Goal: Transaction & Acquisition: Purchase product/service

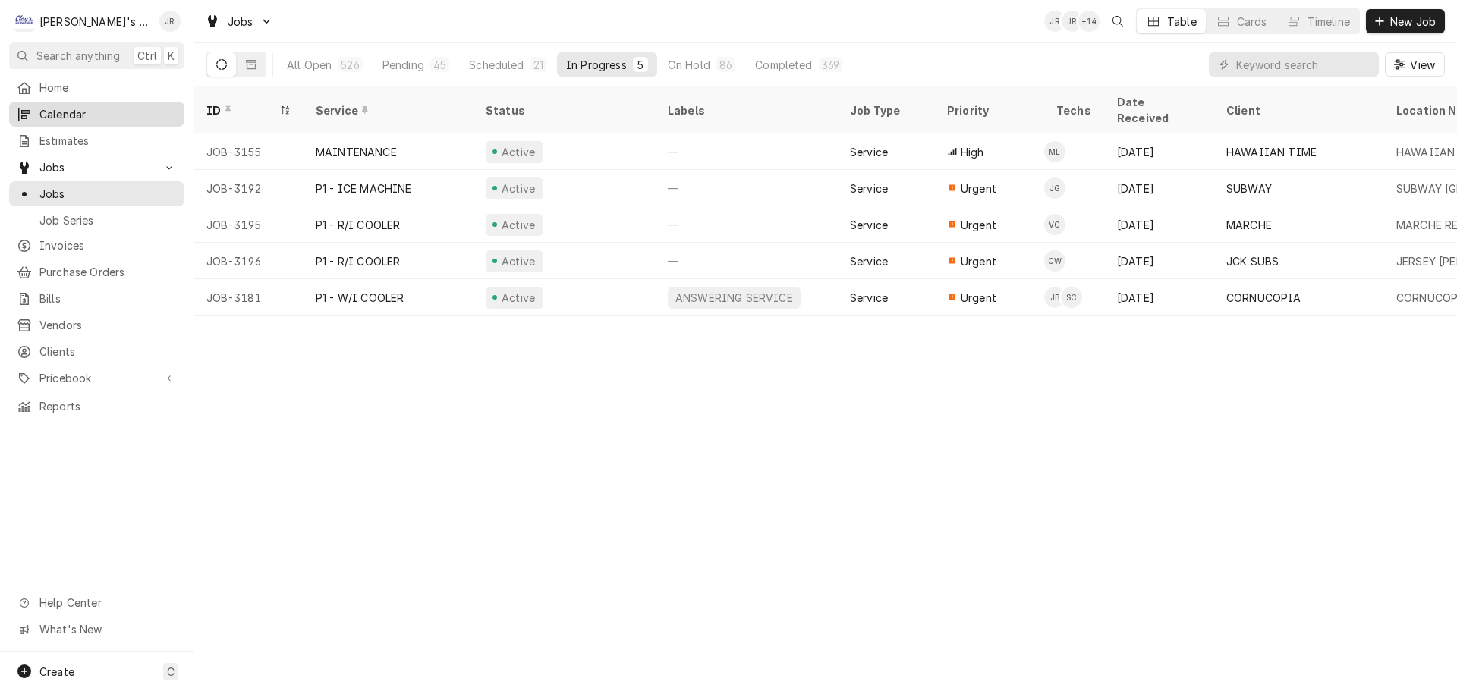
click at [97, 114] on span "Calendar" at bounding box center [107, 114] width 137 height 16
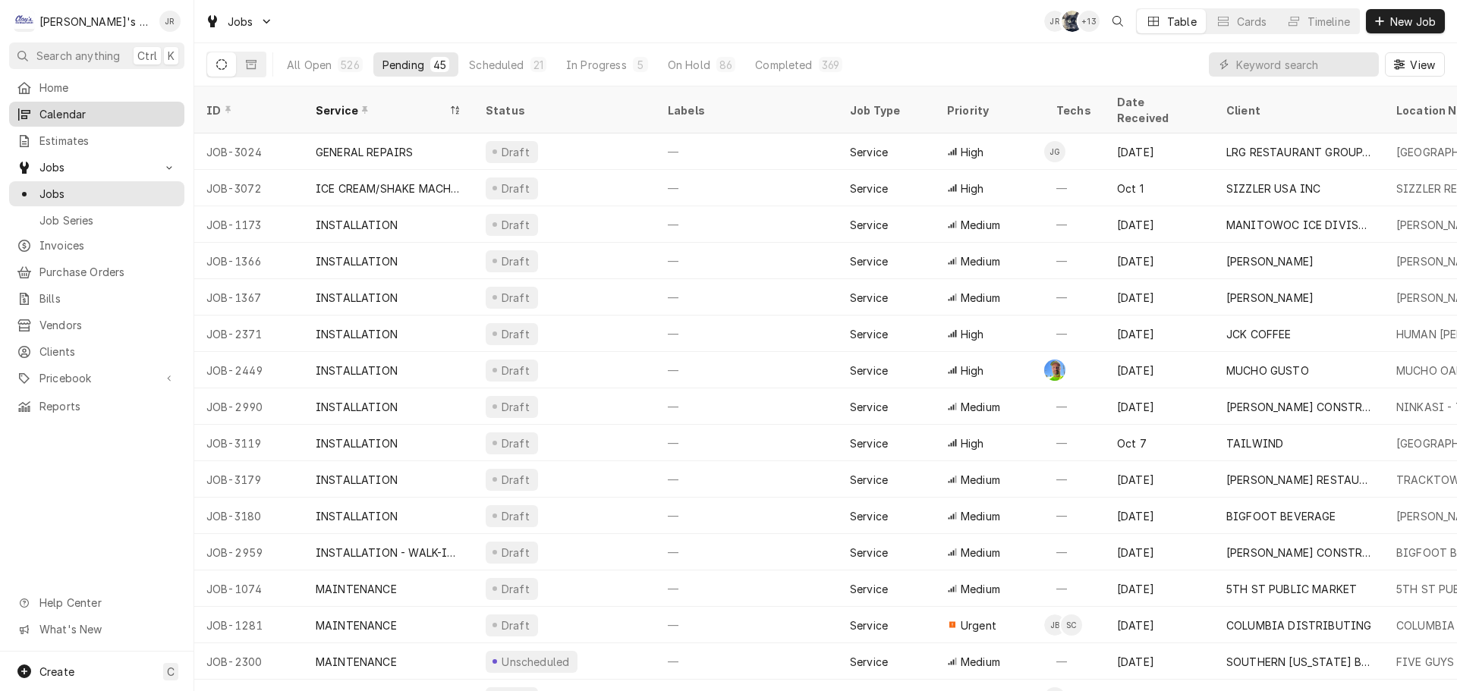
click at [84, 111] on span "Calendar" at bounding box center [107, 114] width 137 height 16
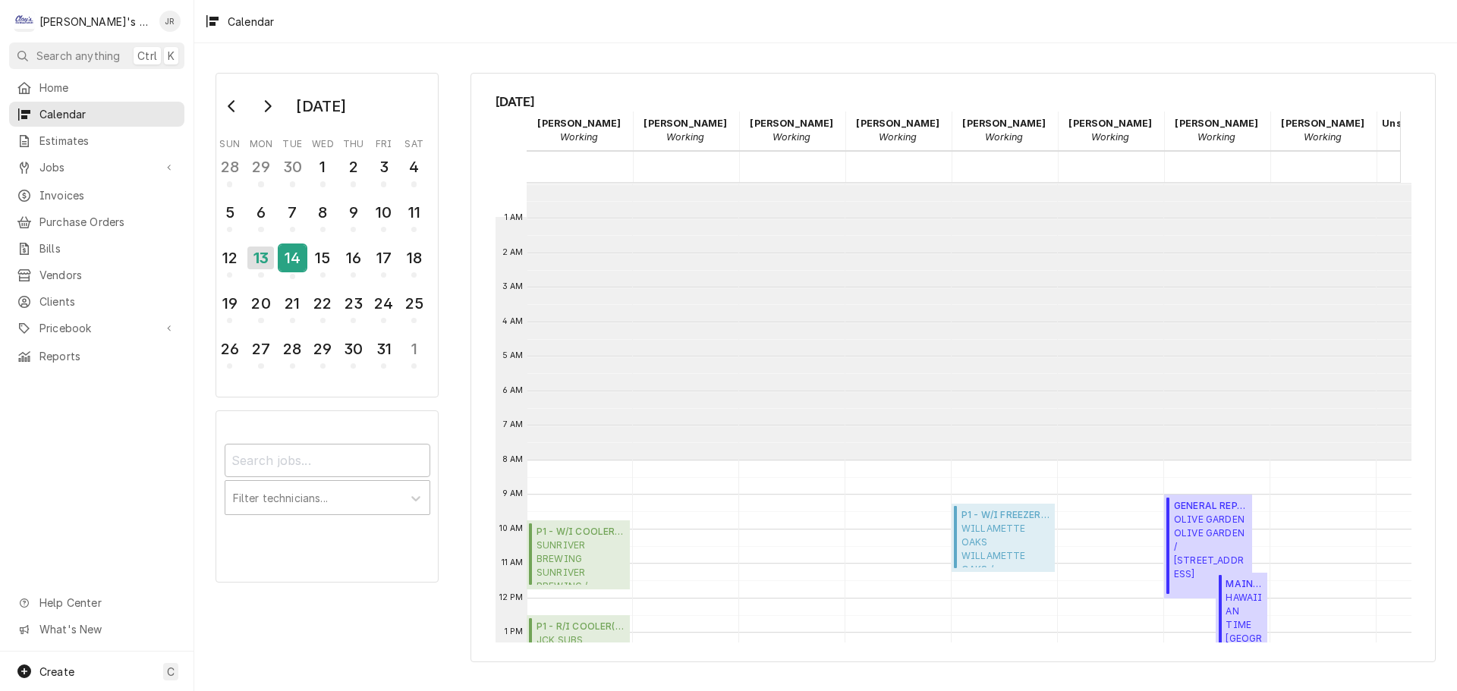
scroll to position [277, 0]
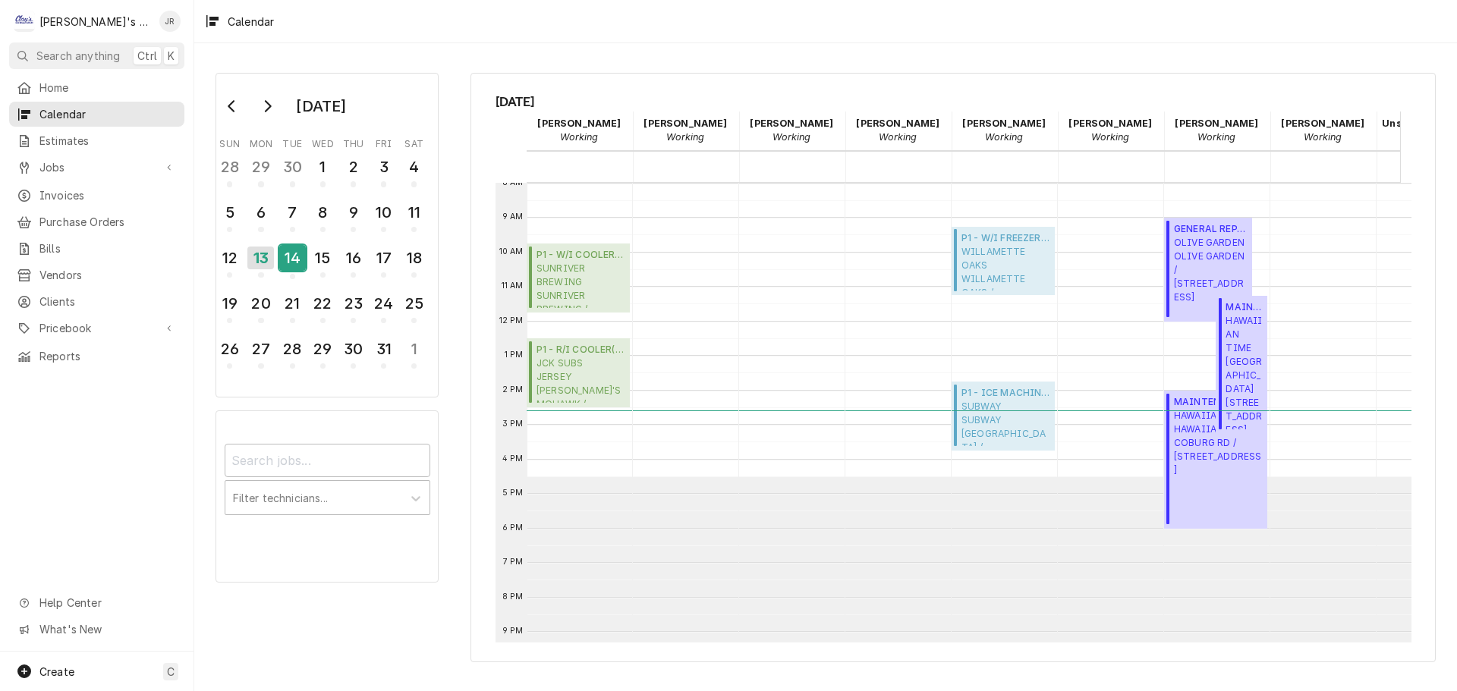
click at [296, 252] on div "14" at bounding box center [292, 258] width 27 height 26
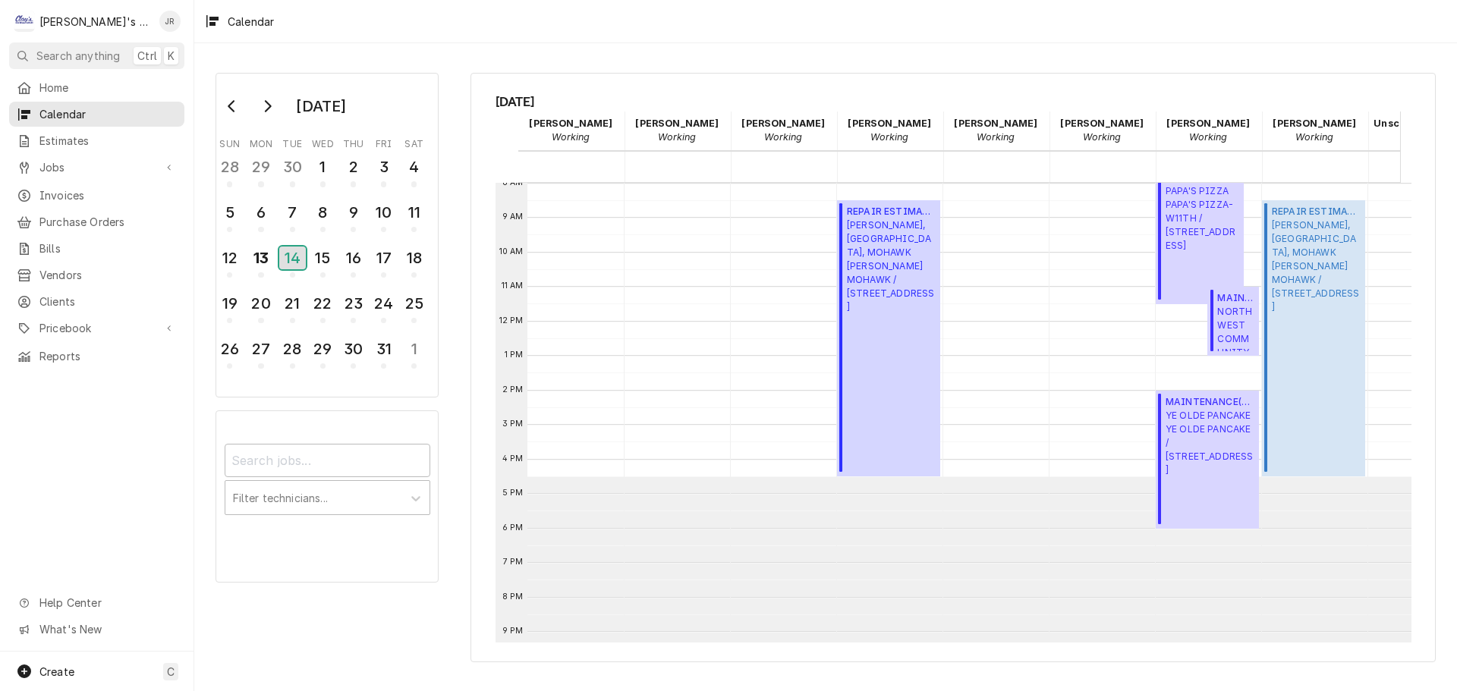
scroll to position [0, 0]
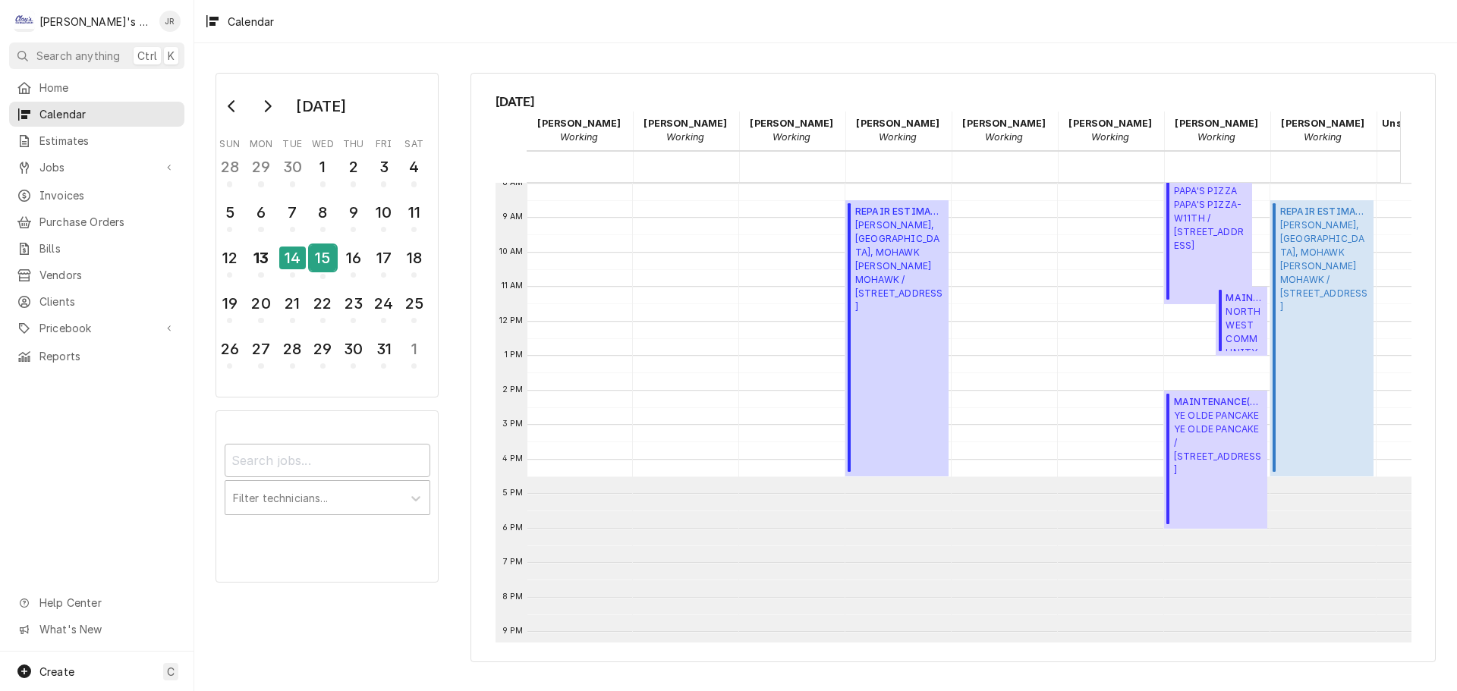
click at [330, 268] on div "15" at bounding box center [323, 258] width 27 height 26
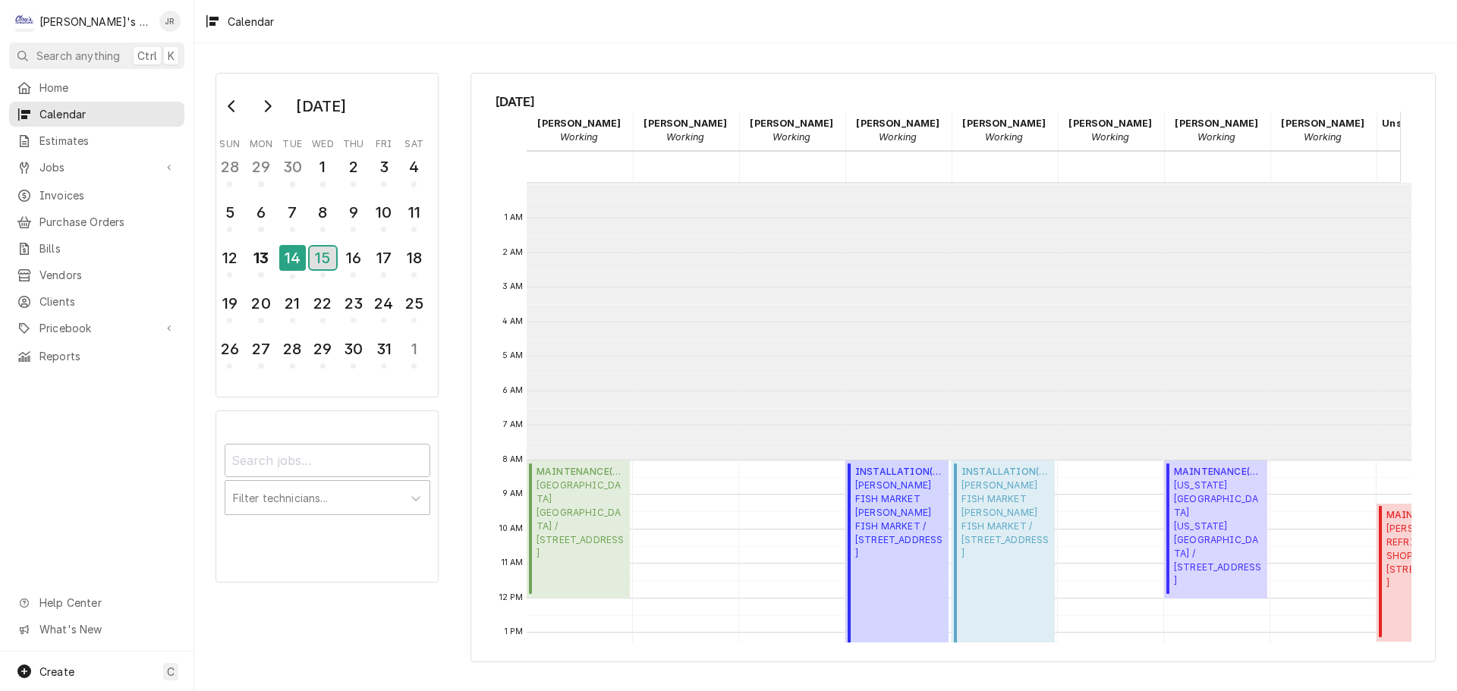
scroll to position [277, 0]
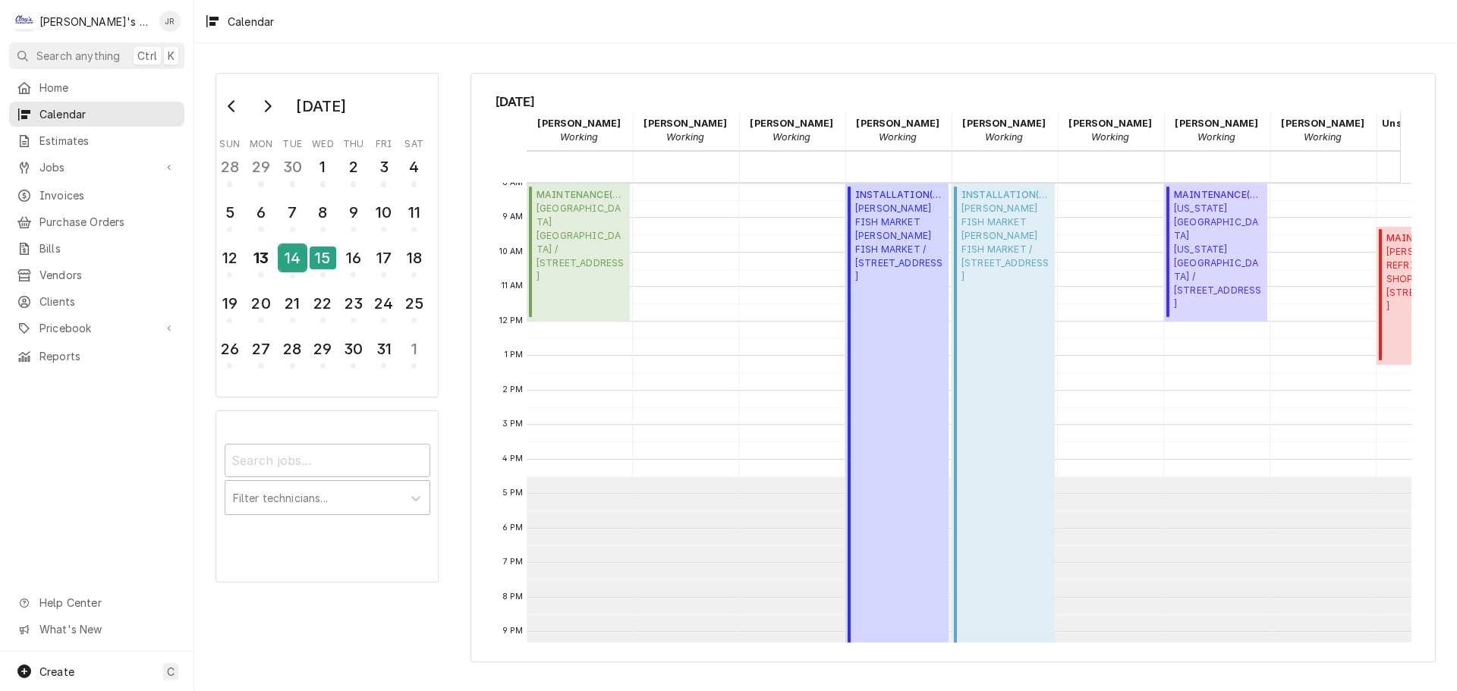
click at [286, 262] on div "14" at bounding box center [292, 258] width 27 height 26
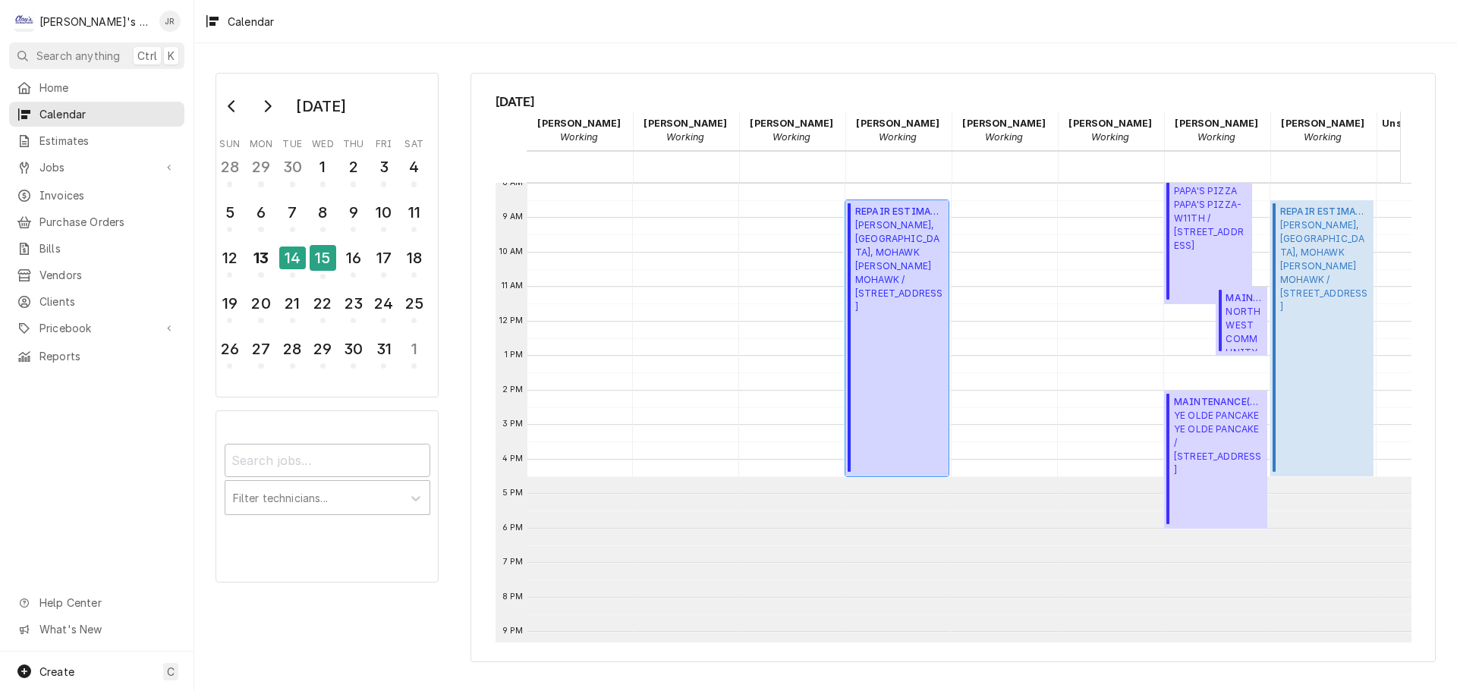
click at [865, 209] on span "REPAIR ESTIMATE ( Upcoming )" at bounding box center [899, 212] width 89 height 14
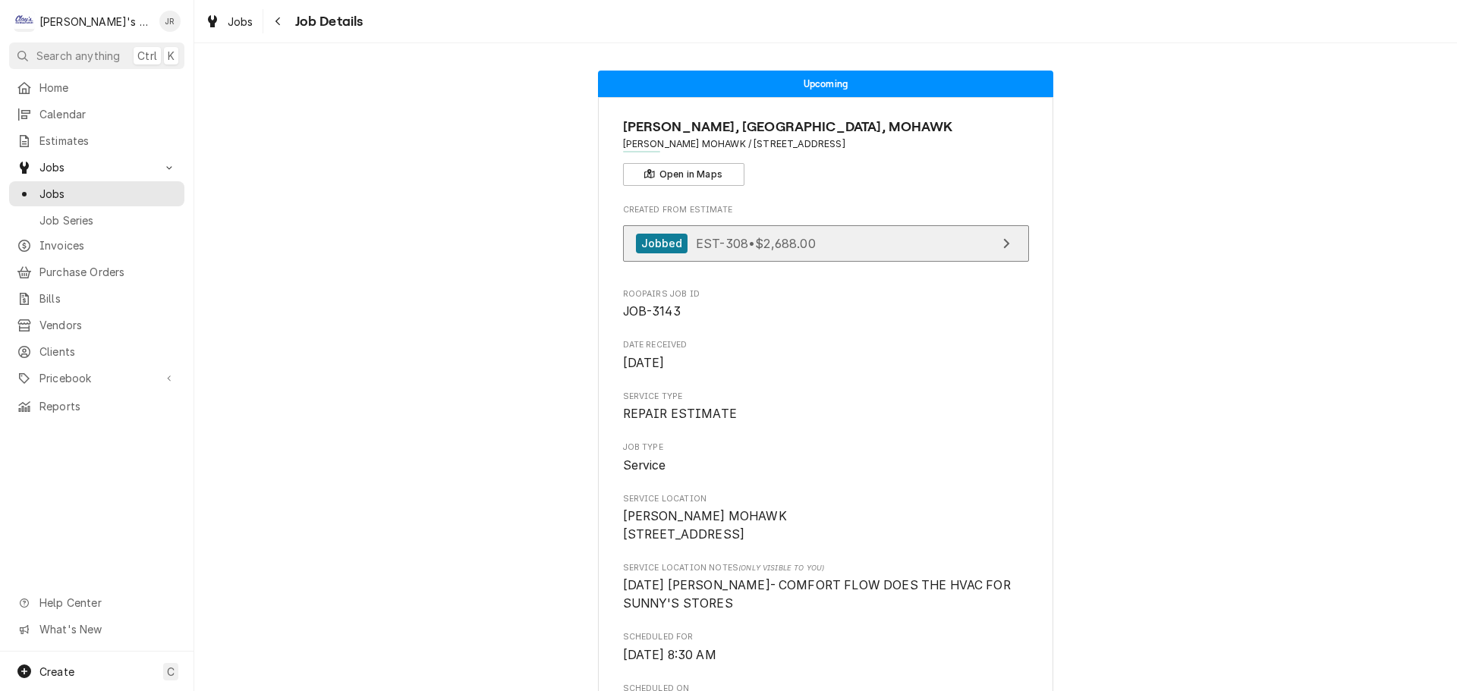
click at [696, 241] on span "EST-308 • $2,688.00" at bounding box center [756, 242] width 120 height 15
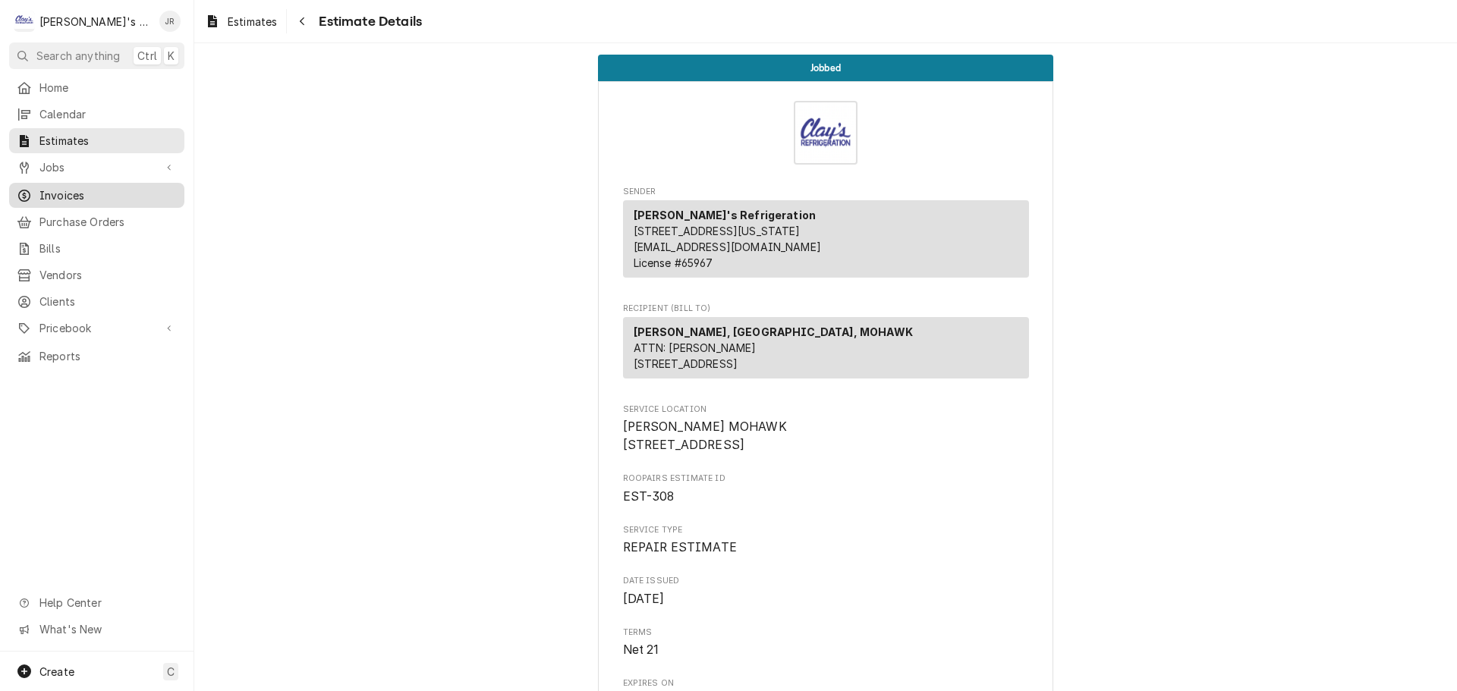
click at [80, 183] on link "Invoices" at bounding box center [96, 195] width 175 height 25
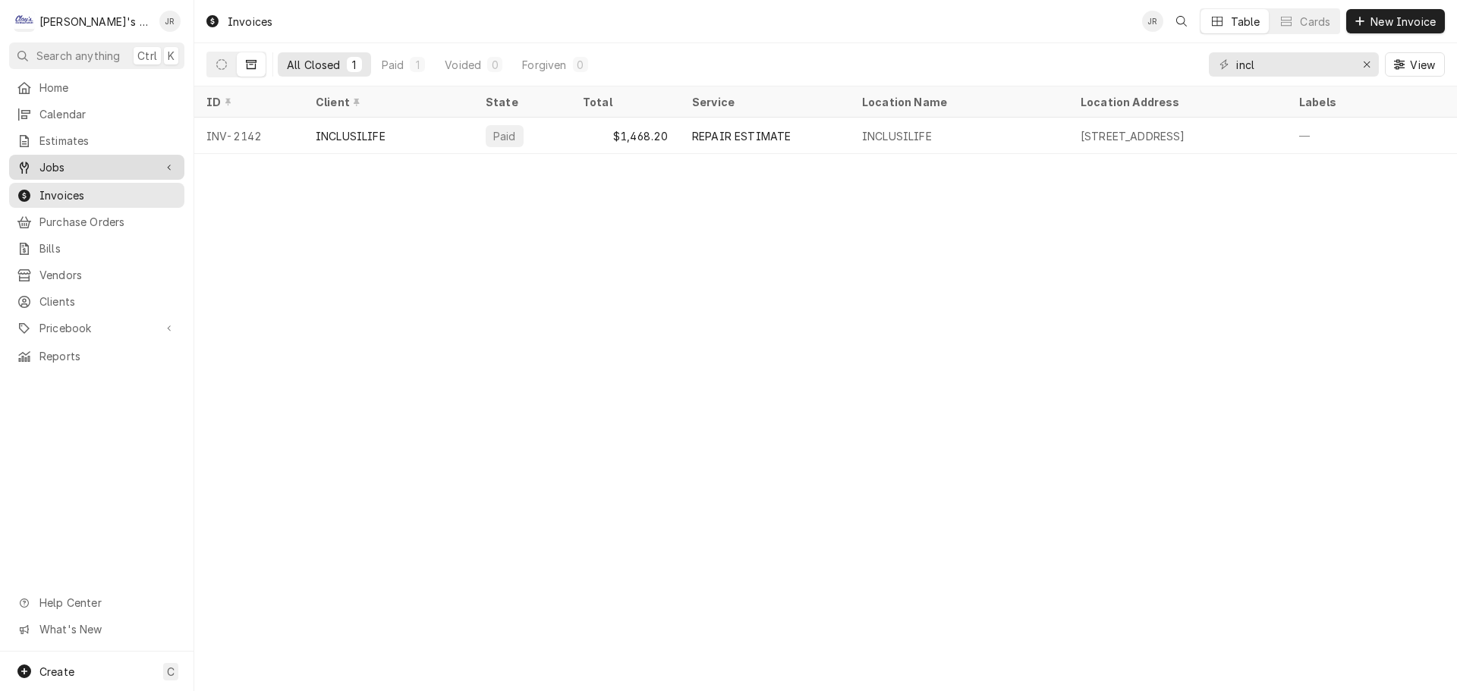
click at [144, 167] on span "Jobs" at bounding box center [96, 167] width 115 height 16
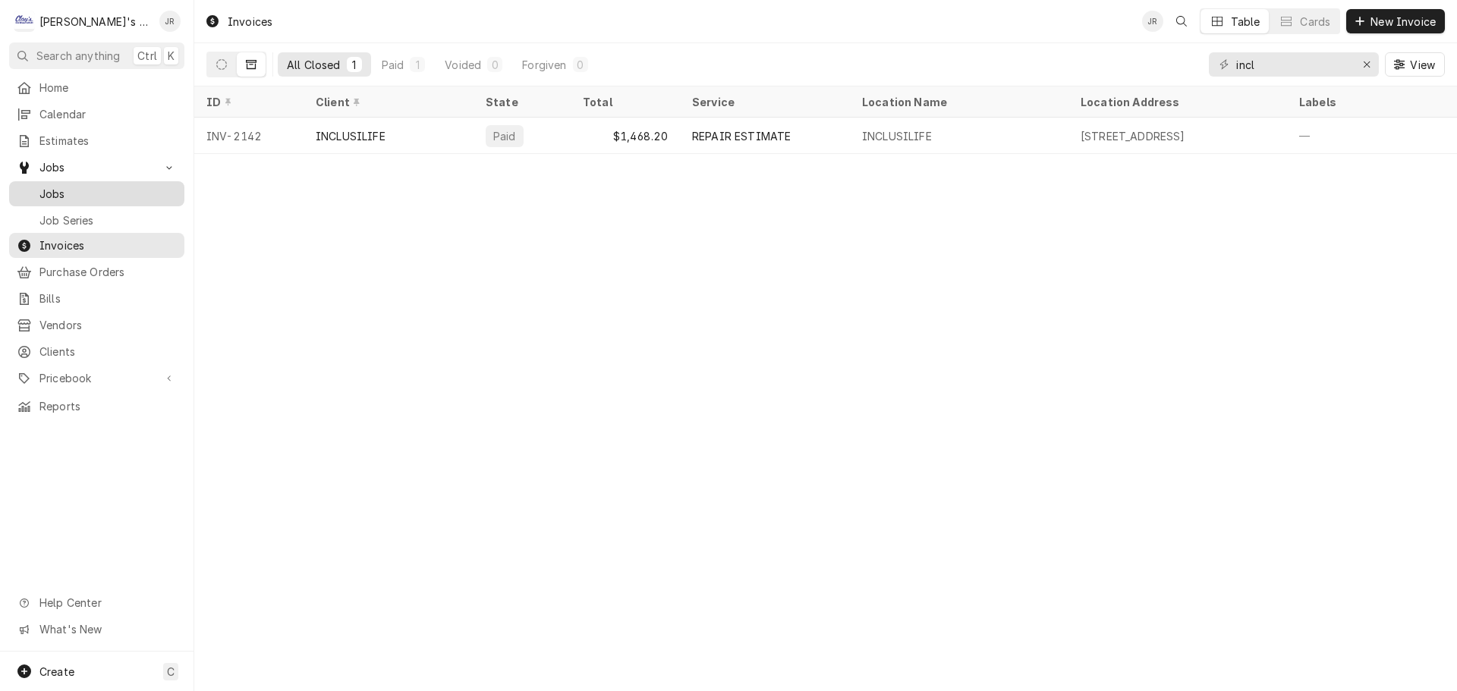
click at [143, 193] on span "Jobs" at bounding box center [107, 194] width 137 height 16
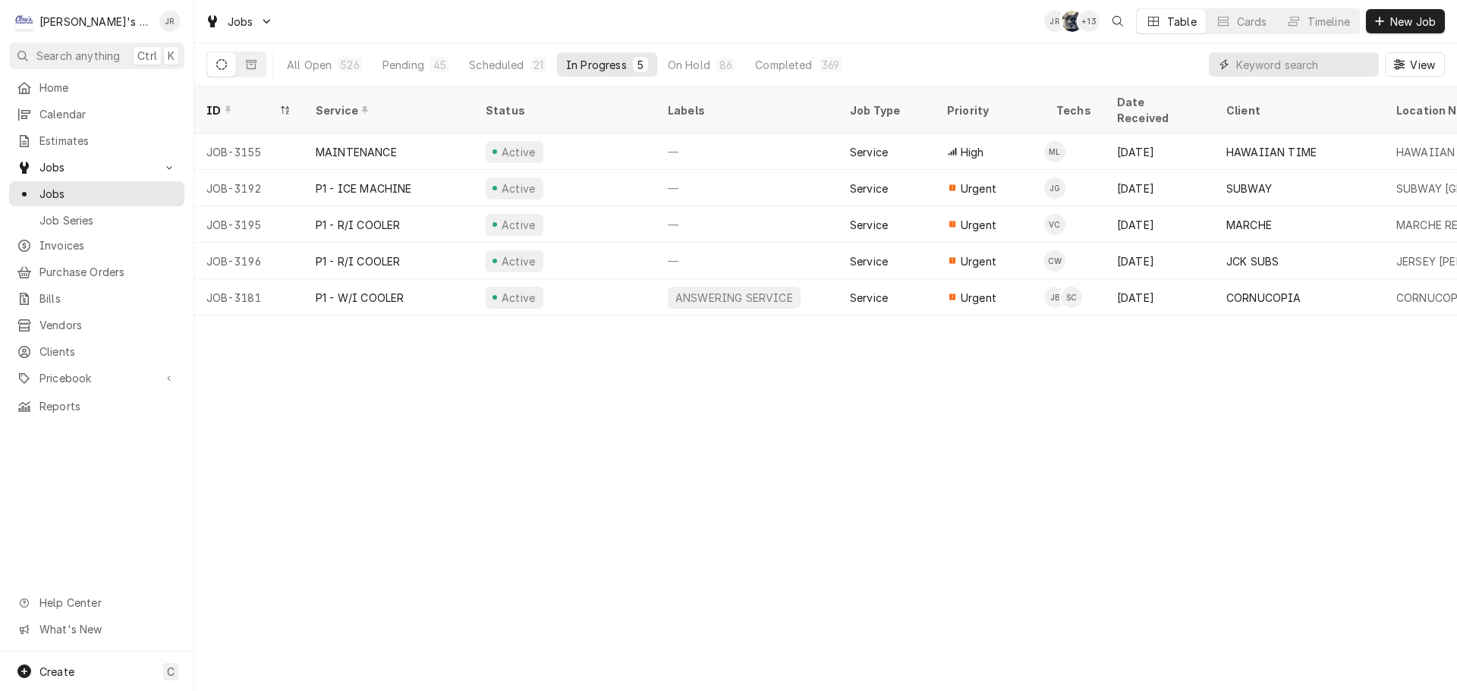
click at [1351, 67] on input "Dynamic Content Wrapper" at bounding box center [1303, 64] width 135 height 24
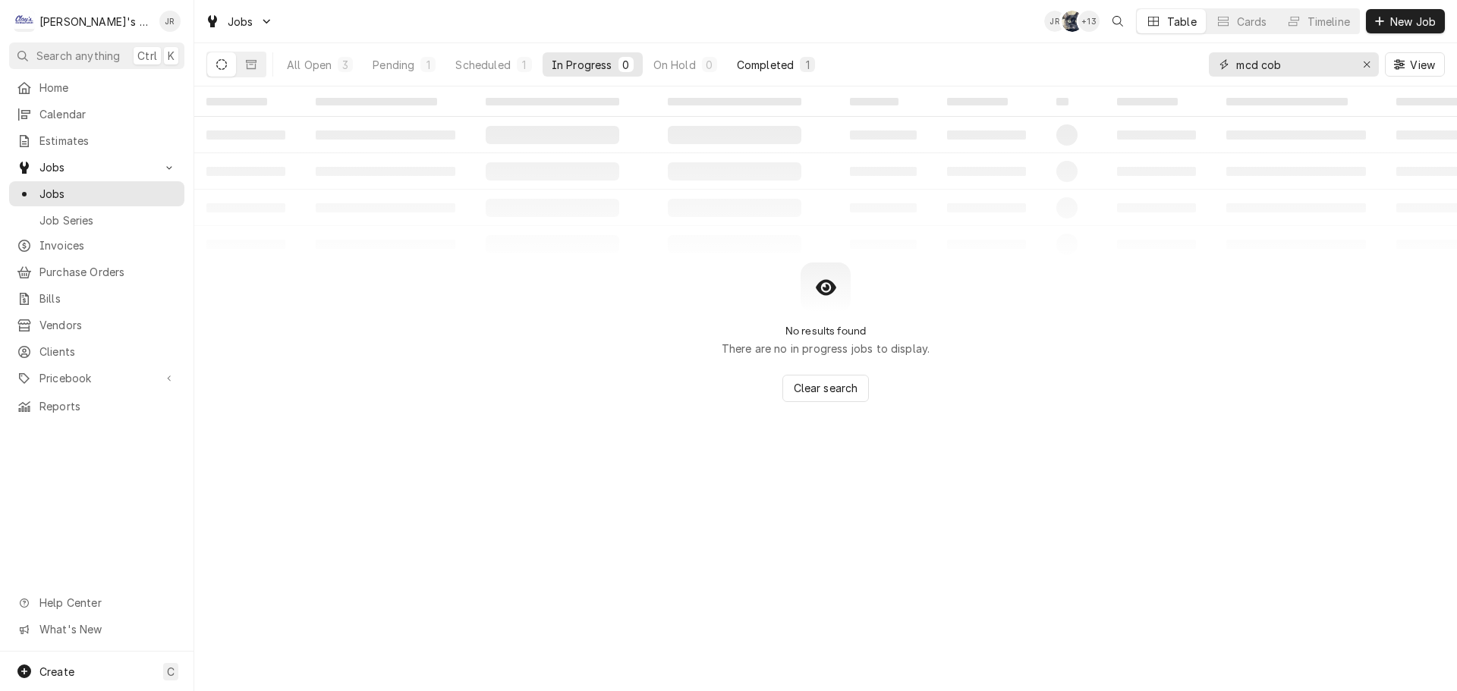
type input "mcd cob"
click at [751, 65] on div "Completed" at bounding box center [765, 65] width 57 height 16
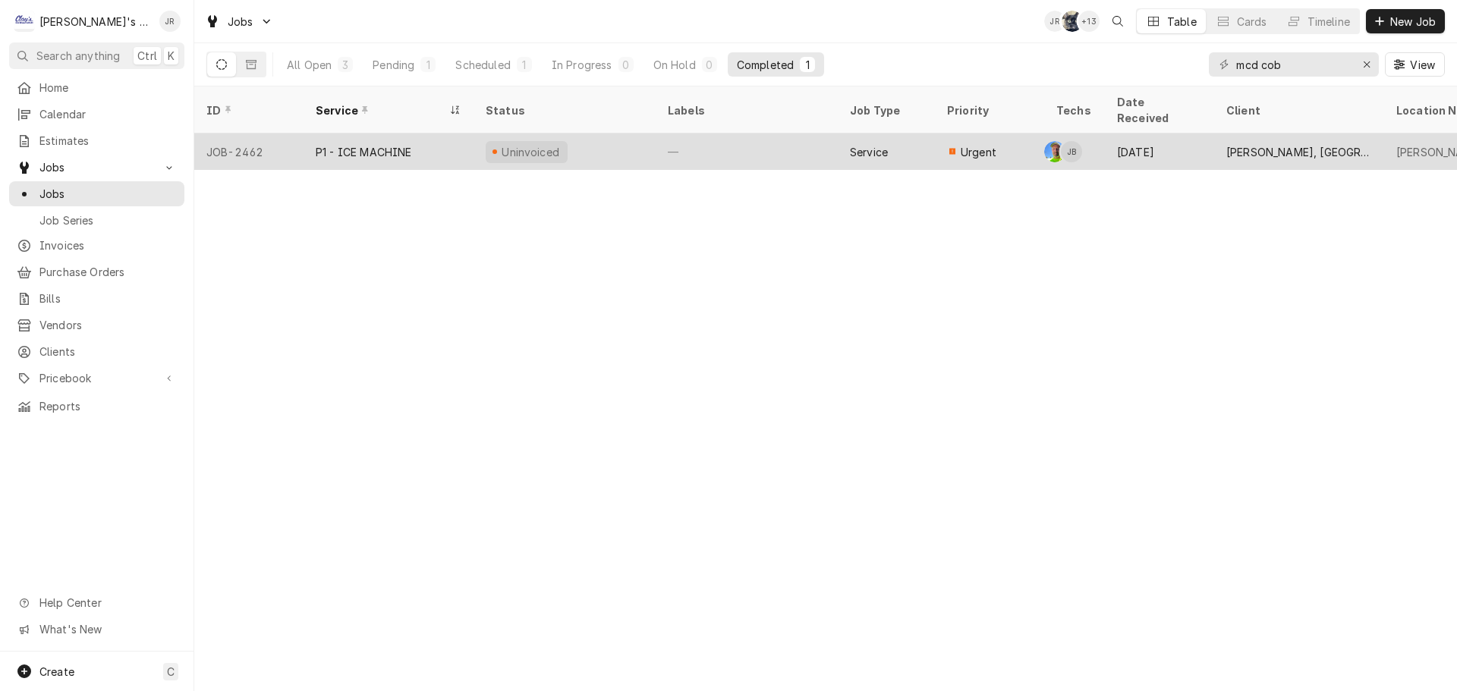
click at [436, 134] on div "P1 - ICE MACHINE" at bounding box center [389, 152] width 170 height 36
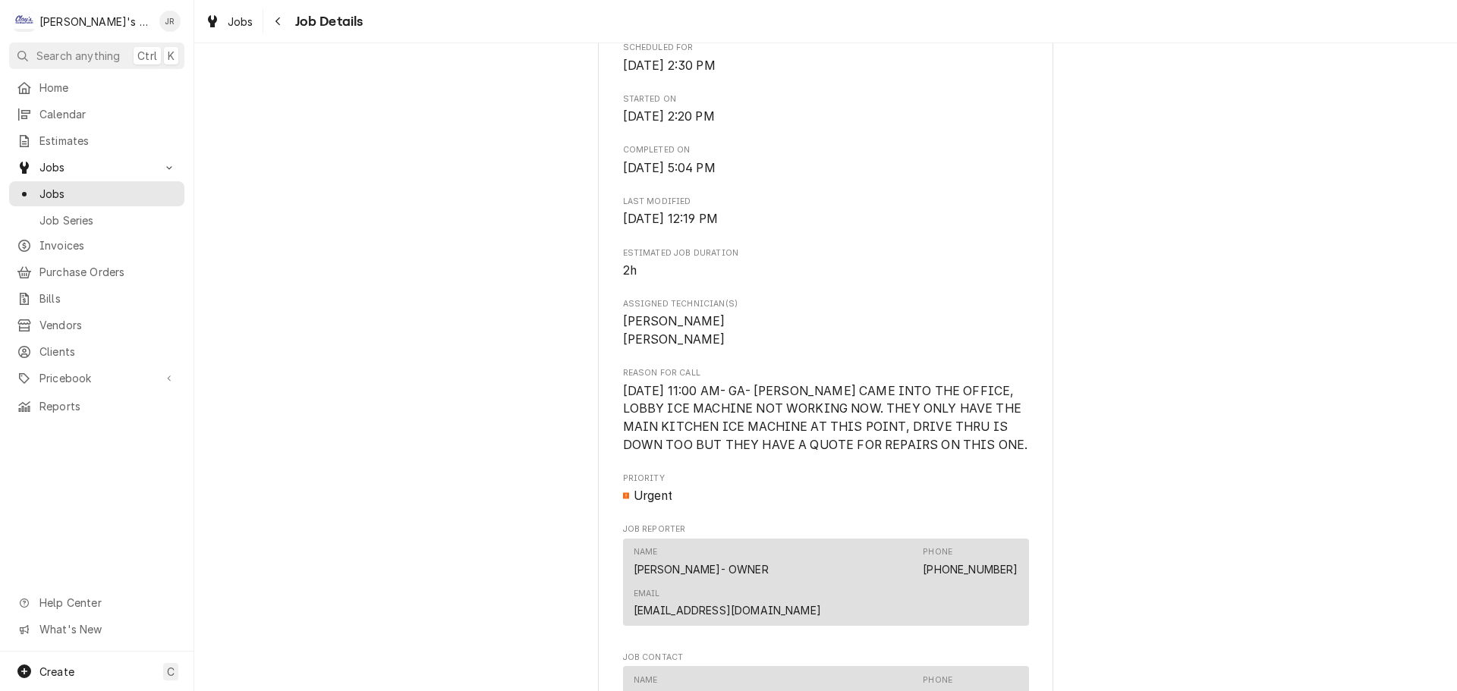
scroll to position [531, 0]
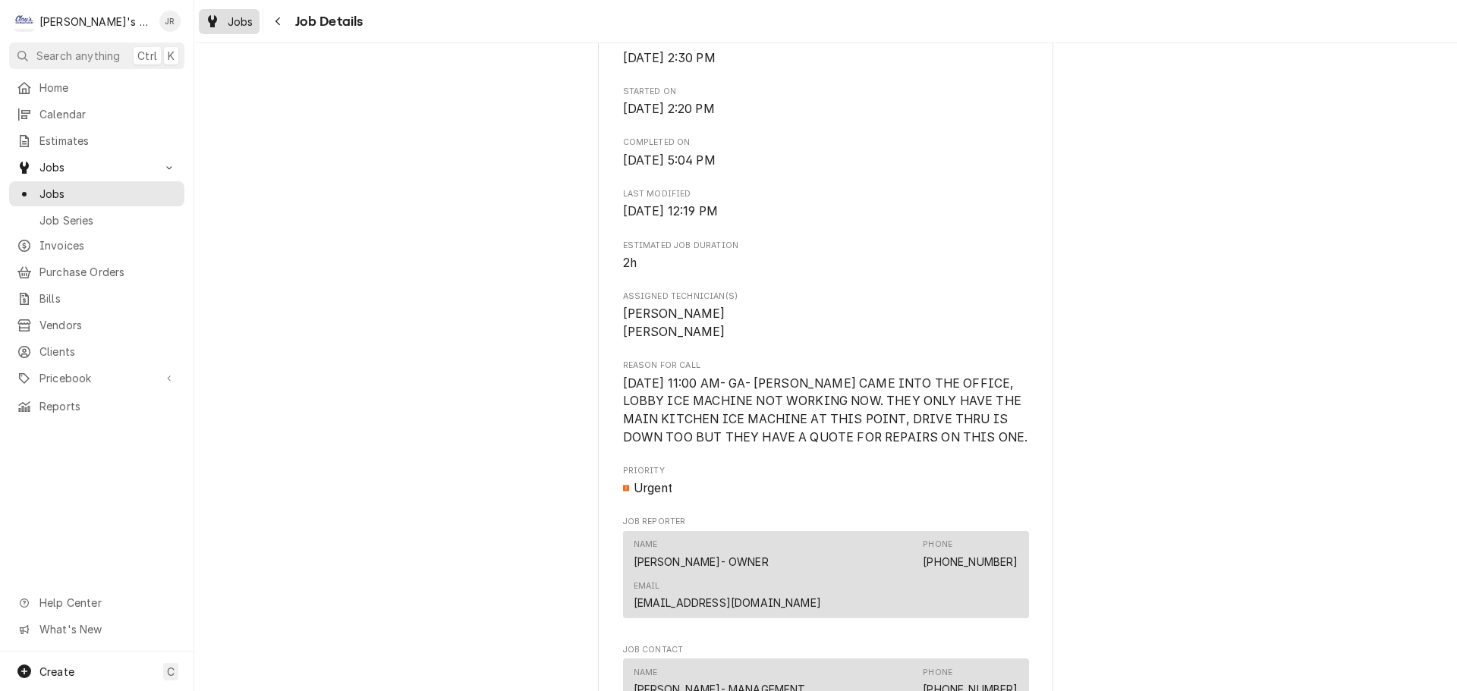
click at [228, 24] on span "Jobs" at bounding box center [241, 22] width 26 height 16
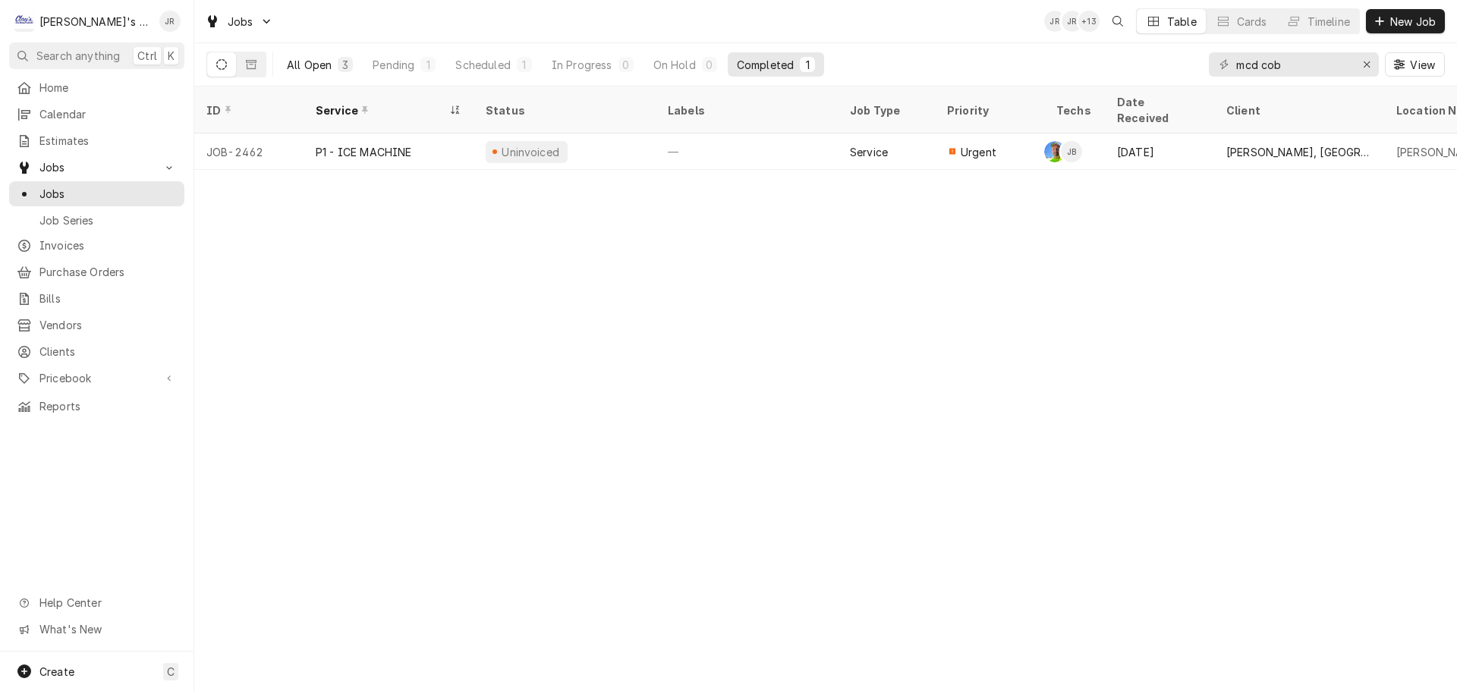
click at [323, 68] on div "All Open" at bounding box center [309, 65] width 45 height 16
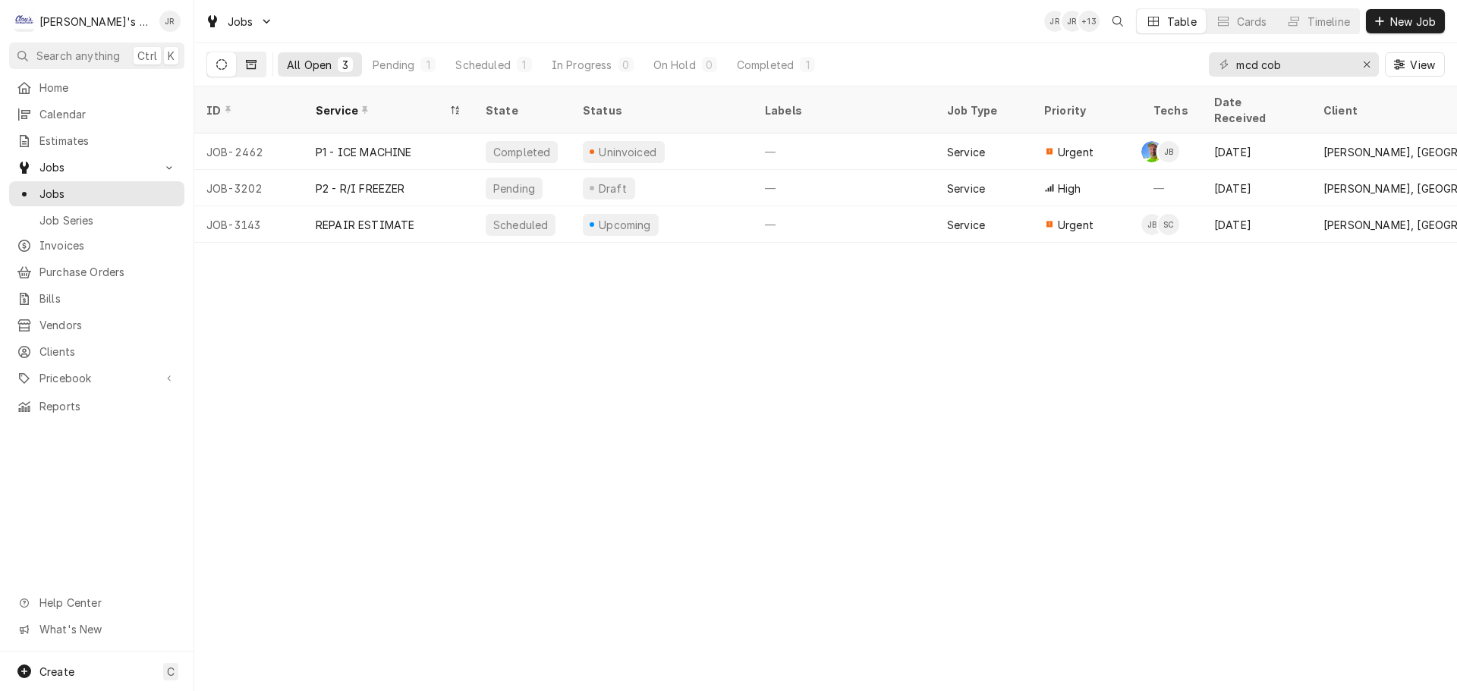
click at [262, 67] on button "Dynamic Content Wrapper" at bounding box center [251, 64] width 29 height 24
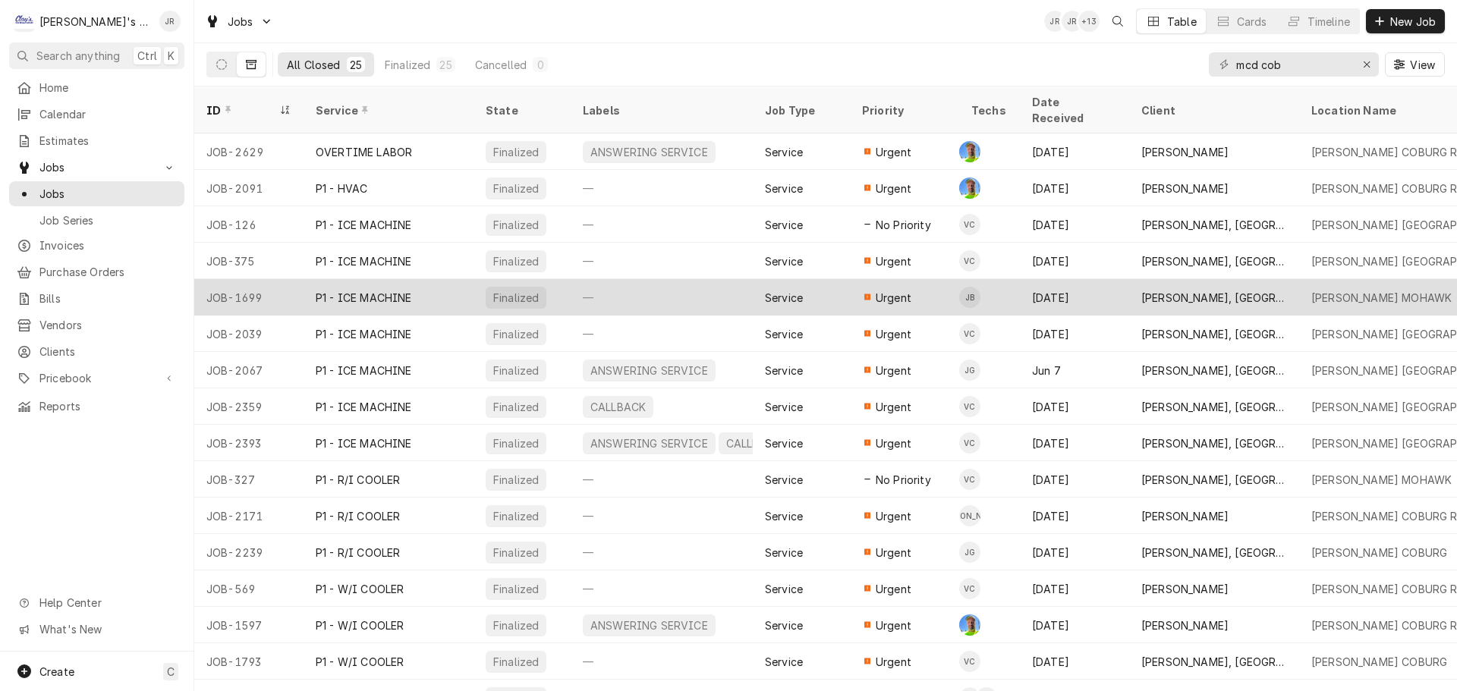
click at [638, 279] on div "—" at bounding box center [662, 297] width 182 height 36
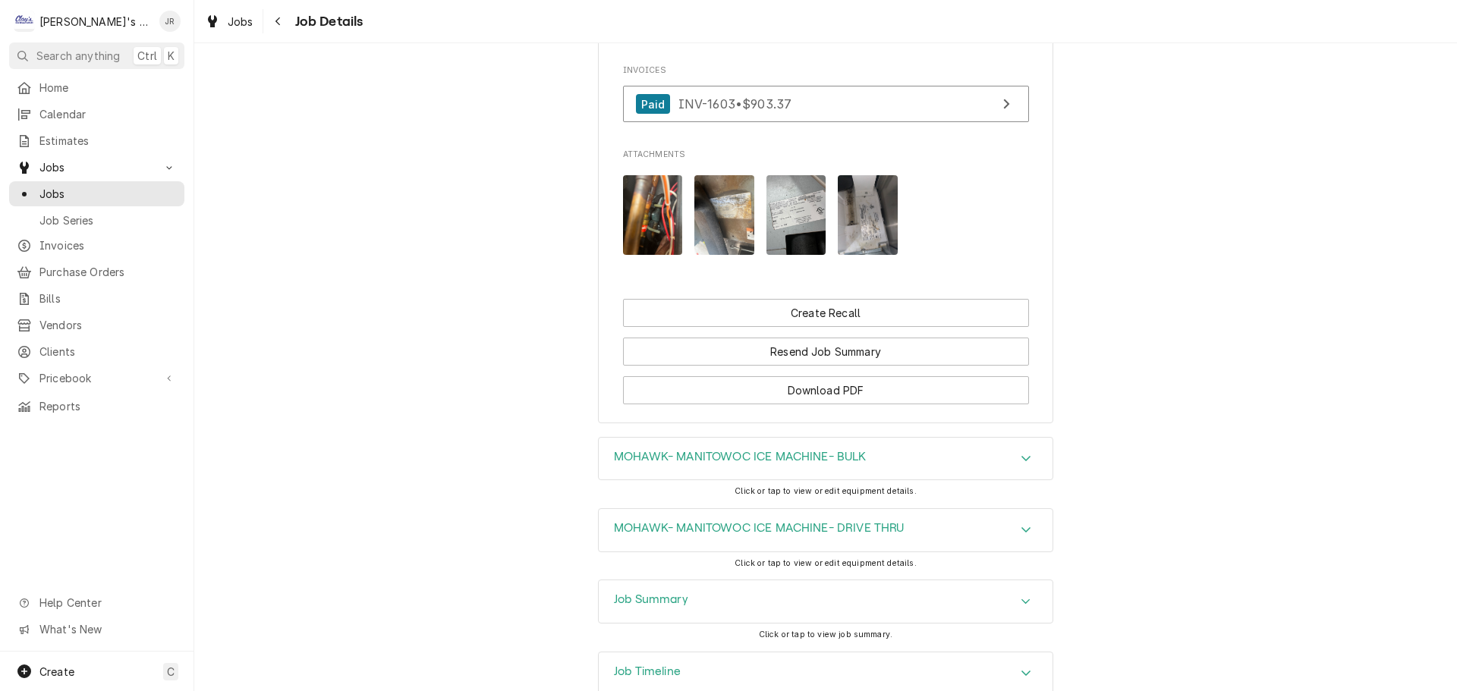
scroll to position [1512, 0]
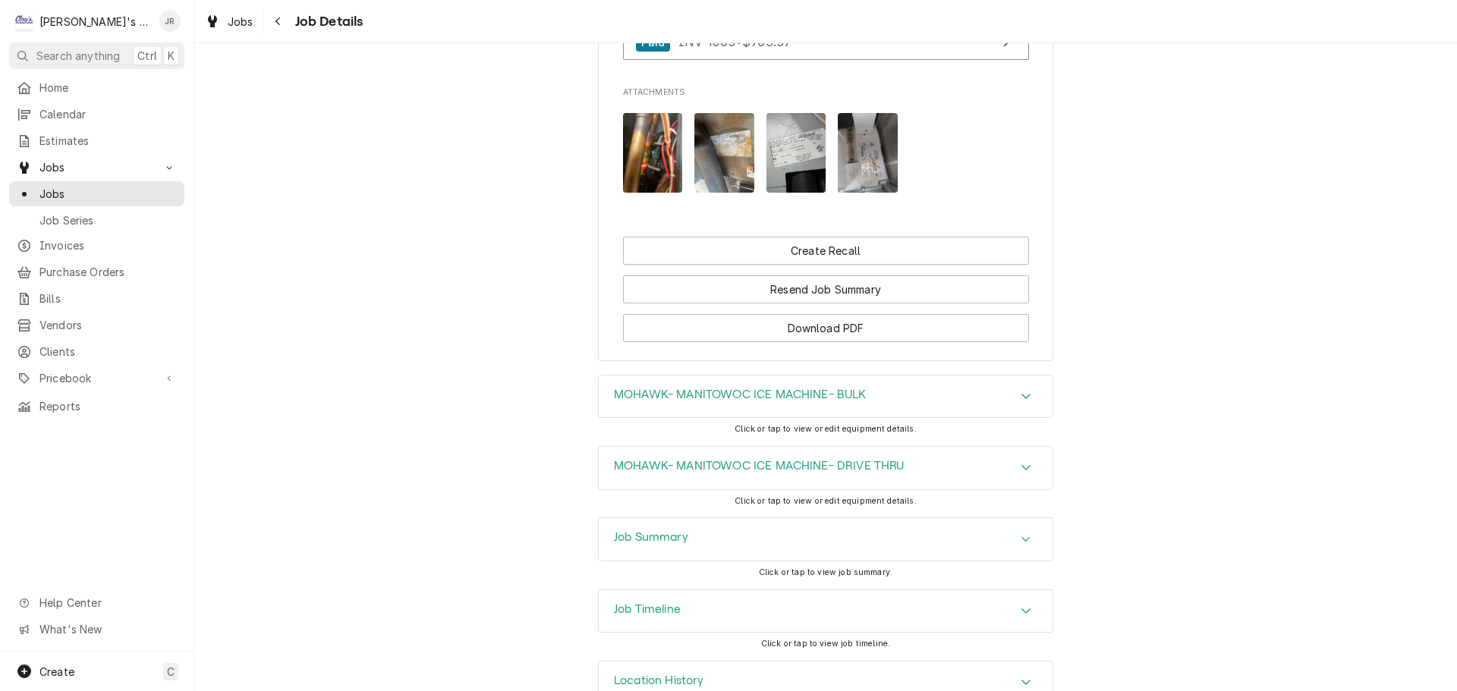
click at [672, 530] on div "Job Summary" at bounding box center [651, 539] width 74 height 18
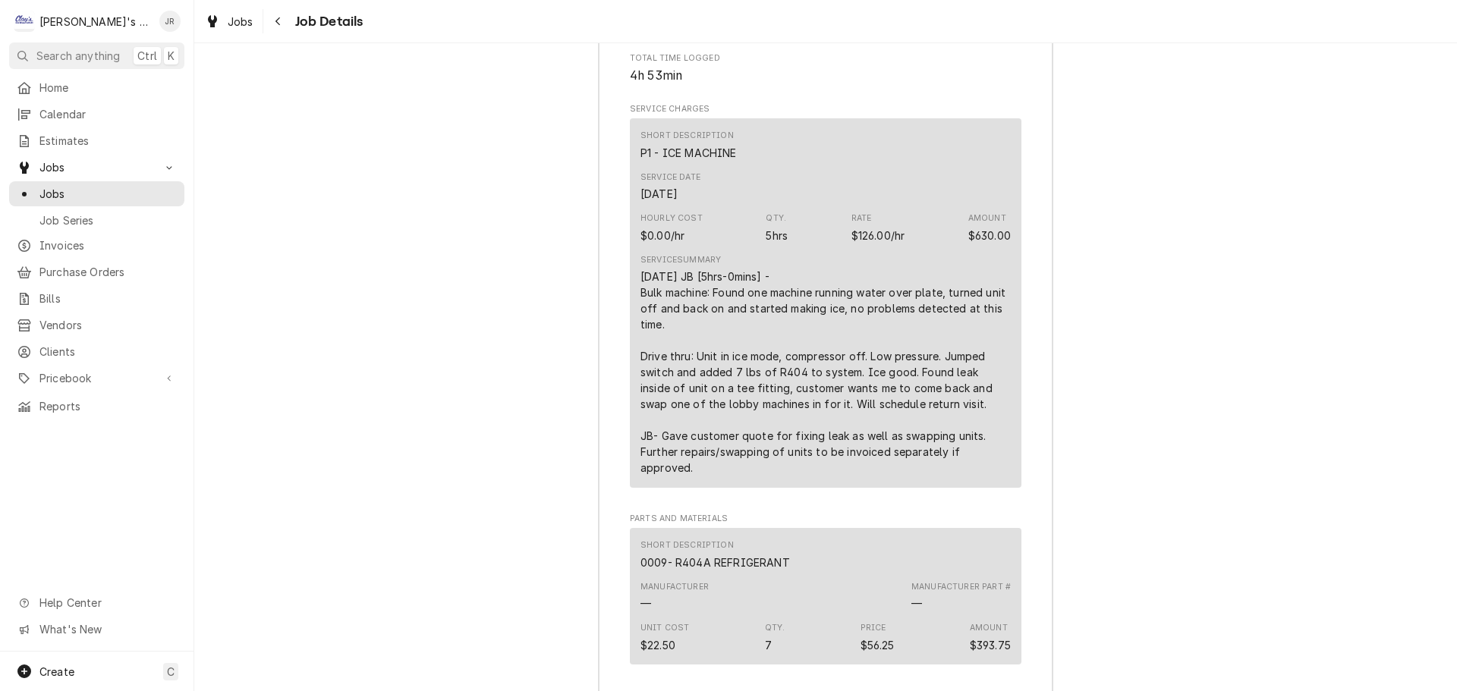
scroll to position [2194, 0]
click at [131, 193] on span "Jobs" at bounding box center [107, 194] width 137 height 16
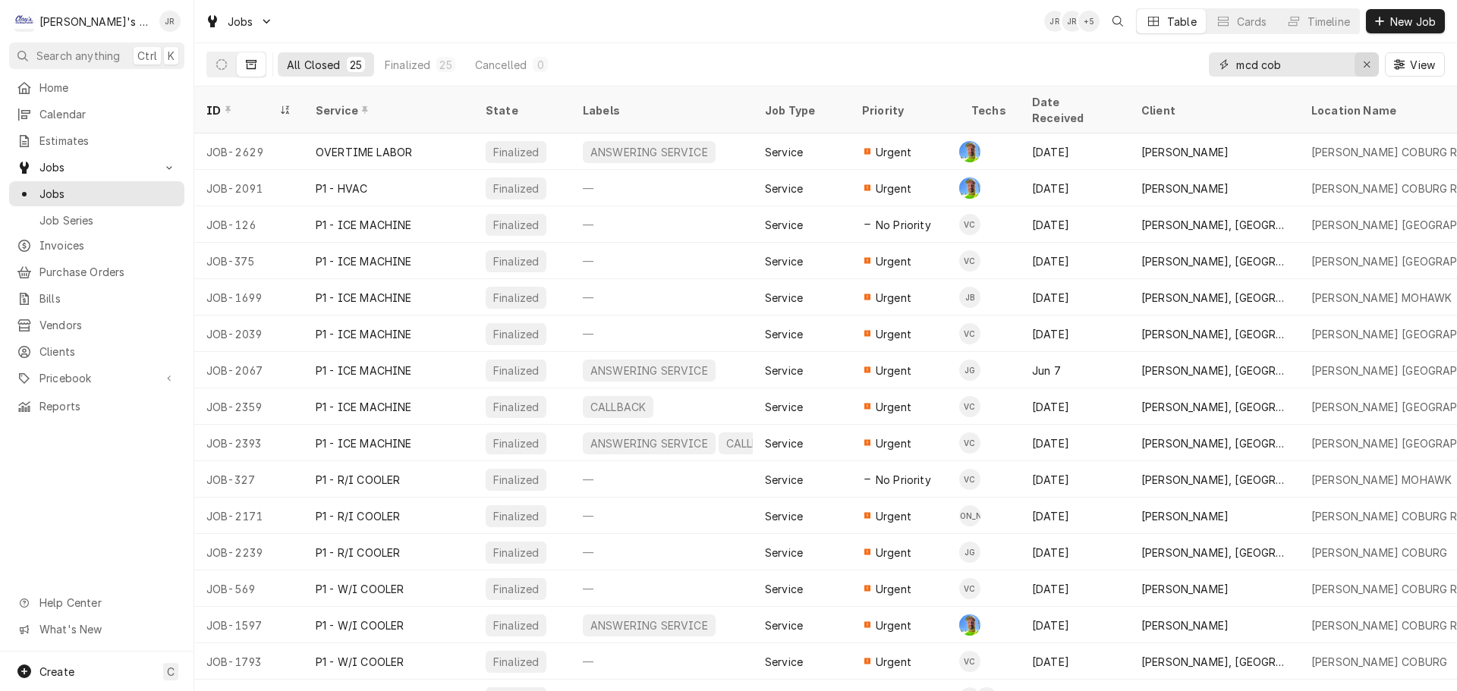
click at [1373, 64] on div "Erase input" at bounding box center [1366, 64] width 15 height 15
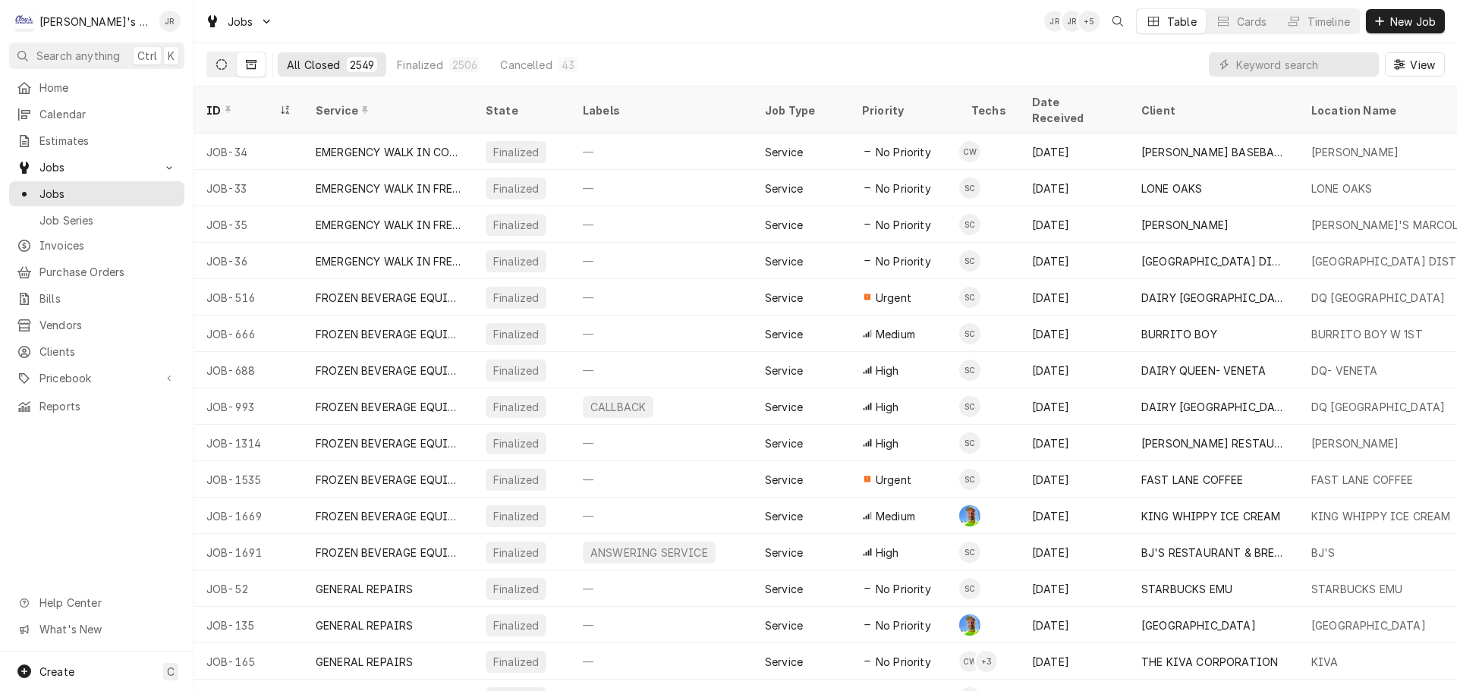
click at [228, 71] on button "Dynamic Content Wrapper" at bounding box center [221, 64] width 29 height 24
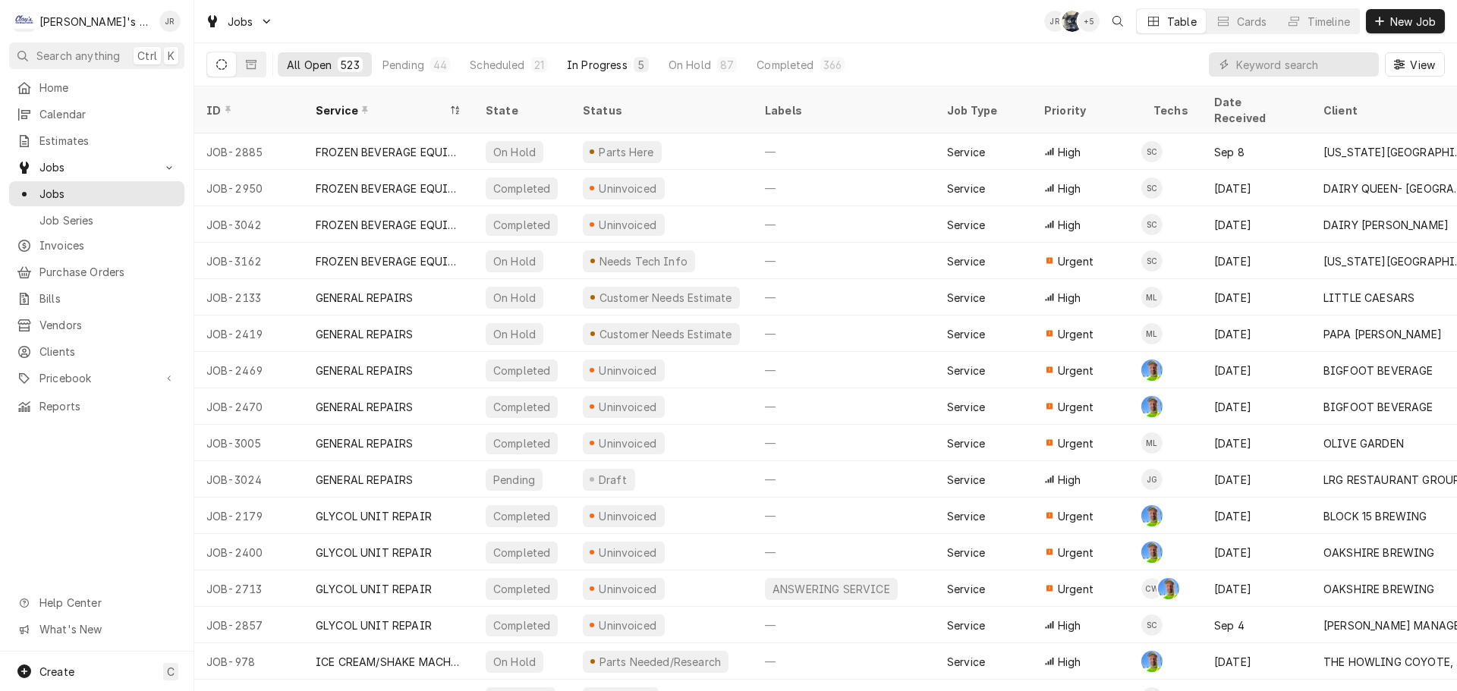
click at [590, 68] on div "In Progress" at bounding box center [597, 65] width 61 height 16
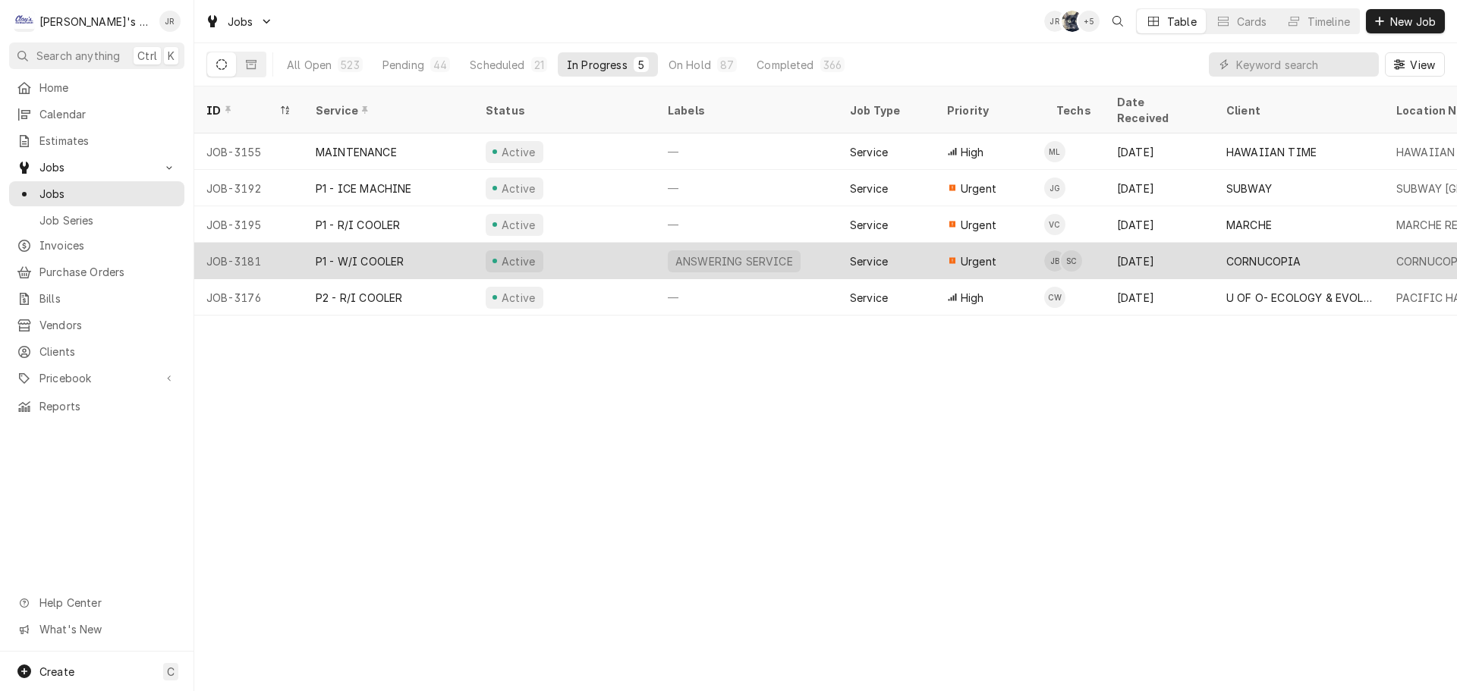
click at [584, 243] on div "Active" at bounding box center [564, 261] width 182 height 36
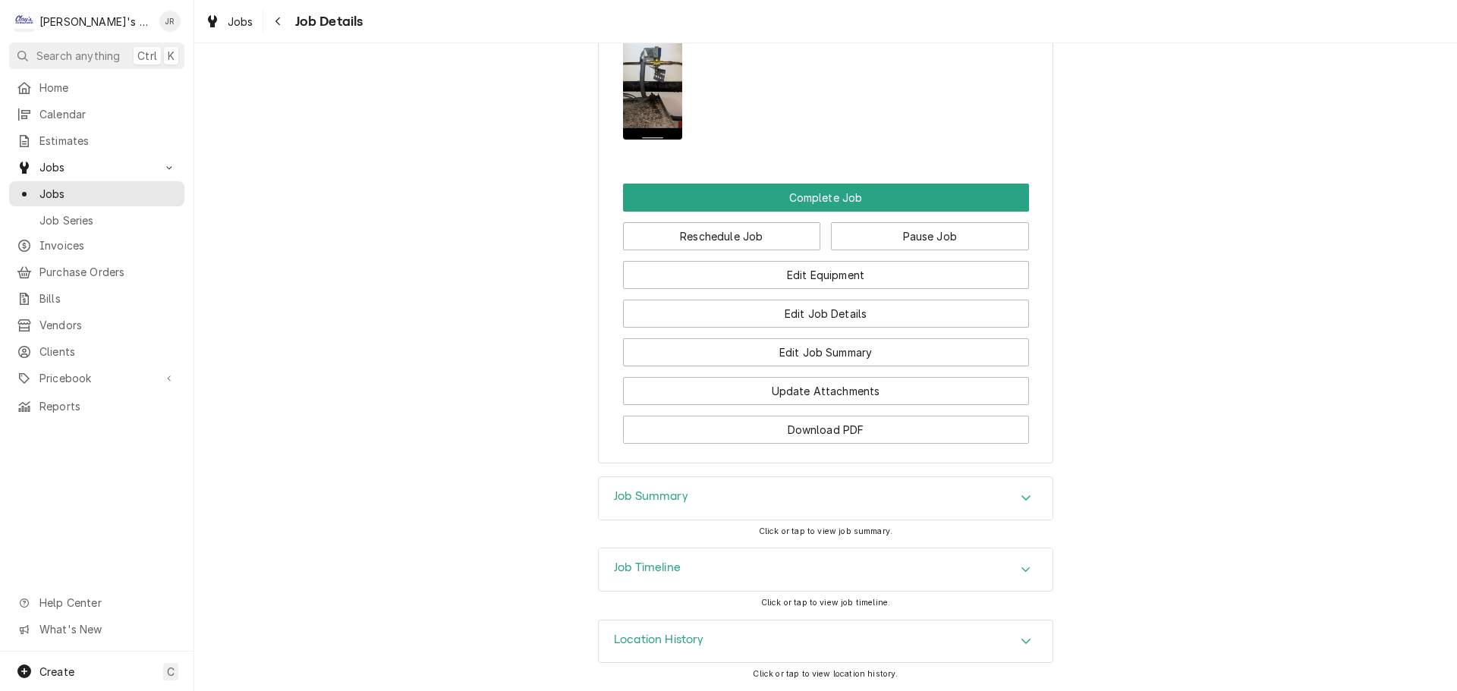
scroll to position [1889, 0]
click at [709, 490] on div "Job Summary" at bounding box center [826, 498] width 454 height 42
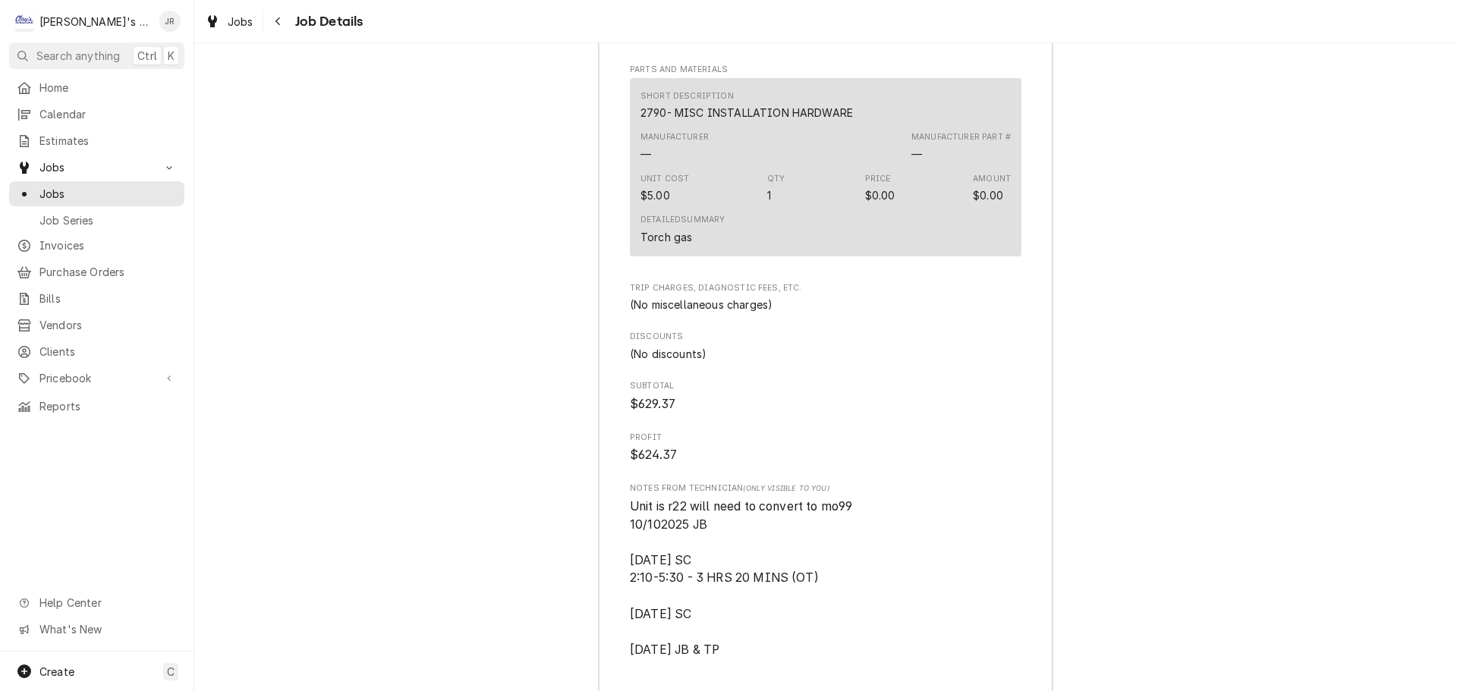
scroll to position [3331, 0]
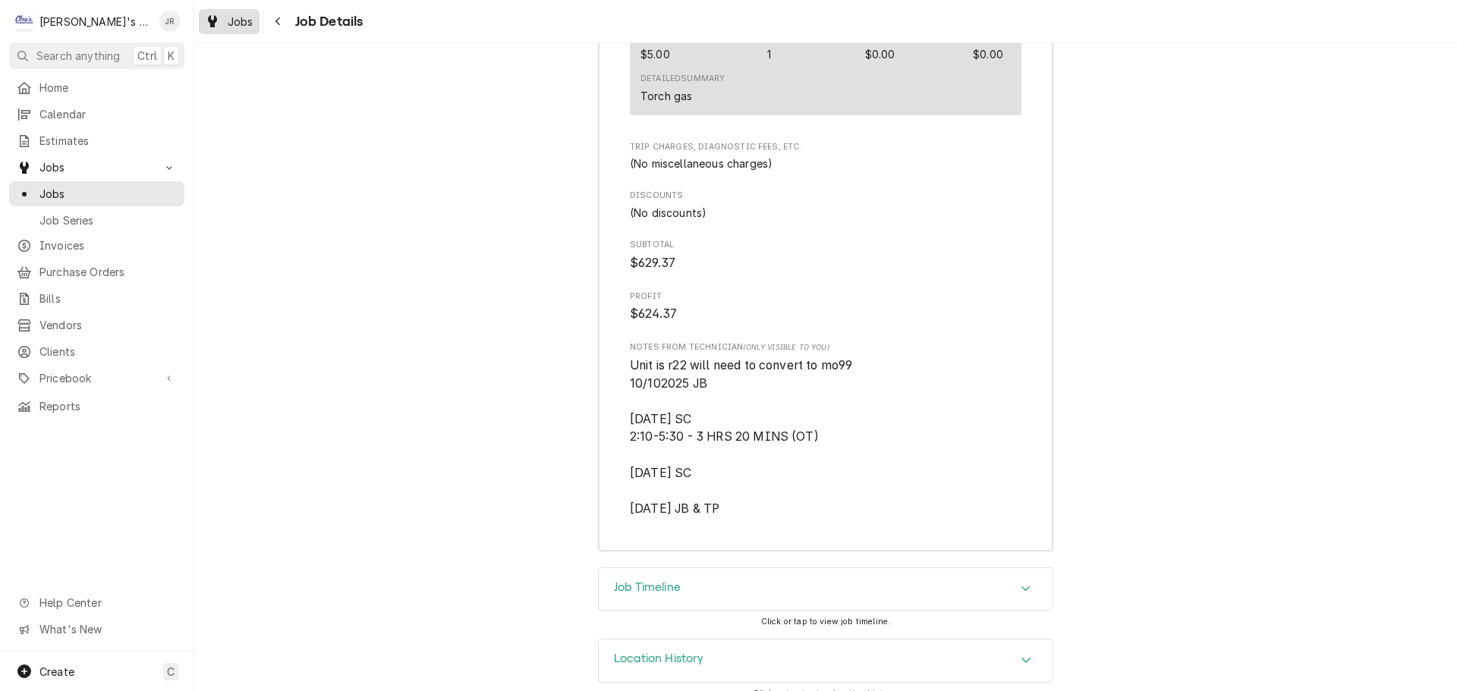
click at [207, 28] on div "Dynamic Content Wrapper" at bounding box center [212, 21] width 15 height 18
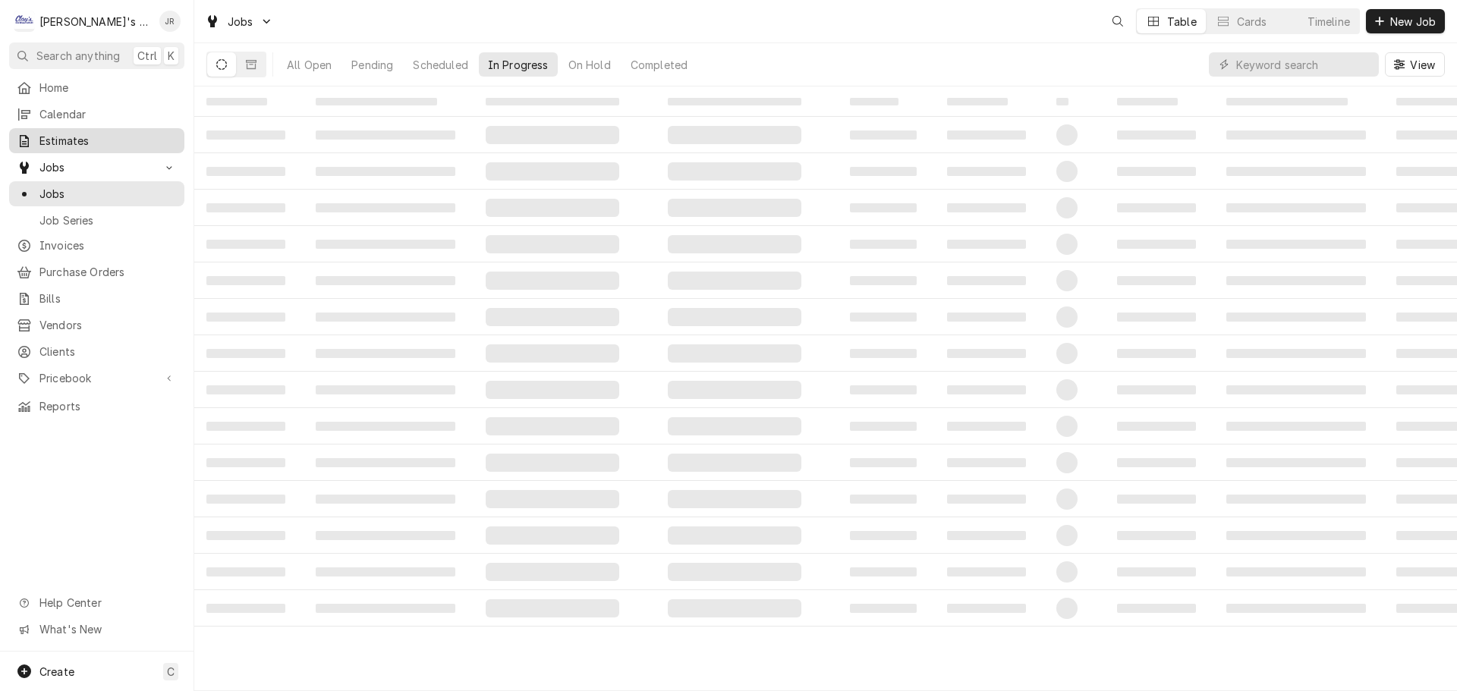
click at [74, 136] on span "Estimates" at bounding box center [107, 141] width 137 height 16
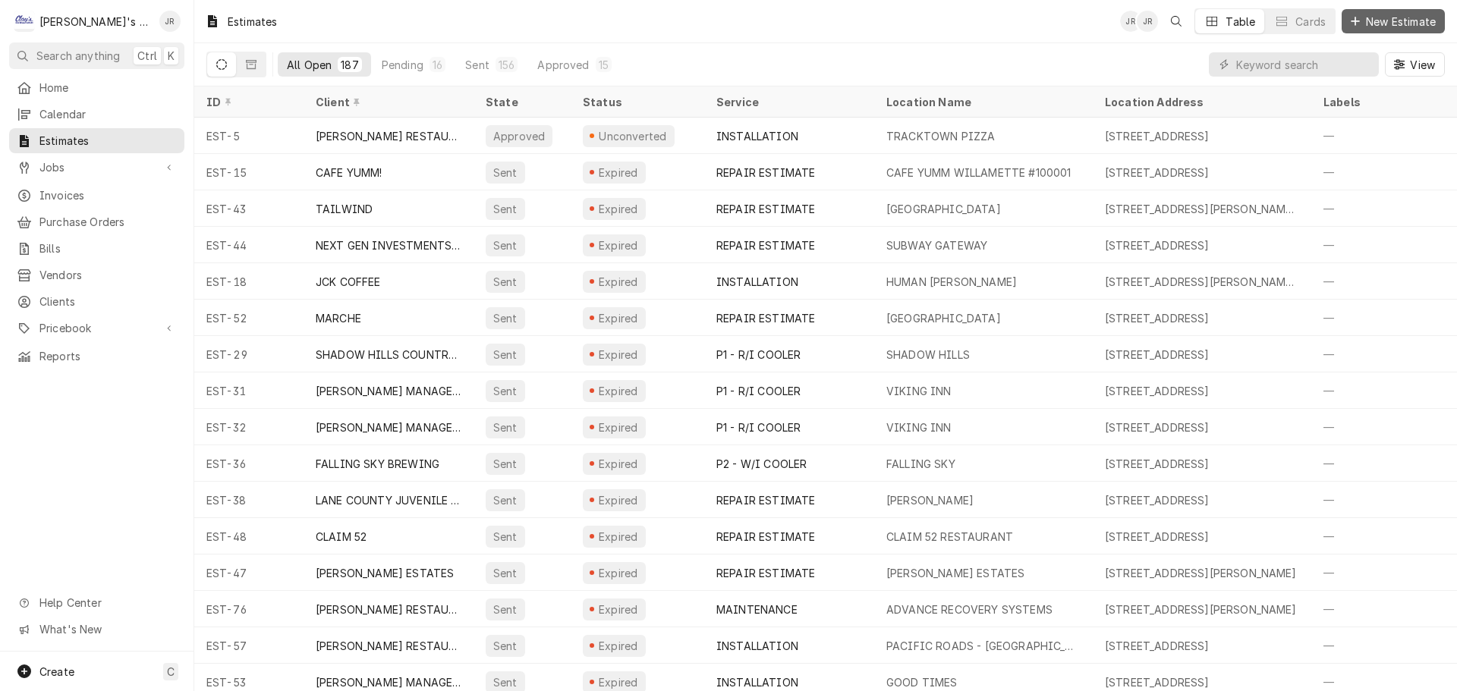
click at [1382, 22] on span "New Estimate" at bounding box center [1401, 22] width 76 height 16
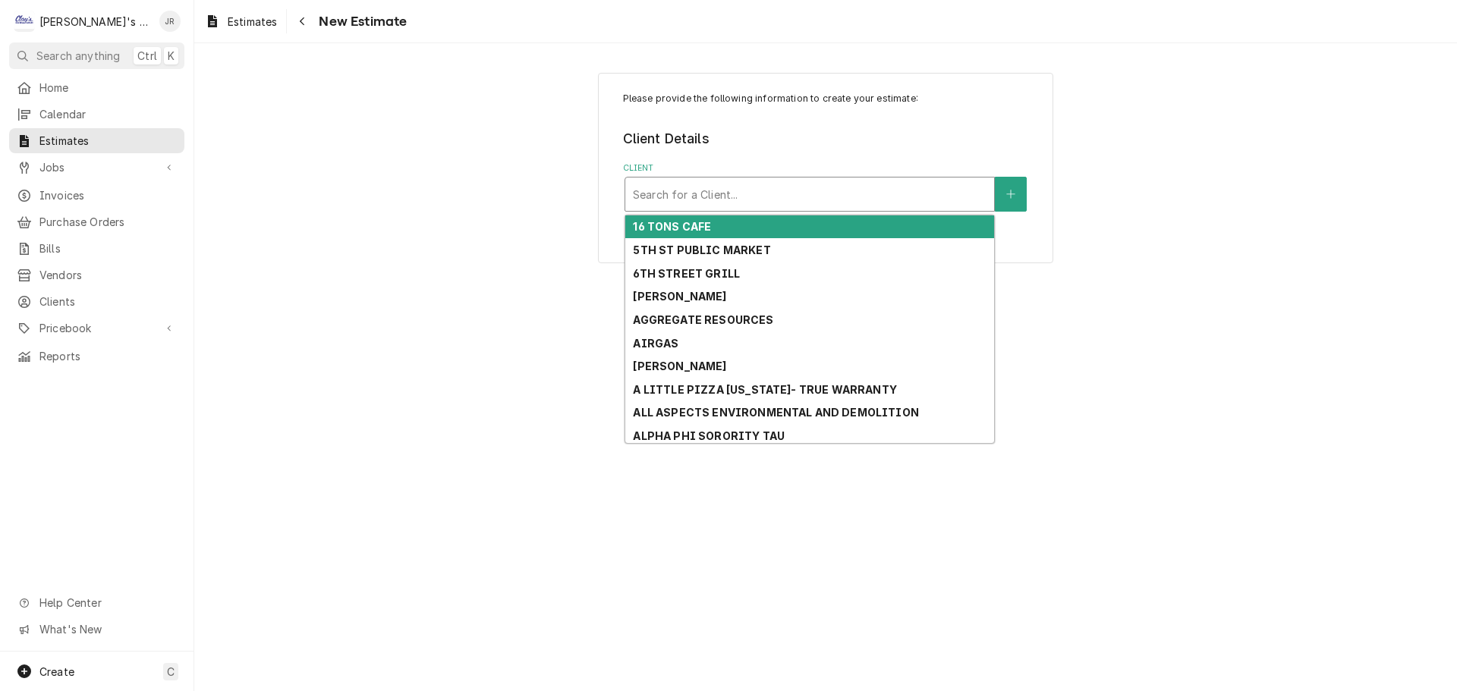
click at [895, 190] on div "Client" at bounding box center [810, 194] width 354 height 27
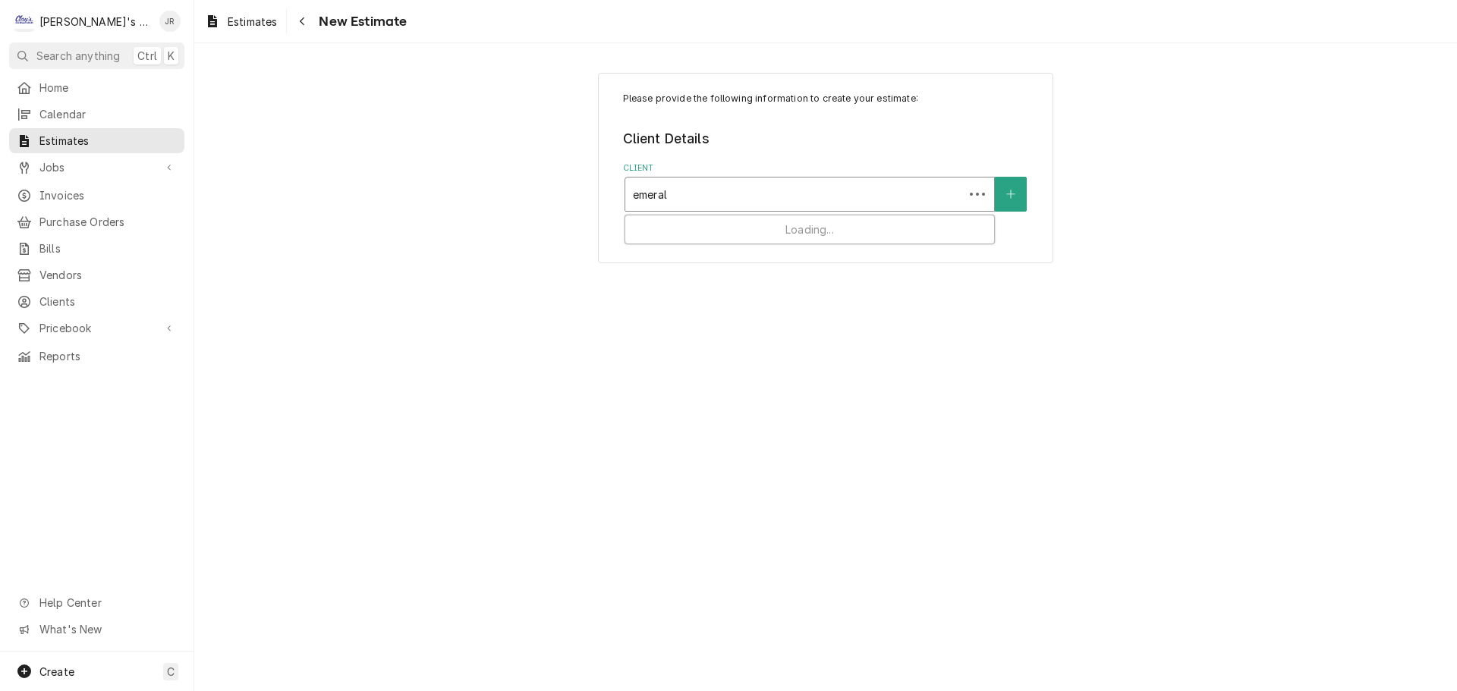
type input "emerald"
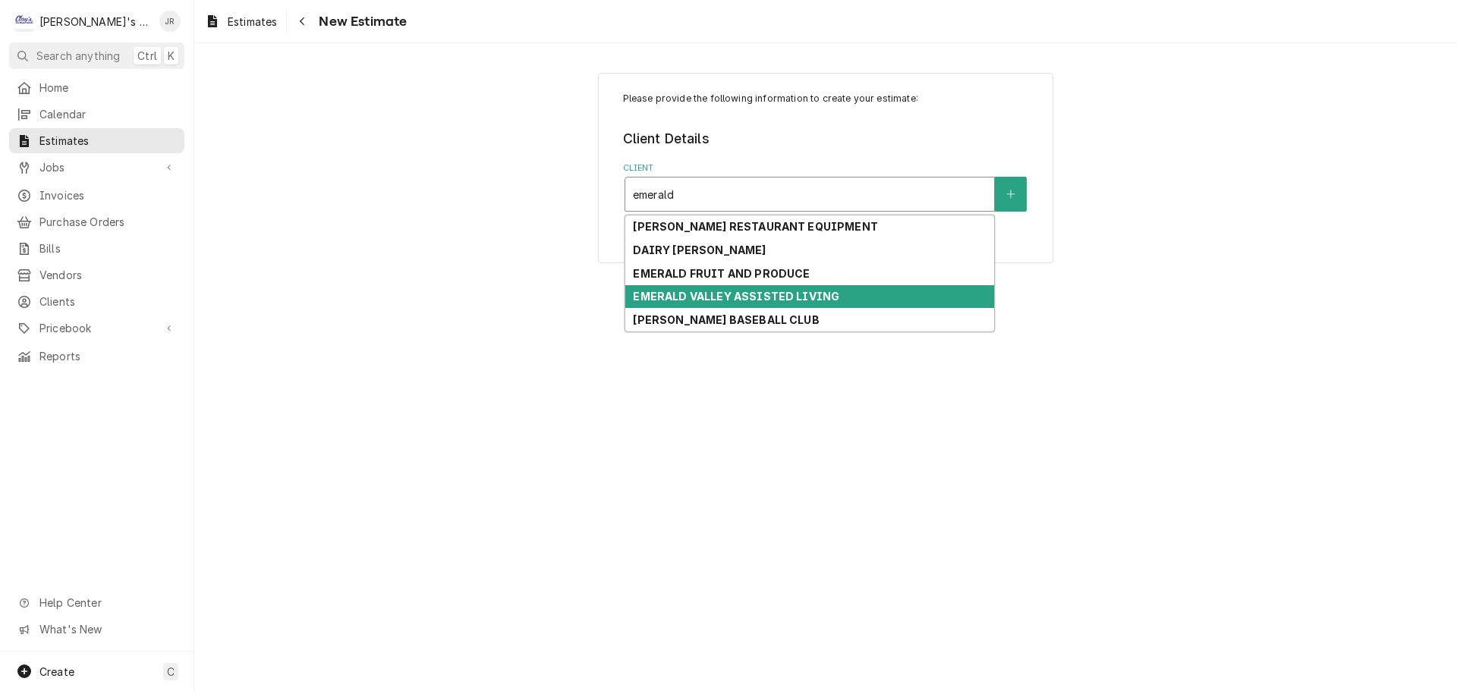
click at [794, 300] on strong "EMERALD VALLEY ASSISTED LIVING" at bounding box center [736, 296] width 206 height 13
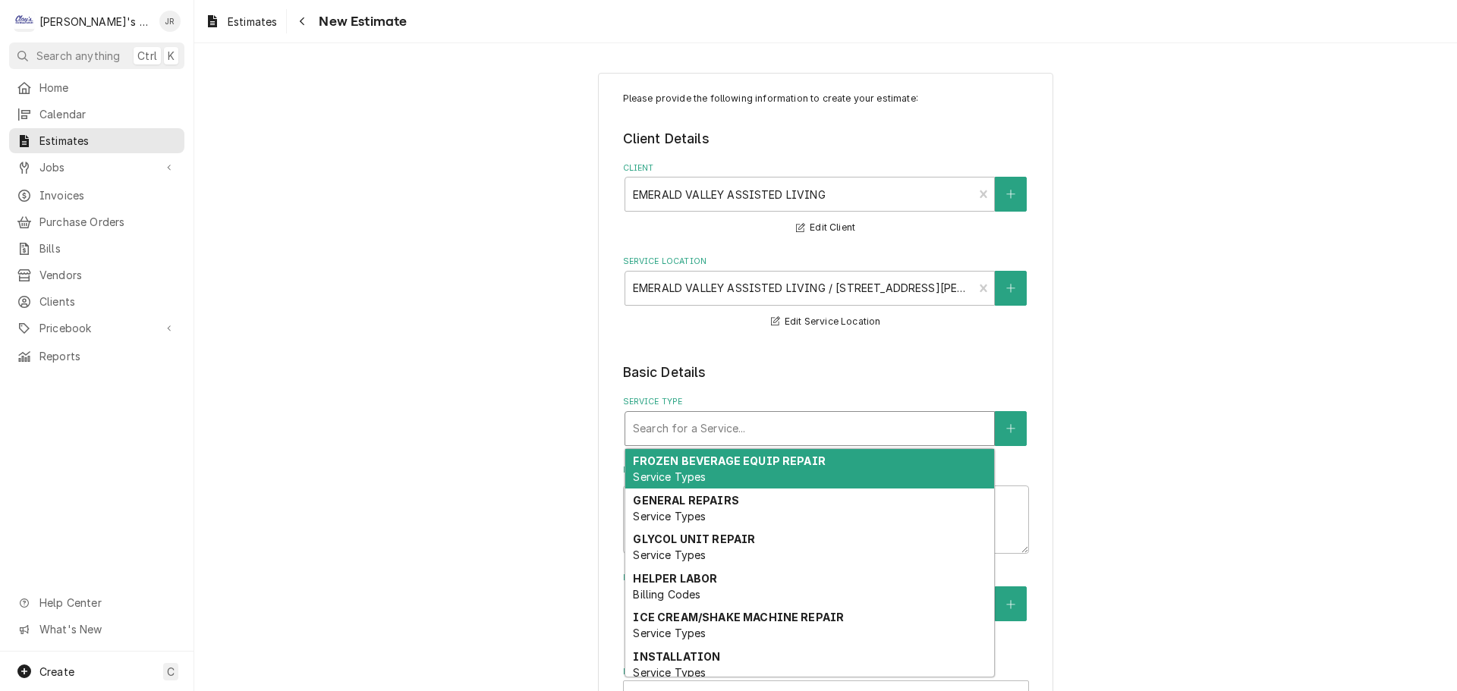
click at [750, 433] on div "Service Type" at bounding box center [810, 428] width 354 height 27
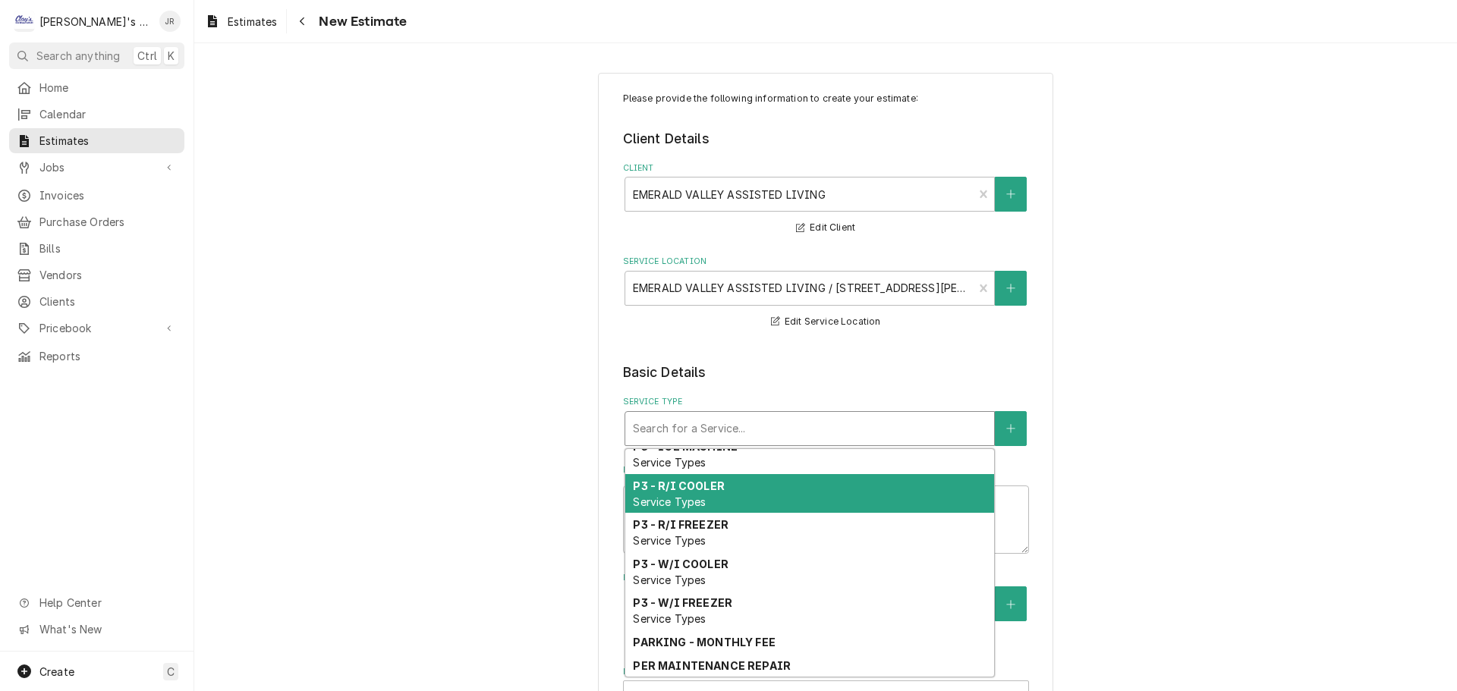
scroll to position [1162, 0]
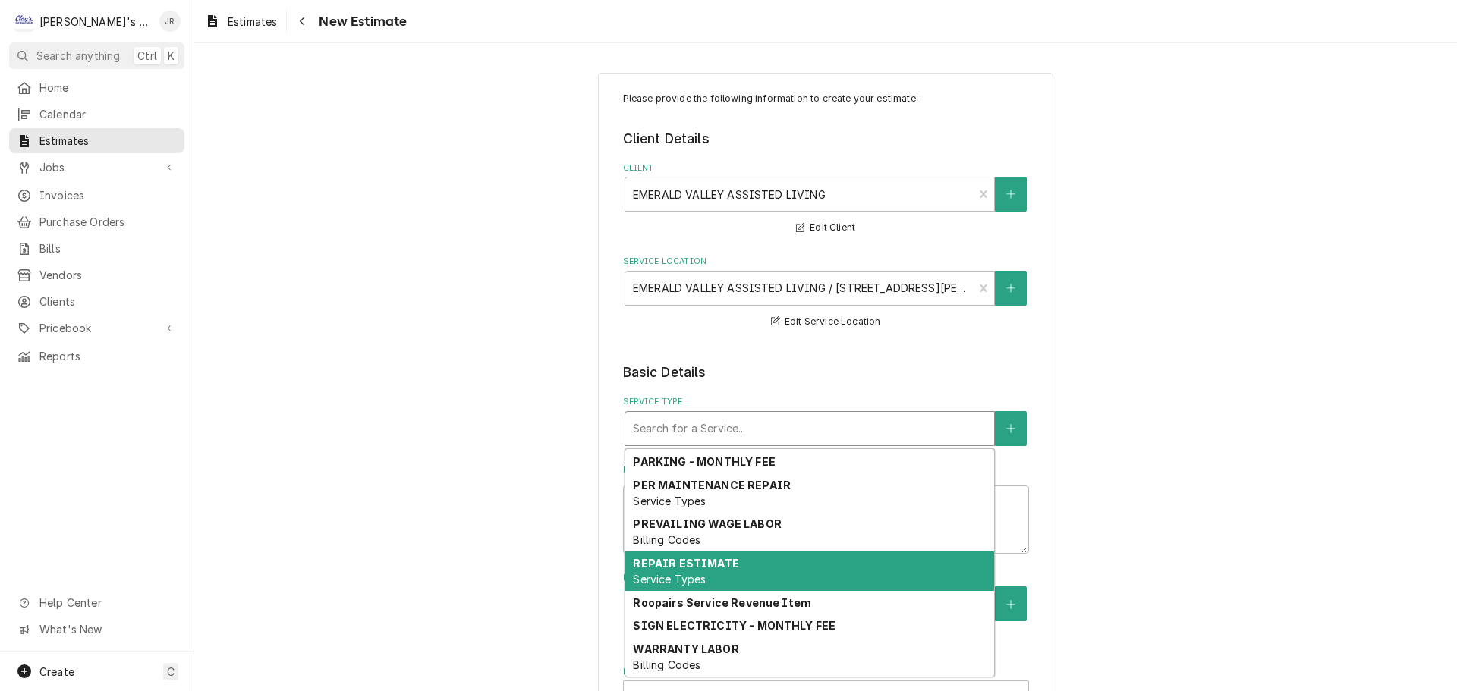
click at [775, 582] on div "REPAIR ESTIMATE Service Types" at bounding box center [809, 571] width 369 height 39
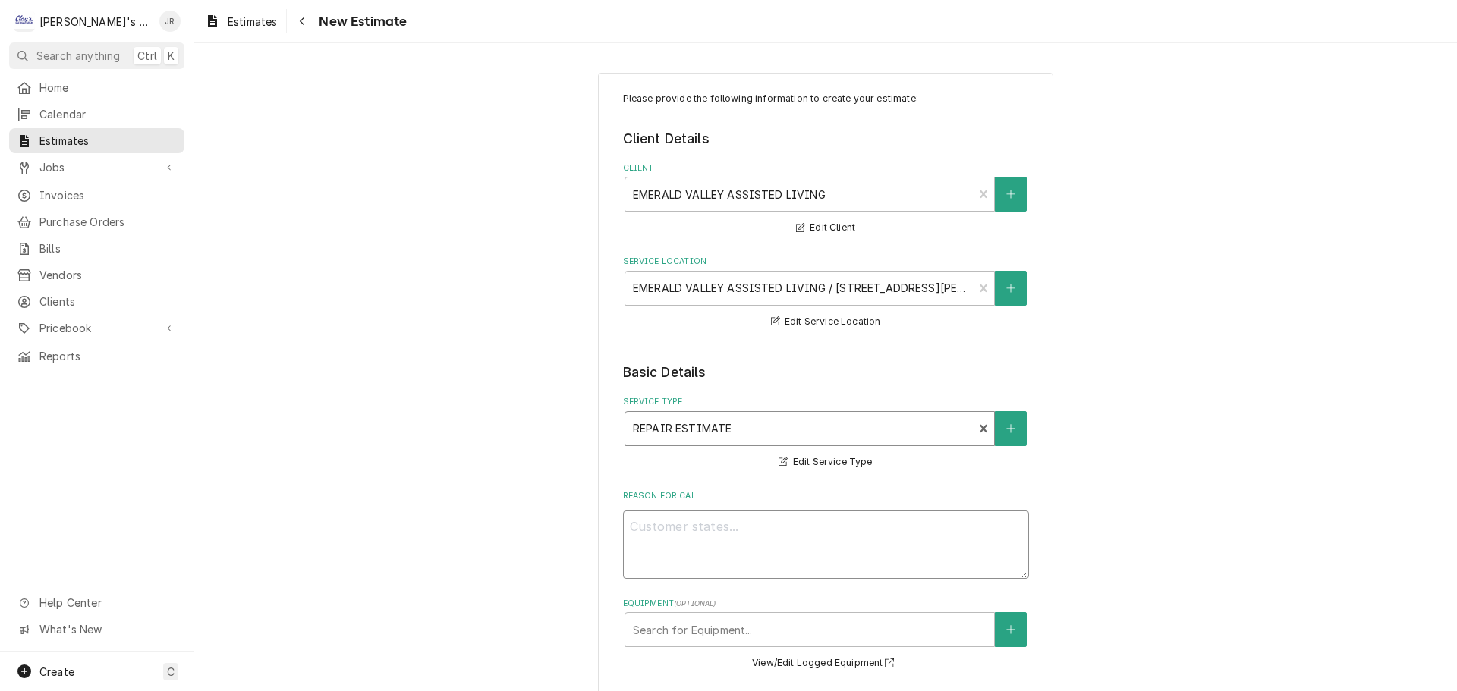
click at [733, 540] on textarea "Reason For Call" at bounding box center [826, 545] width 406 height 68
type textarea "x"
type textarea "1"
type textarea "x"
type textarea "10"
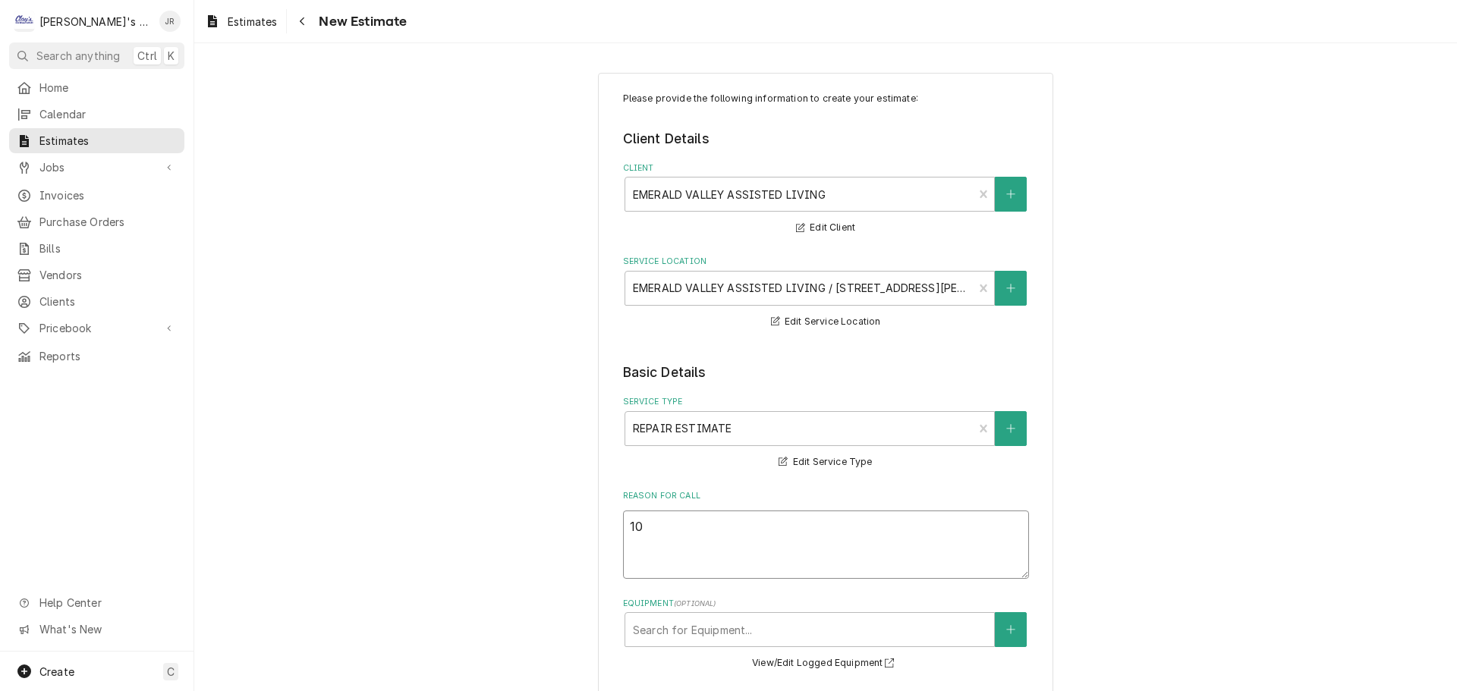
type textarea "x"
type textarea "10/"
type textarea "x"
type textarea "10/1"
type textarea "x"
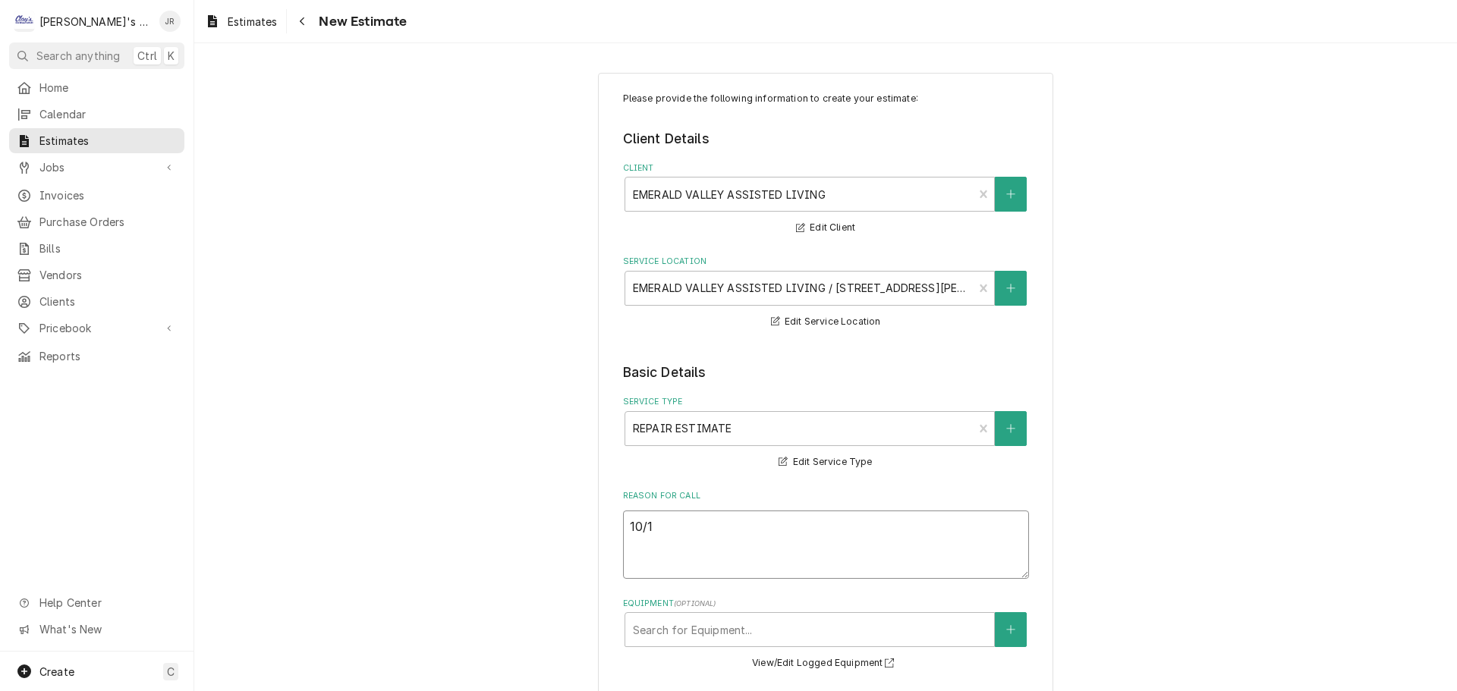
type textarea "10/13"
type textarea "x"
type textarea "10/13/"
type textarea "x"
type textarea "10/13/2"
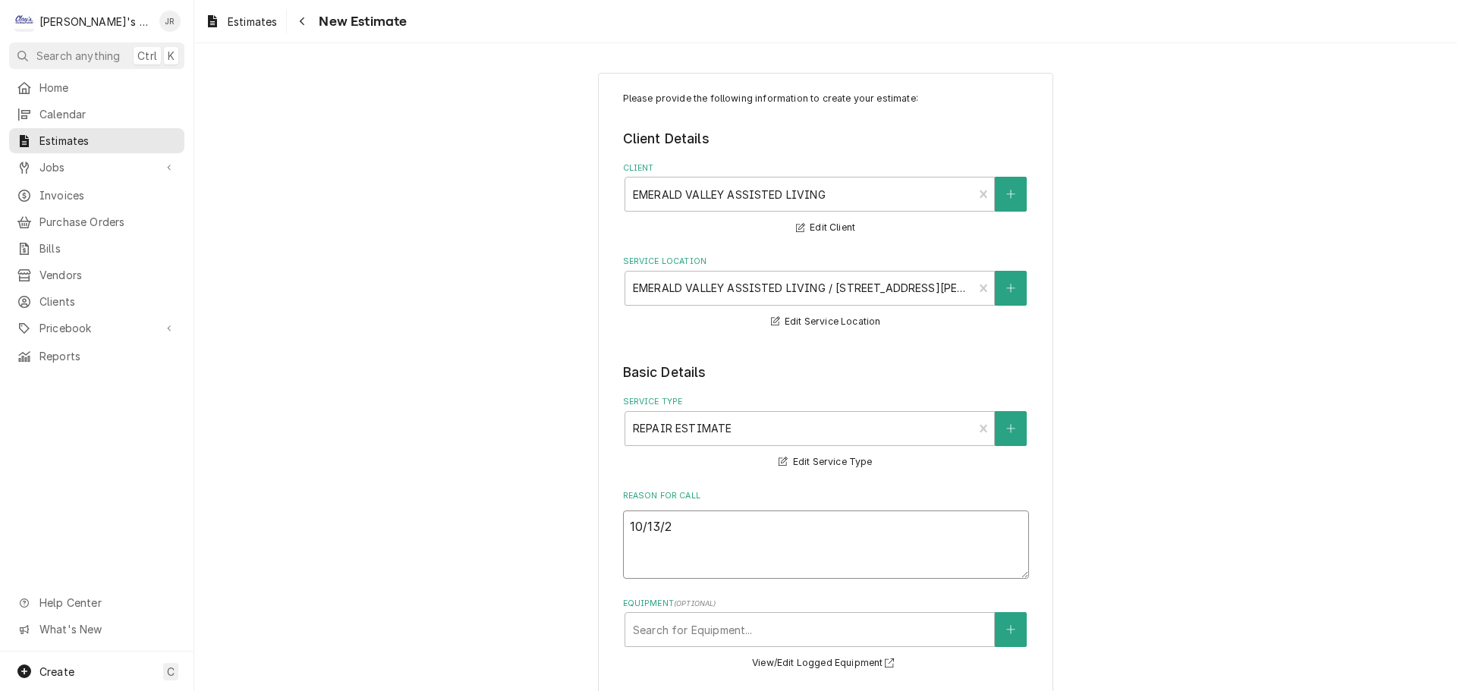
type textarea "x"
type textarea "10/13/20"
type textarea "x"
type textarea "10/13/202"
type textarea "x"
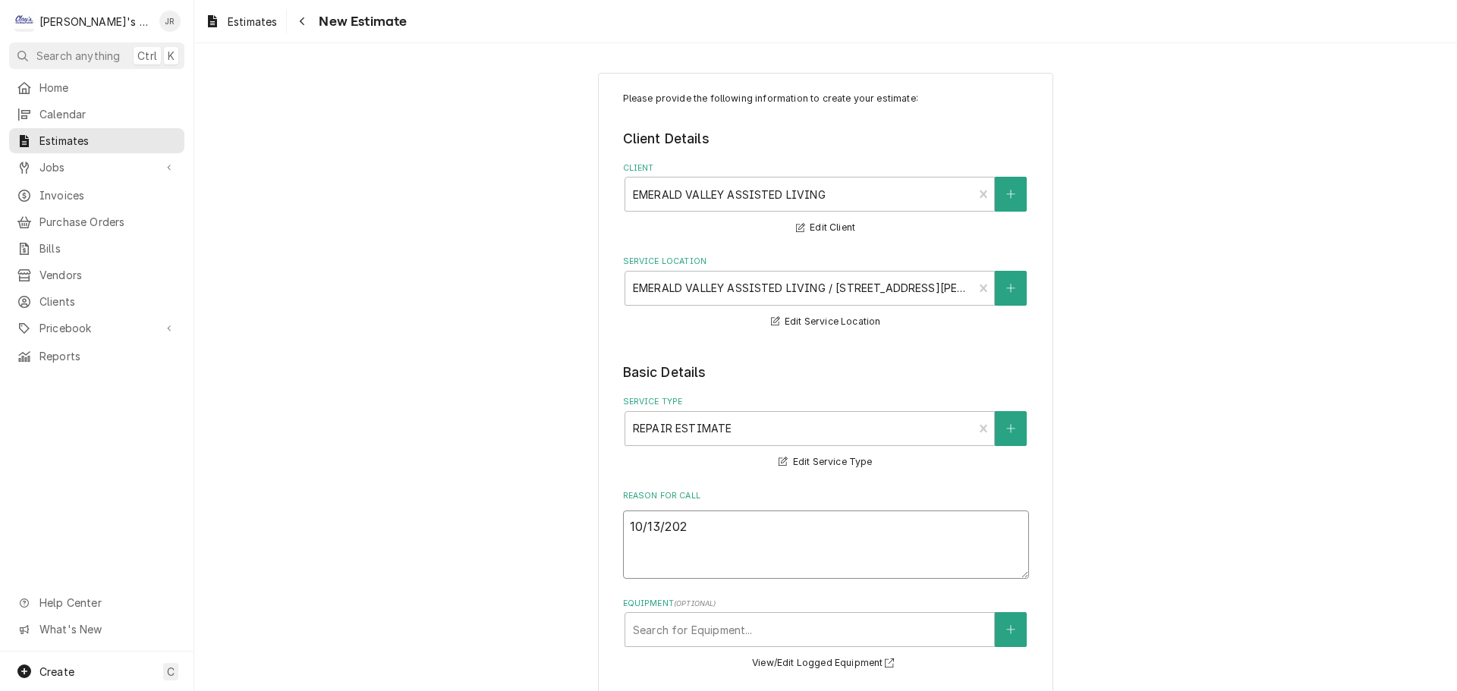
type textarea "10/13/2025"
type textarea "x"
type textarea "10/13/2025"
type textarea "x"
type textarea "10/13/2025 j"
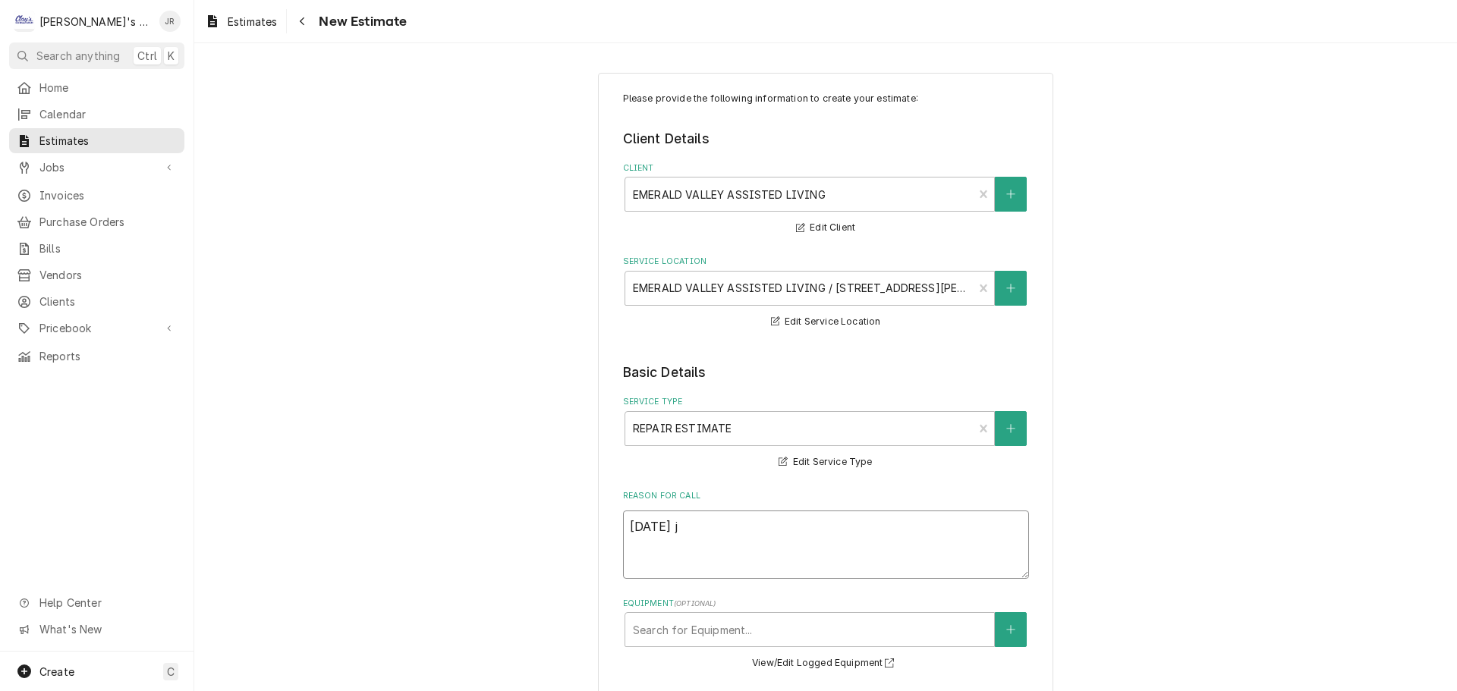
type textarea "x"
type textarea "10/13/2025 jr"
type textarea "x"
type textarea "10/13/2025 j"
type textarea "x"
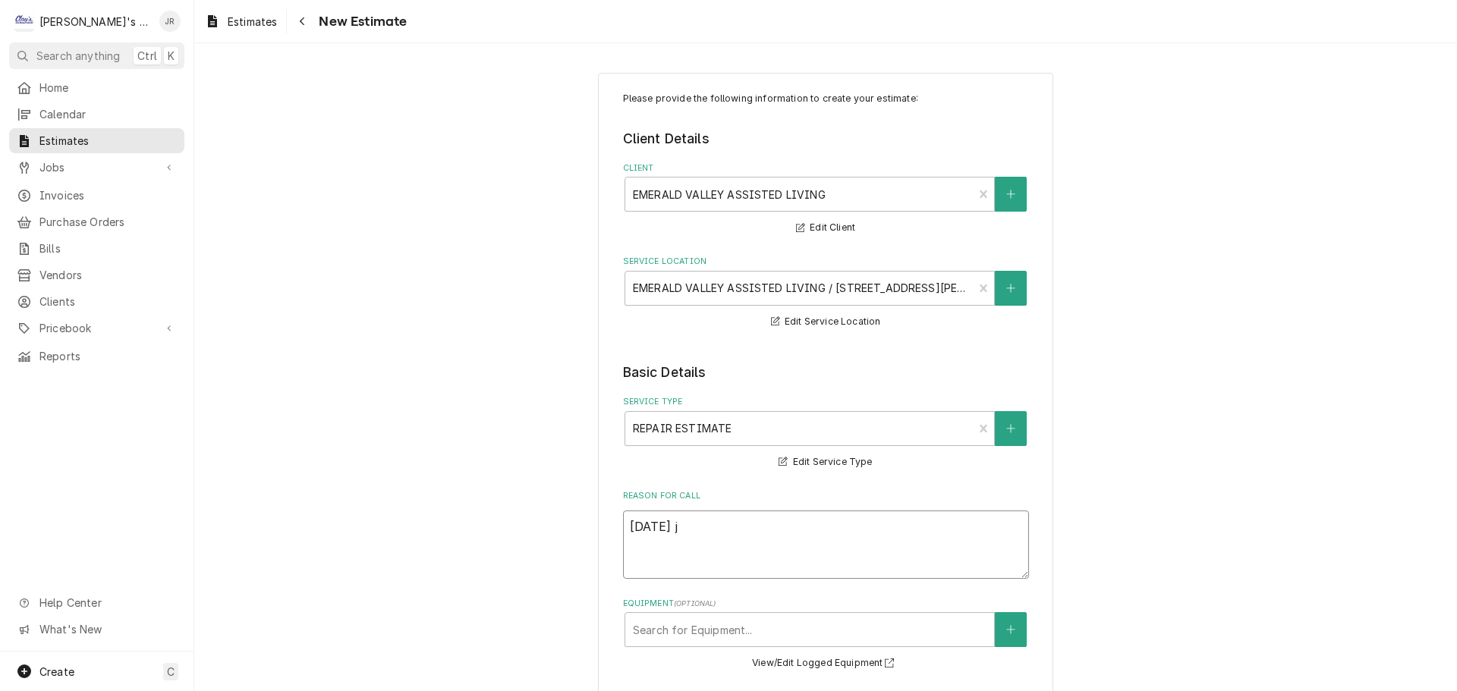
type textarea "10/13/2025"
type textarea "x"
type textarea "10/13/2025 J"
type textarea "x"
type textarea "10/13/2025 JR"
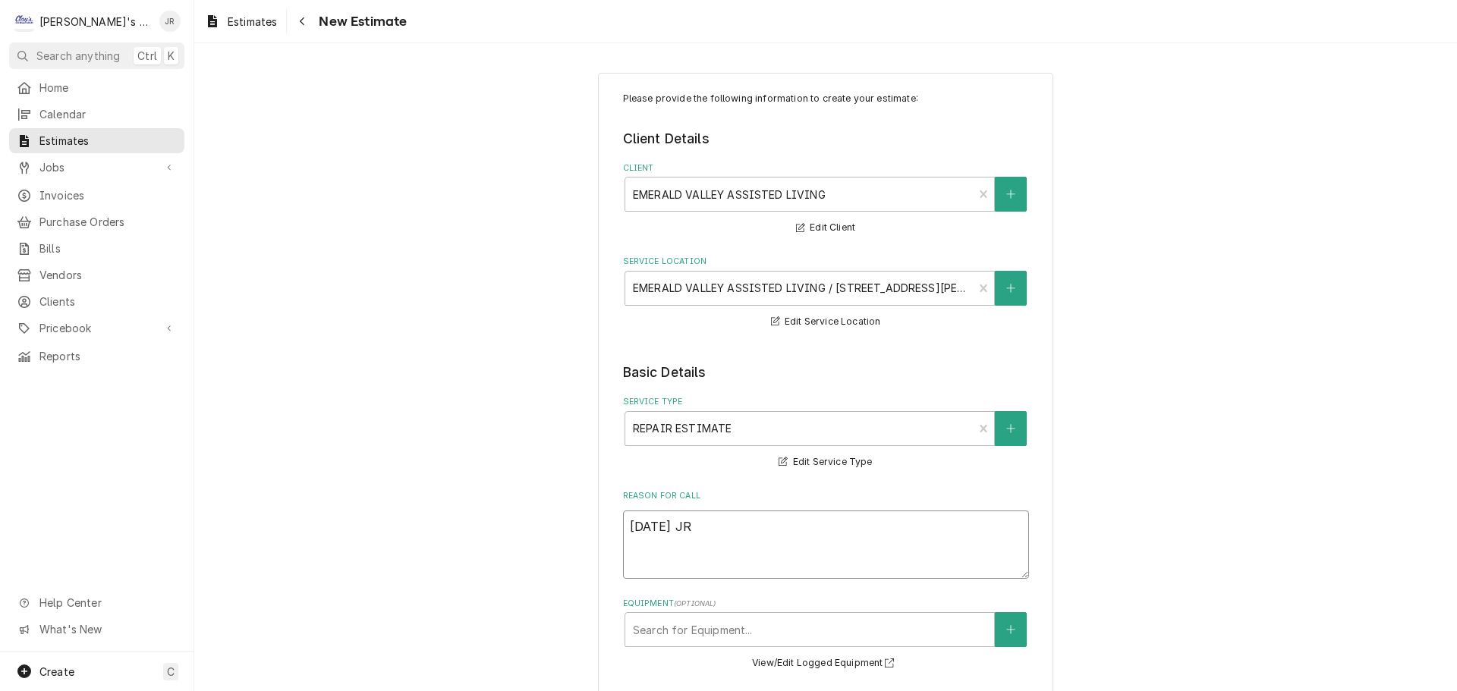
type textarea "x"
type textarea "10/13/2025 JR"
type textarea "x"
type textarea "10/13/2025 JR -"
type textarea "x"
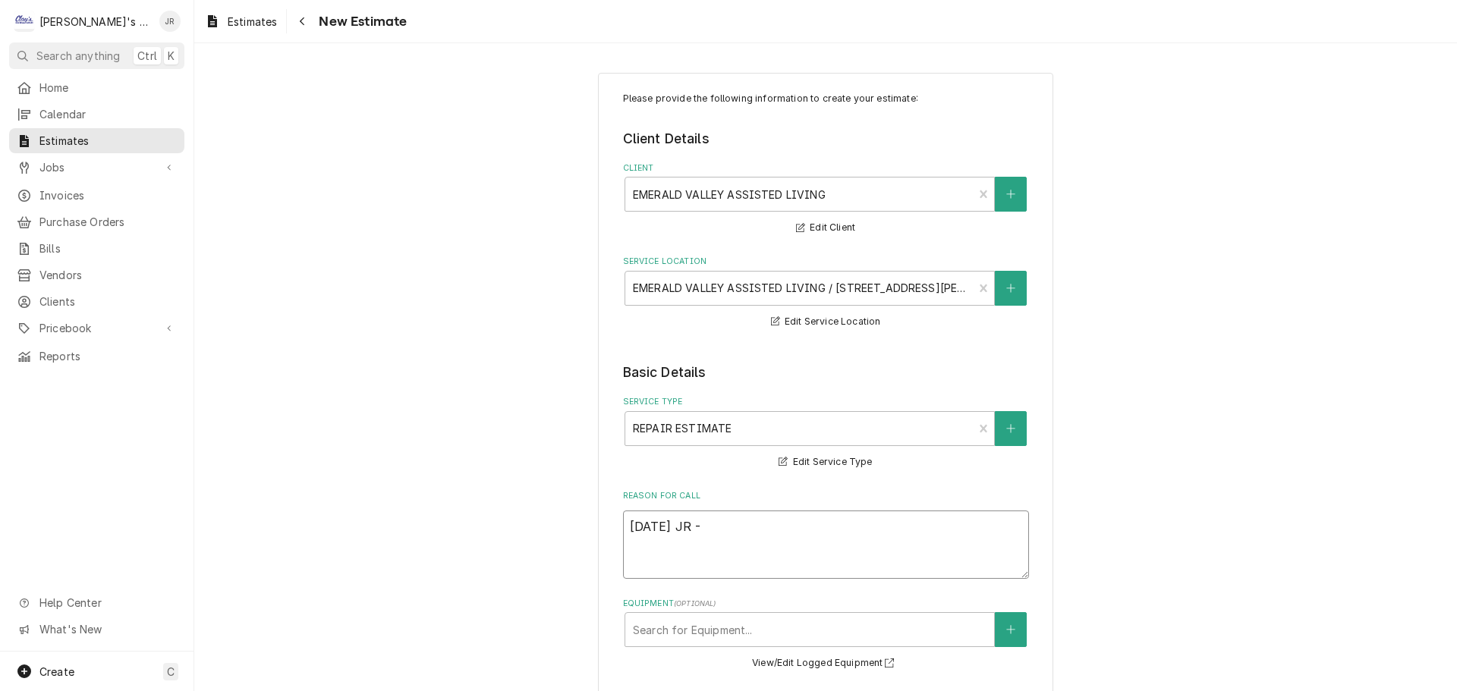
type textarea "10/13/2025 JR -"
type textarea "x"
type textarea "10/13/2025 JR - E"
type textarea "x"
type textarea "10/13/2025 JR - ES"
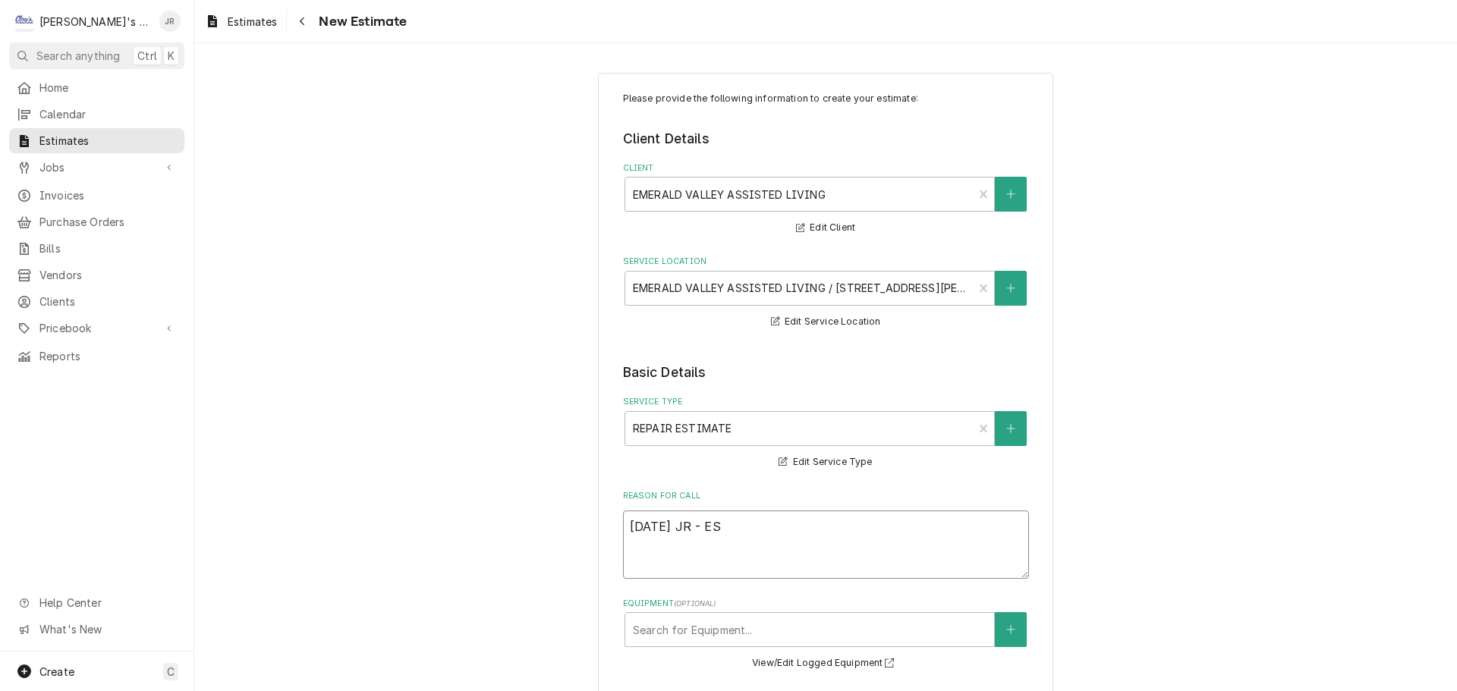
type textarea "x"
type textarea "10/13/2025 JR - EST"
type textarea "x"
type textarea "10/13/2025 JR - ESTI"
type textarea "x"
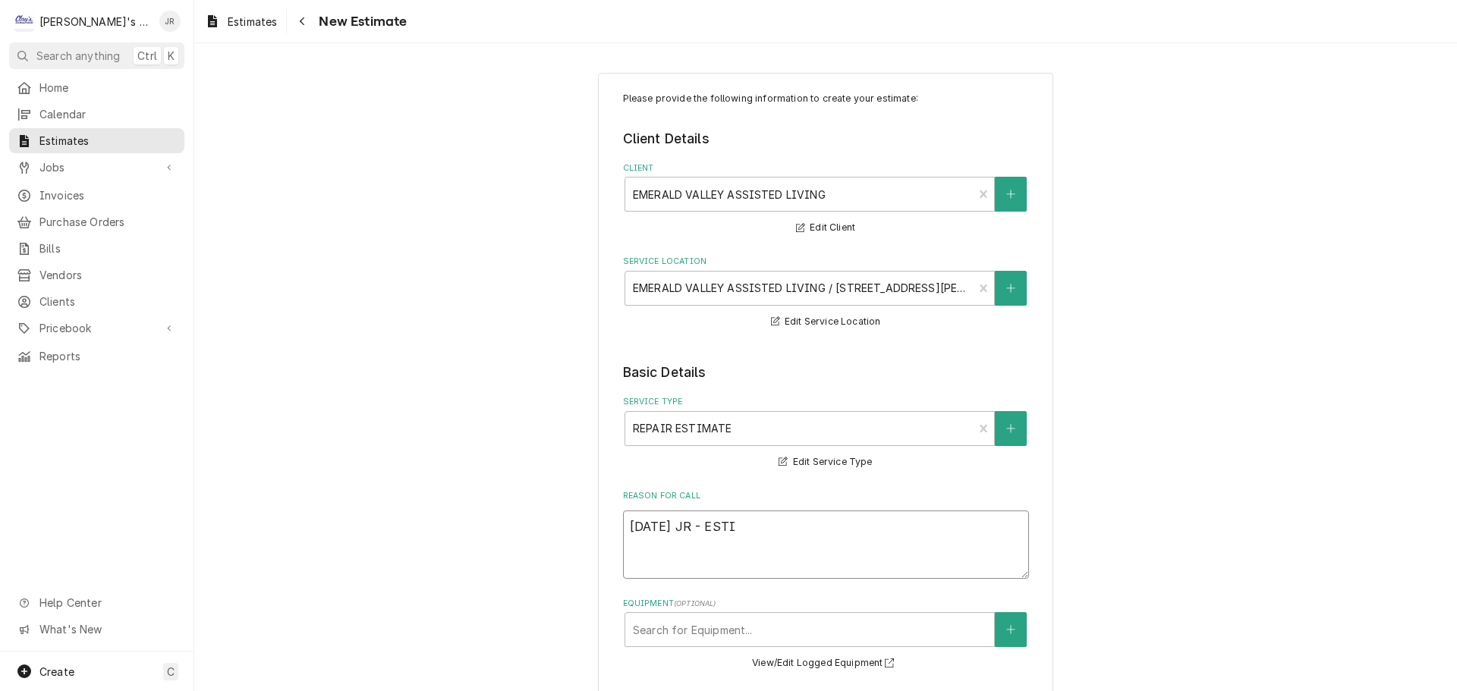
type textarea "10/13/2025 JR - ESTIM"
type textarea "x"
type textarea "10/13/2025 JR - ESTIMA"
type textarea "x"
type textarea "10/13/2025 JR - ESTIMAE"
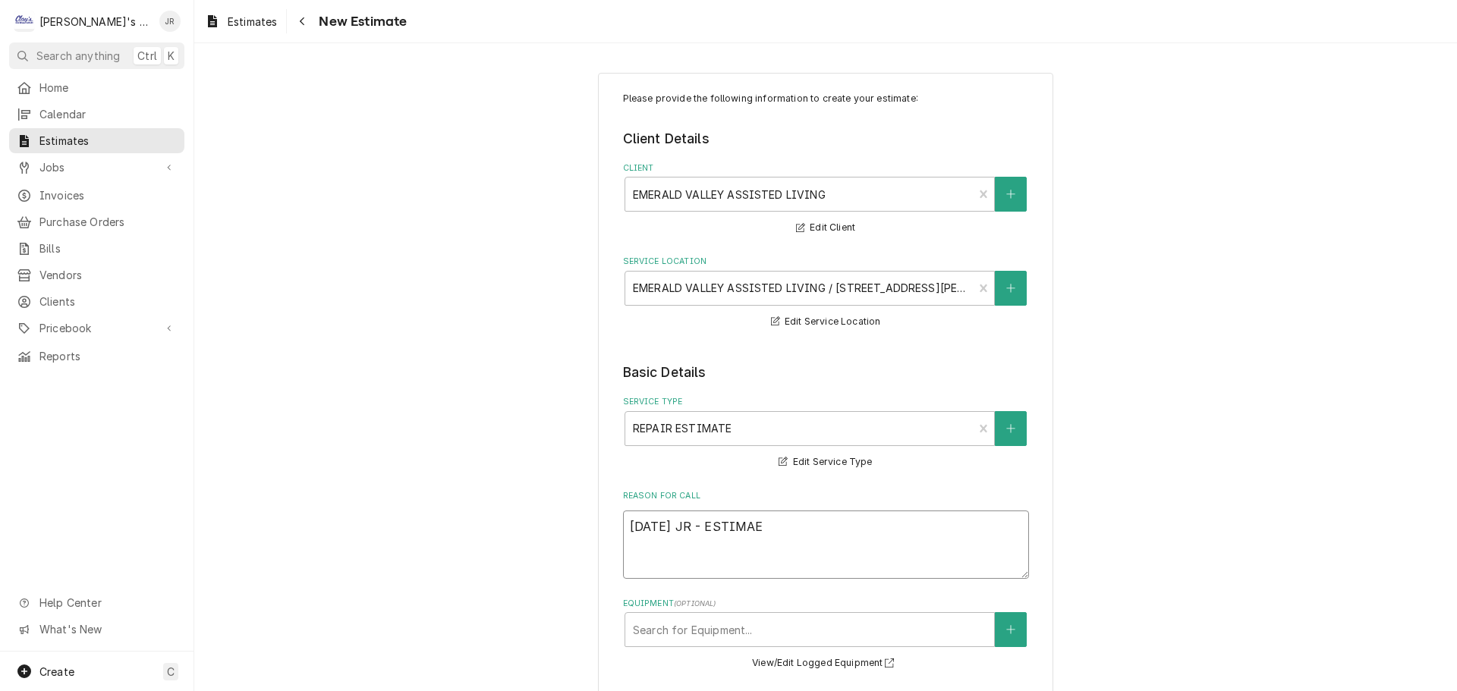
type textarea "x"
type textarea "10/13/2025 JR - ESTIMA"
type textarea "x"
type textarea "10/13/2025 JR - ESTIMAT"
type textarea "x"
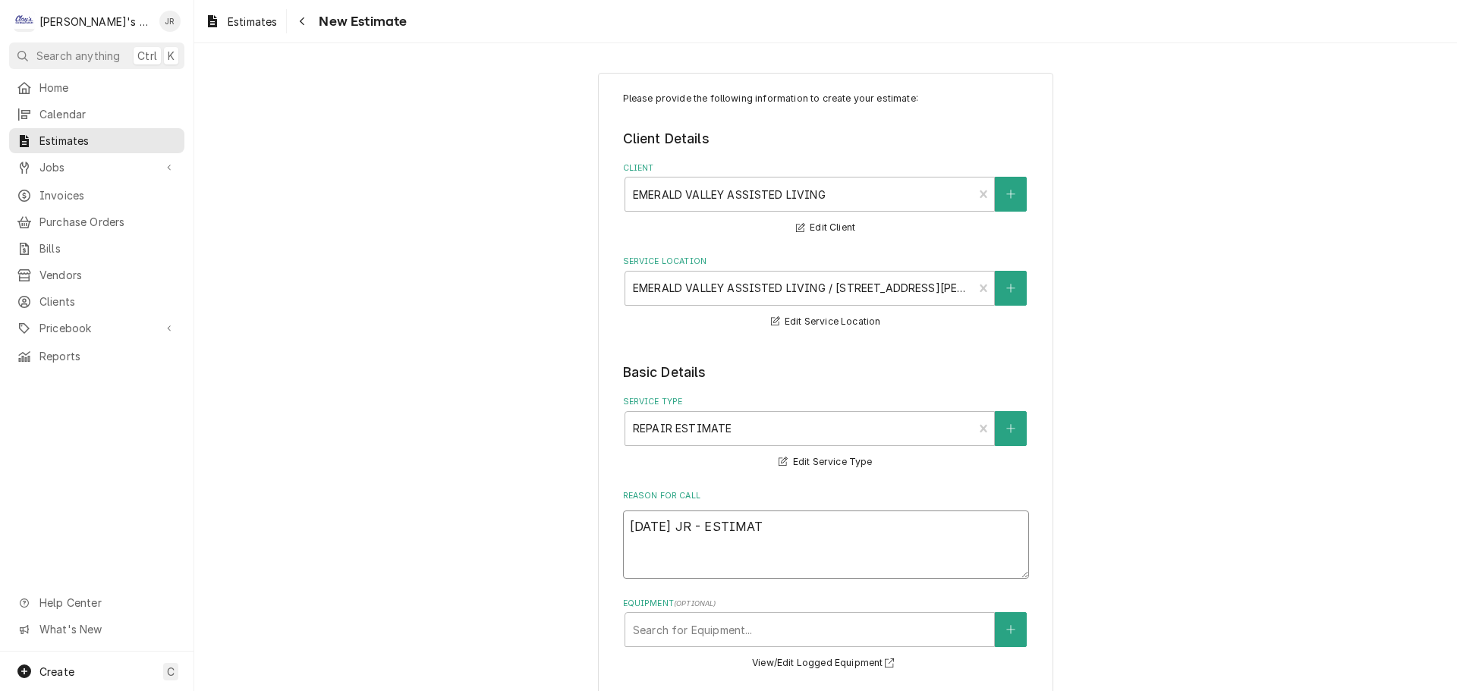
type textarea "10/13/2025 JR - ESTIMATE"
type textarea "x"
type textarea "10/13/2025 JR - ESTIMATE"
type textarea "x"
type textarea "10/13/2025 JR - ESTIMATE T"
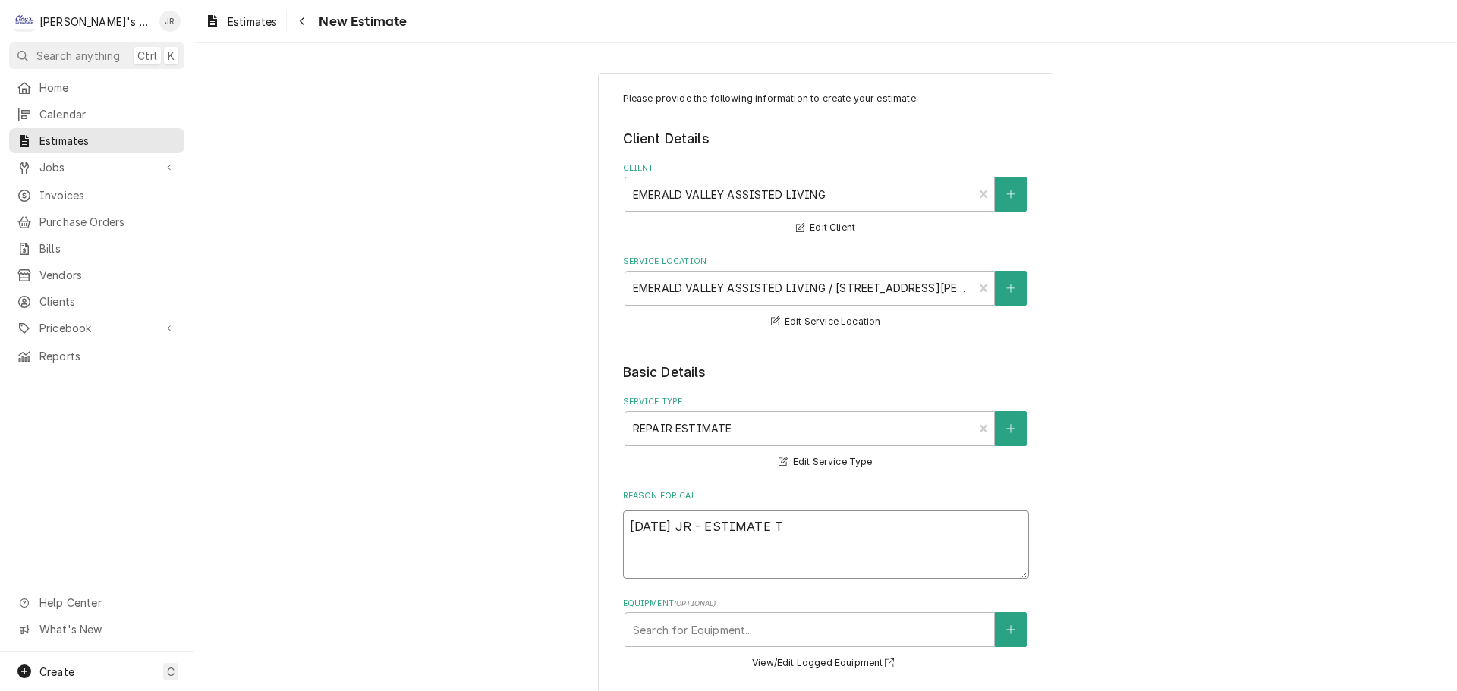
type textarea "x"
type textarea "10/13/2025 JR - ESTIMATE TO"
type textarea "x"
type textarea "10/13/2025 JR - ESTIMATE TO"
type textarea "x"
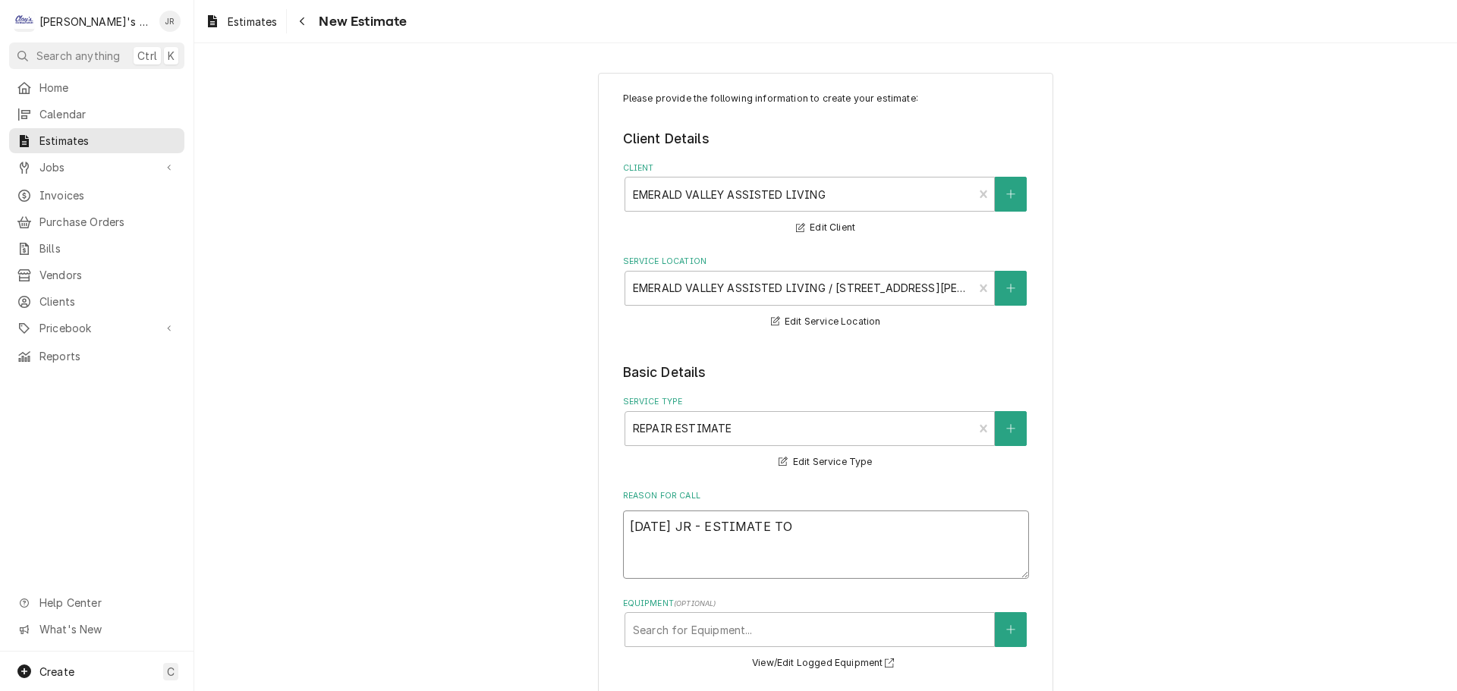
type textarea "10/13/2025 JR - ESTIMATE TO R"
type textarea "x"
type textarea "10/13/2025 JR - ESTIMATE TO RE"
type textarea "x"
type textarea "10/13/2025 JR - ESTIMATE TO REP"
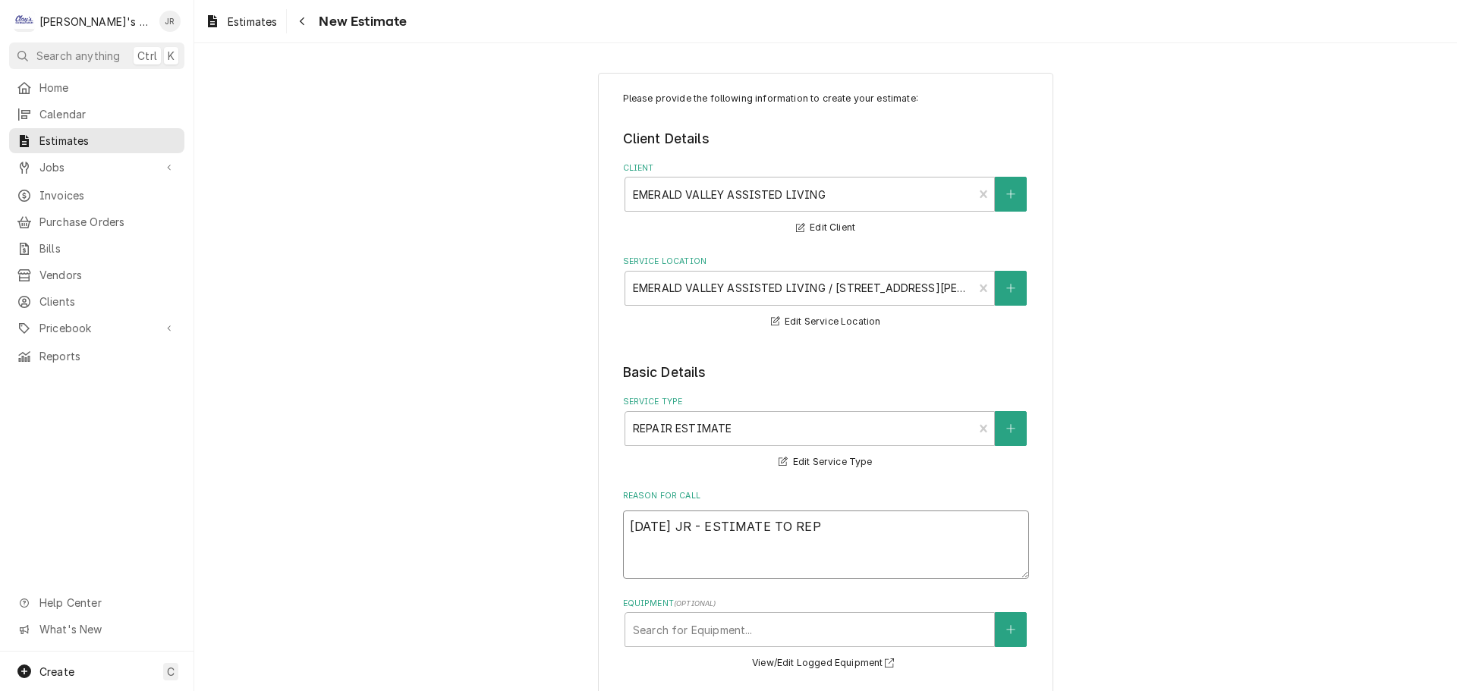
type textarea "x"
type textarea "10/13/2025 JR - ESTIMATE TO REPL"
type textarea "x"
type textarea "10/13/2025 JR - ESTIMATE TO REPLA"
type textarea "x"
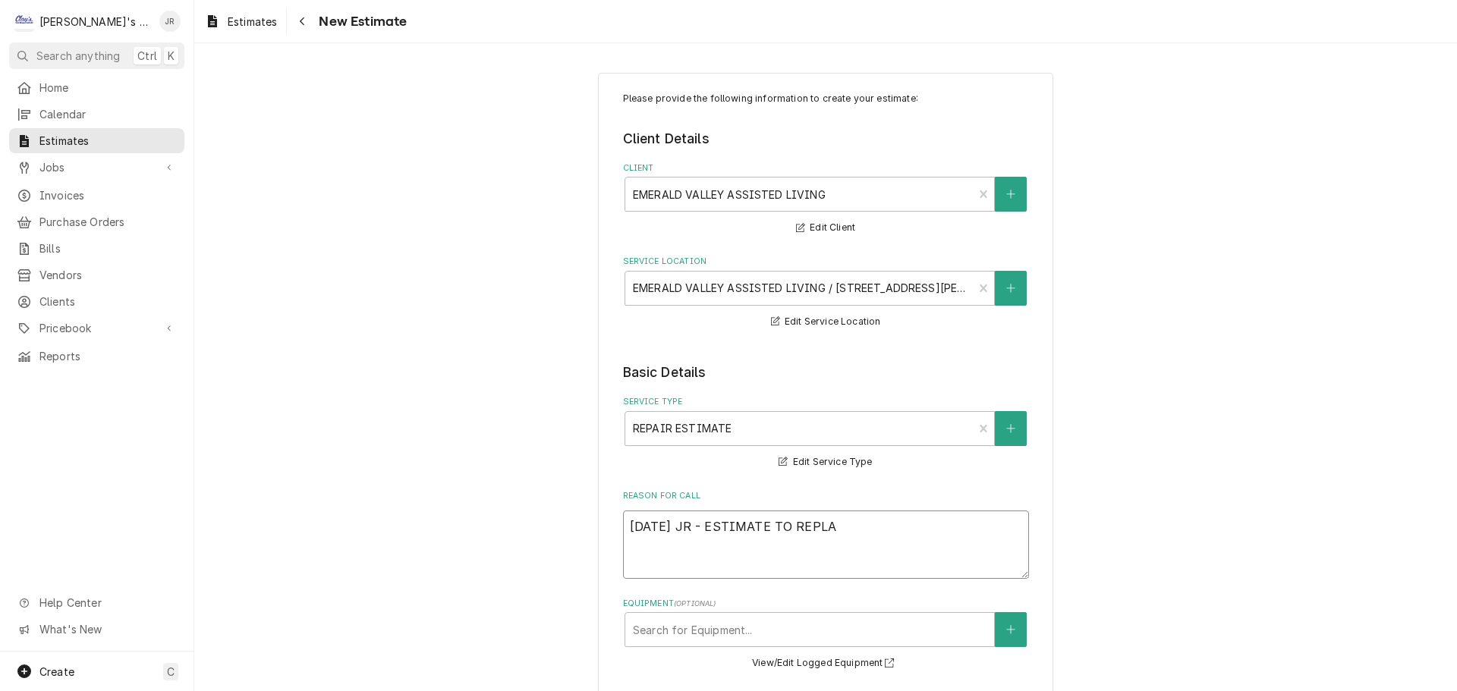
type textarea "10/13/2025 JR - ESTIMATE TO REPLAC"
type textarea "x"
type textarea "10/13/2025 JR - ESTIMATE TO REPLACE"
type textarea "x"
type textarea "10/13/2025 JR - ESTIMATE TO REPLACE"
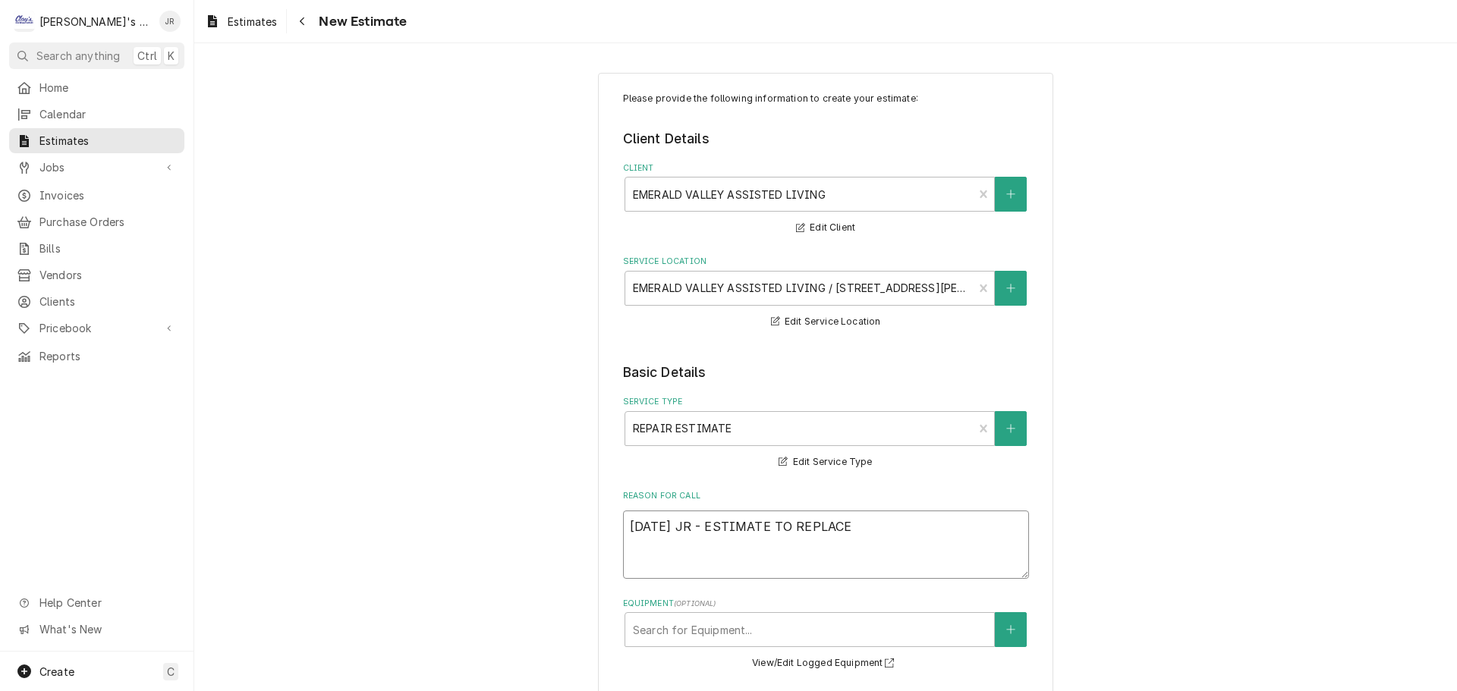
type textarea "x"
type textarea "10/13/2025 JR - ESTIMATE TO REPLACE L"
type textarea "x"
type textarea "10/13/2025 JR - ESTIMATE TO REPLACE LO"
type textarea "x"
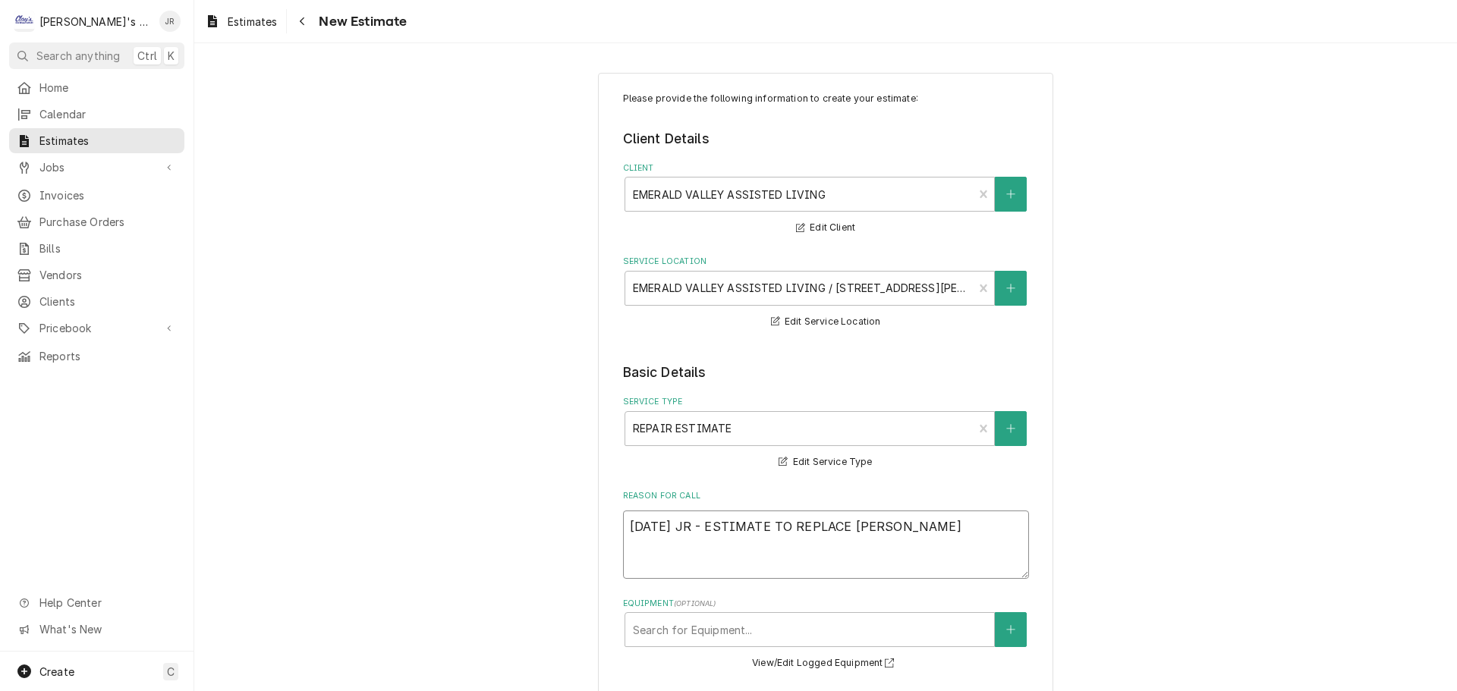
type textarea "10/13/2025 JR - ESTIMATE TO REPLACE LOK"
type textarea "x"
type textarea "10/13/2025 JR - ESTIMATE TO REPLACE LOKC"
type textarea "x"
type textarea "10/13/2025 JR - ESTIMATE TO REPLACE LOKCS"
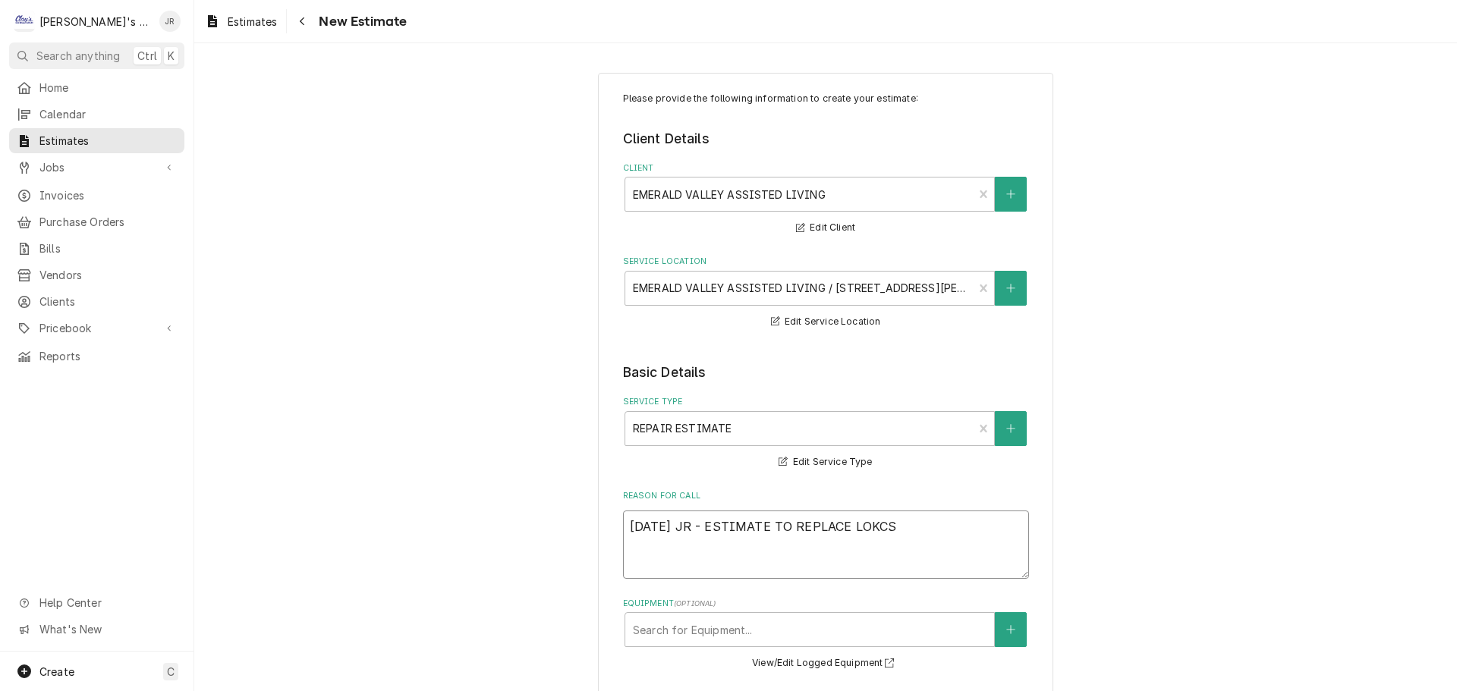
type textarea "x"
type textarea "10/13/2025 JR - ESTIMATE TO REPLACE LOKC"
type textarea "x"
type textarea "10/13/2025 JR - ESTIMATE TO REPLACE LOK"
type textarea "x"
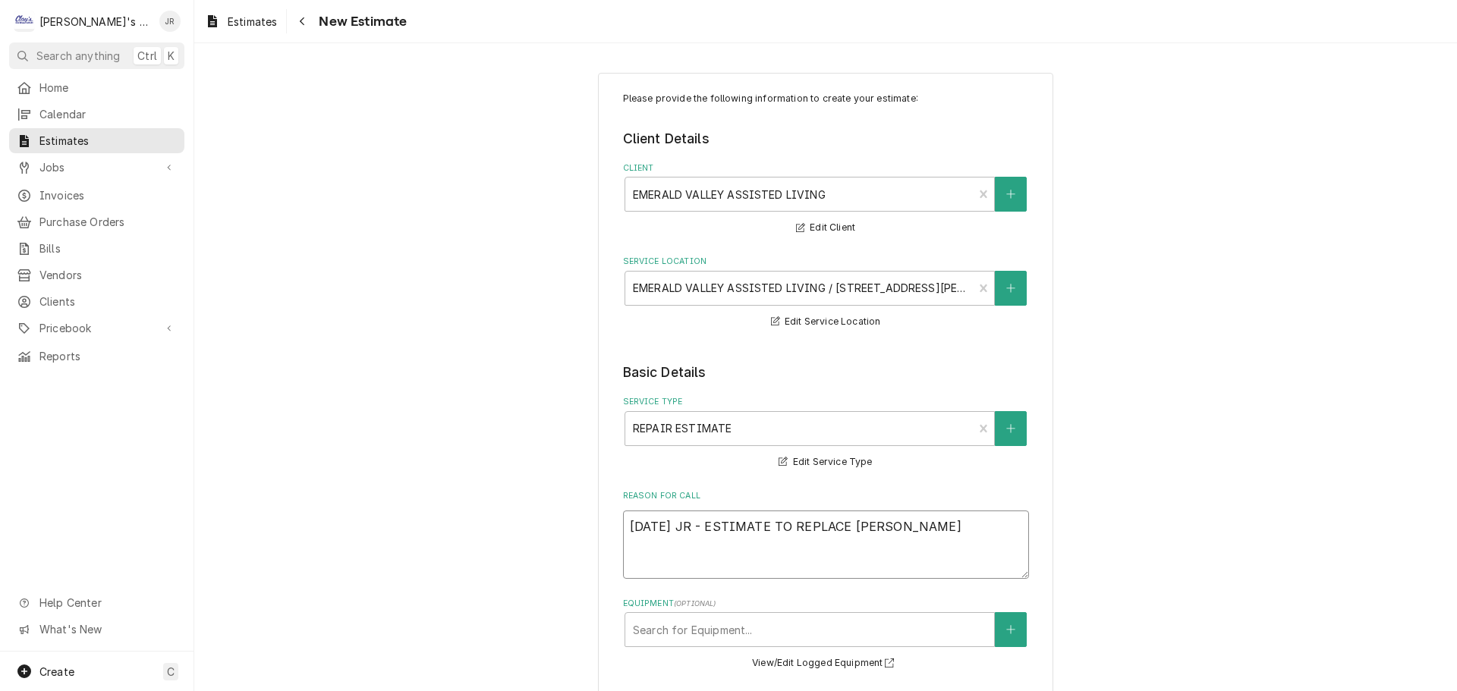
type textarea "10/13/2025 JR - ESTIMATE TO REPLACE LO"
type textarea "x"
type textarea "10/13/2025 JR - ESTIMATE TO REPLACE LOC"
type textarea "x"
type textarea "10/13/2025 JR - ESTIMATE TO REPLACE LOCK"
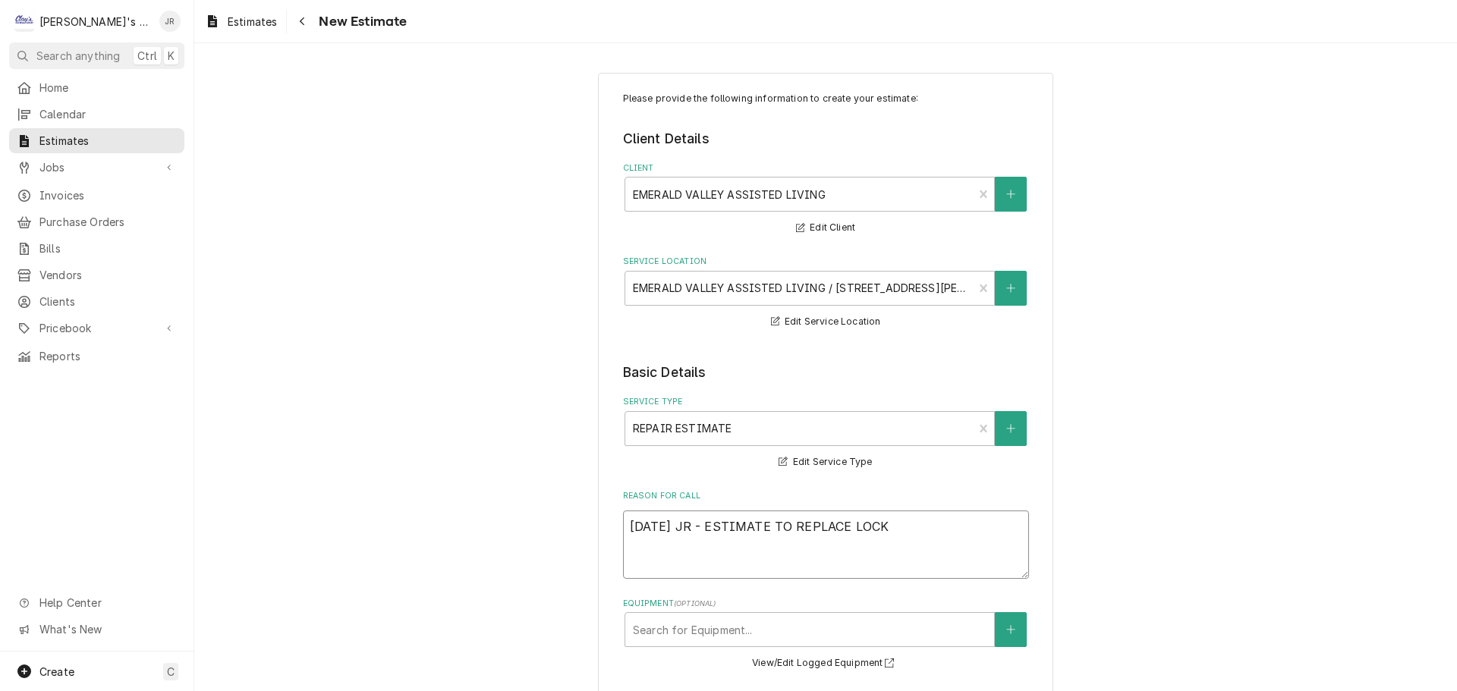
type textarea "x"
type textarea "10/13/2025 JR - ESTIMATE TO REPLACE LOCKS"
type textarea "x"
type textarea "10/13/2025 JR - ESTIMATE TO REPLACE LOCKS"
type textarea "x"
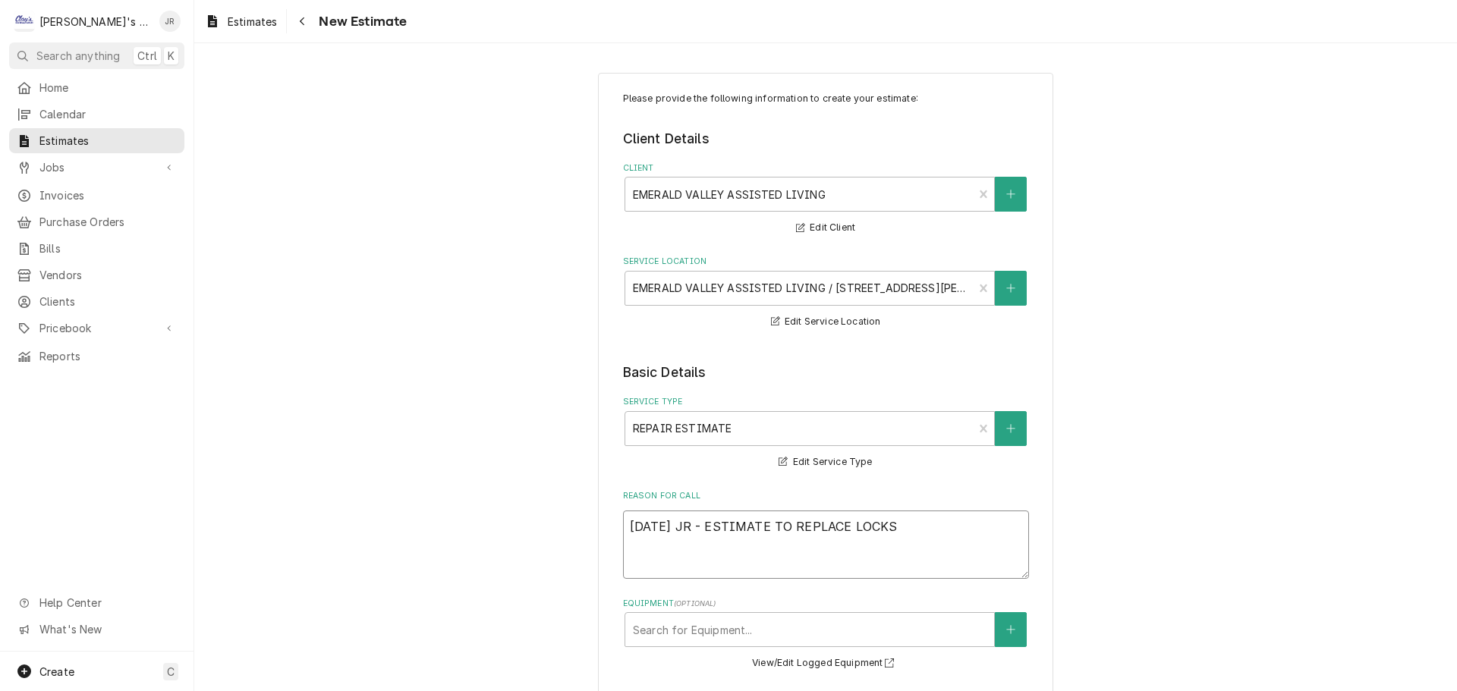
type textarea "10/13/2025 JR - ESTIMATE TO REPLACE LOCKS O"
type textarea "x"
type textarea "10/13/2025 JR - ESTIMATE TO REPLACE LOCKS"
type textarea "x"
type textarea "10/13/2025 JR - ESTIMATE TO REPLACE LOCKS"
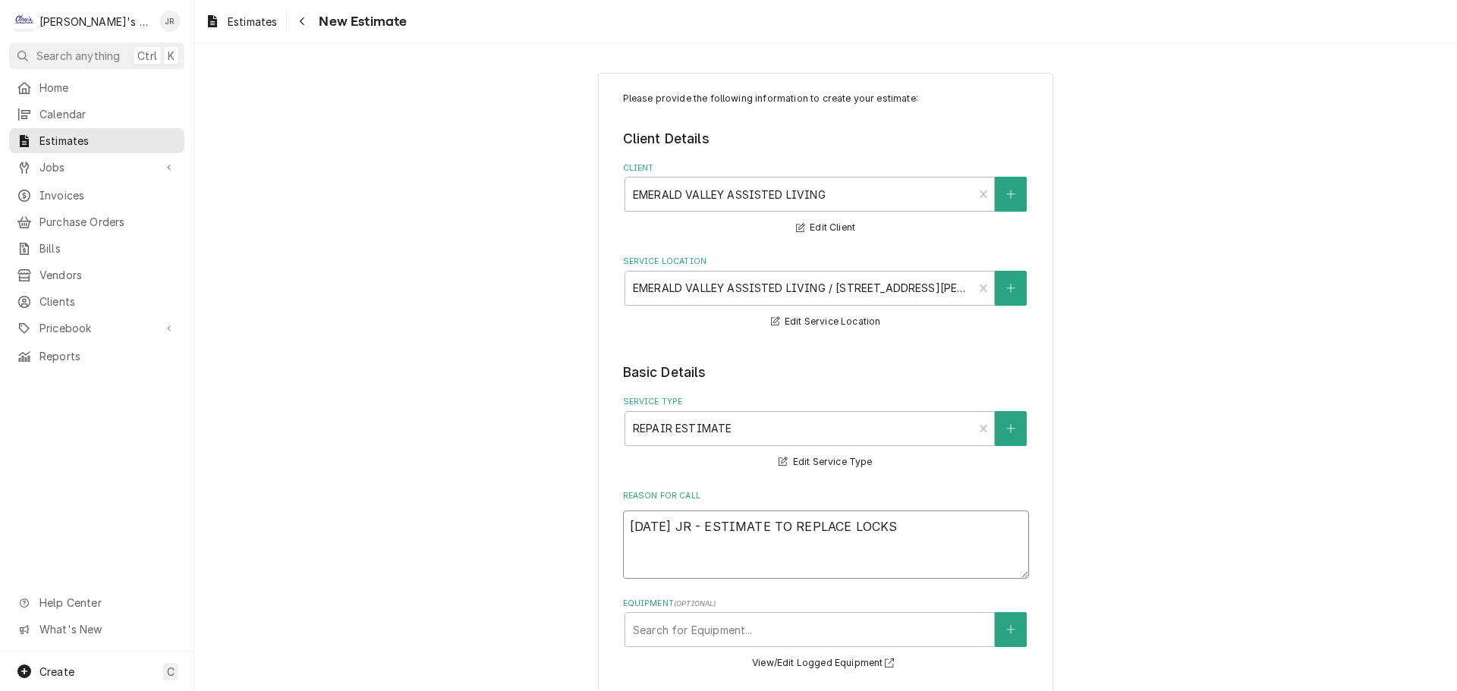
type textarea "x"
type textarea "10/13/2025 JR - ESTIMATE TO REPLACE LOCKS"
type textarea "x"
type textarea "10/13/2025 JR - ESTIMATE TO REPLACE LOCKS O"
type textarea "x"
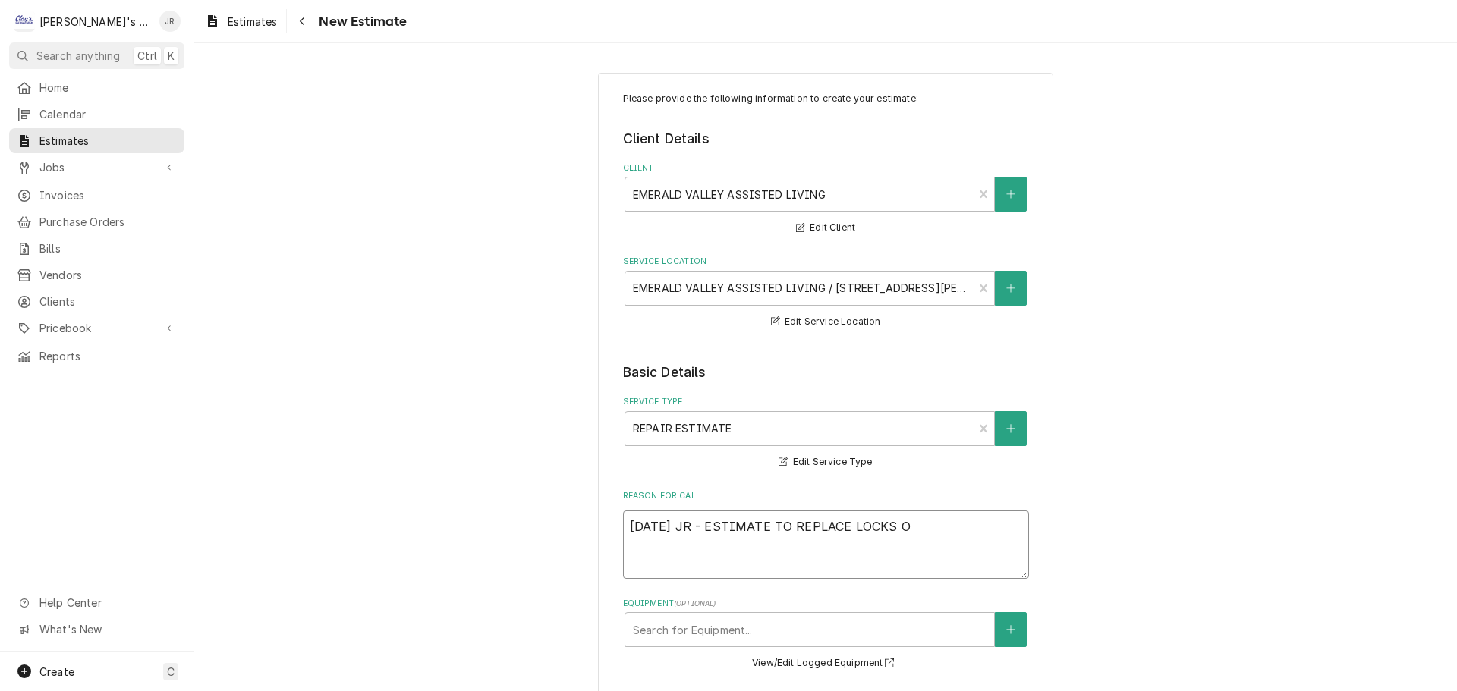
type textarea "10/13/2025 JR - ESTIMATE TO REPLACE LOCKS ON"
type textarea "x"
type textarea "10/13/2025 JR - ESTIMATE TO REPLACE LOCKS ON"
type textarea "x"
type textarea "10/13/2025 JR - ESTIMATE TO REPLACE LOCKS ON T"
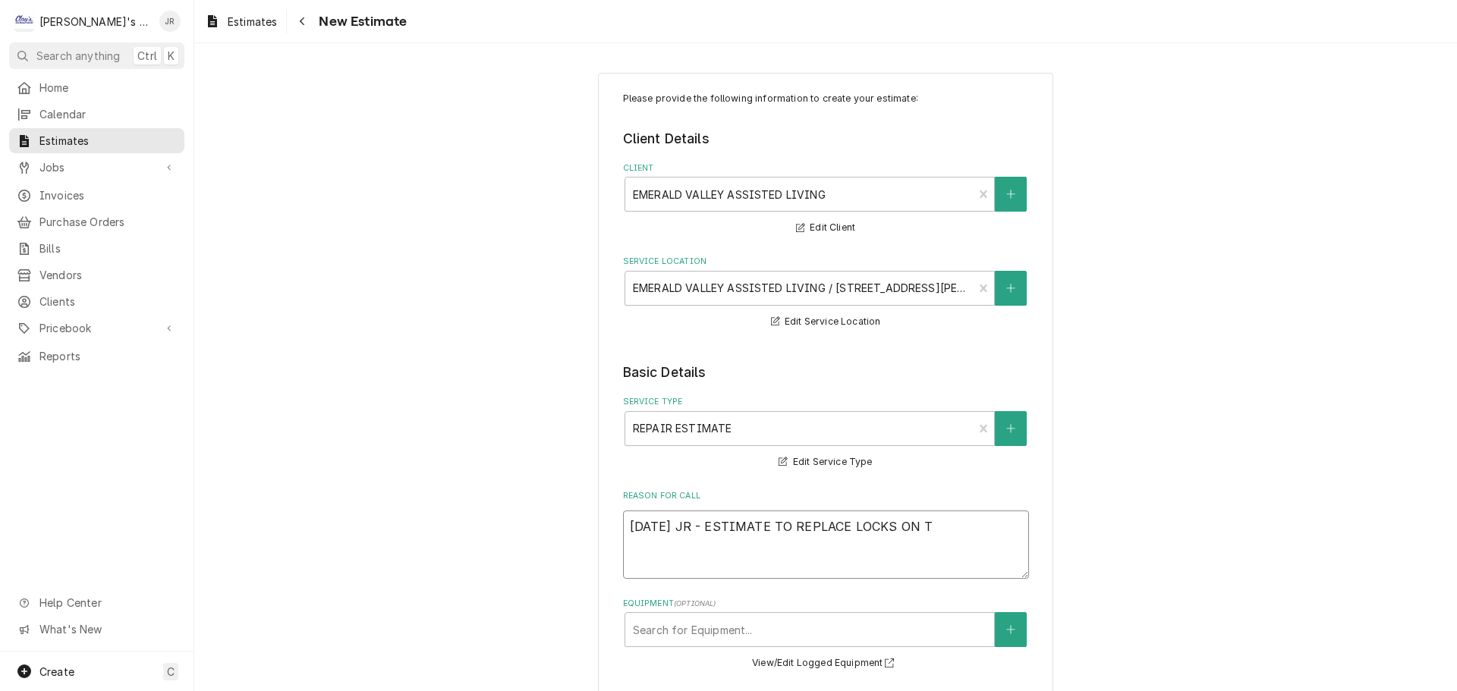
type textarea "x"
type textarea "10/13/2025 JR - ESTIMATE TO REPLACE LOCKS ON TH"
type textarea "x"
type textarea "10/13/2025 JR - ESTIMATE TO REPLACE LOCKS ON THR"
type textarea "x"
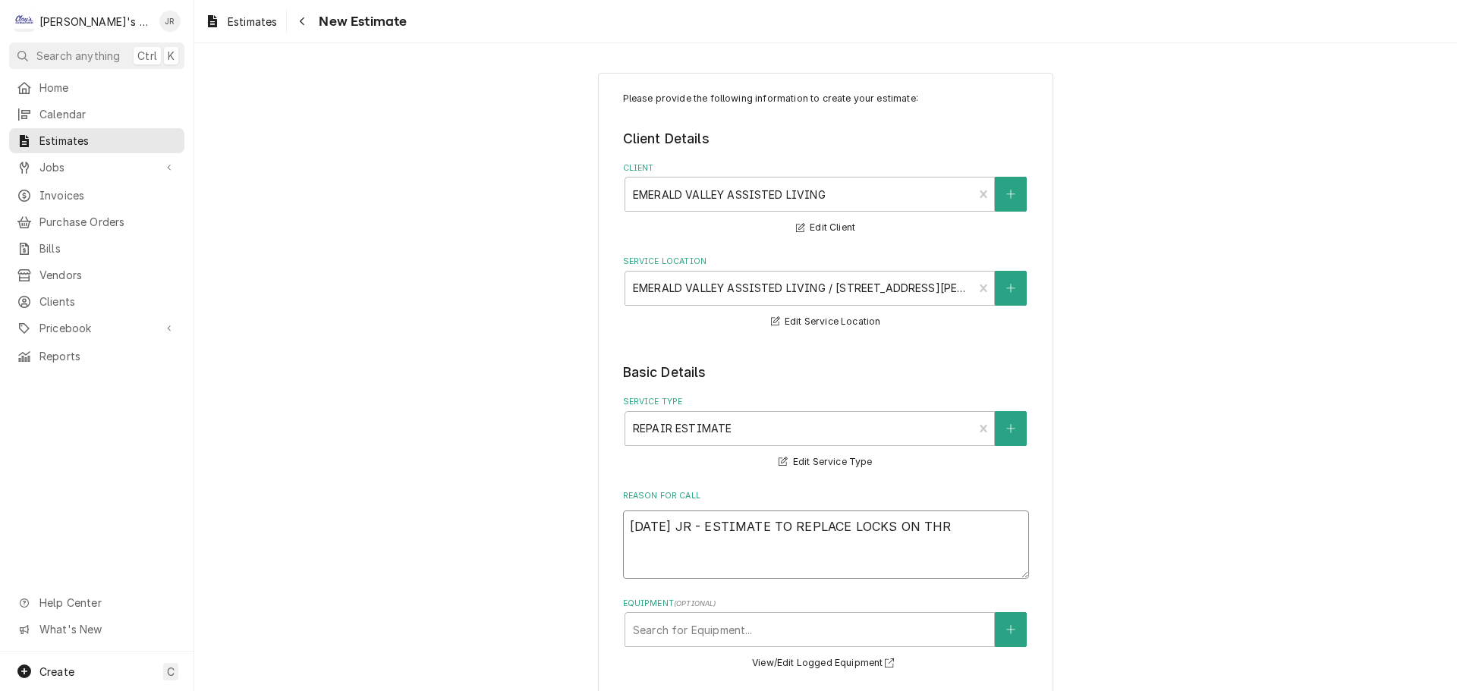
type textarea "10/13/2025 JR - ESTIMATE TO REPLACE LOCKS ON THRE"
type textarea "x"
type textarea "10/13/2025 JR - ESTIMATE TO REPLACE LOCKS ON THREE"
type textarea "x"
type textarea "10/13/2025 JR - ESTIMATE TO REPLACE LOCKS ON THREE"
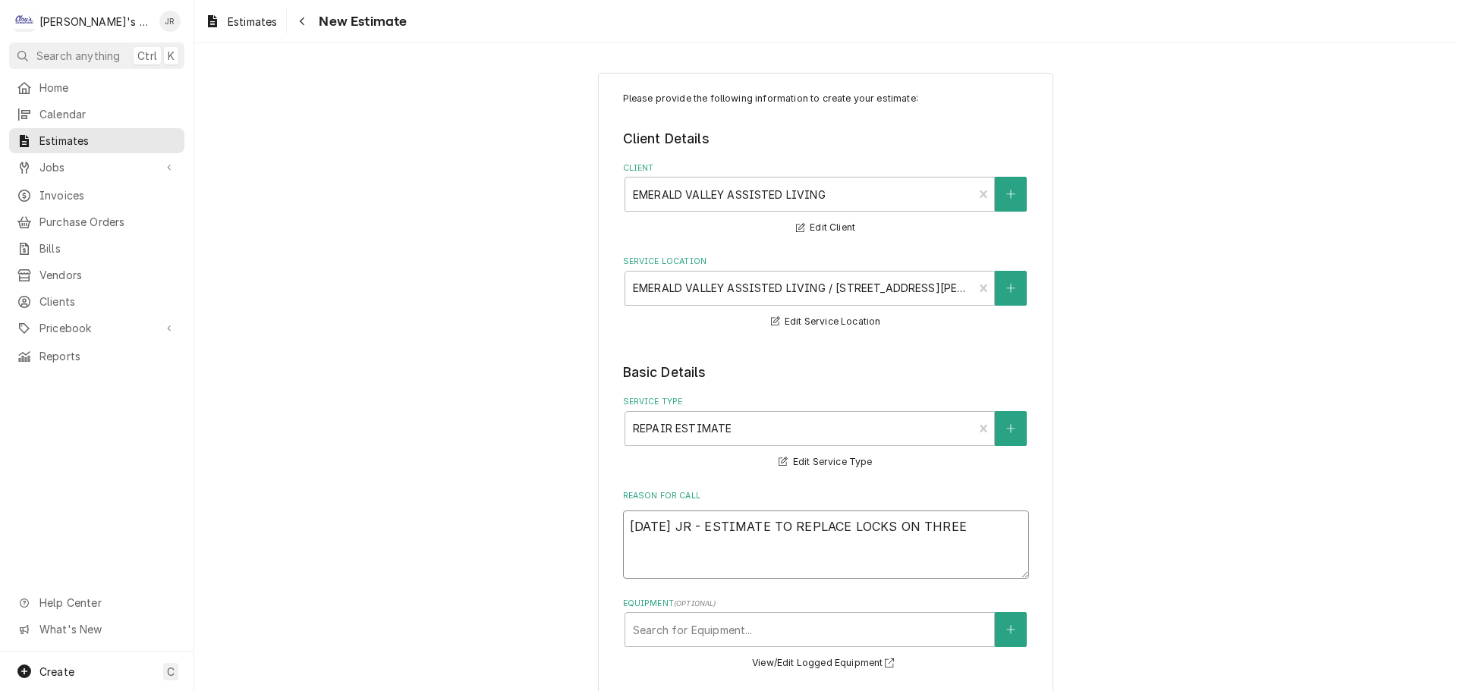
type textarea "x"
type textarea "10/13/2025 JR - ESTIMATE TO REPLACE LOCKS ON THREE A"
type textarea "x"
type textarea "10/13/2025 JR - ESTIMATE TO REPLACE LOCKS ON THREE AR"
type textarea "x"
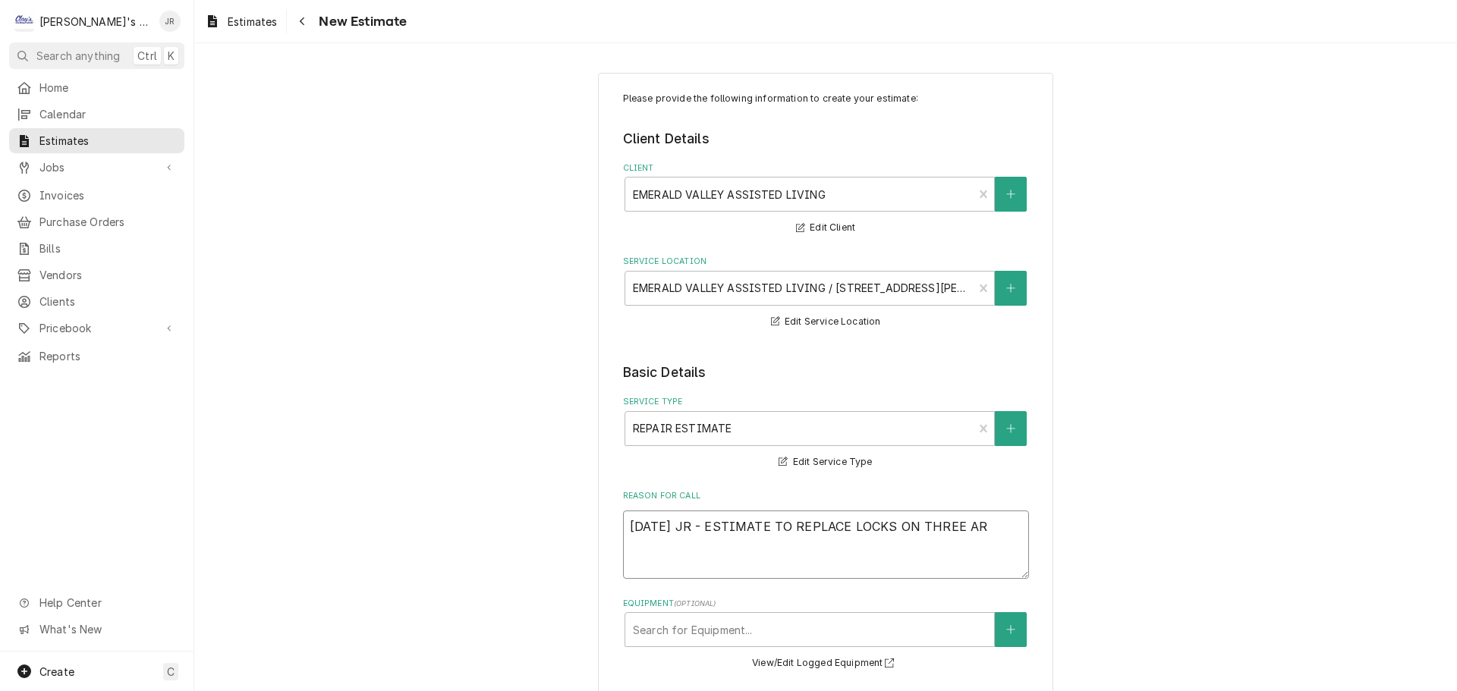
type textarea "10/13/2025 JR - ESTIMATE TO REPLACE LOCKS ON THREE ARC"
type textarea "x"
type textarea "10/13/2025 JR - ESTIMATE TO REPLACE LOCKS ON THREE ARCT"
type textarea "x"
type textarea "10/13/2025 JR - ESTIMATE TO REPLACE LOCKS ON THREE ARCTI"
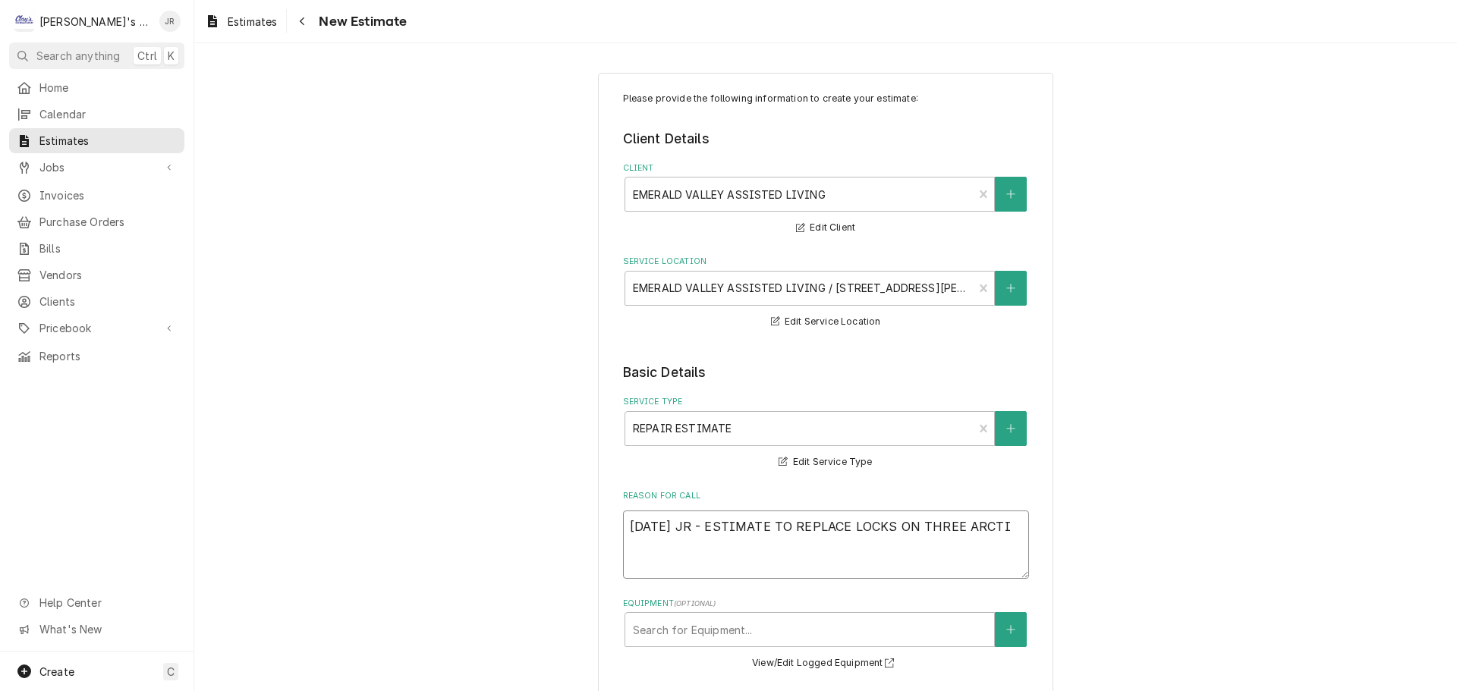
type textarea "x"
type textarea "10/13/2025 JR - ESTIMATE TO REPLACE LOCKS ON THREE ARCTIC"
type textarea "x"
type textarea "10/13/2025 JR - ESTIMATE TO REPLACE LOCKS ON THREE ARCTIC"
type textarea "x"
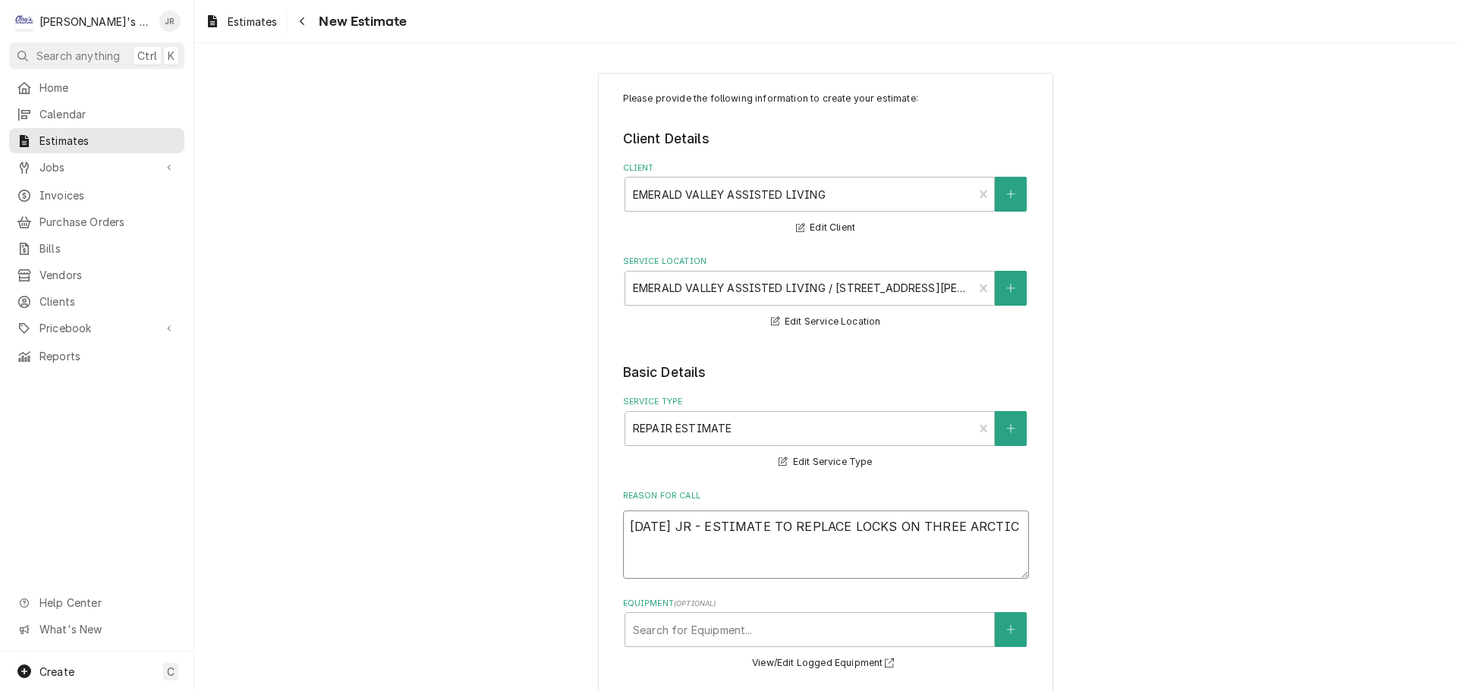
type textarea "10/13/2025 JR - ESTIMATE TO REPLACE LOCKS ON THREE ARCTIC A"
type textarea "x"
type textarea "10/13/2025 JR - ESTIMATE TO REPLACE LOCKS ON THREE ARCTIC AI"
type textarea "x"
type textarea "10/13/2025 JR - ESTIMATE TO REPLACE LOCKS ON THREE ARCTIC AIR"
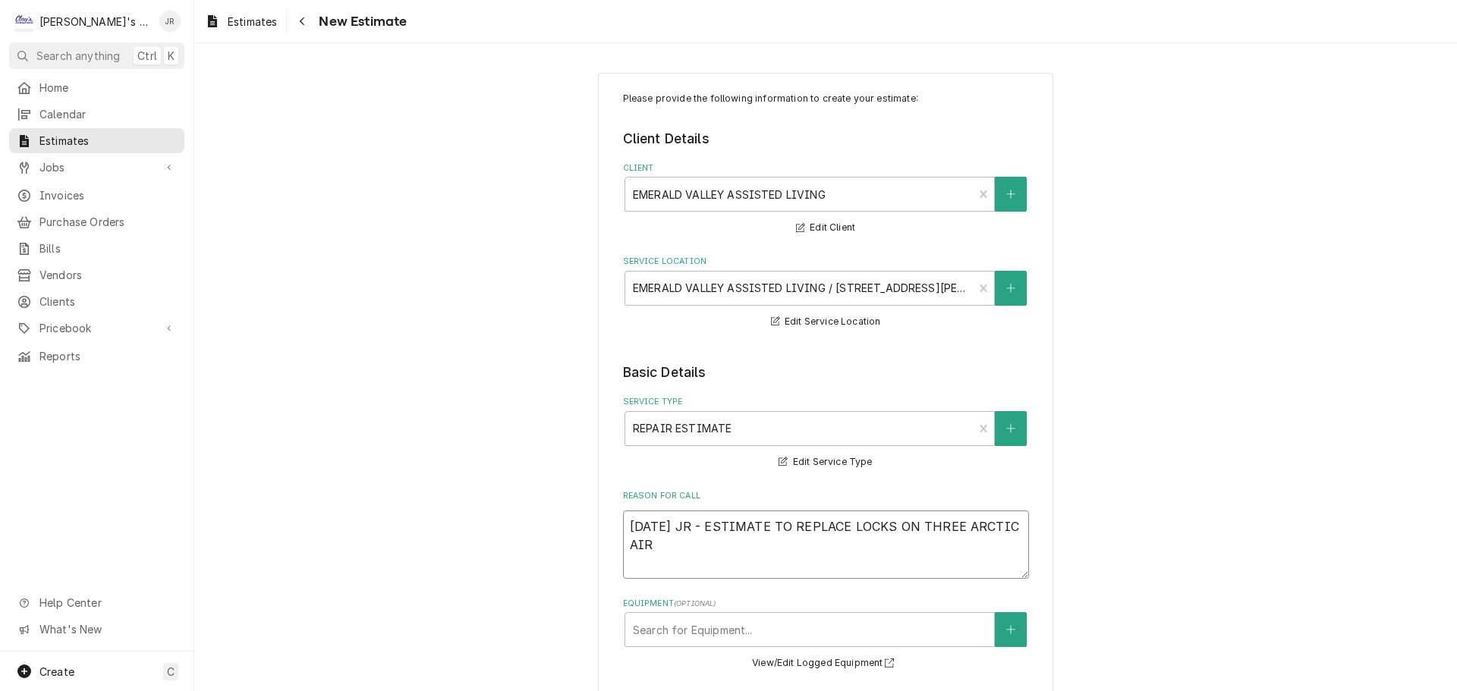
type textarea "x"
type textarea "10/13/2025 JR - ESTIMATE TO REPLACE LOCKS ON THREE ARCTIC AIR"
type textarea "x"
type textarea "10/13/2025 JR - ESTIMATE TO REPLACE LOCKS ON THREE ARCTIC AIR R"
type textarea "x"
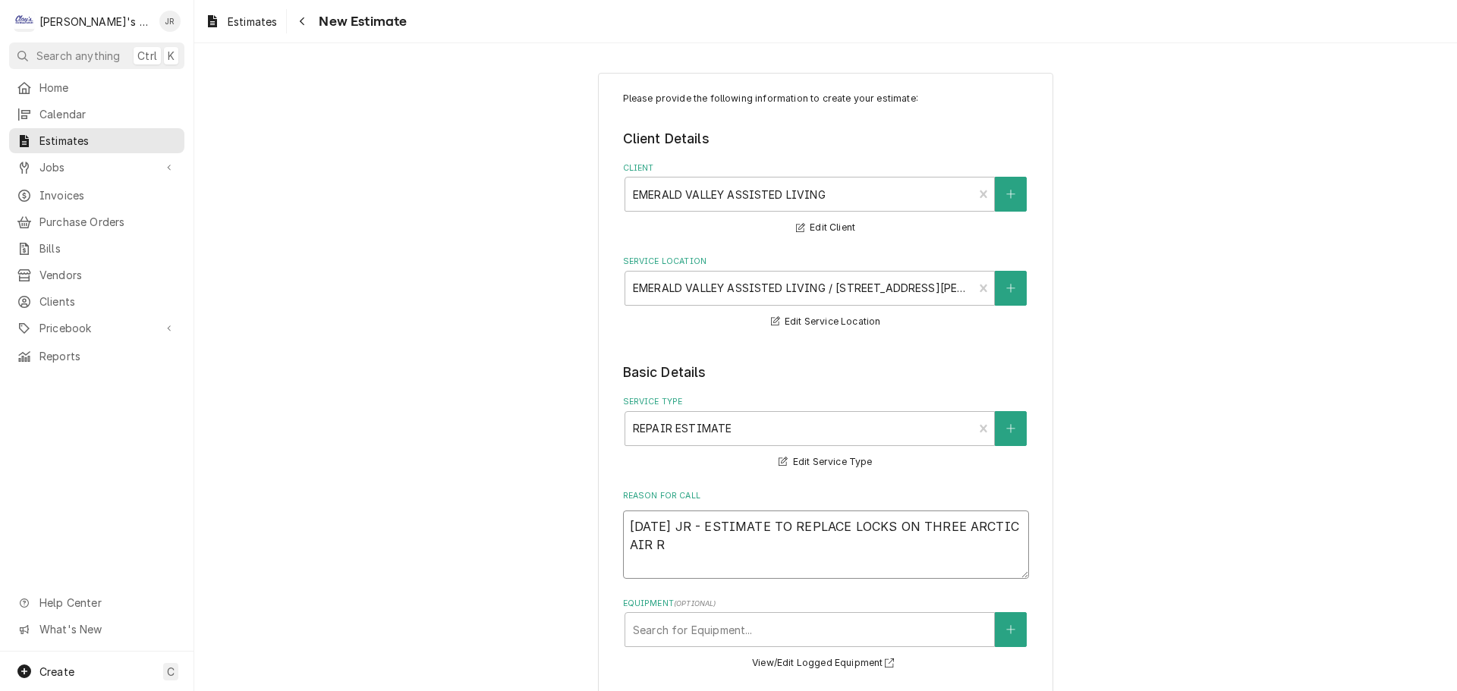
type textarea "10/13/2025 JR - ESTIMATE TO REPLACE LOCKS ON THREE ARCTIC AIR"
type textarea "x"
type textarea "10/13/2025 JR - ESTIMATE TO REPLACE LOCKS ON THREE ARCTIC AIR F"
type textarea "x"
type textarea "10/13/2025 JR - ESTIMATE TO REPLACE LOCKS ON THREE ARCTIC AIR FR"
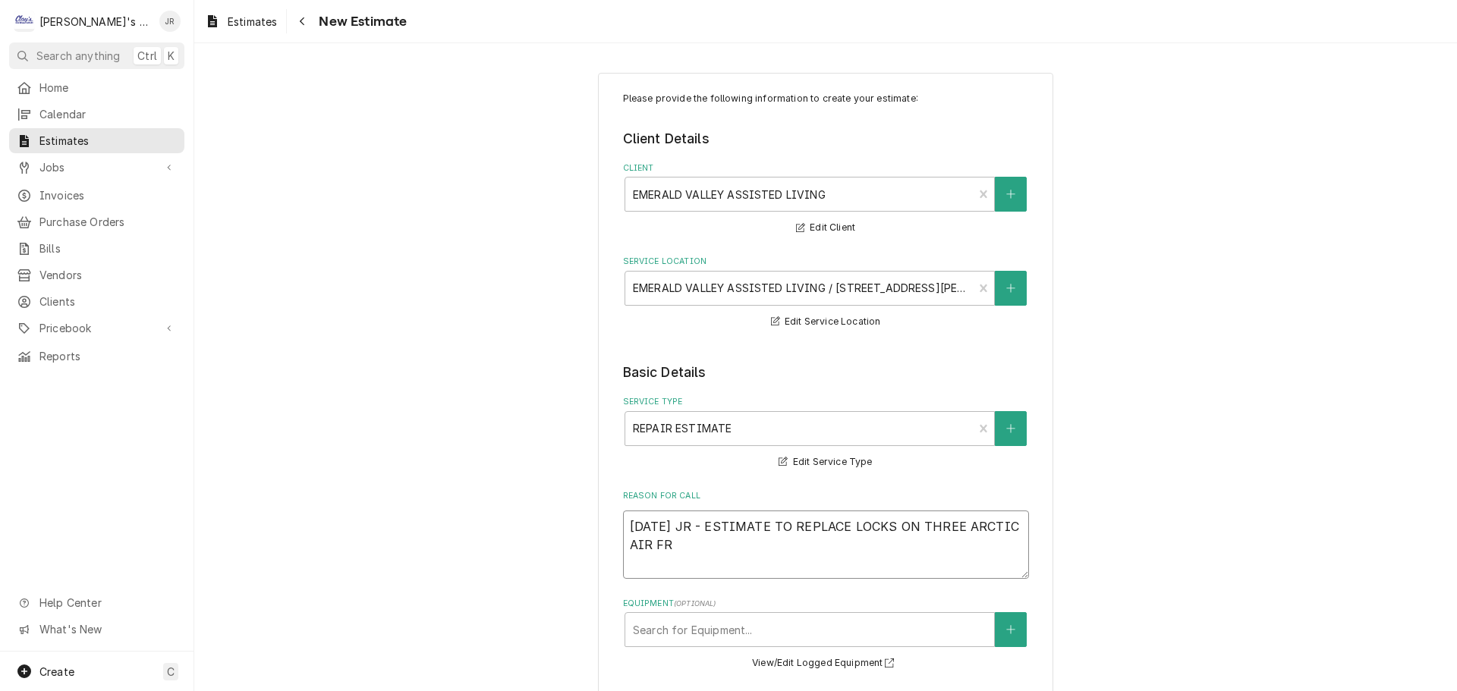
type textarea "x"
type textarea "10/13/2025 JR - ESTIMATE TO REPLACE LOCKS ON THREE ARCTIC AIR FRE"
type textarea "x"
type textarea "10/13/2025 JR - ESTIMATE TO REPLACE LOCKS ON THREE ARCTIC AIR FREE"
type textarea "x"
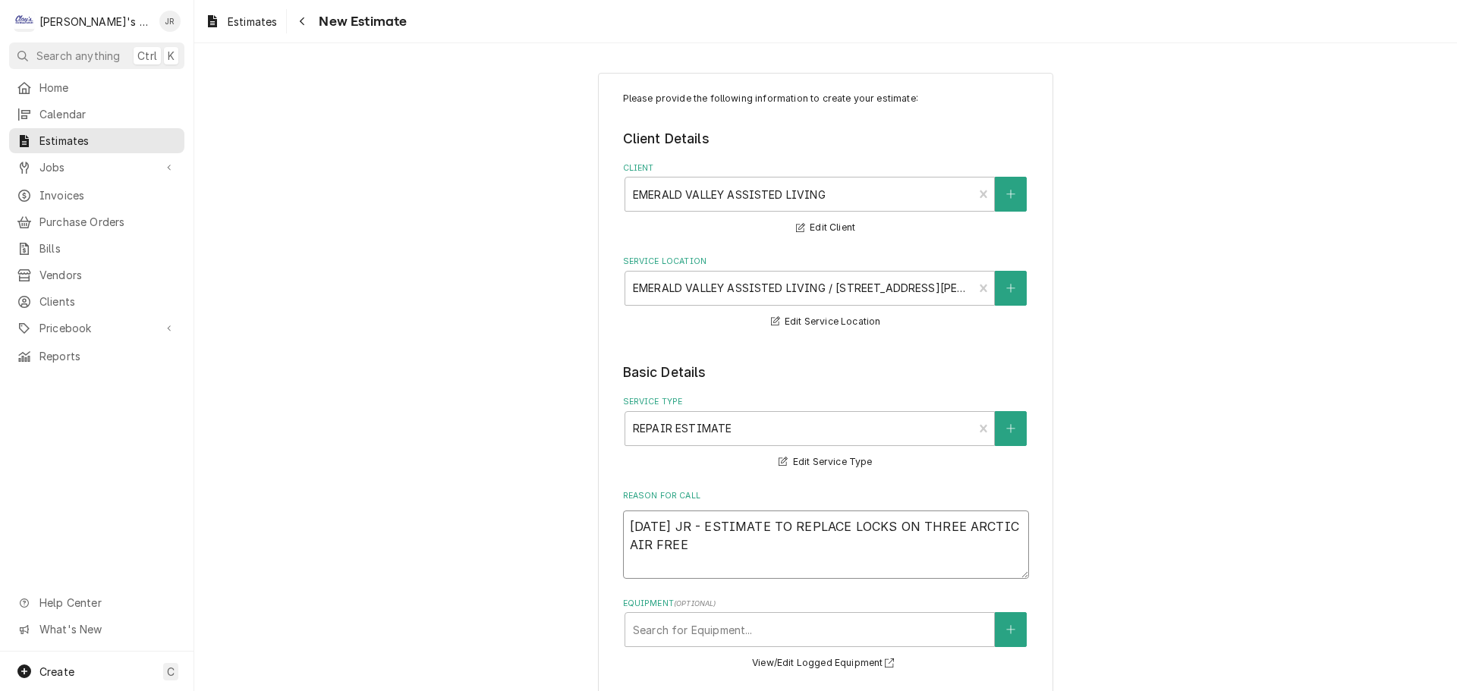
type textarea "10/13/2025 JR - ESTIMATE TO REPLACE LOCKS ON THREE ARCTIC AIR FREEZ"
type textarea "x"
type textarea "10/13/2025 JR - ESTIMATE TO REPLACE LOCKS ON THREE ARCTIC AIR FREEZE"
type textarea "x"
type textarea "10/13/2025 JR - ESTIMATE TO REPLACE LOCKS ON THREE ARCTIC AIR FREEZER"
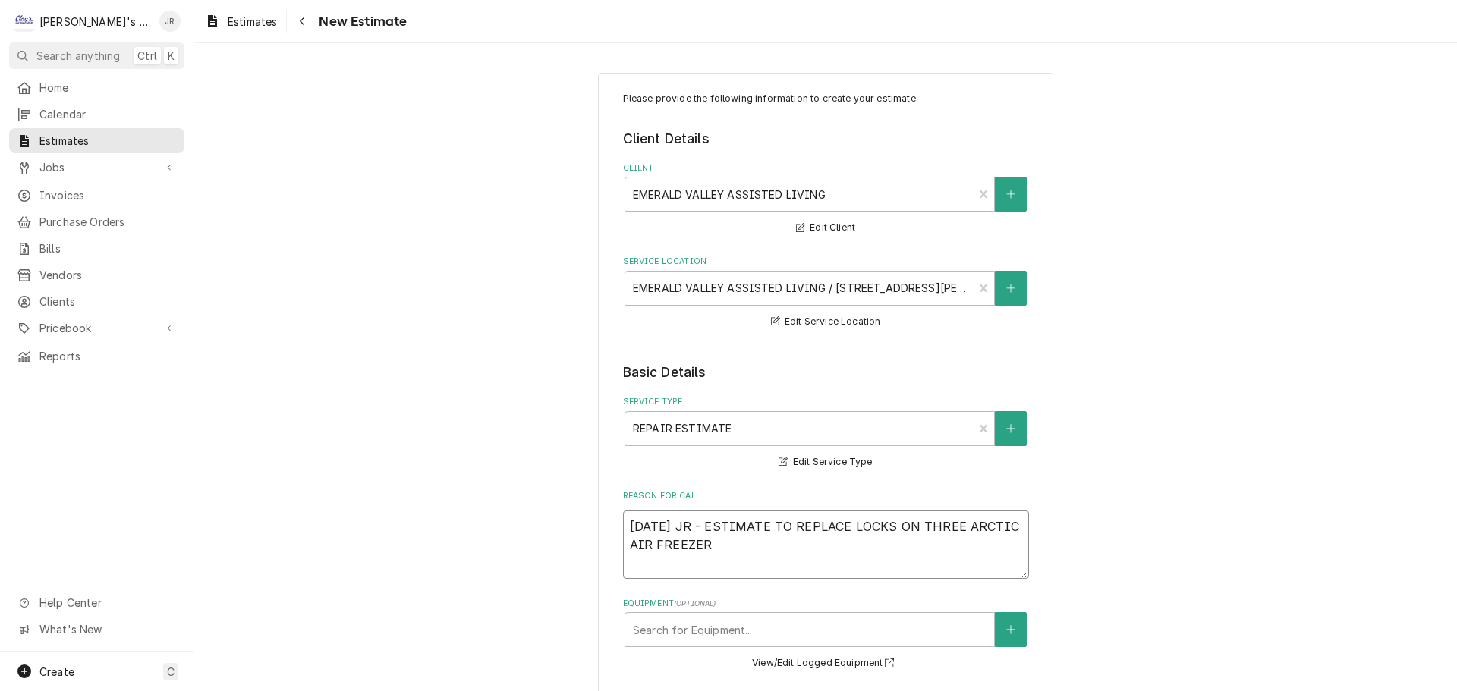
type textarea "x"
type textarea "10/13/2025 JR - ESTIMATE TO REPLACE LOCKS ON THREE ARCTIC AIR FREEZERS"
type textarea "x"
type textarea "10/13/2025 JR - ESTIMATE TO REPLACE LOCKS ON THREE ARCTIC AIR FREEZERS"
type textarea "x"
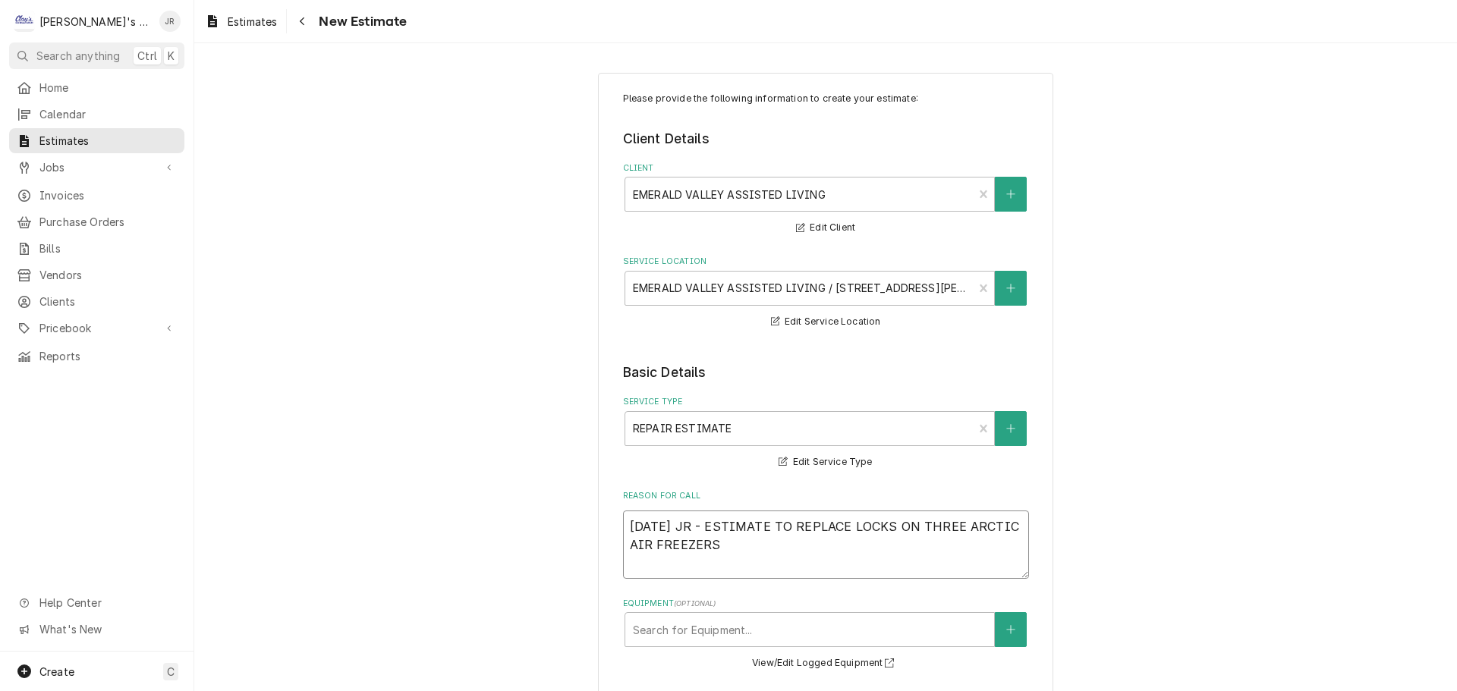
type textarea "10/13/2025 JR - ESTIMATE TO REPLACE LOCKS ON THREE ARCTIC AIR FREEZERS A"
type textarea "x"
type textarea "10/13/2025 JR - ESTIMATE TO REPLACE LOCKS ON THREE ARCTIC AIR FREEZERS AN"
type textarea "x"
type textarea "10/13/2025 JR - ESTIMATE TO REPLACE LOCKS ON THREE ARCTIC AIR FREEZERS AND"
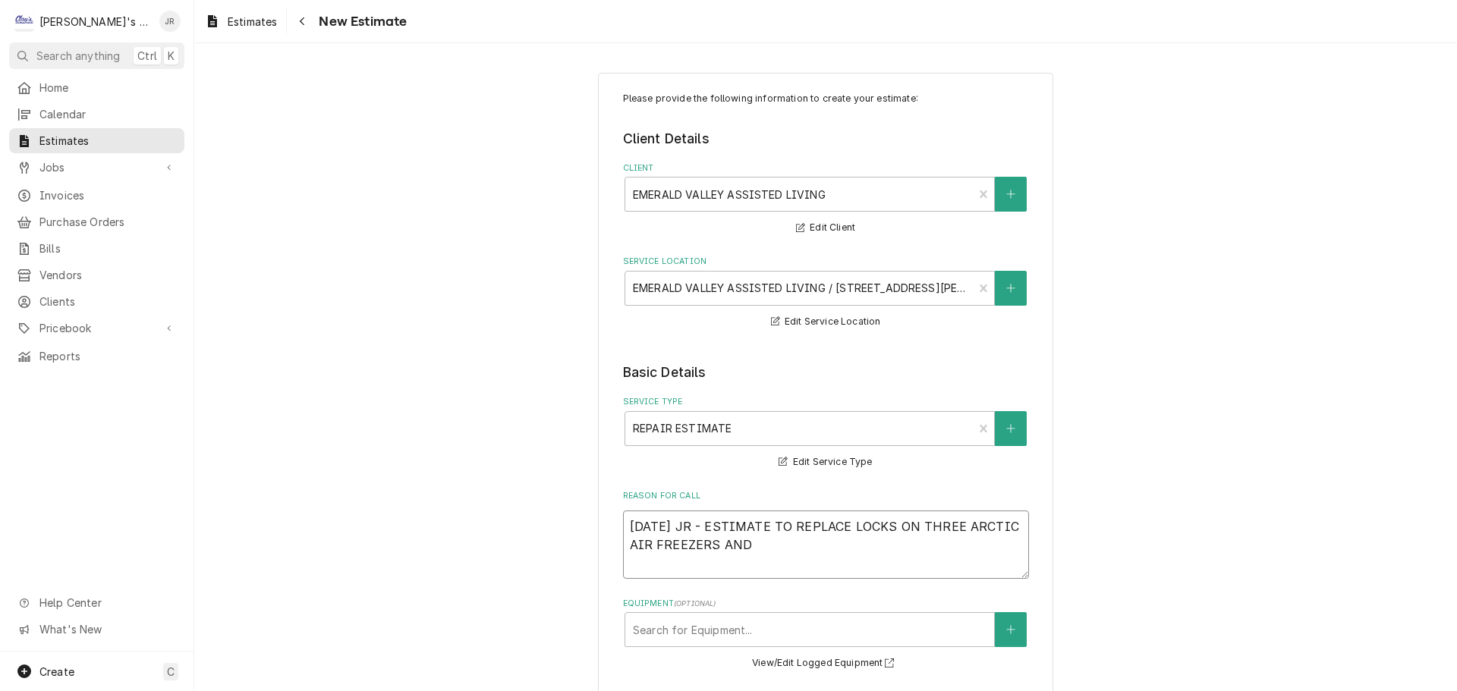
type textarea "x"
type textarea "10/13/2025 JR - ESTIMATE TO REPLACE LOCKS ON THREE ARCTIC AIR FREEZERS AND"
type textarea "x"
type textarea "10/13/2025 JR - ESTIMATE TO REPLACE LOCKS ON THREE ARCTIC AIR FREEZERS AND T"
type textarea "x"
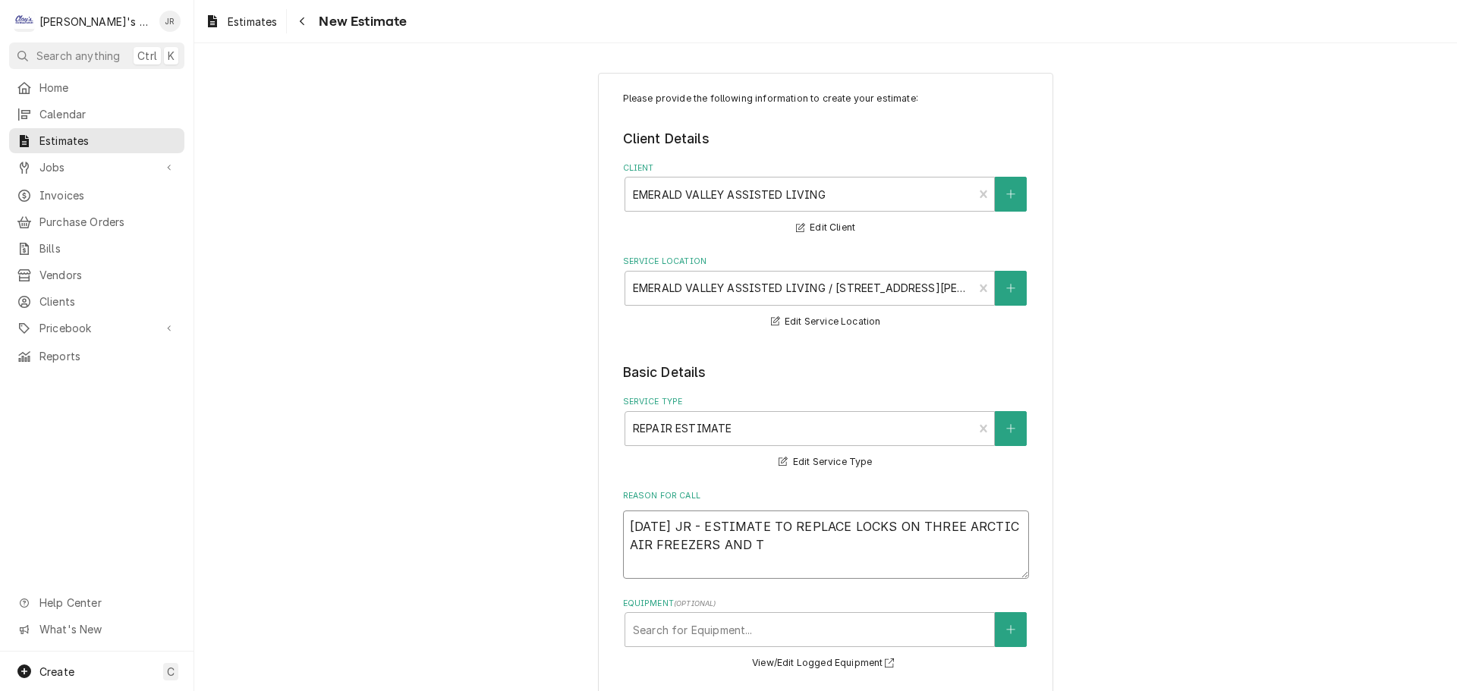
type textarea "10/13/2025 JR - ESTIMATE TO REPLACE LOCKS ON THREE ARCTIC AIR FREEZERS AND TW"
type textarea "x"
type textarea "10/13/2025 JR - ESTIMATE TO REPLACE LOCKS ON THREE ARCTIC AIR FREEZERS AND TWO"
type textarea "x"
type textarea "10/13/2025 JR - ESTIMATE TO REPLACE LOCKS ON THREE ARCTIC AIR FREEZERS AND TWO"
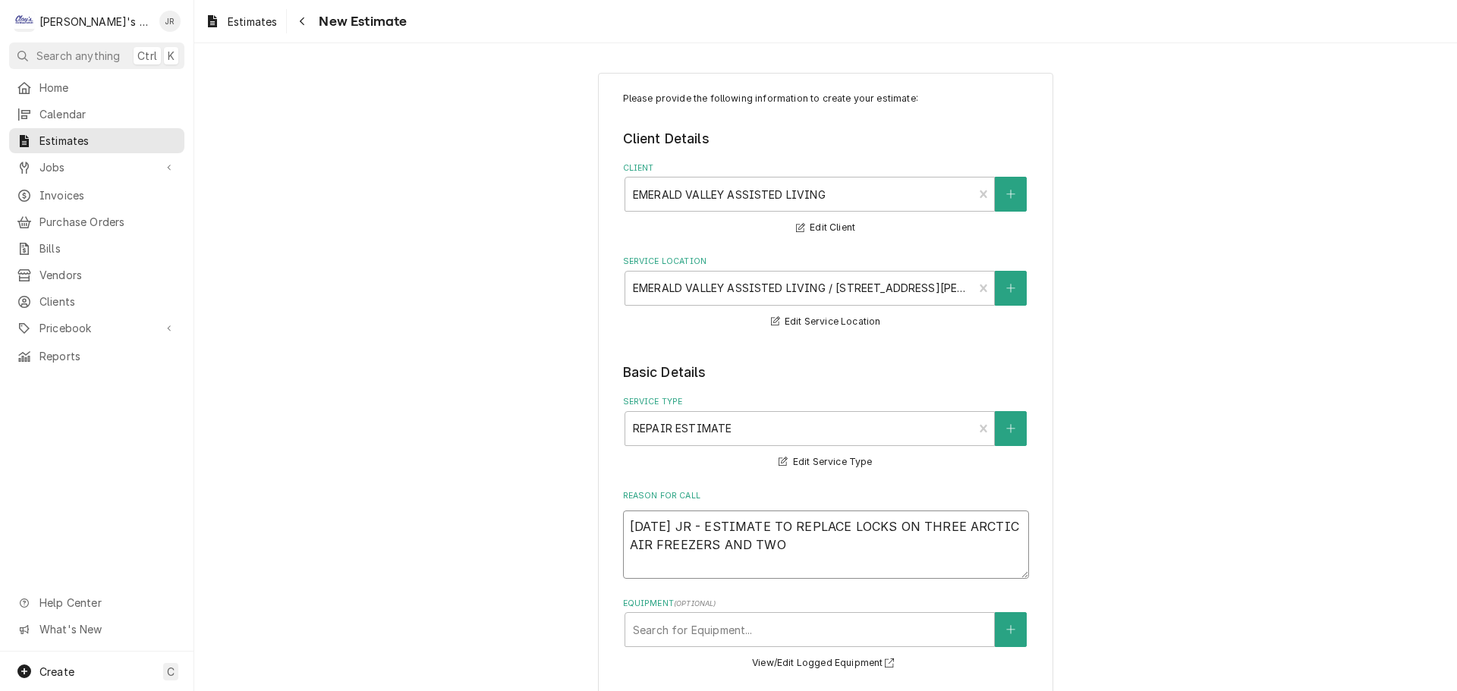
type textarea "x"
type textarea "10/13/2025 JR - ESTIMATE TO REPLACE LOCKS ON THREE ARCTIC AIR FREEZERS AND TWO T"
type textarea "x"
type textarea "10/13/2025 JR - ESTIMATE TO REPLACE LOCKS ON THREE ARCTIC AIR FREEZERS AND TWO …"
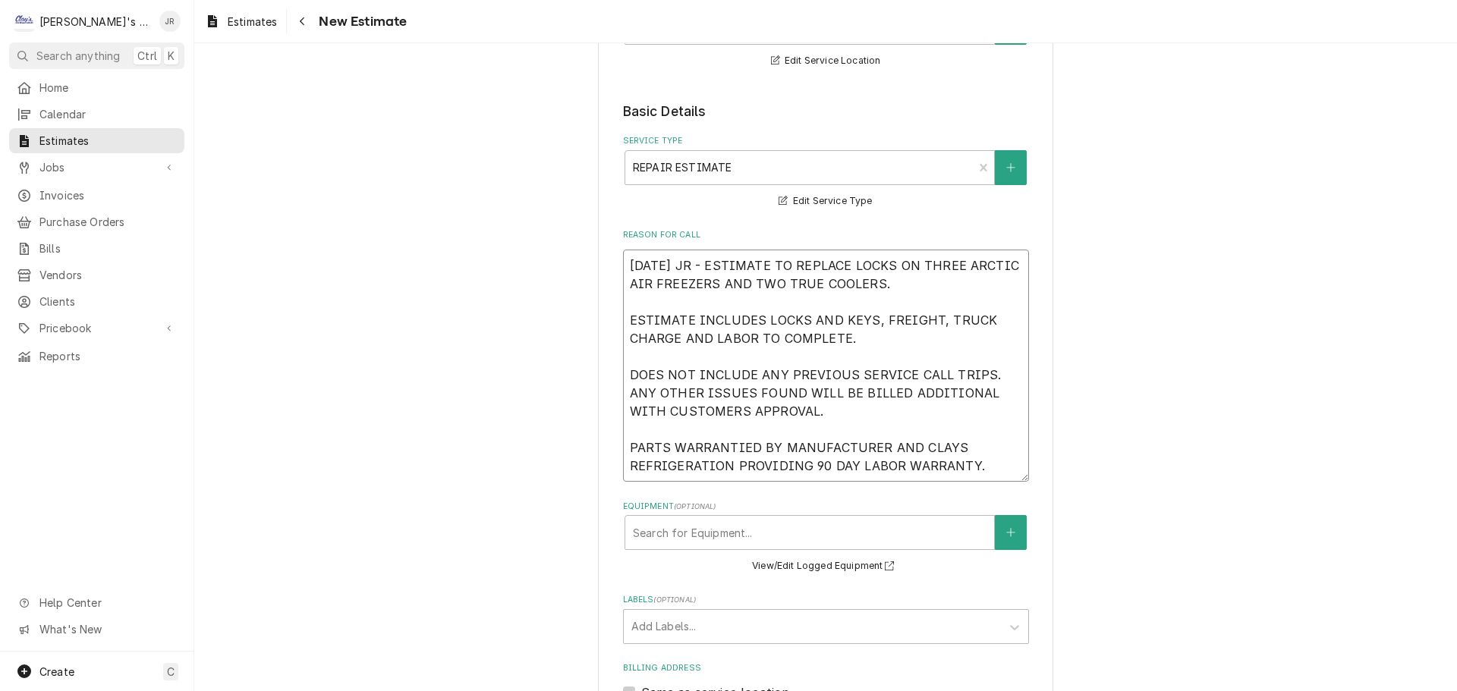
scroll to position [348, 0]
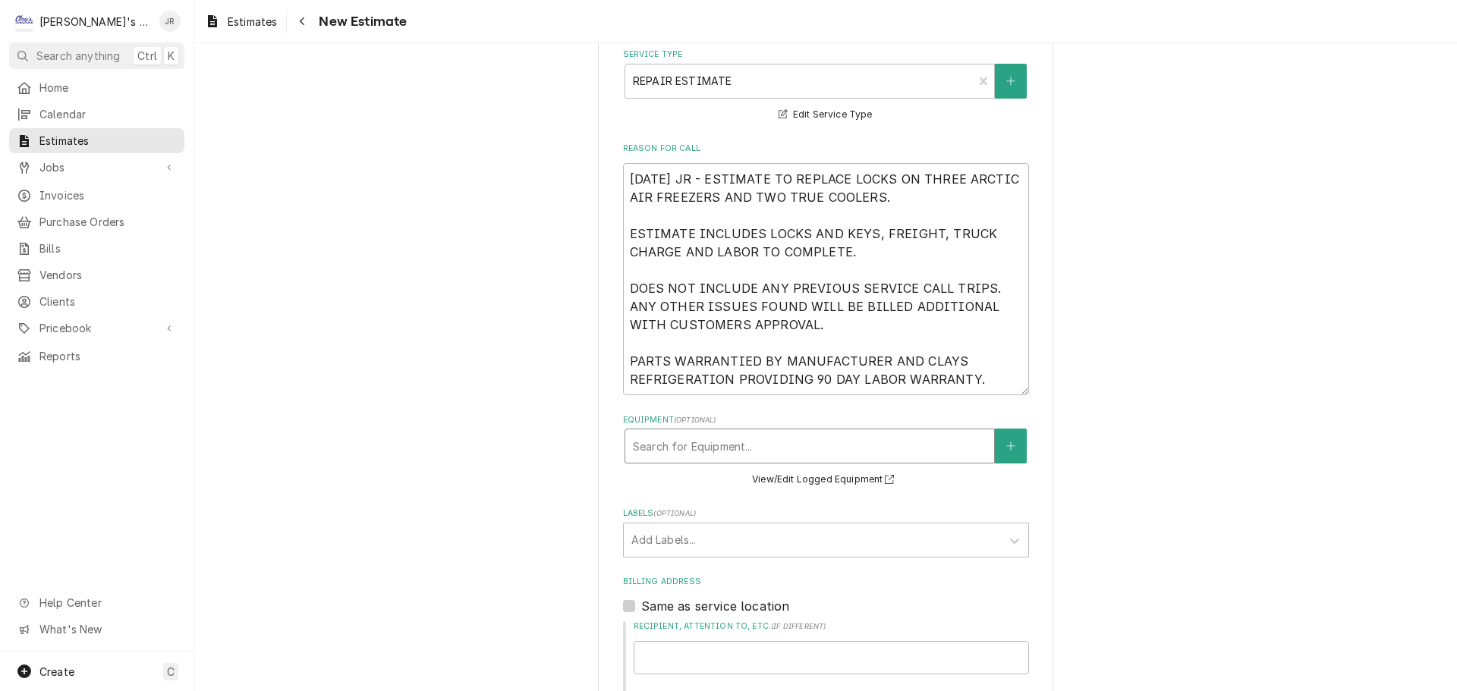
click at [754, 450] on div "Equipment" at bounding box center [810, 446] width 354 height 27
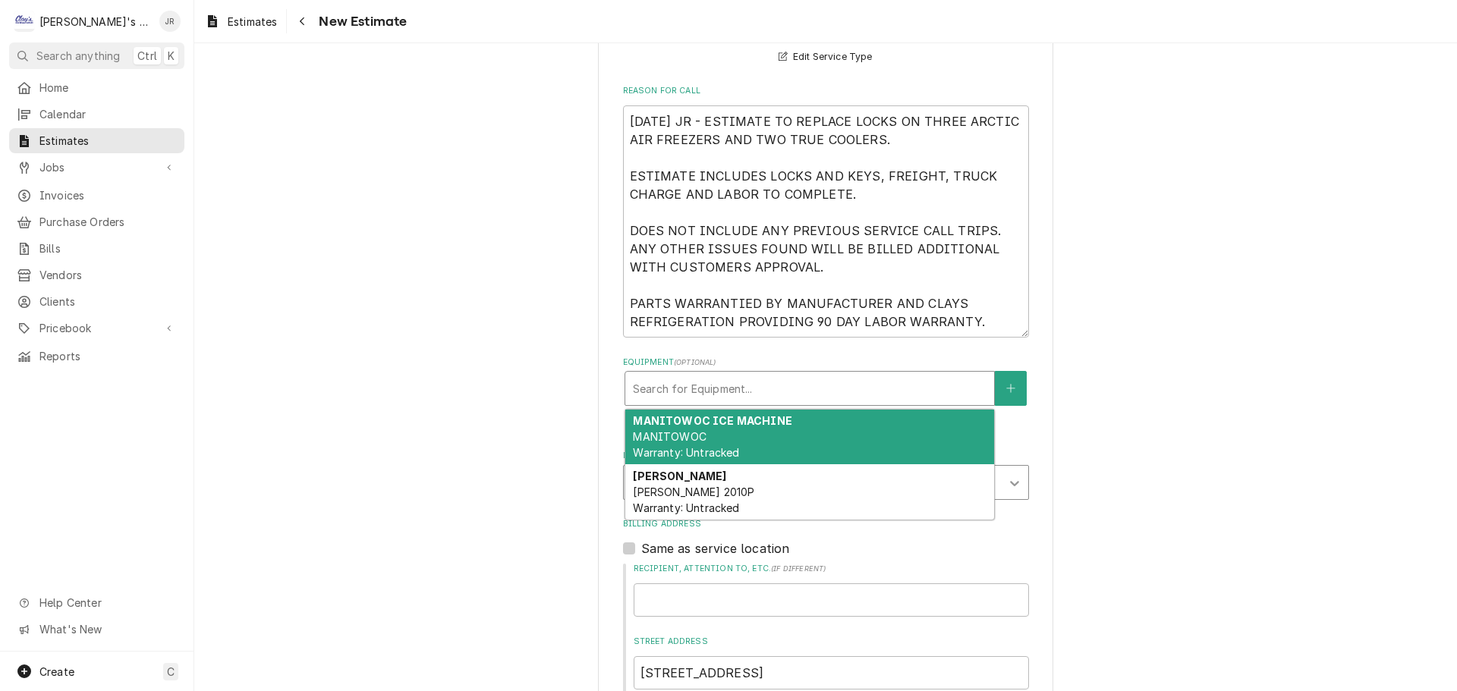
scroll to position [423, 0]
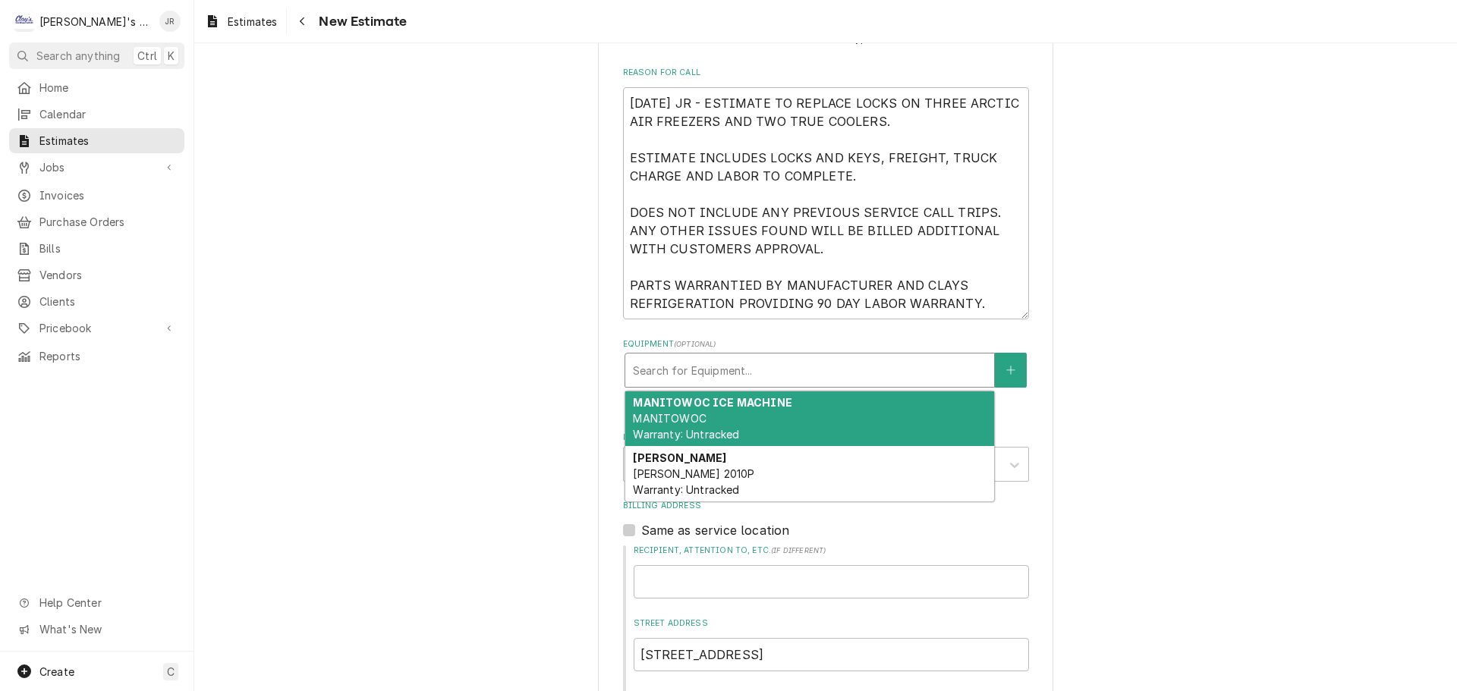
click at [958, 369] on div "Equipment" at bounding box center [810, 370] width 354 height 27
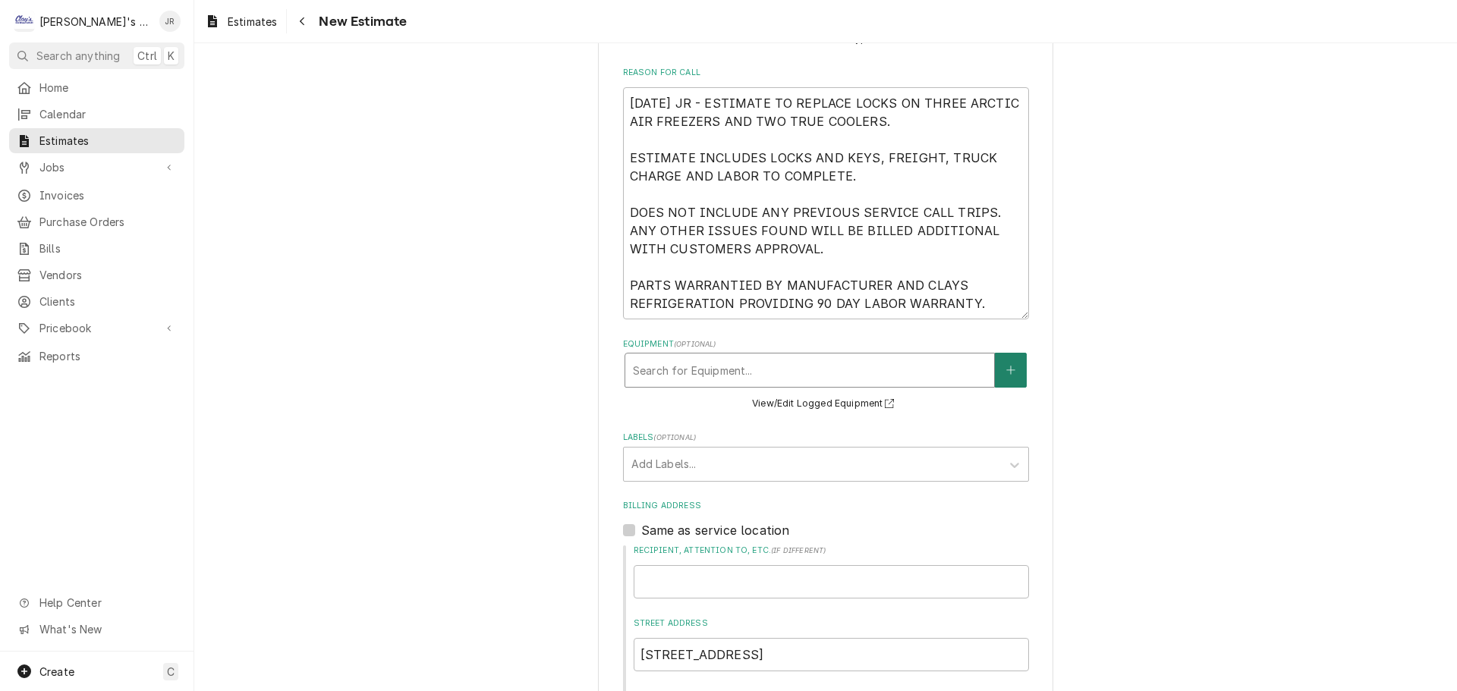
click at [997, 370] on button "Equipment" at bounding box center [1011, 370] width 32 height 35
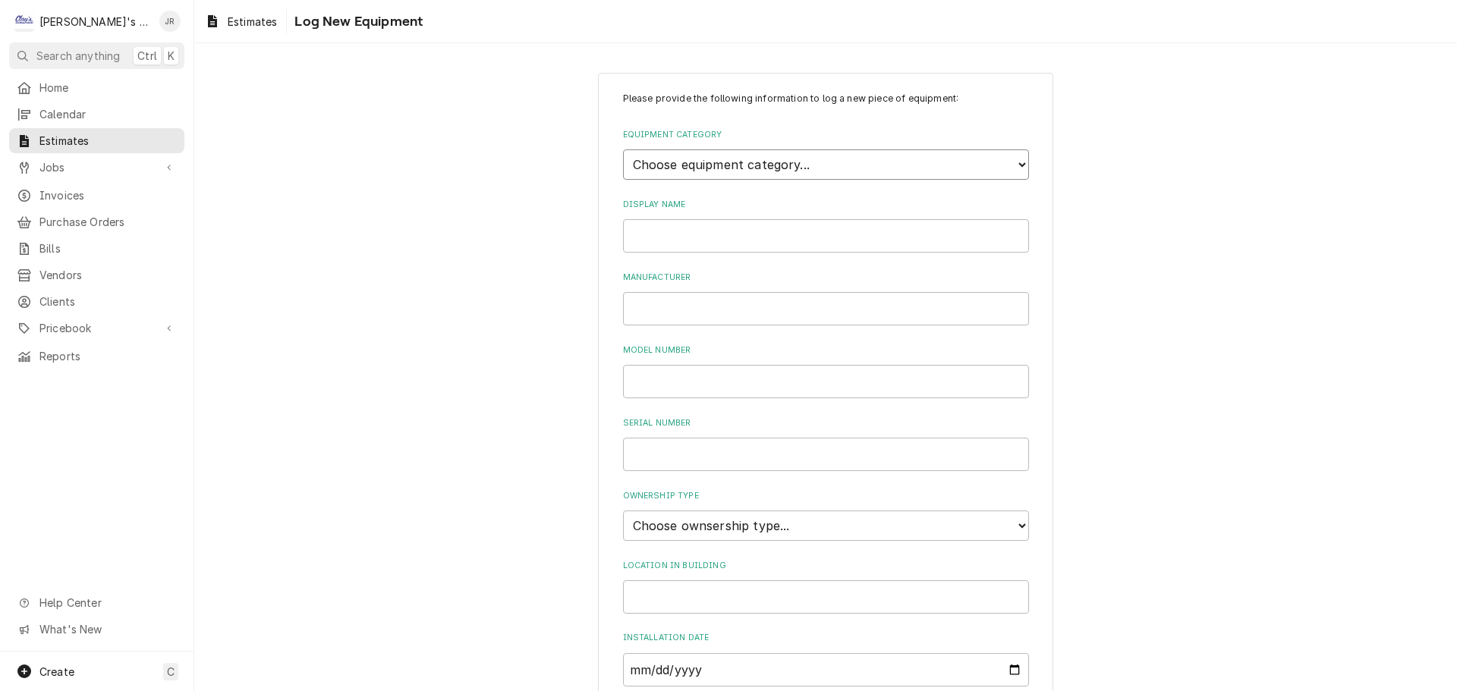
click at [834, 162] on select "Choose equipment category... Ice Machines Refrigeration HVAC Other" at bounding box center [826, 164] width 406 height 30
click at [623, 149] on select "Choose equipment category... Ice Machines Refrigeration HVAC Other" at bounding box center [826, 164] width 406 height 30
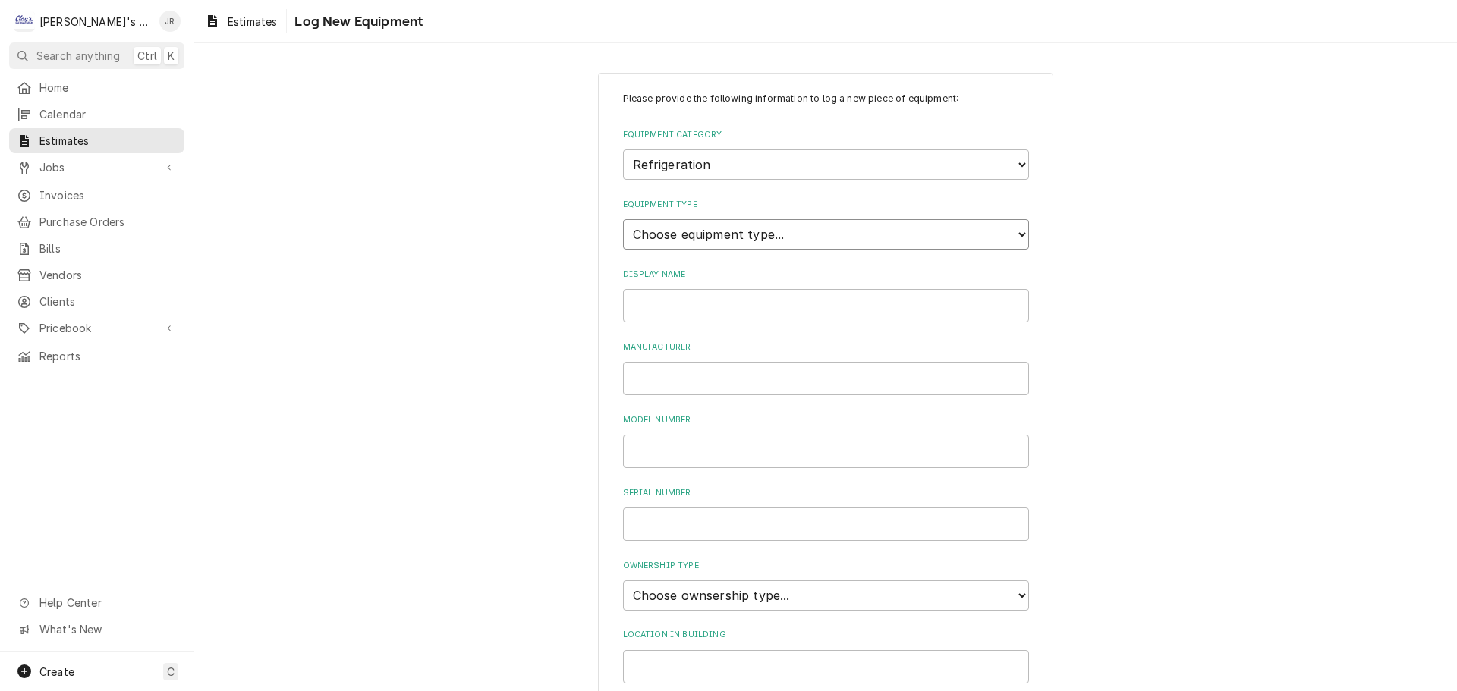
click at [798, 230] on select "Choose equipment type... Bar Refrigeration Blast Chiller Chef Base Freezer Chef…" at bounding box center [826, 234] width 406 height 30
click at [623, 219] on select "Choose equipment type... Bar Refrigeration Blast Chiller Chef Base Freezer Chef…" at bounding box center [826, 234] width 406 height 30
click at [672, 307] on input "Display Name" at bounding box center [826, 305] width 406 height 33
click at [713, 381] on input "Manufacturer" at bounding box center [826, 378] width 406 height 33
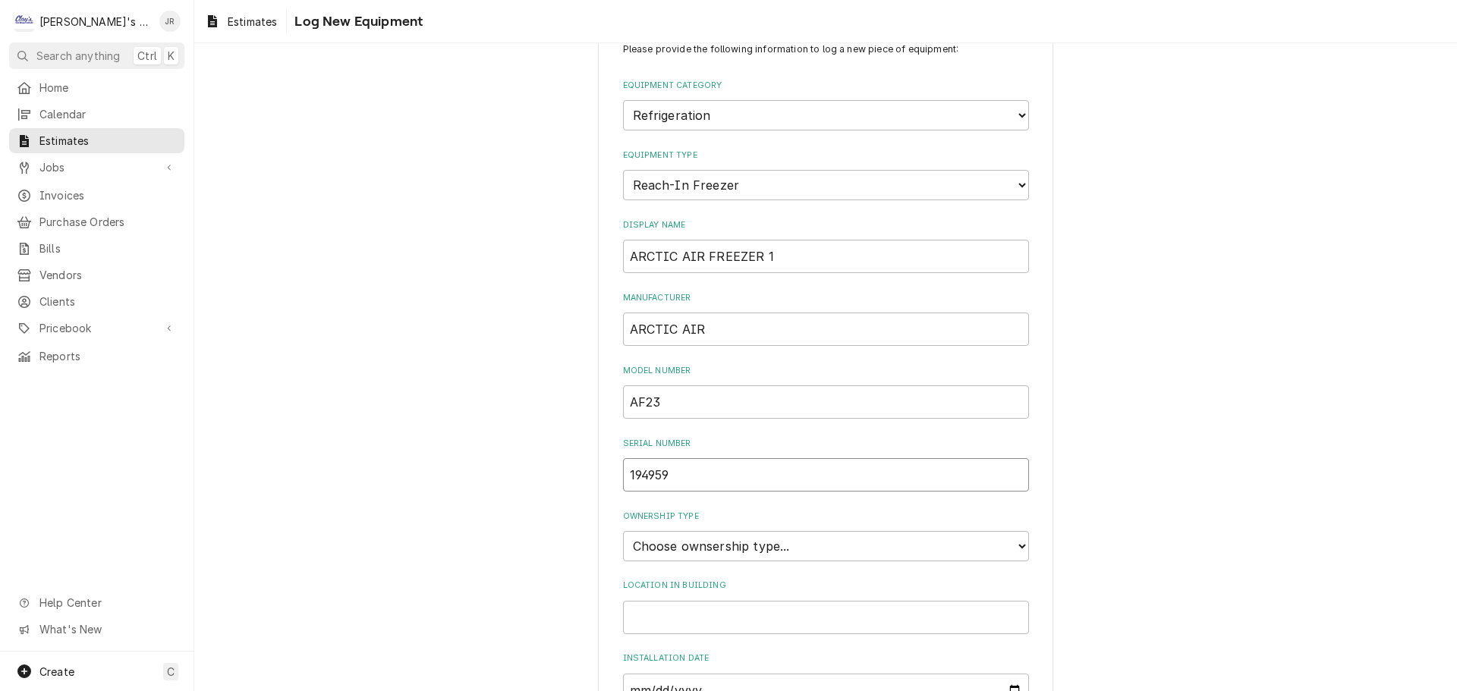
scroll to position [76, 0]
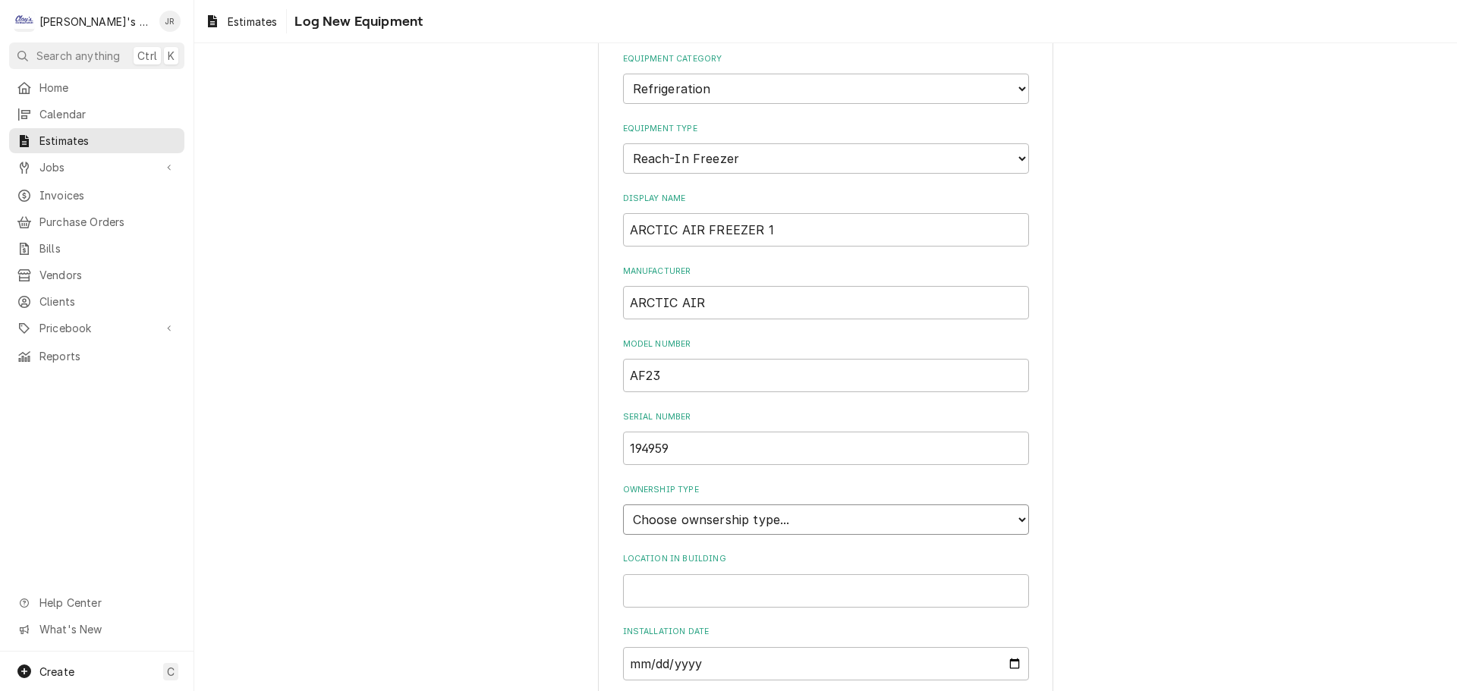
click at [727, 527] on select "Choose ownsership type... Unknown Owned Leased Rented" at bounding box center [826, 520] width 406 height 30
click at [623, 505] on select "Choose ownsership type... Unknown Owned Leased Rented" at bounding box center [826, 520] width 406 height 30
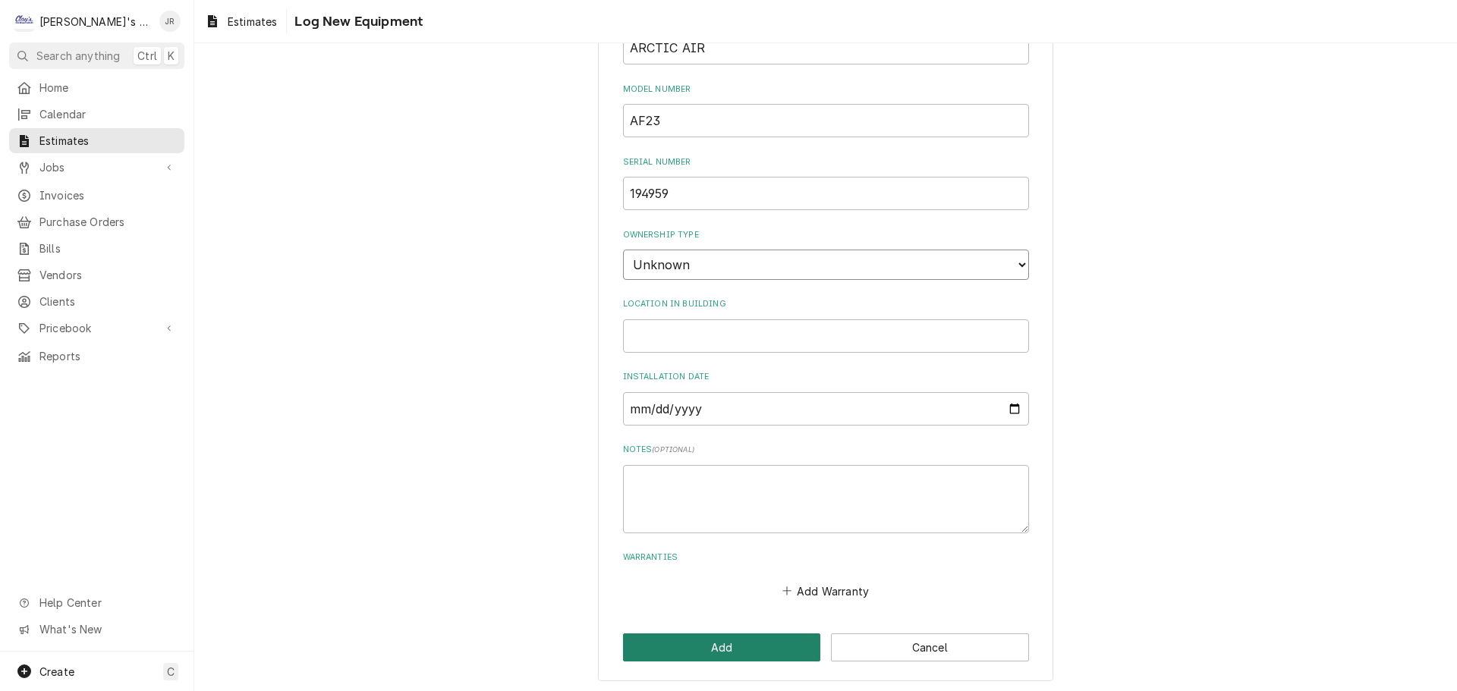
scroll to position [334, 0]
click at [696, 633] on button "Add" at bounding box center [722, 645] width 198 height 28
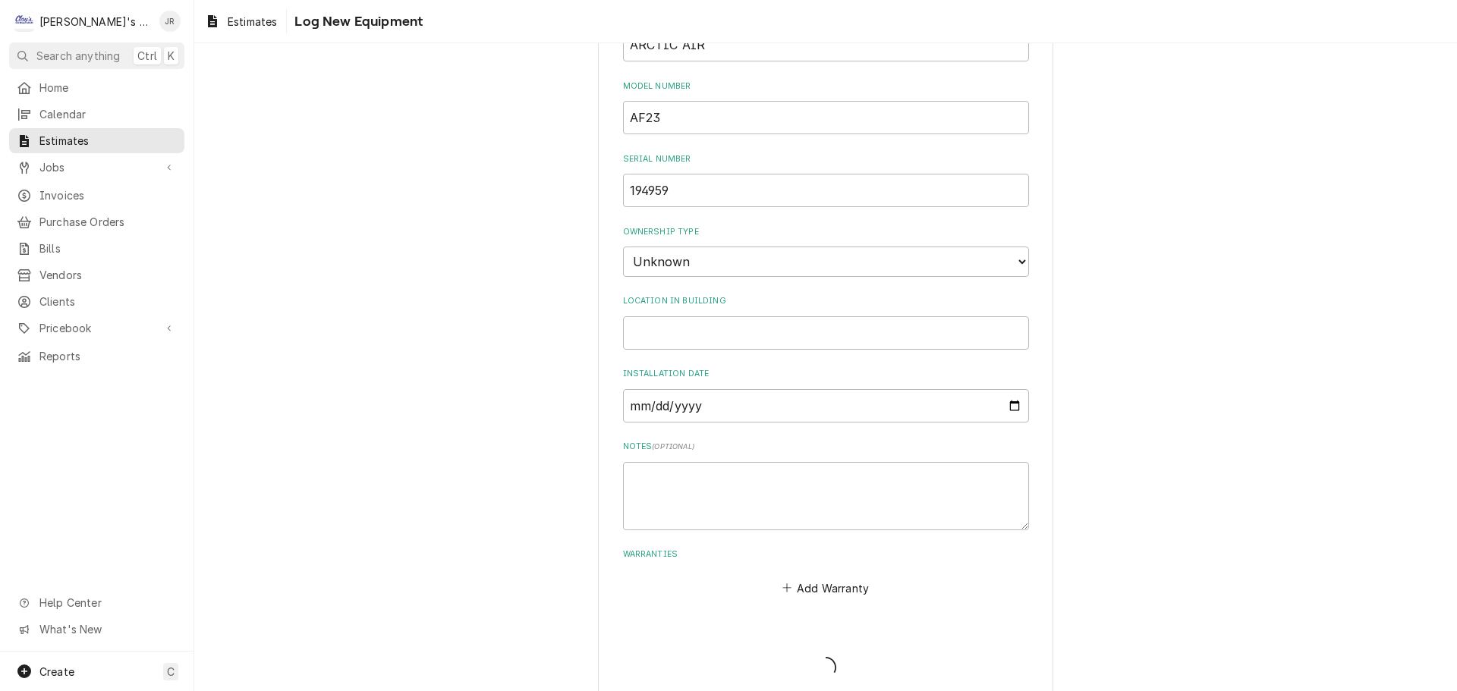
scroll to position [423, 0]
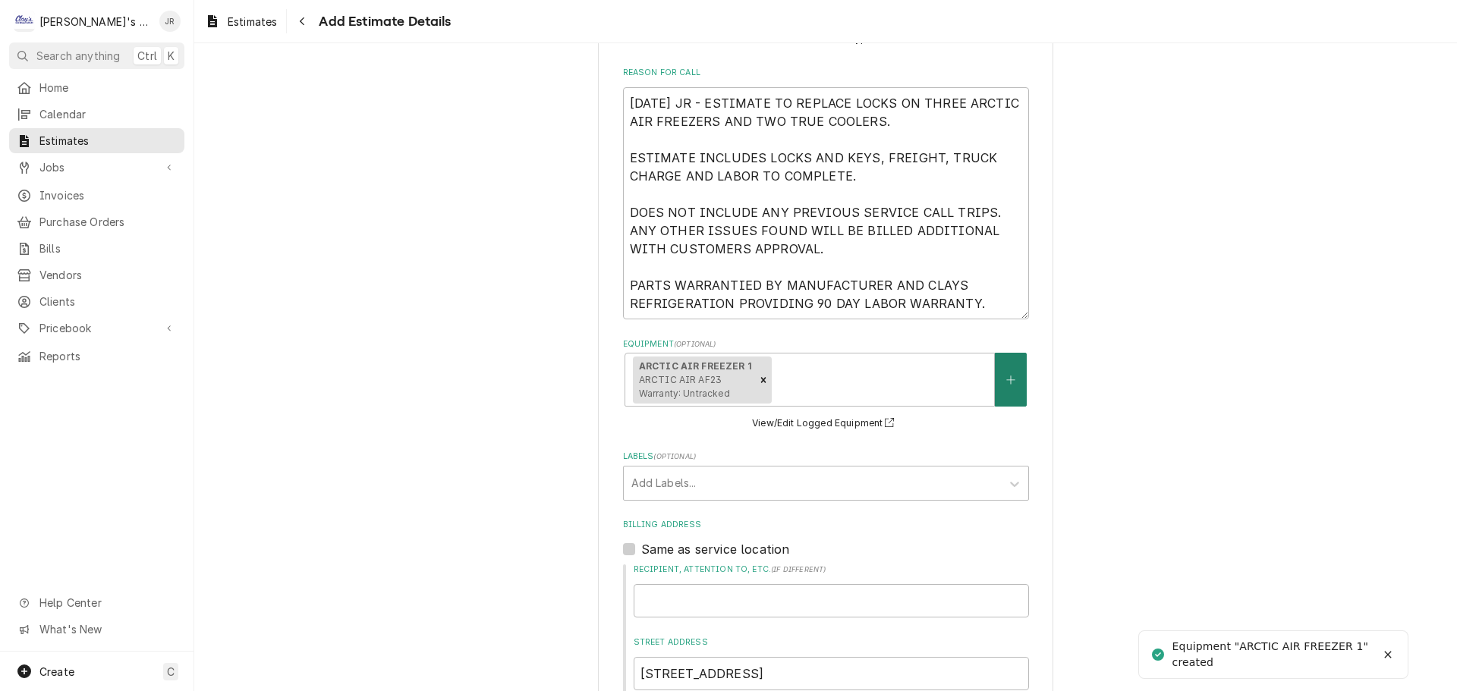
click at [1009, 385] on icon "Create New Equipment" at bounding box center [1010, 380] width 9 height 11
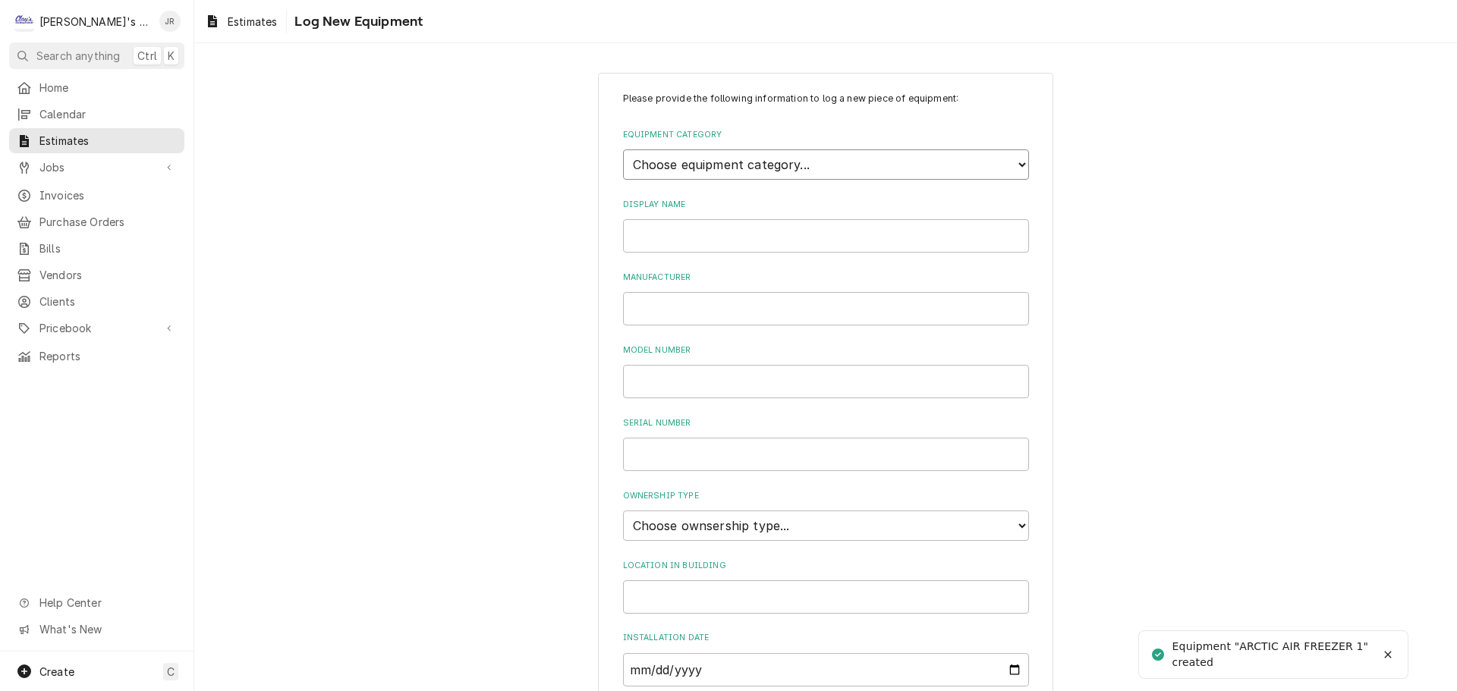
click at [810, 170] on select "Choose equipment category... Ice Machines Refrigeration HVAC Other" at bounding box center [826, 164] width 406 height 30
click at [623, 149] on select "Choose equipment category... Ice Machines Refrigeration HVAC Other" at bounding box center [826, 164] width 406 height 30
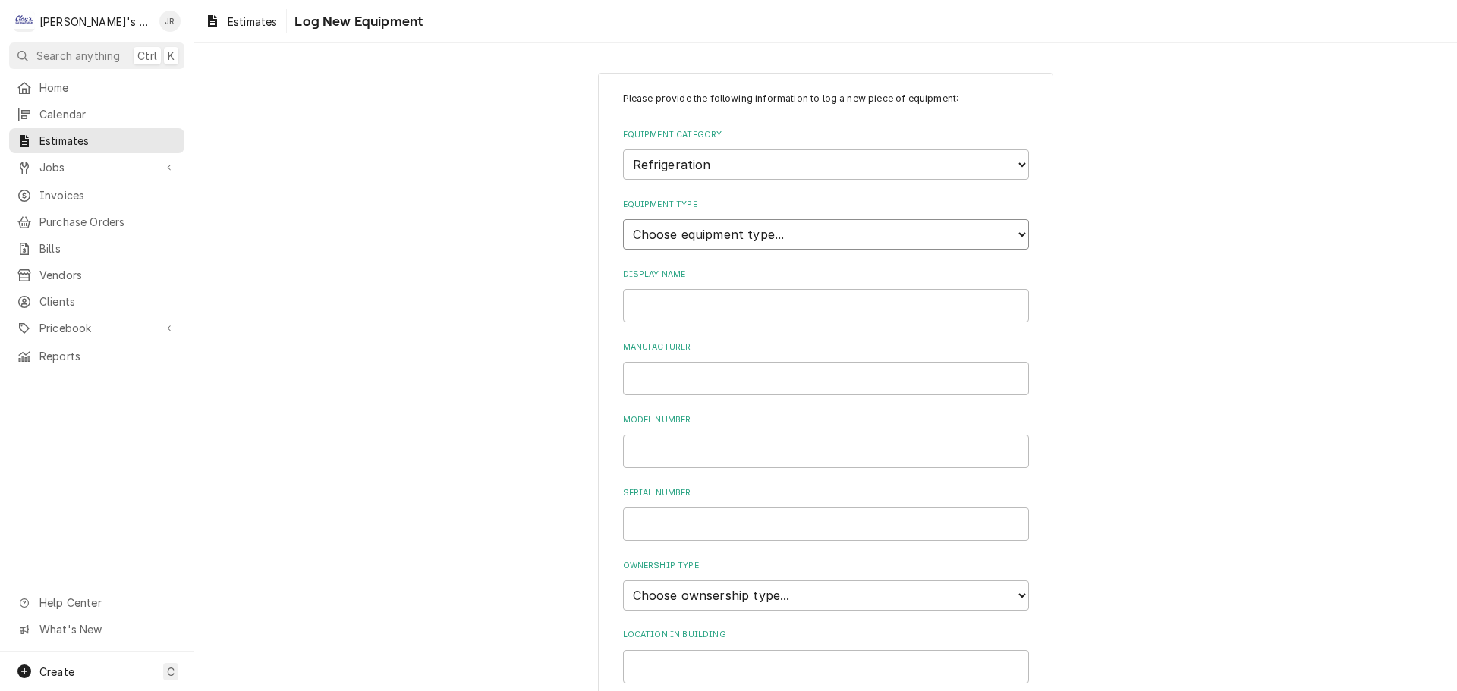
click at [761, 232] on select "Choose equipment type... Bar Refrigeration Blast Chiller Chef Base Freezer Chef…" at bounding box center [826, 234] width 406 height 30
click at [623, 219] on select "Choose equipment type... Bar Refrigeration Blast Chiller Chef Base Freezer Chef…" at bounding box center [826, 234] width 406 height 30
click at [753, 307] on input "Display Name" at bounding box center [826, 305] width 406 height 33
click at [761, 376] on input "Manufacturer" at bounding box center [826, 378] width 406 height 33
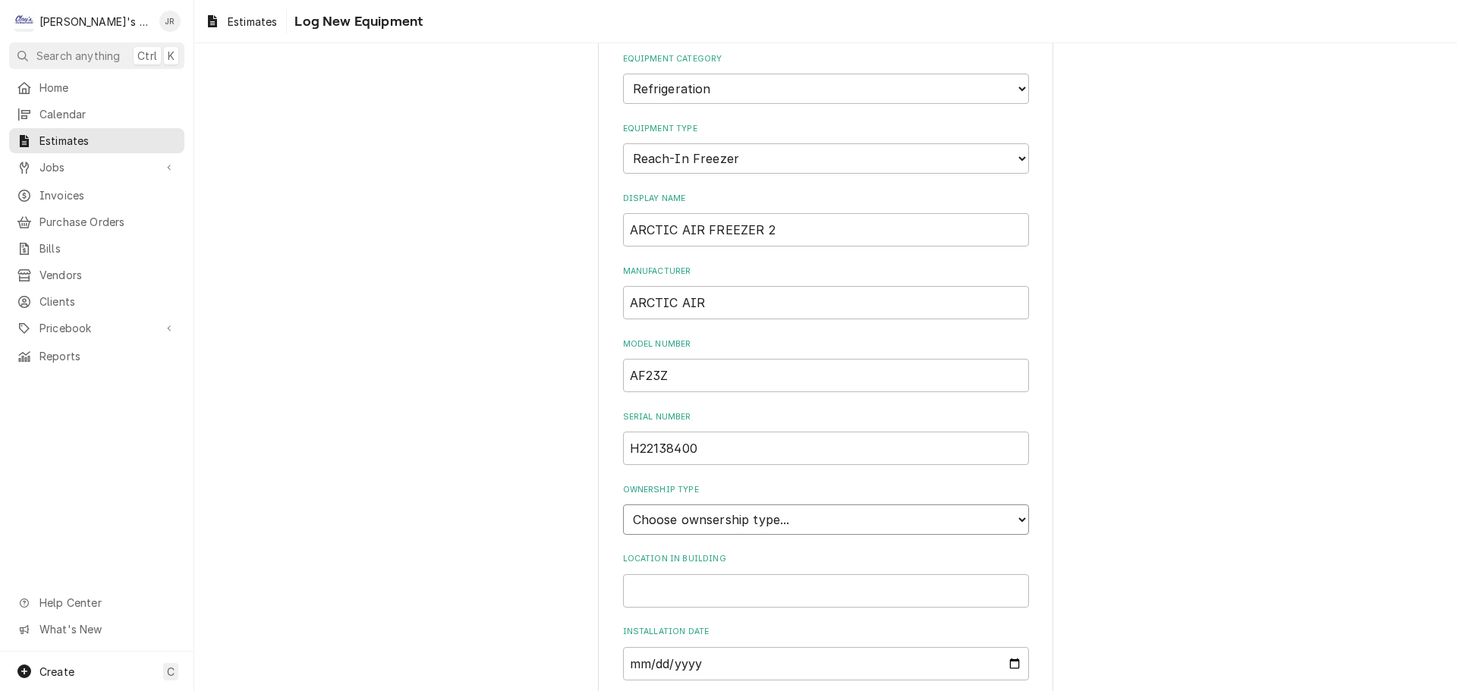
scroll to position [228, 0]
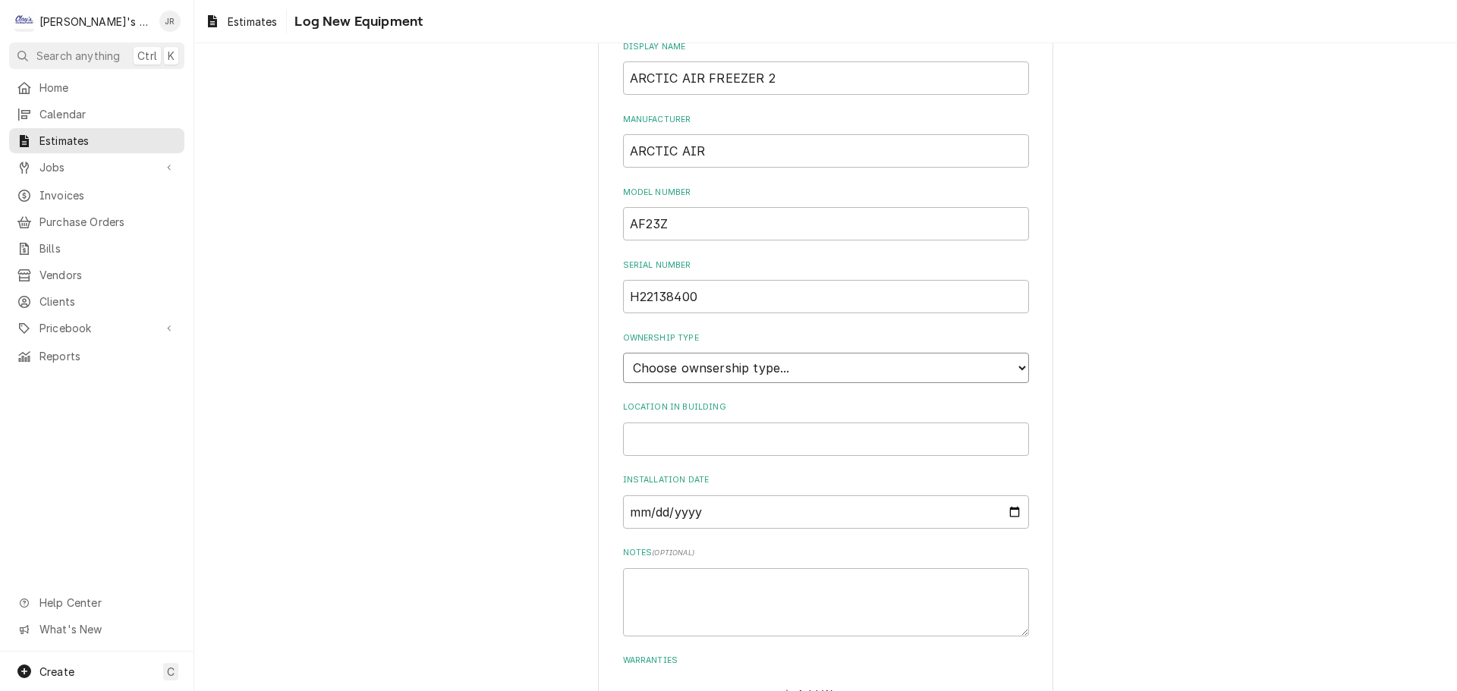
click at [775, 379] on select "Choose ownsership type... Unknown Owned Leased Rented" at bounding box center [826, 368] width 406 height 30
click at [623, 353] on select "Choose ownsership type... Unknown Owned Leased Rented" at bounding box center [826, 368] width 406 height 30
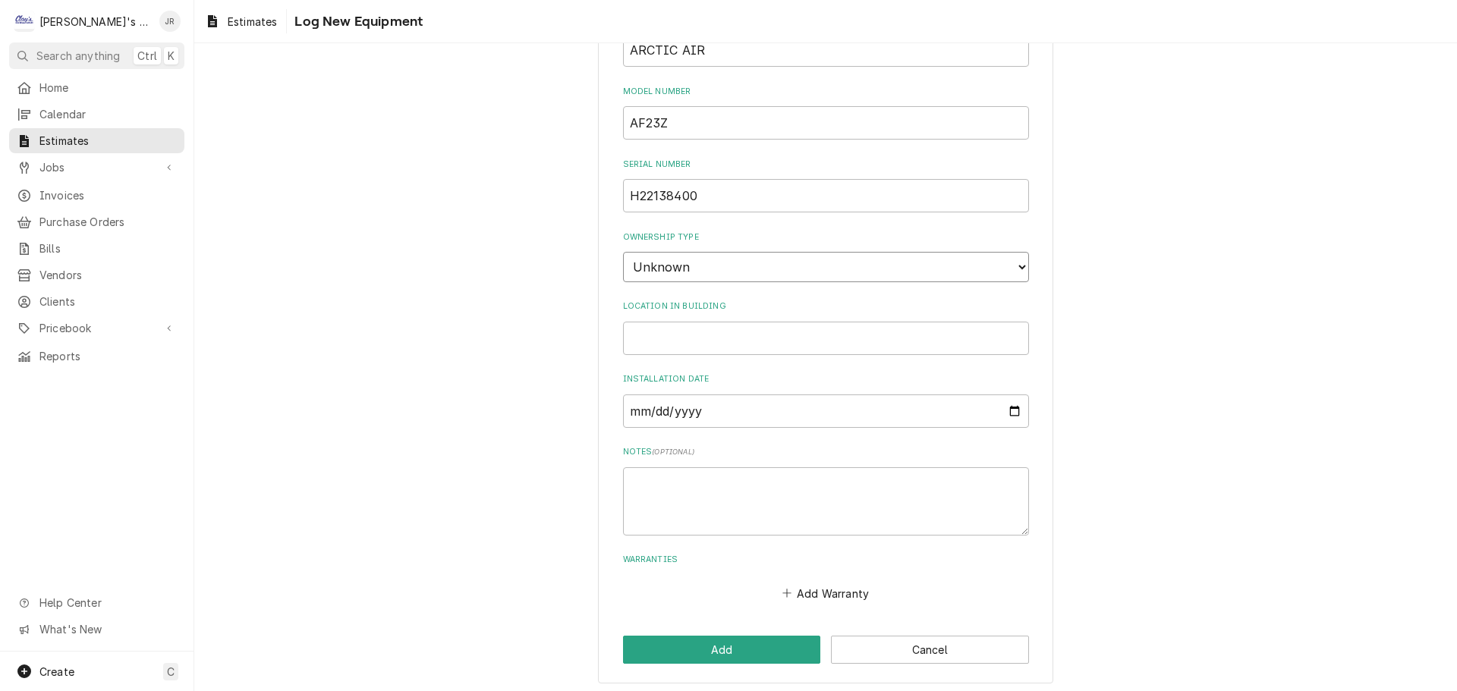
scroll to position [334, 0]
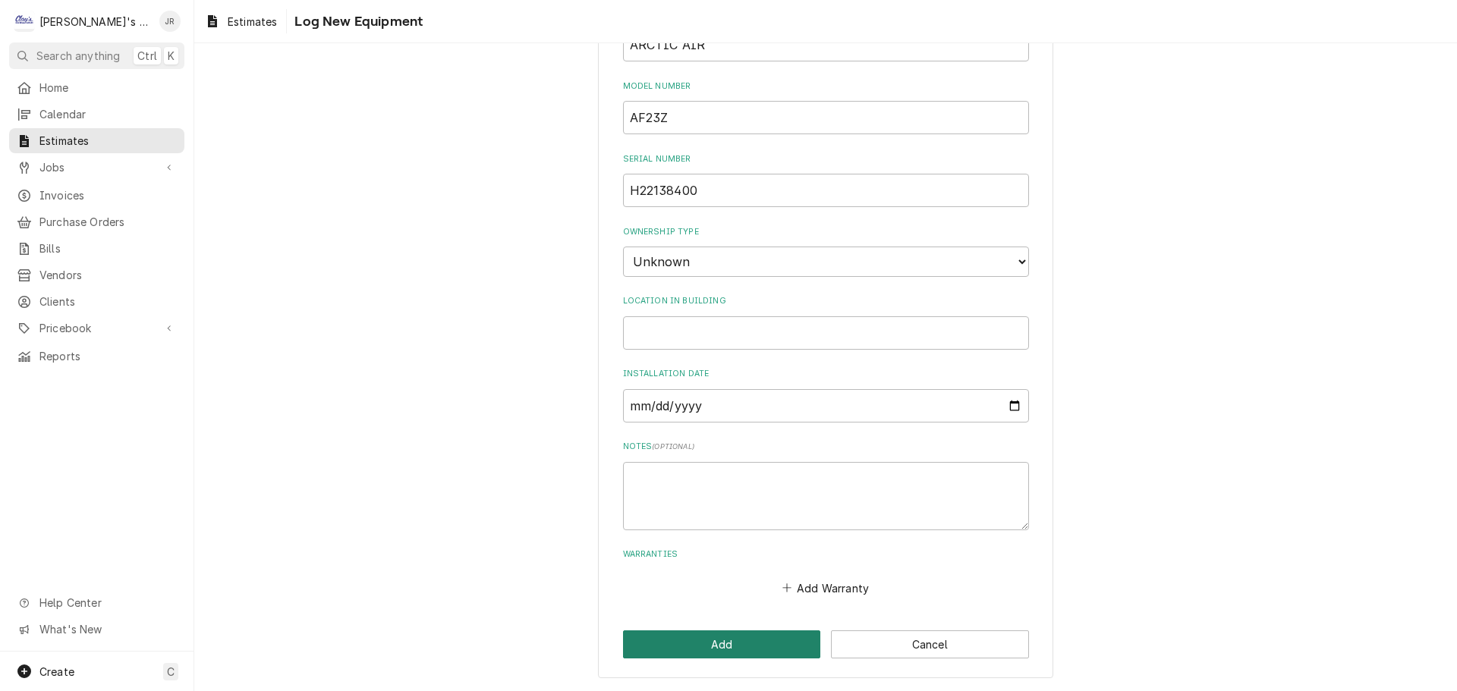
click at [673, 649] on button "Add" at bounding box center [722, 645] width 198 height 28
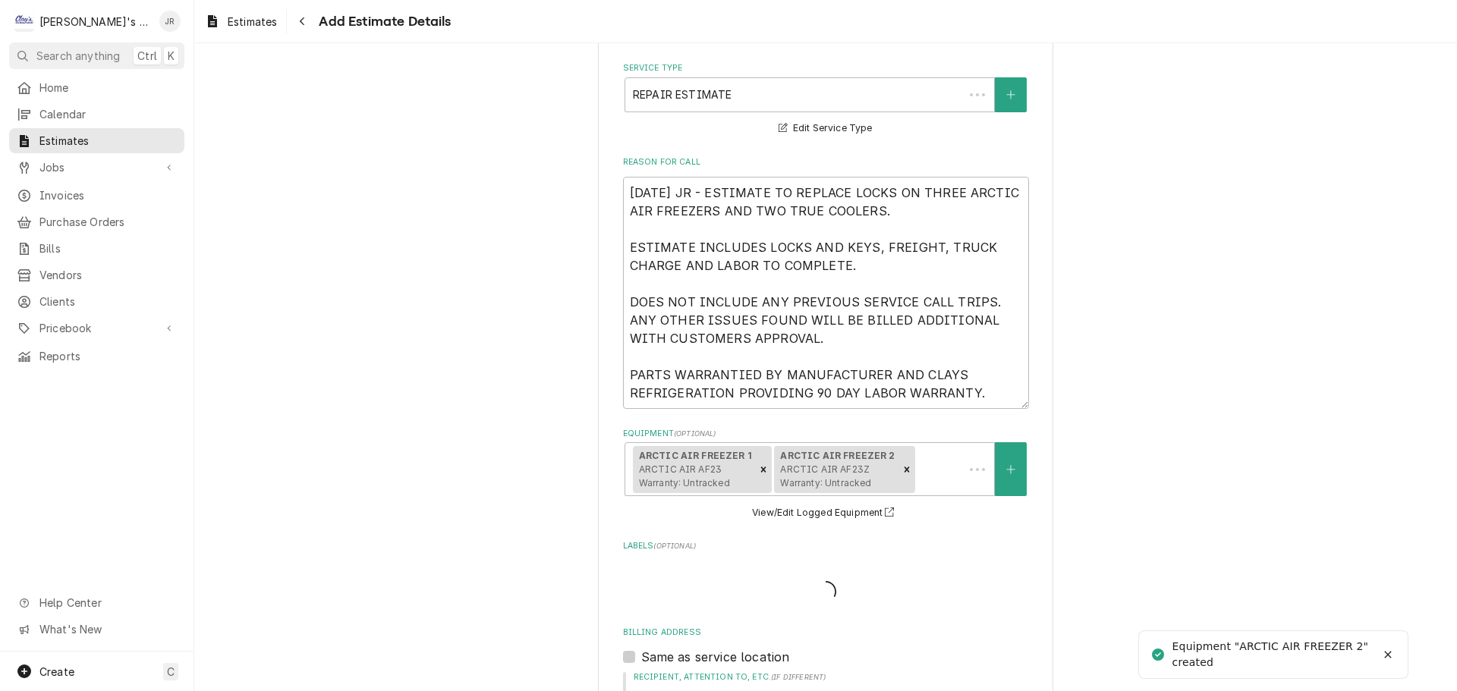
scroll to position [423, 0]
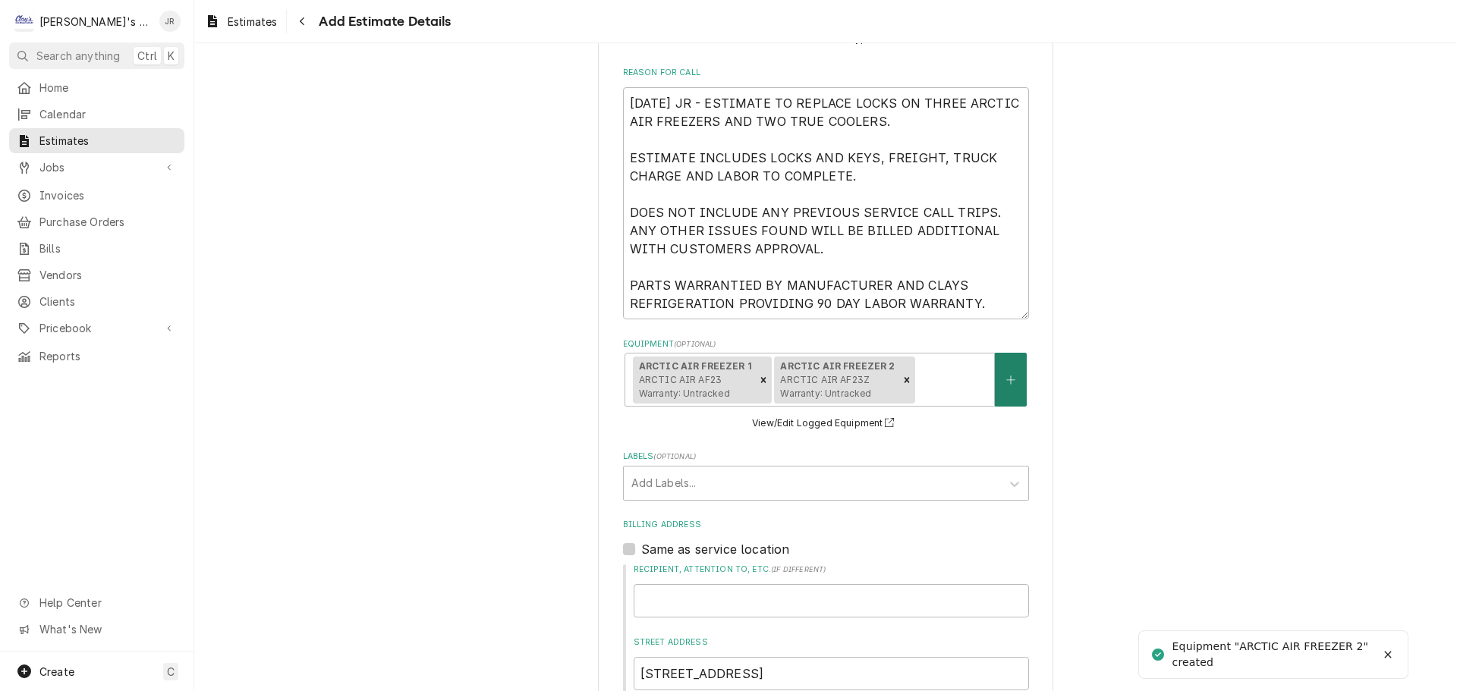
click at [1006, 379] on icon "Create New Equipment" at bounding box center [1010, 380] width 9 height 11
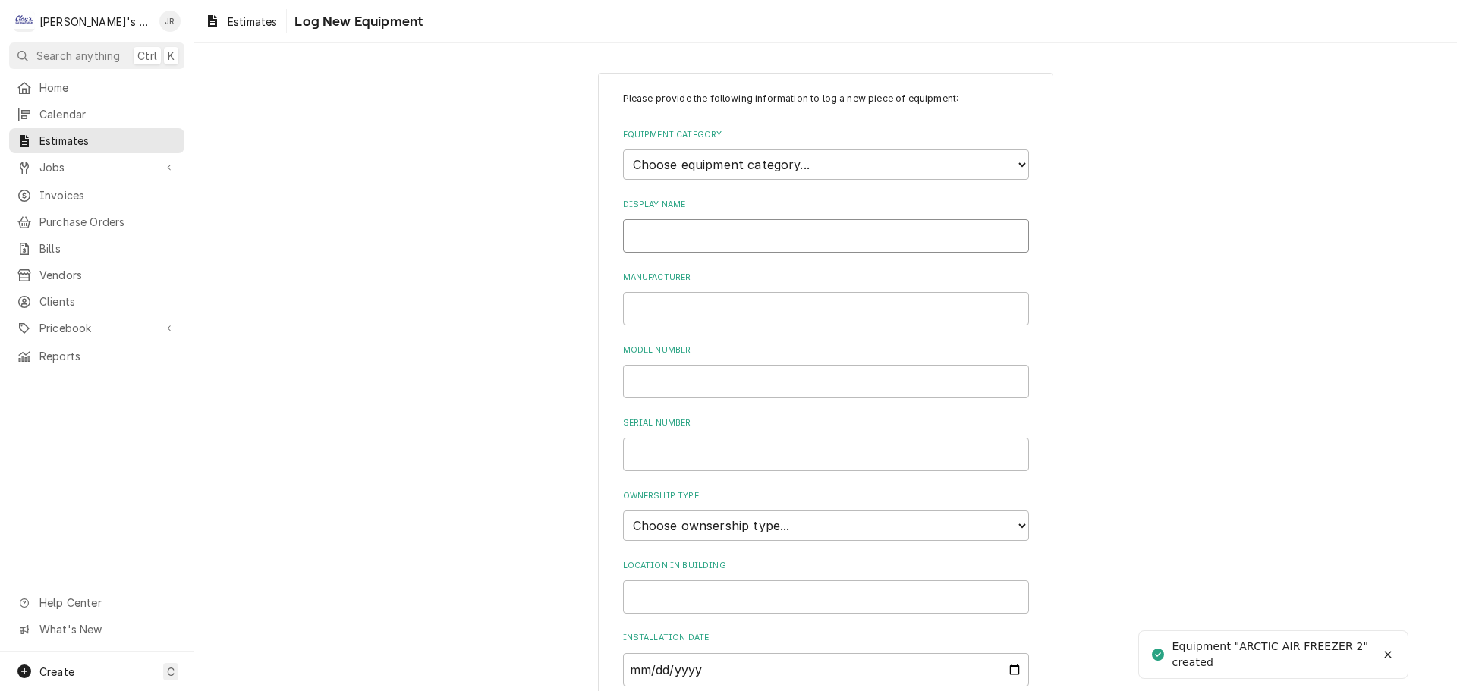
click at [816, 230] on input "Display Name" at bounding box center [826, 235] width 406 height 33
click at [813, 168] on select "Choose equipment category... Ice Machines Refrigeration HVAC Other" at bounding box center [826, 164] width 406 height 30
click at [623, 149] on select "Choose equipment category... Ice Machines Refrigeration HVAC Other" at bounding box center [826, 164] width 406 height 30
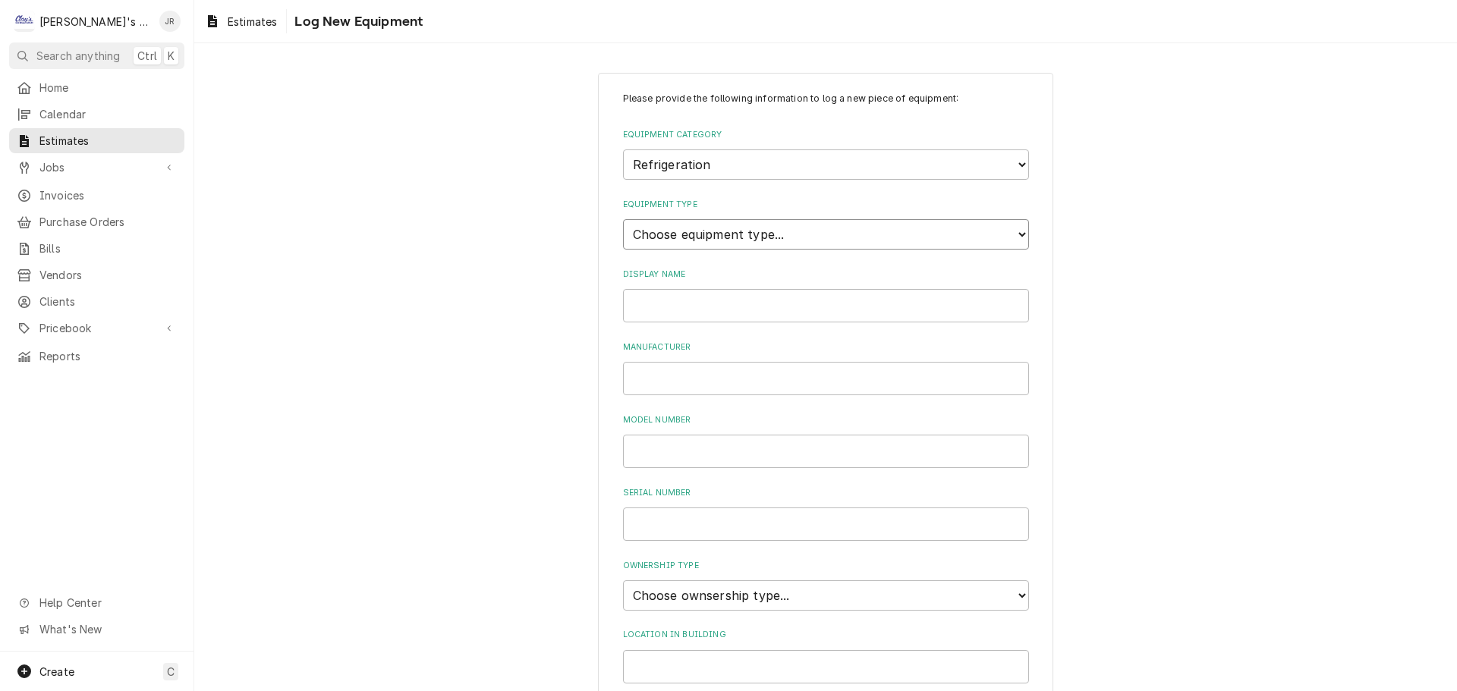
click at [791, 234] on select "Choose equipment type... Bar Refrigeration Blast Chiller Chef Base Freezer Chef…" at bounding box center [826, 234] width 406 height 30
click at [623, 219] on select "Choose equipment type... Bar Refrigeration Blast Chiller Chef Base Freezer Chef…" at bounding box center [826, 234] width 406 height 30
click at [769, 308] on input "Display Name" at bounding box center [826, 305] width 406 height 33
click at [725, 371] on input "Manufacturer" at bounding box center [826, 378] width 406 height 33
click at [713, 597] on select "Choose ownsership type... Unknown Owned Leased Rented" at bounding box center [826, 595] width 406 height 30
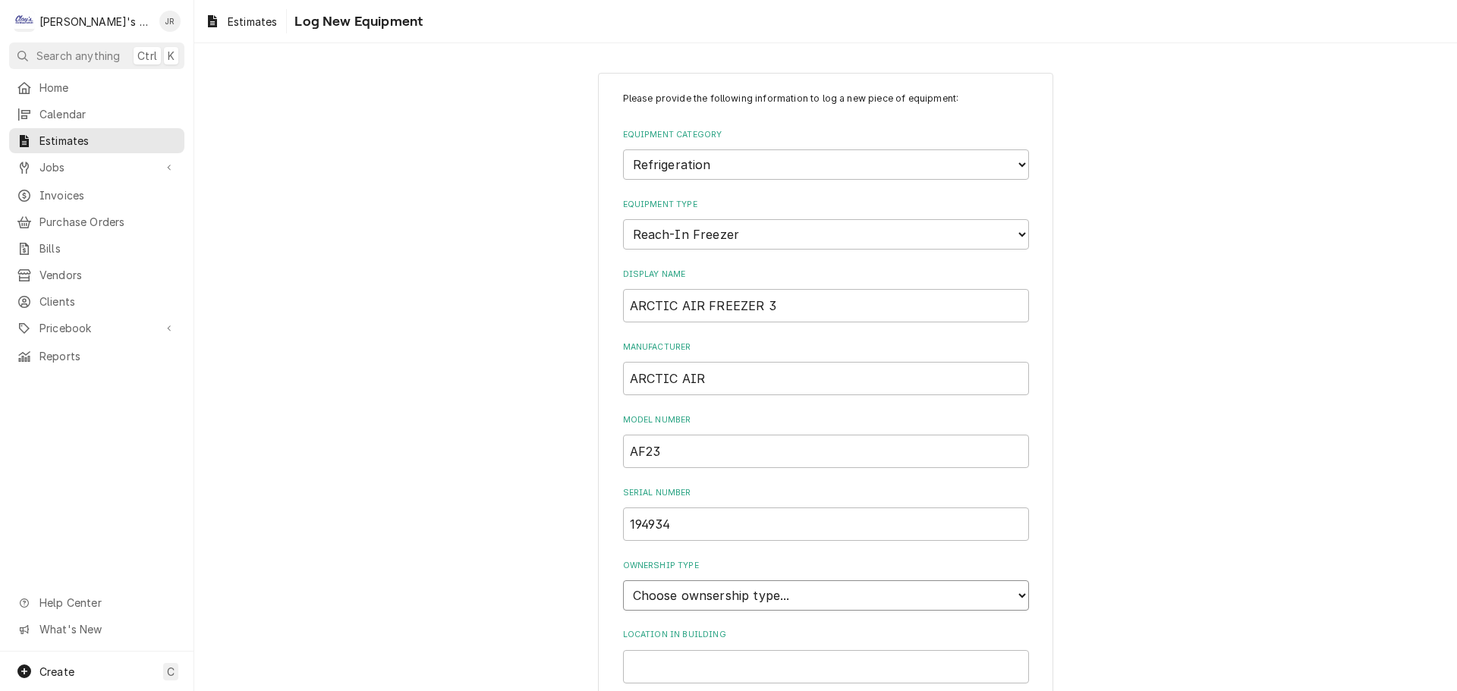
click at [623, 580] on select "Choose ownsership type... Unknown Owned Leased Rented" at bounding box center [826, 595] width 406 height 30
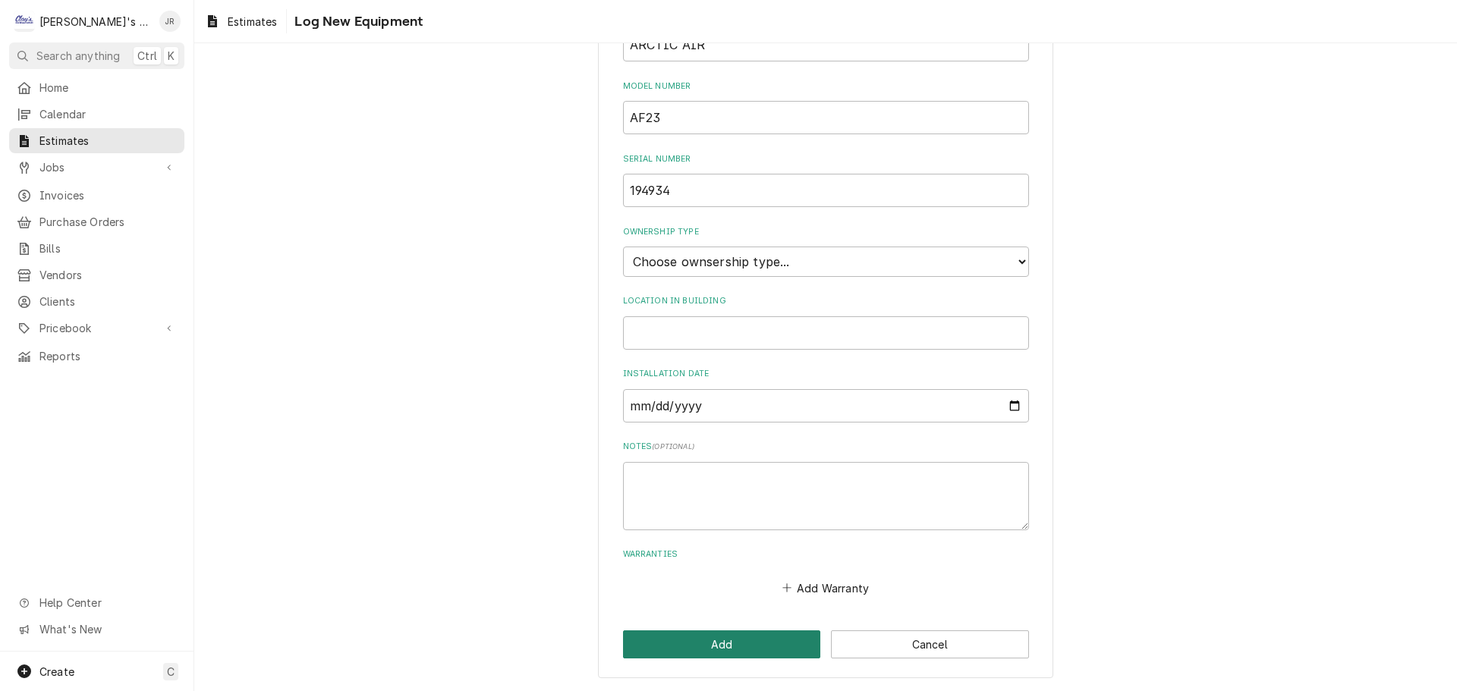
click at [714, 650] on button "Add" at bounding box center [722, 645] width 198 height 28
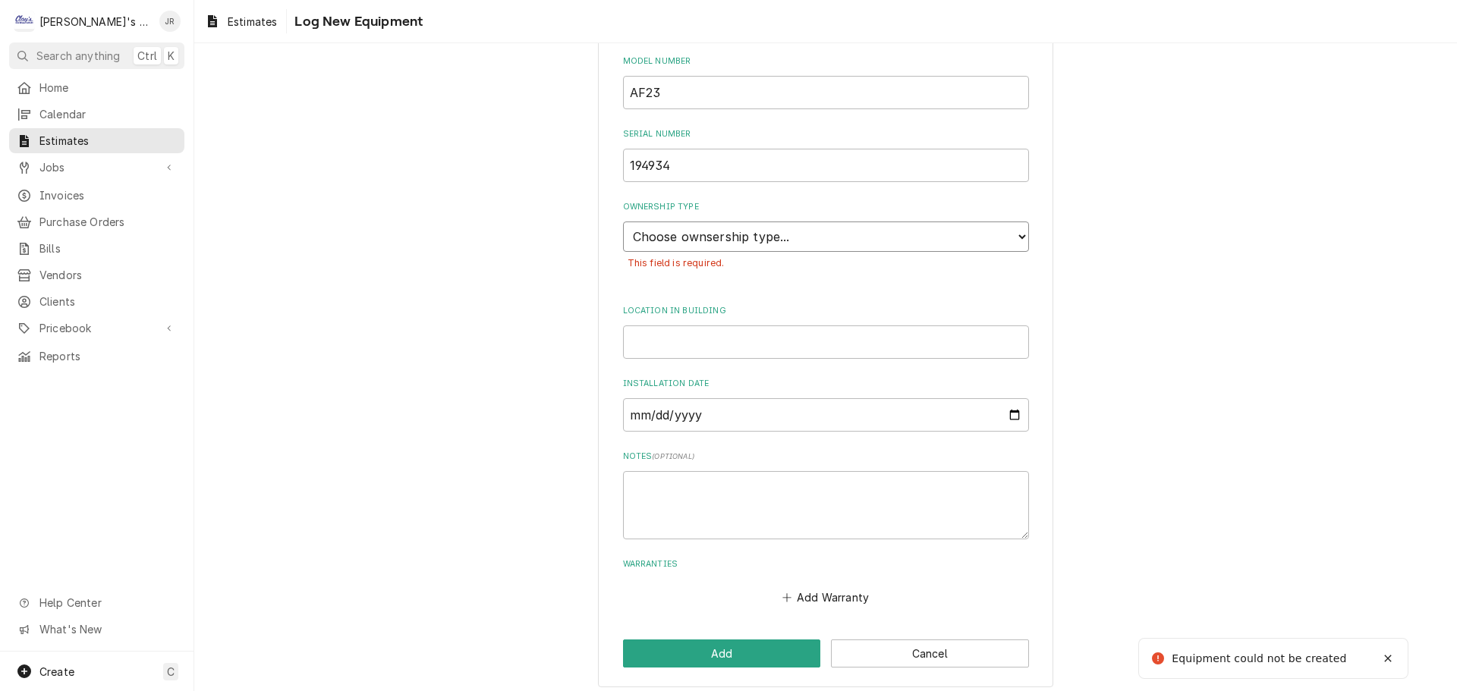
click at [777, 238] on select "Choose ownsership type... Unknown Owned Leased Rented" at bounding box center [826, 237] width 406 height 30
click at [623, 222] on select "Choose ownsership type... Unknown Owned Leased Rented" at bounding box center [826, 237] width 406 height 30
click at [729, 643] on button "Add" at bounding box center [722, 654] width 198 height 28
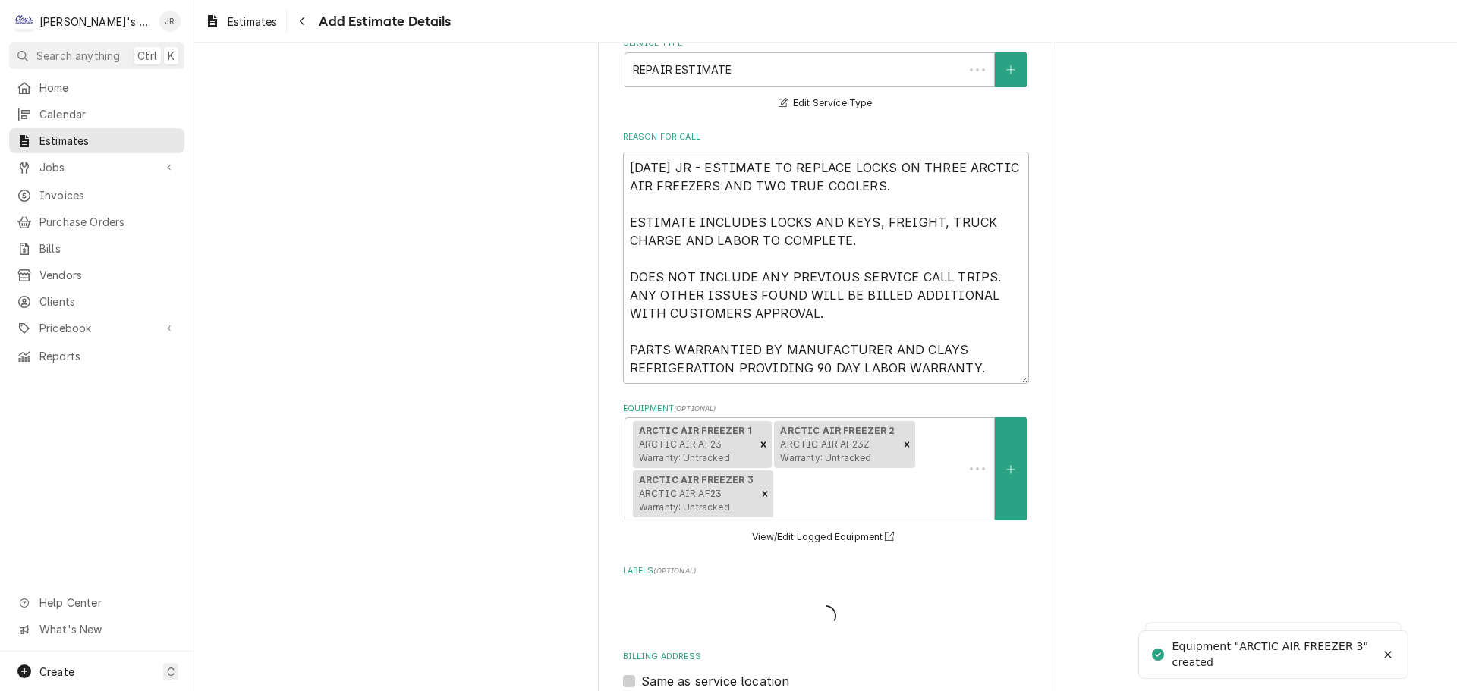
scroll to position [423, 0]
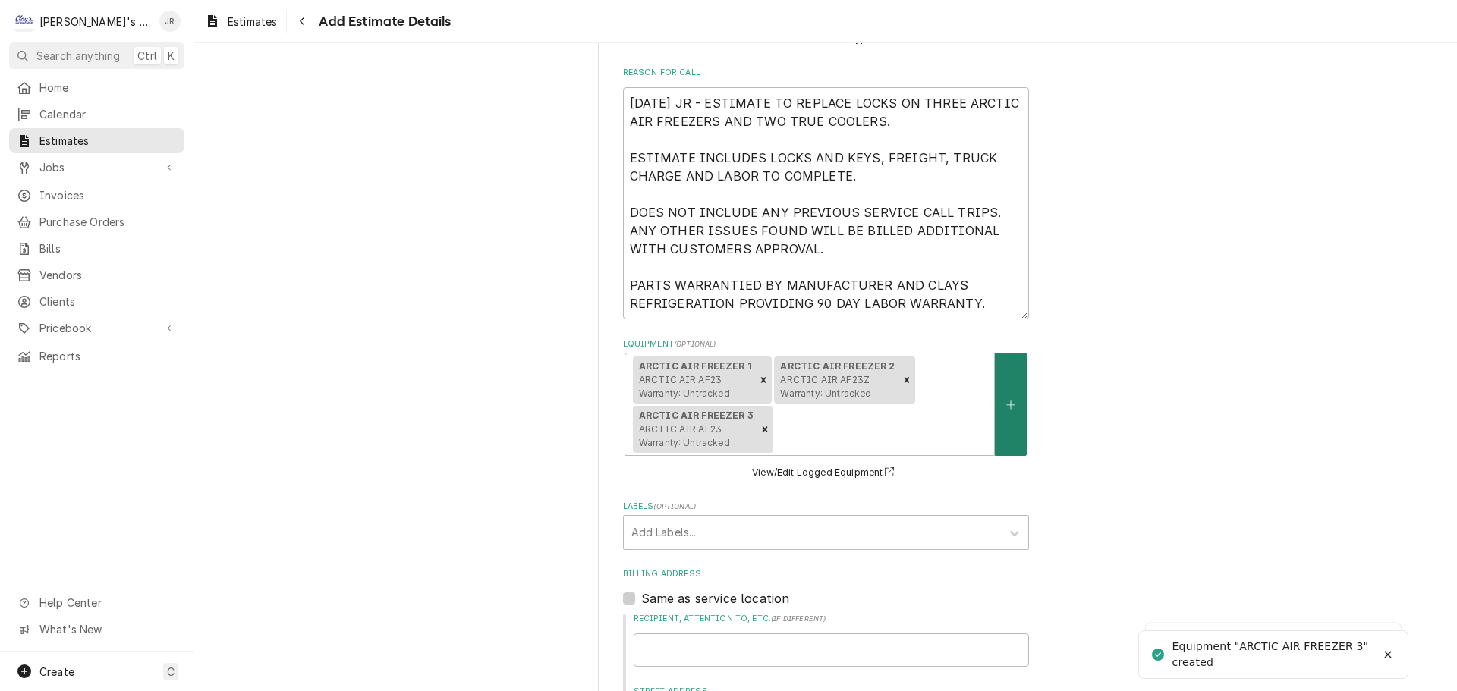
click at [1005, 415] on button "Equipment" at bounding box center [1011, 404] width 32 height 103
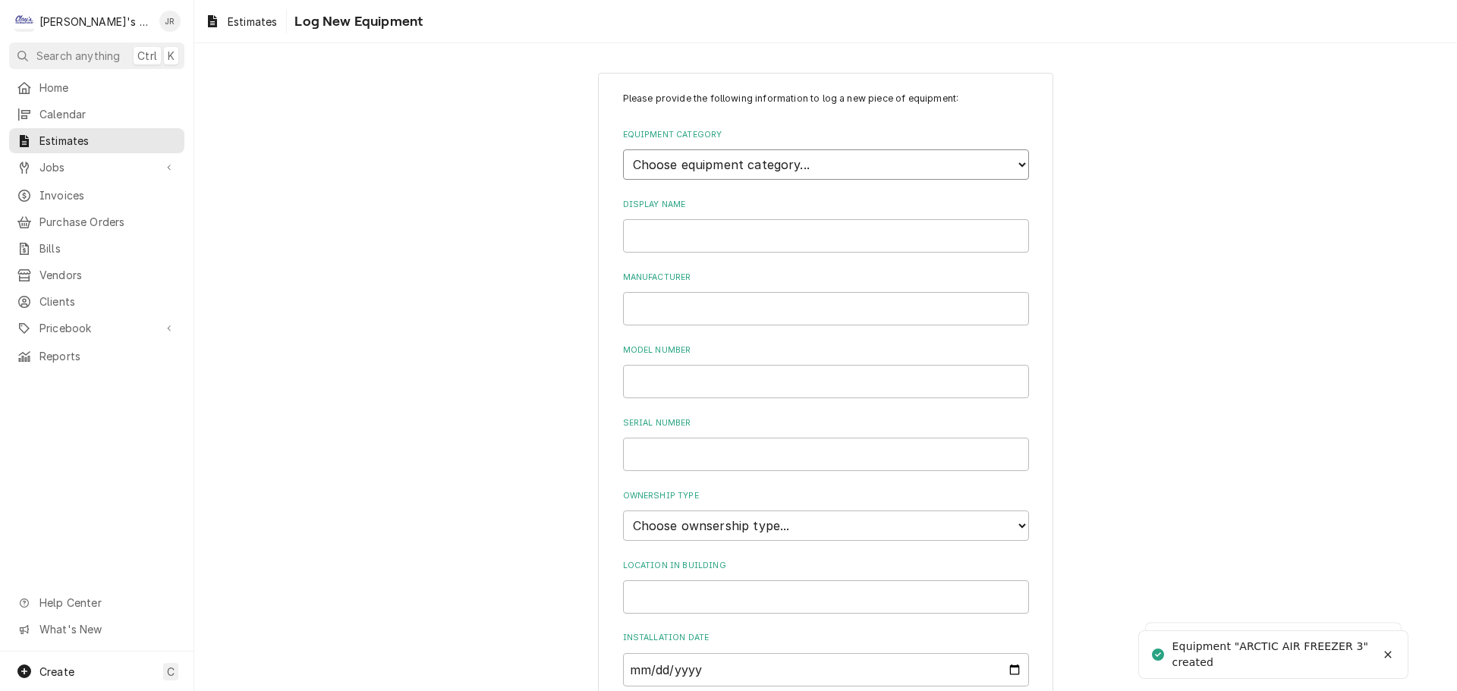
click at [798, 165] on select "Choose equipment category... Ice Machines Refrigeration HVAC Other" at bounding box center [826, 164] width 406 height 30
click at [623, 149] on select "Choose equipment category... Ice Machines Refrigeration HVAC Other" at bounding box center [826, 164] width 406 height 30
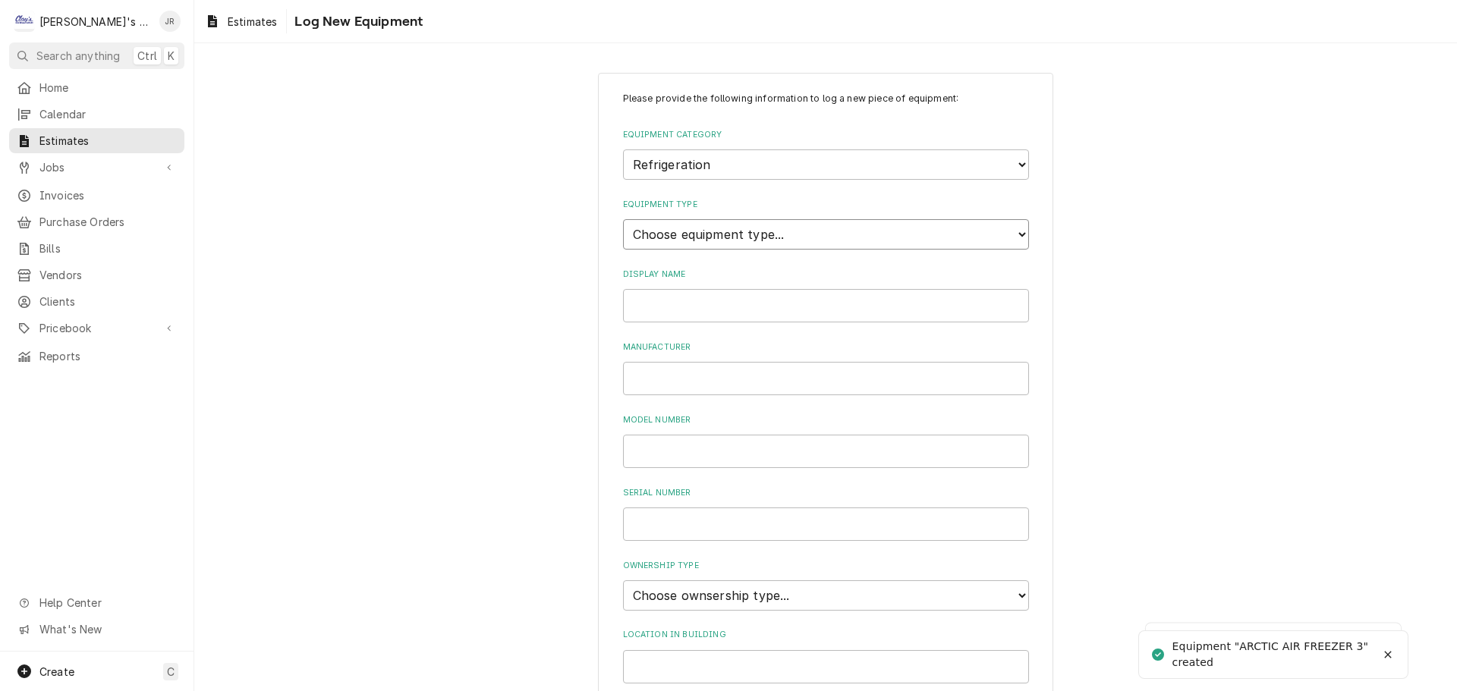
click at [765, 230] on select "Choose equipment type... Bar Refrigeration Blast Chiller Chef Base Freezer Chef…" at bounding box center [826, 234] width 406 height 30
click at [623, 219] on select "Choose equipment type... Bar Refrigeration Blast Chiller Chef Base Freezer Chef…" at bounding box center [826, 234] width 406 height 30
click at [741, 310] on input "Display Name" at bounding box center [826, 305] width 406 height 33
click at [669, 598] on select "Choose ownsership type... Unknown Owned Leased Rented" at bounding box center [826, 595] width 406 height 30
click at [623, 580] on select "Choose ownsership type... Unknown Owned Leased Rented" at bounding box center [826, 595] width 406 height 30
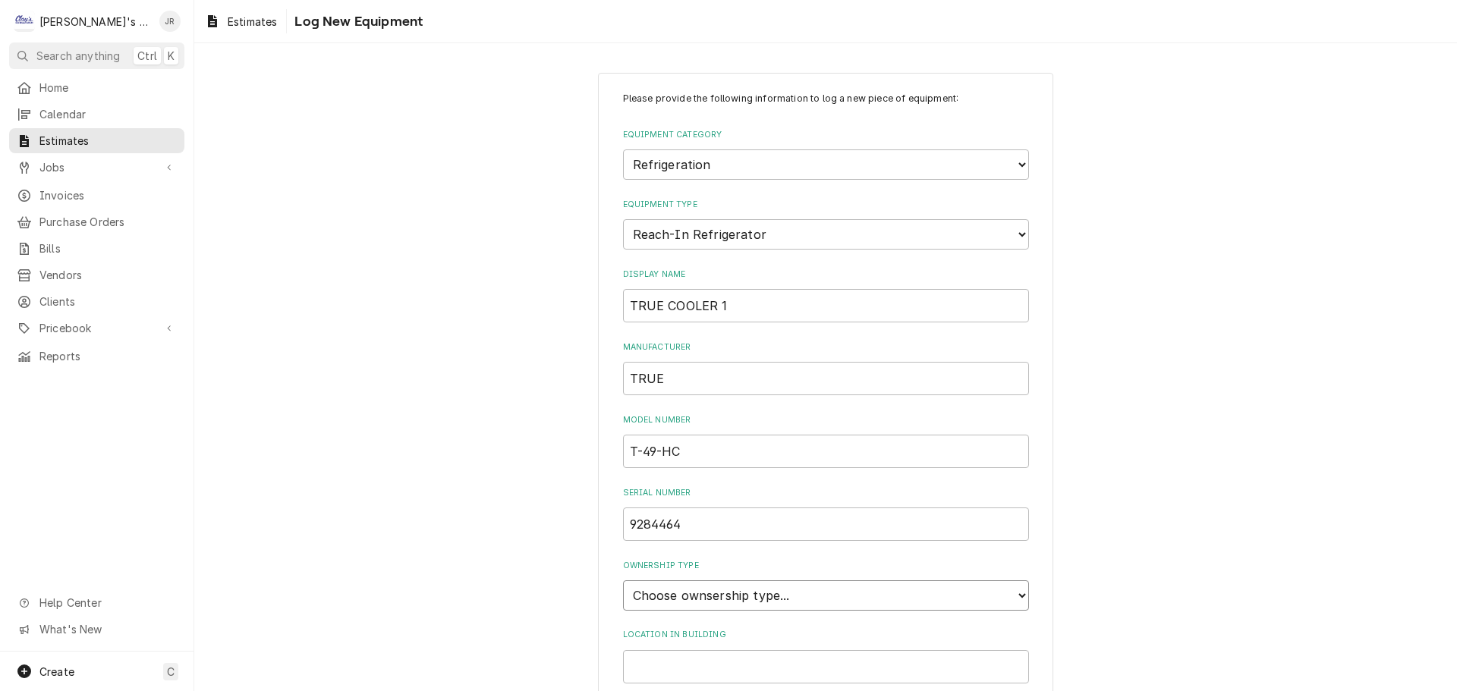
click at [722, 599] on select "Choose ownsership type... Unknown Owned Leased Rented" at bounding box center [826, 595] width 406 height 30
click at [623, 580] on select "Choose ownsership type... Unknown Owned Leased Rented" at bounding box center [826, 595] width 406 height 30
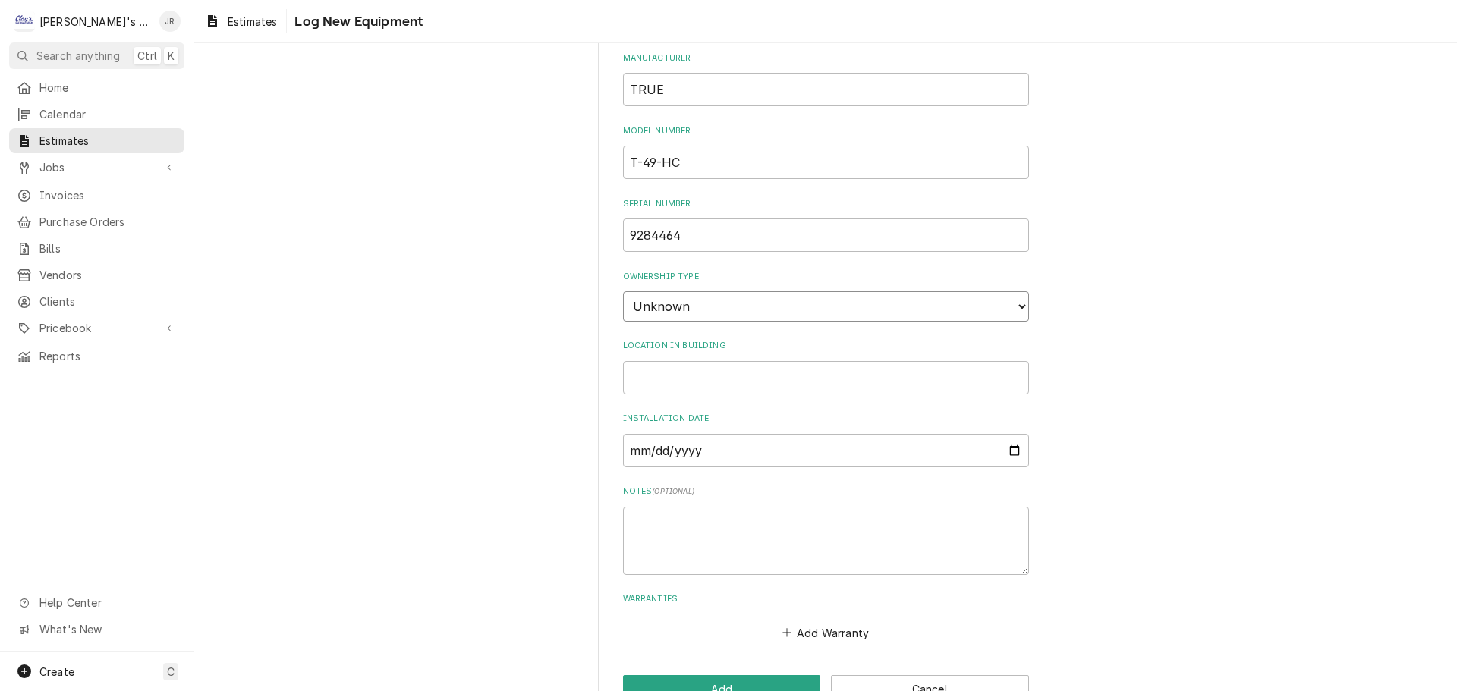
scroll to position [334, 0]
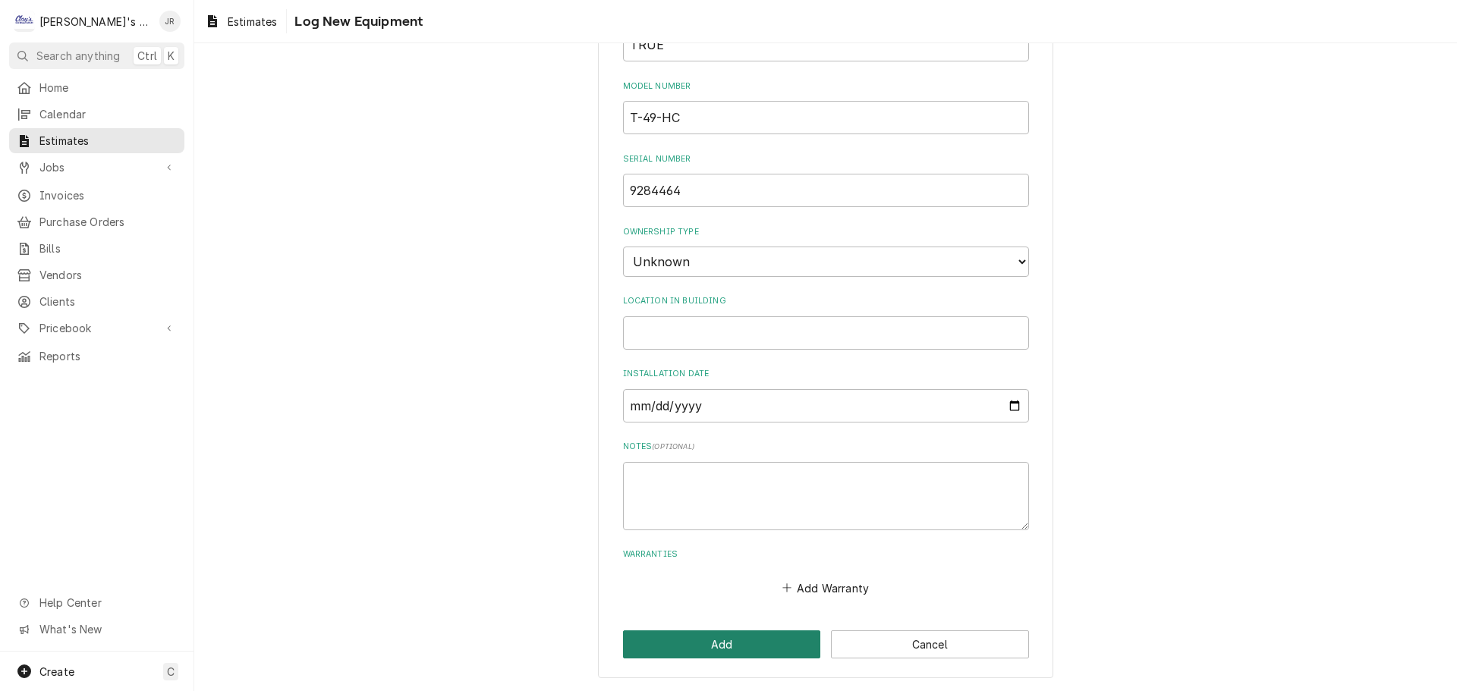
click at [757, 643] on button "Add" at bounding box center [722, 645] width 198 height 28
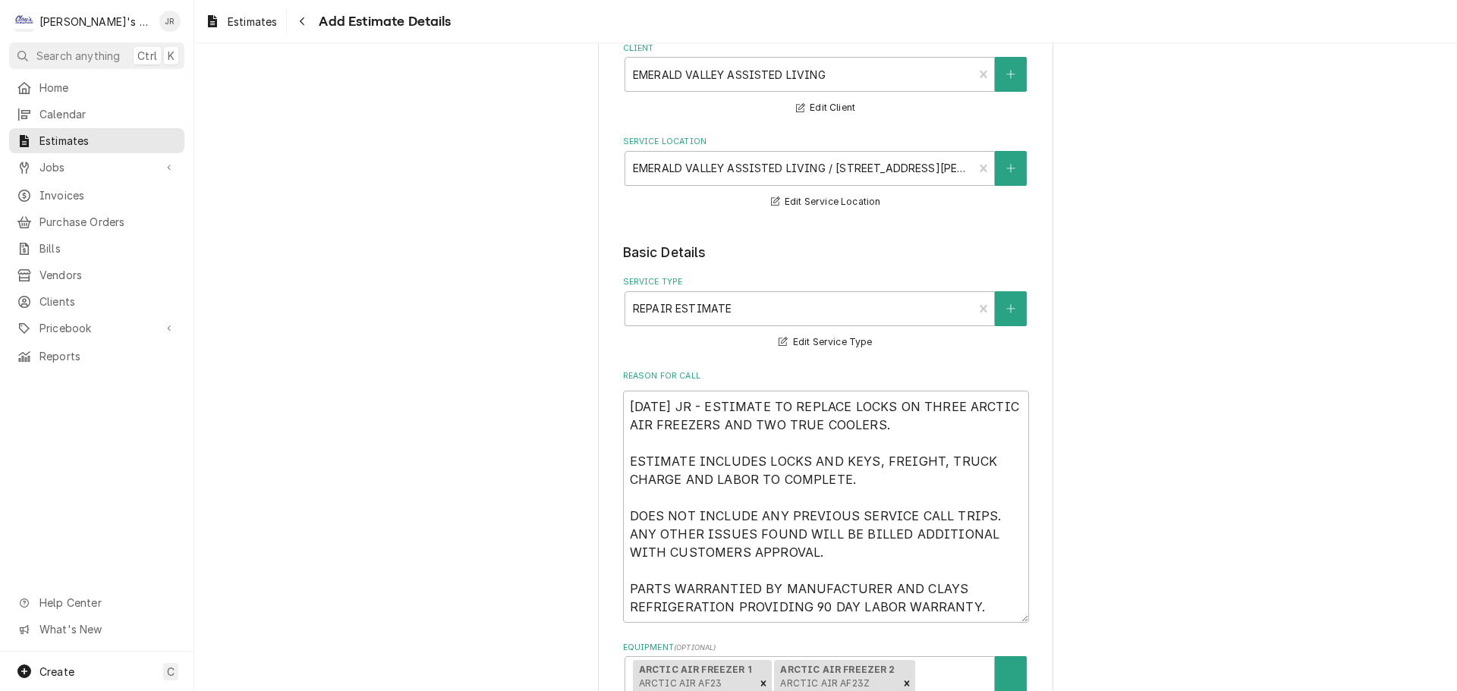
scroll to position [272, 0]
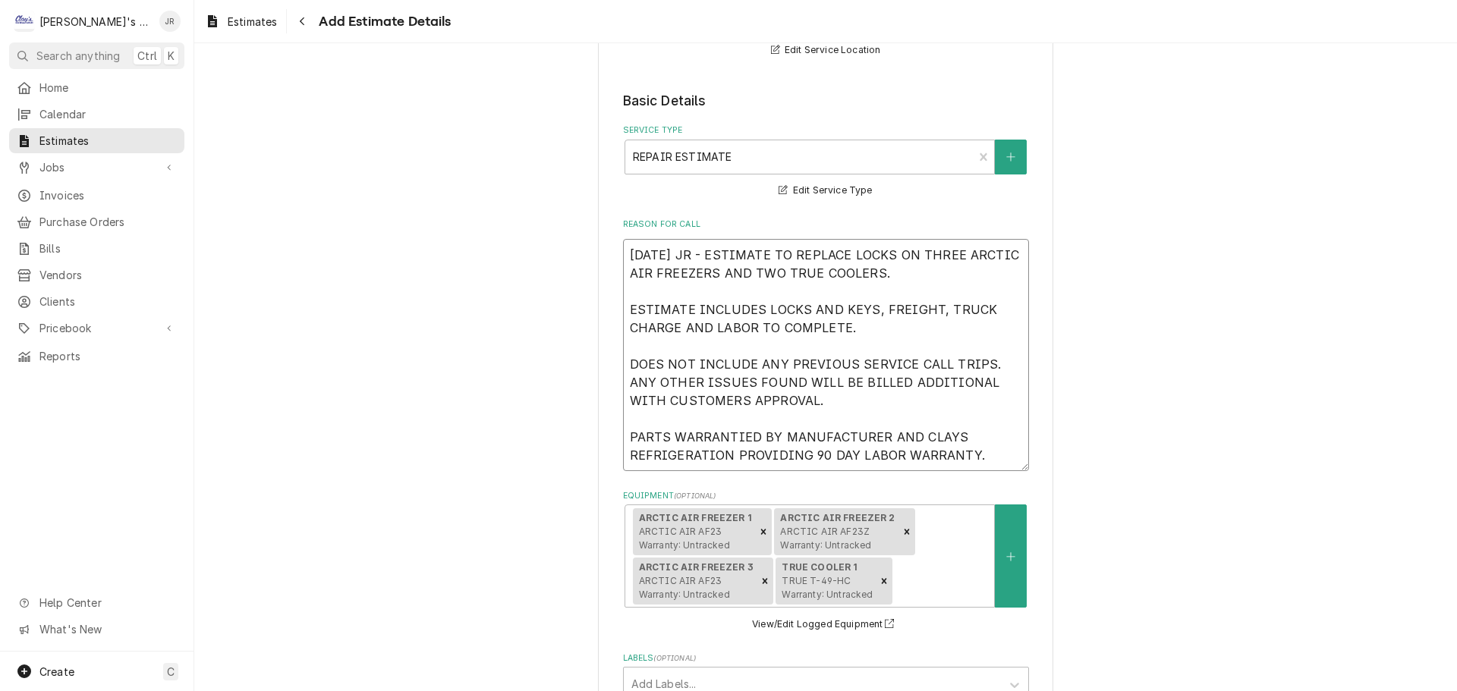
drag, startPoint x: 823, startPoint y: 272, endPoint x: 794, endPoint y: 273, distance: 28.1
click at [794, 273] on textarea "10/13/2025 JR - ESTIMATE TO REPLACE LOCKS ON THREE ARCTIC AIR FREEZERS AND TWO …" at bounding box center [826, 355] width 406 height 232
click at [917, 278] on textarea "10/13/2025 JR - ESTIMATE TO REPLACE LOCKS ON THREE ARCTIC AIR FREEZERS AND ONE …" at bounding box center [826, 355] width 406 height 232
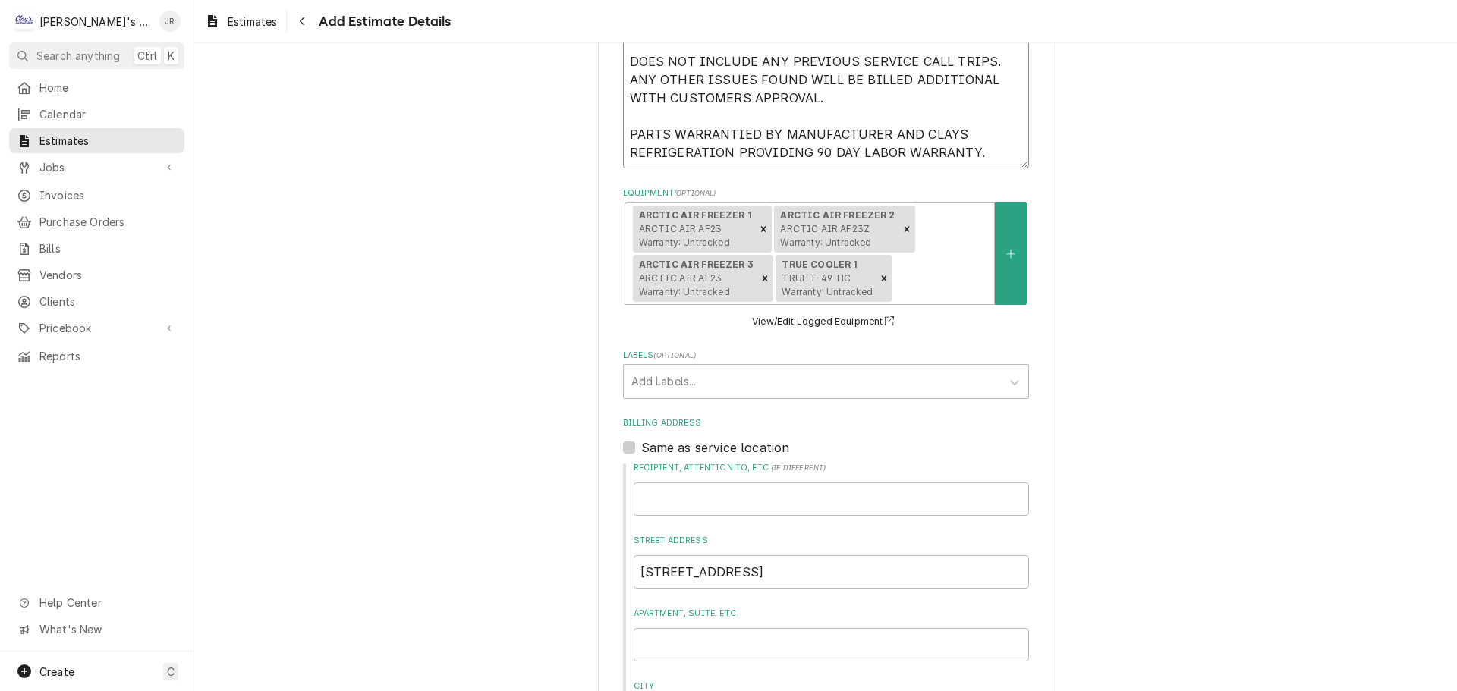
scroll to position [423, 0]
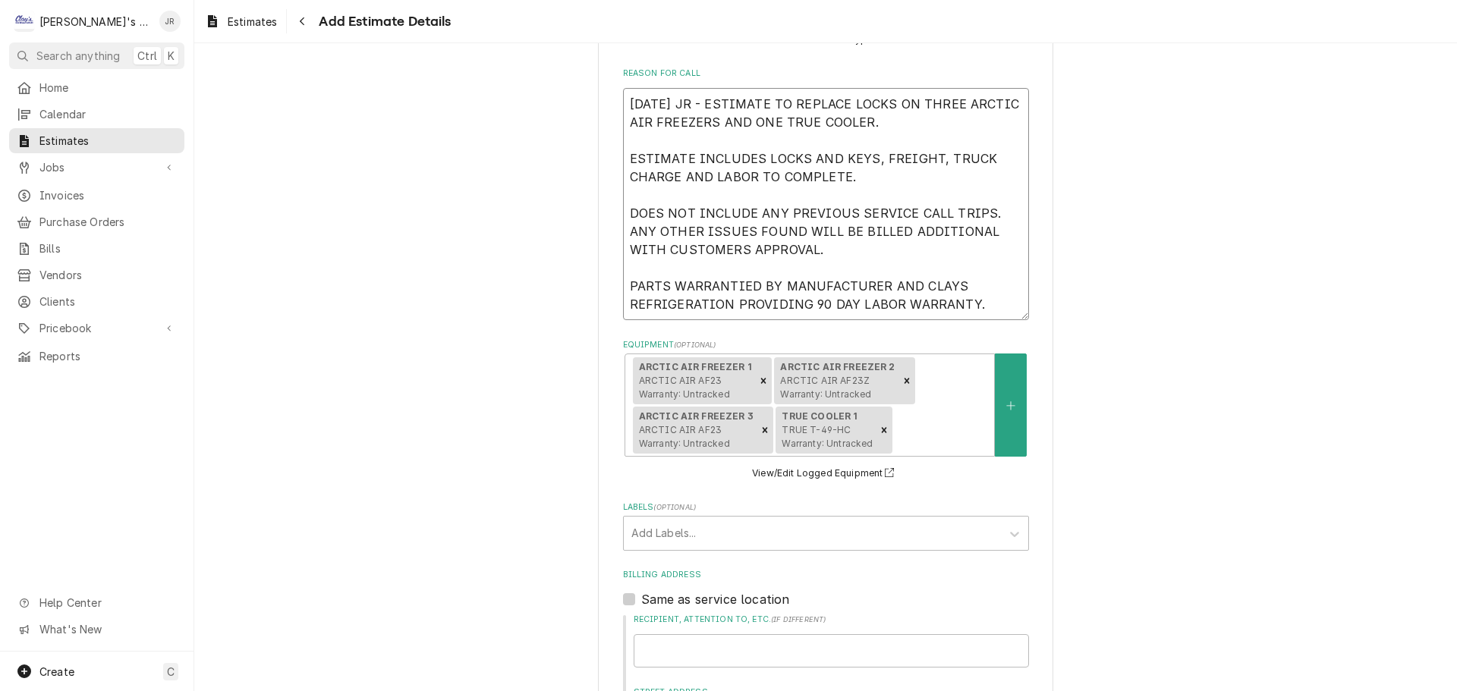
drag, startPoint x: 952, startPoint y: 297, endPoint x: 624, endPoint y: 106, distance: 379.1
click at [624, 106] on textarea "10/13/2025 JR - ESTIMATE TO REPLACE LOCKS ON THREE ARCTIC AIR FREEZERS AND ONE …" at bounding box center [826, 204] width 406 height 232
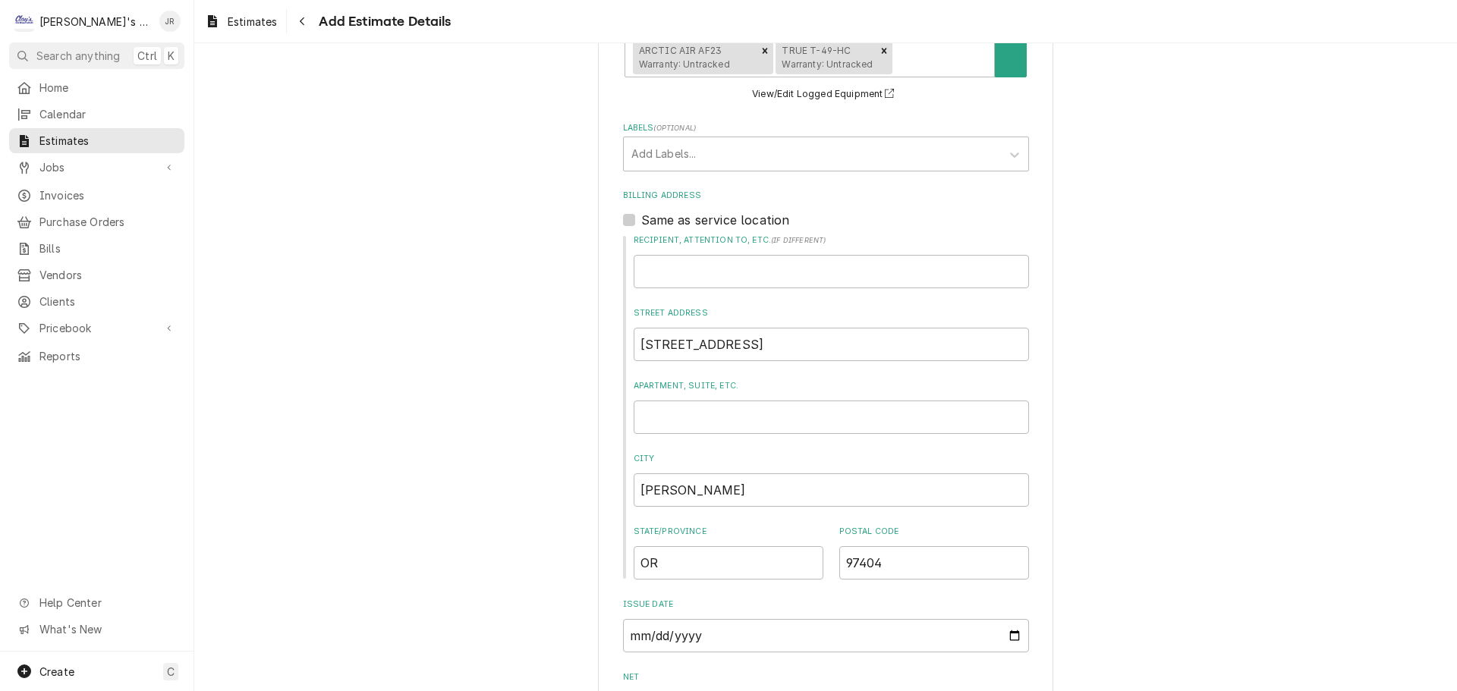
scroll to position [1030, 0]
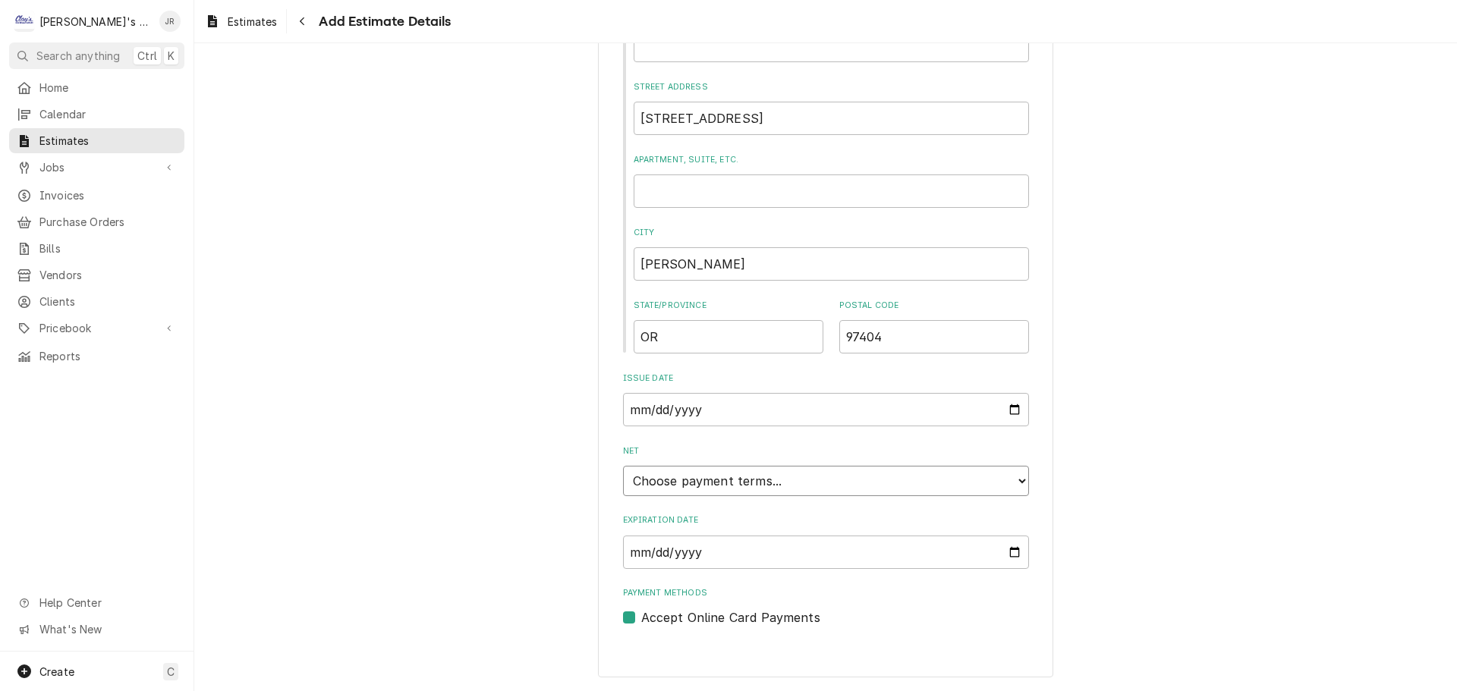
click at [714, 487] on select "Choose payment terms... Same Day Net 7 Net 14 Net 21 Net 30 Net 45 Net 60 Net 90" at bounding box center [826, 481] width 406 height 30
click at [1005, 551] on input "Expiration Date" at bounding box center [826, 552] width 406 height 33
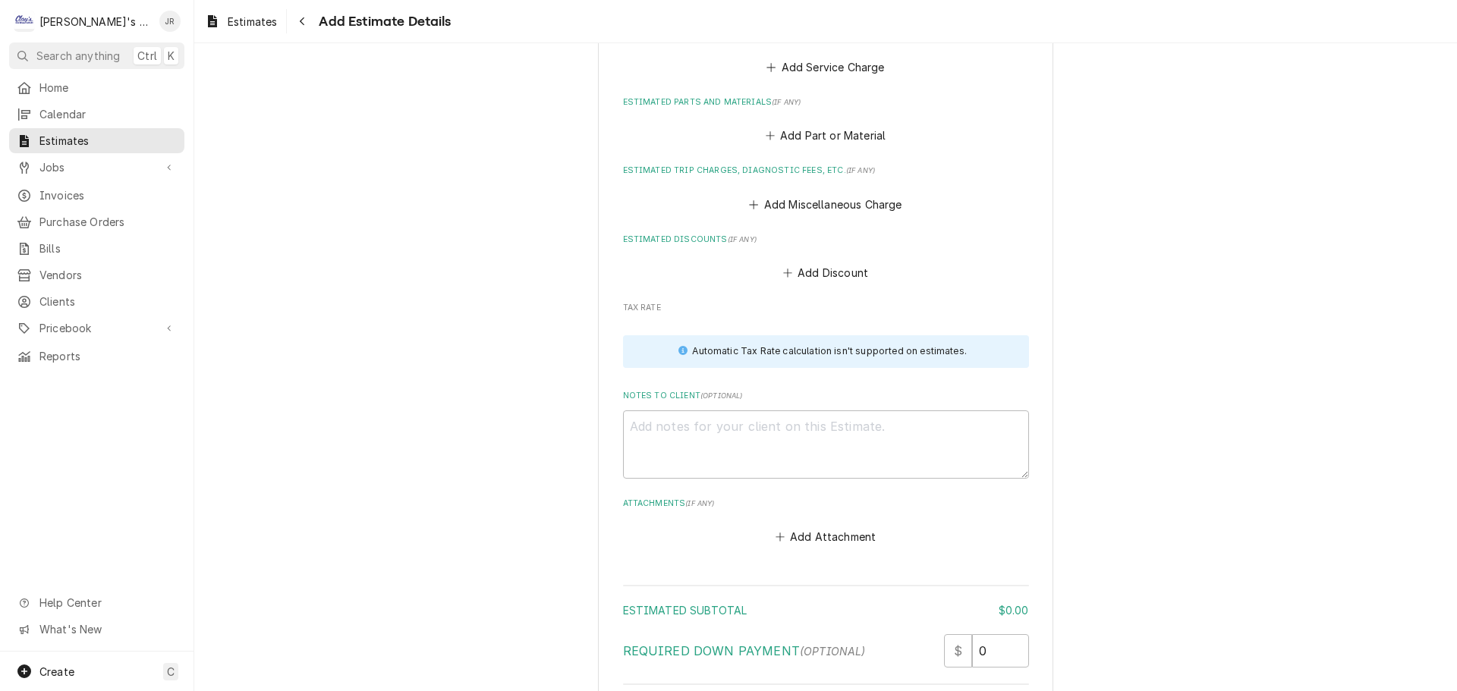
scroll to position [1719, 0]
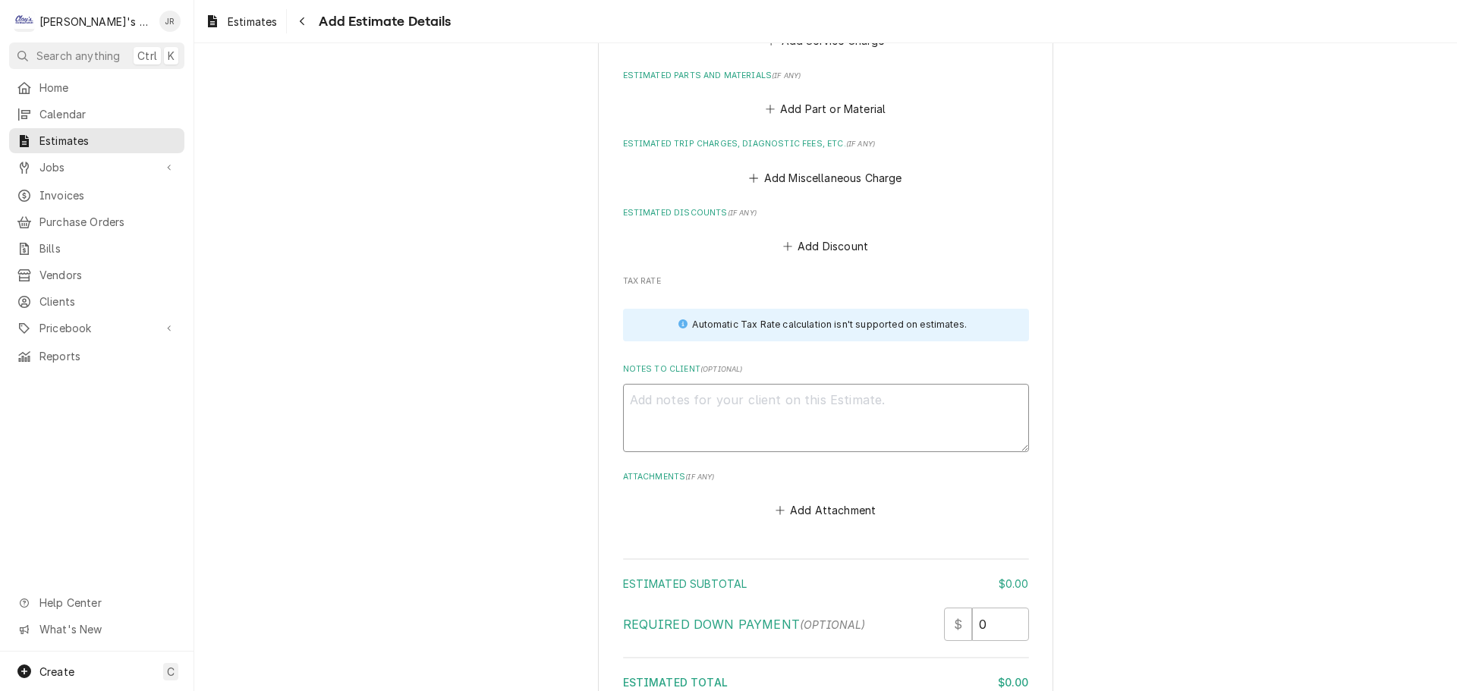
paste textarea "10/13/2025 JR - ESTIMATE TO REPLACE LOCKS ON THREE ARCTIC AIR FREEZERS AND ONE …"
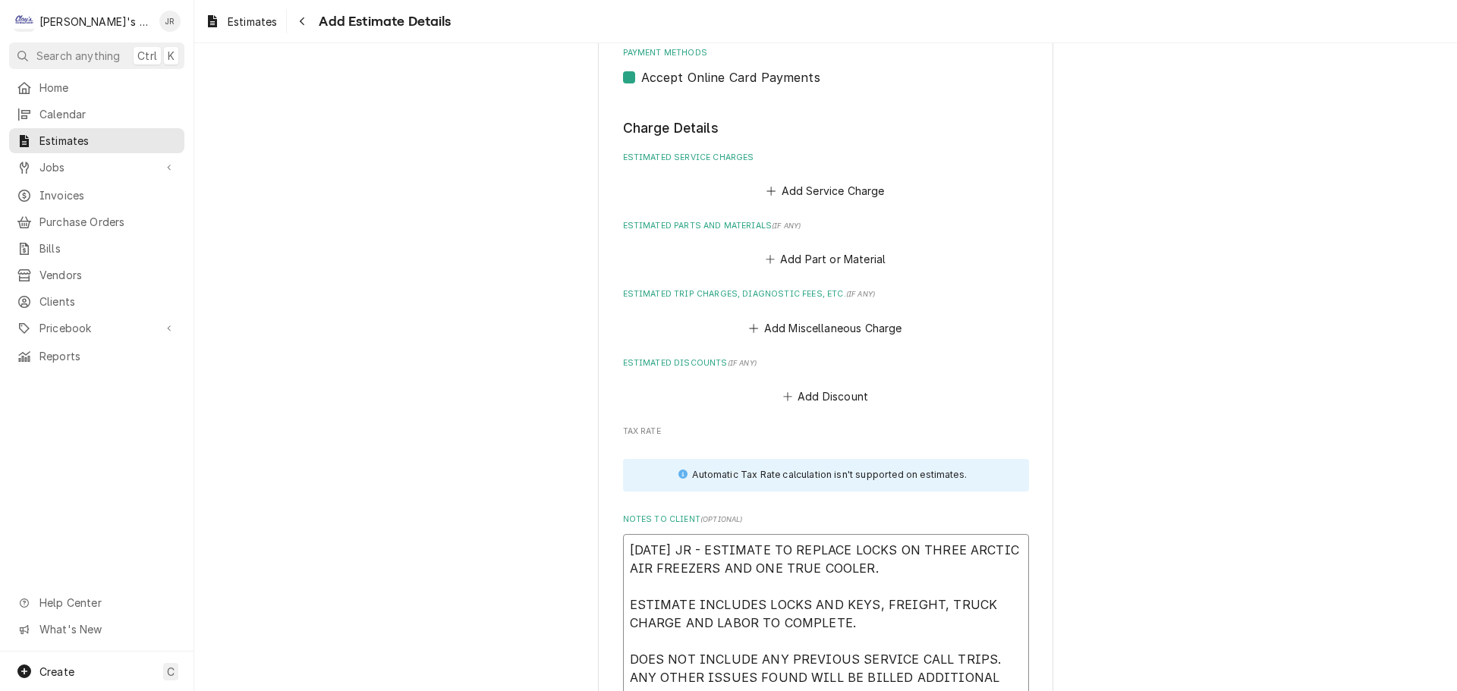
scroll to position [1567, 0]
click at [781, 200] on button "Add Service Charge" at bounding box center [825, 192] width 123 height 21
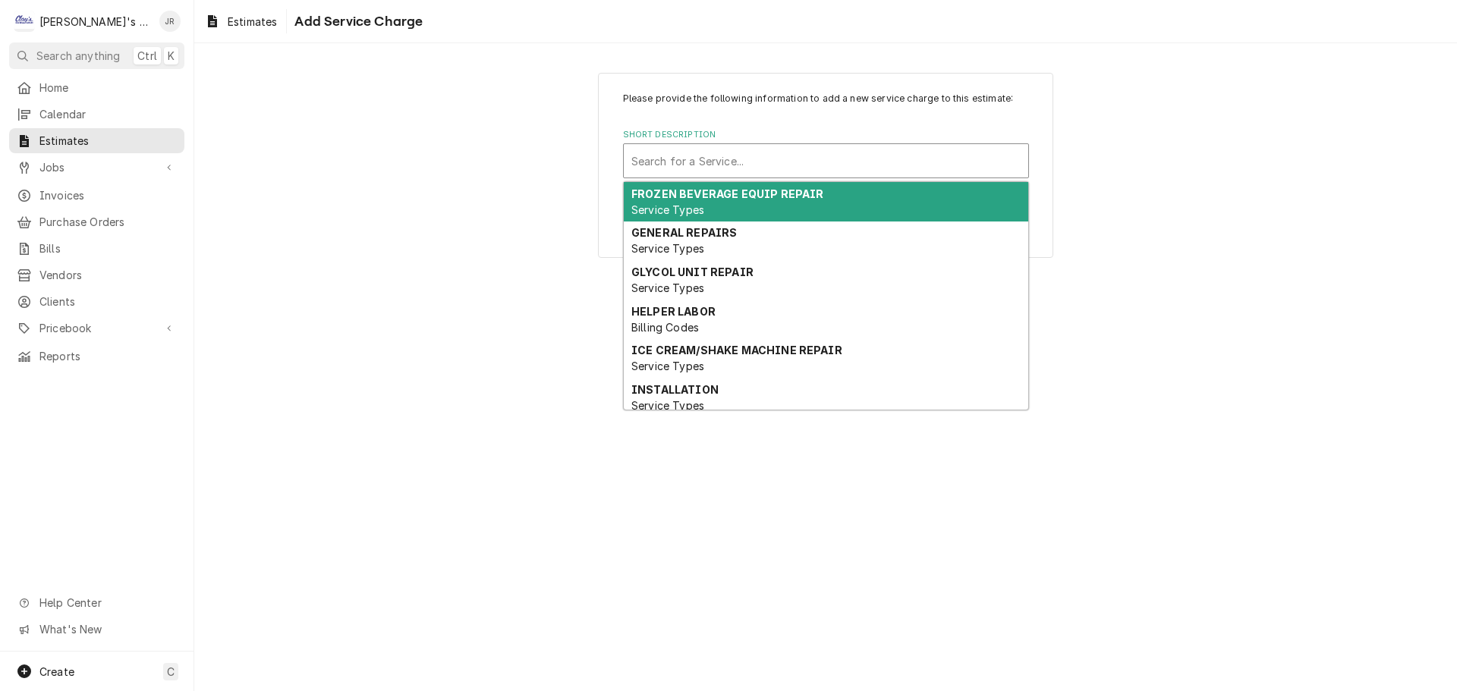
click at [774, 171] on div "Short Description" at bounding box center [825, 160] width 389 height 27
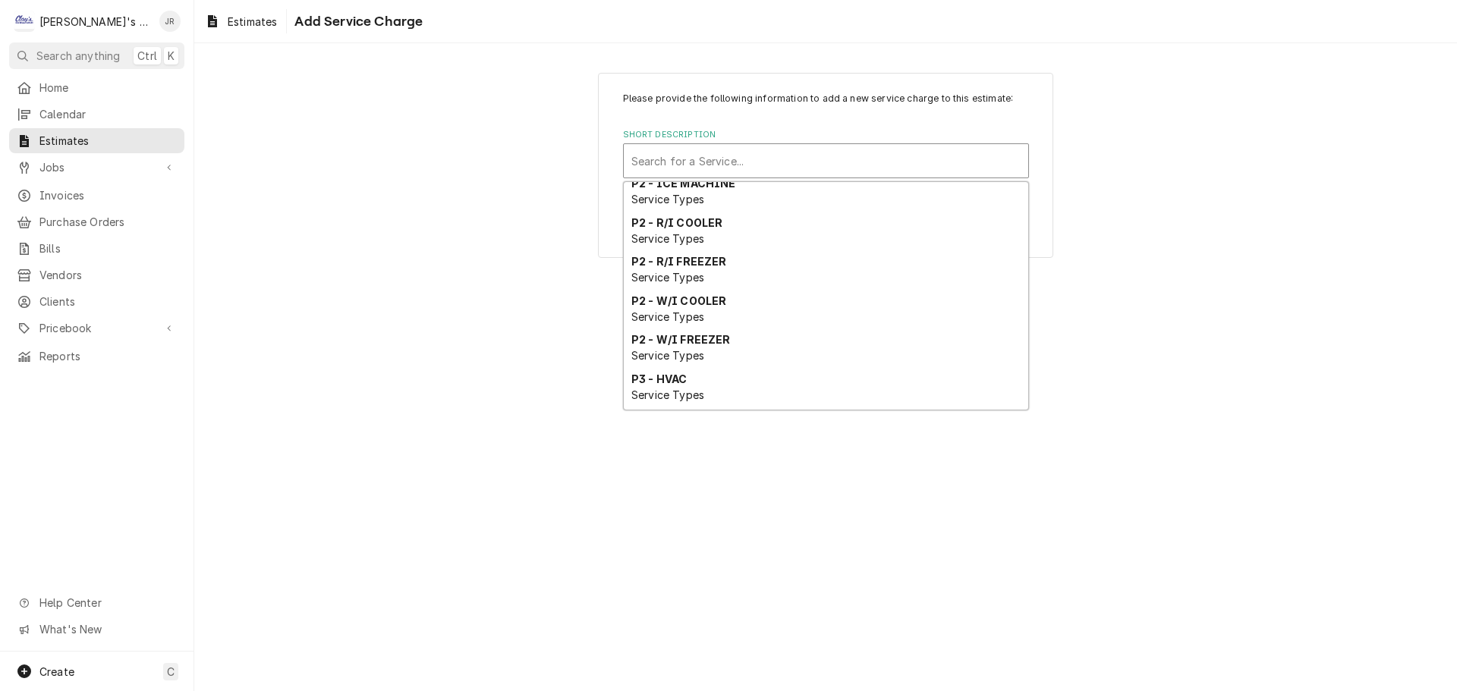
scroll to position [722, 0]
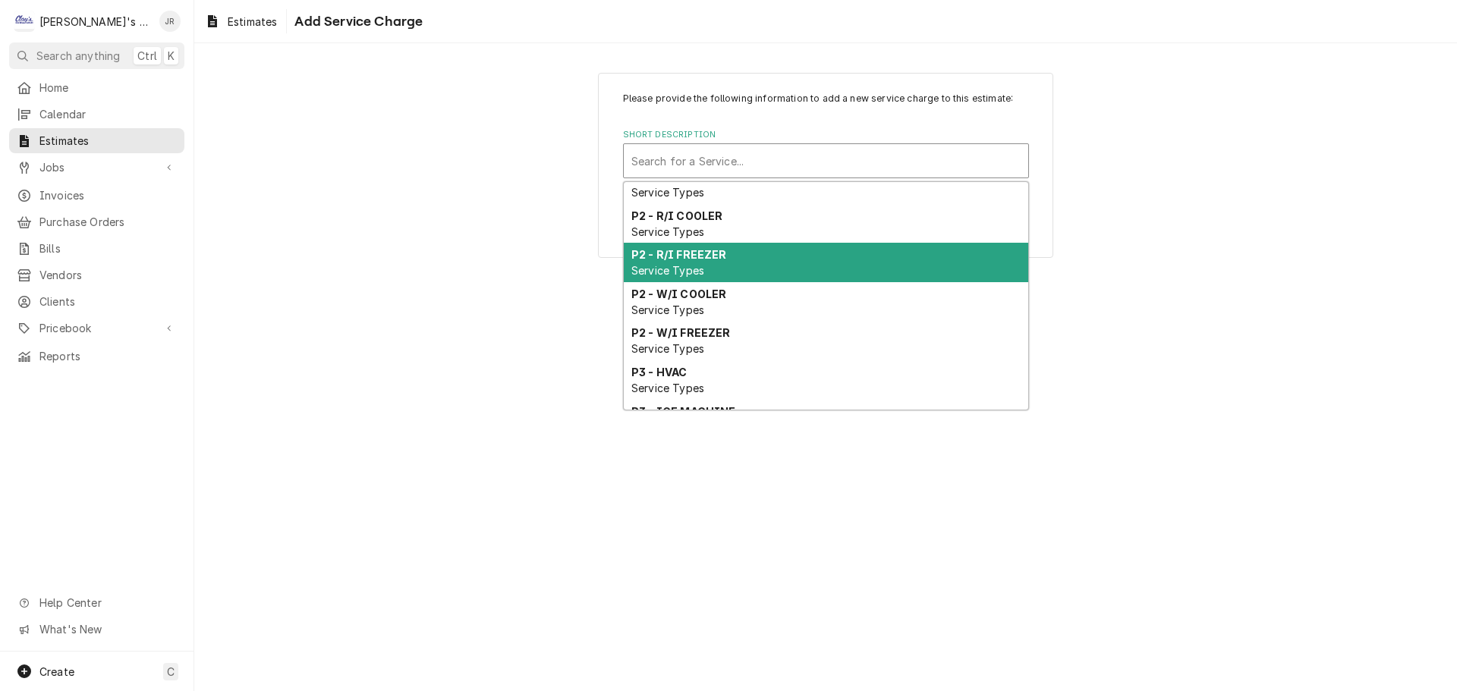
click at [757, 282] on div "P2 - R/I FREEZER Service Types" at bounding box center [826, 262] width 404 height 39
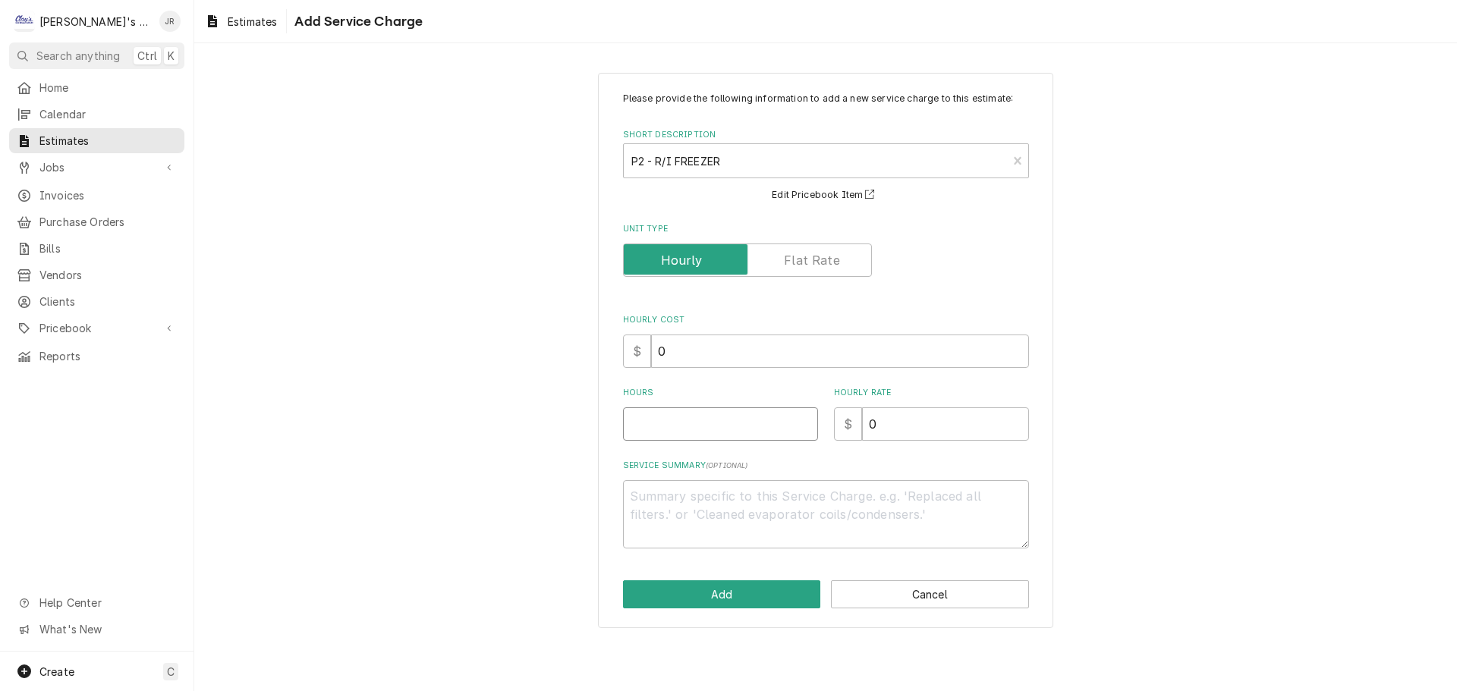
click at [747, 415] on input "Hours" at bounding box center [720, 423] width 195 height 33
drag, startPoint x: 916, startPoint y: 426, endPoint x: 856, endPoint y: 429, distance: 60.0
click at [856, 429] on div "$ 0" at bounding box center [931, 423] width 195 height 33
drag, startPoint x: 654, startPoint y: 431, endPoint x: 632, endPoint y: 430, distance: 22.0
click at [632, 430] on input "3" at bounding box center [720, 423] width 195 height 33
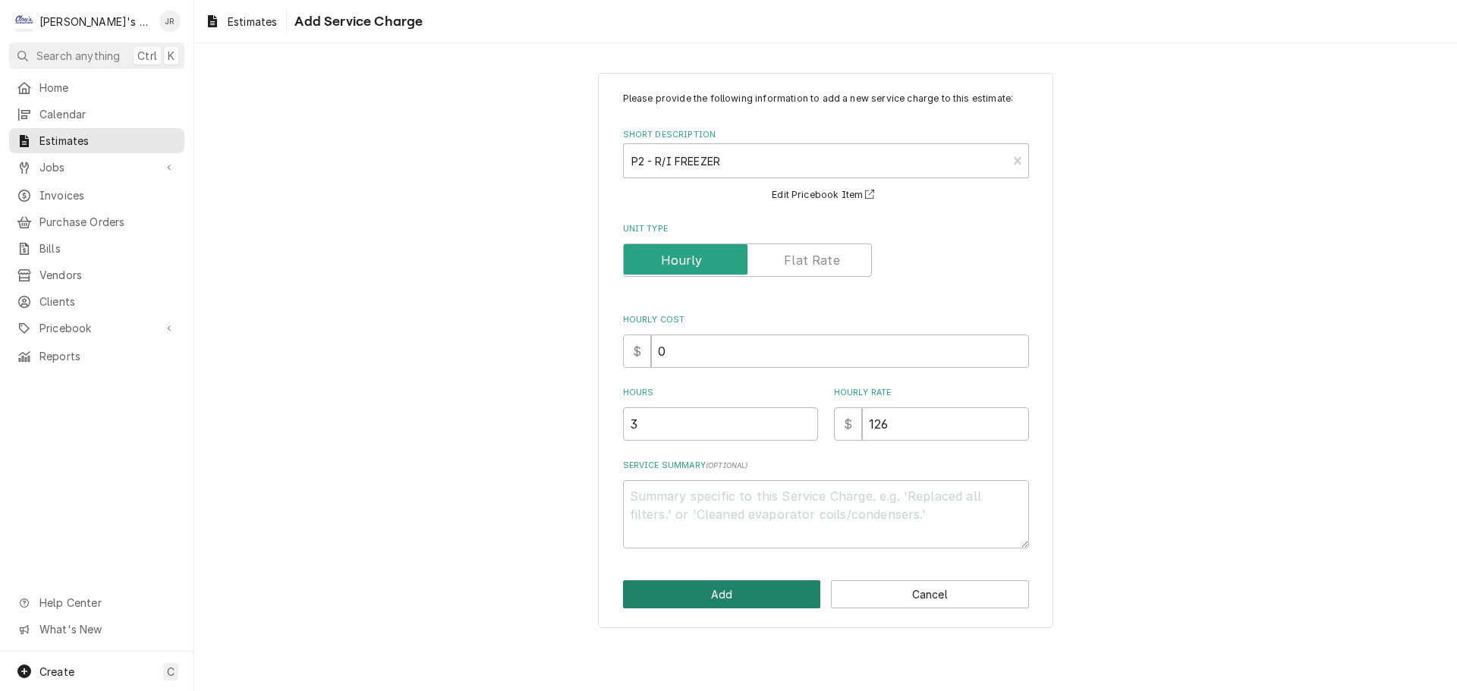
click at [728, 587] on button "Add" at bounding box center [722, 594] width 198 height 28
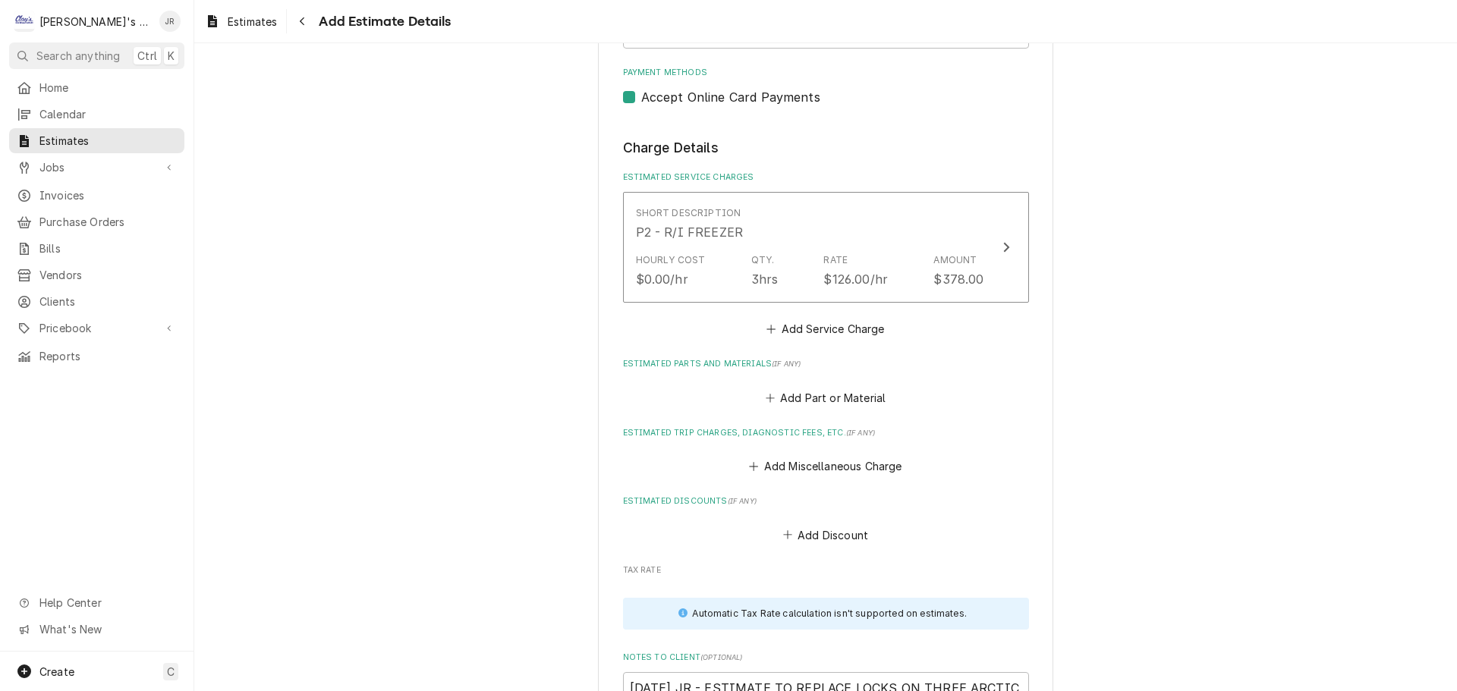
scroll to position [1549, 0]
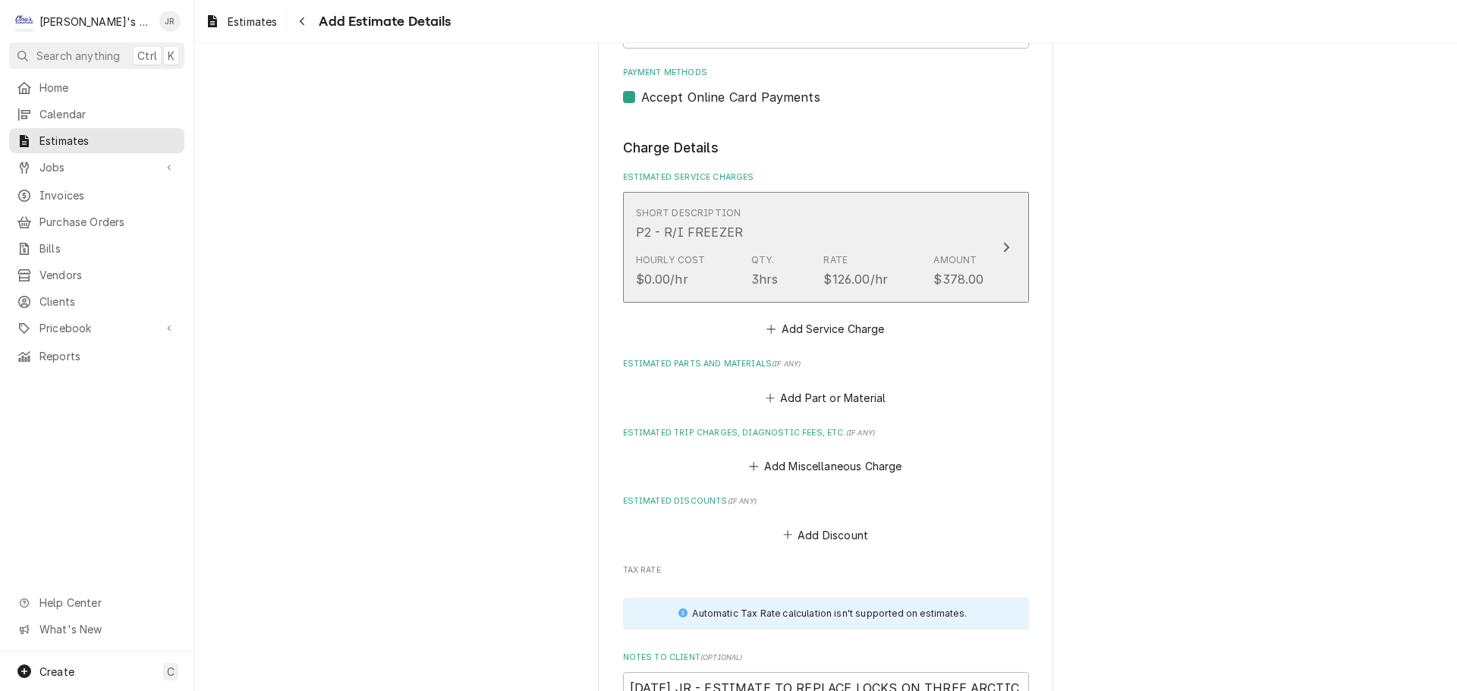
click at [841, 266] on div "Rate" at bounding box center [835, 260] width 24 height 14
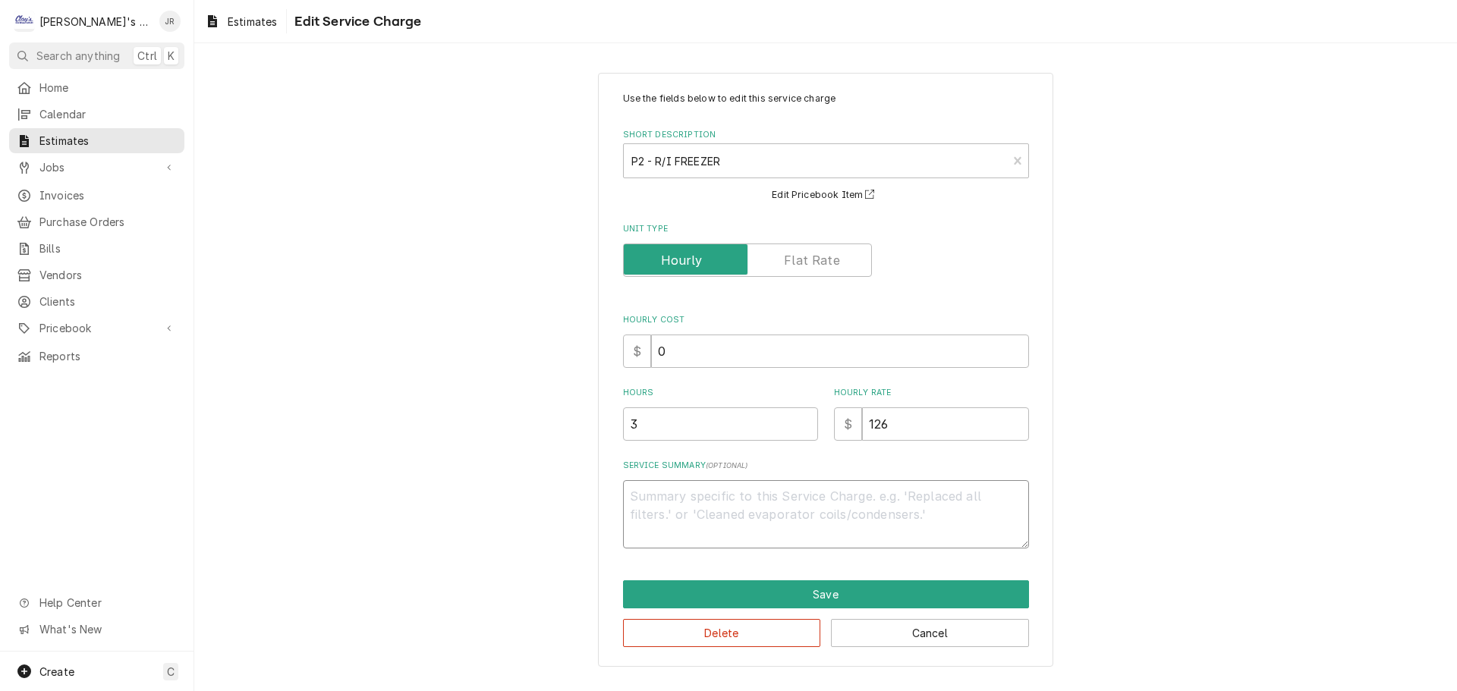
click at [779, 499] on textarea "Service Summary ( optional )" at bounding box center [826, 514] width 406 height 68
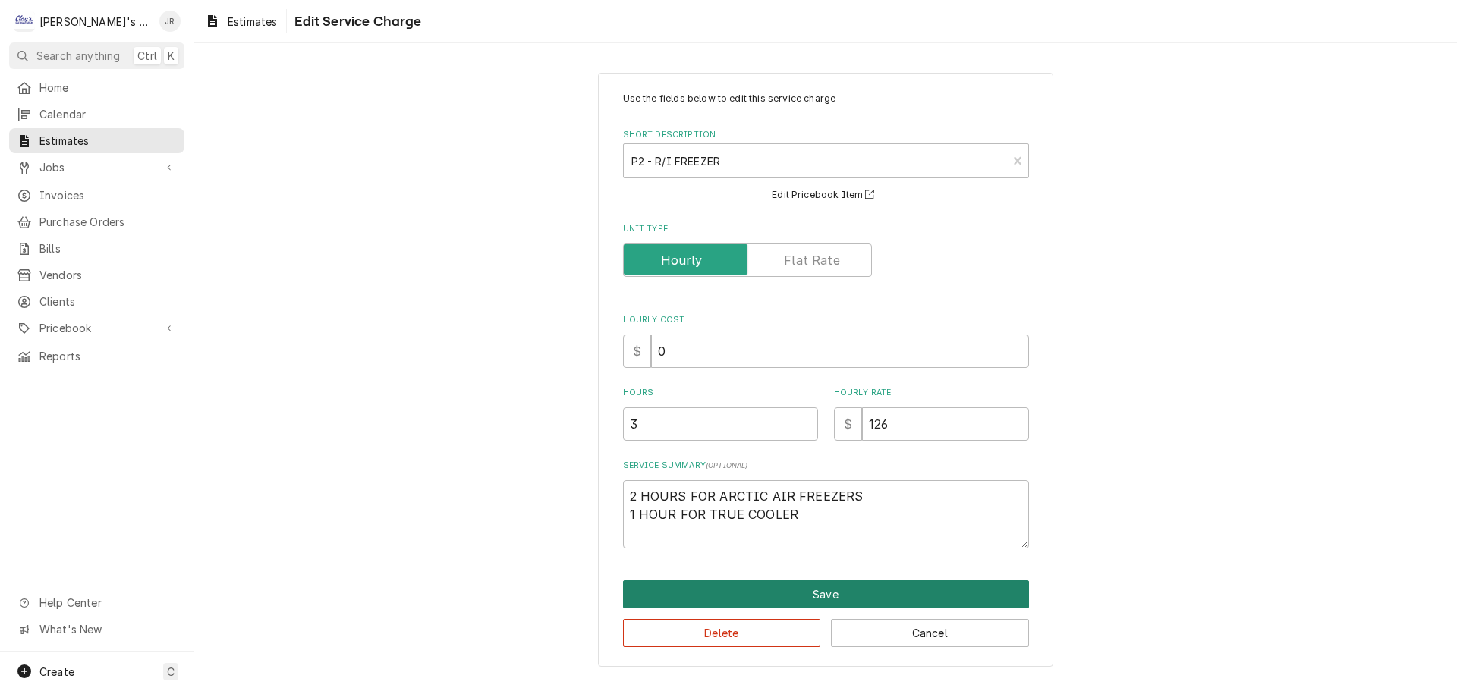
click at [813, 601] on button "Save" at bounding box center [826, 594] width 406 height 28
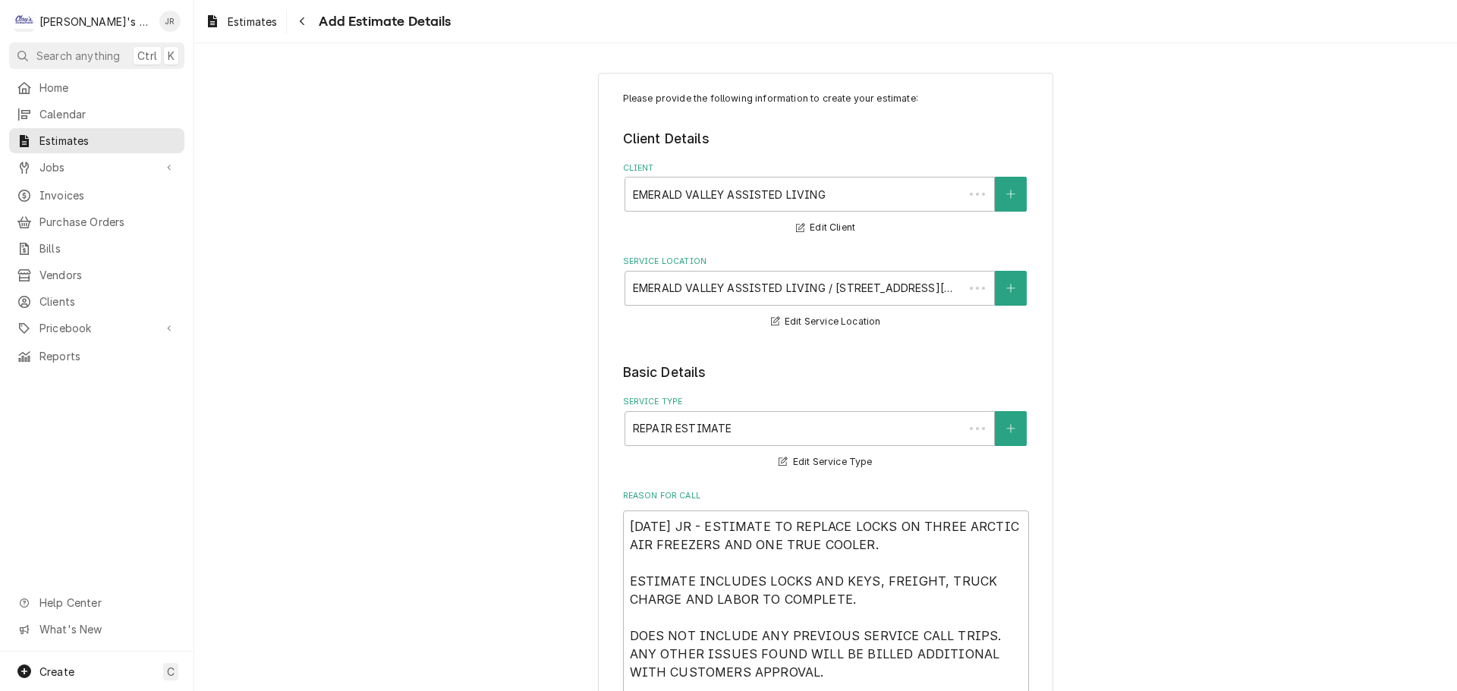
scroll to position [1531, 0]
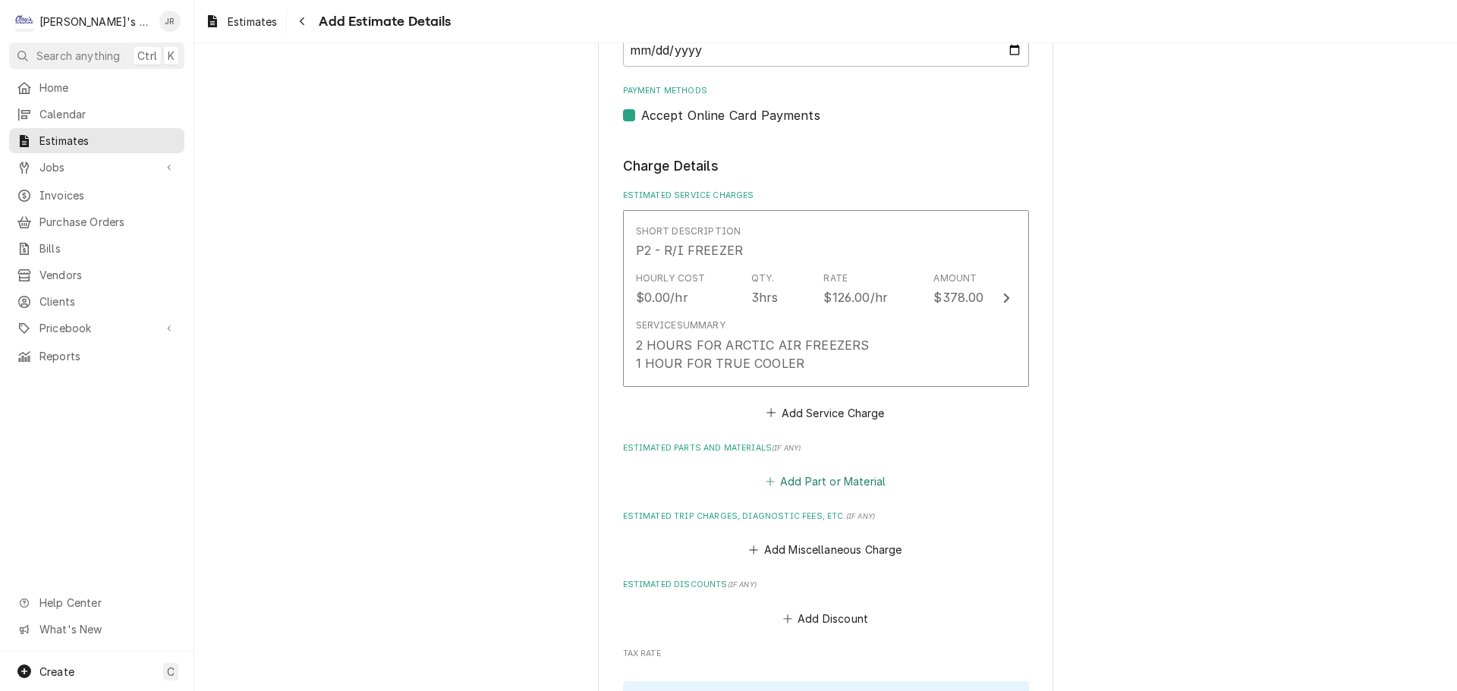
click at [821, 484] on button "Add Part or Material" at bounding box center [825, 480] width 125 height 21
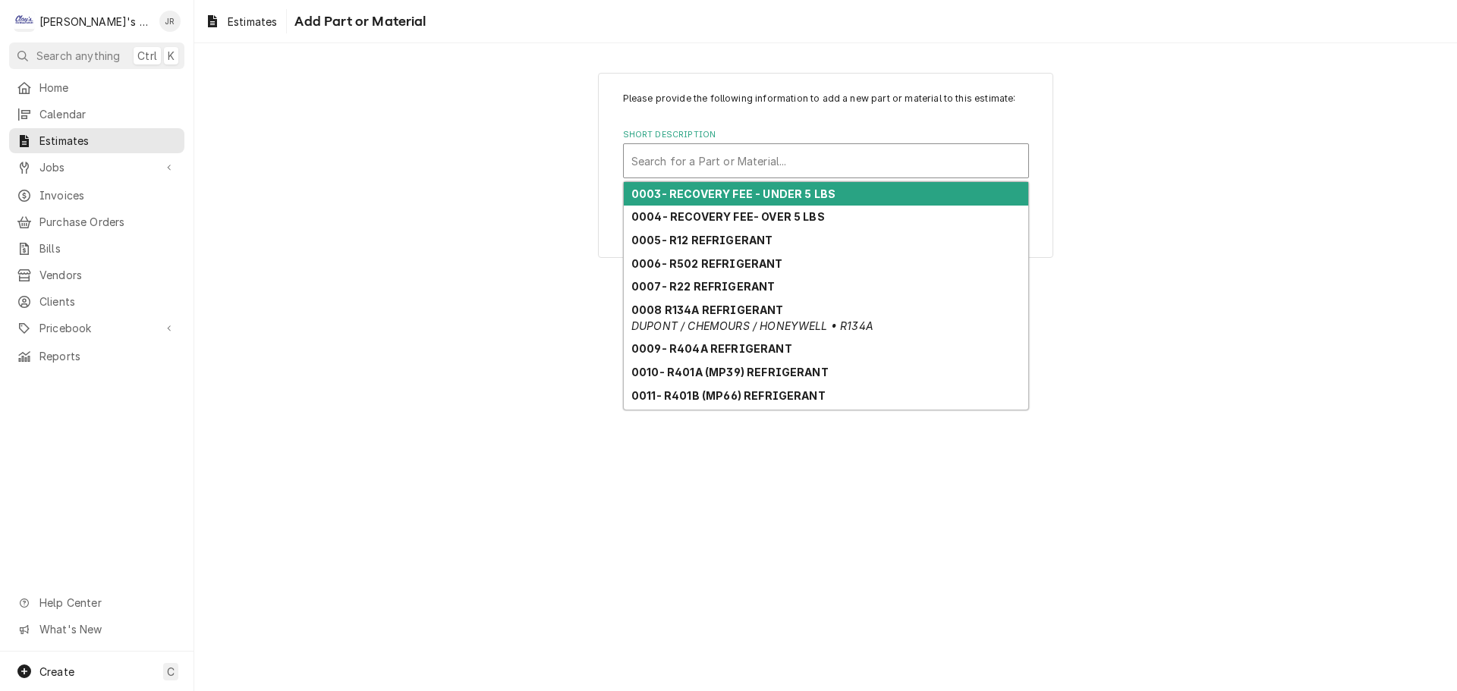
click at [819, 156] on div "Short Description" at bounding box center [825, 160] width 389 height 27
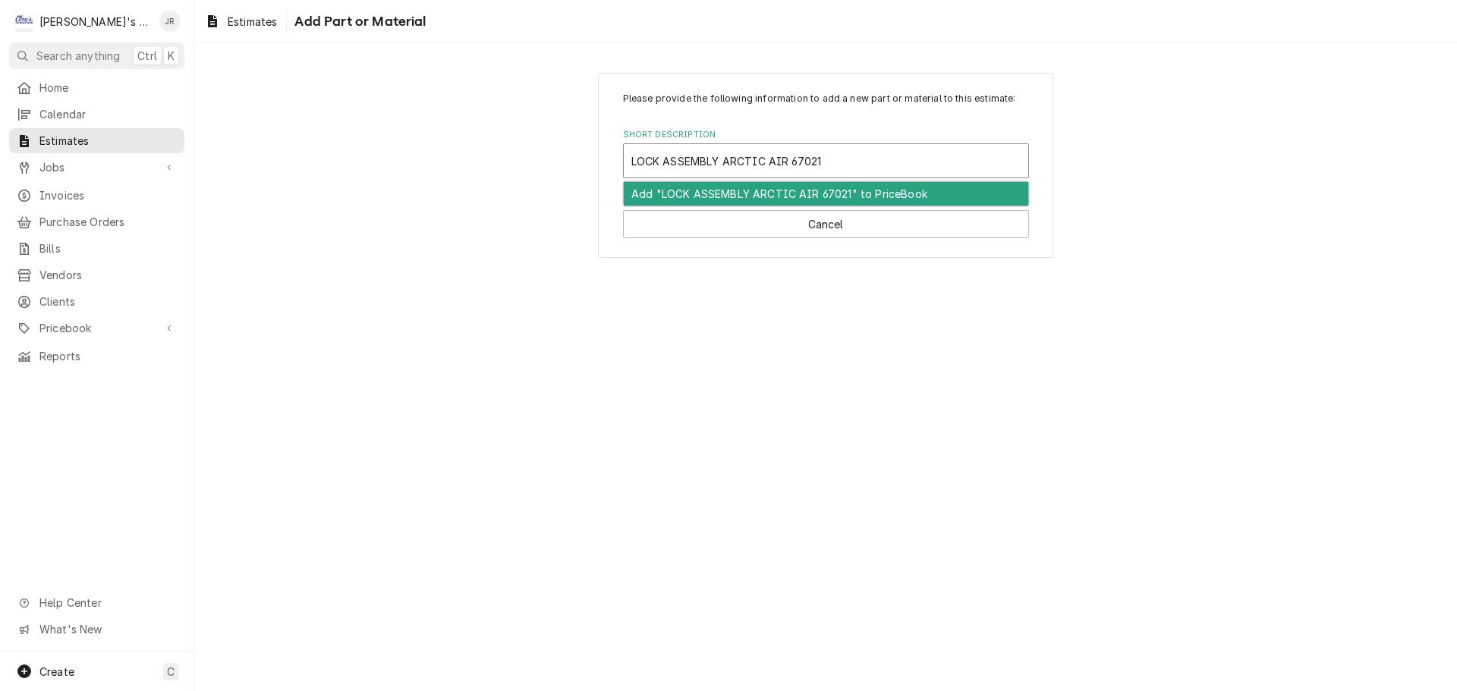
click at [959, 185] on div "Add "LOCK ASSEMBLY ARCTIC AIR 67021" to PriceBook" at bounding box center [826, 194] width 404 height 24
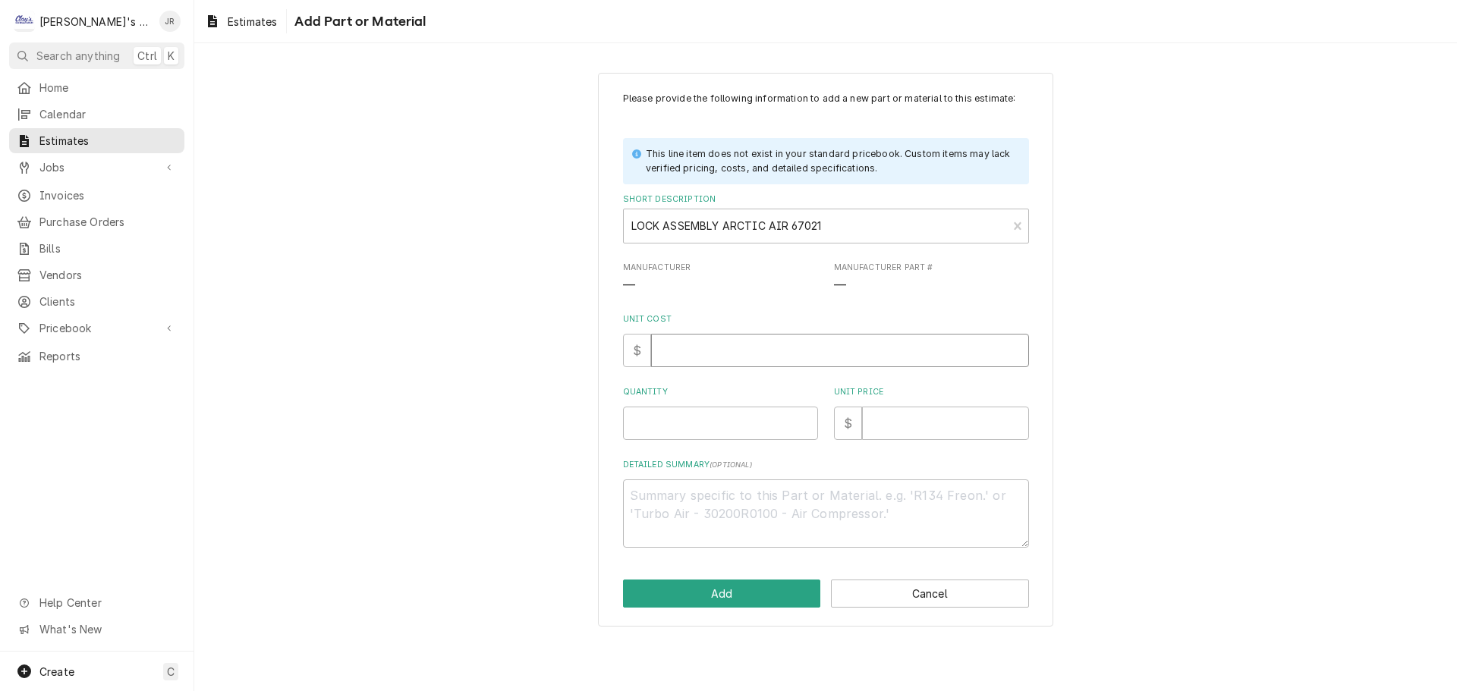
click at [763, 346] on input "Unit Cost" at bounding box center [840, 350] width 378 height 33
click at [660, 420] on input "Quantity" at bounding box center [720, 423] width 195 height 33
click at [898, 419] on input "Unit Price" at bounding box center [945, 423] width 167 height 33
click at [799, 589] on button "Add" at bounding box center [722, 594] width 198 height 28
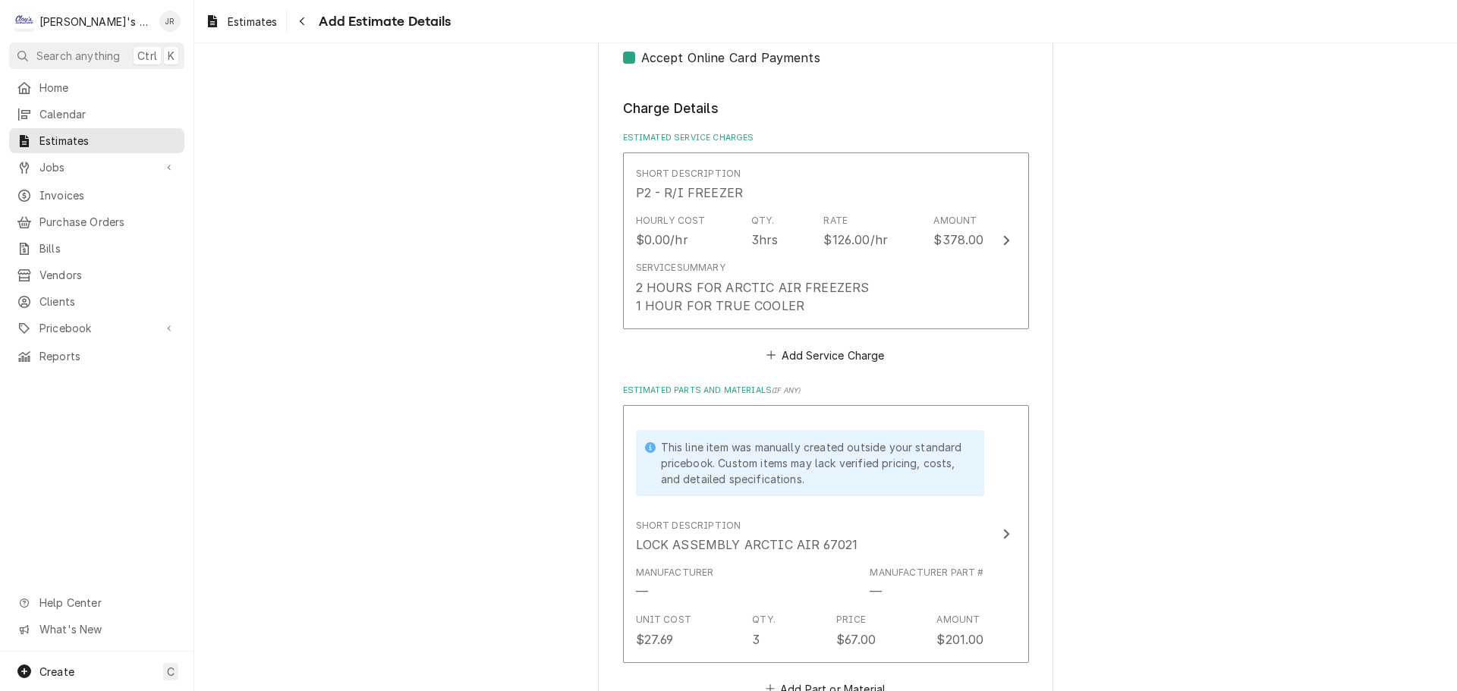
scroll to position [1892, 0]
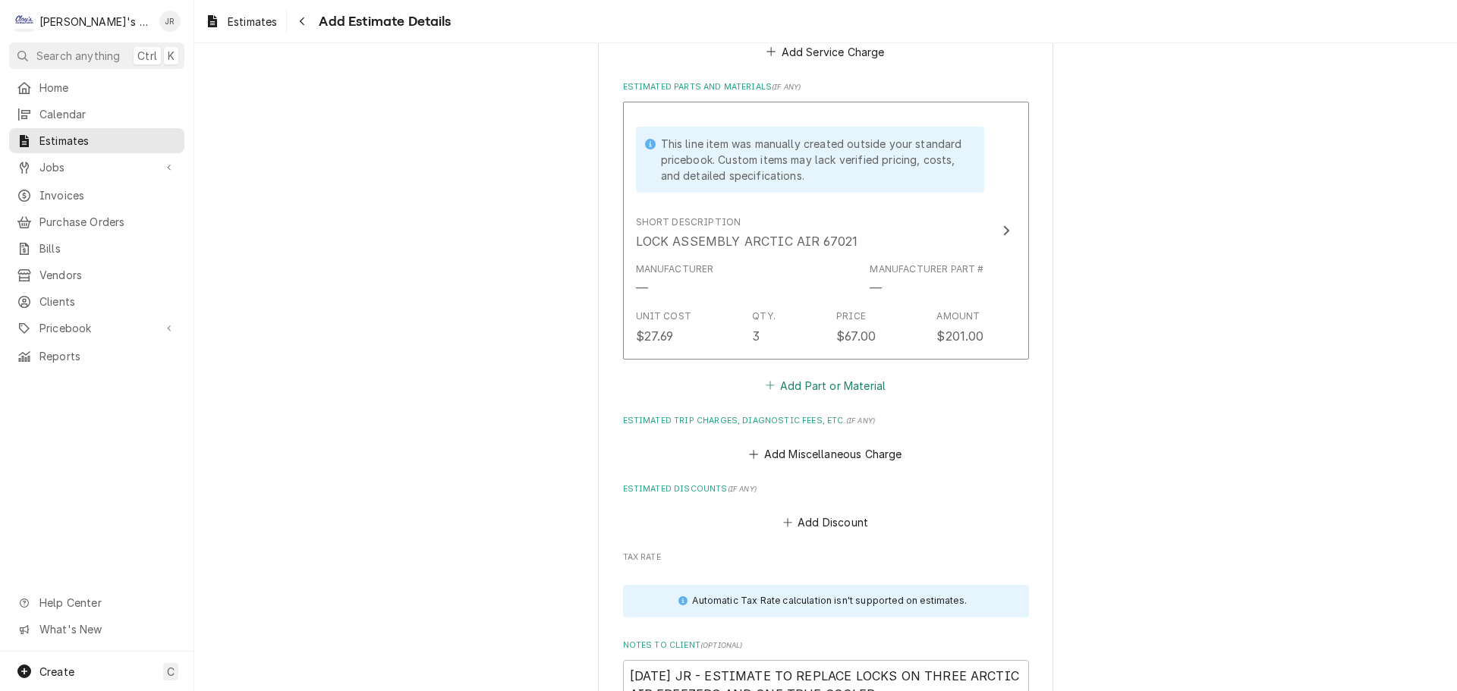
click at [843, 386] on button "Add Part or Material" at bounding box center [825, 385] width 125 height 21
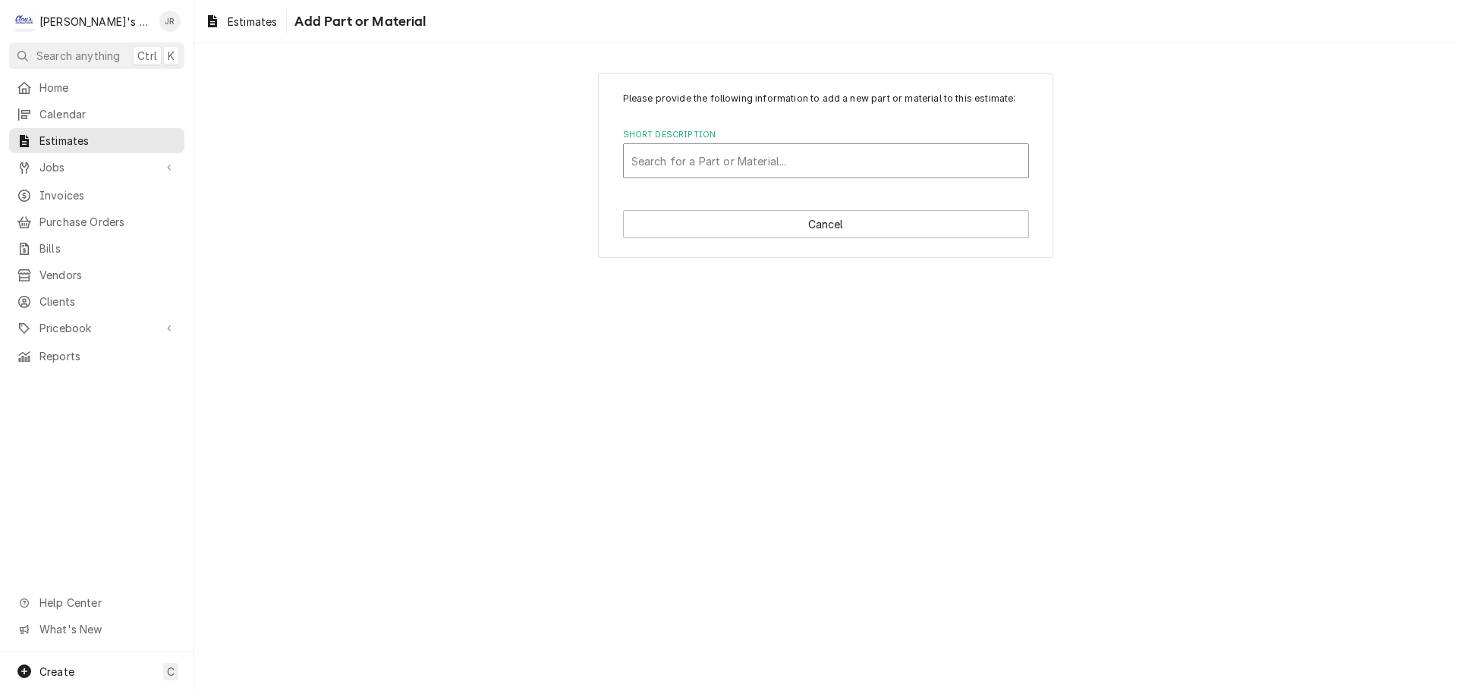
click at [778, 150] on div "Short Description" at bounding box center [825, 160] width 389 height 27
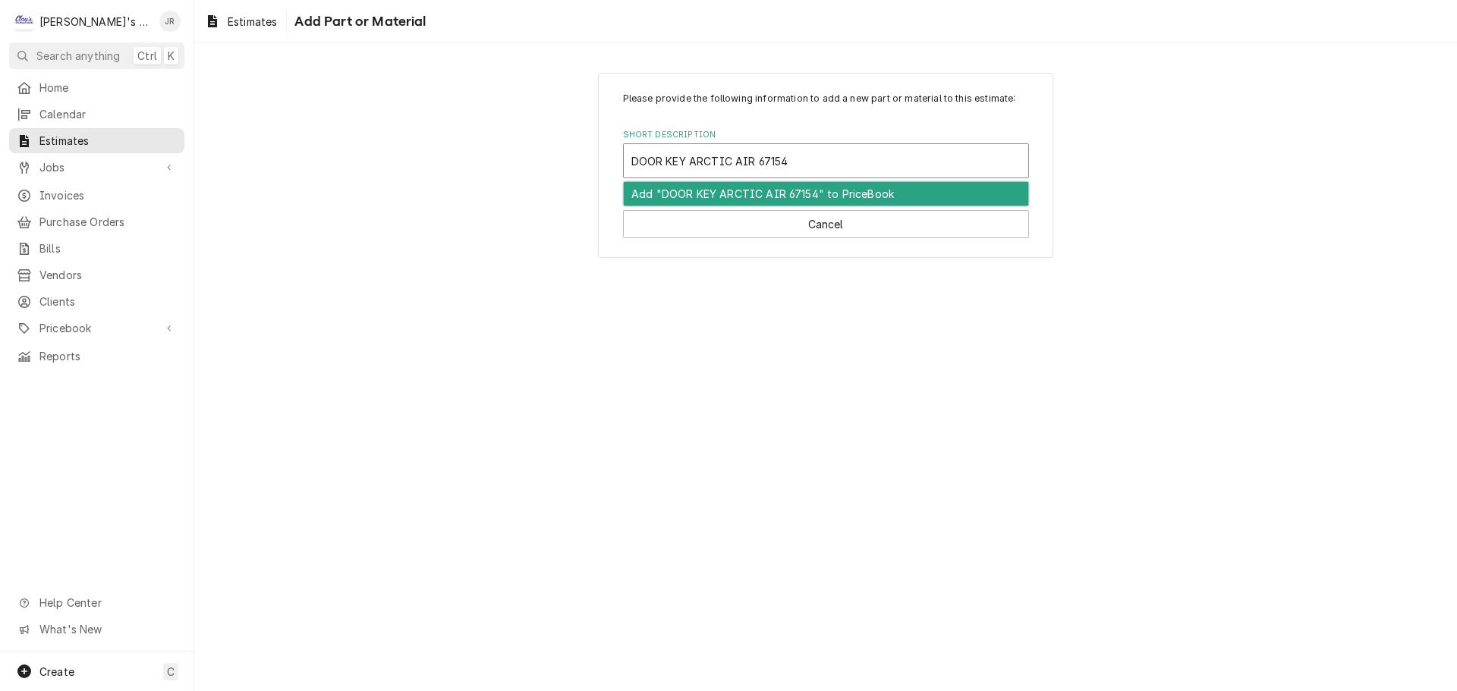
click at [760, 189] on div "Add "DOOR KEY ARCTIC AIR 67154" to PriceBook" at bounding box center [826, 194] width 404 height 24
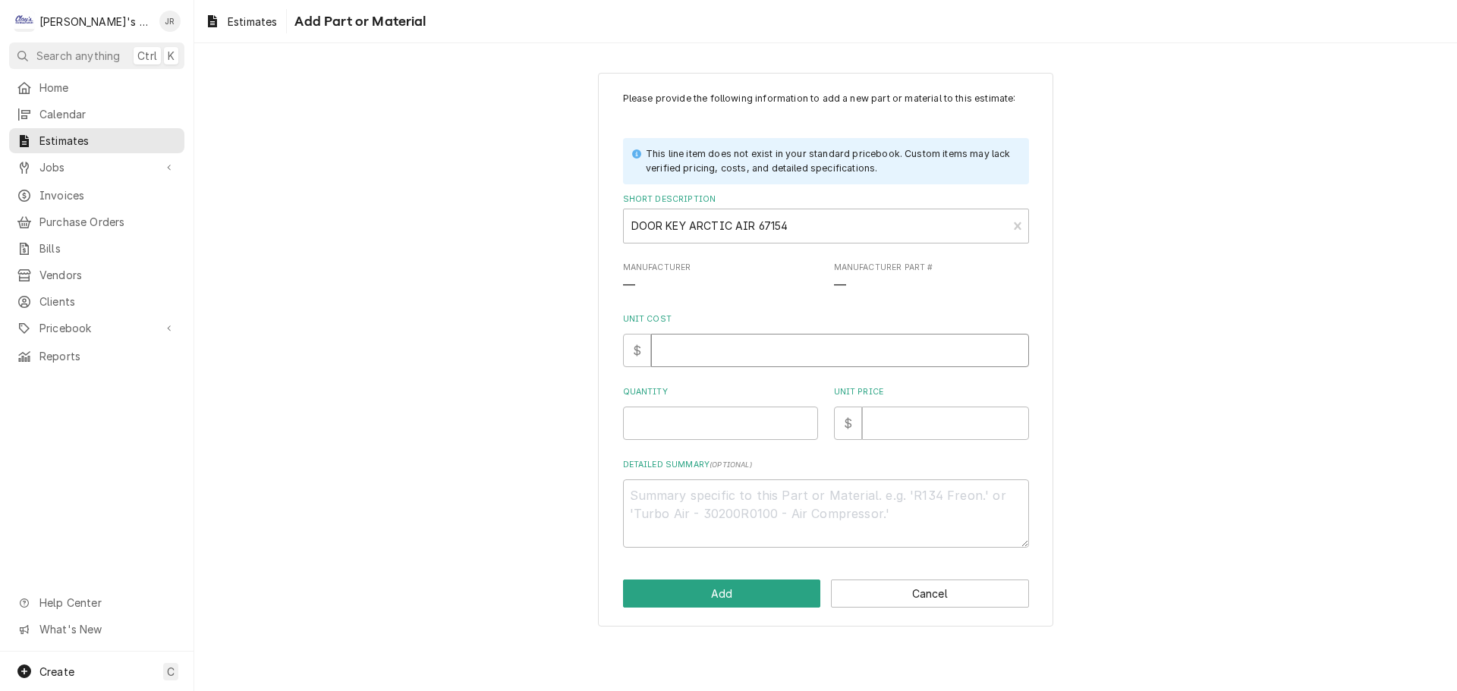
click at [733, 358] on input "Unit Cost" at bounding box center [840, 350] width 378 height 33
click at [693, 417] on input "Quantity" at bounding box center [720, 423] width 195 height 33
click at [872, 425] on input "Unit Price" at bounding box center [945, 423] width 167 height 33
click at [803, 595] on button "Add" at bounding box center [722, 594] width 198 height 28
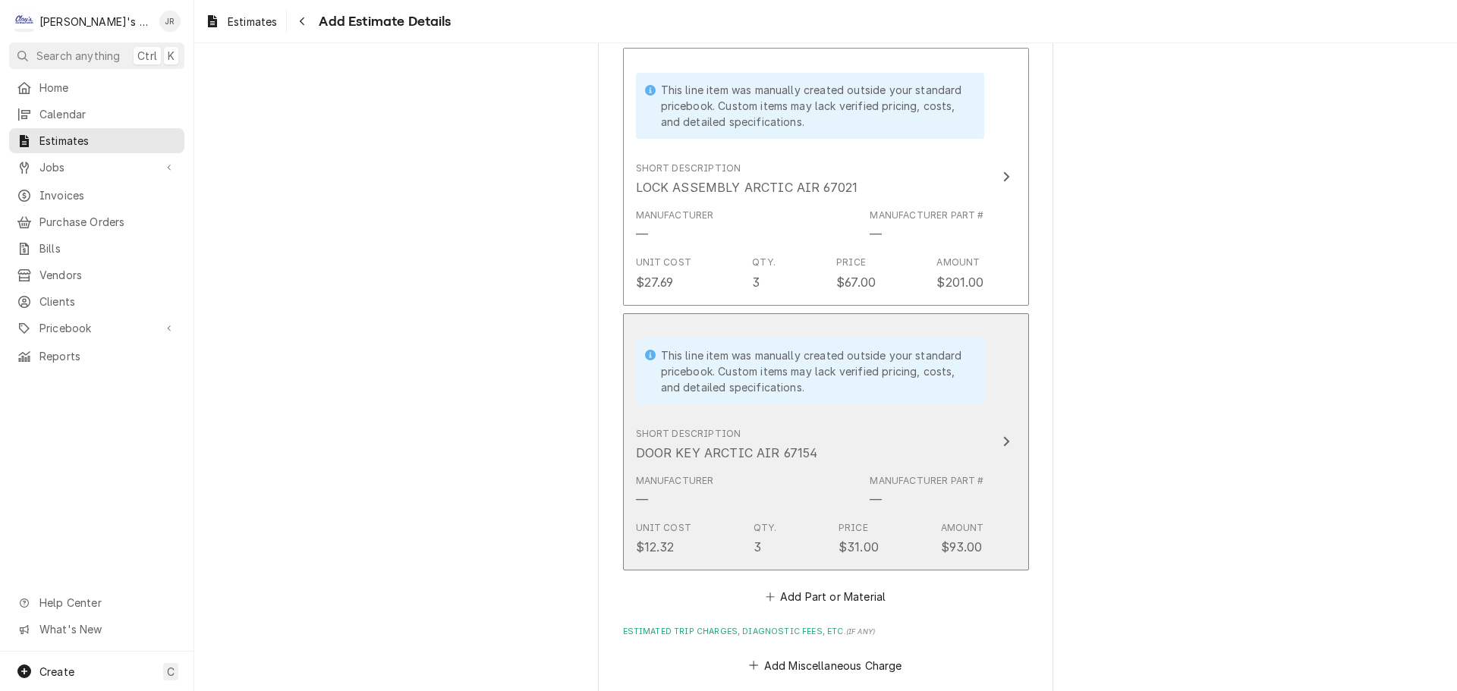
scroll to position [2101, 0]
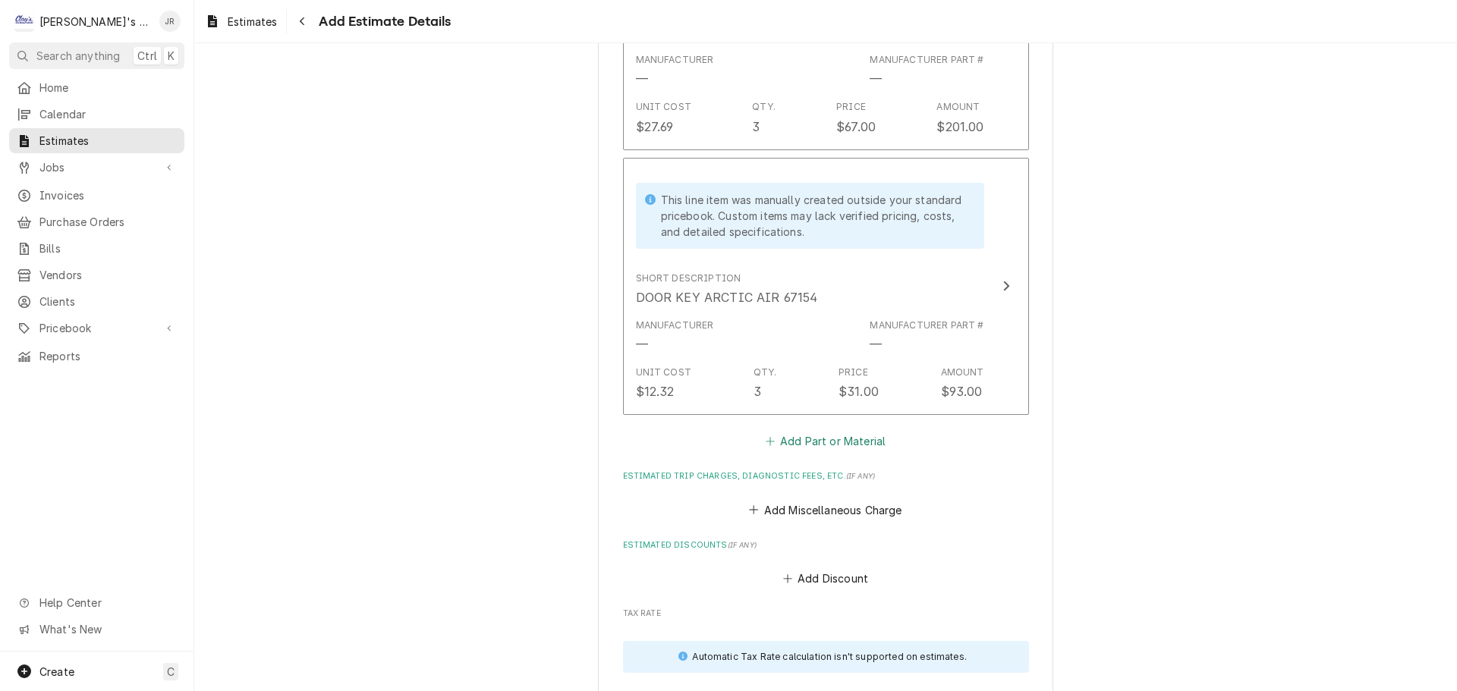
click at [820, 439] on button "Add Part or Material" at bounding box center [825, 441] width 125 height 21
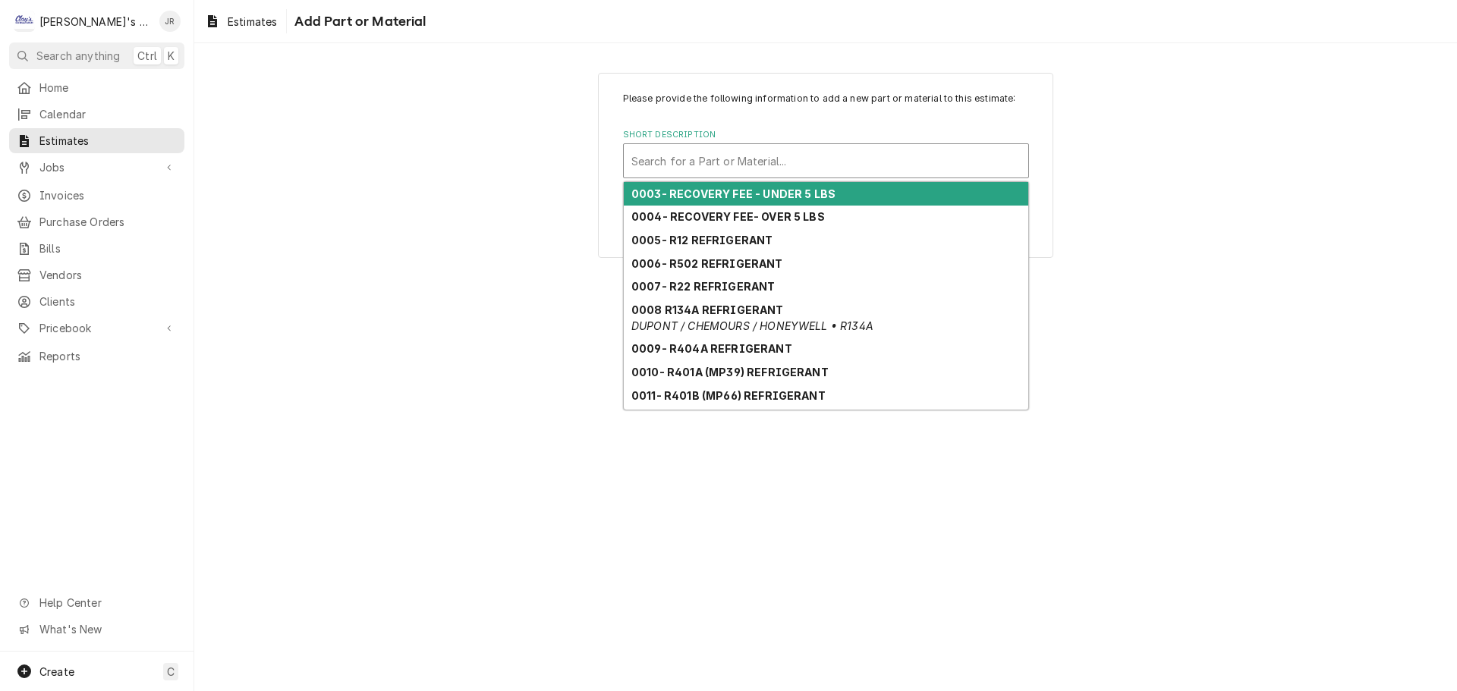
click at [796, 167] on div "Short Description" at bounding box center [825, 160] width 389 height 27
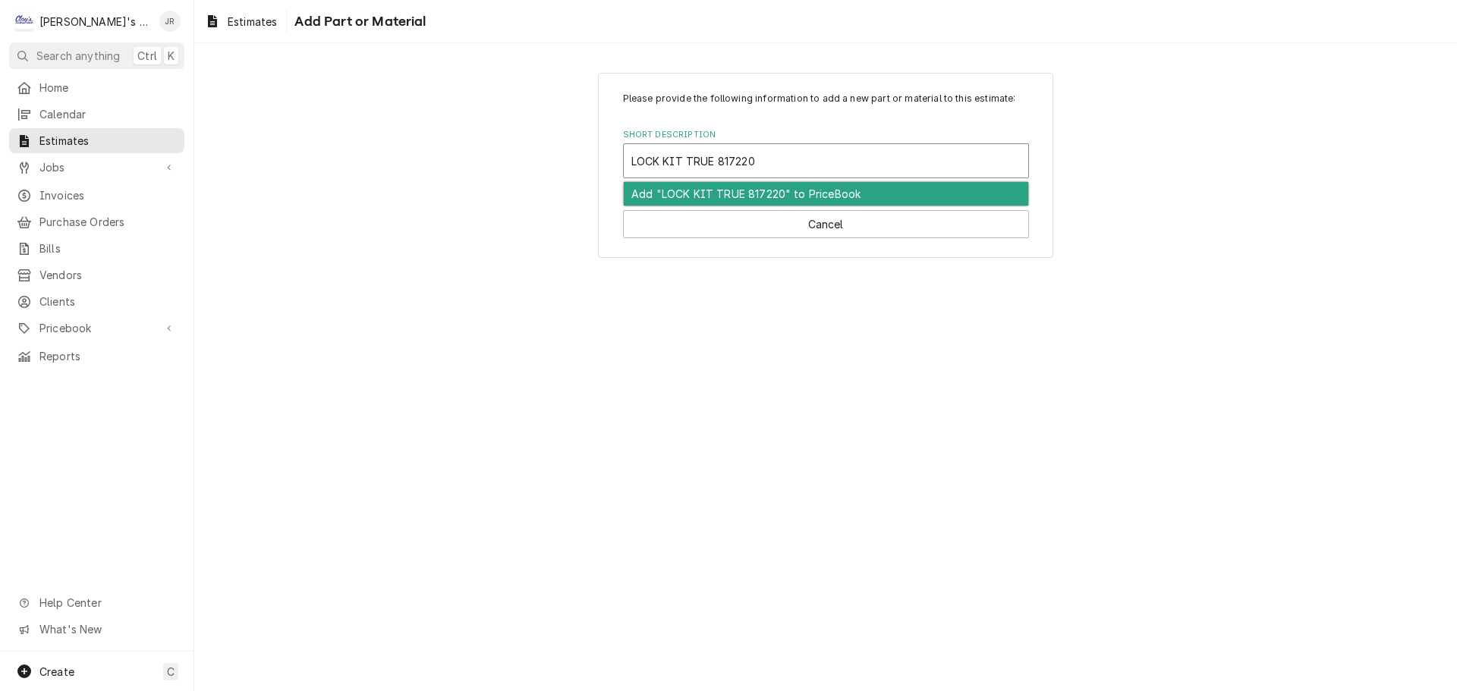
click at [778, 194] on div "Add "LOCK KIT TRUE 817220" to PriceBook" at bounding box center [826, 194] width 404 height 24
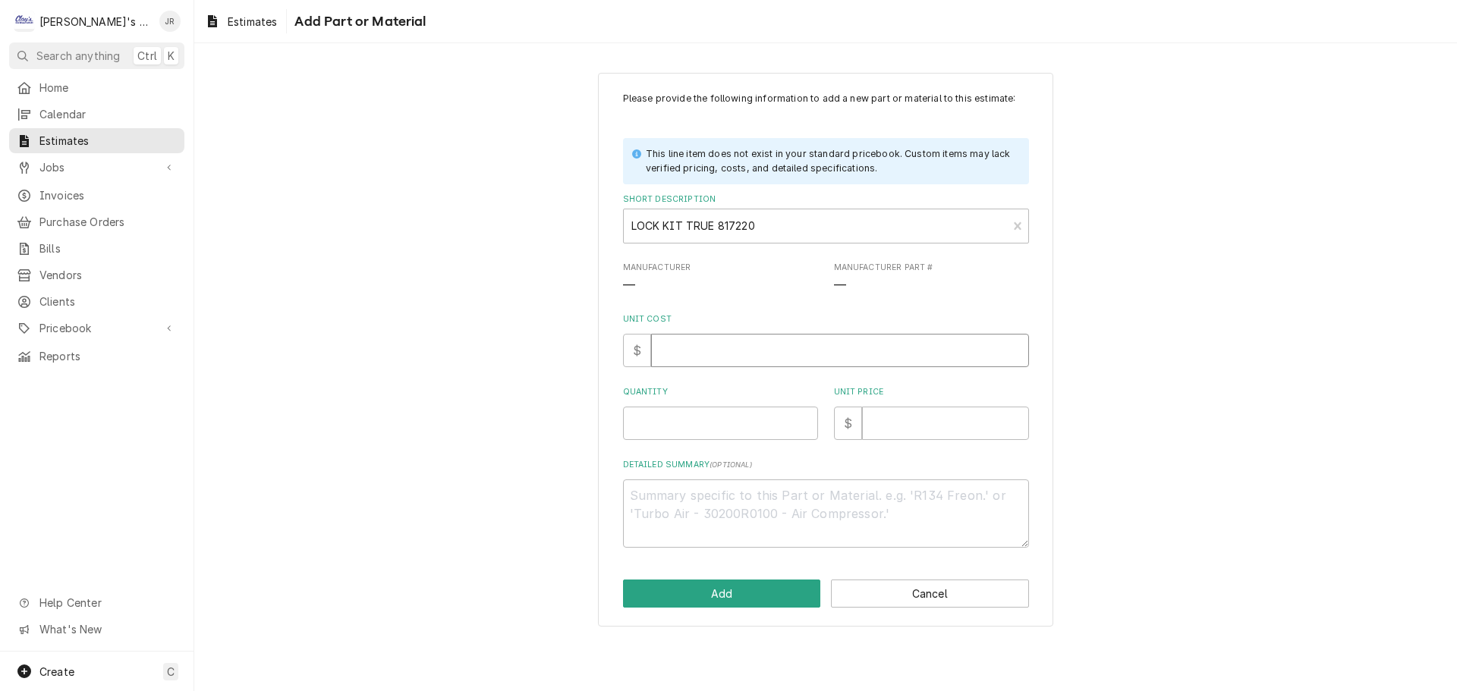
click at [753, 357] on input "Unit Cost" at bounding box center [840, 350] width 378 height 33
click at [741, 424] on input "Quantity" at bounding box center [720, 423] width 195 height 33
click at [886, 423] on input "Unit Price" at bounding box center [945, 423] width 167 height 33
click at [782, 590] on button "Add" at bounding box center [722, 594] width 198 height 28
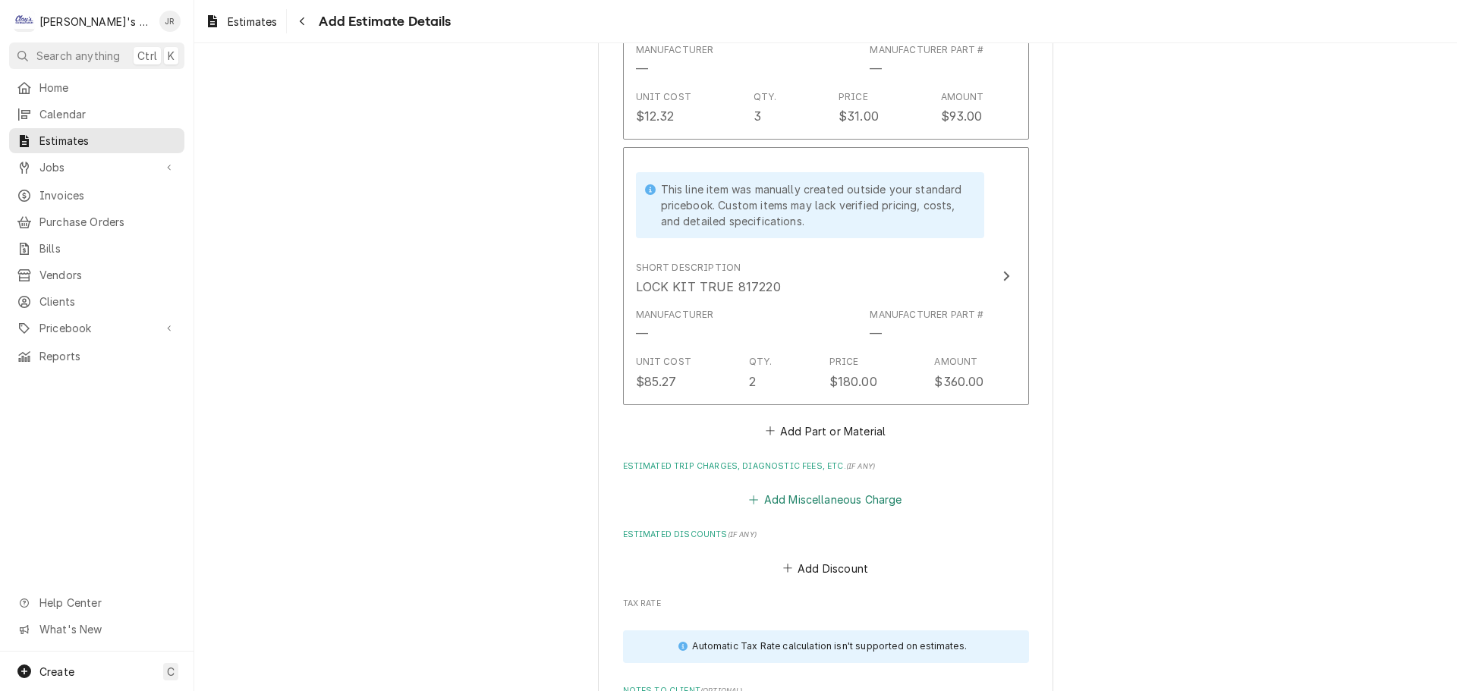
scroll to position [2386, 0]
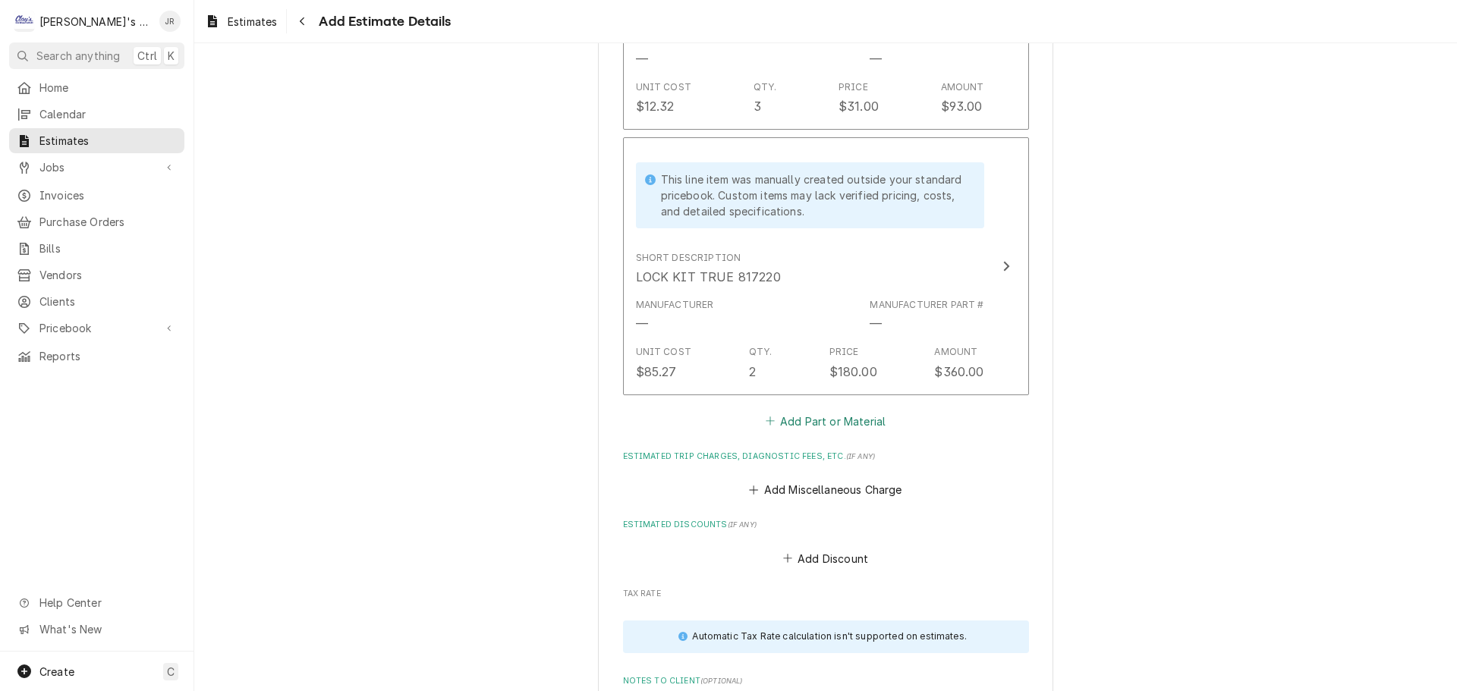
click at [795, 424] on button "Add Part or Material" at bounding box center [825, 421] width 125 height 21
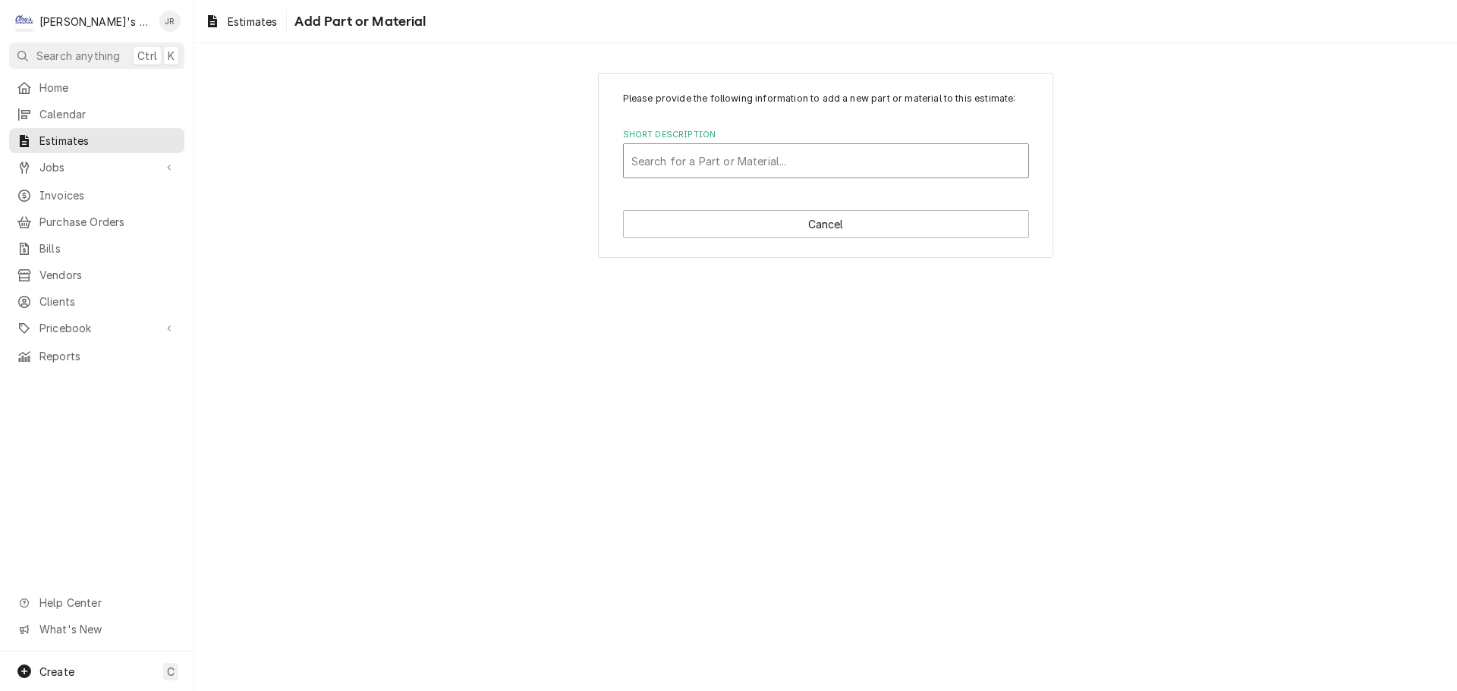
click at [792, 168] on div "Short Description" at bounding box center [825, 160] width 389 height 27
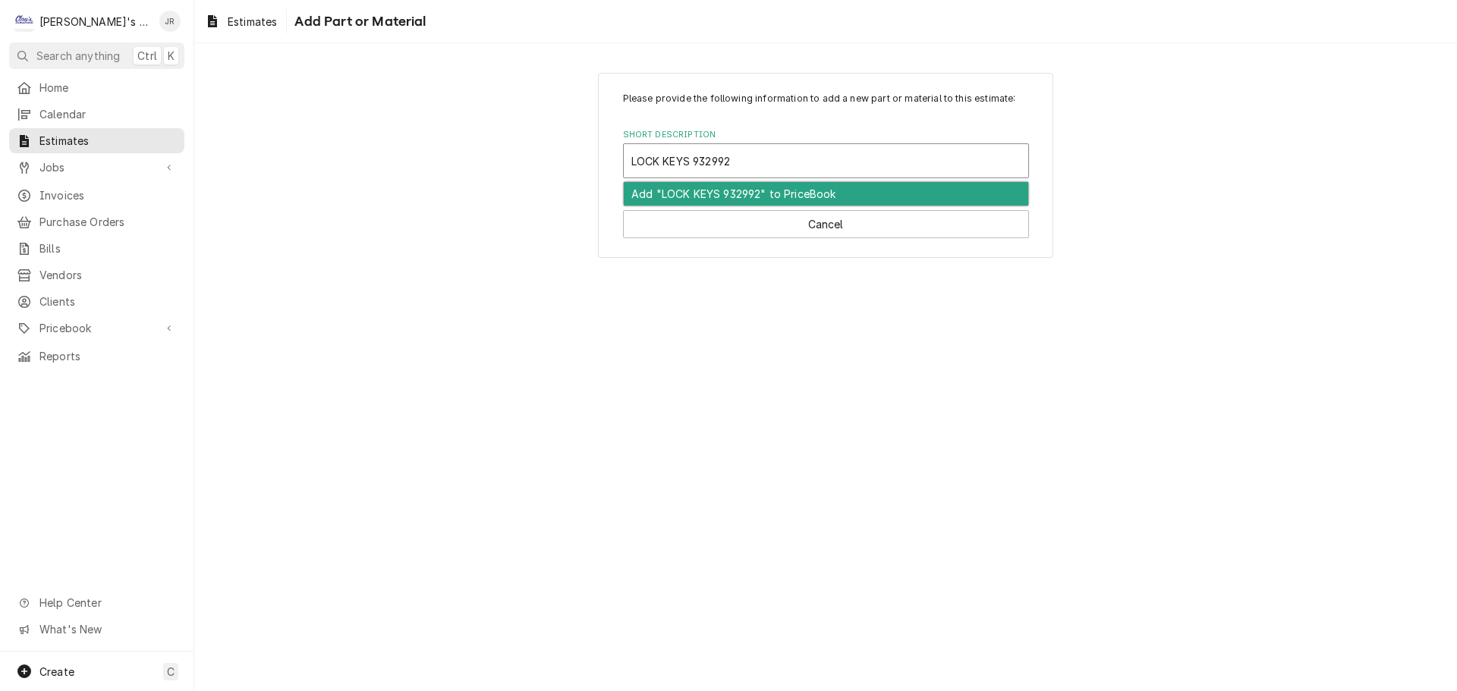
click at [868, 194] on div "Add "LOCK KEYS 932992" to PriceBook" at bounding box center [826, 194] width 404 height 24
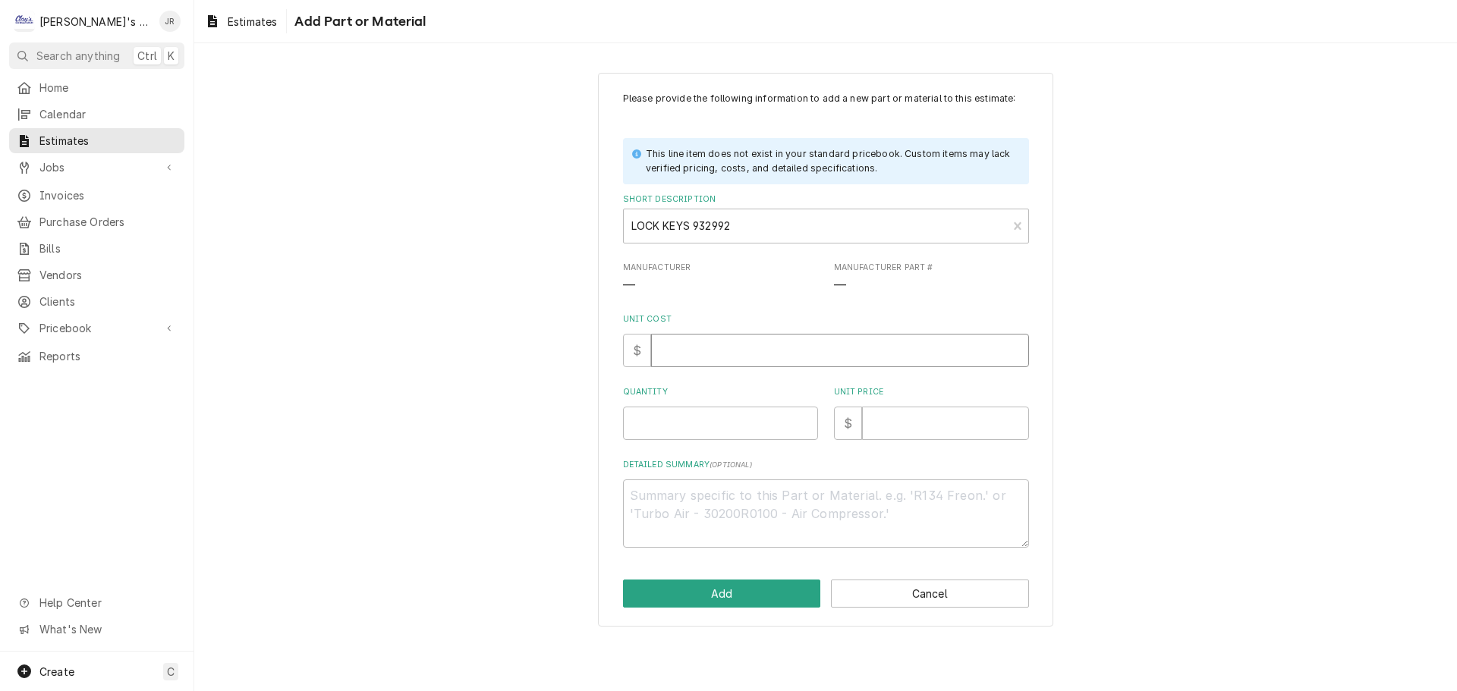
click at [780, 353] on input "Unit Cost" at bounding box center [840, 350] width 378 height 33
click at [747, 425] on input "Quantity" at bounding box center [720, 423] width 195 height 33
click at [882, 423] on input "Unit Price" at bounding box center [945, 423] width 167 height 33
click at [771, 587] on button "Add" at bounding box center [722, 594] width 198 height 28
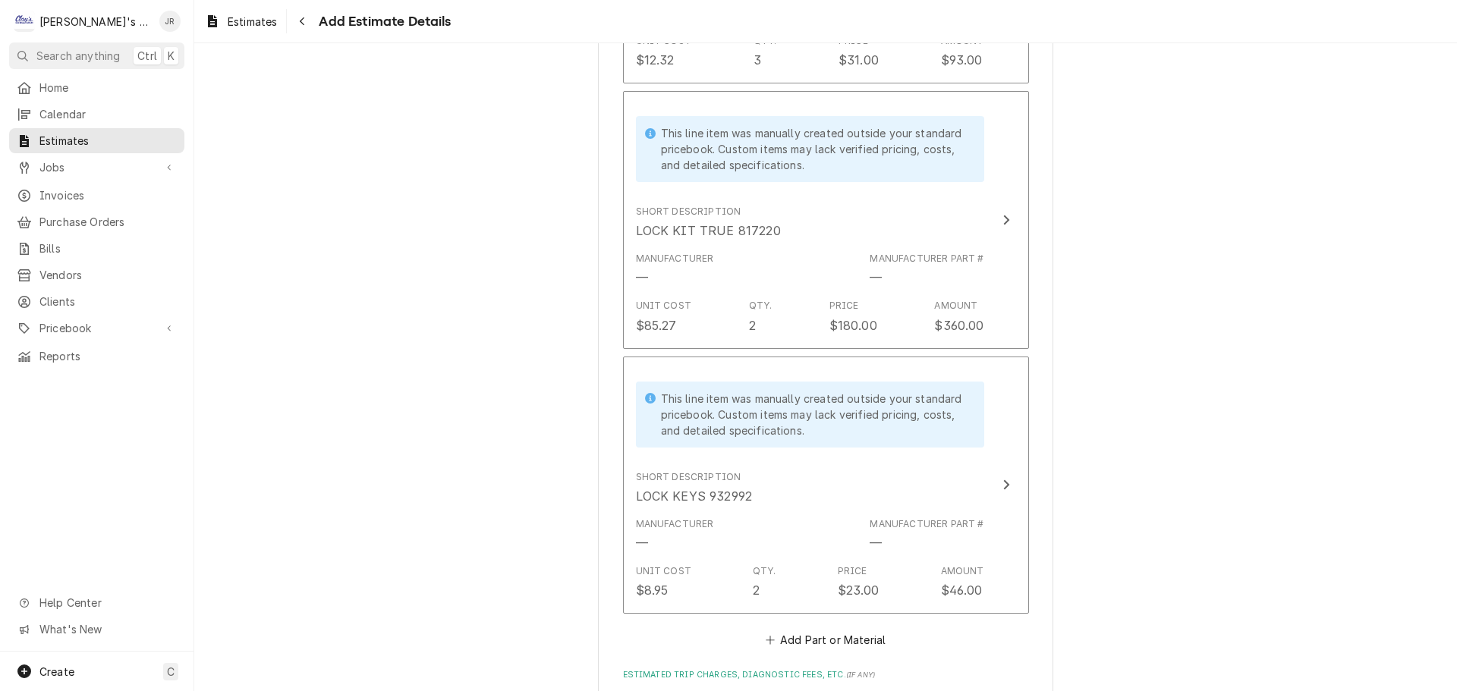
scroll to position [2748, 0]
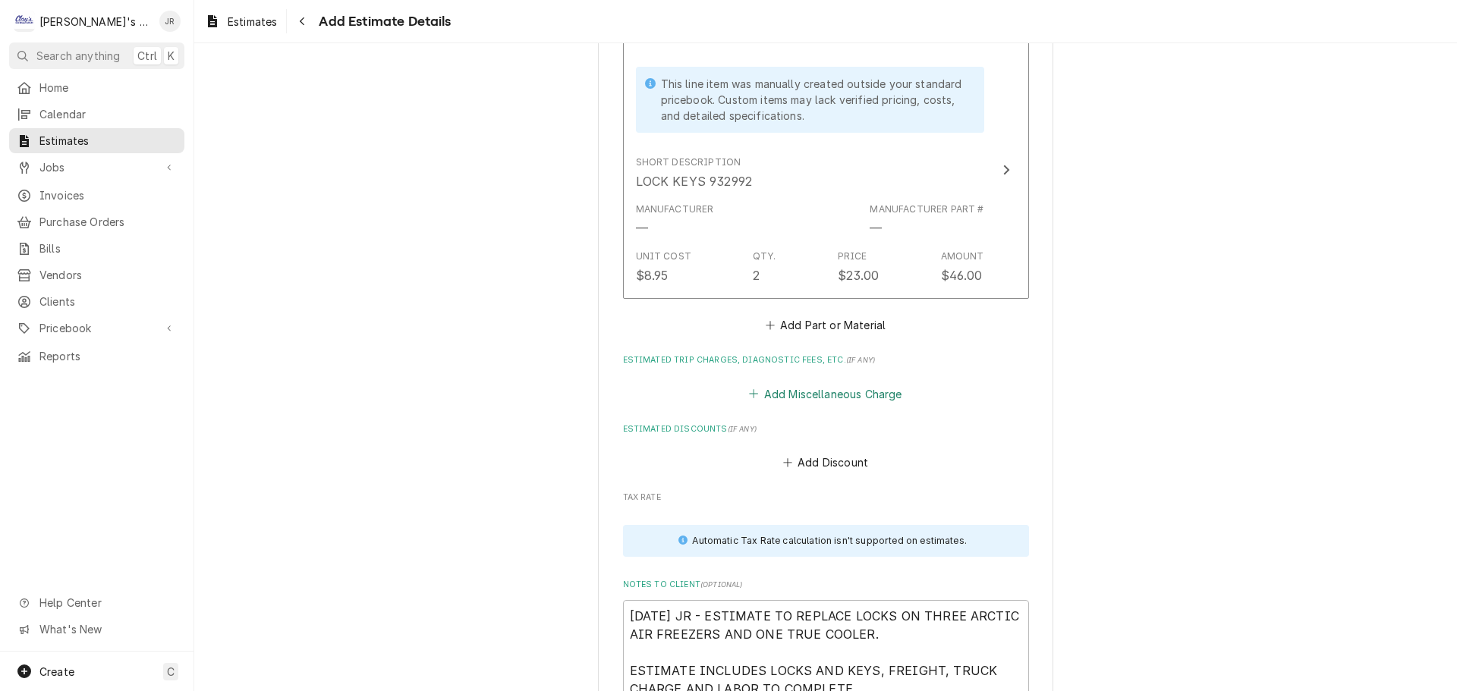
click at [819, 395] on button "Add Miscellaneous Charge" at bounding box center [826, 393] width 158 height 21
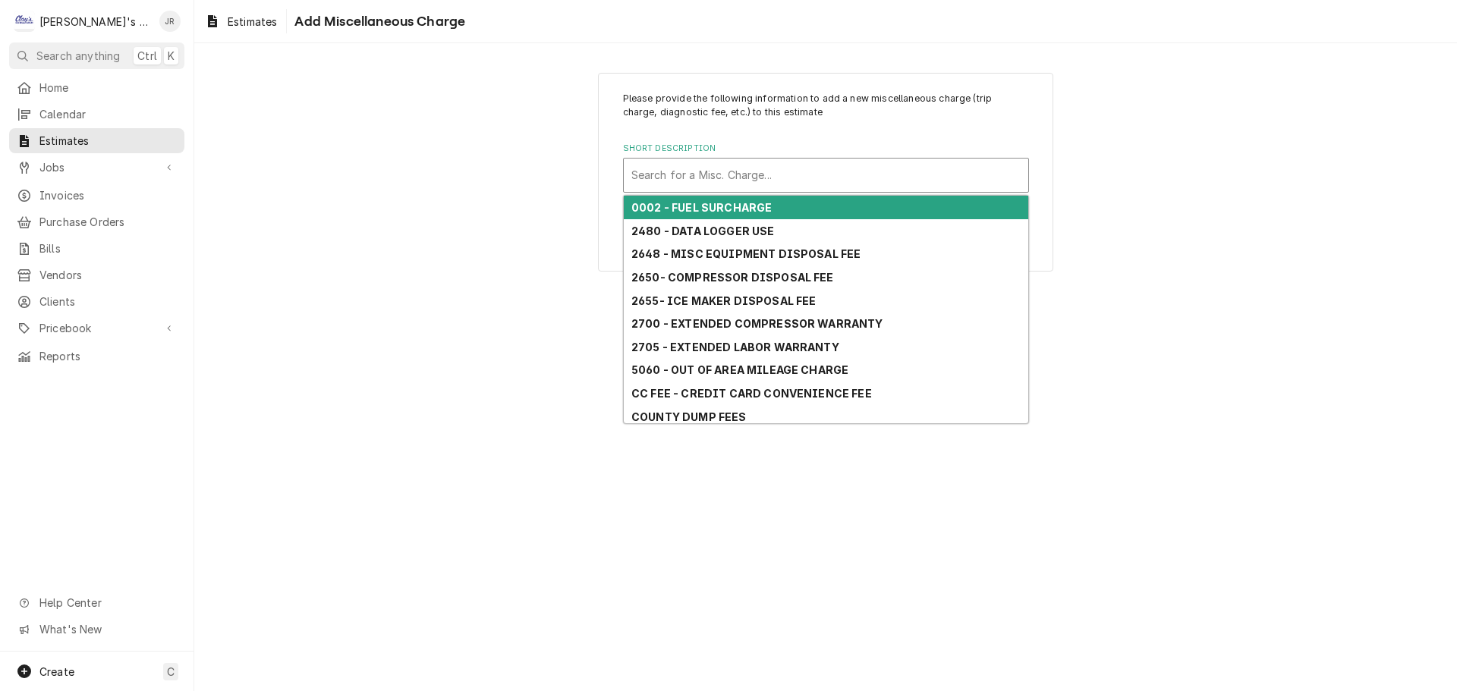
click at [798, 186] on div "Short Description" at bounding box center [825, 175] width 389 height 27
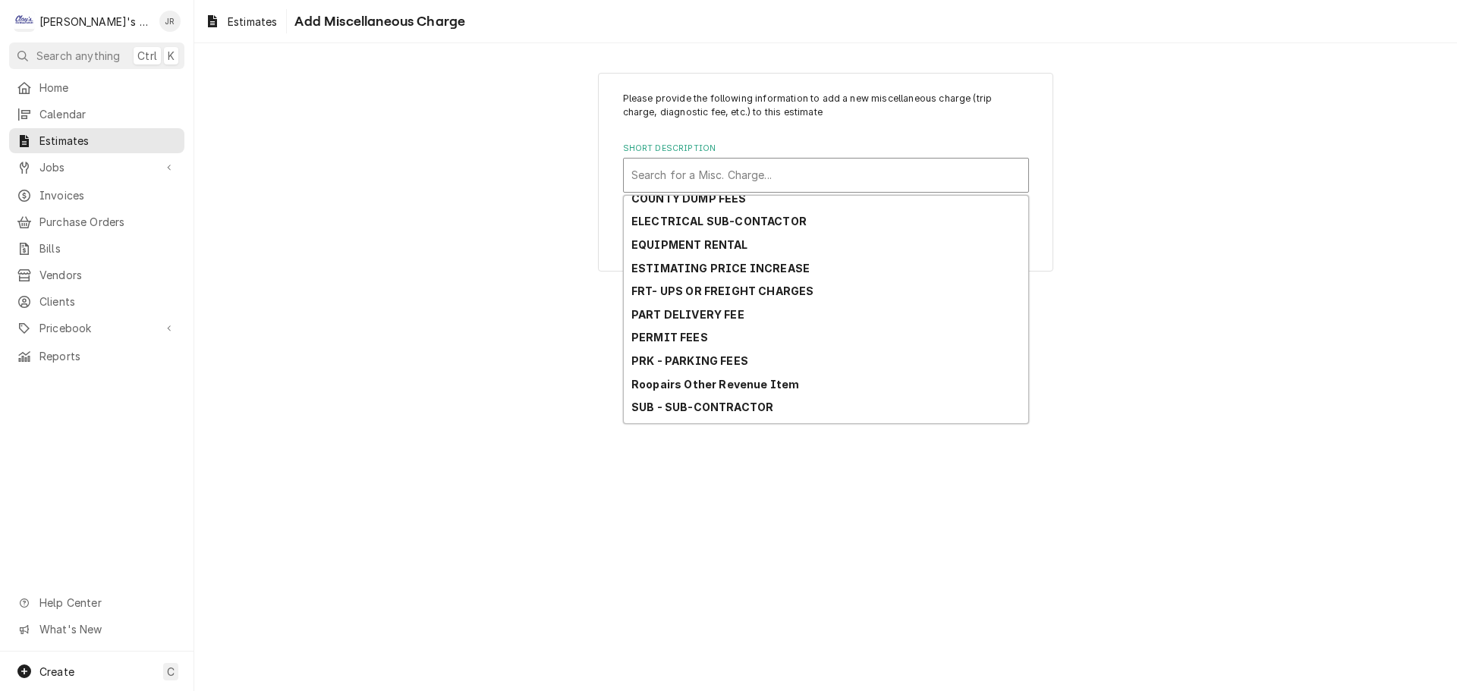
scroll to position [253, 0]
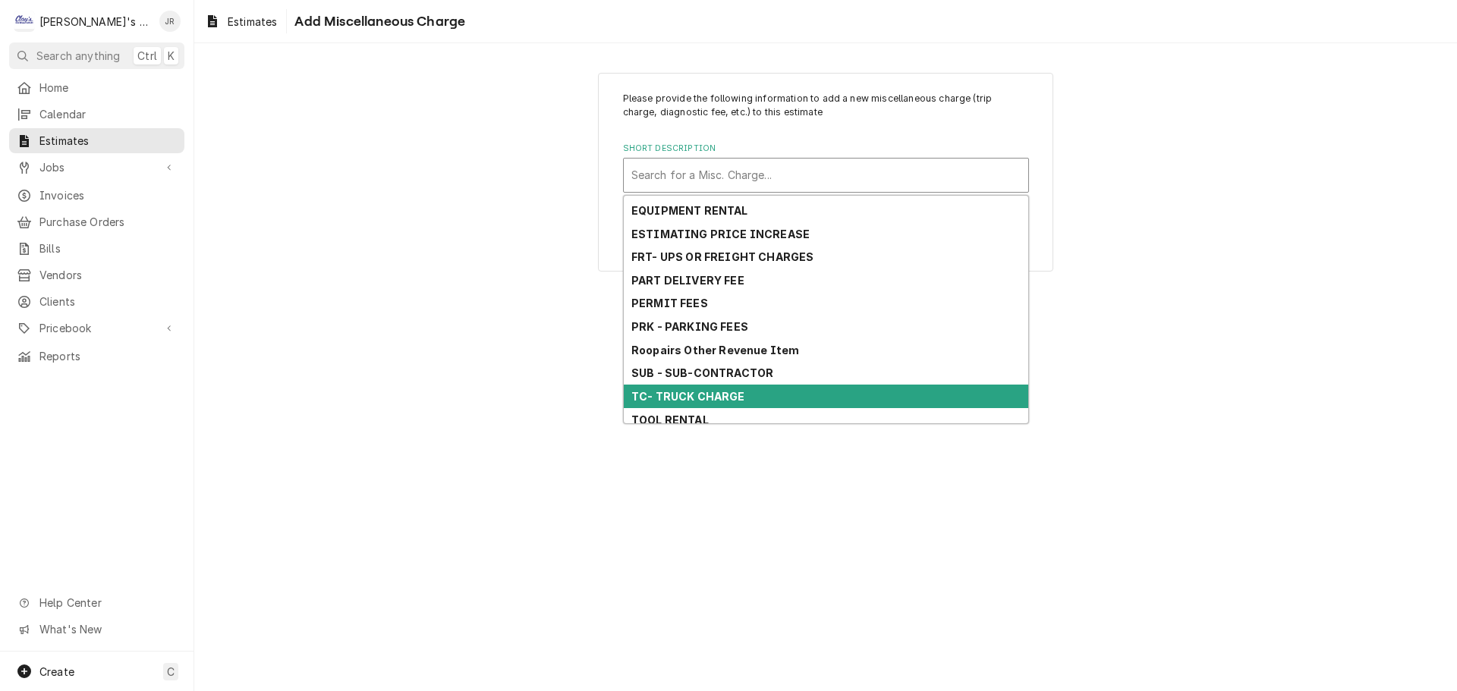
click at [789, 408] on div "TC- TRUCK CHARGE" at bounding box center [826, 397] width 404 height 24
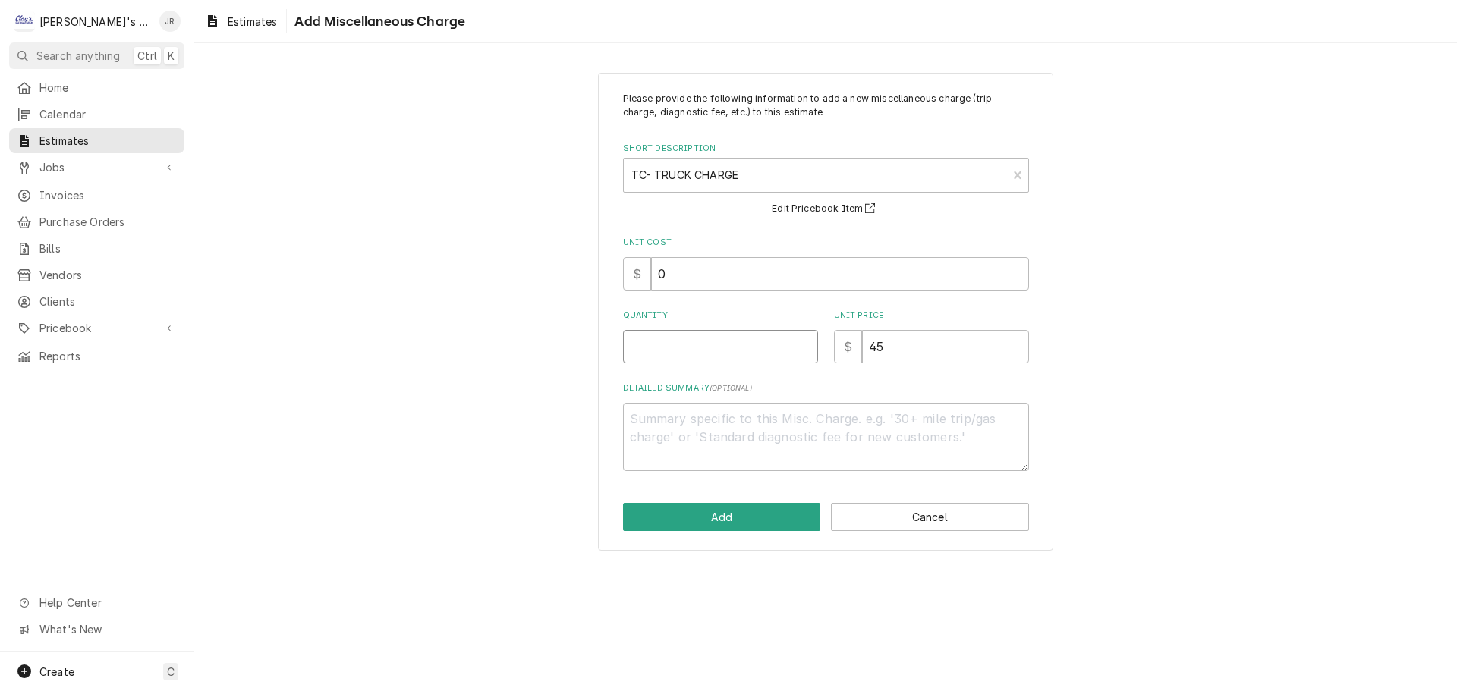
click at [740, 349] on input "Quantity" at bounding box center [720, 346] width 195 height 33
click at [798, 527] on button "Add" at bounding box center [722, 517] width 198 height 28
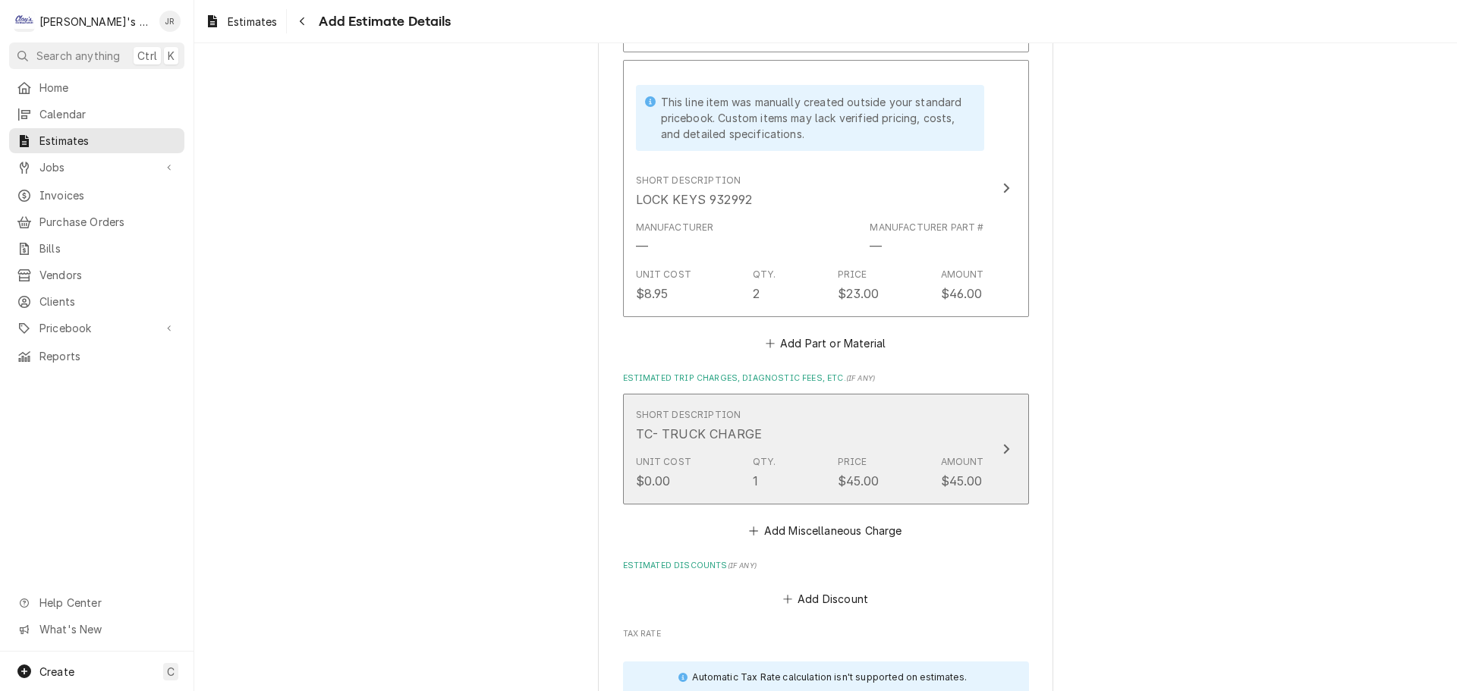
scroll to position [2729, 0]
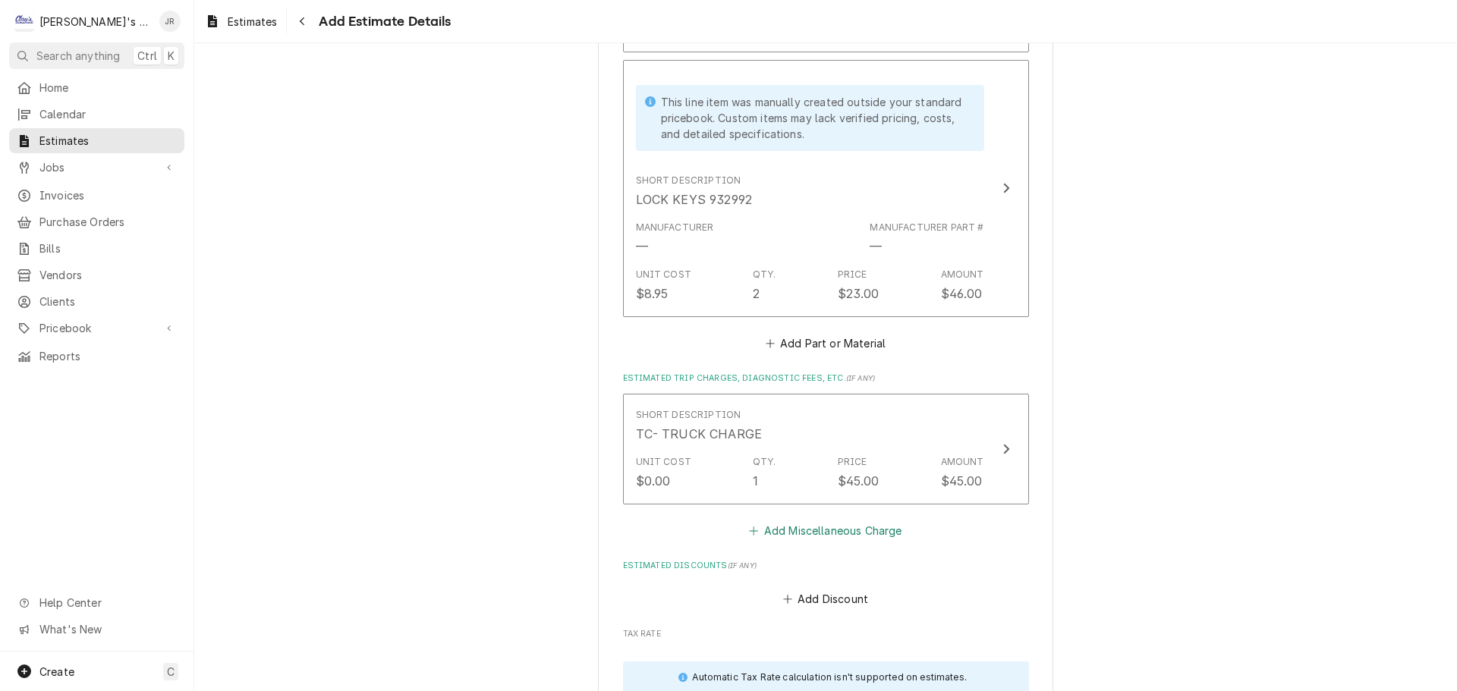
click at [836, 536] on button "Add Miscellaneous Charge" at bounding box center [826, 531] width 158 height 21
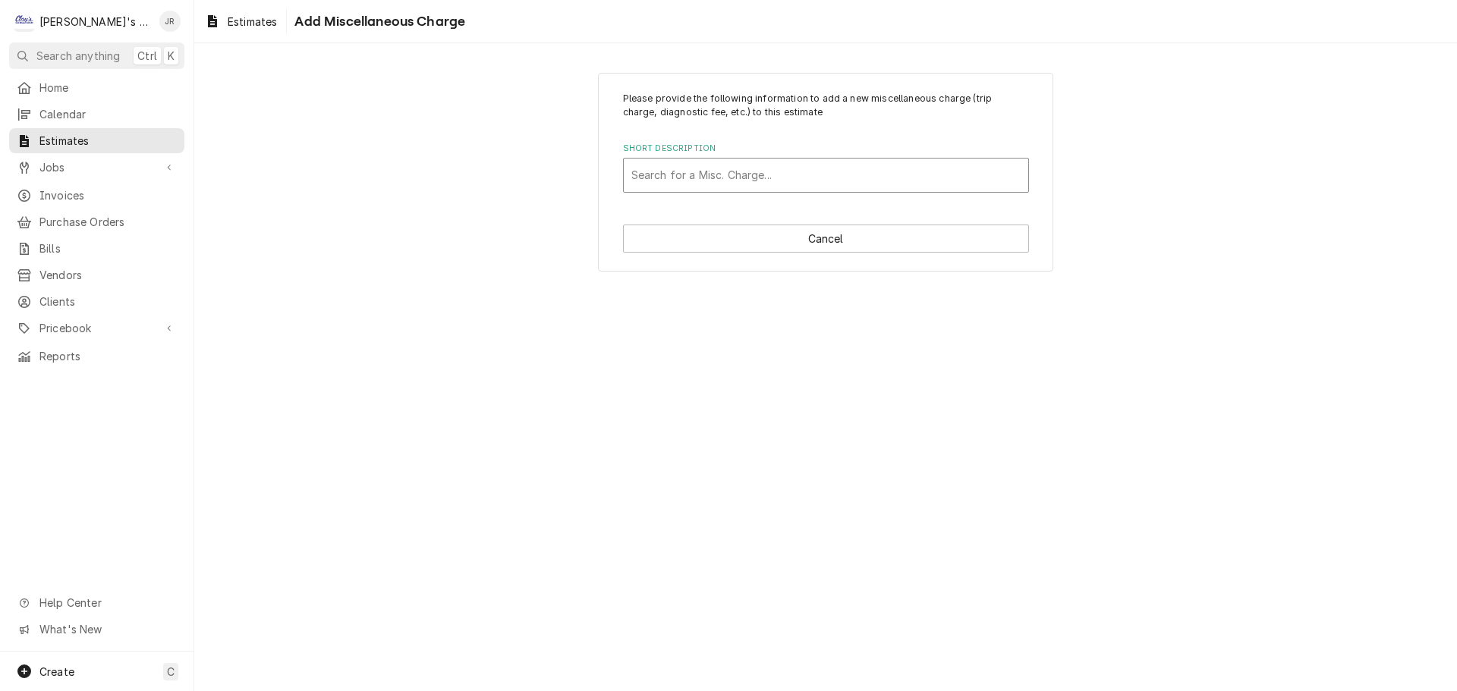
click at [758, 174] on div "Short Description" at bounding box center [825, 175] width 389 height 27
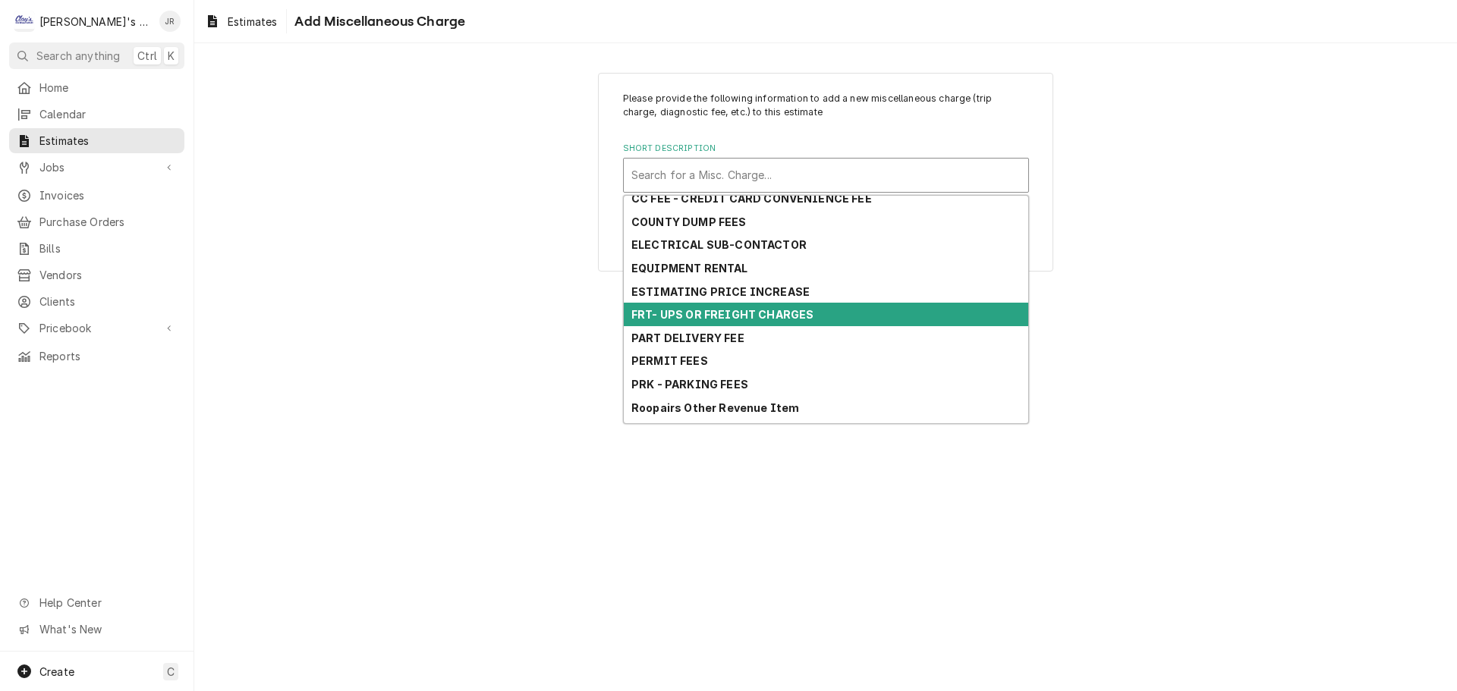
scroll to position [253, 0]
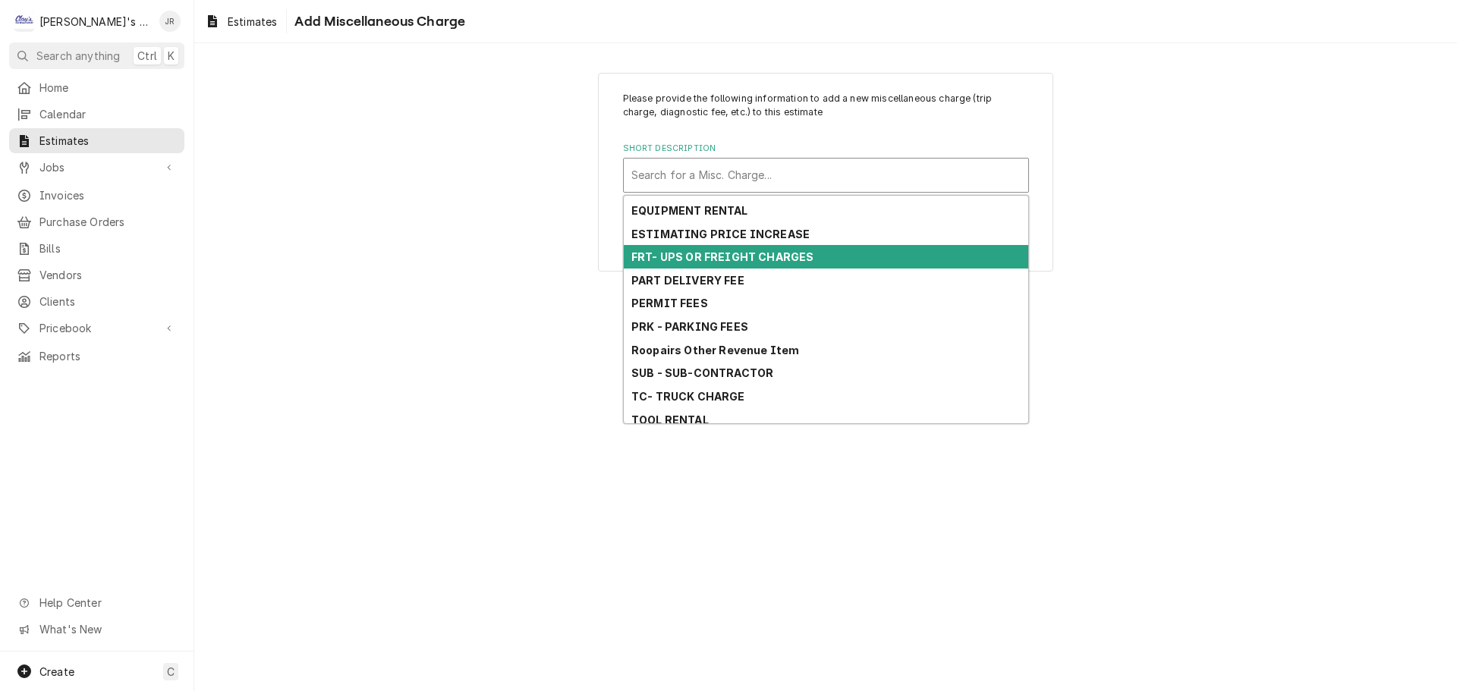
click at [797, 263] on strong "FRT- UPS OR FREIGHT CHARGES" at bounding box center [722, 256] width 182 height 13
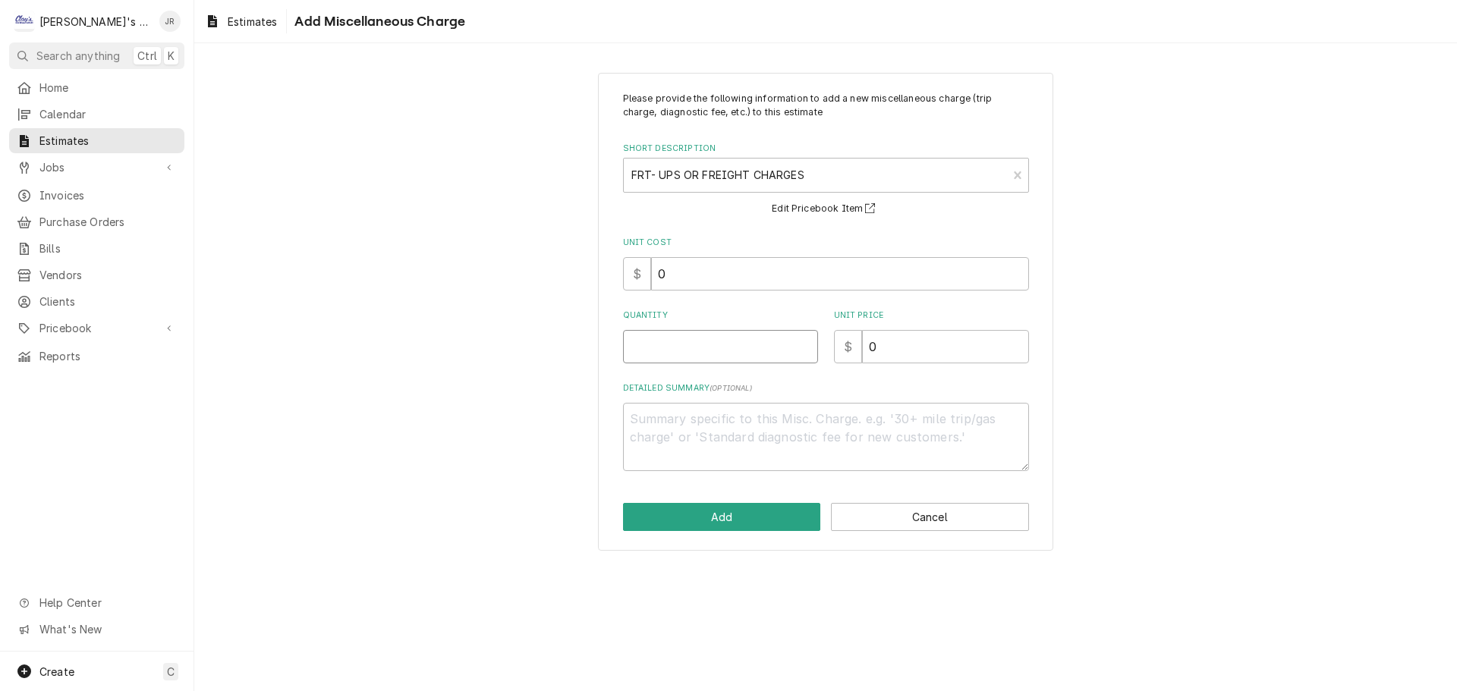
click at [761, 341] on input "Quantity" at bounding box center [720, 346] width 195 height 33
click at [782, 436] on textarea "Detailed Summary ( optional )" at bounding box center [826, 437] width 406 height 68
click at [867, 355] on input "0" at bounding box center [945, 346] width 167 height 33
drag, startPoint x: 752, startPoint y: 288, endPoint x: 657, endPoint y: 291, distance: 94.9
click at [657, 291] on div "Please provide the following information to add a new miscellaneous charge (tri…" at bounding box center [826, 281] width 406 height 379
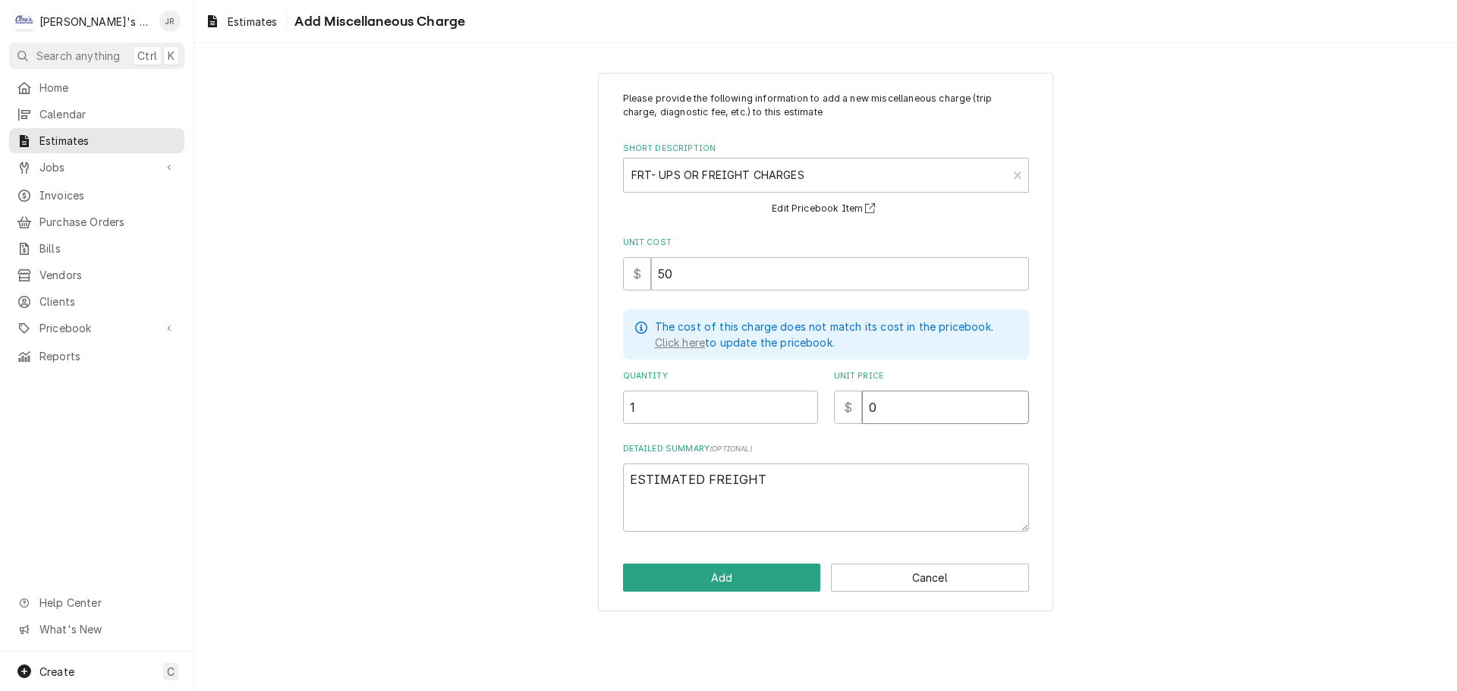
drag, startPoint x: 903, startPoint y: 407, endPoint x: 867, endPoint y: 413, distance: 36.1
click at [867, 413] on input "0" at bounding box center [945, 407] width 167 height 33
click at [798, 574] on button "Add" at bounding box center [722, 578] width 198 height 28
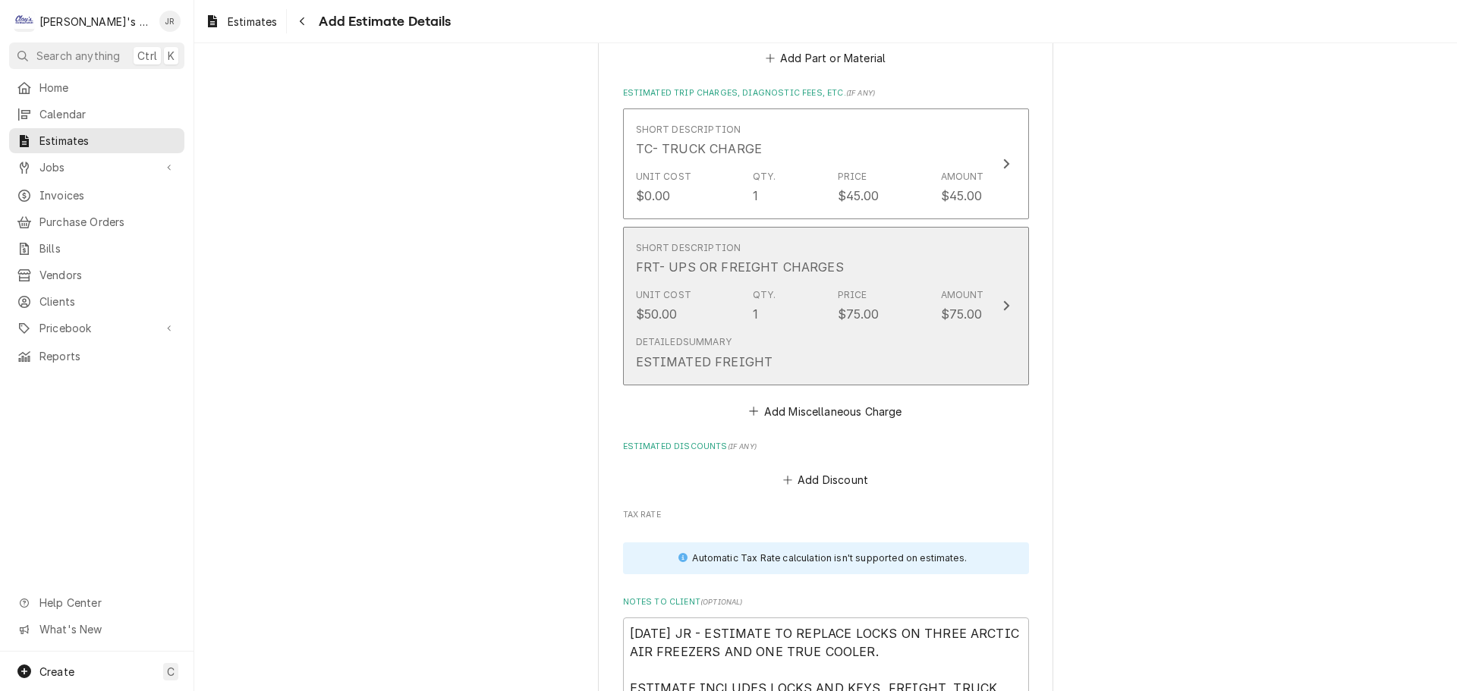
scroll to position [3091, 0]
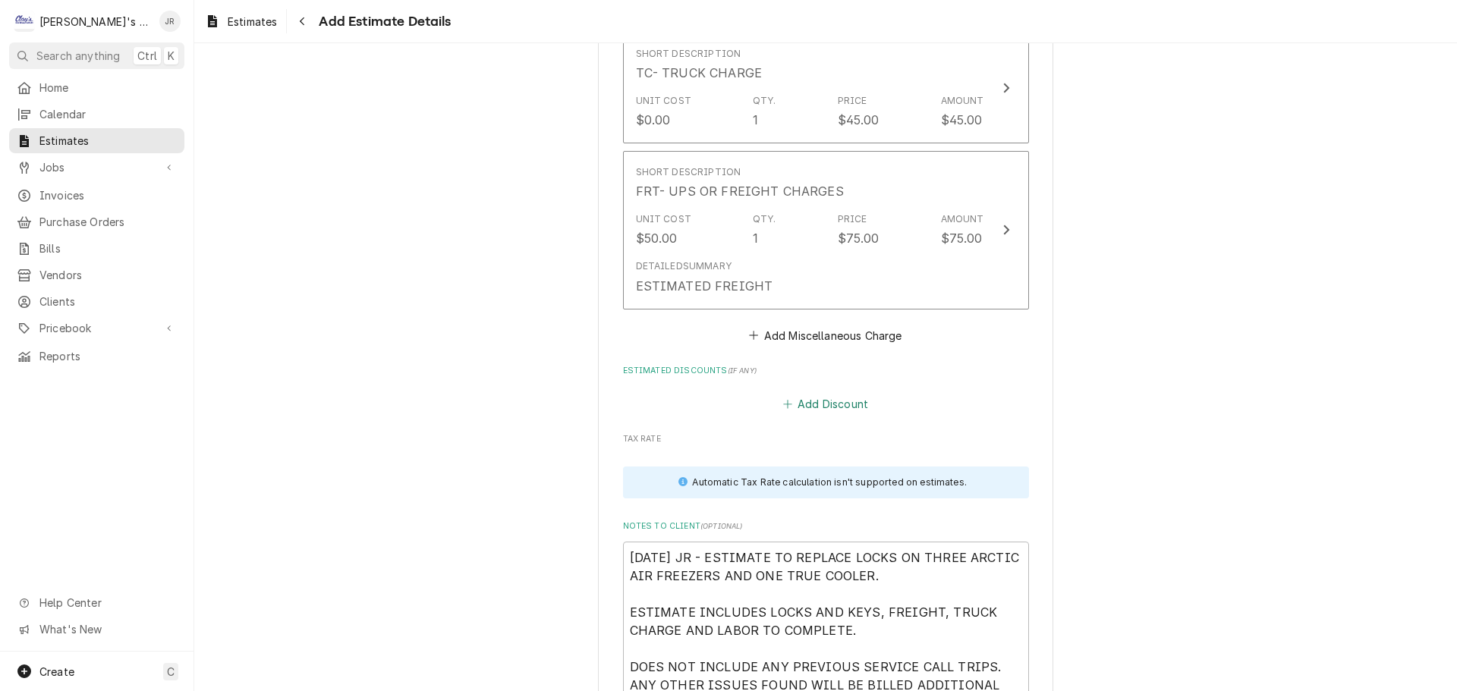
click at [798, 409] on button "Add Discount" at bounding box center [825, 404] width 90 height 21
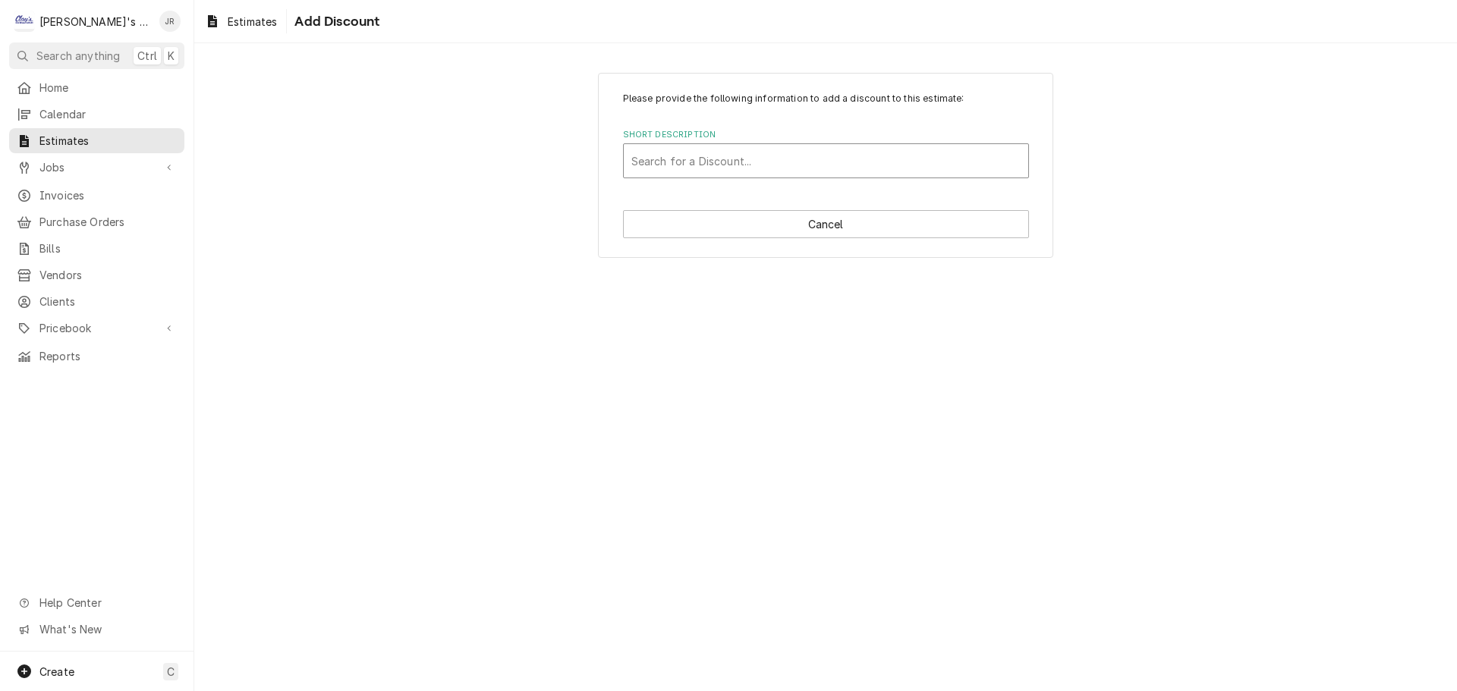
click at [763, 154] on div "Short Description" at bounding box center [825, 160] width 389 height 27
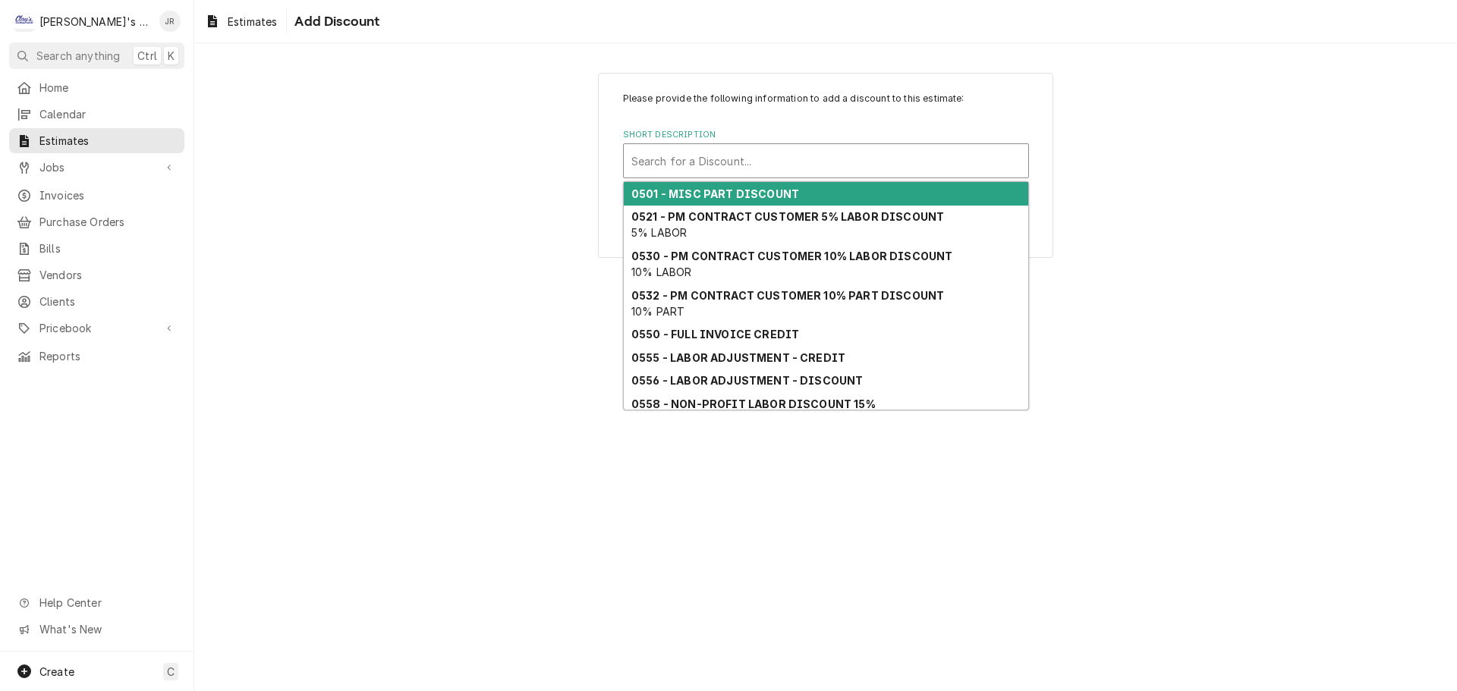
click at [758, 197] on strong "0501 - MISC PART DISCOUNT" at bounding box center [715, 193] width 168 height 13
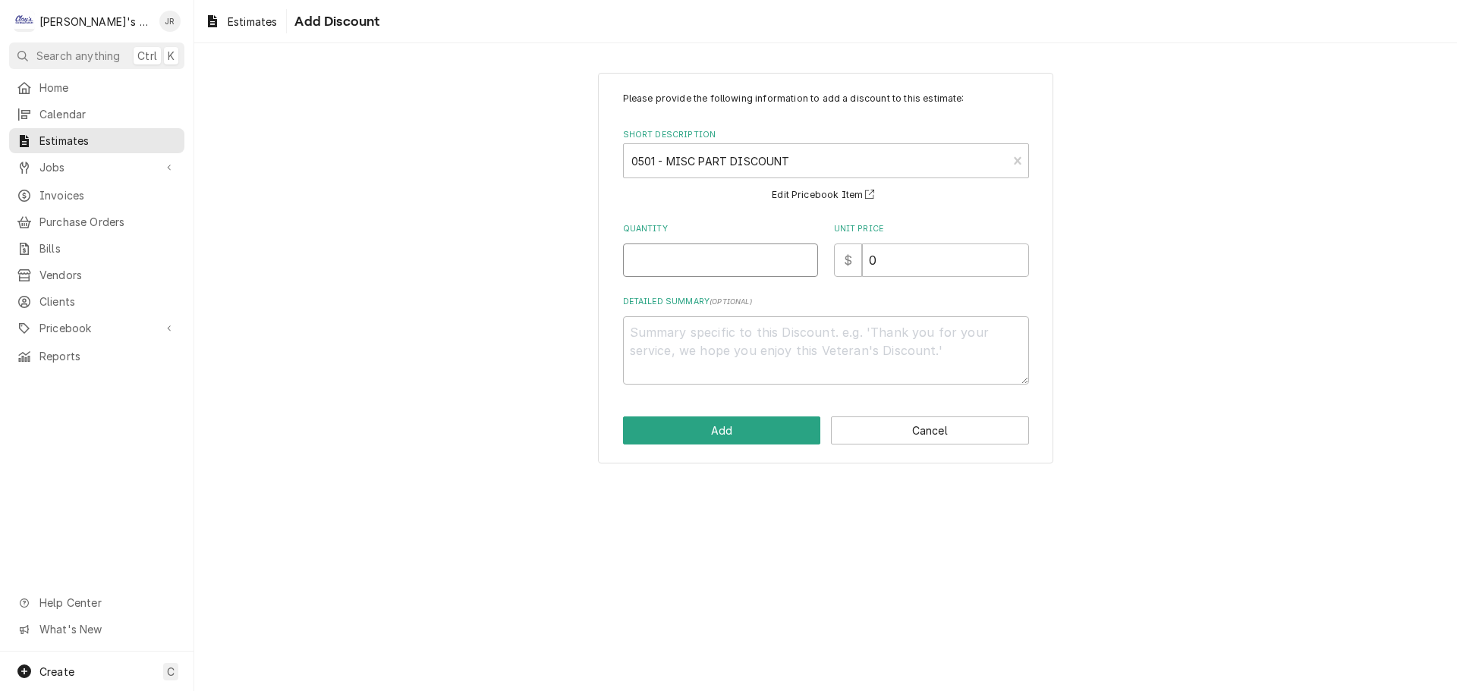
click at [744, 258] on input "Quantity" at bounding box center [720, 260] width 195 height 33
click at [829, 341] on textarea "Detailed Summary ( optional )" at bounding box center [826, 350] width 406 height 68
click at [783, 430] on button "Add" at bounding box center [722, 431] width 198 height 28
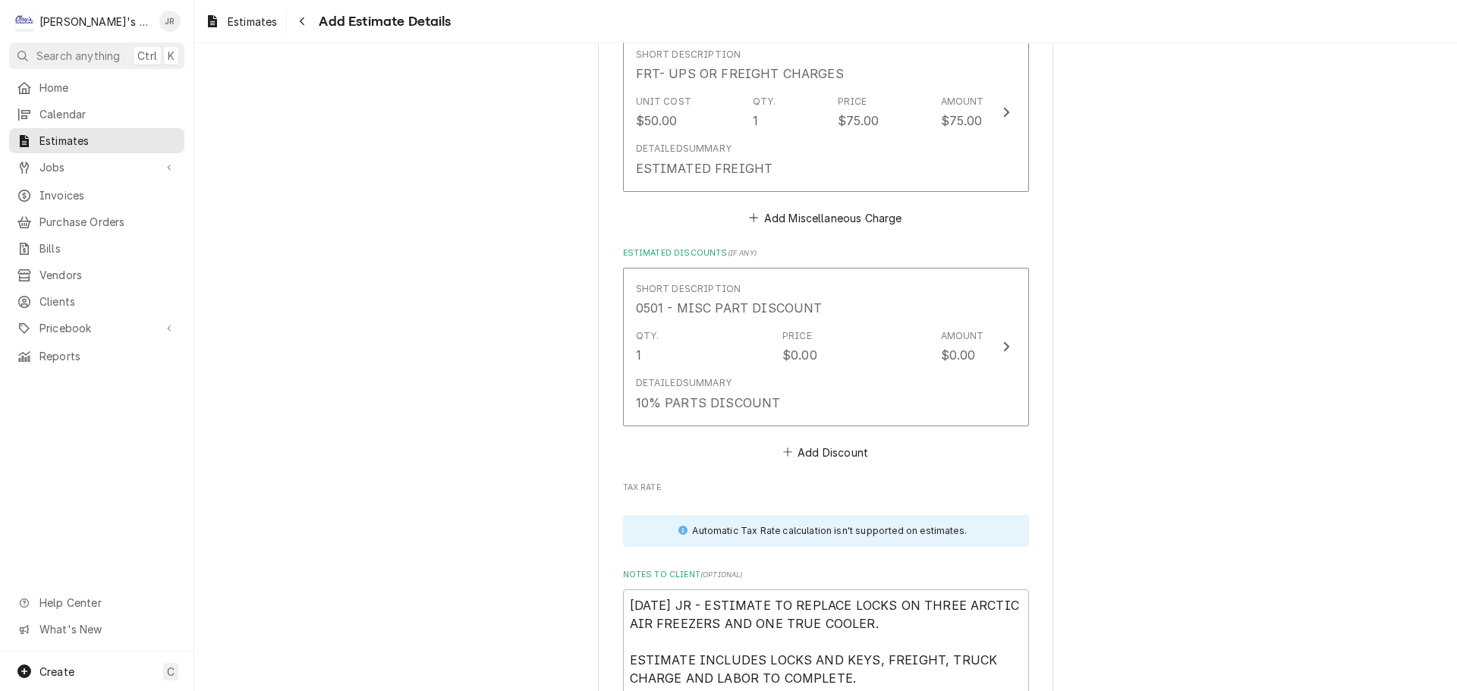
scroll to position [3376, 0]
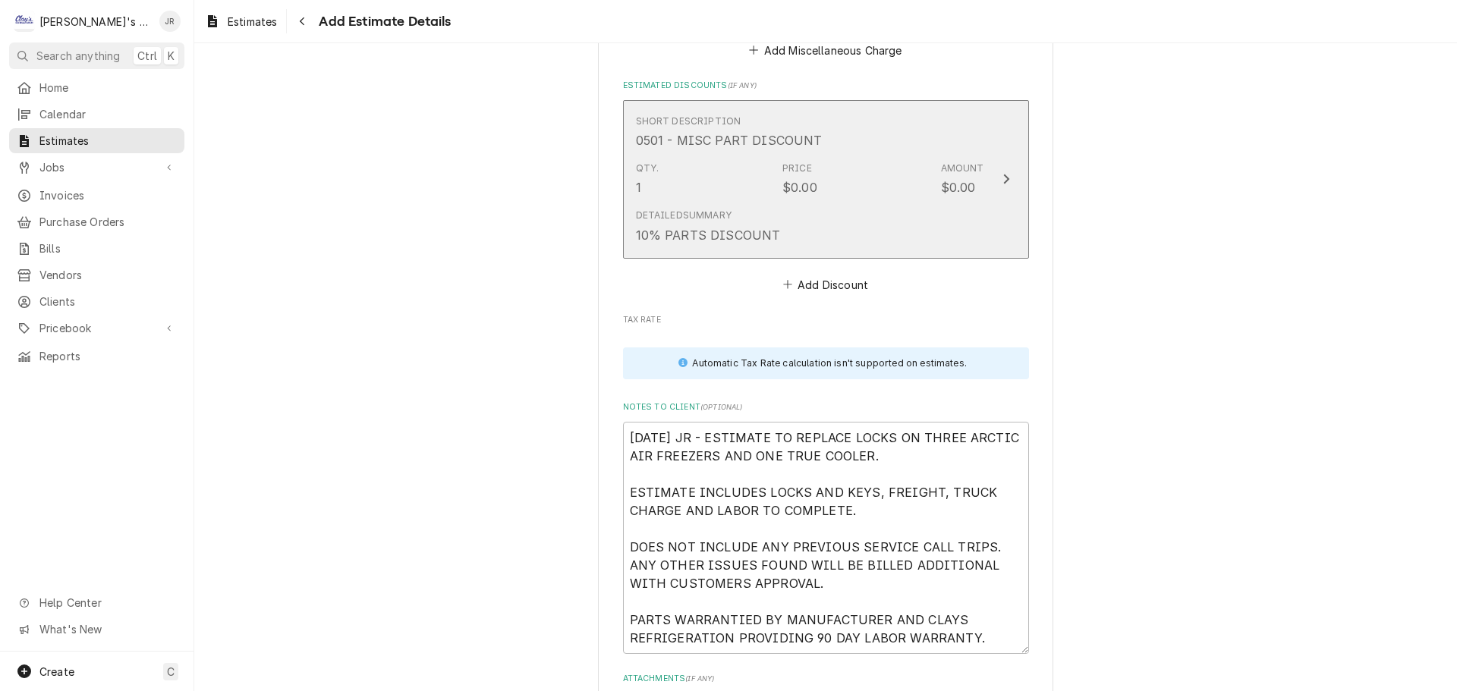
click at [886, 175] on div "Qty. 1 Price $0.00 Amount $0.00" at bounding box center [810, 179] width 348 height 47
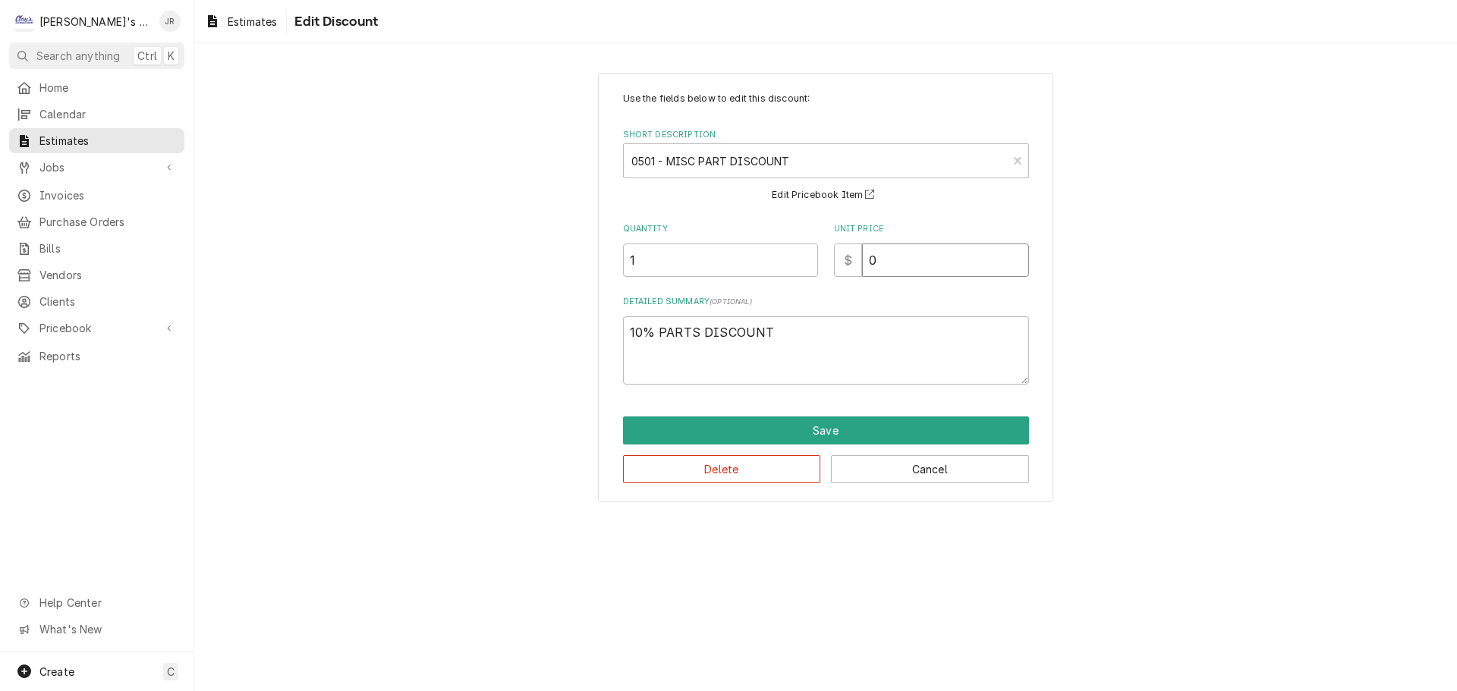
drag, startPoint x: 884, startPoint y: 255, endPoint x: 867, endPoint y: 265, distance: 19.4
click at [867, 265] on input "0" at bounding box center [945, 260] width 167 height 33
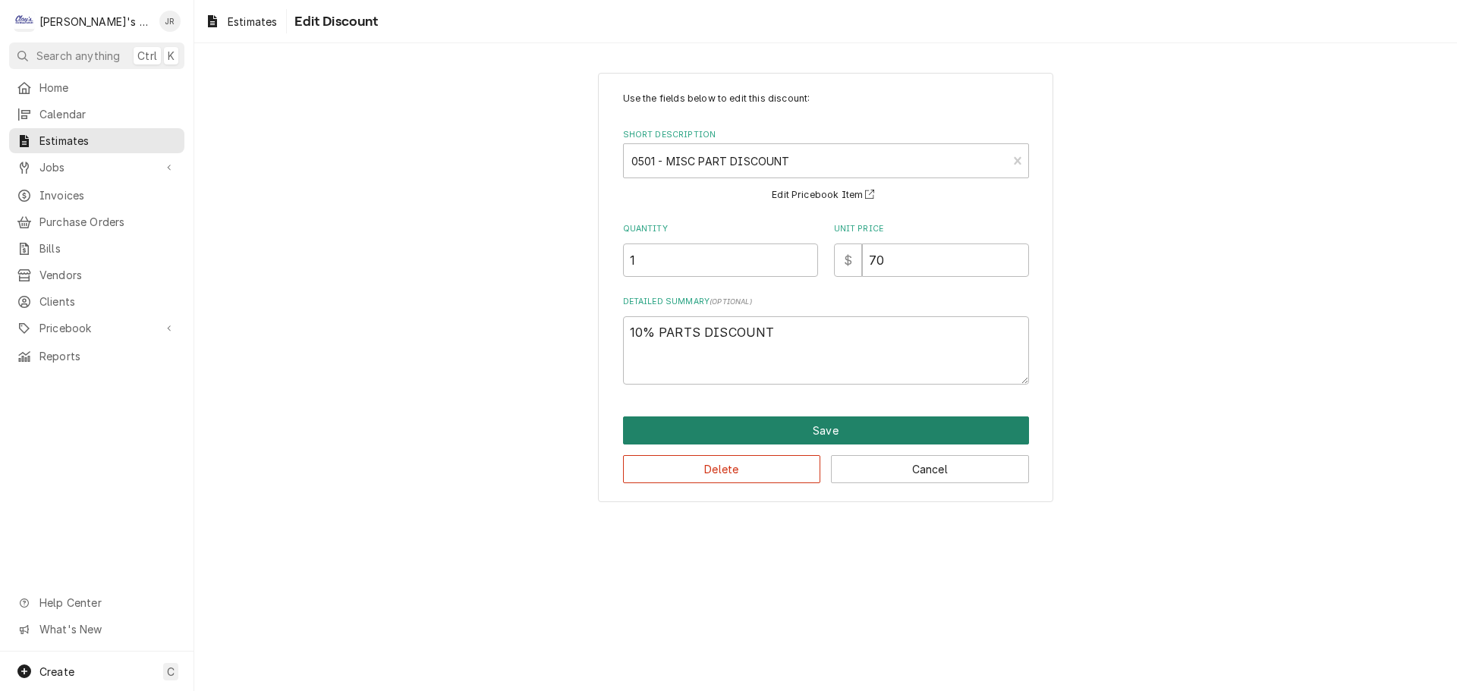
click at [833, 429] on button "Save" at bounding box center [826, 431] width 406 height 28
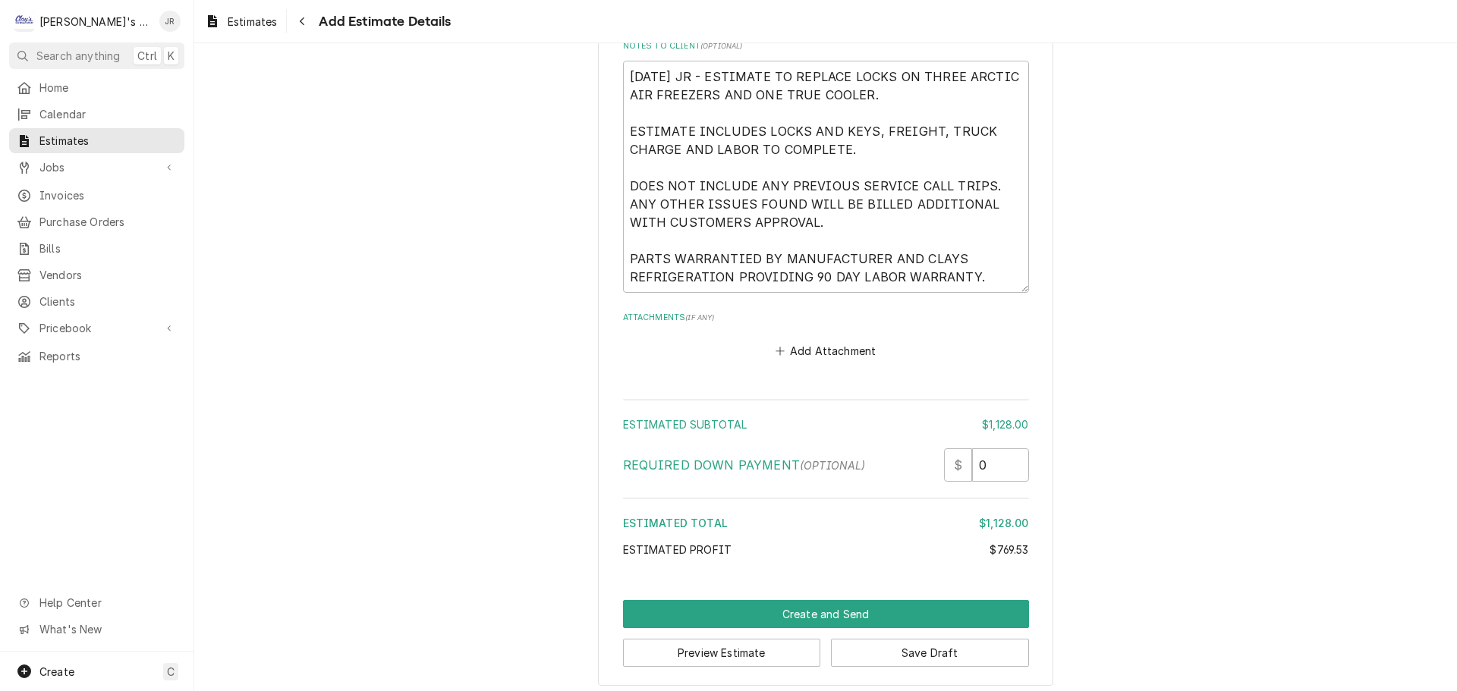
scroll to position [3747, 0]
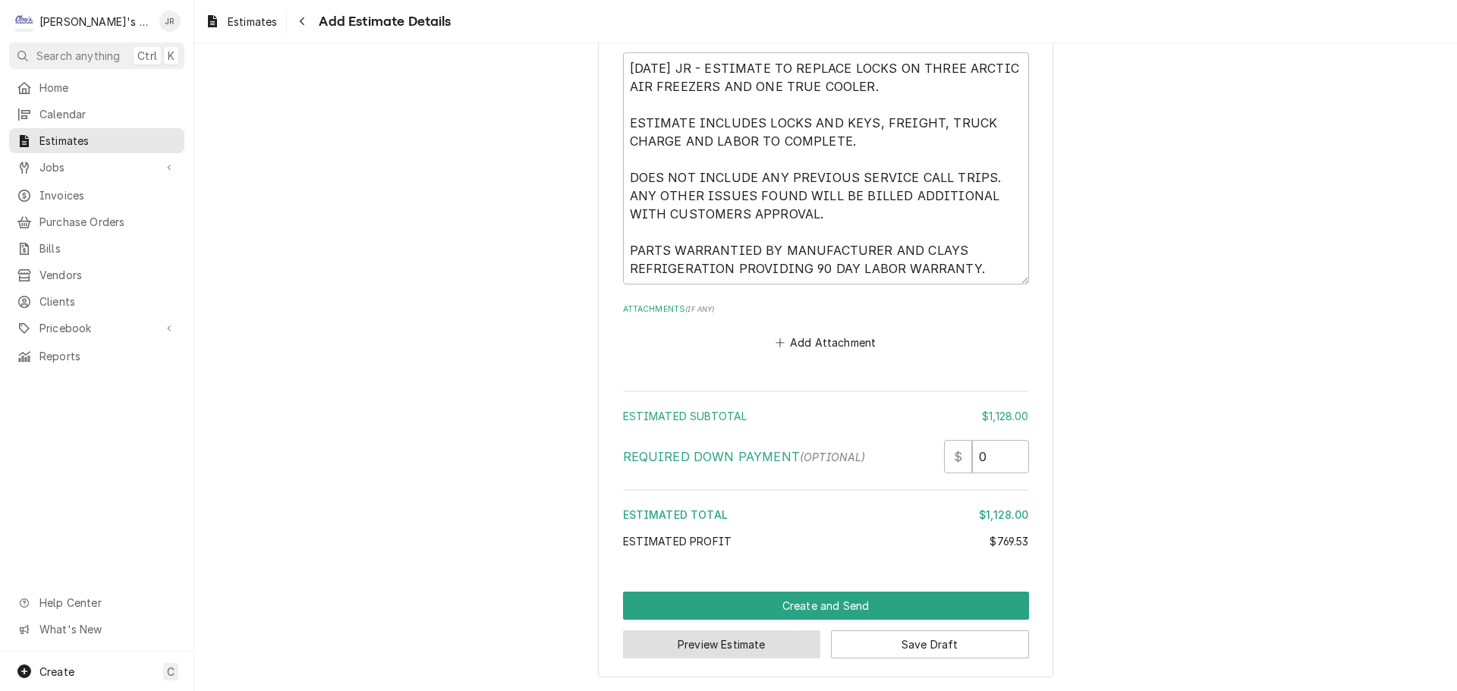
click at [758, 641] on button "Preview Estimate" at bounding box center [722, 645] width 198 height 28
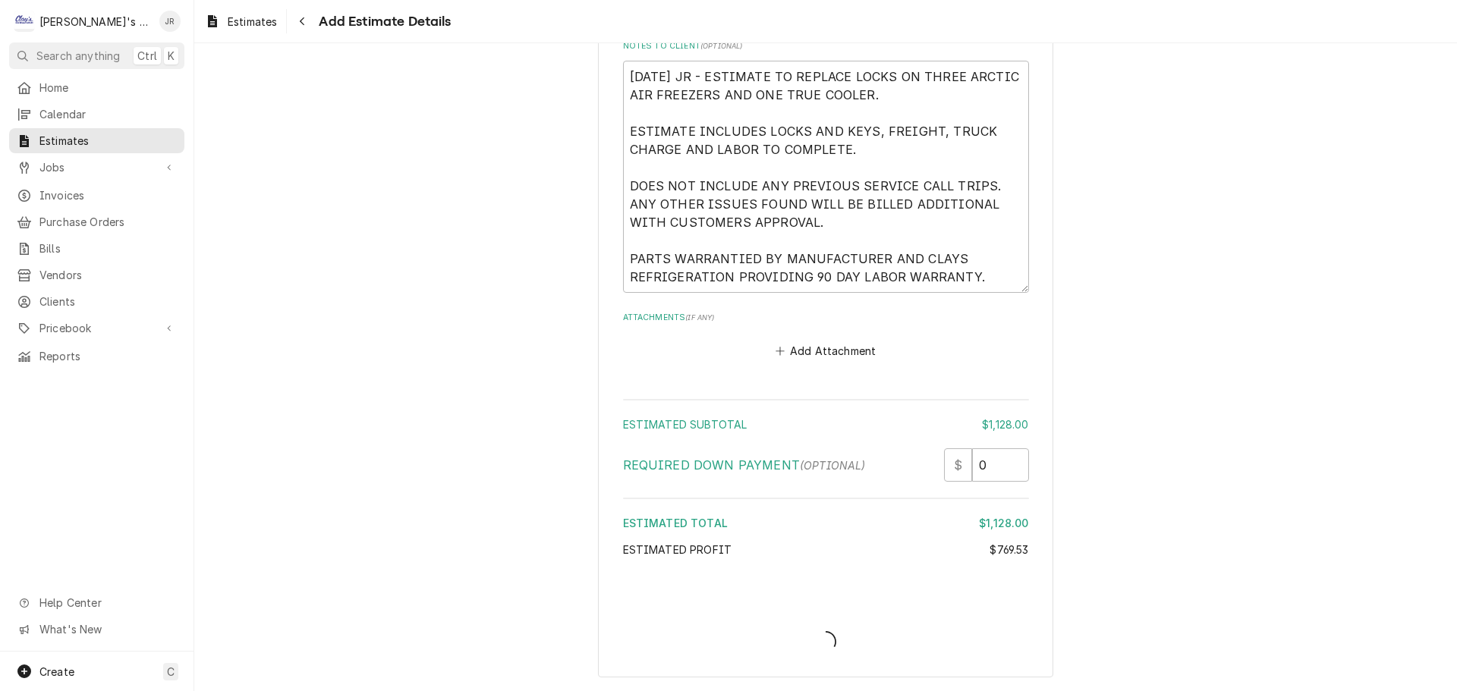
scroll to position [3739, 0]
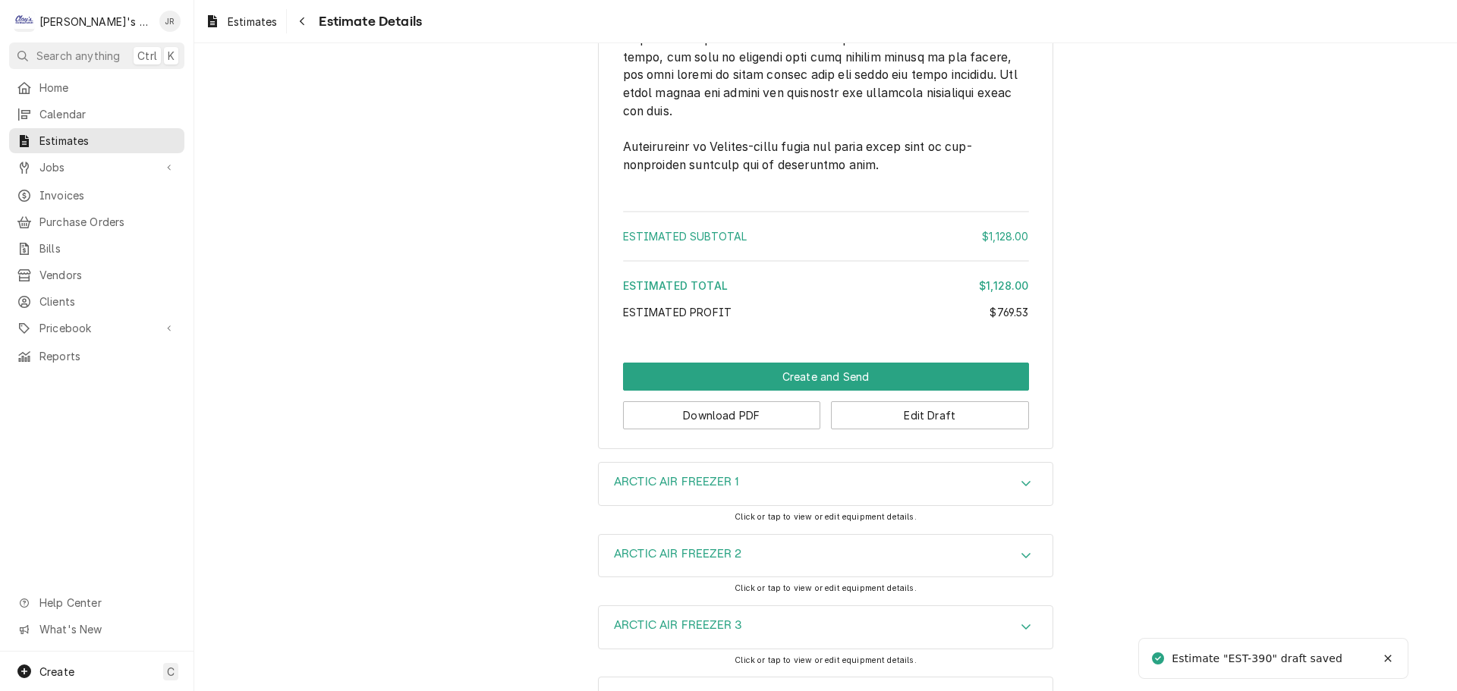
scroll to position [3230, 0]
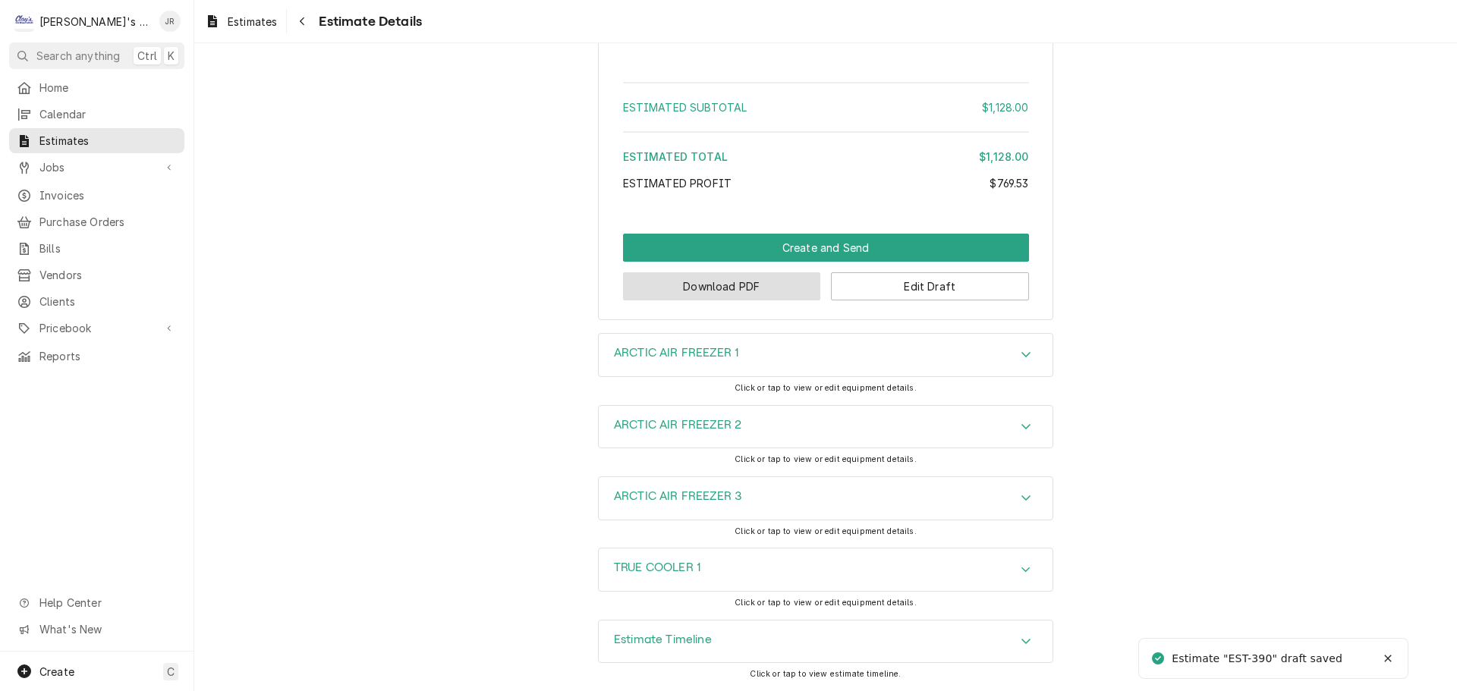
click at [743, 283] on button "Download PDF" at bounding box center [722, 286] width 198 height 28
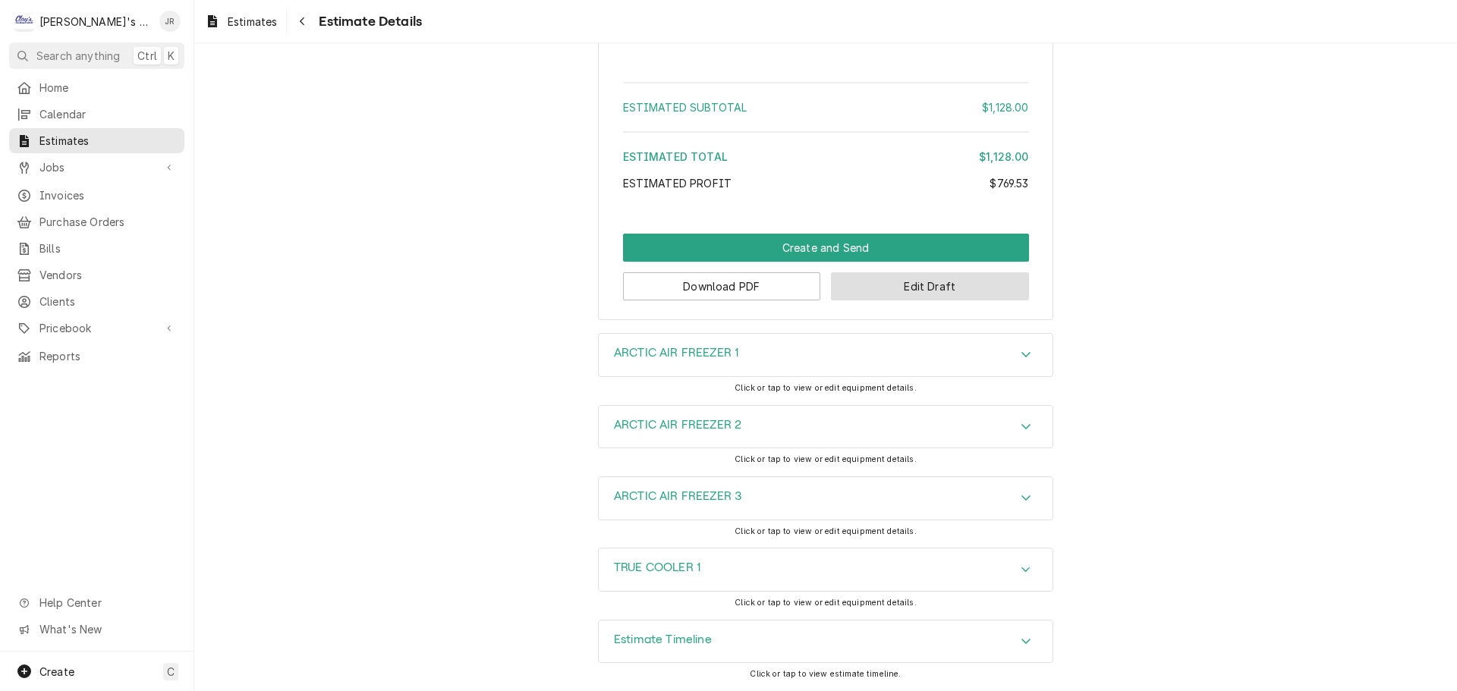
click at [864, 286] on button "Edit Draft" at bounding box center [930, 286] width 198 height 28
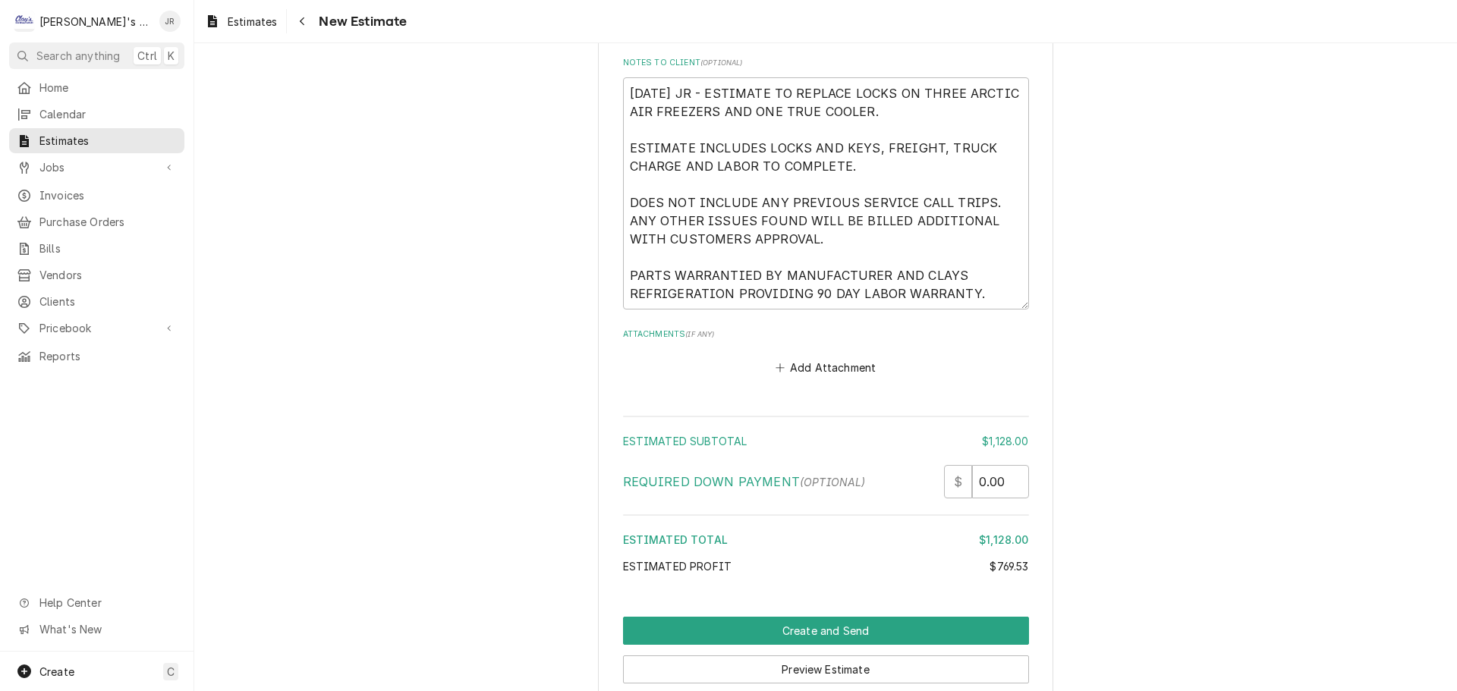
scroll to position [3857, 0]
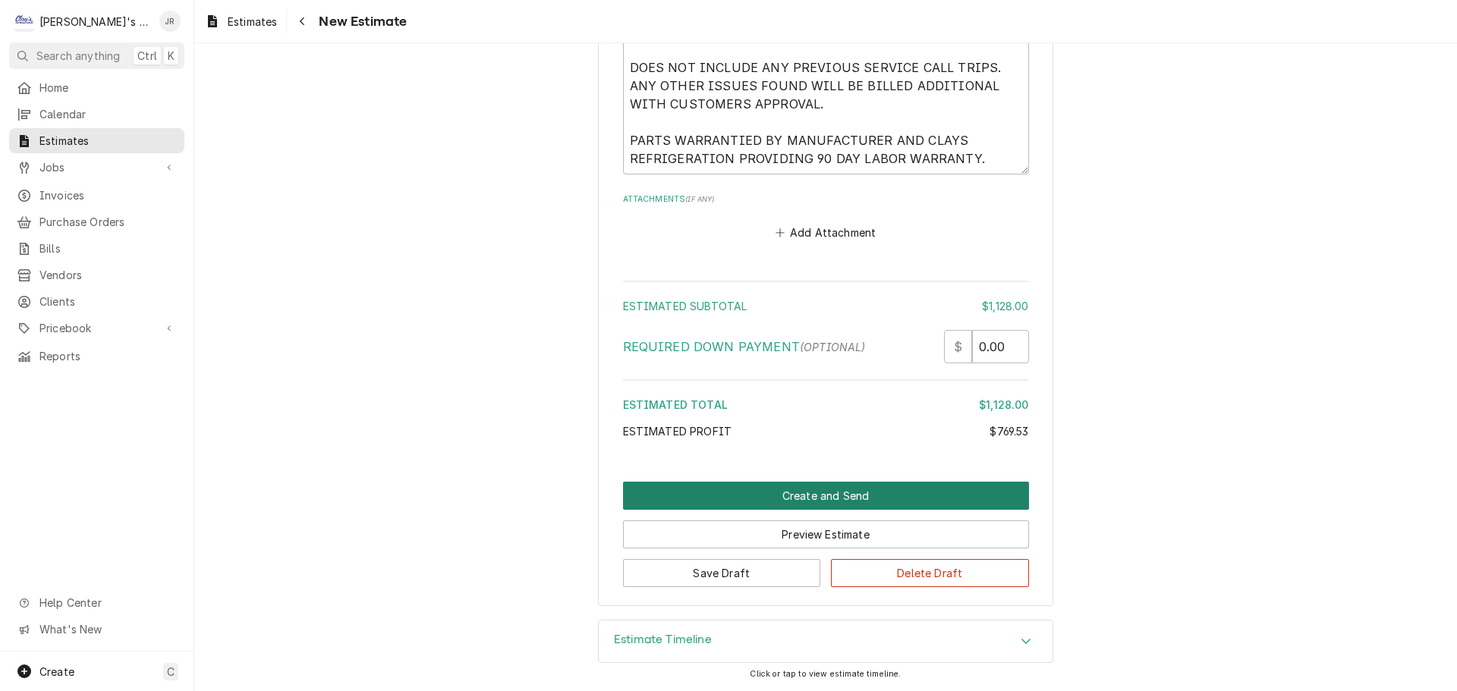
click at [807, 494] on button "Create and Send" at bounding box center [826, 496] width 406 height 28
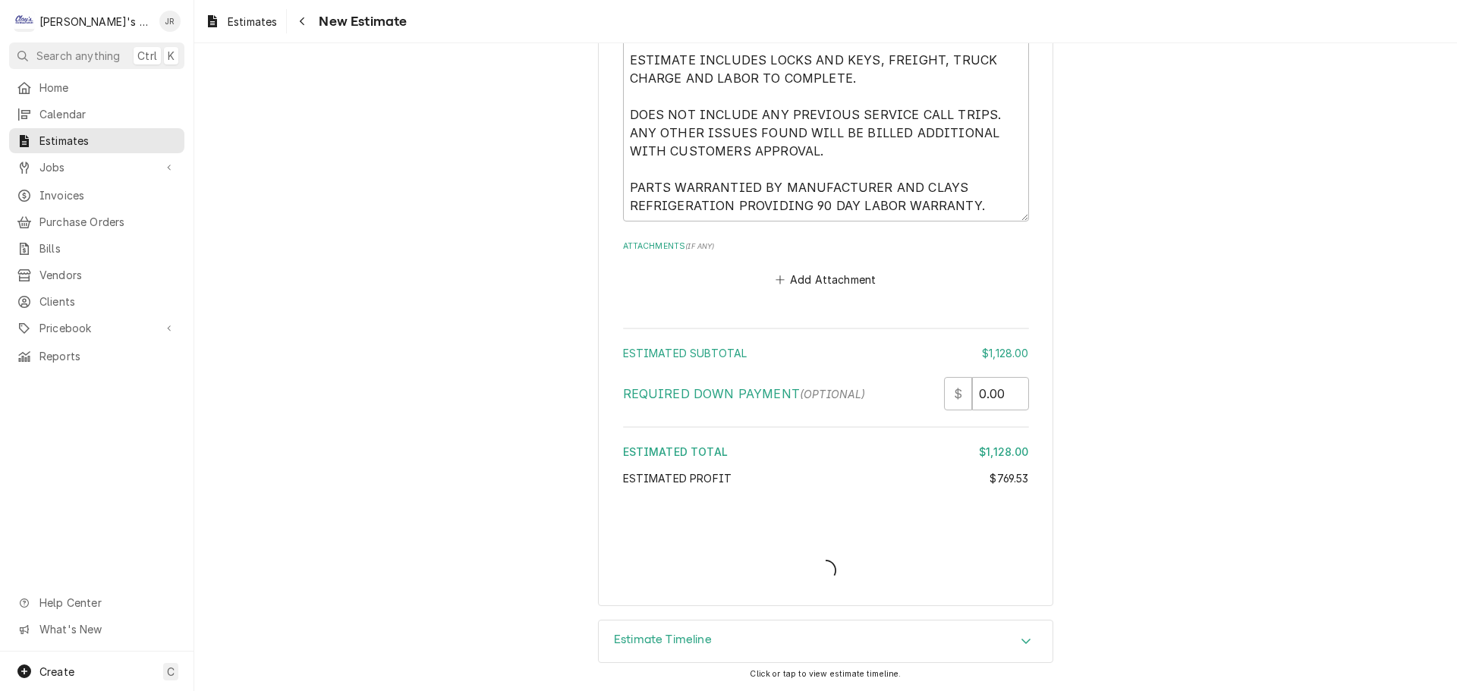
type textarea "x"
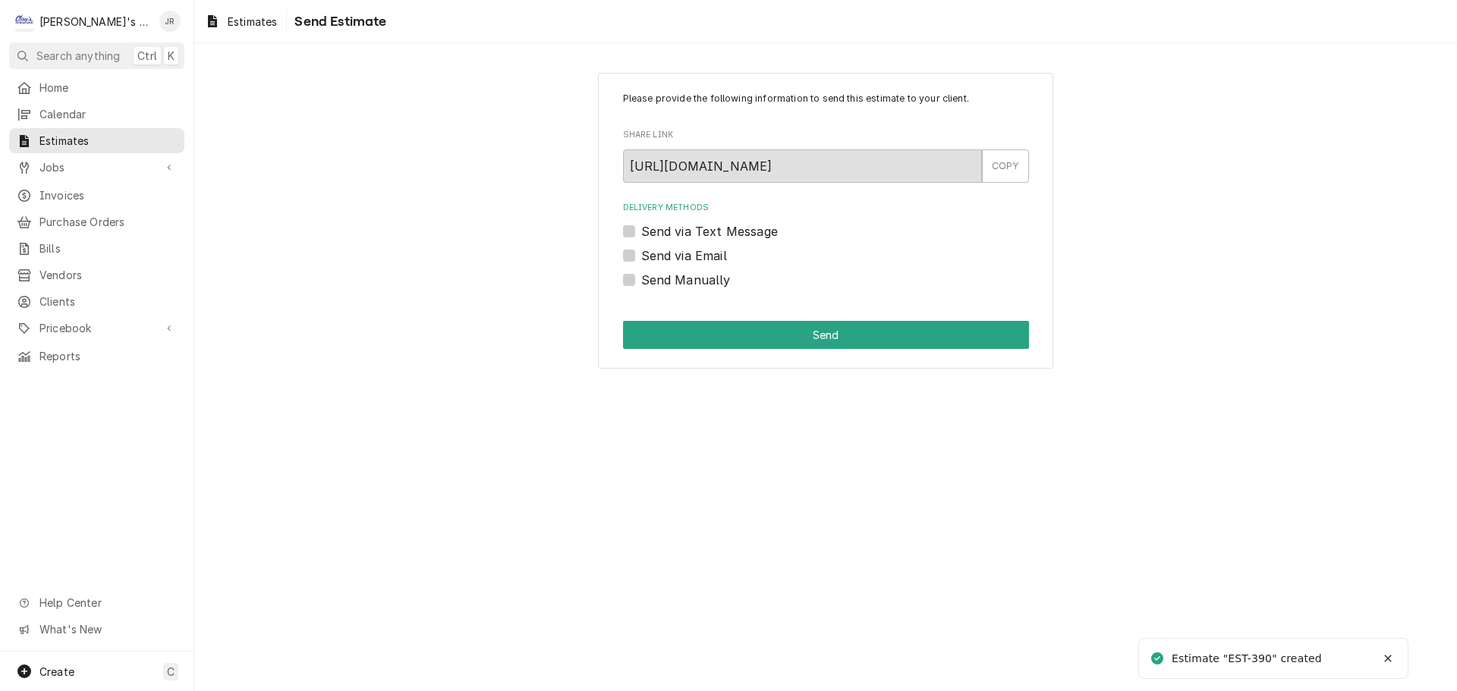
click at [641, 260] on label "Send via Email" at bounding box center [684, 256] width 86 height 18
click at [641, 260] on input "Send via Email" at bounding box center [844, 263] width 406 height 33
checkbox input "true"
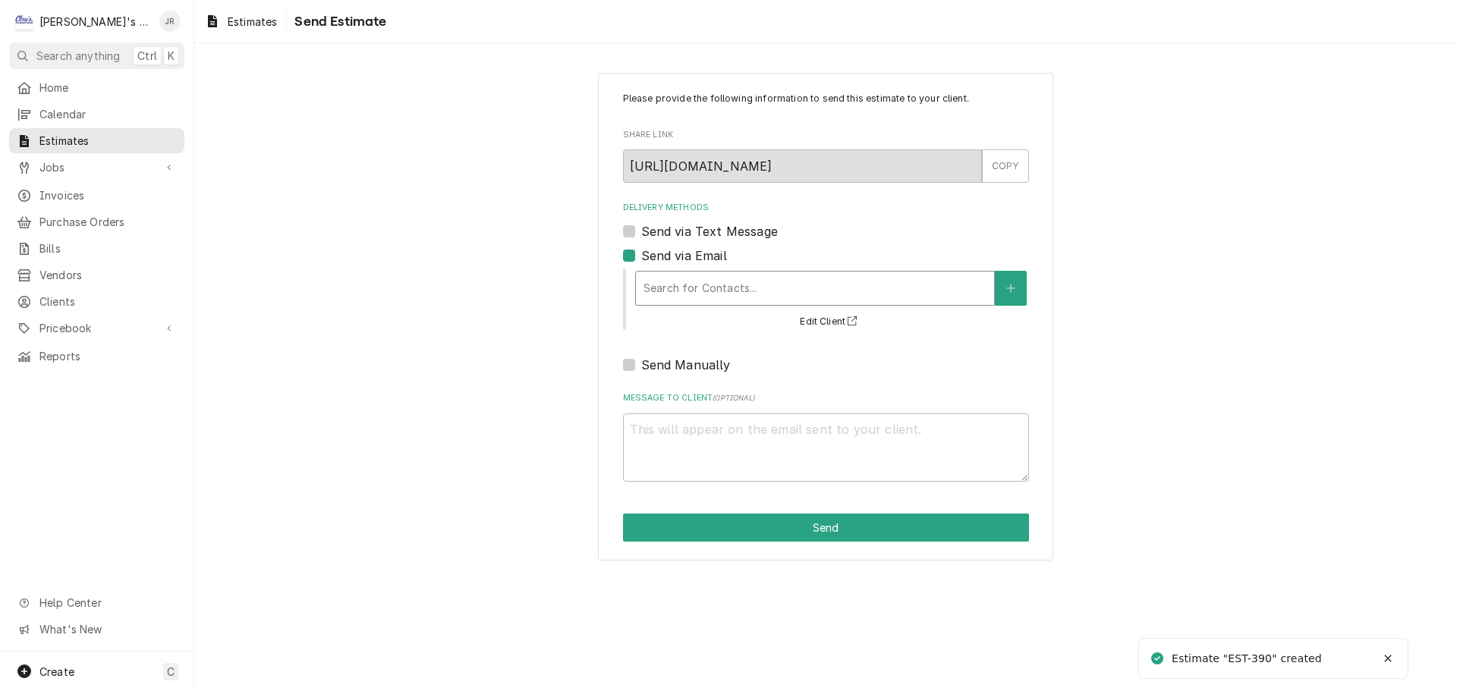
click at [713, 288] on div "Delivery Methods" at bounding box center [814, 288] width 343 height 27
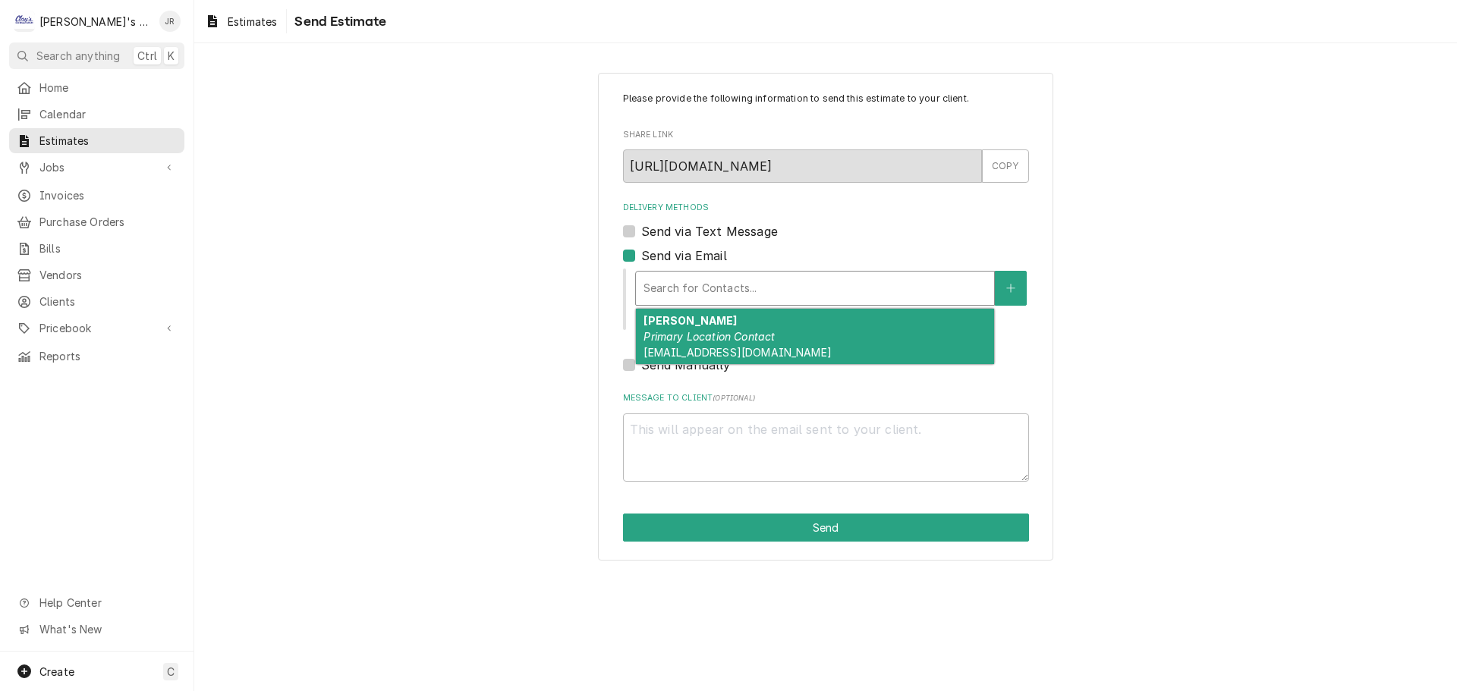
click at [738, 338] on em "Primary Location Contact" at bounding box center [708, 336] width 131 height 13
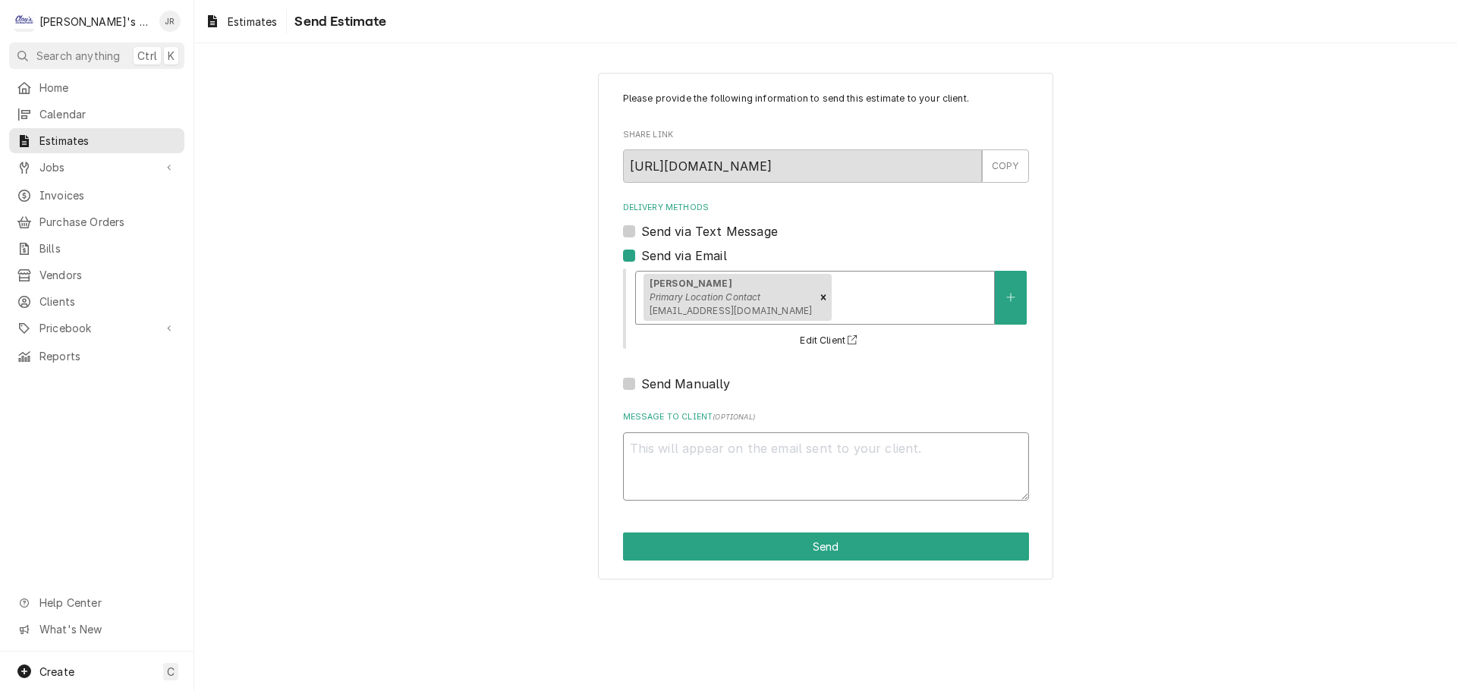
click at [752, 456] on textarea "Message to Client ( optional )" at bounding box center [826, 467] width 406 height 68
type textarea "x"
type textarea "R"
type textarea "x"
type textarea "RE"
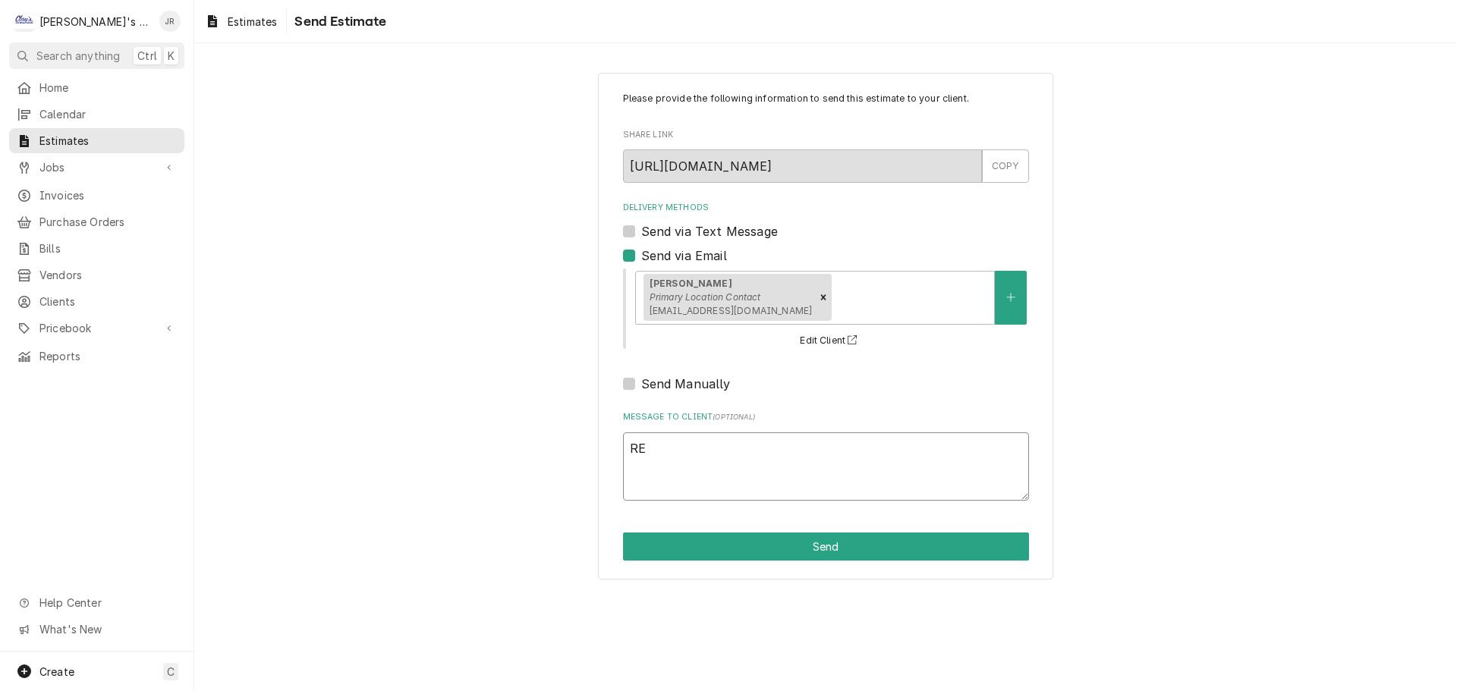
type textarea "x"
type textarea "REP"
type textarea "x"
type textarea "REPA"
type textarea "x"
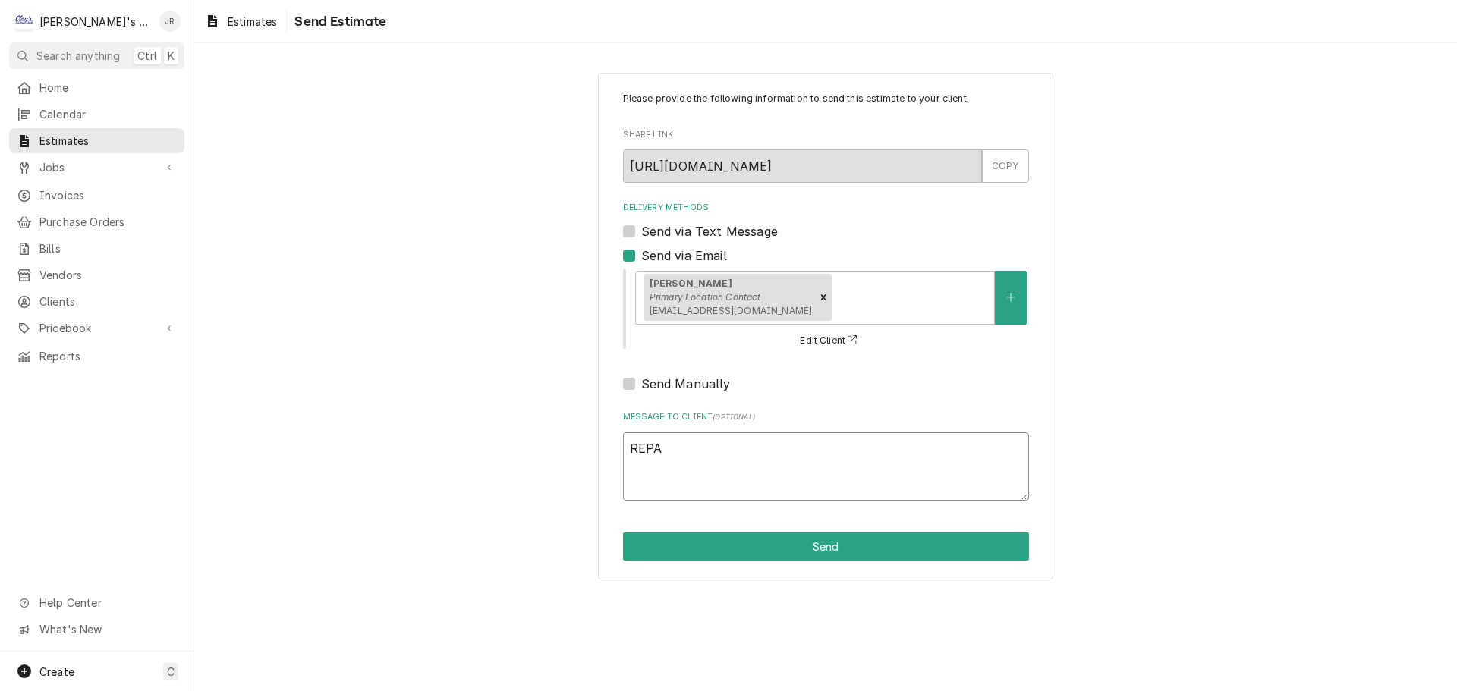
type textarea "REPAI"
type textarea "x"
type textarea "REPAIR"
type textarea "x"
type textarea "REPAIR"
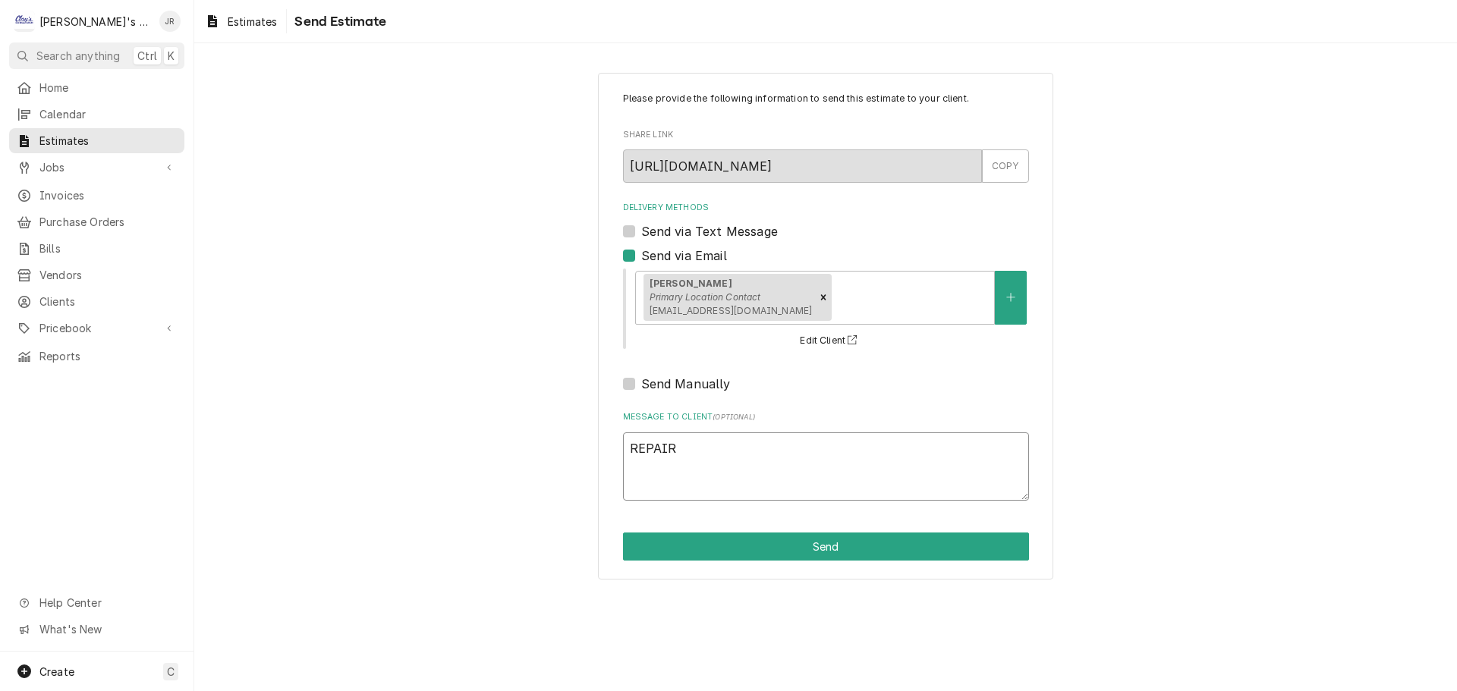
type textarea "x"
type textarea "REPAIR E"
type textarea "x"
type textarea "REPAIR ES"
type textarea "x"
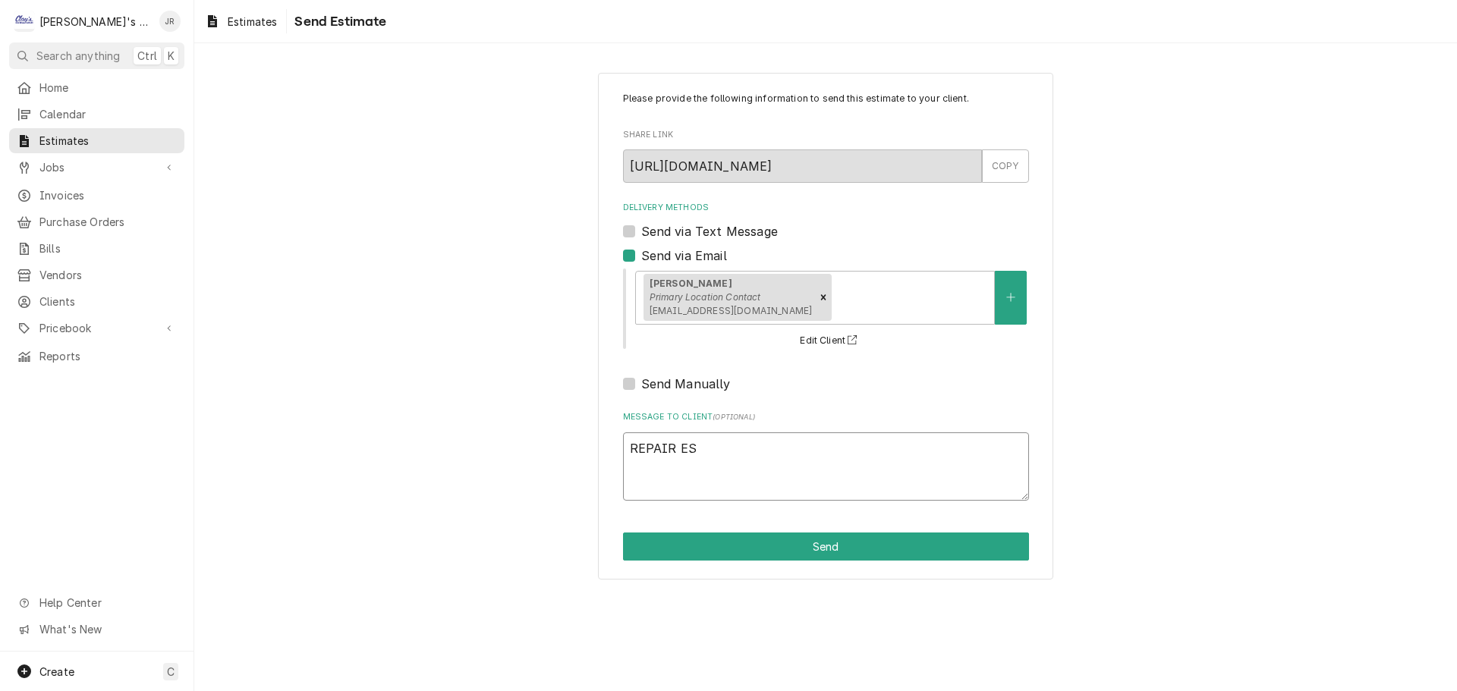
type textarea "REPAIR EST"
type textarea "x"
type textarea "REPAIR ESTI"
type textarea "x"
type textarea "REPAIR ESTIM"
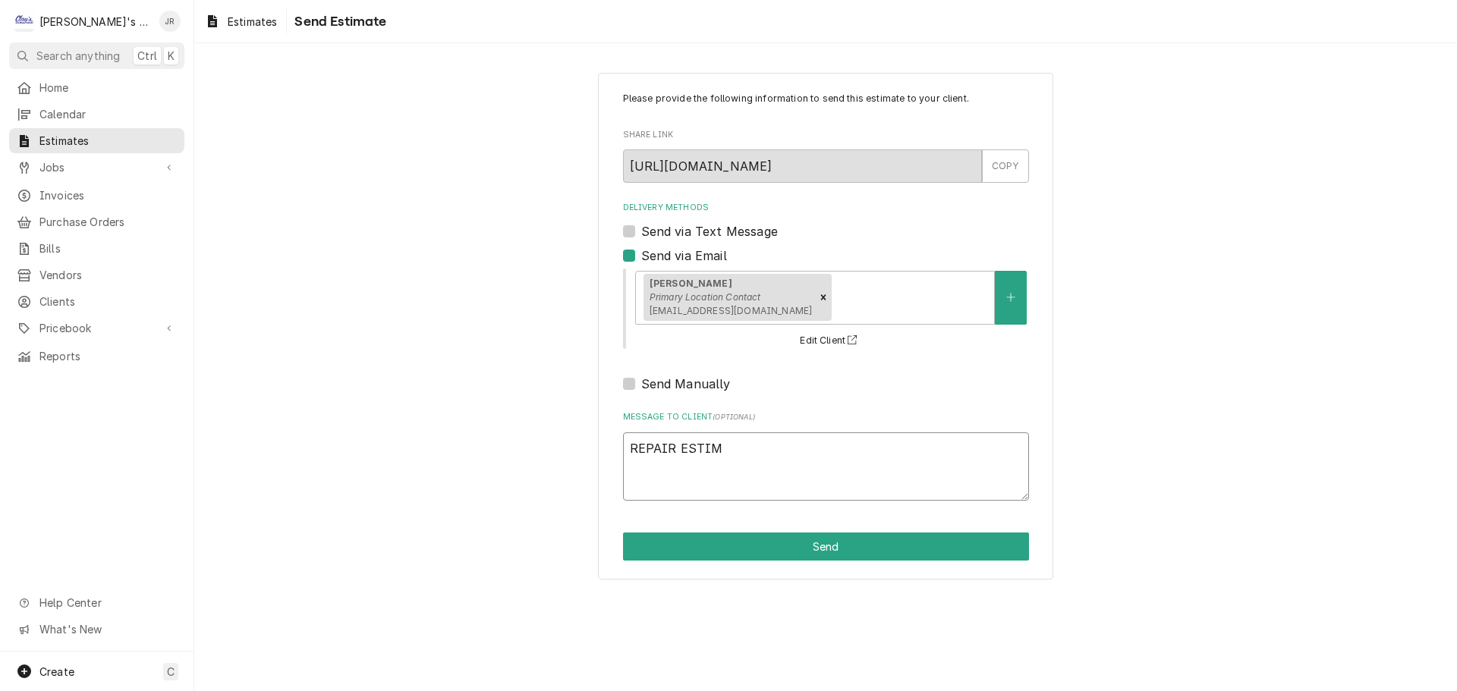
type textarea "x"
type textarea "REPAIR ESTIMA"
type textarea "x"
type textarea "REPAIR ESTIMAT"
type textarea "x"
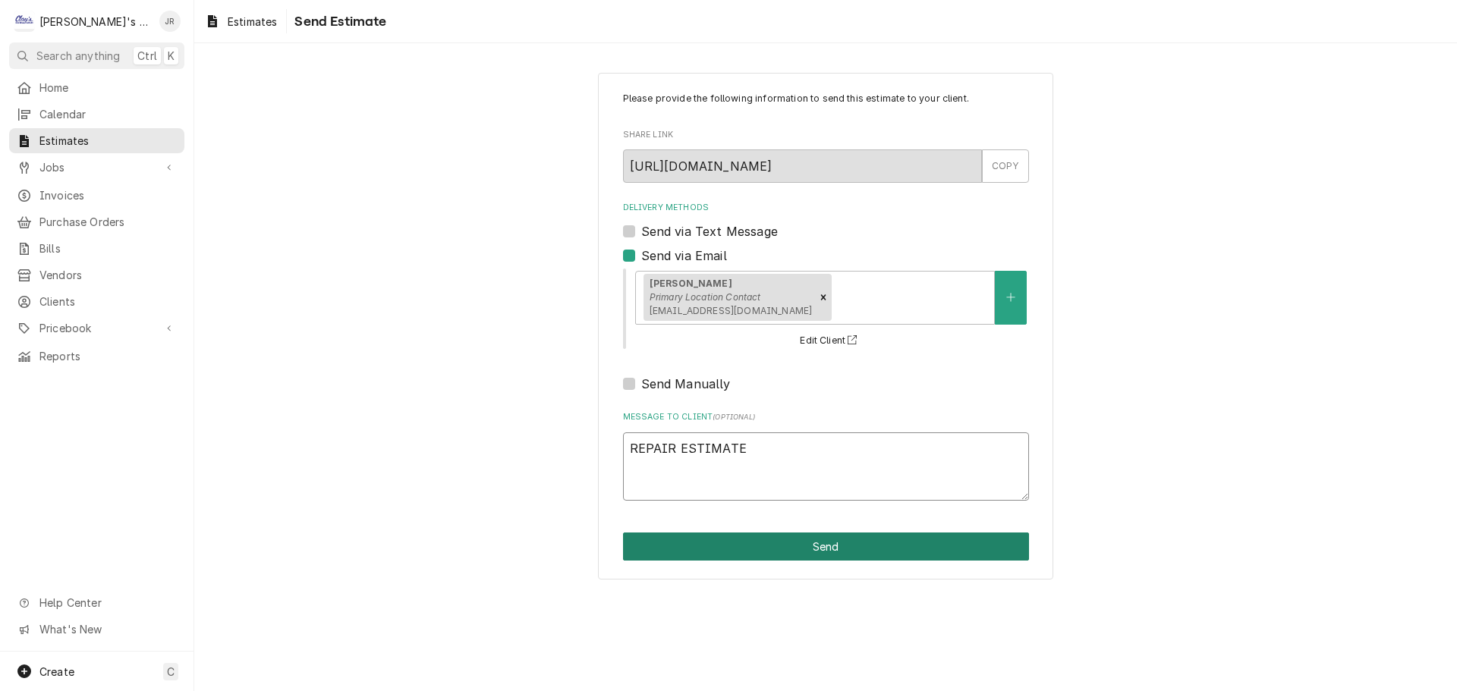
type textarea "REPAIR ESTIMATE"
click at [770, 542] on button "Send" at bounding box center [826, 547] width 406 height 28
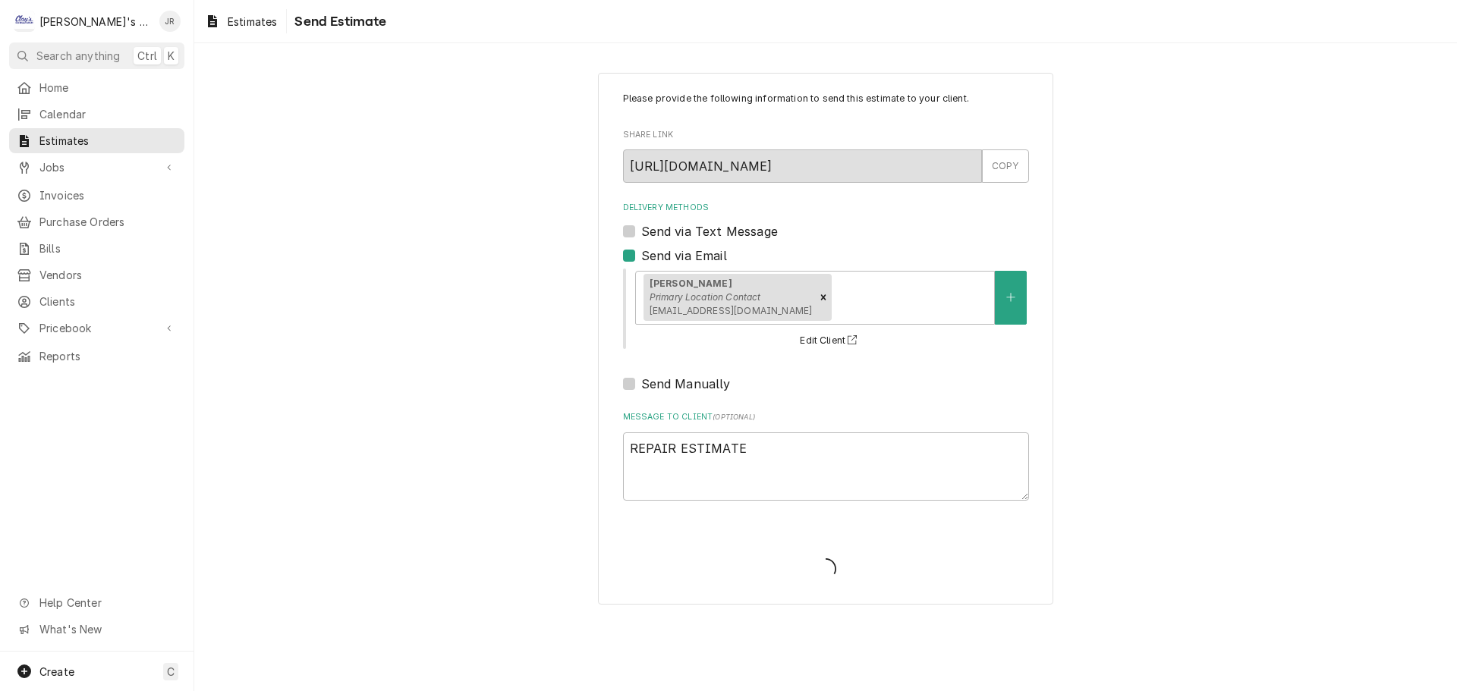
type textarea "x"
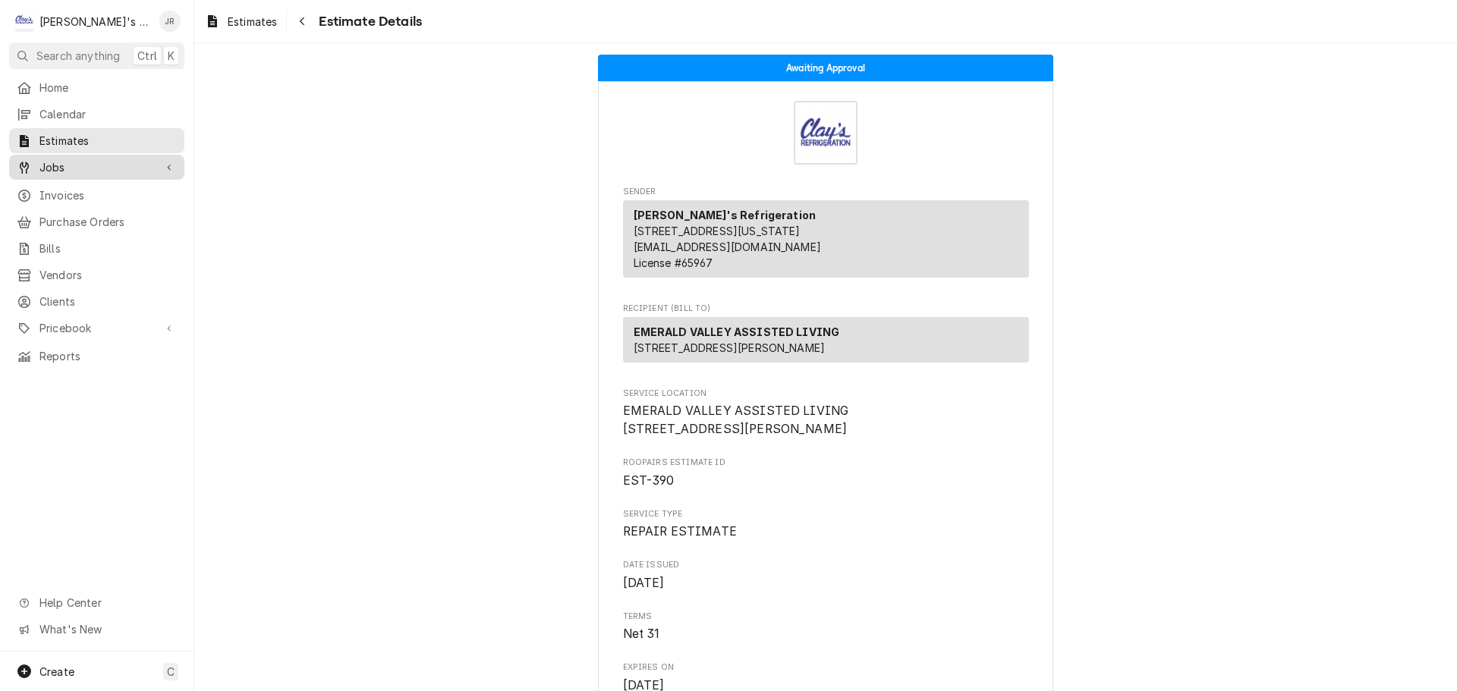
click at [114, 158] on div "Jobs" at bounding box center [96, 167] width 169 height 19
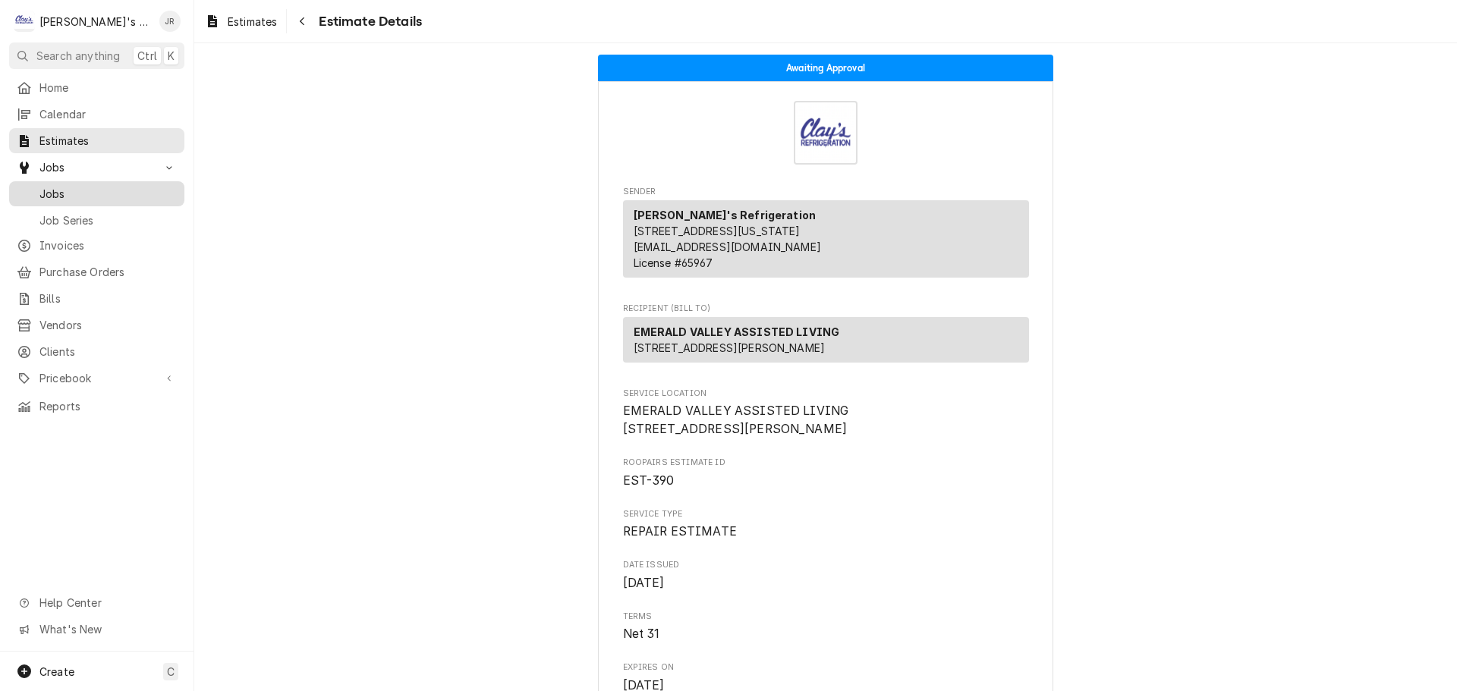
click at [109, 191] on span "Jobs" at bounding box center [107, 194] width 137 height 16
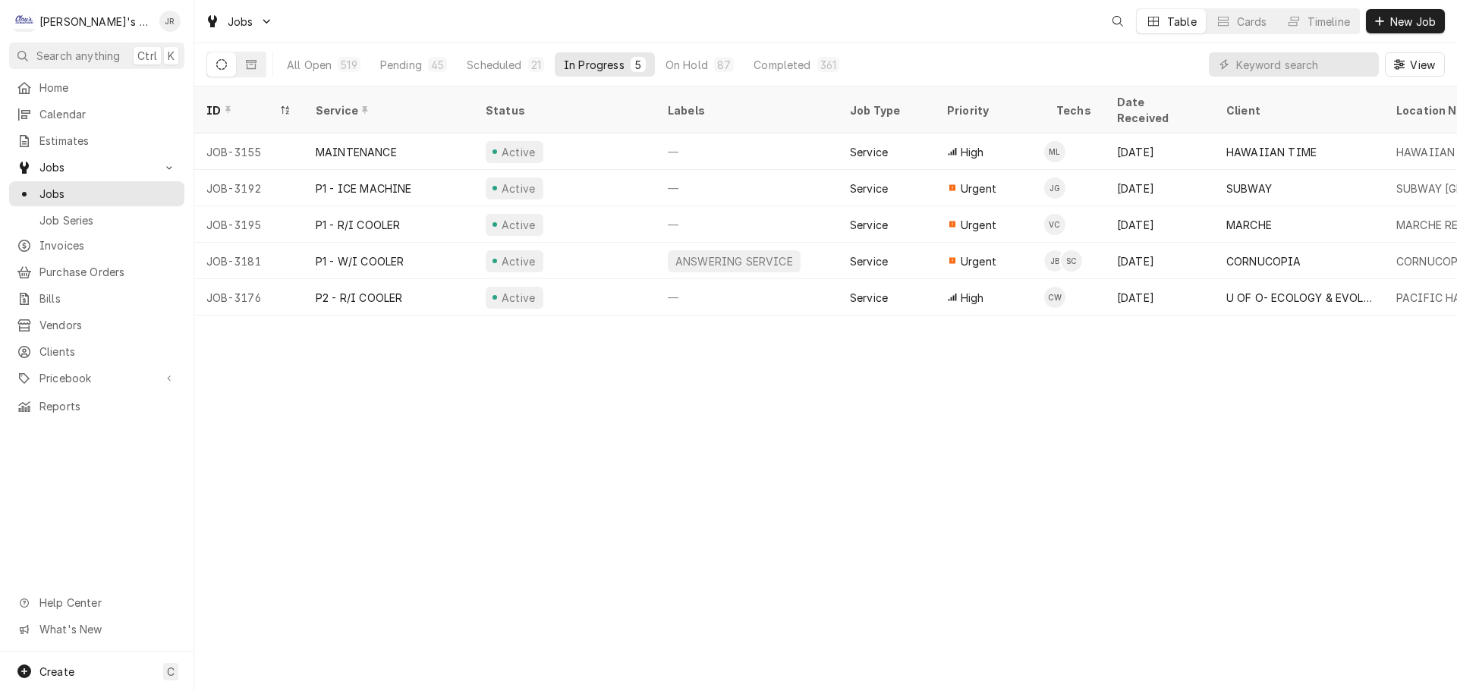
click at [1307, 77] on div "View" at bounding box center [1327, 64] width 236 height 42
click at [1308, 69] on input "Dynamic Content Wrapper" at bounding box center [1303, 64] width 135 height 24
type input "3071"
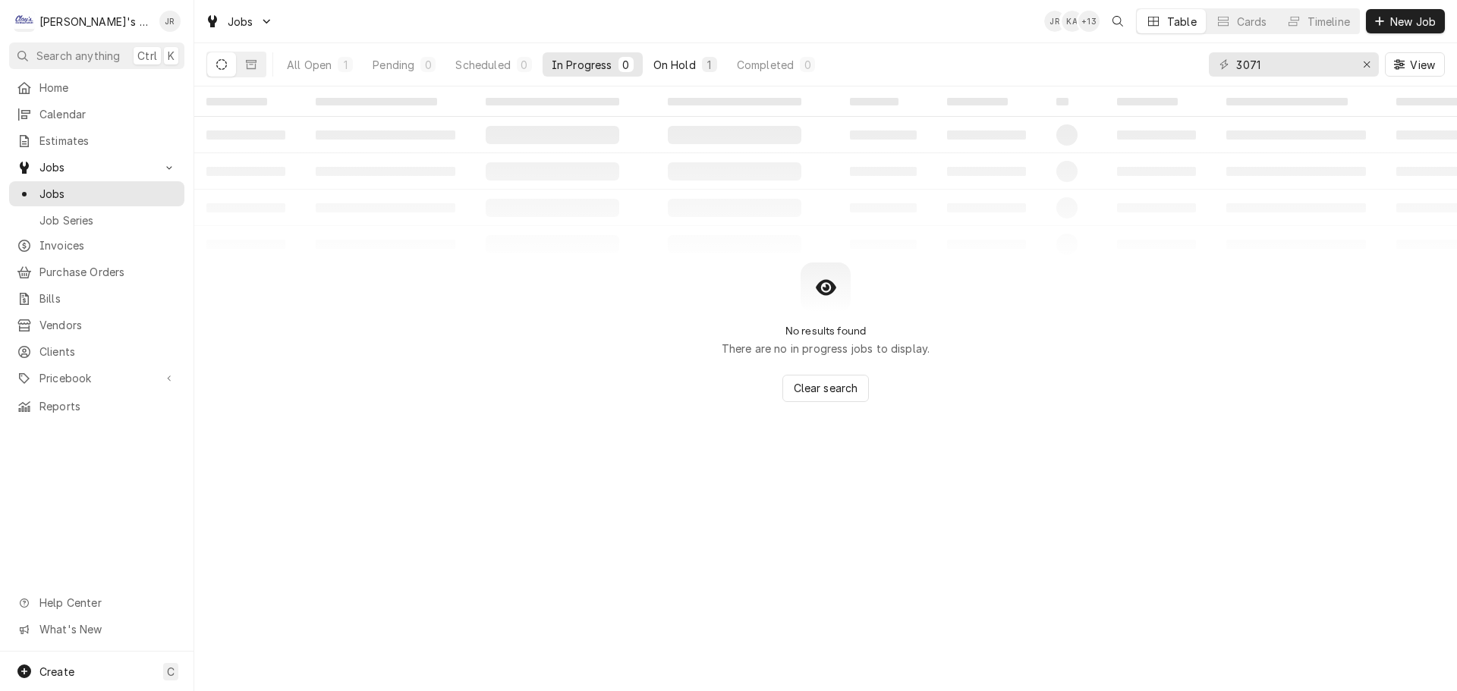
click at [678, 66] on div "On Hold" at bounding box center [674, 65] width 42 height 16
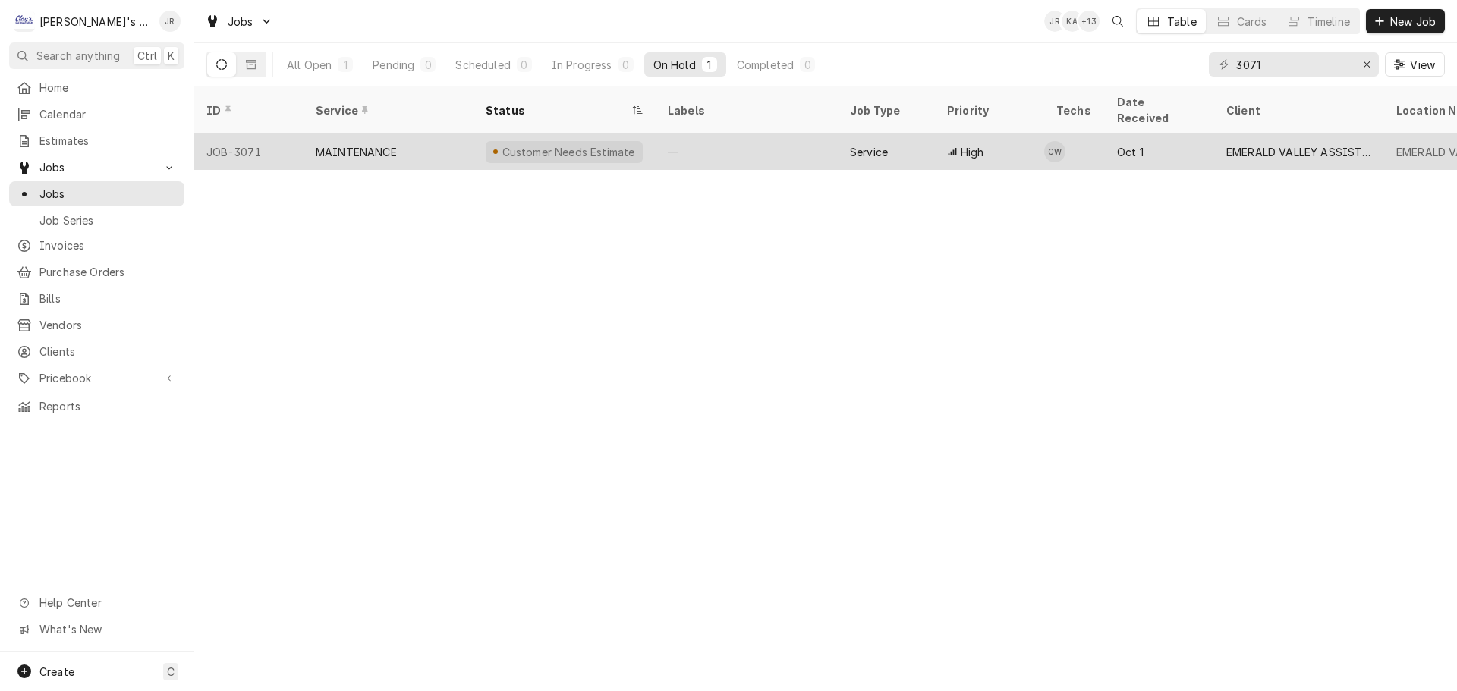
click at [643, 137] on div "Customer Needs Estimate" at bounding box center [564, 152] width 182 height 36
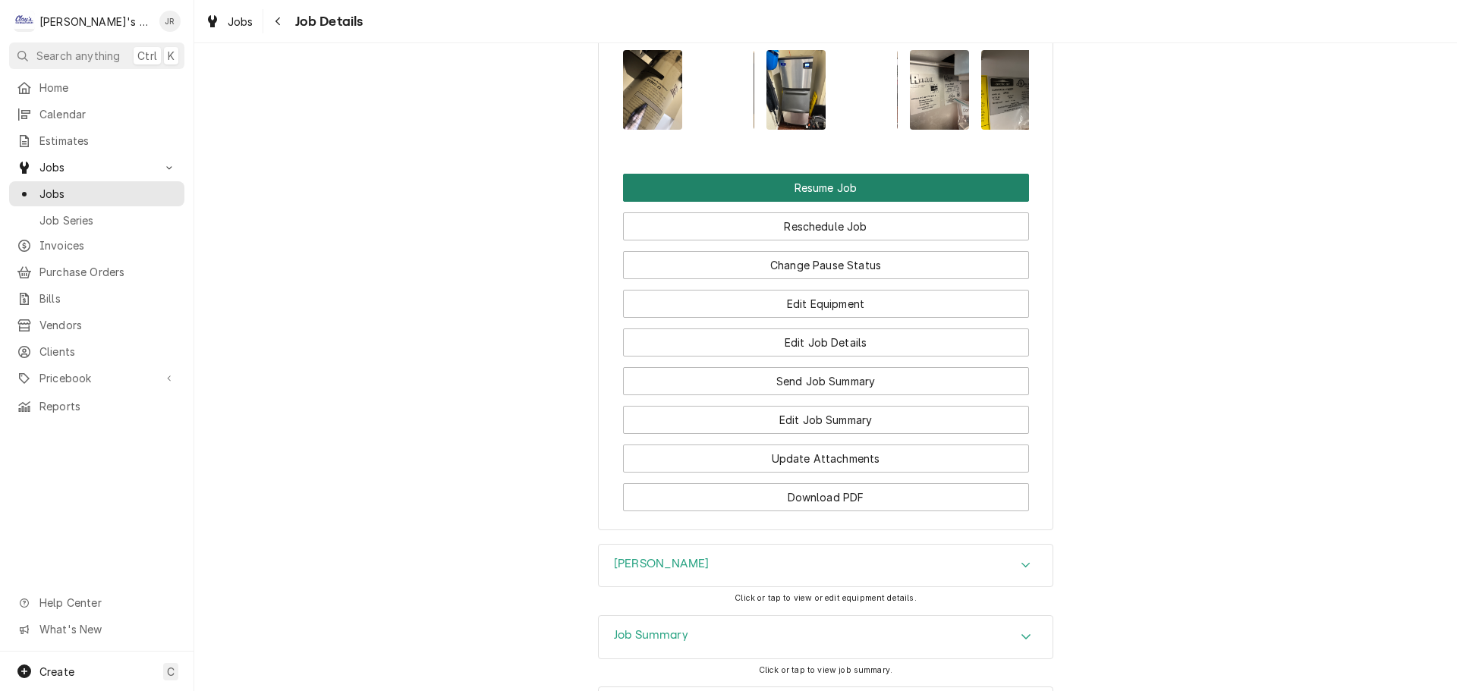
scroll to position [1897, 0]
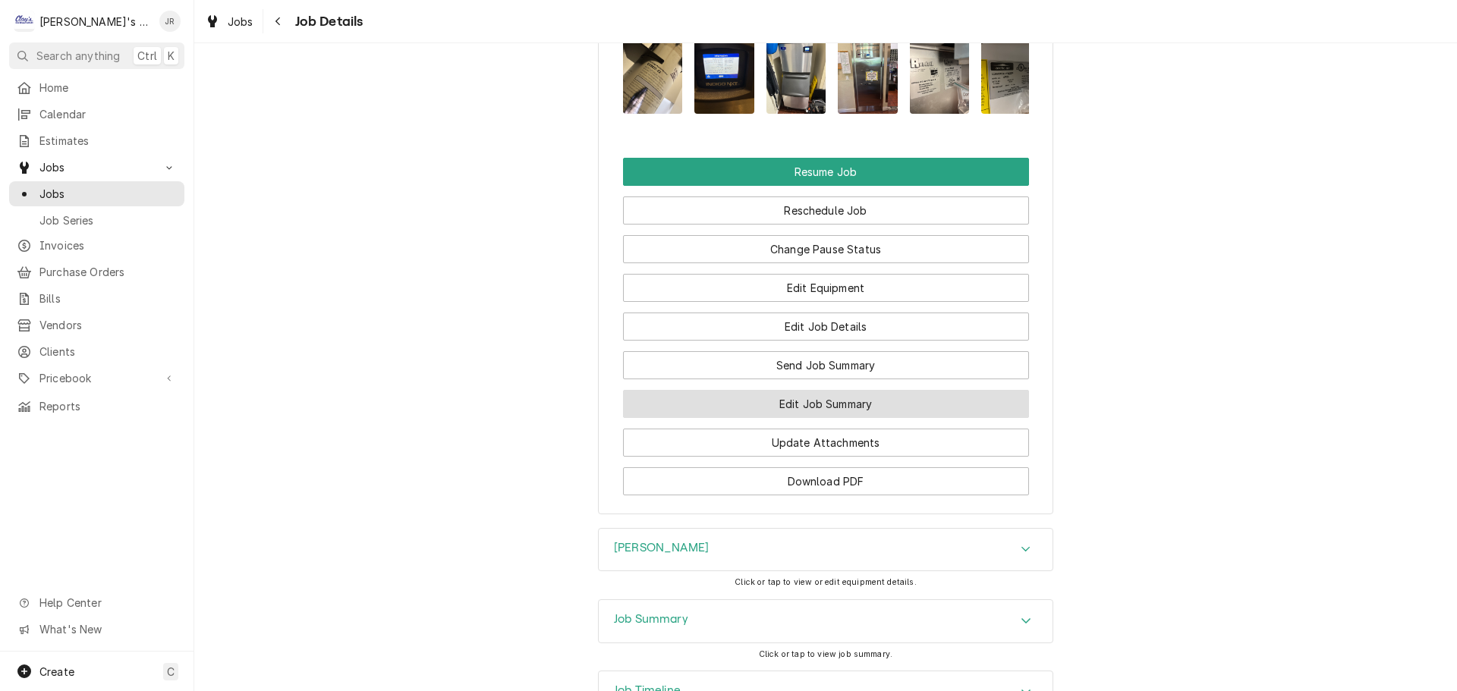
click at [835, 408] on button "Edit Job Summary" at bounding box center [826, 404] width 406 height 28
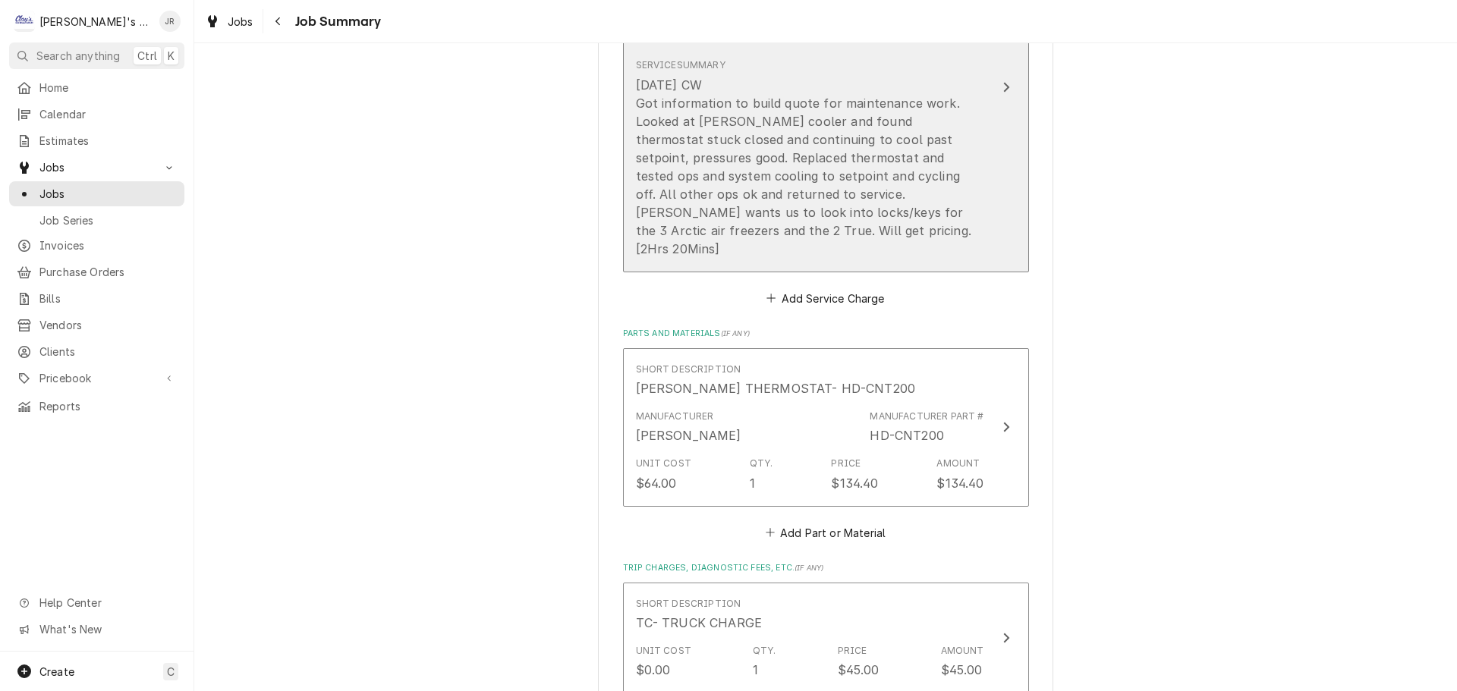
click at [874, 176] on div "[DATE] CW Got information to build quote for maintenance work. Looked at [PERSO…" at bounding box center [810, 167] width 348 height 182
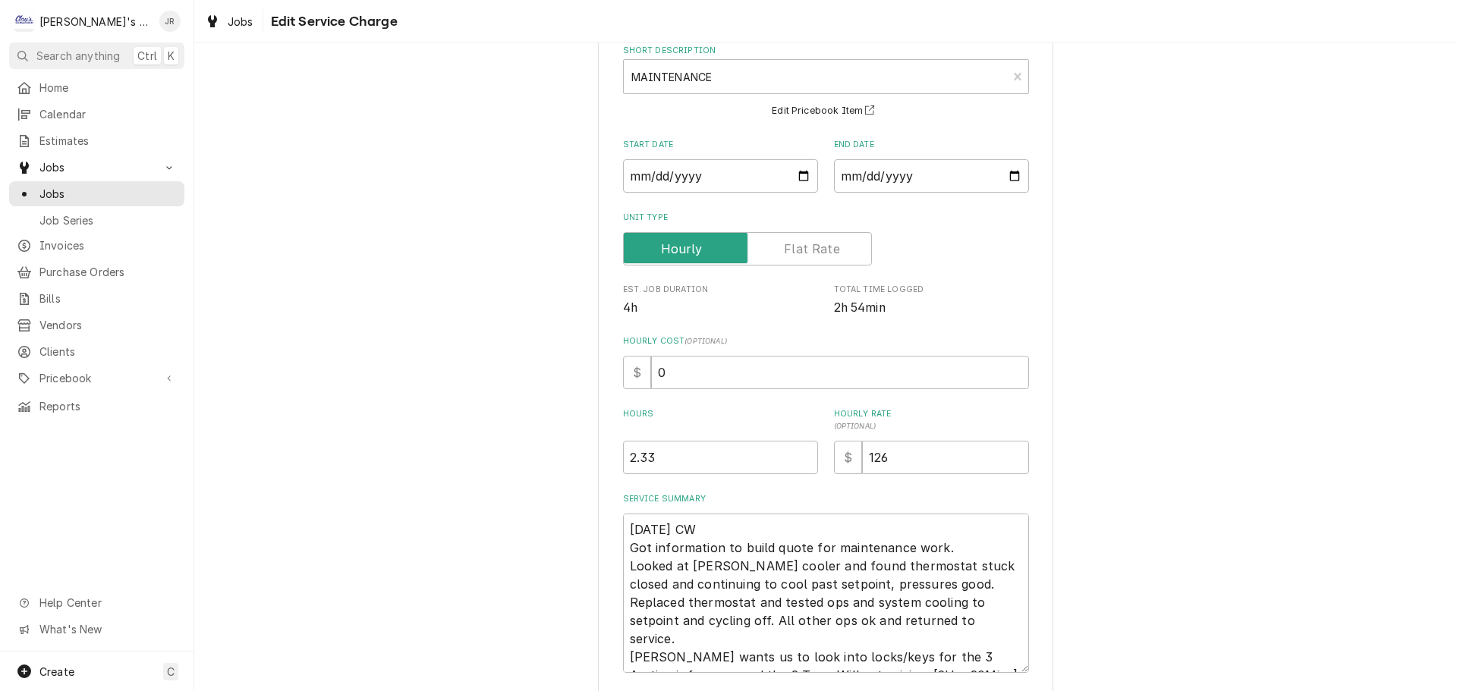
scroll to position [197, 0]
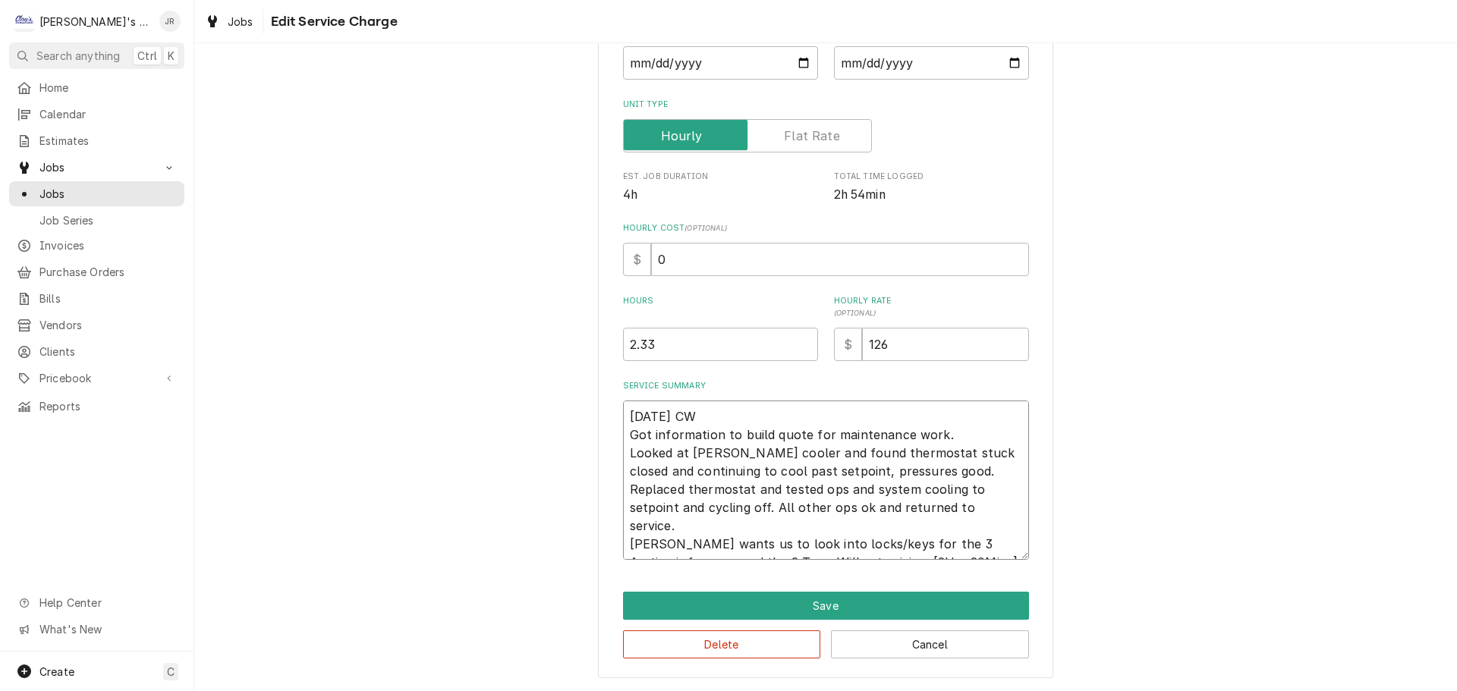
click at [926, 552] on textarea "[DATE] CW Got information to build quote for maintenance work. Looked at [PERSO…" at bounding box center [826, 480] width 406 height 159
type textarea "x"
type textarea "[DATE] CW Got information to build quote for maintenance work. Looked at [PERSO…"
type textarea "x"
type textarea "[DATE] CW Got information to build quote for maintenance work. Looked at [PERSO…"
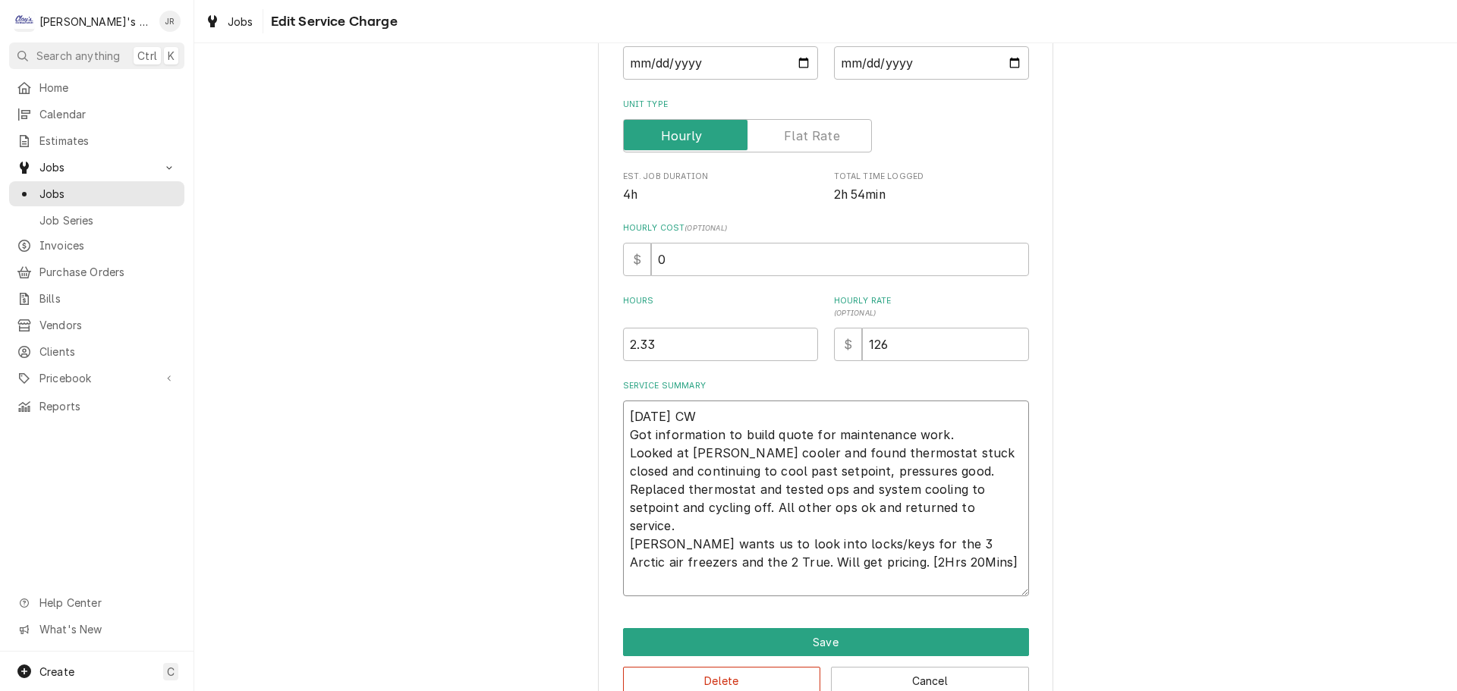
type textarea "x"
type textarea "[DATE] CW Got information to build quote for maintenance work. Looked at [PERSO…"
type textarea "x"
type textarea "[DATE] CW Got information to build quote for maintenance work. Looked at [PERSO…"
type textarea "x"
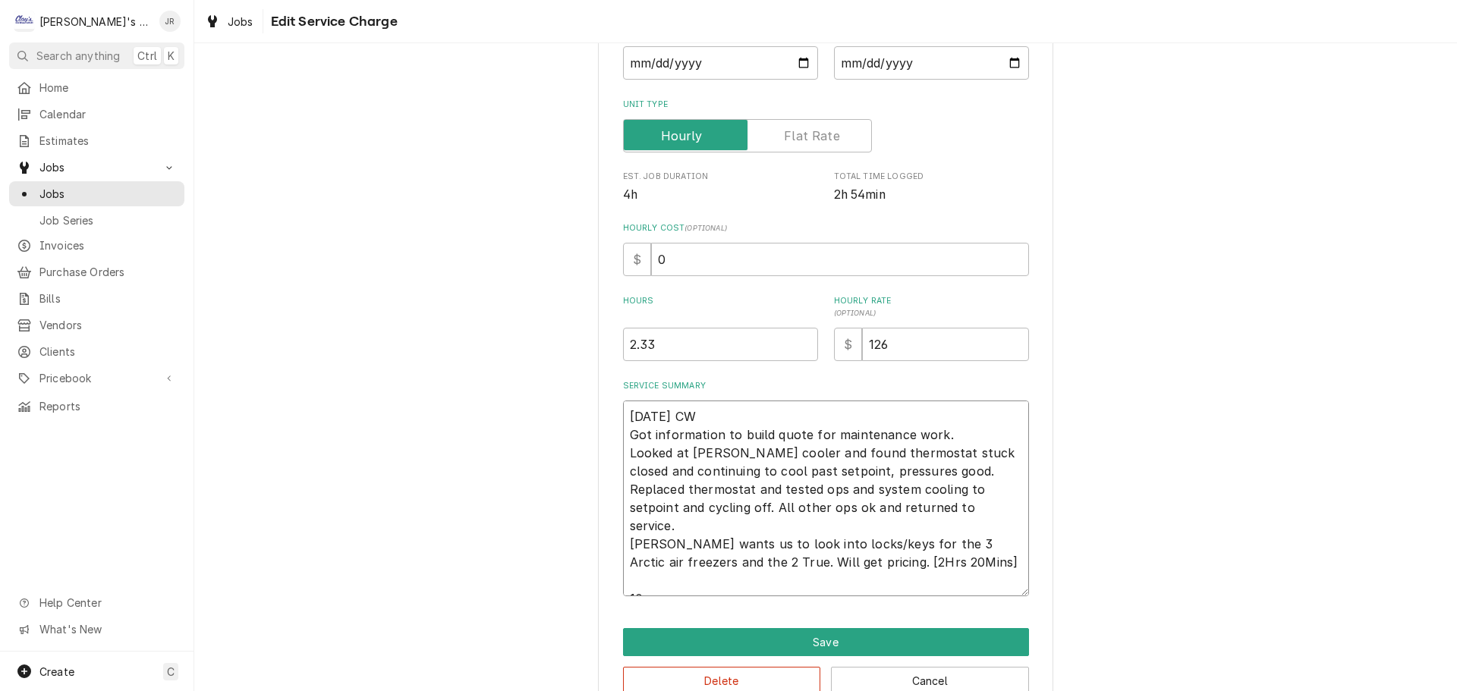
type textarea "[DATE] CW Got information to build quote for maintenance work. Looked at [PERSO…"
type textarea "x"
type textarea "[DATE] CW Got information to build quote for maintenance work. Looked at [PERSO…"
type textarea "x"
type textarea "[DATE] CW Got information to build quote for maintenance work. Looked at [PERSO…"
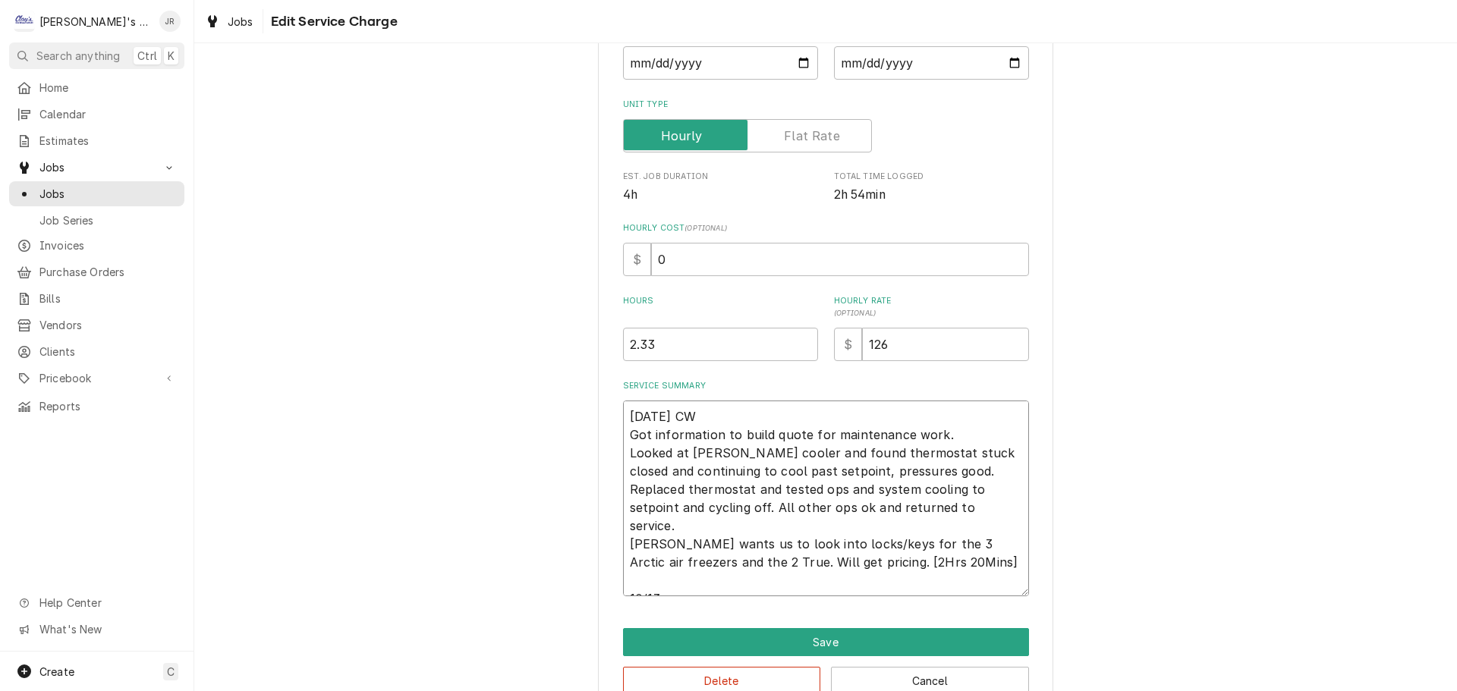
type textarea "x"
type textarea "[DATE] CW Got information to build quote for maintenance work. Looked at [PERSO…"
type textarea "x"
type textarea "[DATE] CW Got information to build quote for maintenance work. Looked at [PERSO…"
type textarea "x"
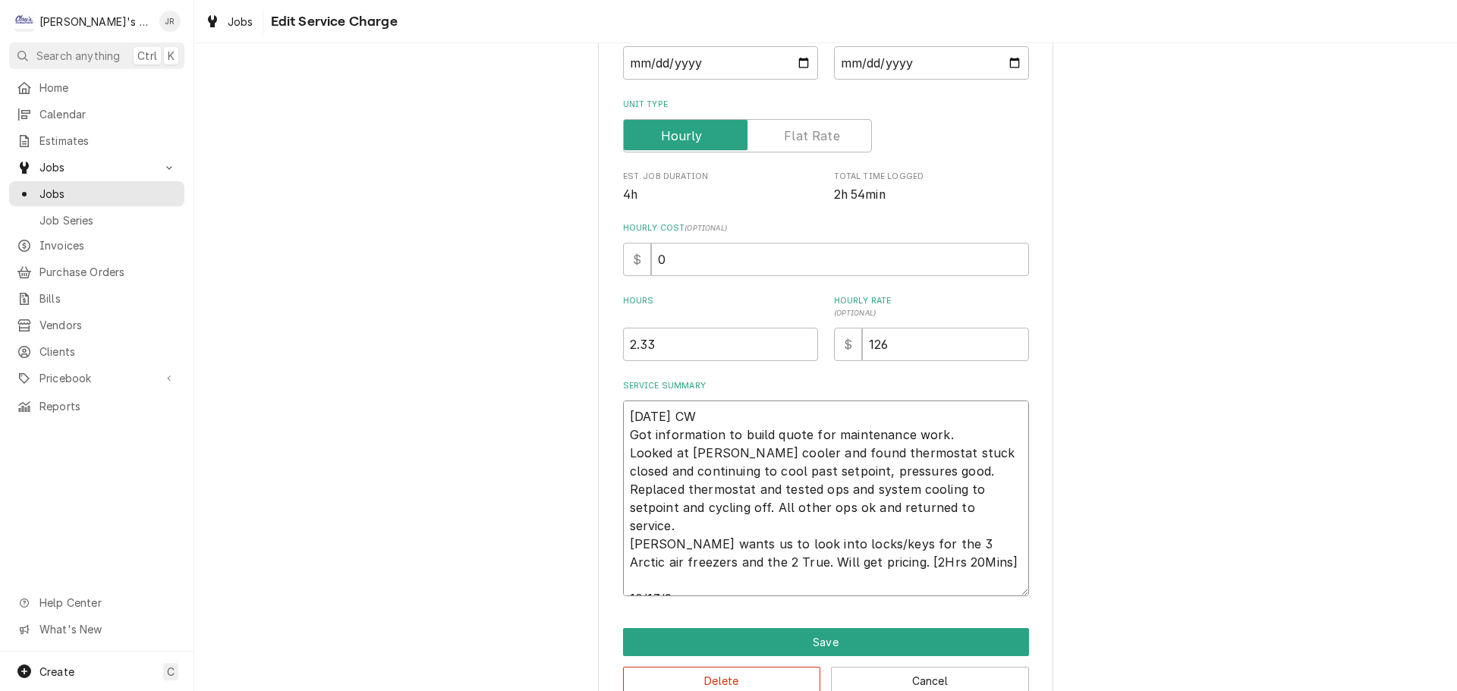
type textarea "10/7/2025 CW Got information to build quote for maintenance work. Looked at Ran…"
type textarea "x"
type textarea "10/7/2025 CW Got information to build quote for maintenance work. Looked at Ran…"
type textarea "x"
type textarea "10/7/2025 CW Got information to build quote for maintenance work. Looked at Ran…"
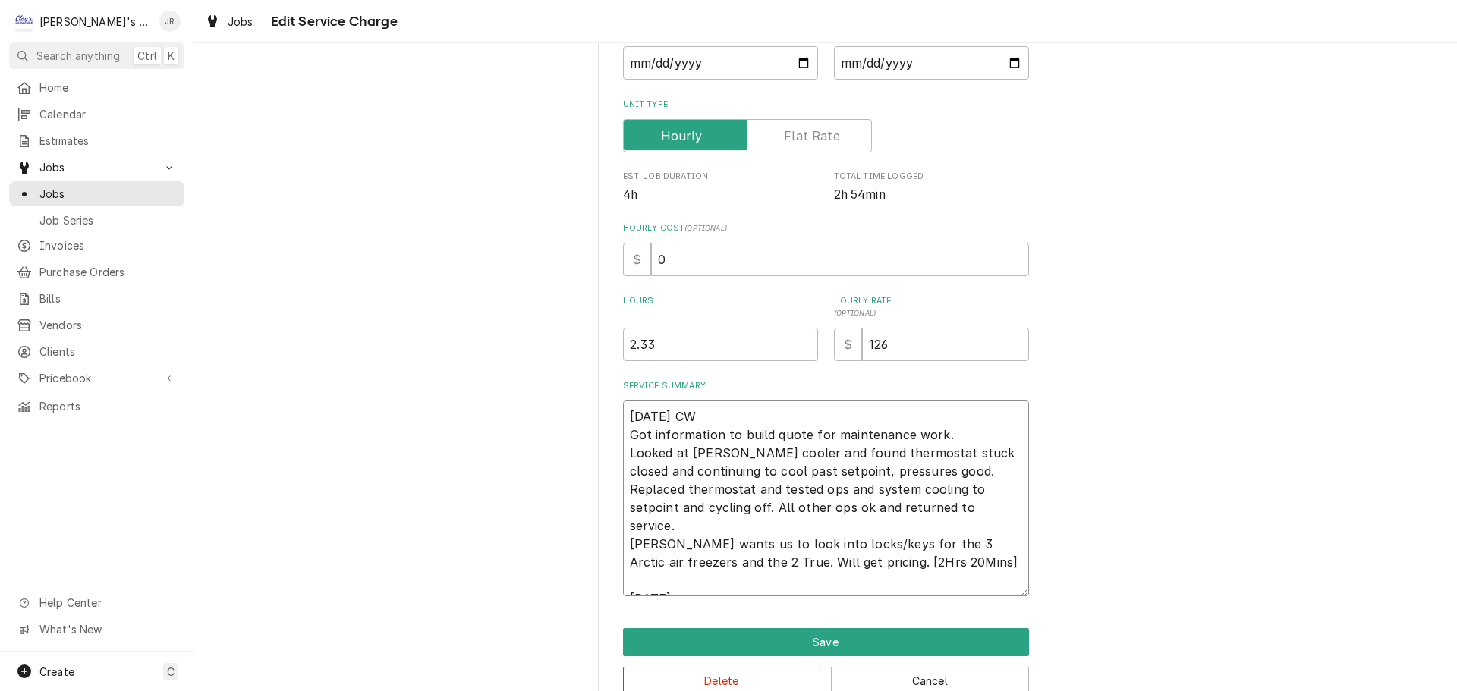
type textarea "x"
type textarea "10/7/2025 CW Got information to build quote for maintenance work. Looked at Ran…"
type textarea "x"
type textarea "10/7/2025 CW Got information to build quote for maintenance work. Looked at Ran…"
type textarea "x"
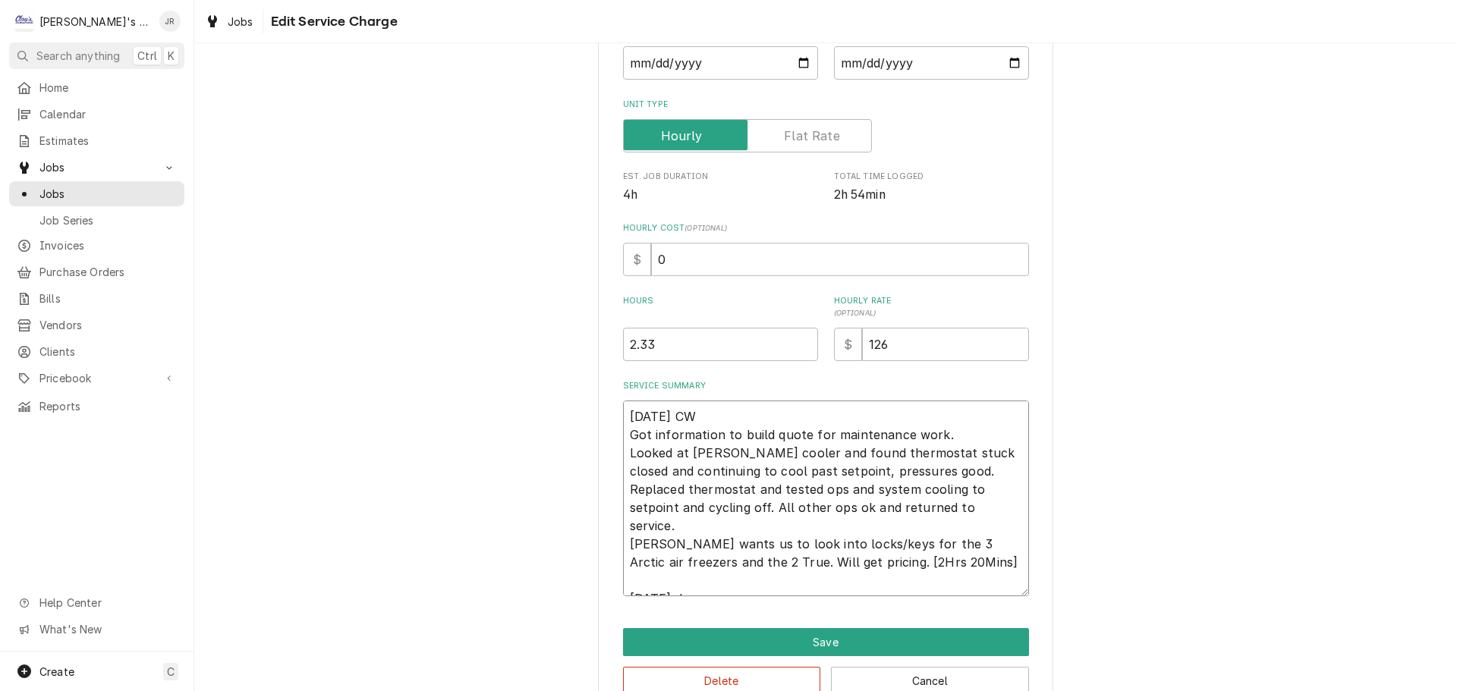
type textarea "10/7/2025 CW Got information to build quote for maintenance work. Looked at Ran…"
type textarea "x"
type textarea "10/7/2025 CW Got information to build quote for maintenance work. Looked at Ran…"
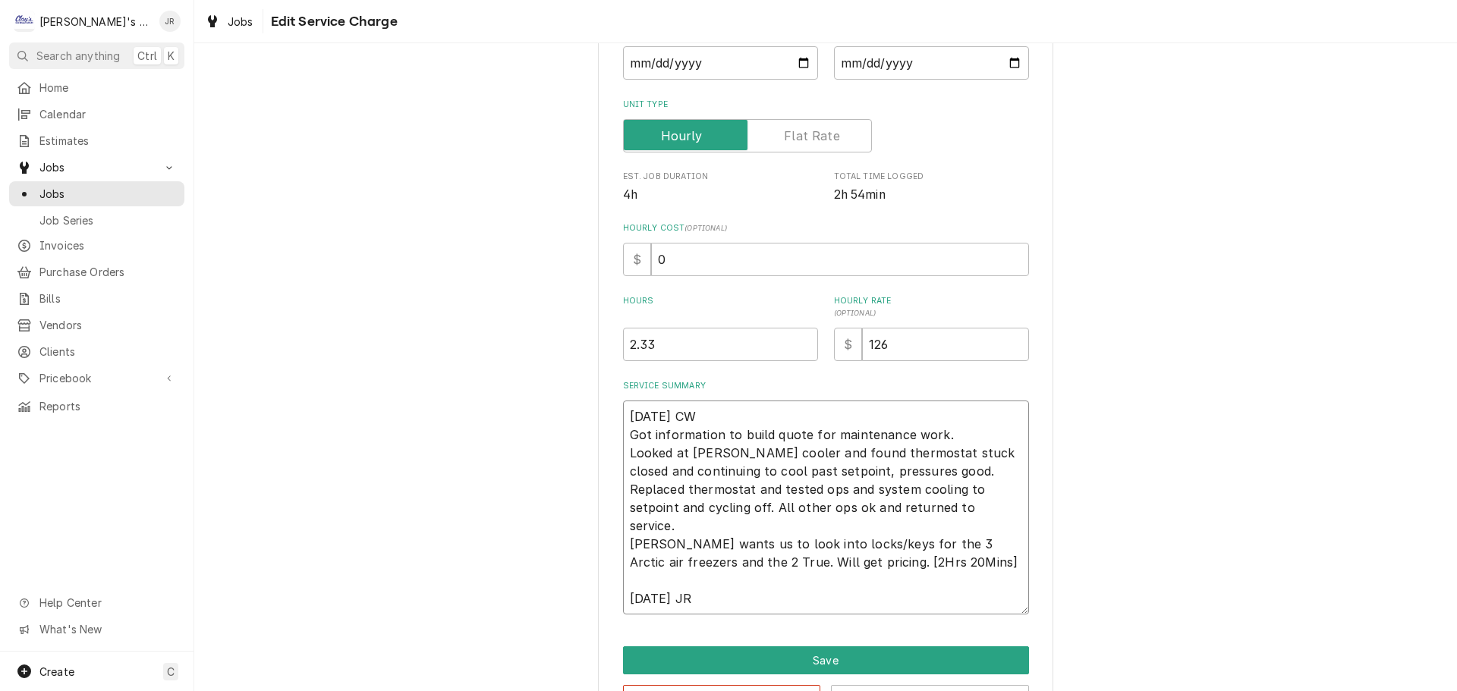
type textarea "x"
type textarea "10/7/2025 CW Got information to build quote for maintenance work. Looked at Ran…"
type textarea "x"
type textarea "10/7/2025 CW Got information to build quote for maintenance work. Looked at Ran…"
type textarea "x"
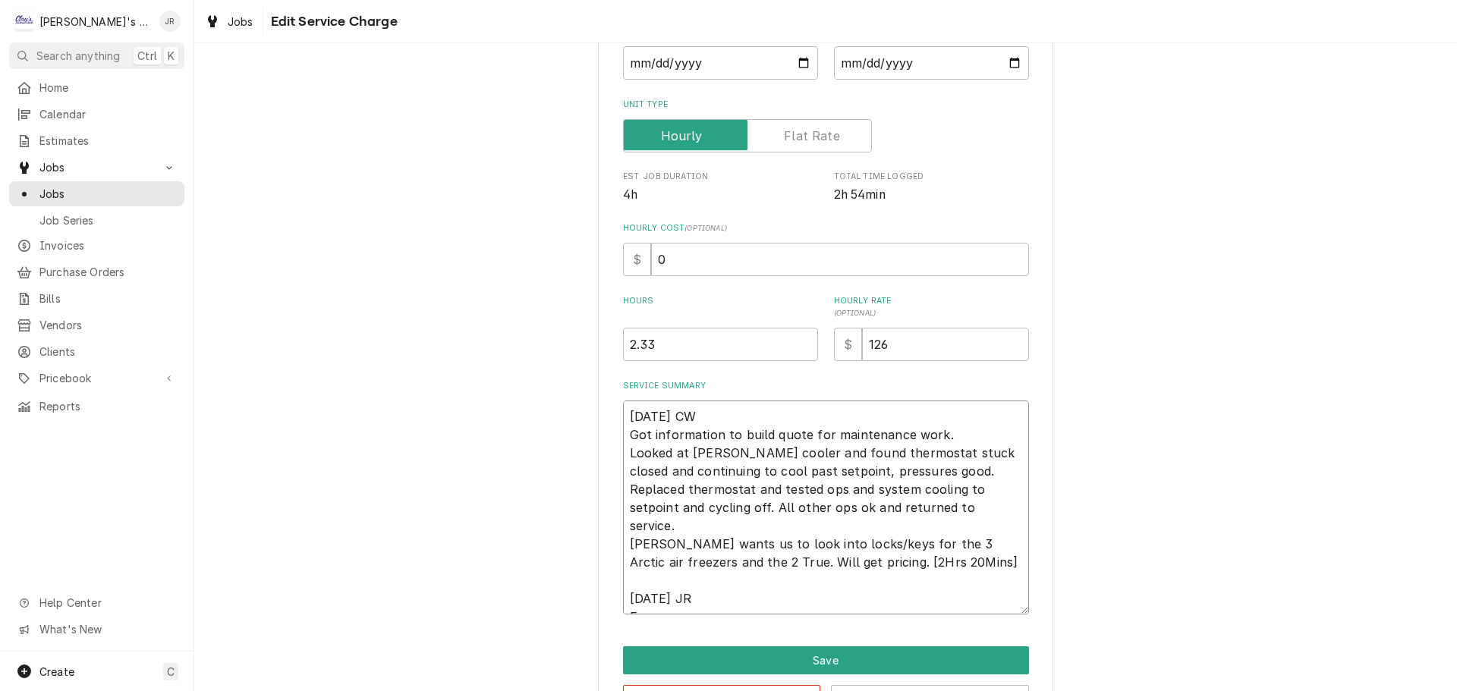
type textarea "10/7/2025 CW Got information to build quote for maintenance work. Looked at Ran…"
type textarea "x"
type textarea "10/7/2025 CW Got information to build quote for maintenance work. Looked at Ran…"
type textarea "x"
type textarea "10/7/2025 CW Got information to build quote for maintenance work. Looked at Ran…"
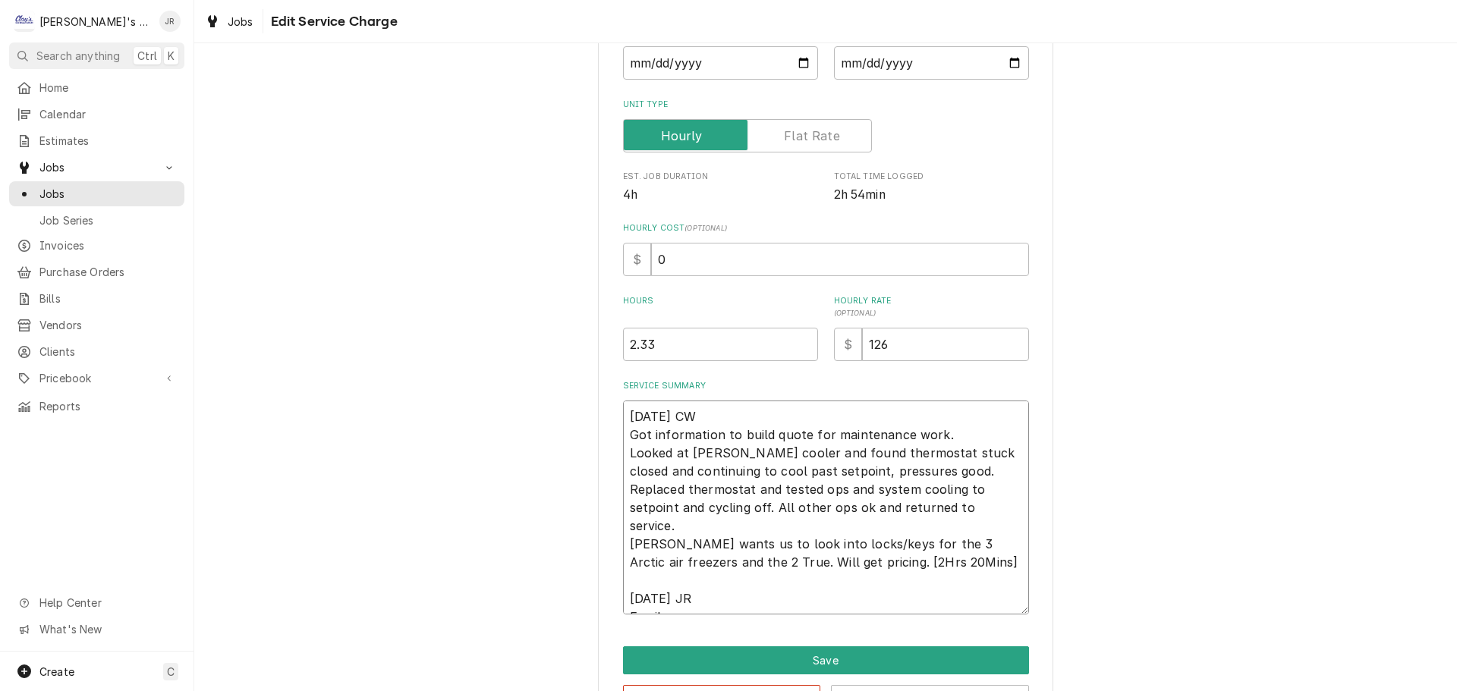
type textarea "x"
type textarea "10/7/2025 CW Got information to build quote for maintenance work. Looked at Ran…"
type textarea "x"
type textarea "10/7/2025 CW Got information to build quote for maintenance work. Looked at Ran…"
type textarea "x"
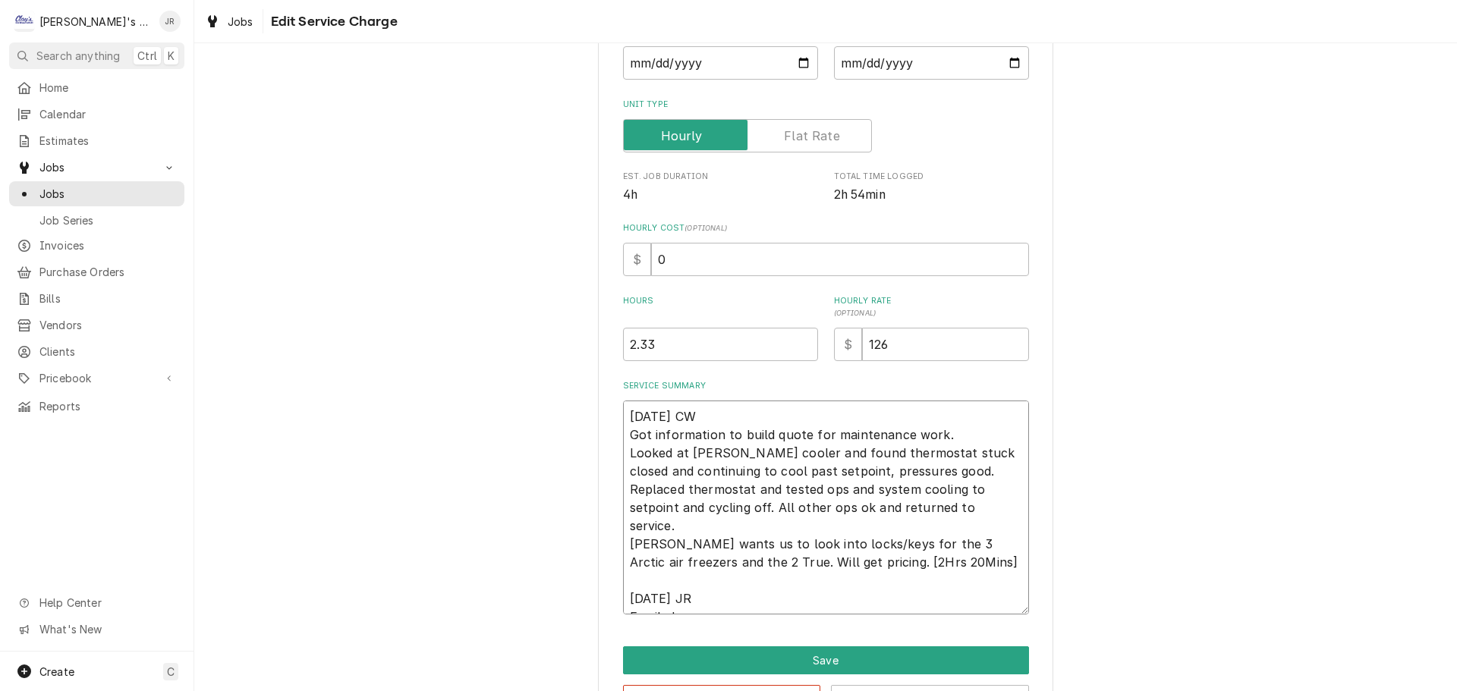
type textarea "10/7/2025 CW Got information to build quote for maintenance work. Looked at Ran…"
type textarea "x"
type textarea "10/7/2025 CW Got information to build quote for maintenance work. Looked at Ran…"
type textarea "x"
type textarea "10/7/2025 CW Got information to build quote for maintenance work. Looked at Ran…"
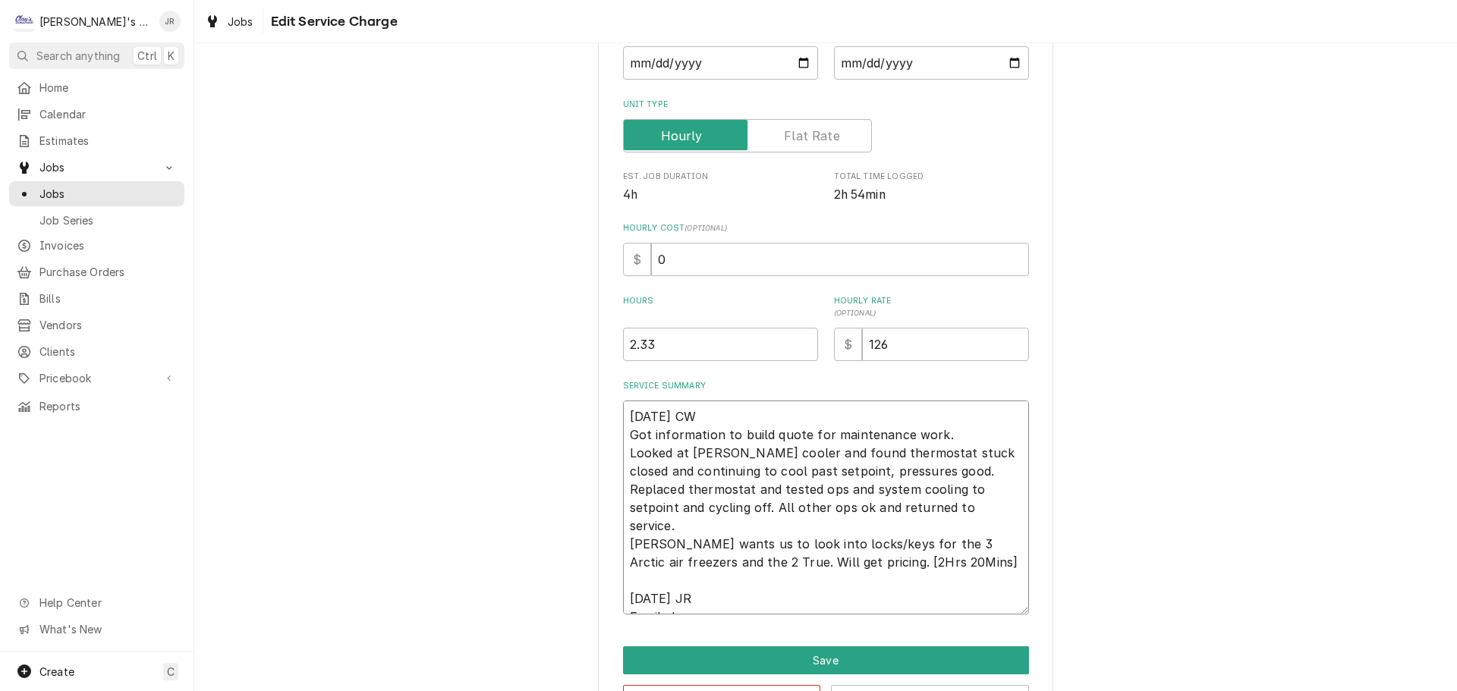
type textarea "x"
type textarea "10/7/2025 CW Got information to build quote for maintenance work. Looked at Ran…"
type textarea "x"
type textarea "10/7/2025 CW Got information to build quote for maintenance work. Looked at Ran…"
type textarea "x"
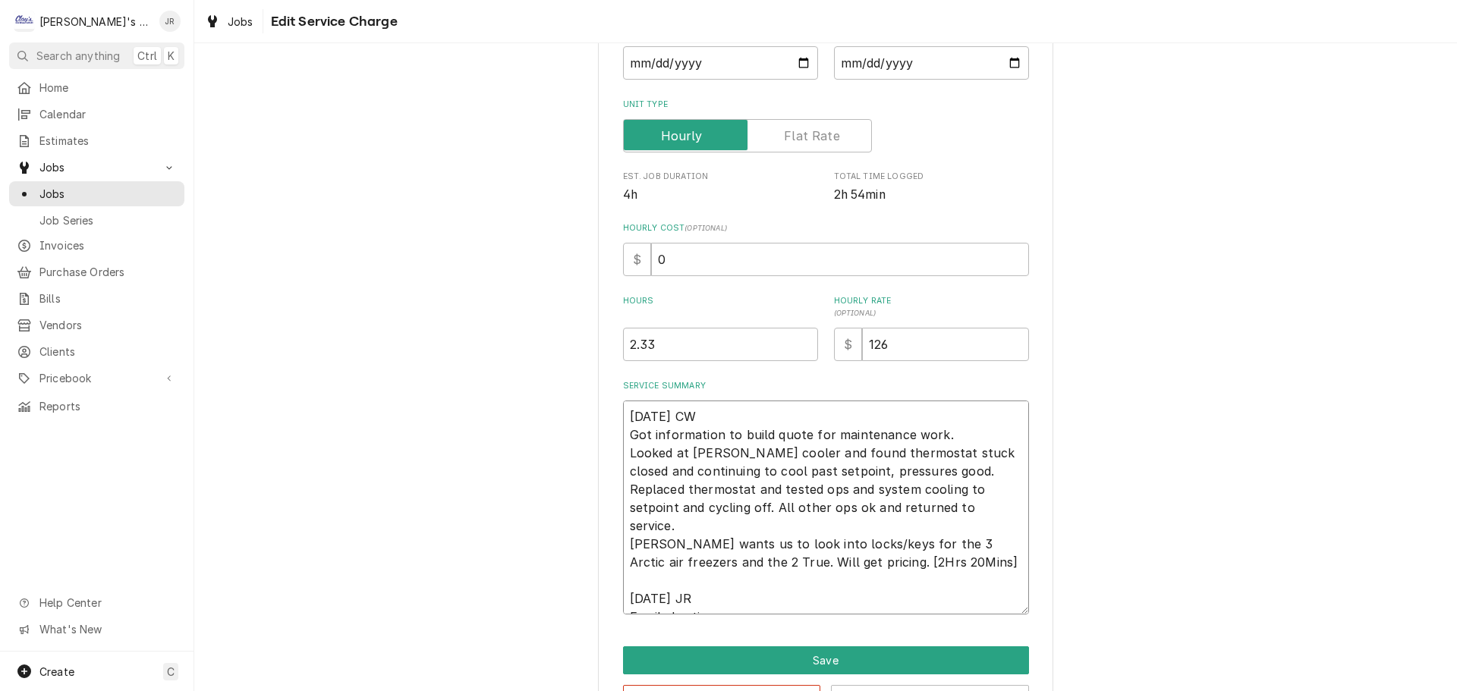
type textarea "10/7/2025 CW Got information to build quote for maintenance work. Looked at Ran…"
type textarea "x"
type textarea "10/7/2025 CW Got information to build quote for maintenance work. Looked at Ran…"
type textarea "x"
type textarea "10/7/2025 CW Got information to build quote for maintenance work. Looked at Ran…"
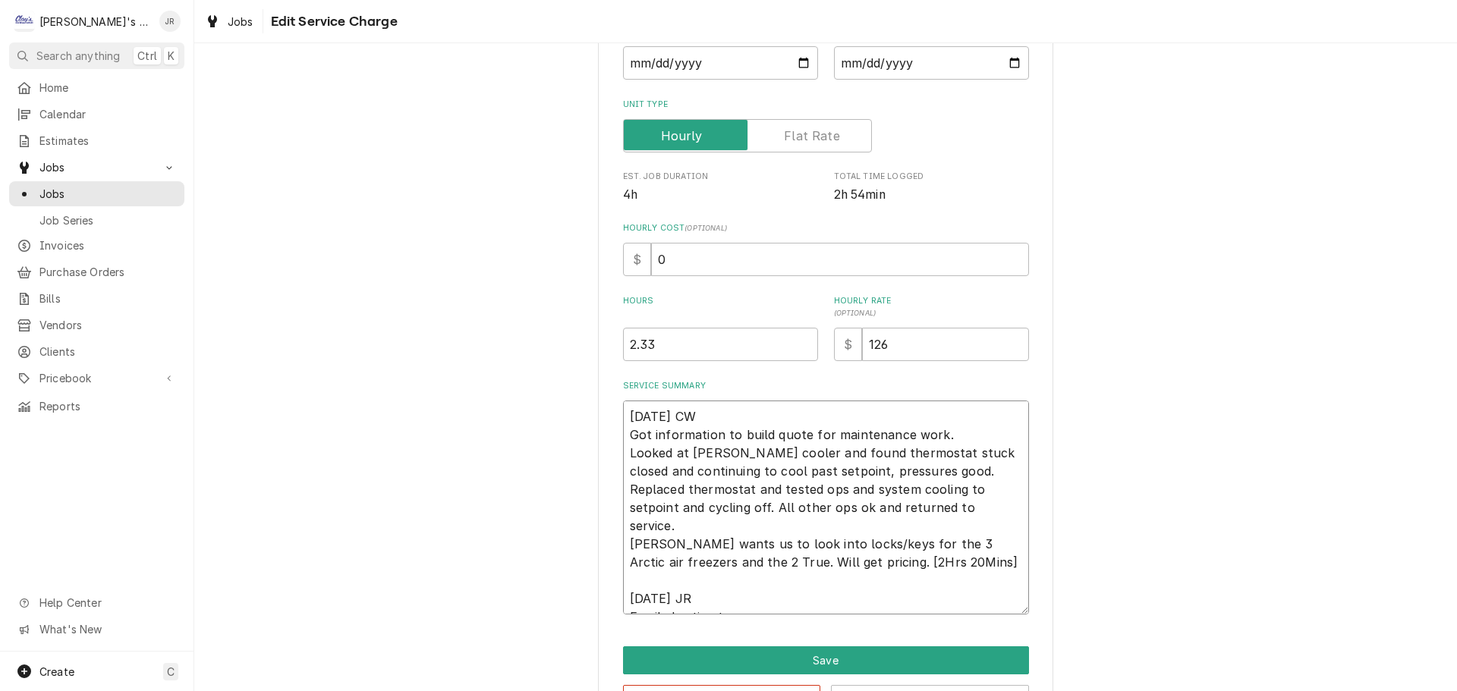
type textarea "x"
type textarea "10/7/2025 CW Got information to build quote for maintenance work. Looked at Ran…"
type textarea "x"
type textarea "10/7/2025 CW Got information to build quote for maintenance work. Looked at Ran…"
type textarea "x"
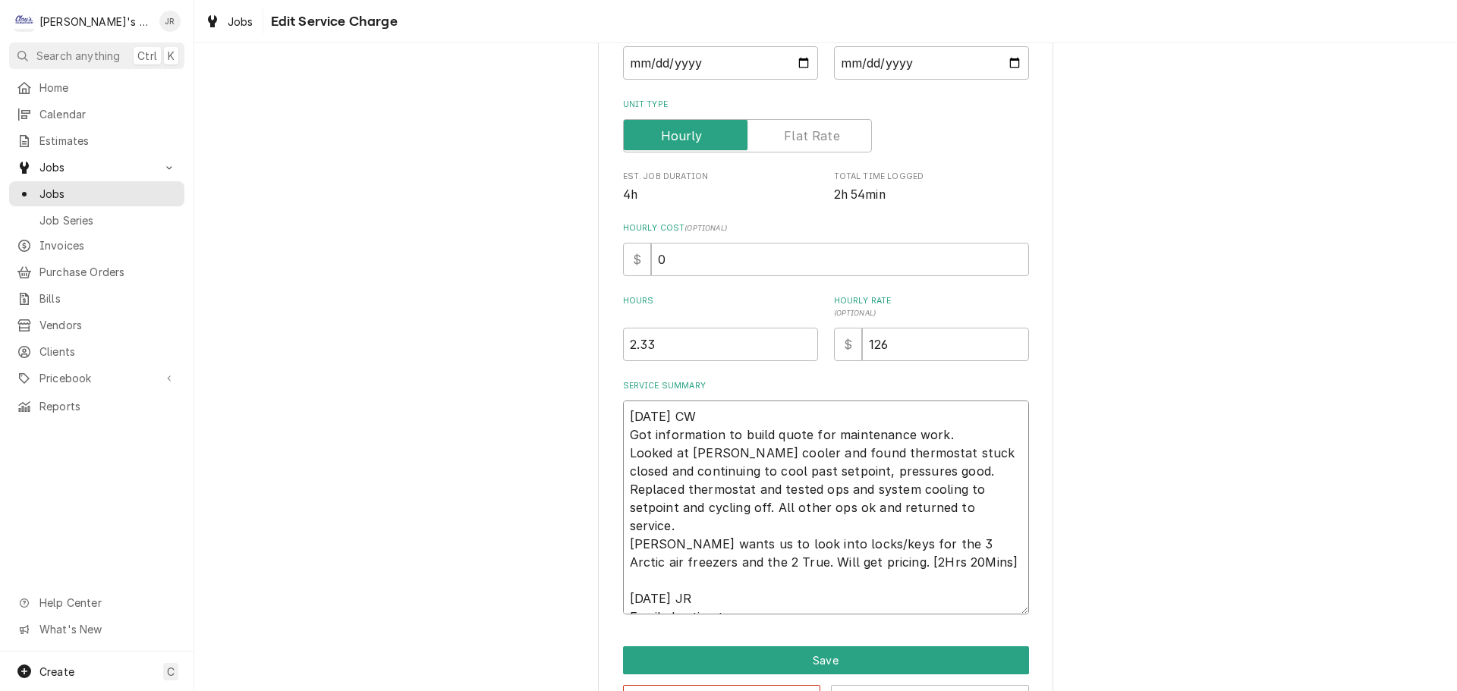
type textarea "10/7/2025 CW Got information to build quote for maintenance work. Looked at Ran…"
type textarea "x"
type textarea "[DATE] CW Got information to build quote for maintenance work. Looked at [PERSO…"
type textarea "x"
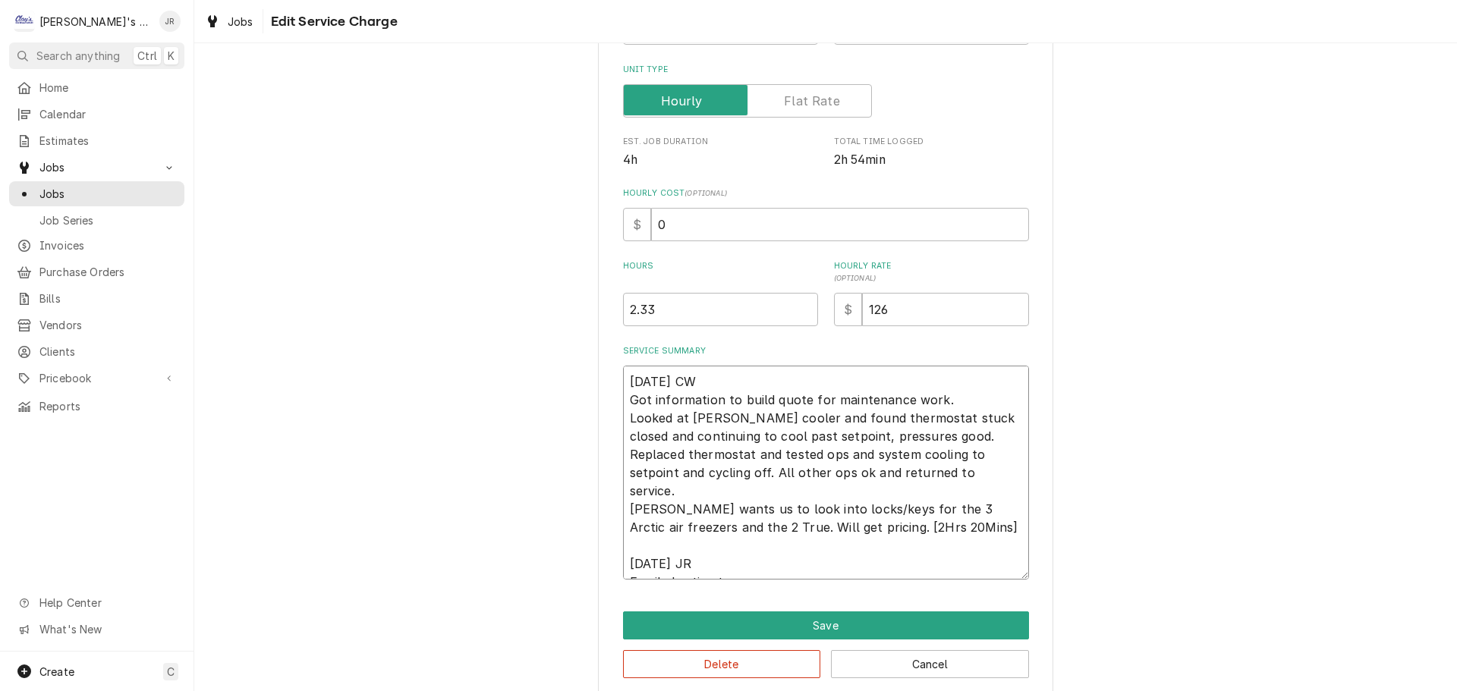
scroll to position [252, 0]
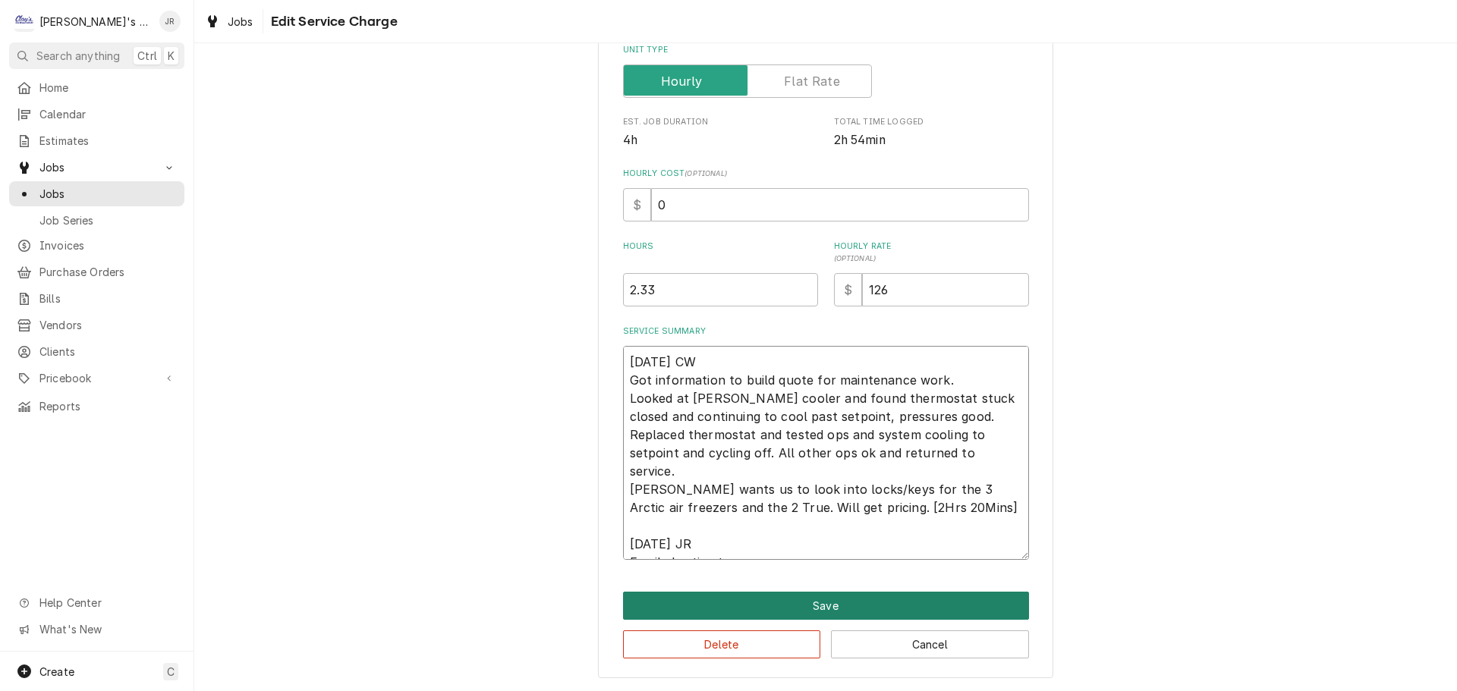
type textarea "[DATE] CW Got information to build quote for maintenance work. Looked at [PERSO…"
click at [851, 609] on button "Save" at bounding box center [826, 606] width 406 height 28
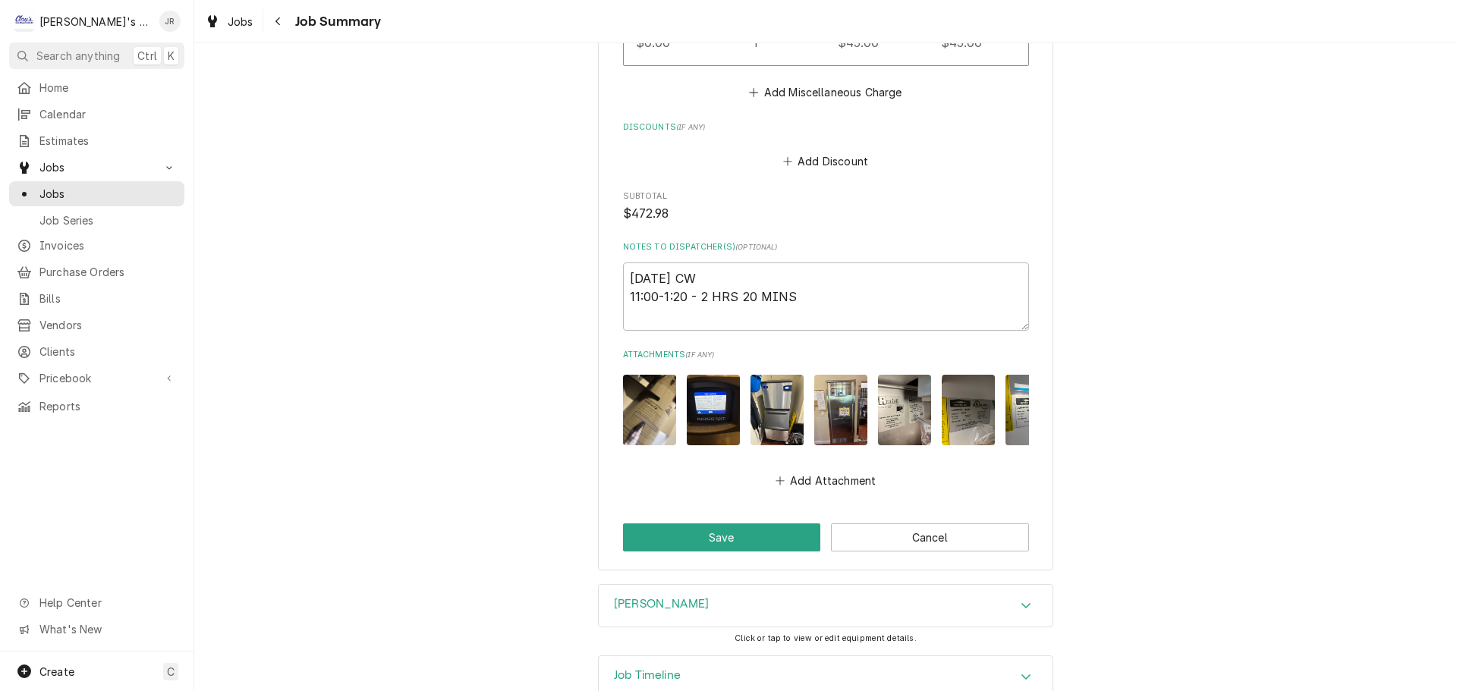
scroll to position [1242, 0]
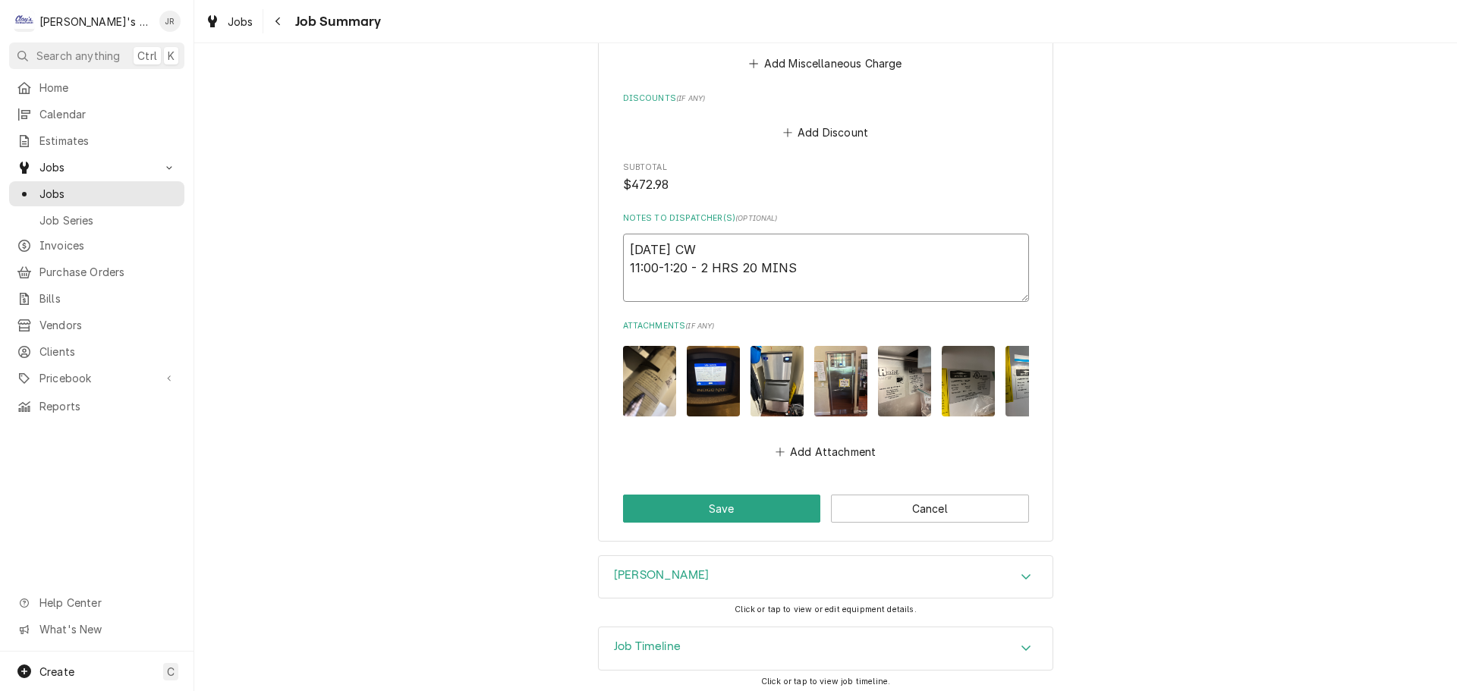
click at [823, 253] on textarea "10/7/2025 CW 11:00-1:20 - 2 HRS 20 MINS" at bounding box center [826, 268] width 406 height 68
type textarea "x"
type textarea "10/7/2025 CW 11:00-1:20 - 2 HRS 20 MINS"
type textarea "x"
type textarea "10/7/2025 CW 11:00-1:20 - 2 HRS 20 MINS"
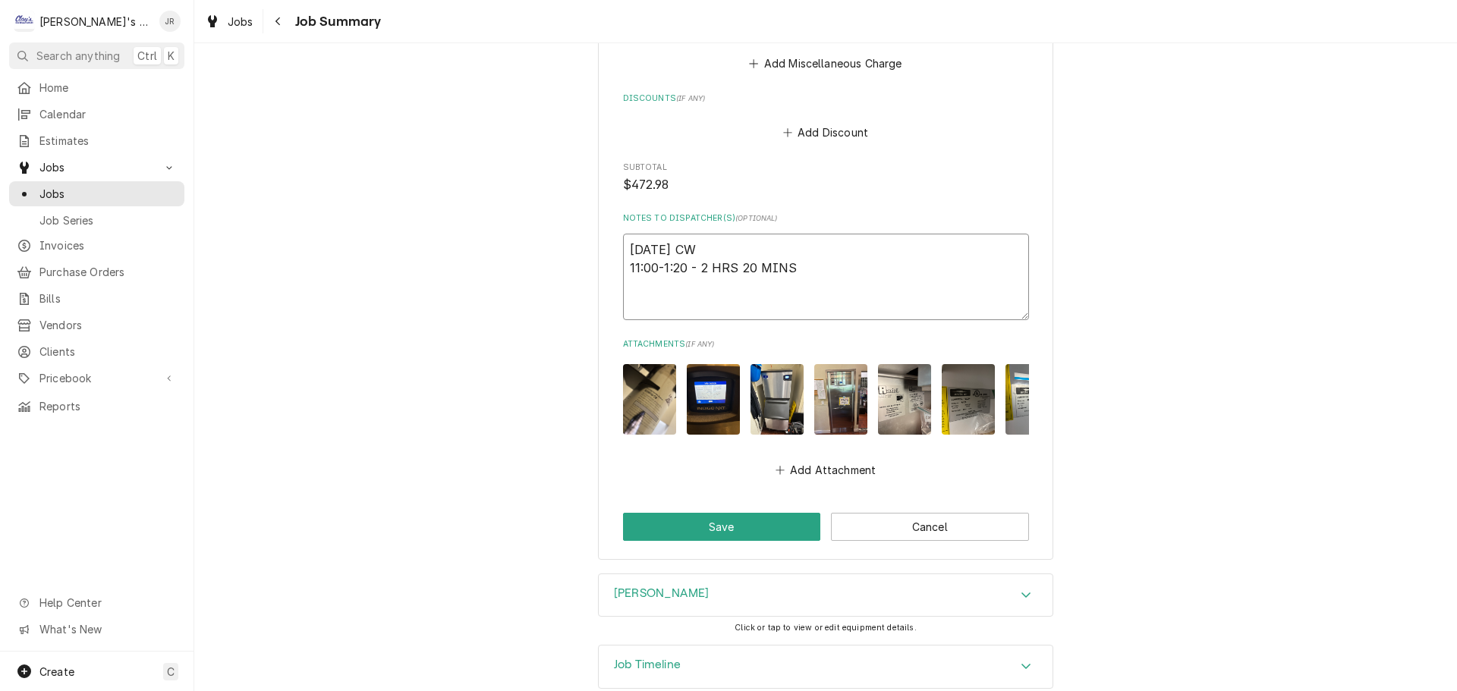
type textarea "x"
type textarea "10/7/2025 CW 11:00-1:20 - 2 HRS 20 MINS t"
type textarea "x"
type textarea "10/7/2025 CW 11:00-1:20 - 2 HRS 20 MINS tr"
type textarea "x"
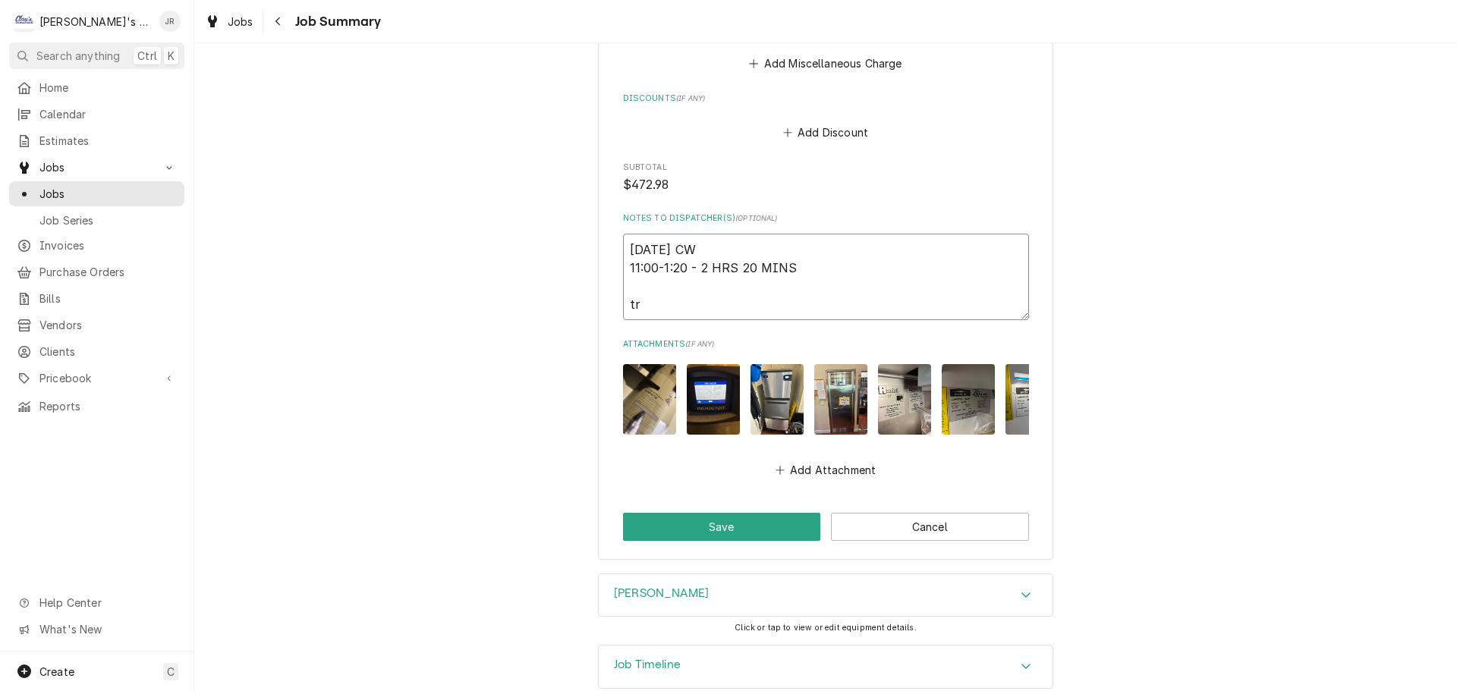
type textarea "10/7/2025 CW 11:00-1:20 - 2 HRS 20 MINS tru"
type textarea "x"
type textarea "10/7/2025 CW 11:00-1:20 - 2 HRS 20 MINS tr"
type textarea "x"
type textarea "10/7/2025 CW 11:00-1:20 - 2 HRS 20 MINS t"
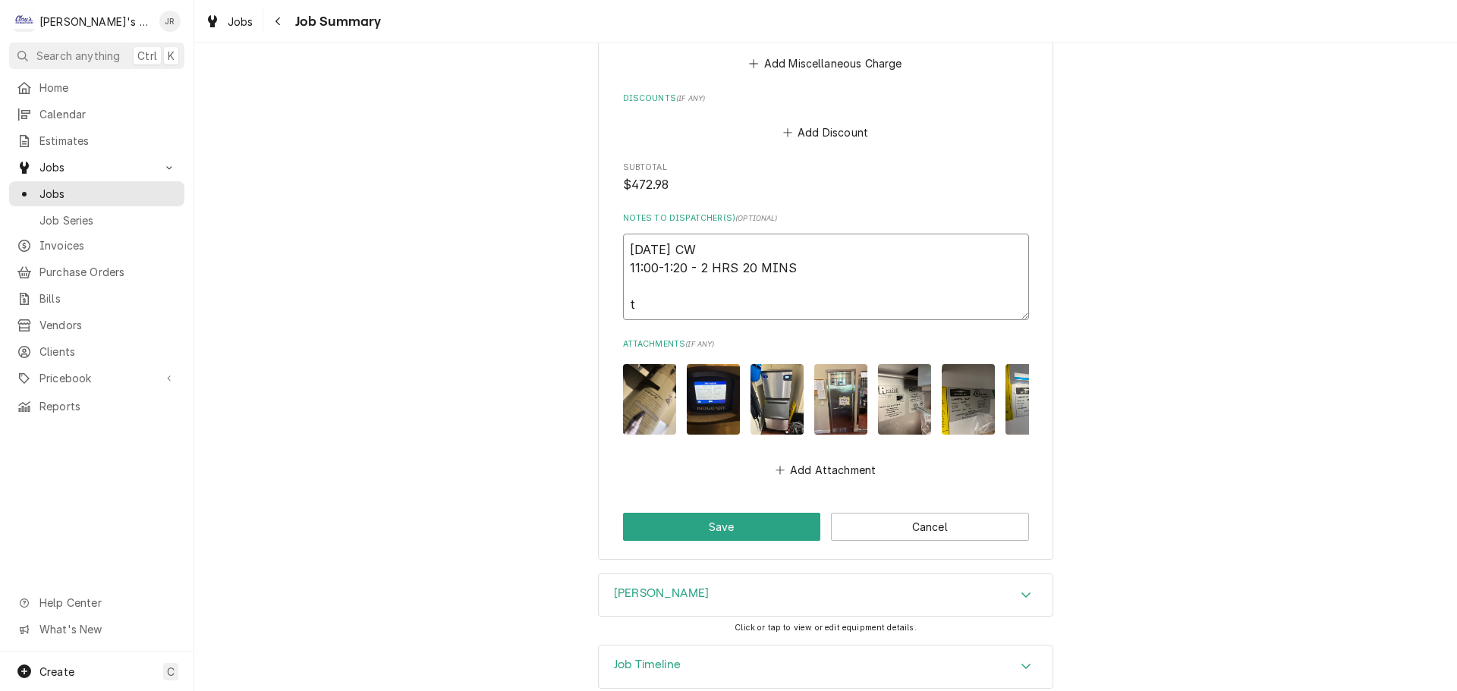
type textarea "x"
type textarea "10/7/2025 CW 11:00-1:20 - 2 HRS 20 MINS"
type textarea "x"
type textarea "10/7/2025 CW 11:00-1:20 - 2 HRS 20 MINS *"
type textarea "x"
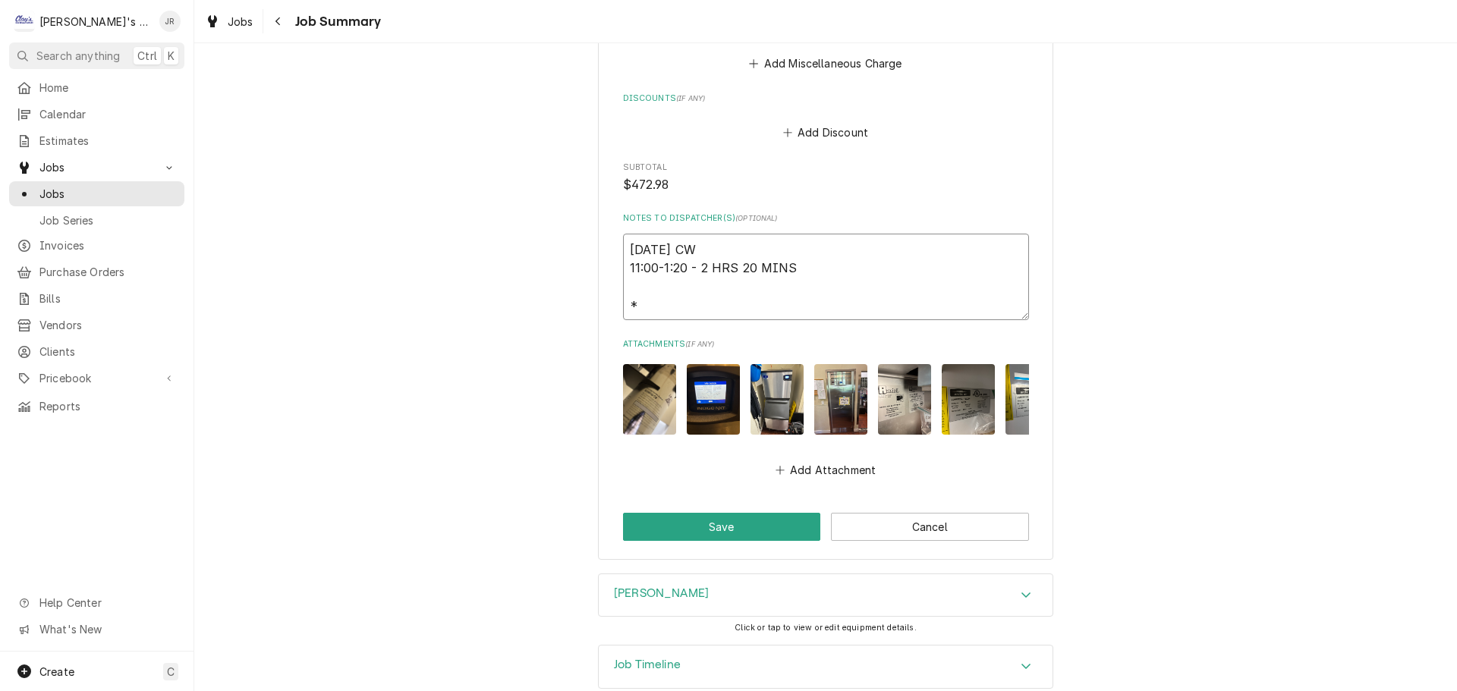
type textarea "10/7/2025 CW 11:00-1:20 - 2 HRS 20 MINS **"
type textarea "x"
type textarea "10/7/2025 CW 11:00-1:20 - 2 HRS 20 MINS ***"
type textarea "x"
type textarea "10/7/2025 CW 11:00-1:20 - 2 HRS 20 MINS ***t"
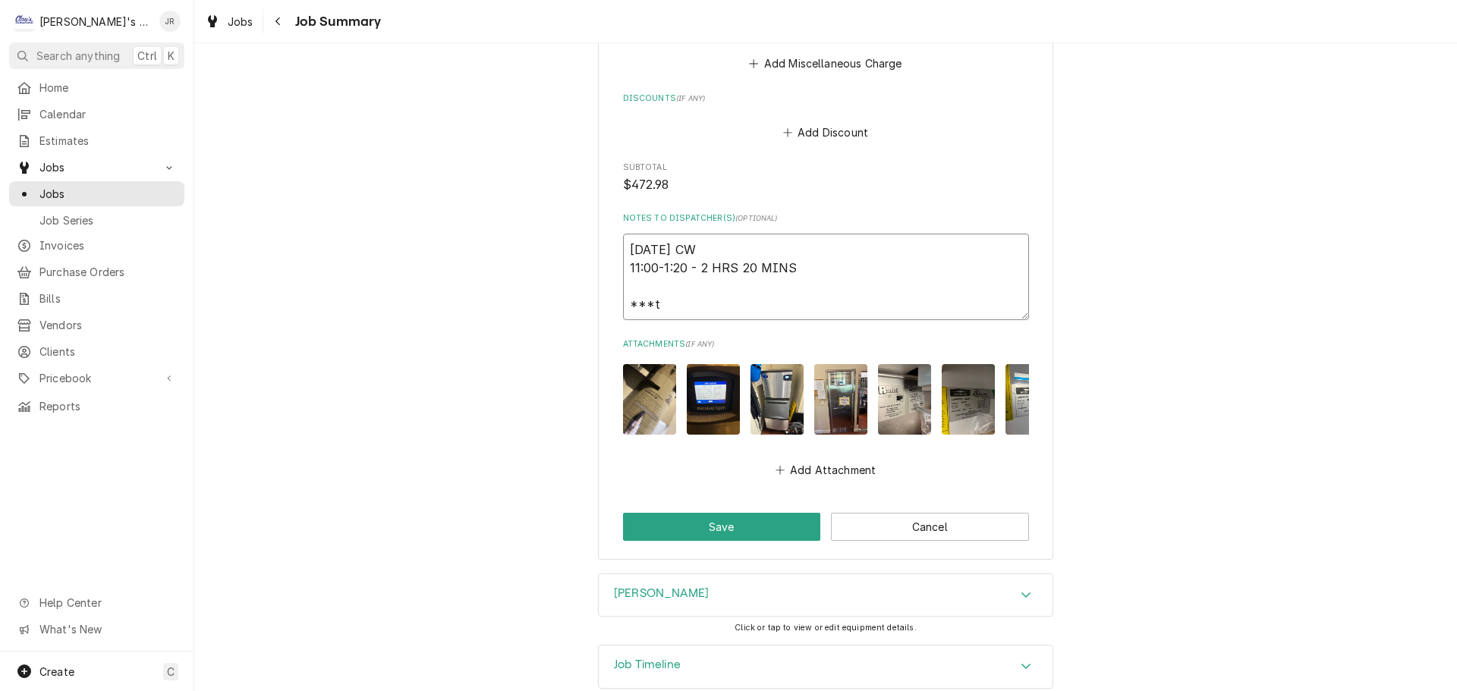
type textarea "x"
type textarea "10/7/2025 CW 11:00-1:20 - 2 HRS 20 MINS ***tt"
type textarea "x"
type textarea "10/7/2025 CW 11:00-1:20 - 2 HRS 20 MINS ***tte"
type textarea "x"
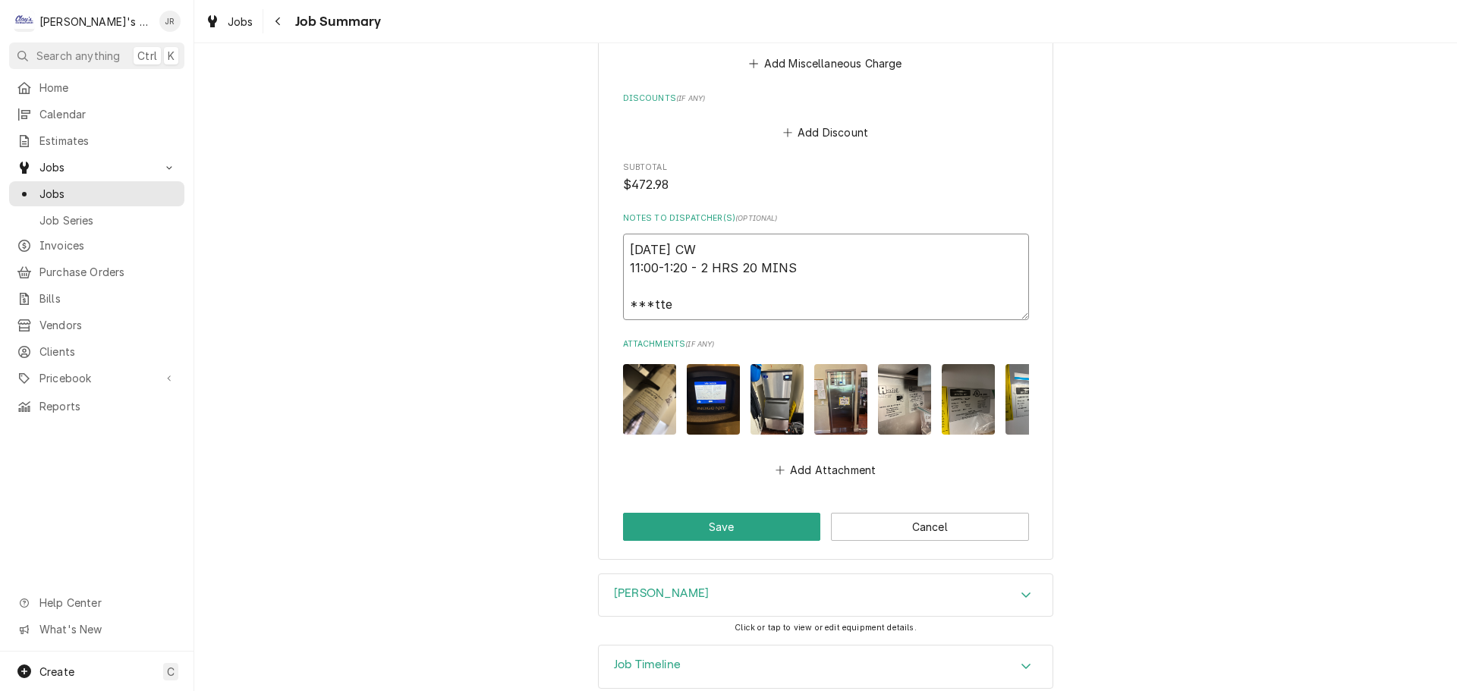
type textarea "10/7/2025 CW 11:00-1:20 - 2 HRS 20 MINS ***tt"
type textarea "x"
type textarea "10/7/2025 CW 11:00-1:20 - 2 HRS 20 MINS ***t"
type textarea "x"
type textarea "10/7/2025 CW 11:00-1:20 - 2 HRS 20 MINS ***"
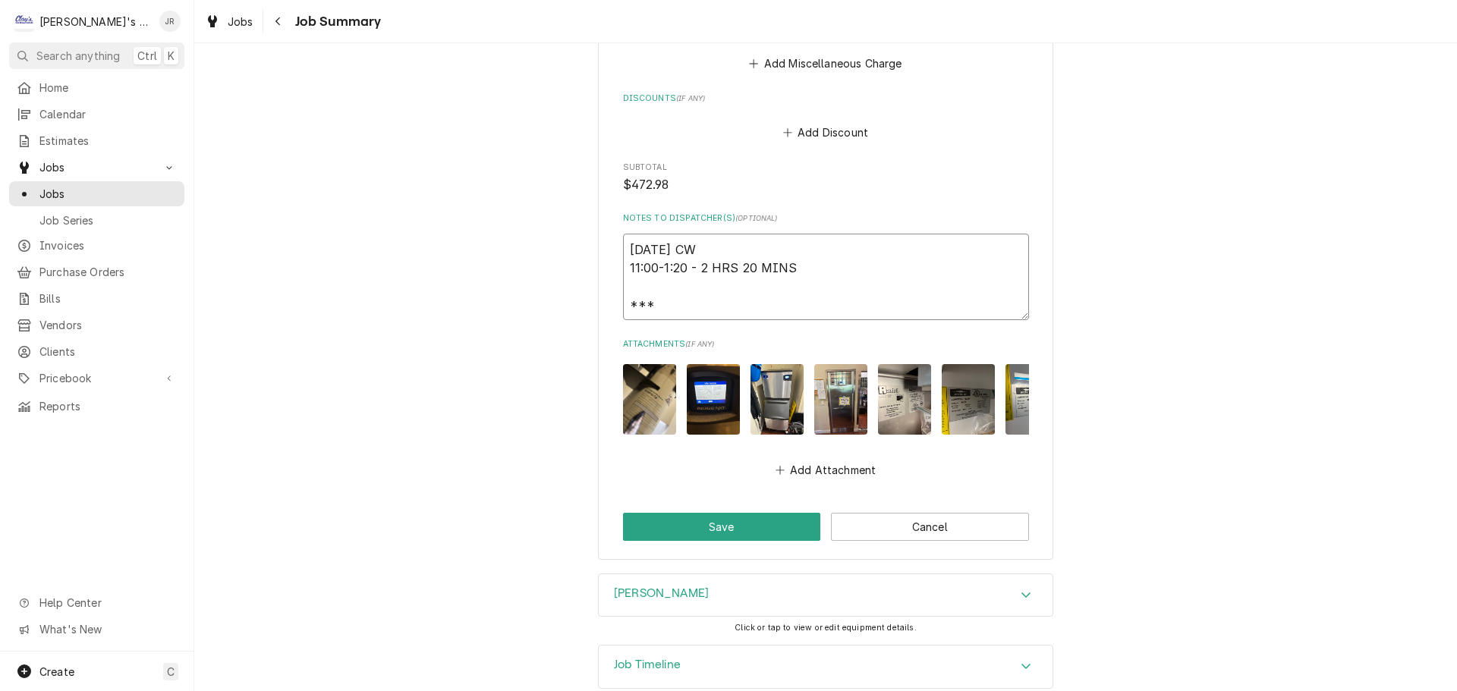
type textarea "x"
type textarea "10/7/2025 CW 11:00-1:20 - 2 HRS 20 MINS ***T"
type textarea "x"
type textarea "10/7/2025 CW 11:00-1:20 - 2 HRS 20 MINS ***TR"
type textarea "x"
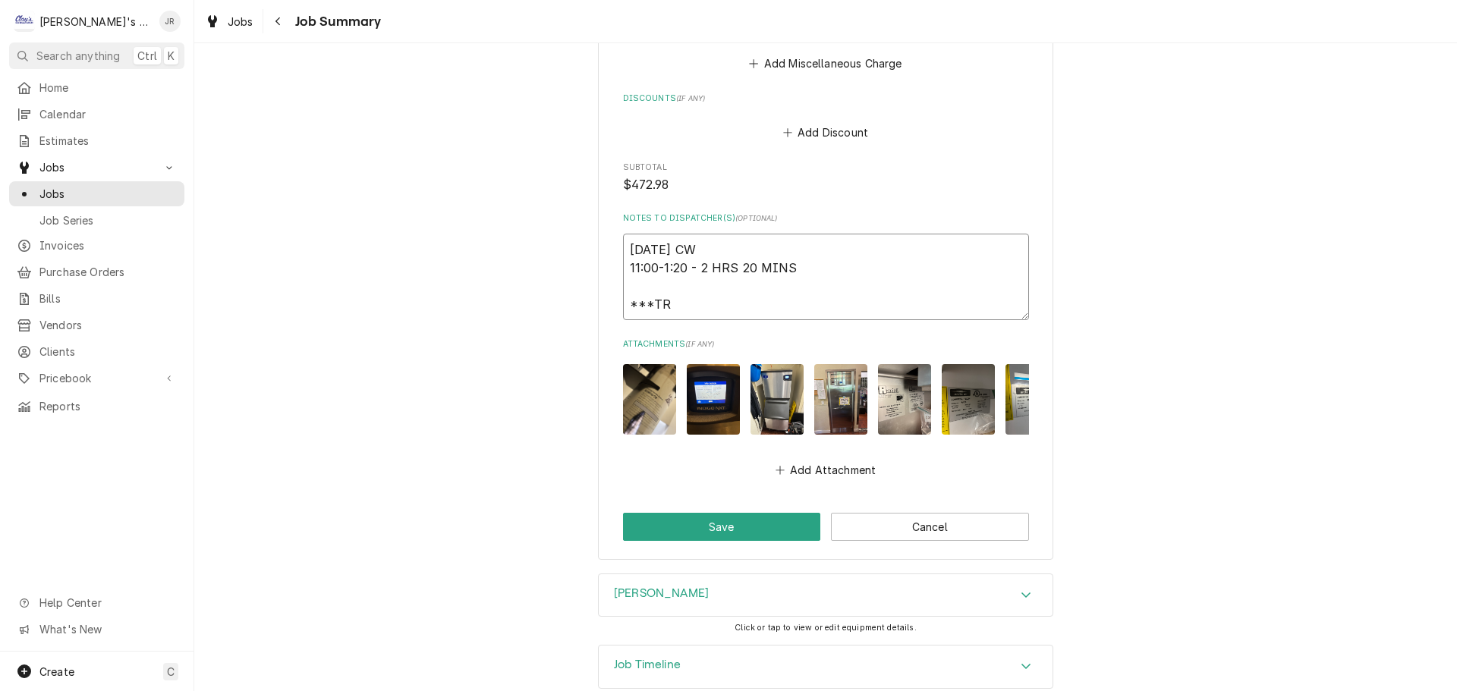
type textarea "10/7/2025 CW 11:00-1:20 - 2 HRS 20 MINS ***TRU"
type textarea "x"
type textarea "10/7/2025 CW 11:00-1:20 - 2 HRS 20 MINS ***TRUE"
type textarea "x"
type textarea "10/7/2025 CW 11:00-1:20 - 2 HRS 20 MINS ***TRUE"
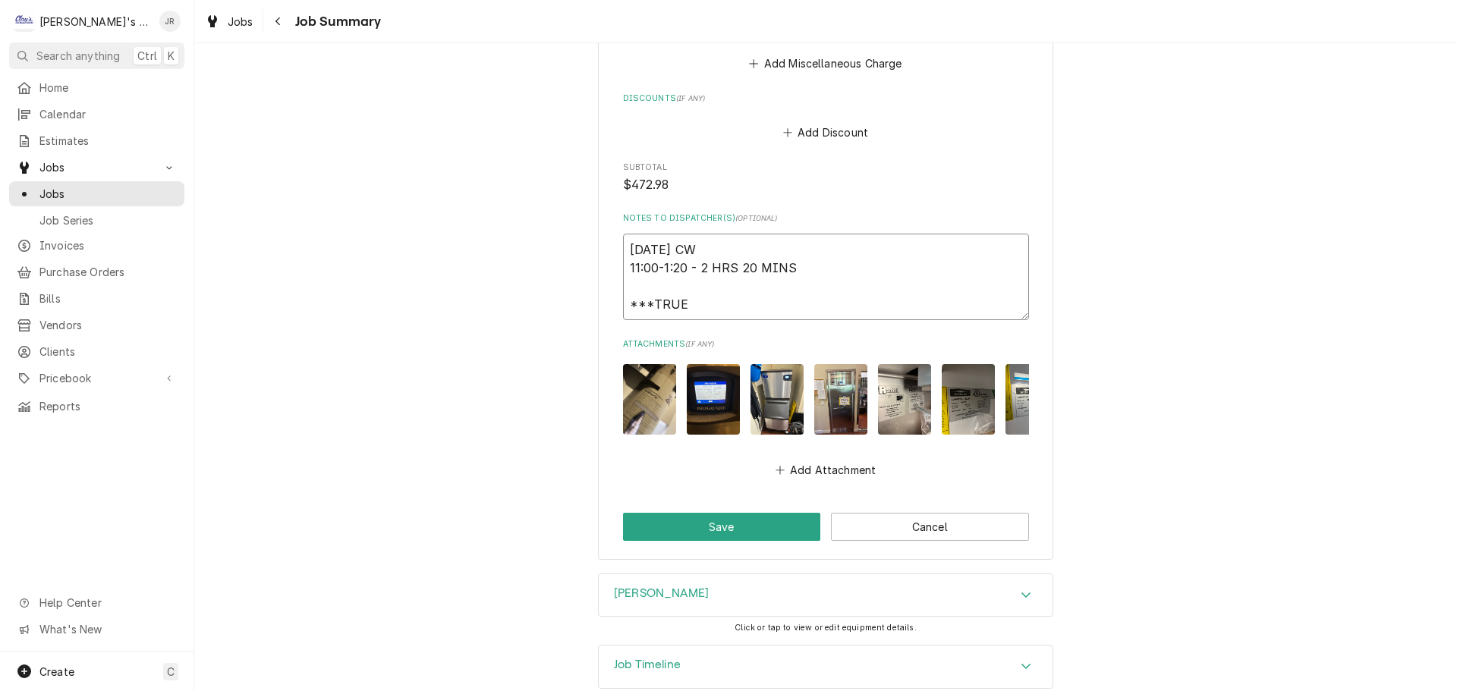
type textarea "x"
type textarea "10/7/2025 CW 11:00-1:20 - 2 HRS 20 MINS ***TRUE P"
type textarea "x"
type textarea "10/7/2025 CW 11:00-1:20 - 2 HRS 20 MINS ***TRUE PA"
type textarea "x"
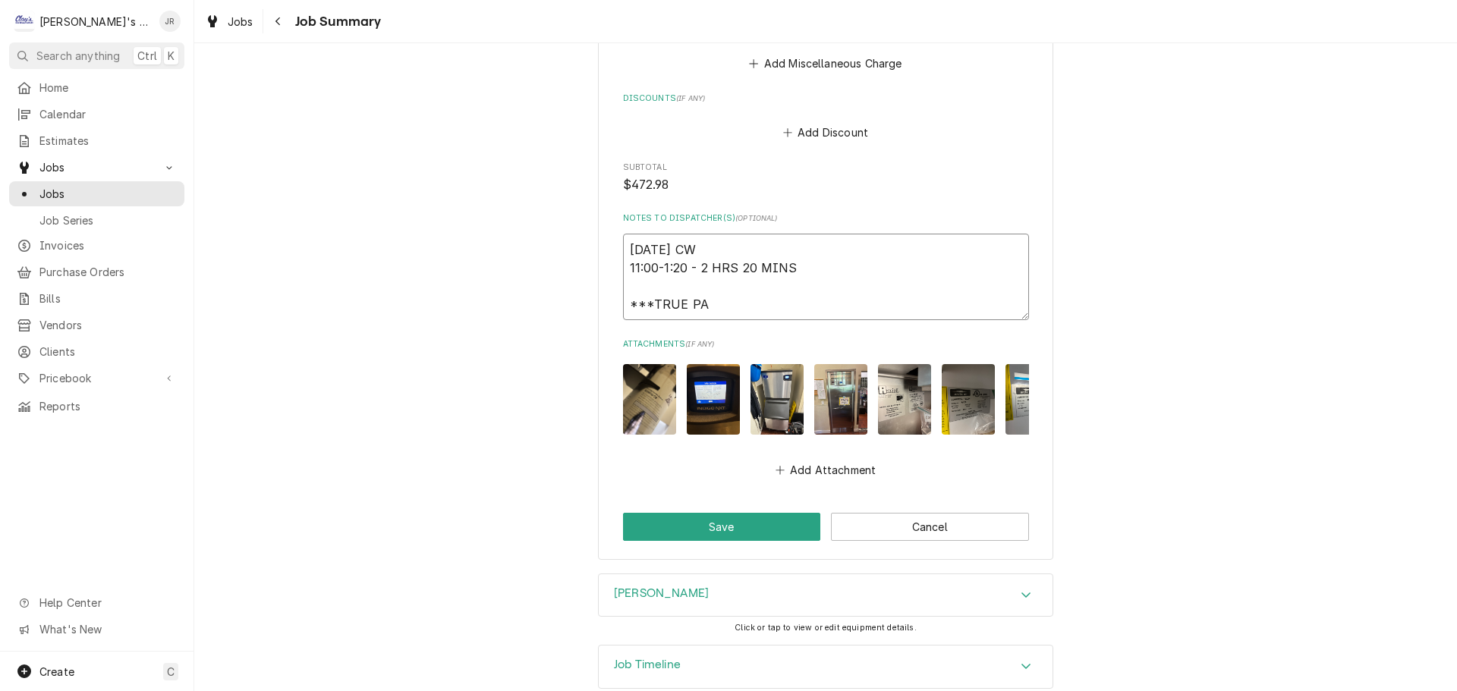
type textarea "10/7/2025 CW 11:00-1:20 - 2 HRS 20 MINS ***TRUE PAR"
type textarea "x"
type textarea "10/7/2025 CW 11:00-1:20 - 2 HRS 20 MINS ***TRUE PART"
type textarea "x"
type textarea "10/7/2025 CW 11:00-1:20 - 2 HRS 20 MINS ***TRUE PARTS"
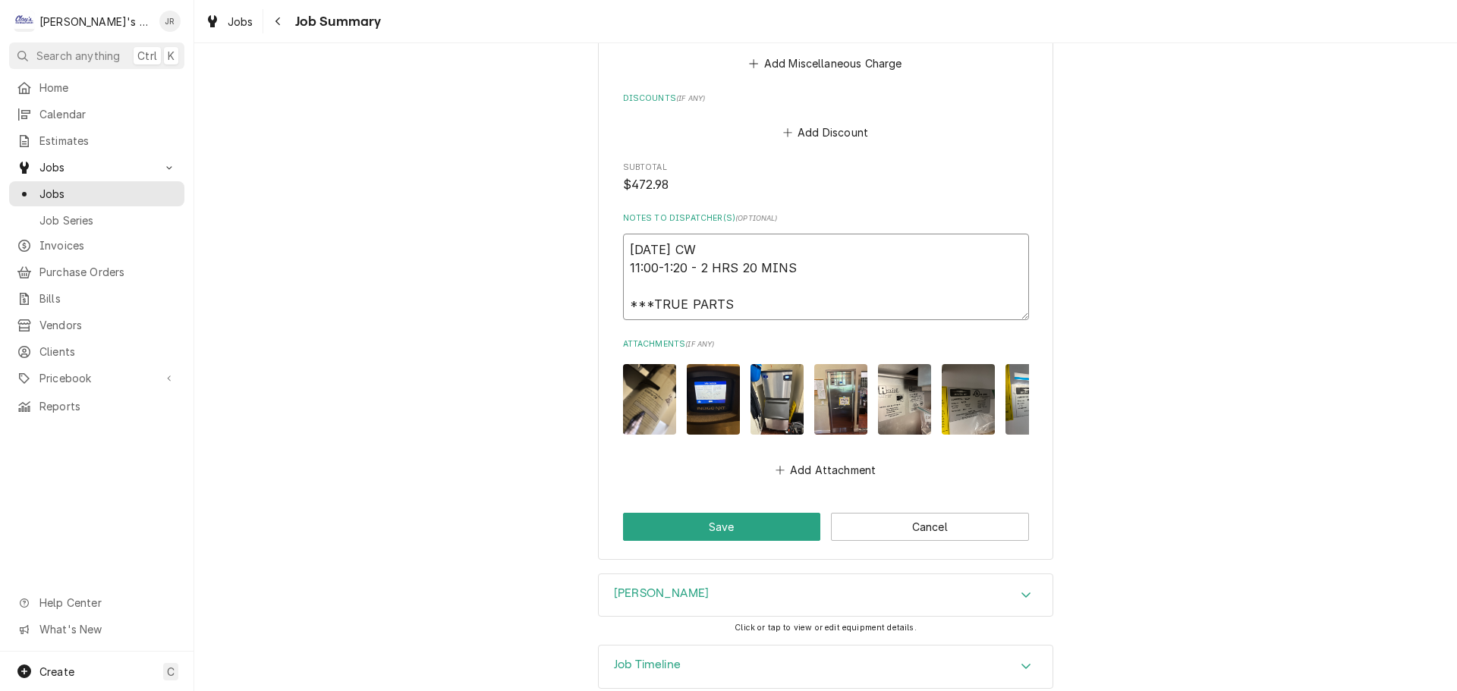
type textarea "x"
type textarea "10/7/2025 CW 11:00-1:20 - 2 HRS 20 MINS ***TRUE PARTS"
type textarea "x"
type textarea "10/7/2025 CW 11:00-1:20 - 2 HRS 20 MINS ***TRUE PARTS"
type textarea "x"
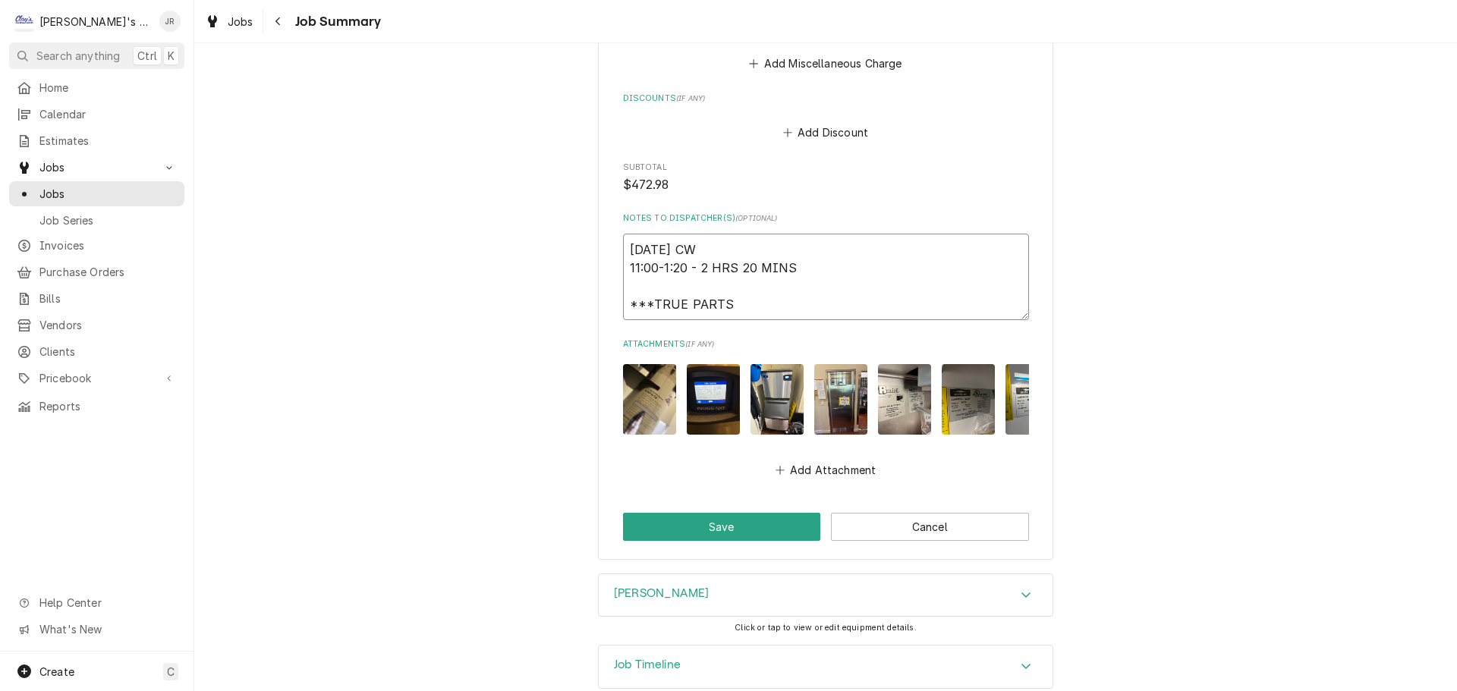
type textarea "10/7/2025 CW 11:00-1:20 - 2 HRS 20 MINS ***TRUE PART"
type textarea "x"
type textarea "10/7/2025 CW 11:00-1:20 - 2 HRS 20 MINS ***TRUE PAR"
type textarea "x"
type textarea "10/7/2025 CW 11:00-1:20 - 2 HRS 20 MINS ***TRUE PA"
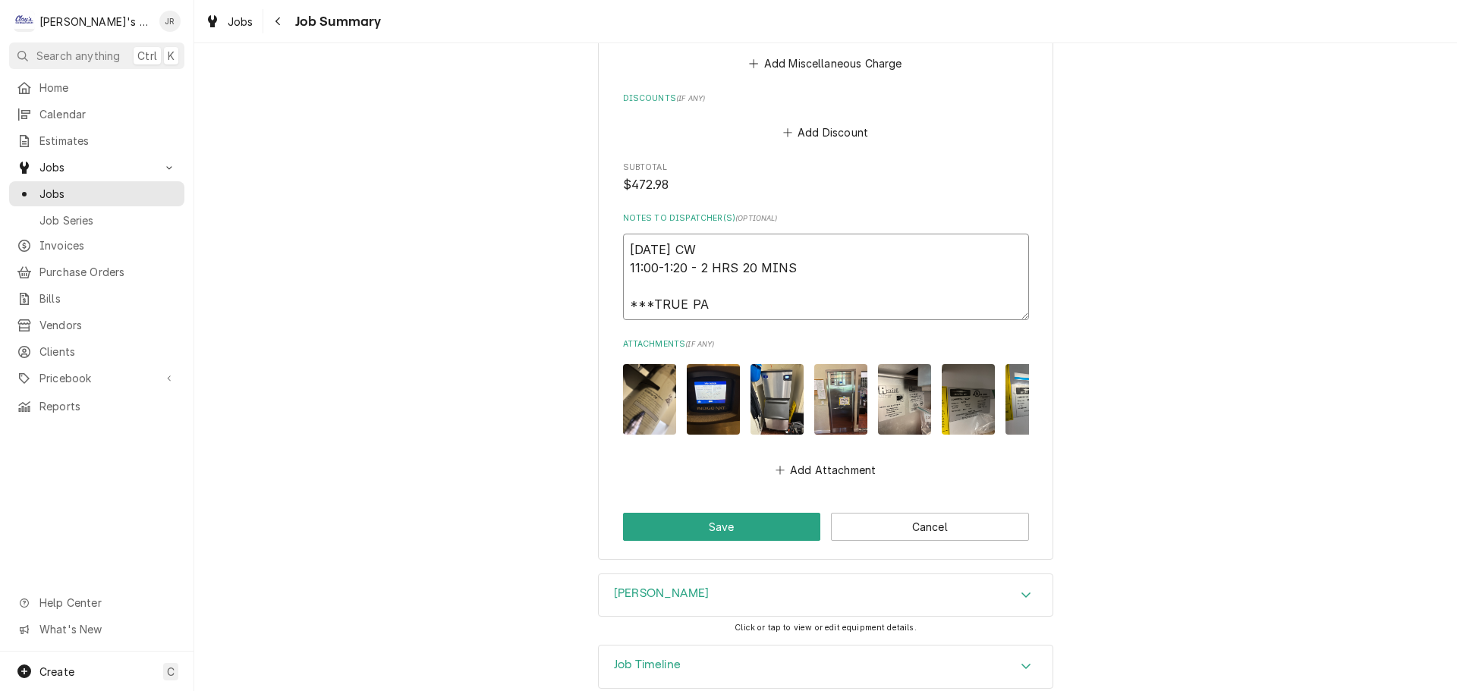
type textarea "x"
type textarea "10/7/2025 CW 11:00-1:20 - 2 HRS 20 MINS ***TRUE P"
type textarea "x"
type textarea "10/7/2025 CW 11:00-1:20 - 2 HRS 20 MINS ***TRUE"
type textarea "x"
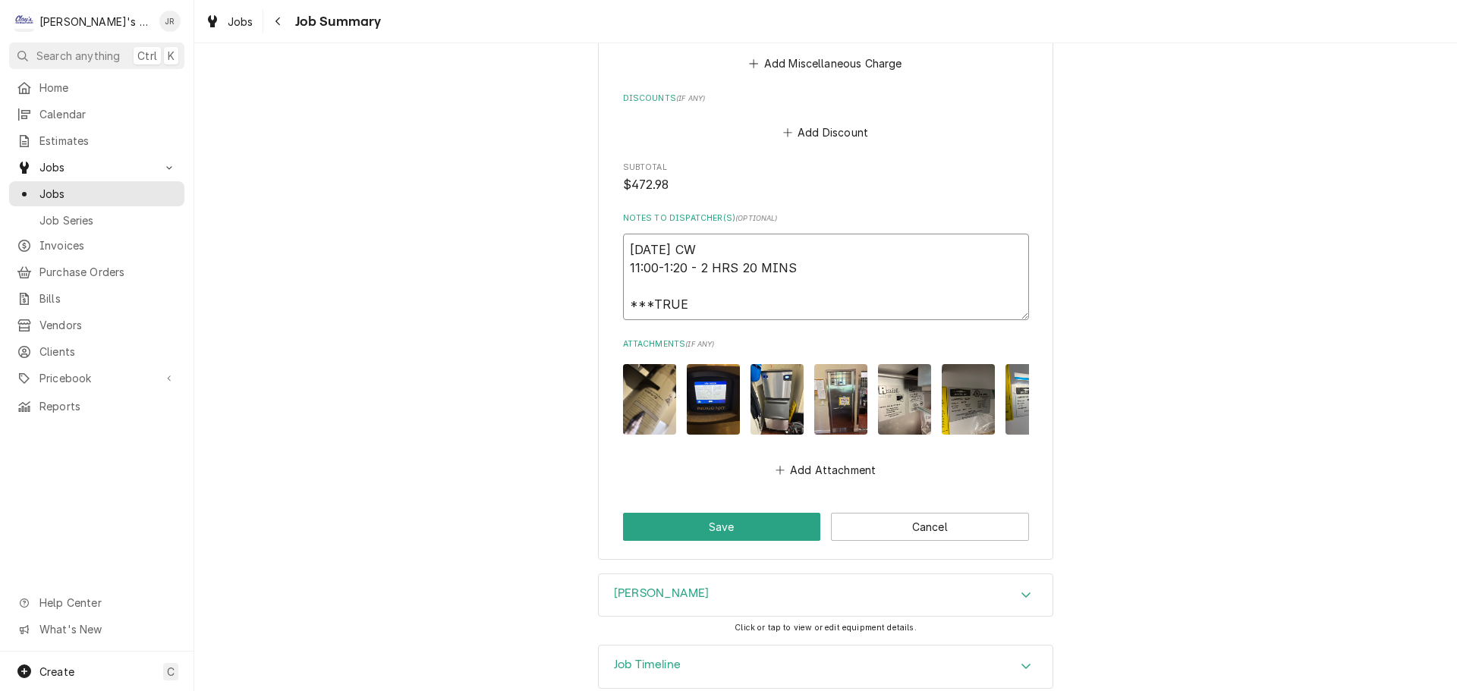
type textarea "10/7/2025 CW 11:00-1:20 - 2 HRS 20 MINS ***TRUE"
type textarea "x"
type textarea "10/7/2025 CW 11:00-1:20 - 2 HRS 20 MINS ***TRU"
type textarea "x"
type textarea "10/7/2025 CW 11:00-1:20 - 2 HRS 20 MINS ***TR"
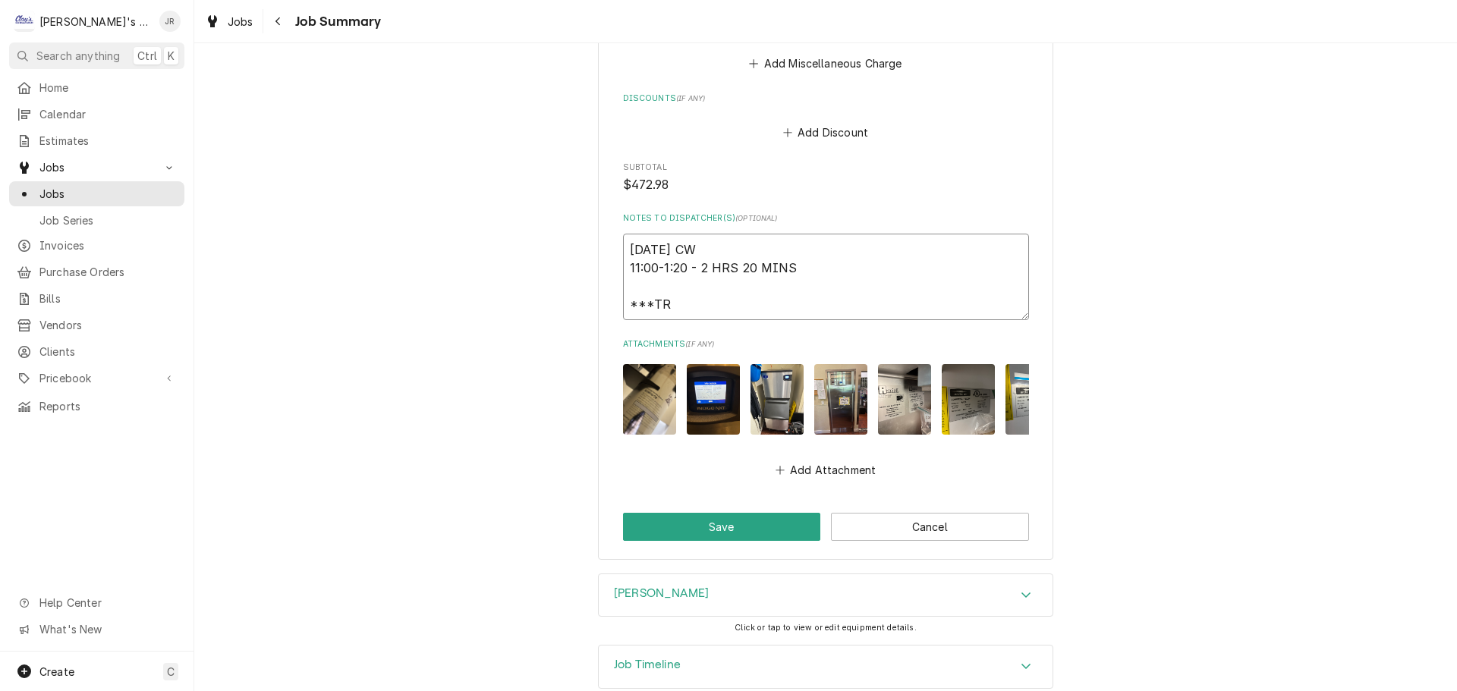
type textarea "x"
type textarea "10/7/2025 CW 11:00-1:20 - 2 HRS 20 MINS ***T"
type textarea "x"
type textarea "10/7/2025 CW 11:00-1:20 - 2 HRS 20 MINS ***"
type textarea "x"
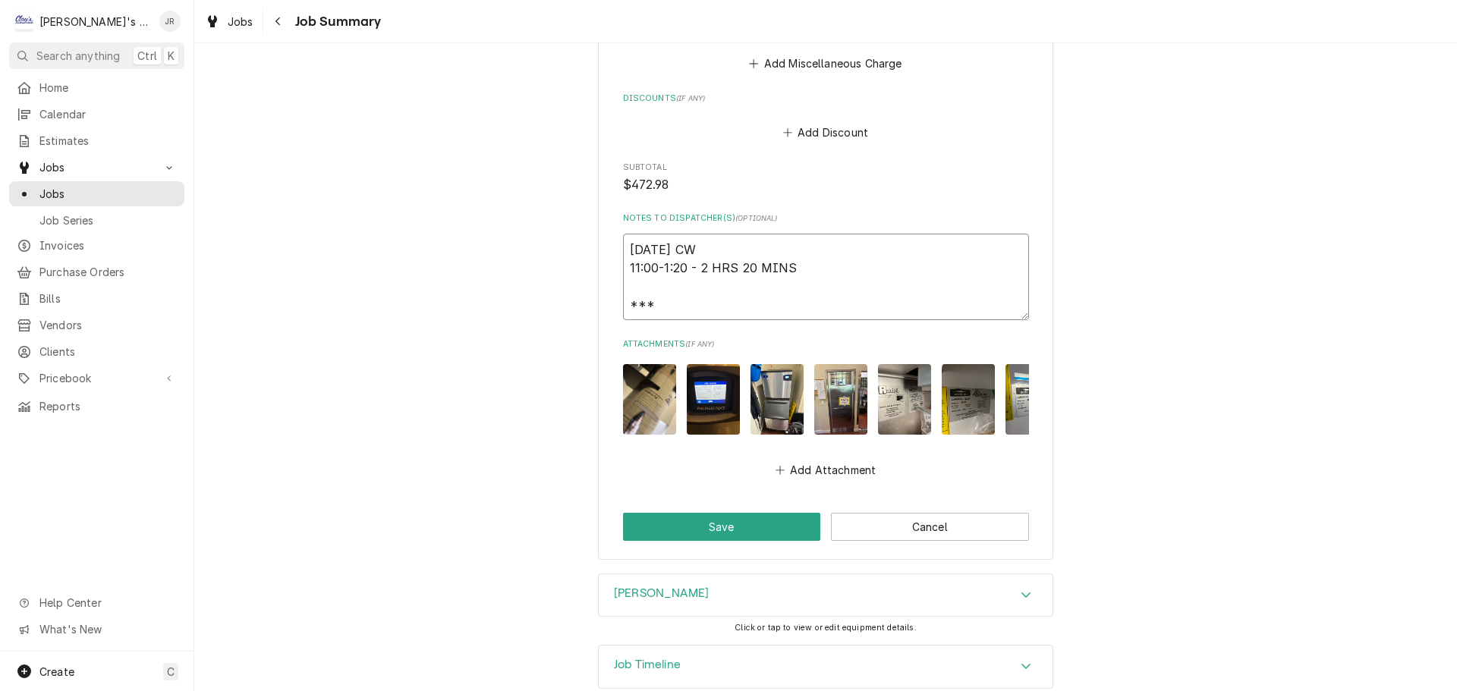
type textarea "10/7/2025 CW 11:00-1:20 - 2 HRS 20 MINS ***G"
type textarea "x"
type textarea "10/7/2025 CW 11:00-1:20 - 2 HRS 20 MINS ***GE"
type textarea "x"
type textarea "10/7/2025 CW 11:00-1:20 - 2 HRS 20 MINS ***GET"
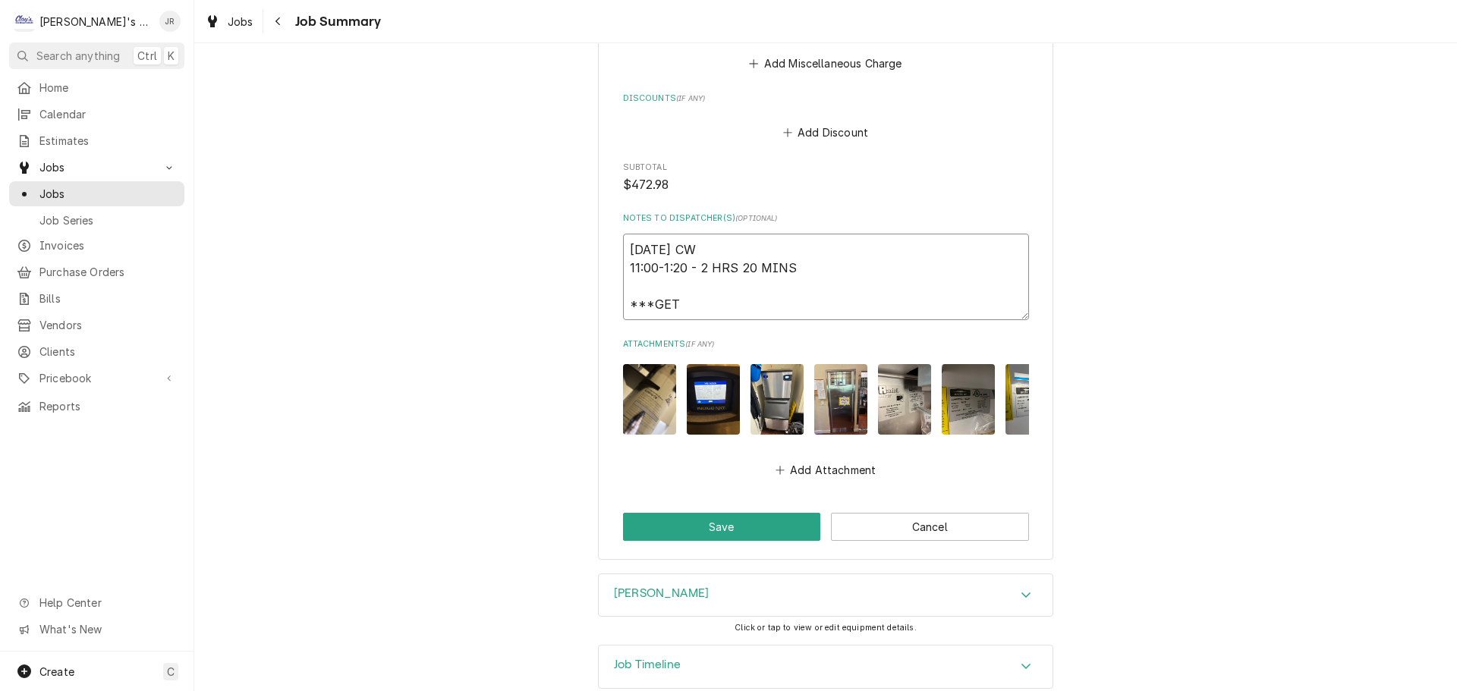
type textarea "x"
type textarea "10/7/2025 CW 11:00-1:20 - 2 HRS 20 MINS ***GET"
type textarea "x"
type textarea "10/7/2025 CW 11:00-1:20 - 2 HRS 20 MINS ***GET"
type textarea "x"
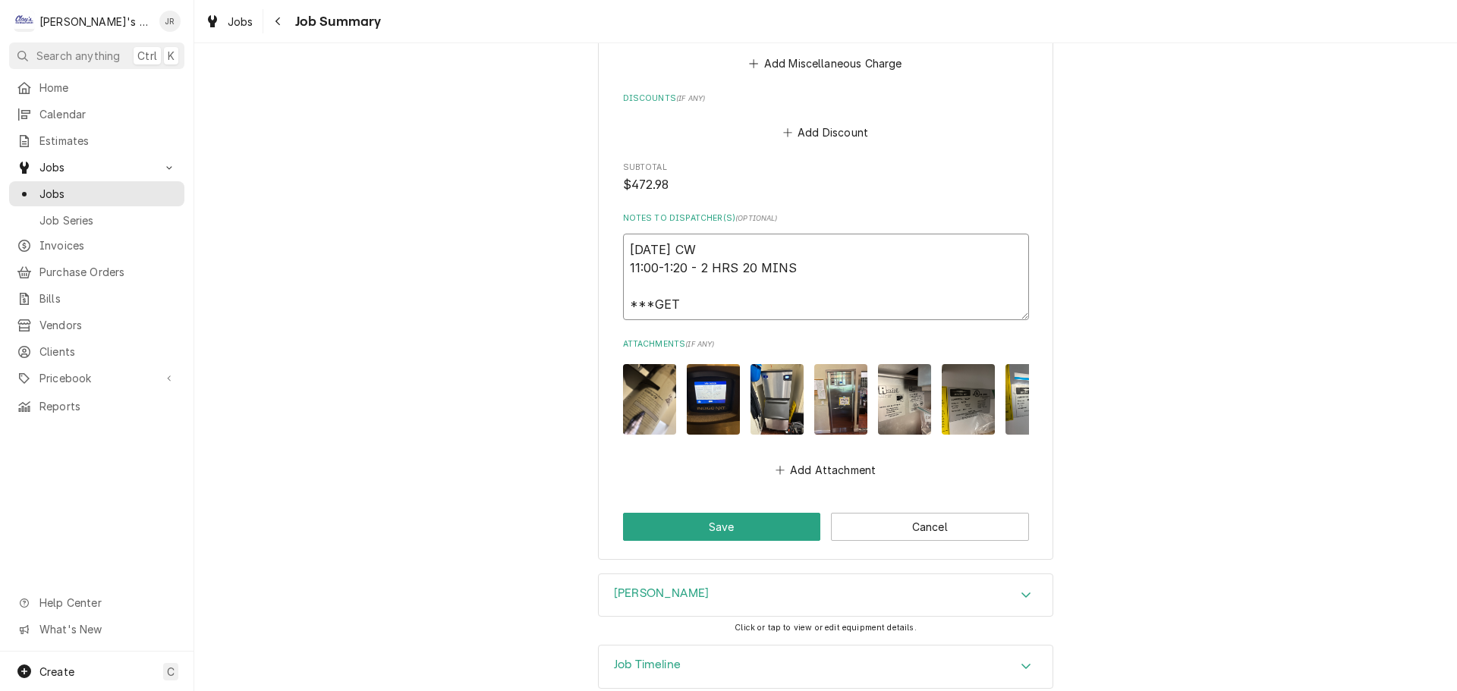
type textarea "10/7/2025 CW 11:00-1:20 - 2 HRS 20 MINS ***GE"
type textarea "x"
type textarea "10/7/2025 CW 11:00-1:20 - 2 HRS 20 MINS ***G"
type textarea "x"
type textarea "10/7/2025 CW 11:00-1:20 - 2 HRS 20 MINS ***"
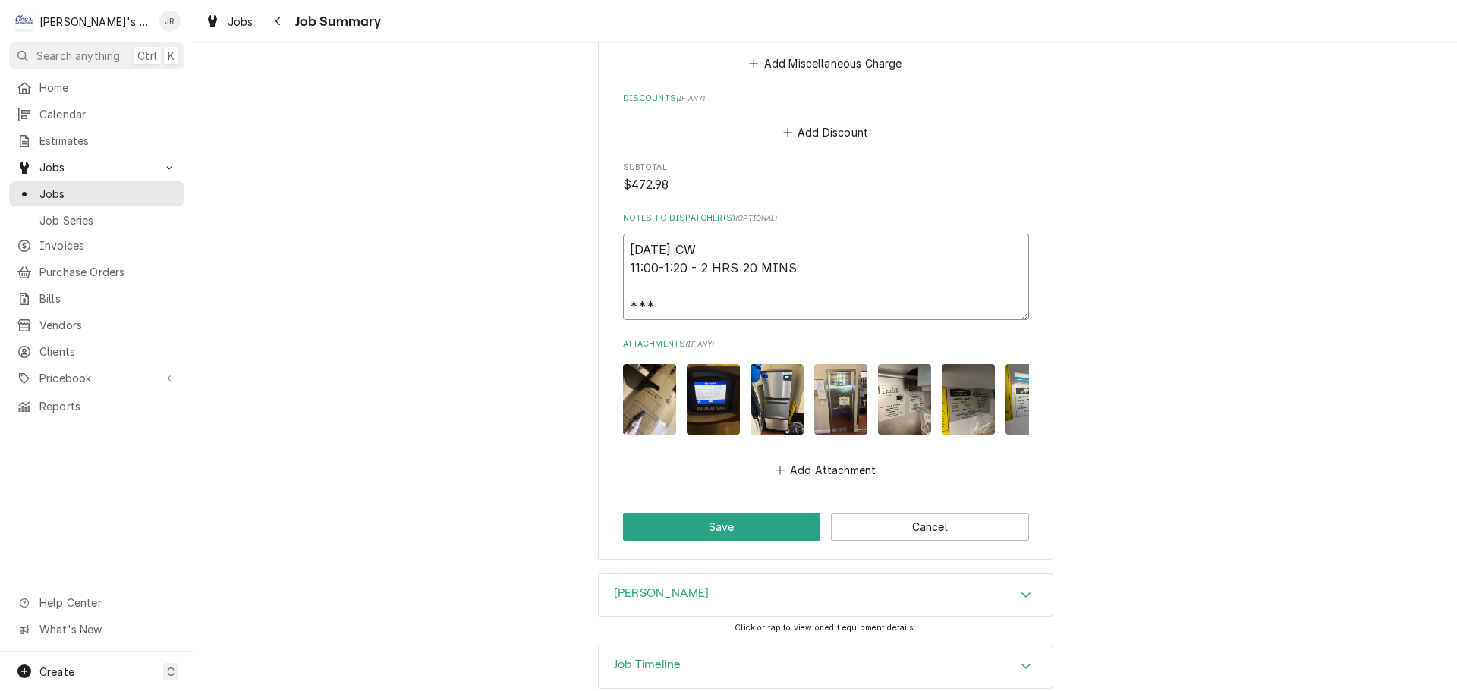
type textarea "x"
type textarea "10/7/2025 CW 11:00-1:20 - 2 HRS 20 MINS ***O"
type textarea "x"
type textarea "10/7/2025 CW 11:00-1:20 - 2 HRS 20 MINS ***OR"
type textarea "x"
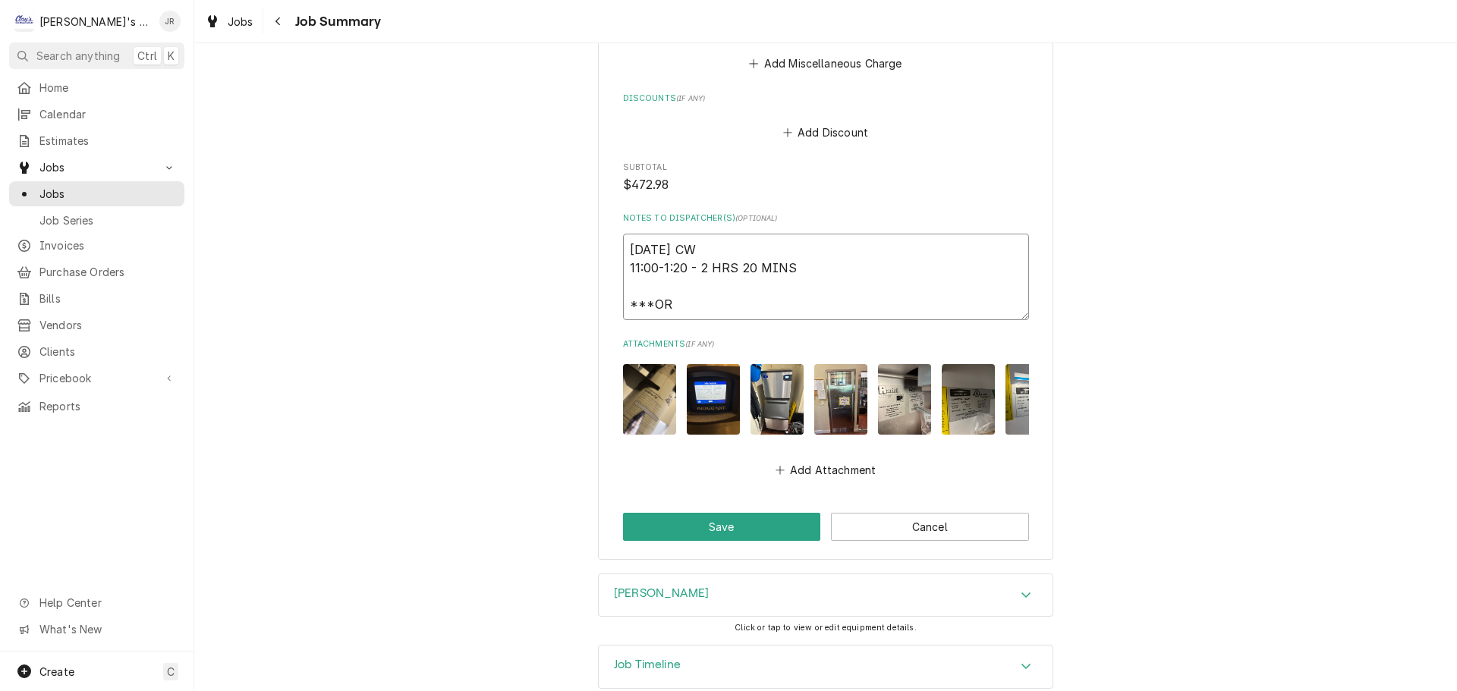
type textarea "10/7/2025 CW 11:00-1:20 - 2 HRS 20 MINS ***ORD"
type textarea "x"
type textarea "10/7/2025 CW 11:00-1:20 - 2 HRS 20 MINS ***ORDE"
type textarea "x"
type textarea "10/7/2025 CW 11:00-1:20 - 2 HRS 20 MINS ***ORDER"
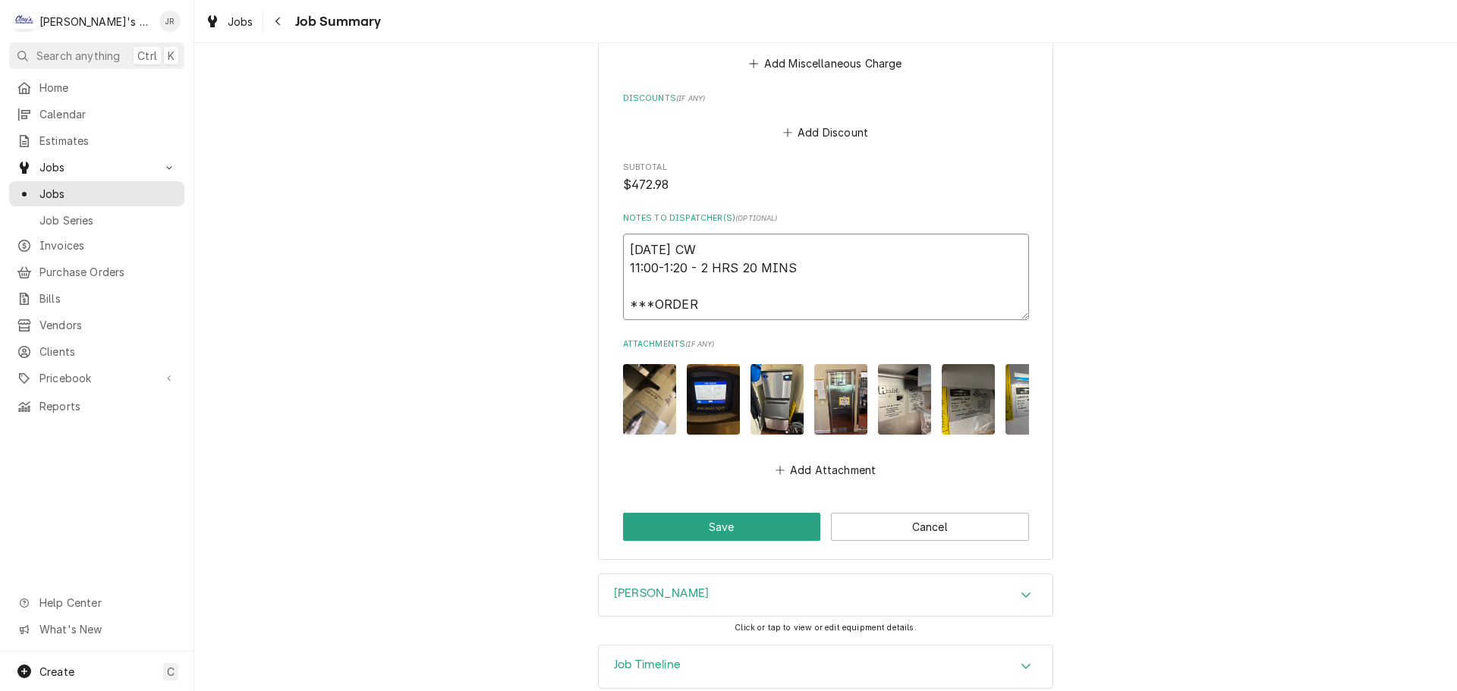
type textarea "x"
type textarea "10/7/2025 CW 11:00-1:20 - 2 HRS 20 MINS ***ORDER"
type textarea "x"
type textarea "10/7/2025 CW 11:00-1:20 - 2 HRS 20 MINS ***ORDER T"
type textarea "x"
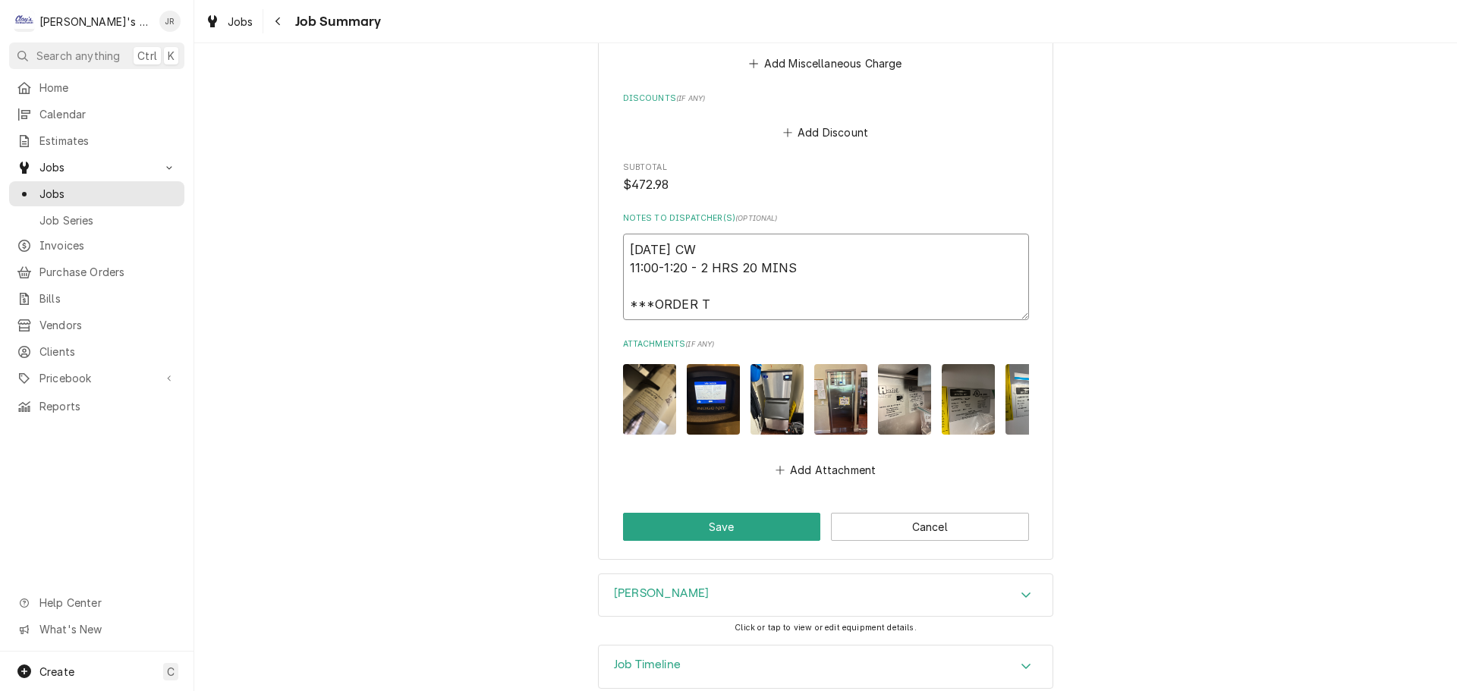
type textarea "10/7/2025 CW 11:00-1:20 - 2 HRS 20 MINS ***ORDER TR"
type textarea "x"
type textarea "10/7/2025 CW 11:00-1:20 - 2 HRS 20 MINS ***ORDER TRE"
type textarea "x"
type textarea "10/7/2025 CW 11:00-1:20 - 2 HRS 20 MINS ***ORDER TREU"
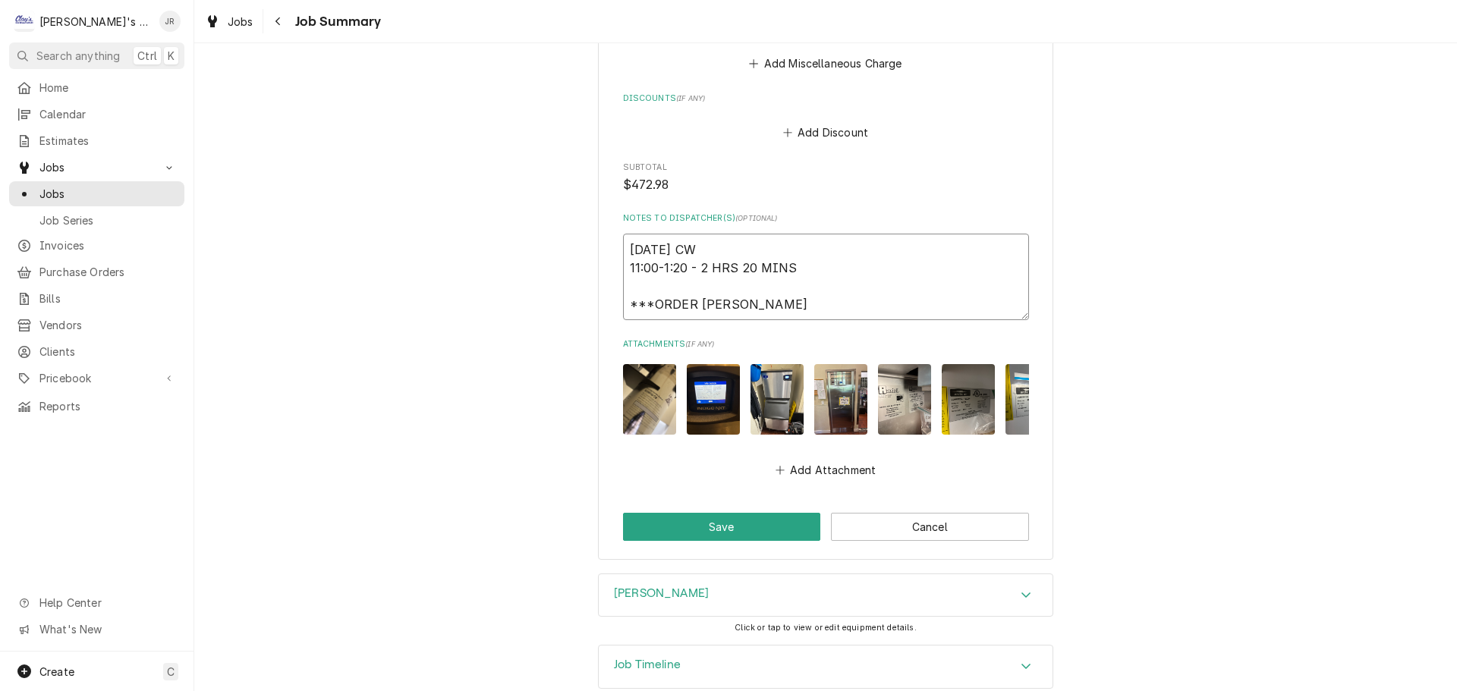
type textarea "x"
type textarea "10/7/2025 CW 11:00-1:20 - 2 HRS 20 MINS ***ORDER TRE"
type textarea "x"
type textarea "10/7/2025 CW 11:00-1:20 - 2 HRS 20 MINS ***ORDER TR"
type textarea "x"
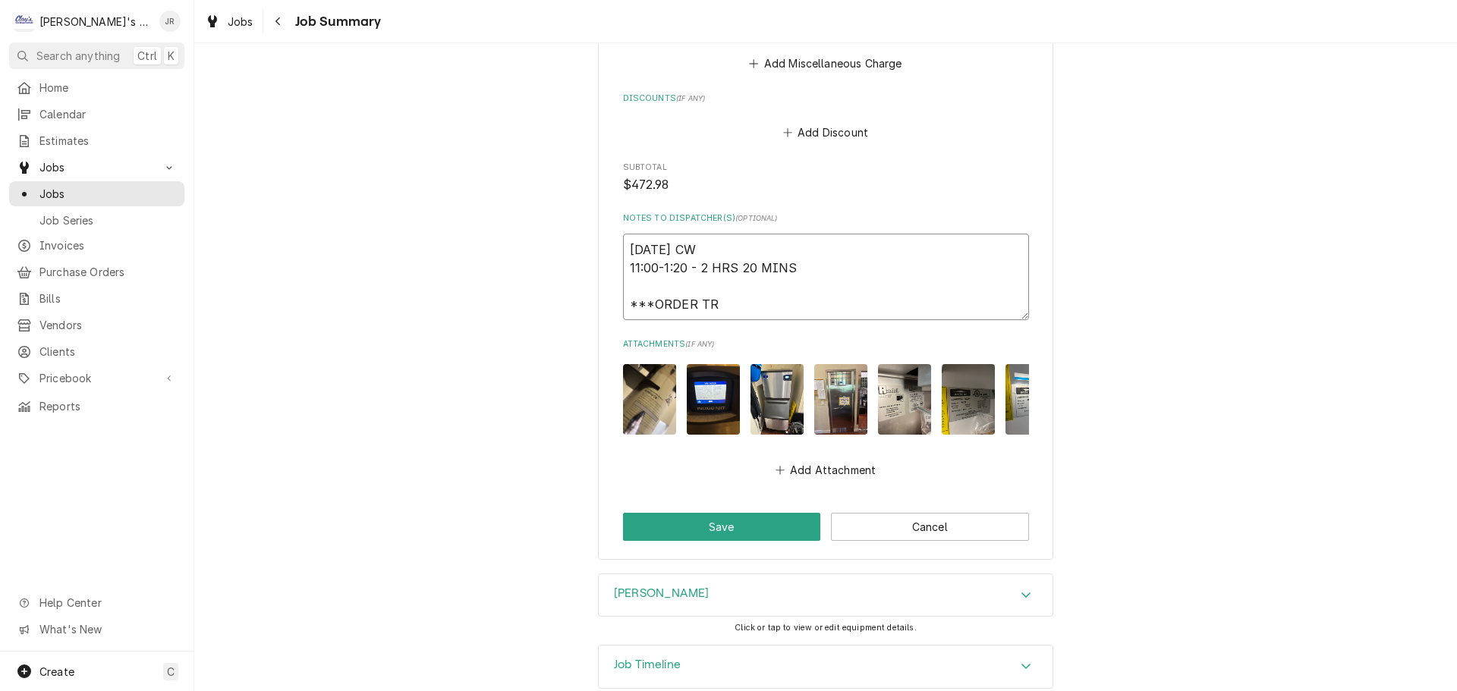
type textarea "10/7/2025 CW 11:00-1:20 - 2 HRS 20 MINS ***ORDER TRU"
type textarea "x"
type textarea "10/7/2025 CW 11:00-1:20 - 2 HRS 20 MINS ***ORDER TRUE"
type textarea "x"
type textarea "10/7/2025 CW 11:00-1:20 - 2 HRS 20 MINS ***ORDER TRUE"
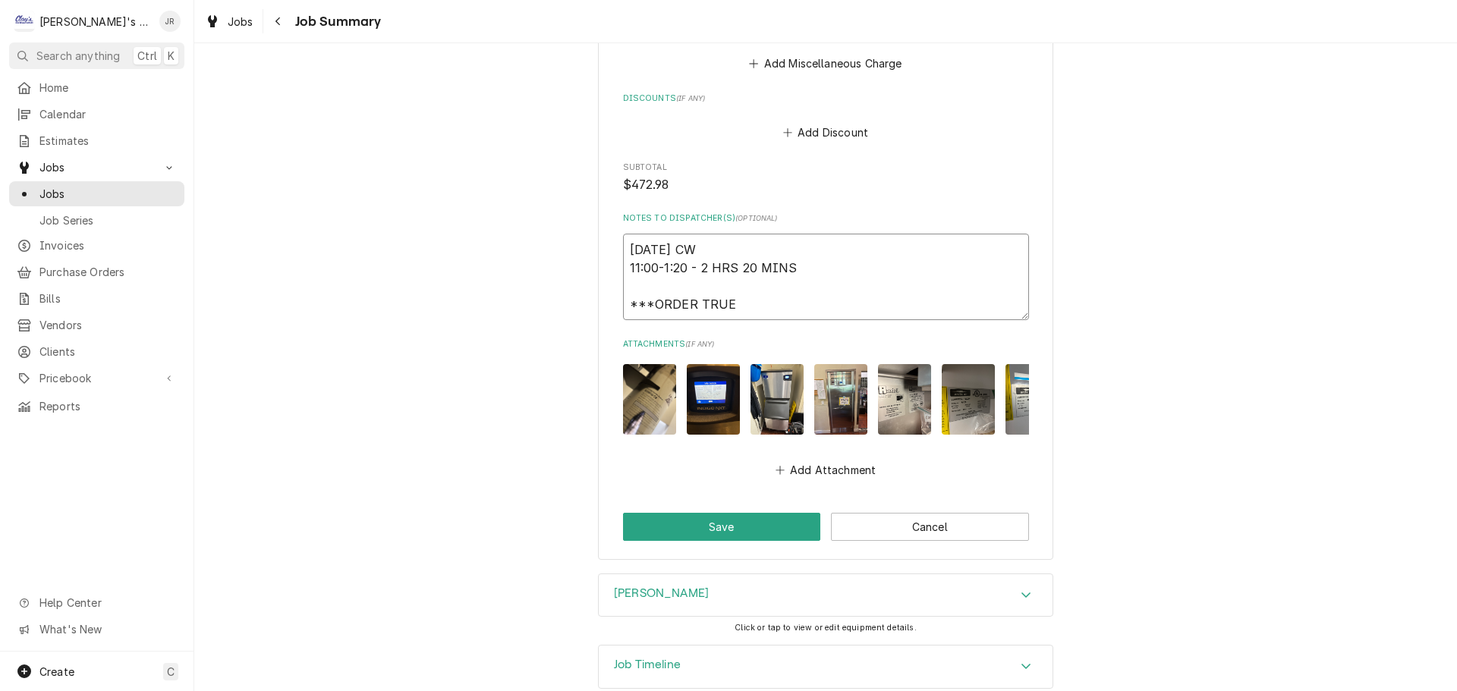
type textarea "x"
type textarea "10/7/2025 CW 11:00-1:20 - 2 HRS 20 MINS ***ORDER TRUE P"
type textarea "x"
type textarea "10/7/2025 CW 11:00-1:20 - 2 HRS 20 MINS ***ORDER TRUE PA"
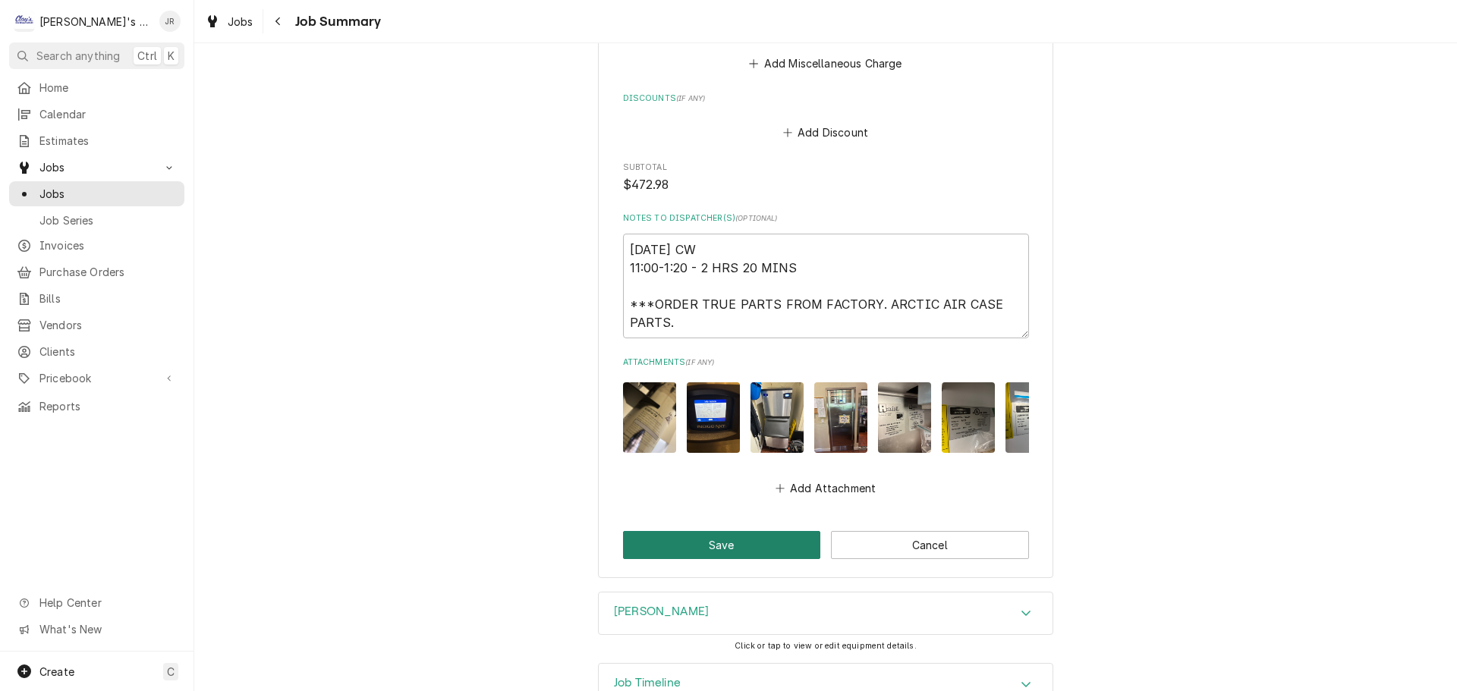
click at [756, 536] on button "Save" at bounding box center [722, 545] width 198 height 28
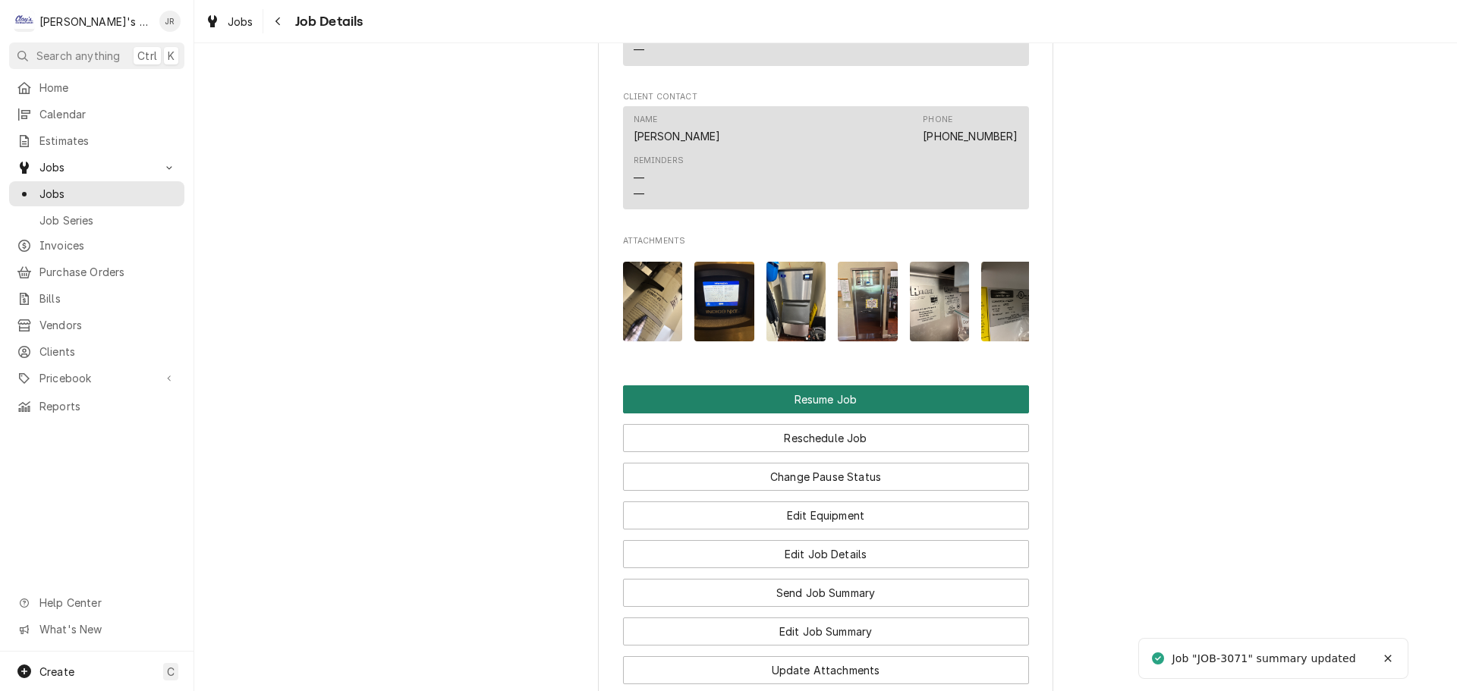
scroll to position [2031, 0]
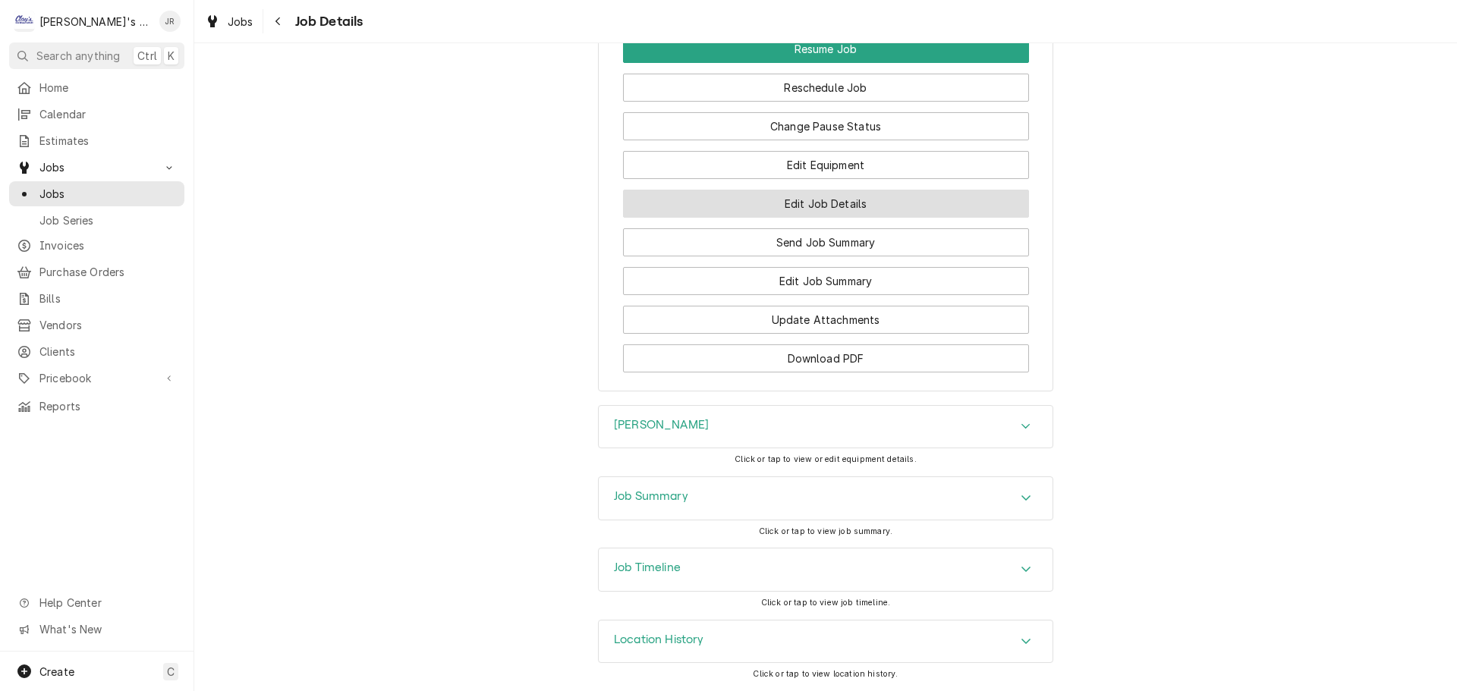
click at [794, 203] on button "Edit Job Details" at bounding box center [826, 204] width 406 height 28
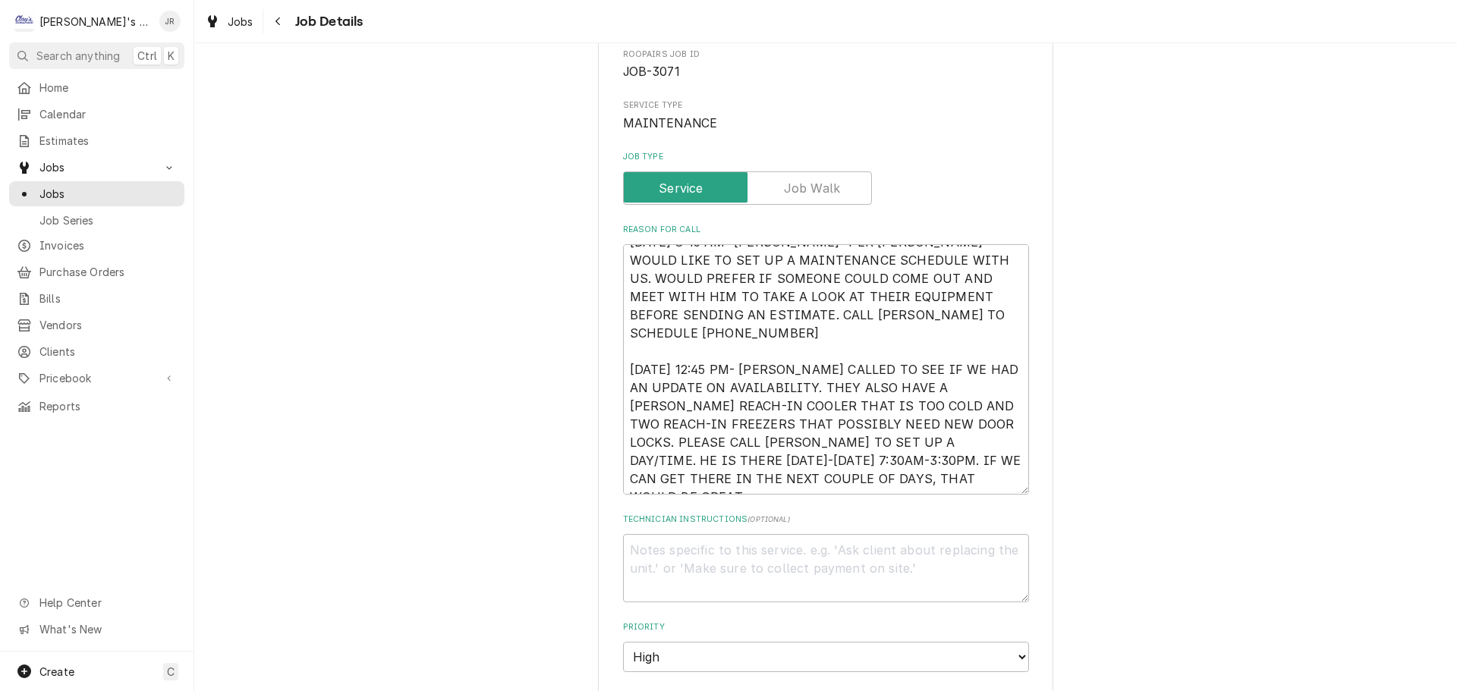
scroll to position [152, 0]
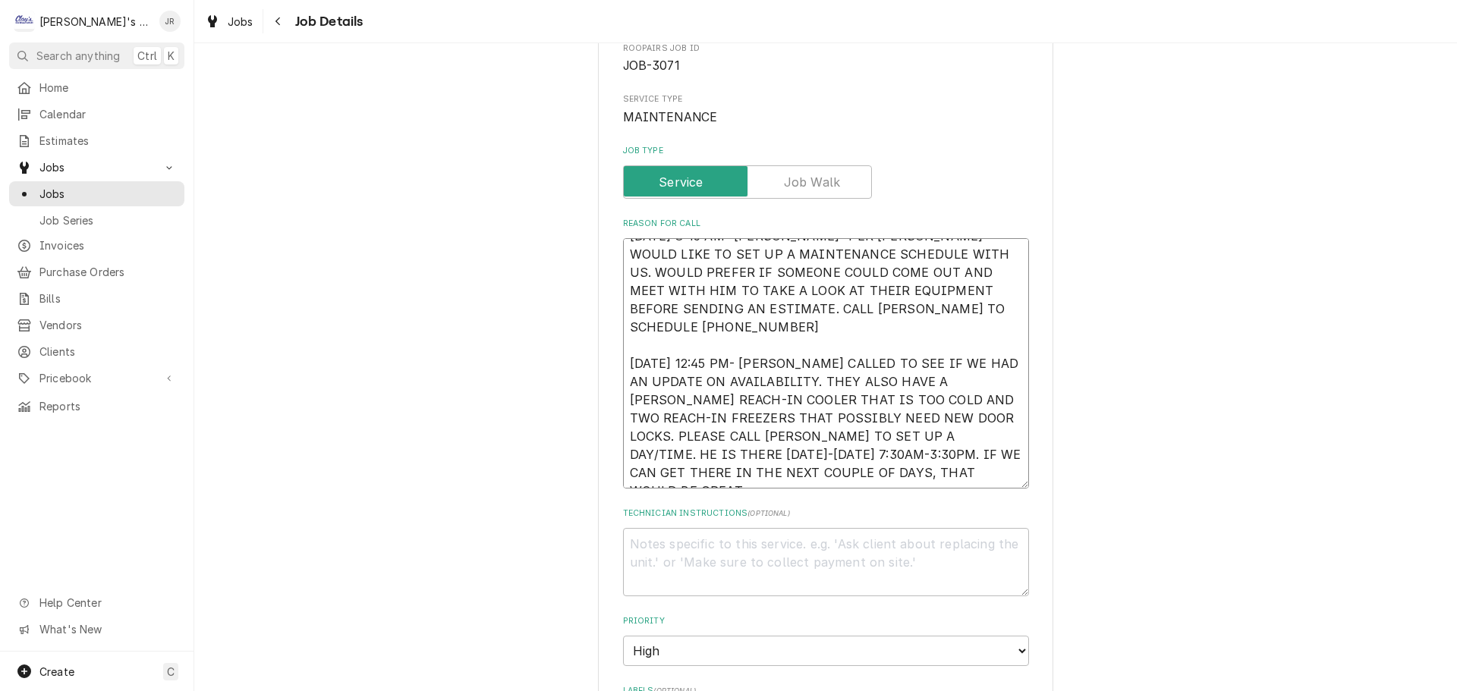
click at [738, 470] on textarea "10/1/2025 8:45 AM- BECKETT- PER JARED- WOULD LIKE TO SET UP A MAINTENANCE SCHED…" at bounding box center [826, 363] width 406 height 250
type textarea "x"
type textarea "10/1/2025 8:45 AM- BECKETT- PER JARED- WOULD LIKE TO SET UP A MAINTENANCE SCHED…"
type textarea "x"
type textarea "10/1/2025 8:45 AM- BECKETT- PER JARED- WOULD LIKE TO SET UP A MAINTENANCE SCHED…"
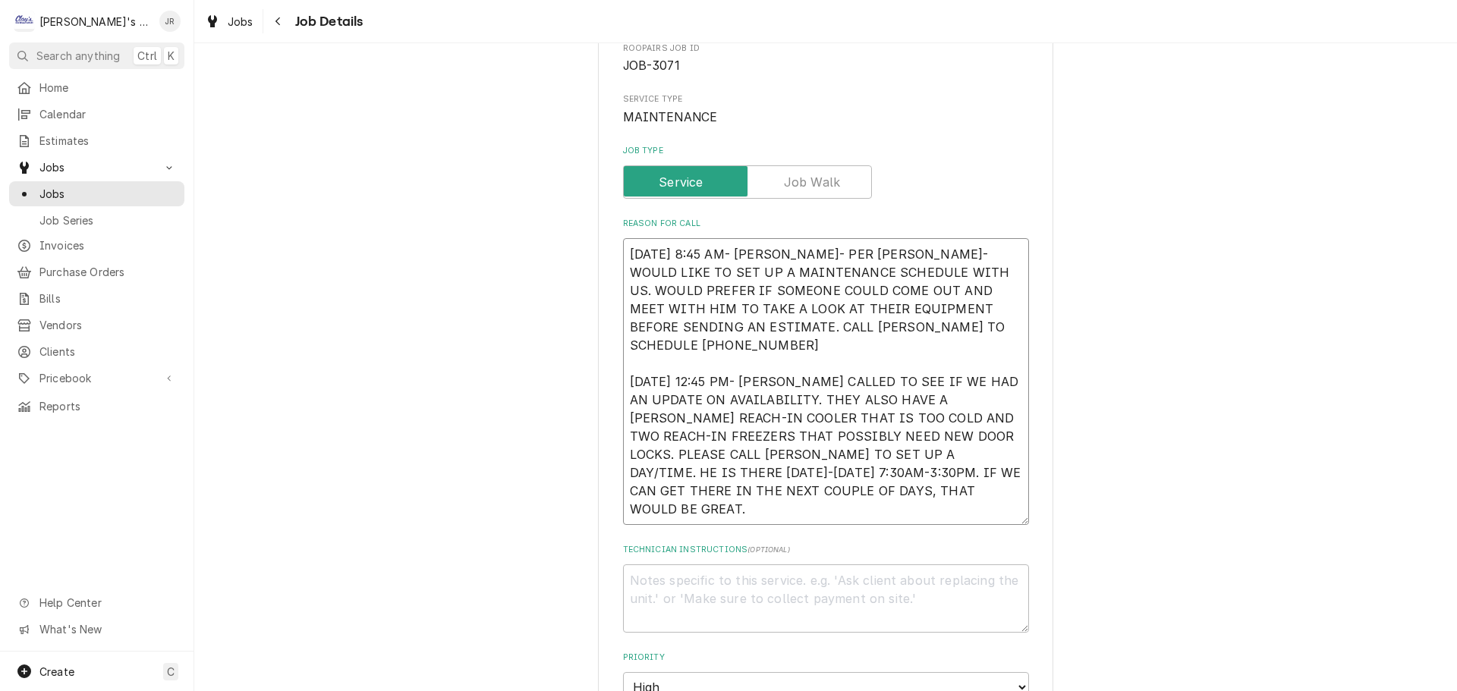
type textarea "x"
type textarea "10/1/2025 8:45 AM- BECKETT- PER JARED- WOULD LIKE TO SET UP A MAINTENANCE SCHED…"
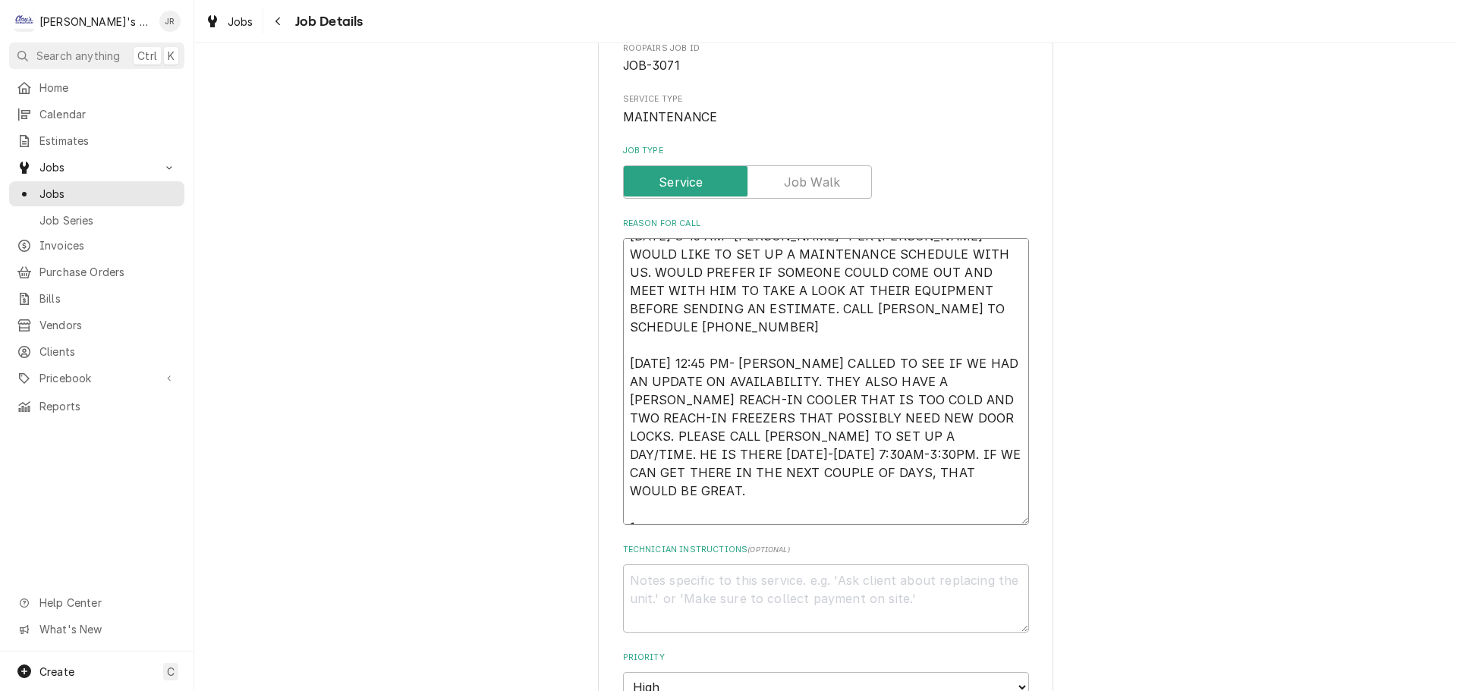
type textarea "x"
type textarea "10/1/2025 8:45 AM- BECKETT- PER JARED- WOULD LIKE TO SET UP A MAINTENANCE SCHED…"
type textarea "x"
type textarea "10/1/2025 8:45 AM- BECKETT- PER JARED- WOULD LIKE TO SET UP A MAINTENANCE SCHED…"
type textarea "x"
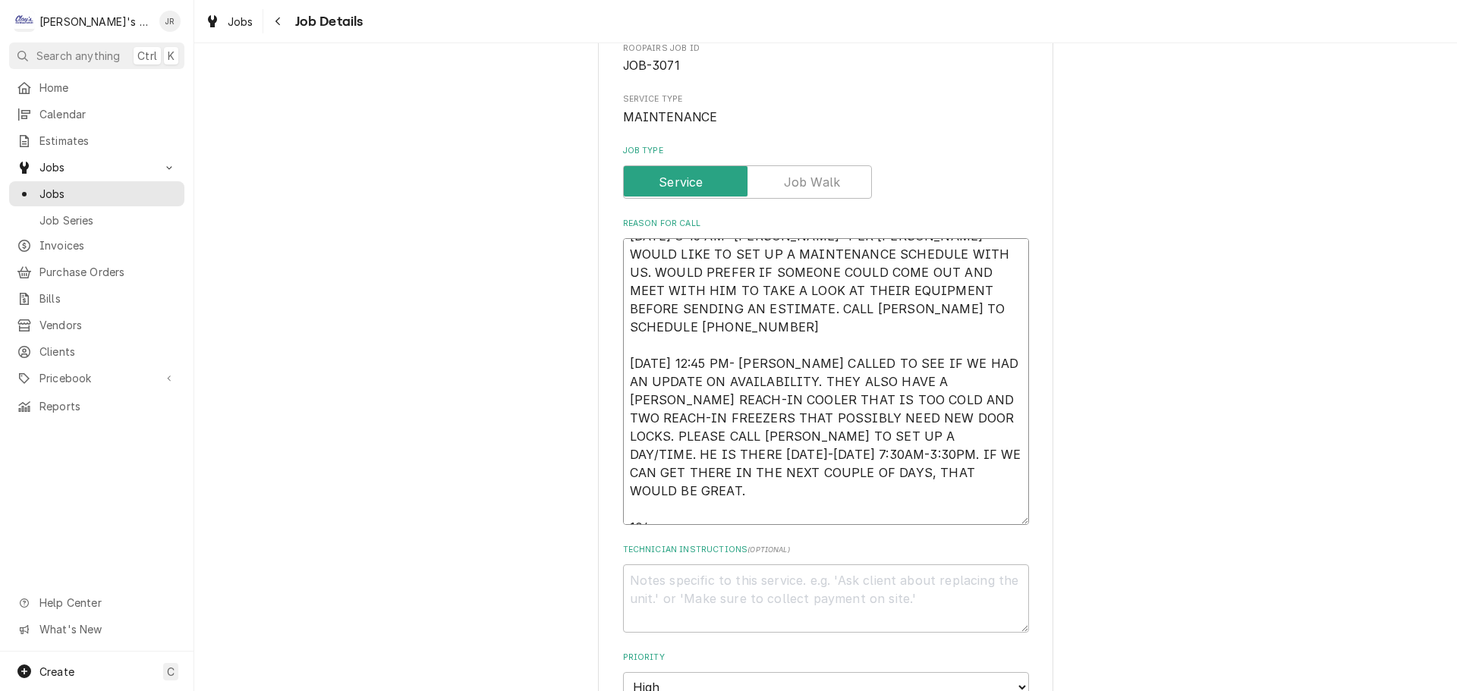
type textarea "10/1/2025 8:45 AM- BECKETT- PER JARED- WOULD LIKE TO SET UP A MAINTENANCE SCHED…"
type textarea "x"
type textarea "10/1/2025 8:45 AM- BECKETT- PER JARED- WOULD LIKE TO SET UP A MAINTENANCE SCHED…"
type textarea "x"
type textarea "10/1/2025 8:45 AM- BECKETT- PER JARED- WOULD LIKE TO SET UP A MAINTENANCE SCHED…"
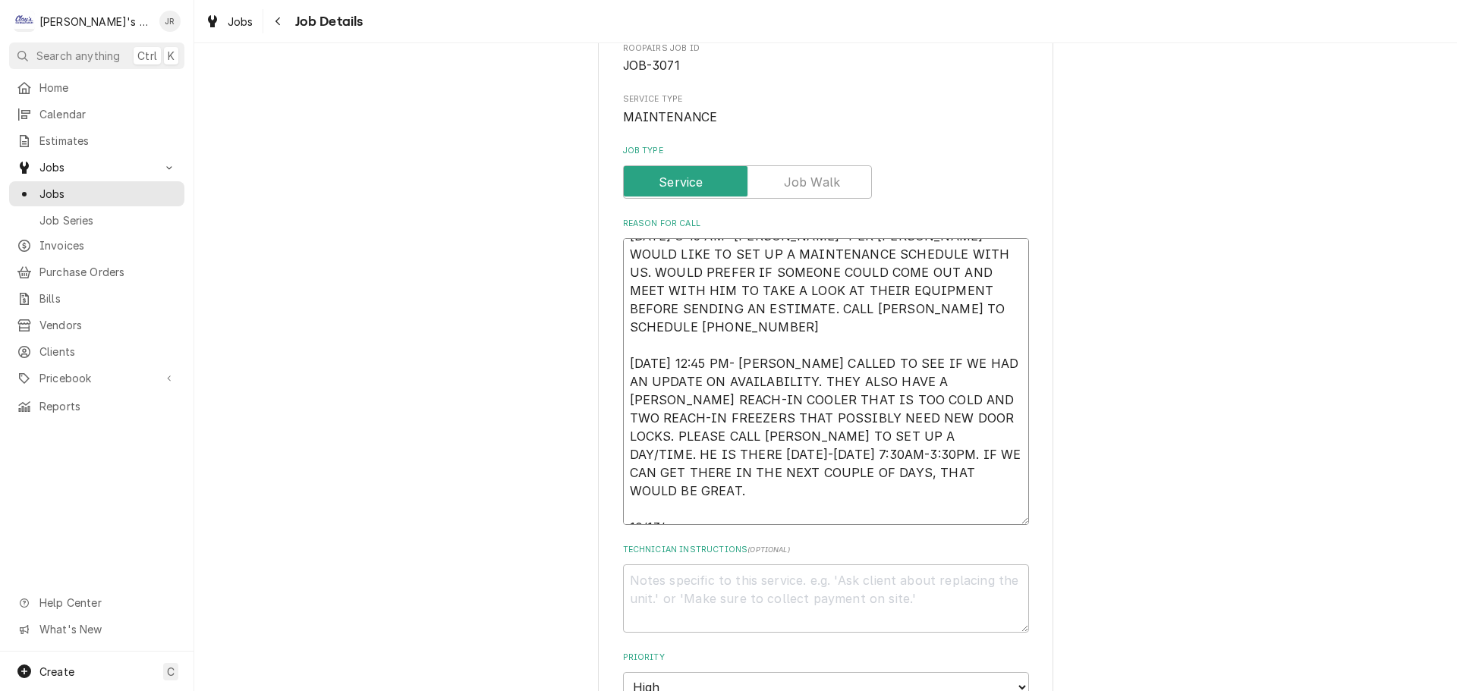
type textarea "x"
type textarea "10/1/2025 8:45 AM- BECKETT- PER JARED- WOULD LIKE TO SET UP A MAINTENANCE SCHED…"
type textarea "x"
type textarea "10/1/2025 8:45 AM- BECKETT- PER JARED- WOULD LIKE TO SET UP A MAINTENANCE SCHED…"
type textarea "x"
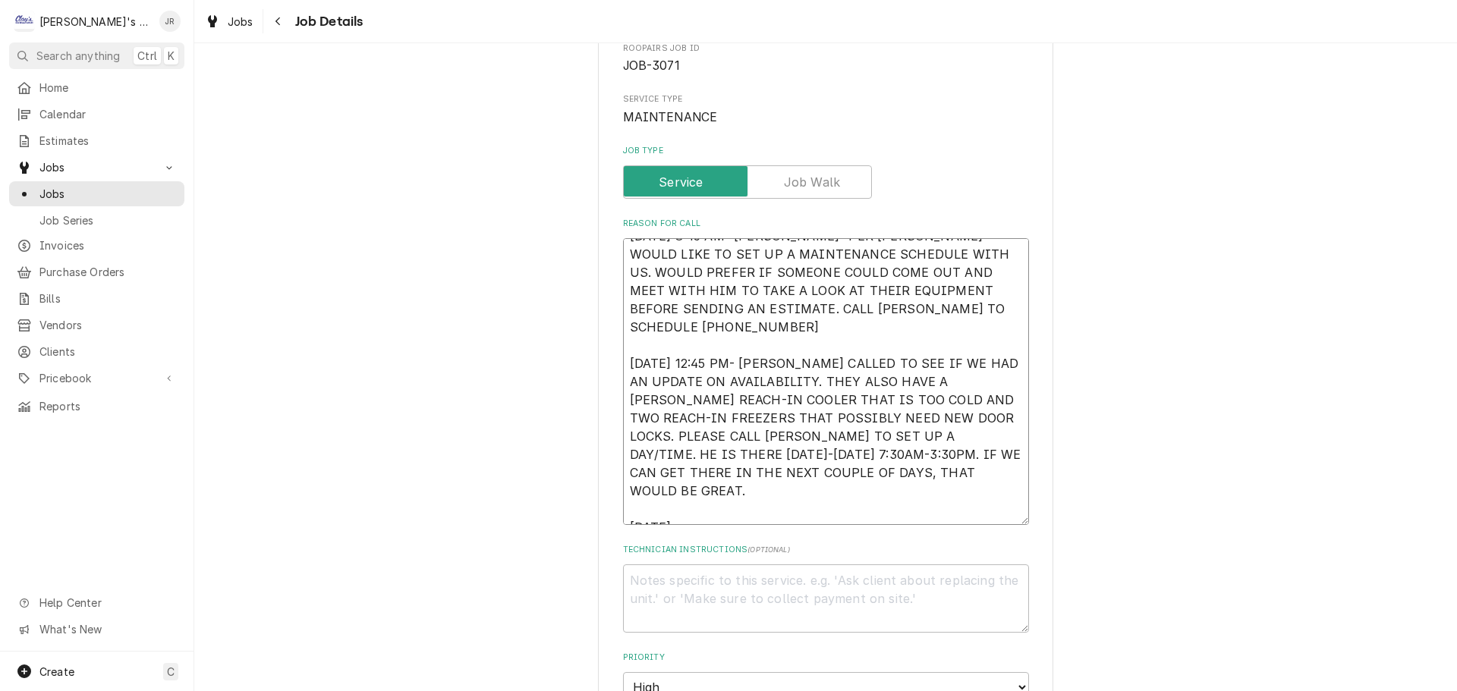
type textarea "10/1/2025 8:45 AM- BECKETT- PER JARED- WOULD LIKE TO SET UP A MAINTENANCE SCHED…"
type textarea "x"
type textarea "10/1/2025 8:45 AM- BECKETT- PER JARED- WOULD LIKE TO SET UP A MAINTENANCE SCHED…"
type textarea "x"
type textarea "10/1/2025 8:45 AM- BECKETT- PER JARED- WOULD LIKE TO SET UP A MAINTENANCE SCHED…"
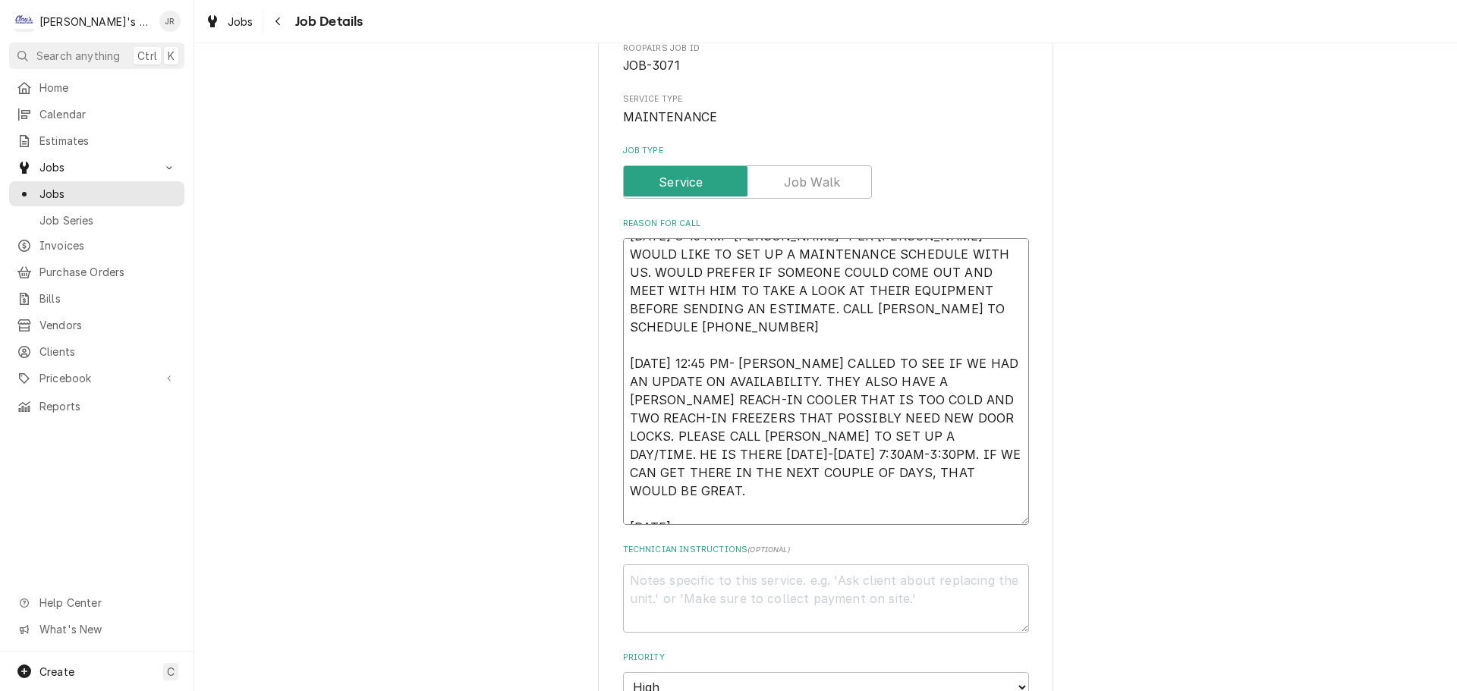
type textarea "x"
type textarea "10/1/2025 8:45 AM- BECKETT- PER JARED- WOULD LIKE TO SET UP A MAINTENANCE SCHED…"
type textarea "x"
type textarea "10/1/2025 8:45 AM- BECKETT- PER JARED- WOULD LIKE TO SET UP A MAINTENANCE SCHED…"
type textarea "x"
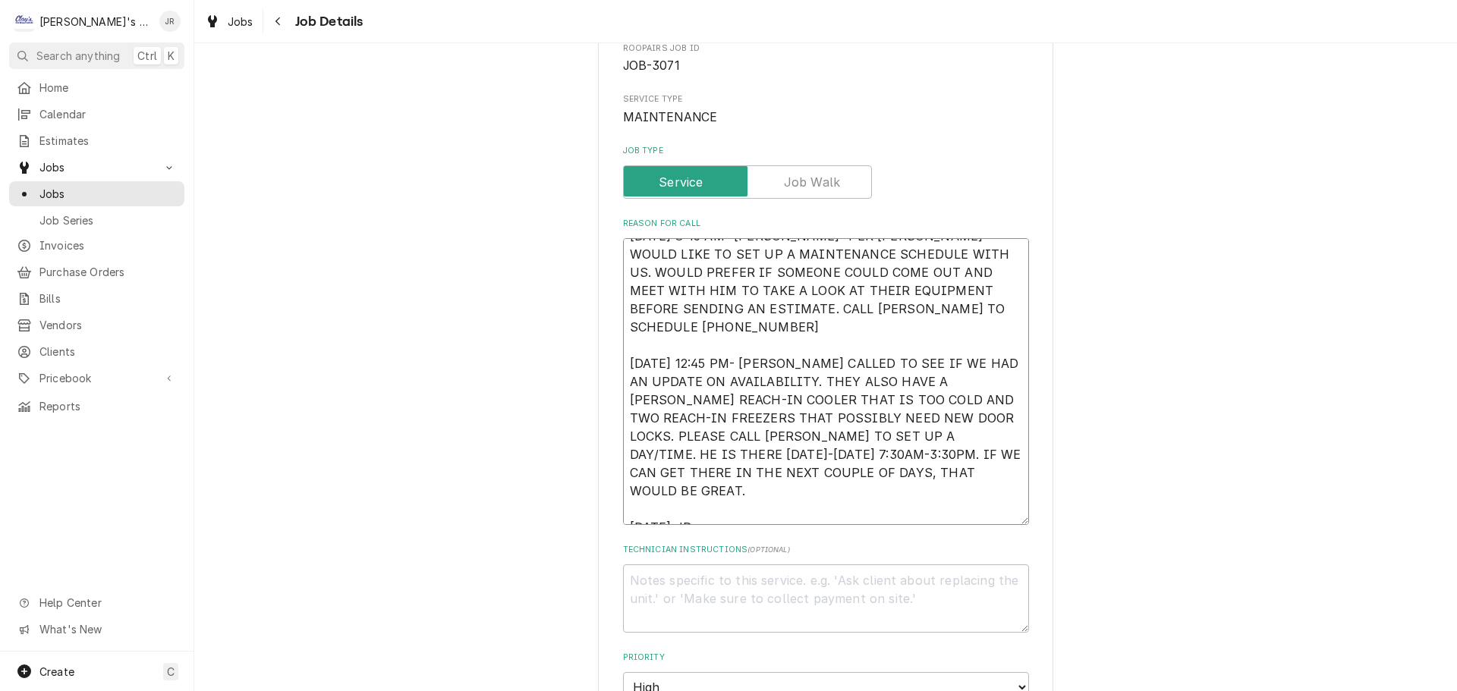
type textarea "10/1/2025 8:45 AM- BECKETT- PER JARED- WOULD LIKE TO SET UP A MAINTENANCE SCHED…"
type textarea "x"
type textarea "10/1/2025 8:45 AM- BECKETT- PER JARED- WOULD LIKE TO SET UP A MAINTENANCE SCHED…"
type textarea "x"
type textarea "10/1/2025 8:45 AM- BECKETT- PER JARED- WOULD LIKE TO SET UP A MAINTENANCE SCHED…"
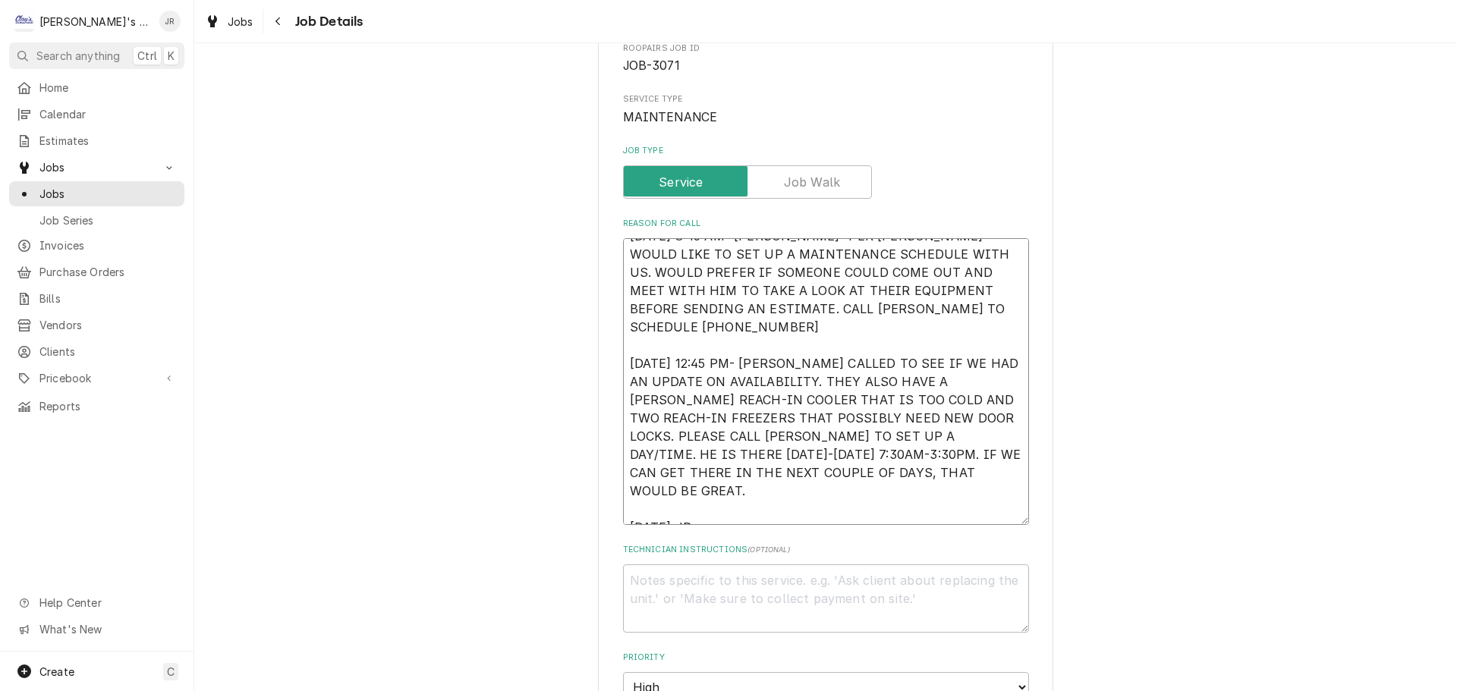
type textarea "x"
type textarea "10/1/2025 8:45 AM- BECKETT- PER JARED- WOULD LIKE TO SET UP A MAINTENANCE SCHED…"
type textarea "x"
type textarea "10/1/2025 8:45 AM- BECKETT- PER JARED- WOULD LIKE TO SET UP A MAINTENANCE SCHED…"
type textarea "x"
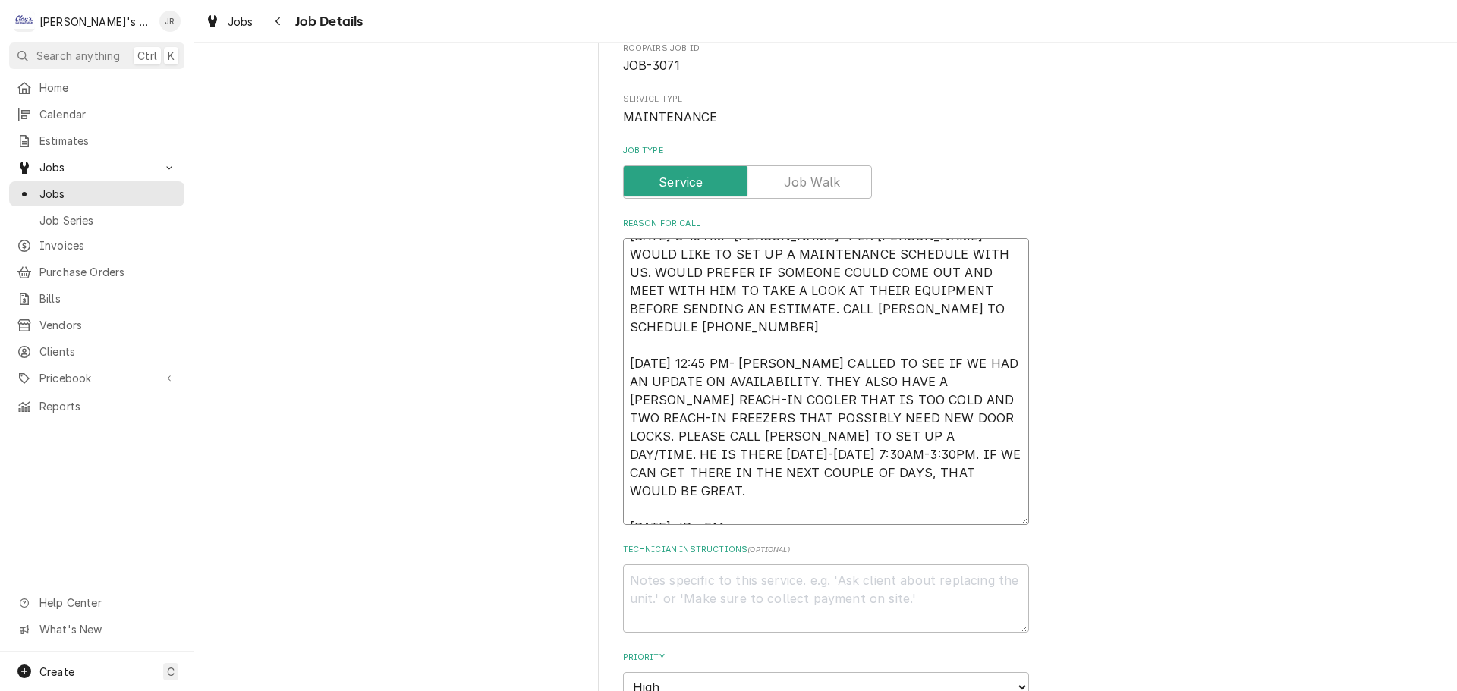
type textarea "10/1/2025 8:45 AM- BECKETT- PER JARED- WOULD LIKE TO SET UP A MAINTENANCE SCHED…"
type textarea "x"
type textarea "10/1/2025 8:45 AM- BECKETT- PER JARED- WOULD LIKE TO SET UP A MAINTENANCE SCHED…"
type textarea "x"
type textarea "10/1/2025 8:45 AM- BECKETT- PER JARED- WOULD LIKE TO SET UP A MAINTENANCE SCHED…"
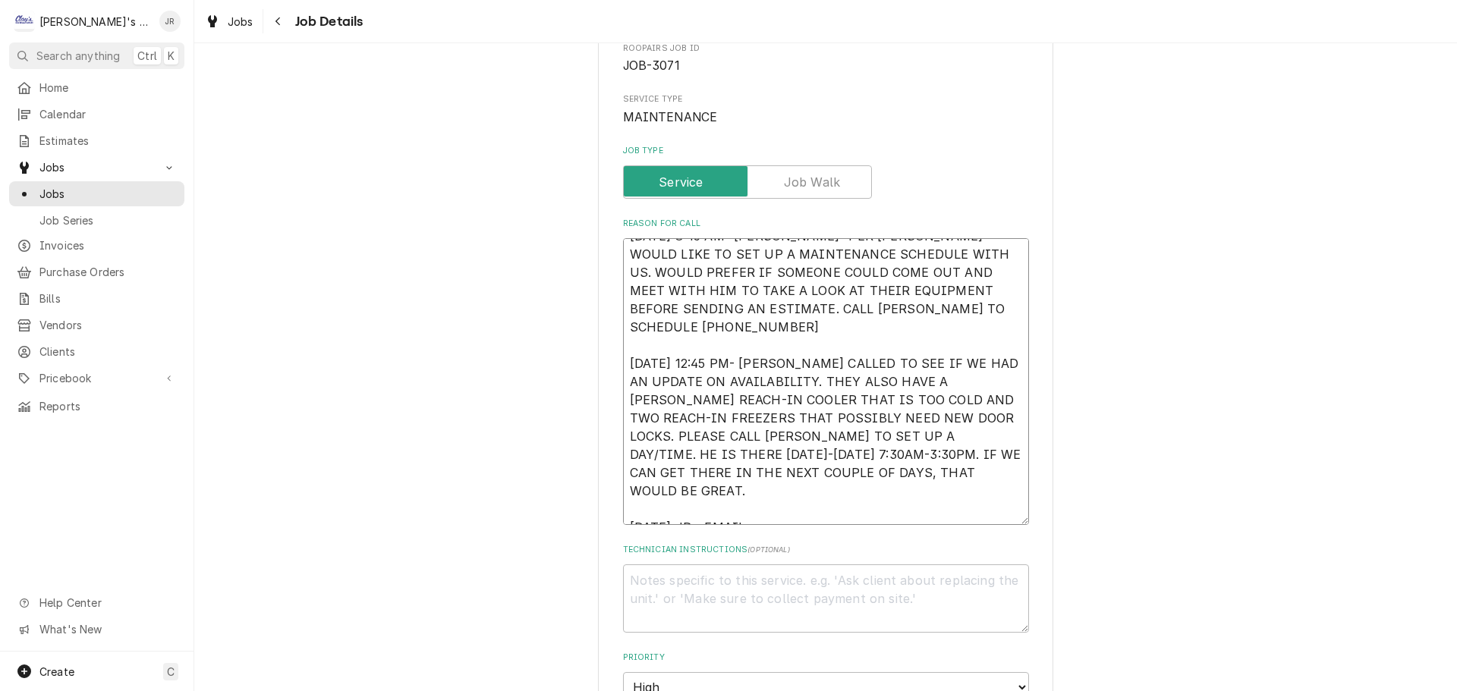
type textarea "x"
type textarea "10/1/2025 8:45 AM- BECKETT- PER JARED- WOULD LIKE TO SET UP A MAINTENANCE SCHED…"
type textarea "x"
type textarea "10/1/2025 8:45 AM- BECKETT- PER JARED- WOULD LIKE TO SET UP A MAINTENANCE SCHED…"
type textarea "x"
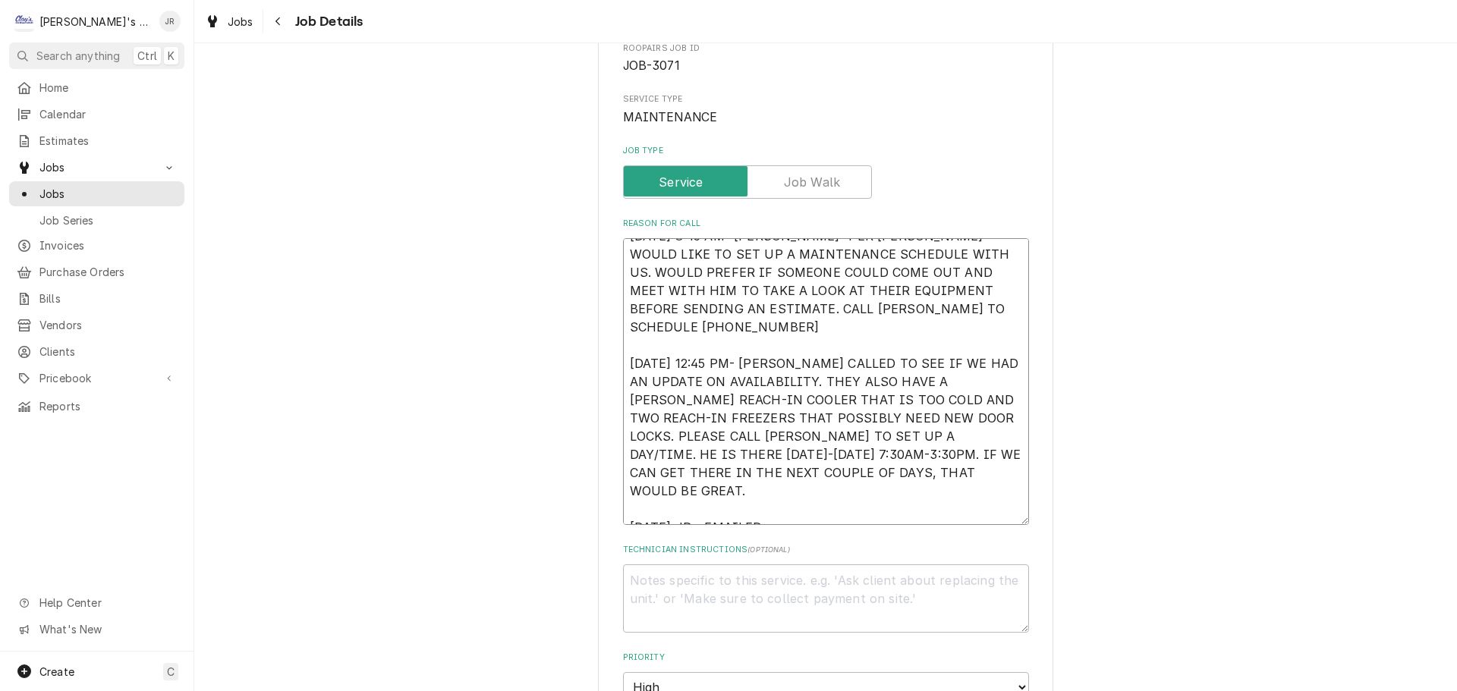
type textarea "10/1/2025 8:45 AM- BECKETT- PER JARED- WOULD LIKE TO SET UP A MAINTENANCE SCHED…"
type textarea "x"
type textarea "10/1/2025 8:45 AM- BECKETT- PER JARED- WOULD LIKE TO SET UP A MAINTENANCE SCHED…"
type textarea "x"
type textarea "10/1/2025 8:45 AM- BECKETT- PER JARED- WOULD LIKE TO SET UP A MAINTENANCE SCHED…"
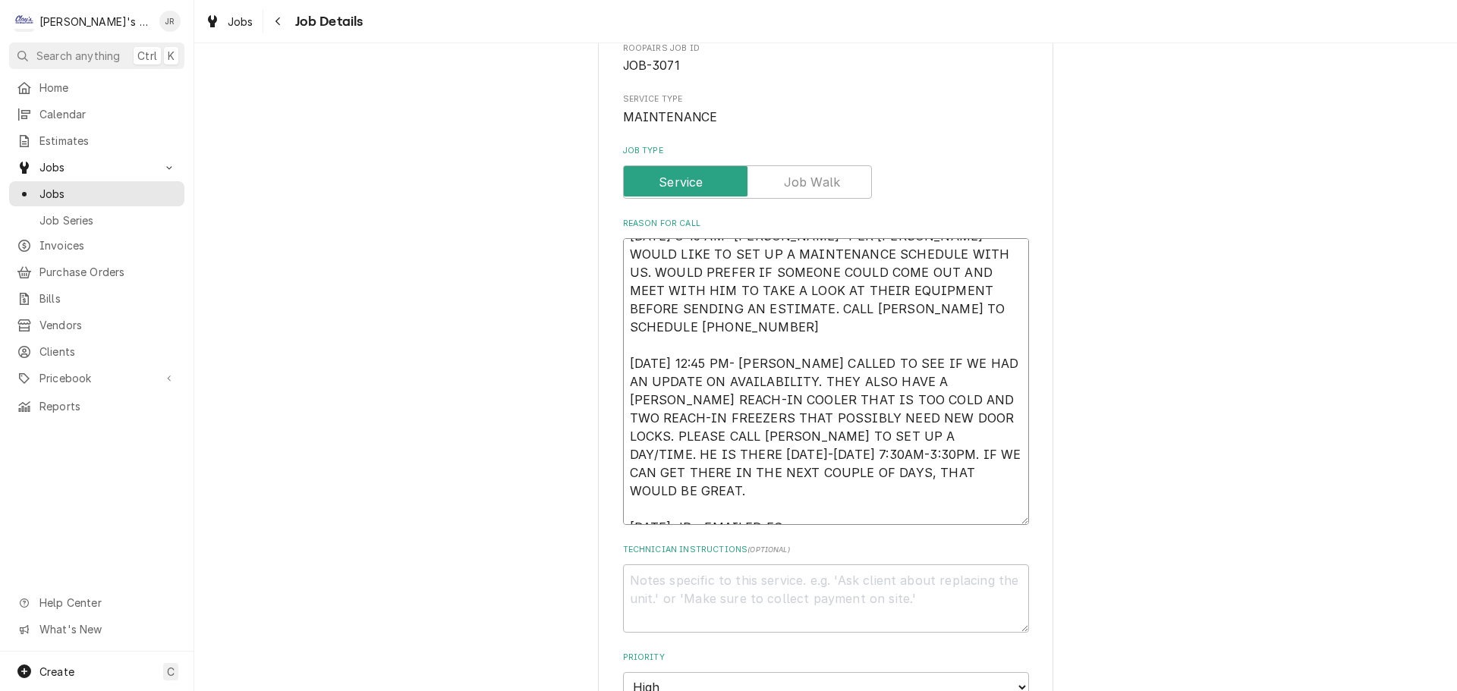
type textarea "x"
type textarea "10/1/2025 8:45 AM- BECKETT- PER JARED- WOULD LIKE TO SET UP A MAINTENANCE SCHED…"
type textarea "x"
type textarea "10/1/2025 8:45 AM- BECKETT- PER JARED- WOULD LIKE TO SET UP A MAINTENANCE SCHED…"
type textarea "x"
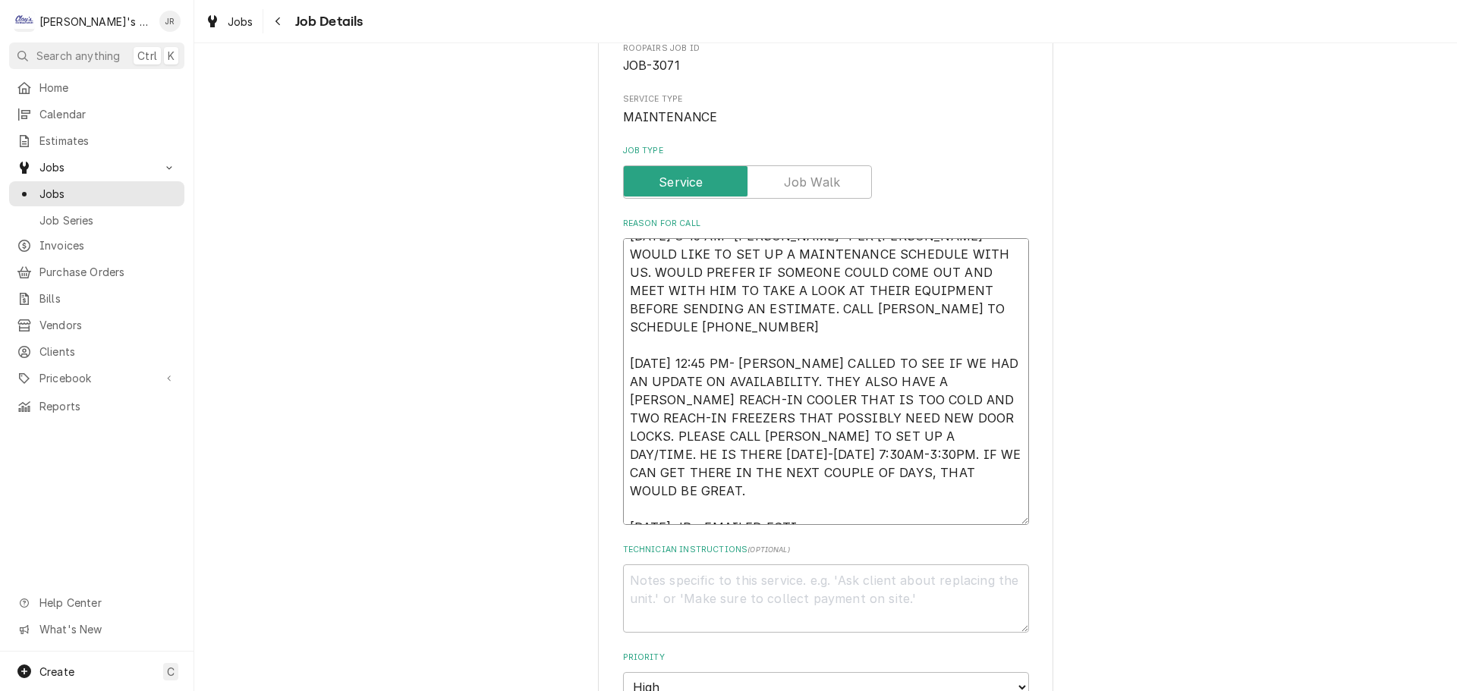
type textarea "10/1/2025 8:45 AM- BECKETT- PER JARED- WOULD LIKE TO SET UP A MAINTENANCE SCHED…"
type textarea "x"
type textarea "10/1/2025 8:45 AM- BECKETT- PER JARED- WOULD LIKE TO SET UP A MAINTENANCE SCHED…"
type textarea "x"
type textarea "10/1/2025 8:45 AM- BECKETT- PER JARED- WOULD LIKE TO SET UP A MAINTENANCE SCHED…"
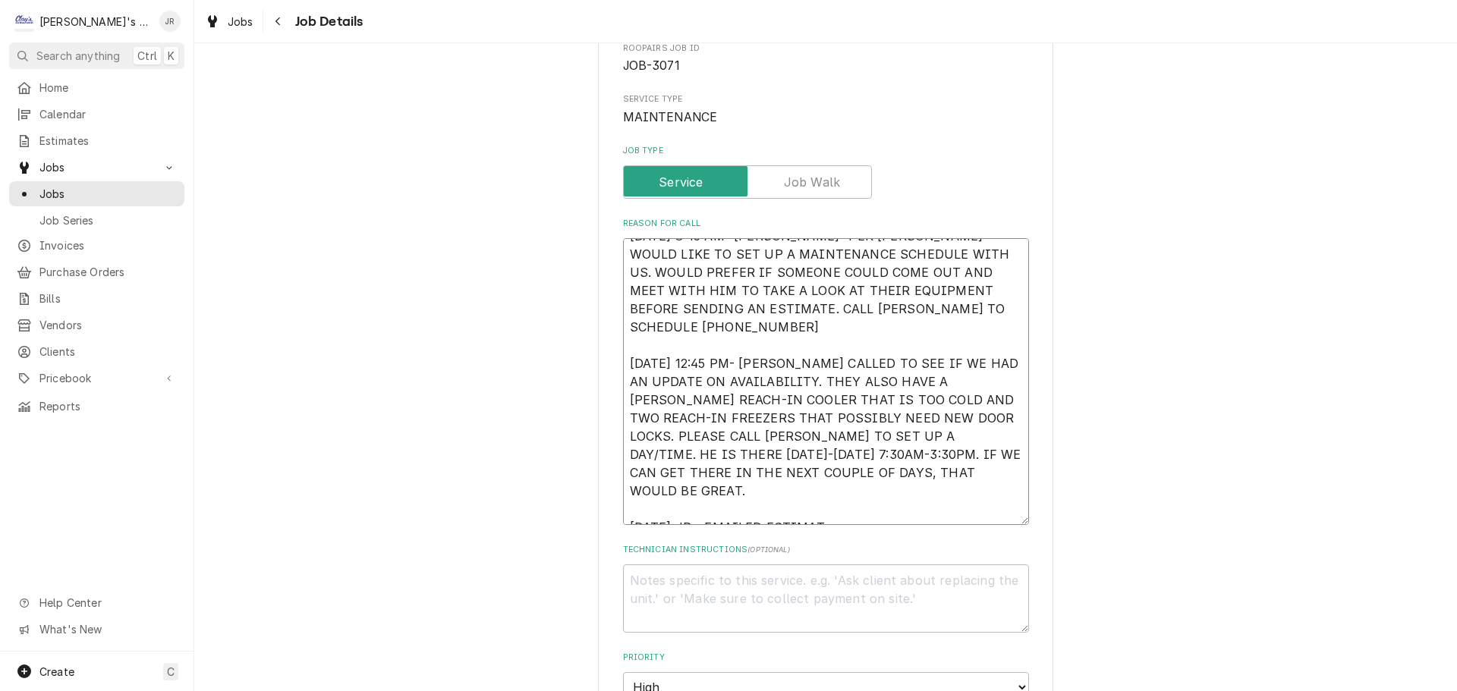
type textarea "x"
type textarea "10/1/2025 8:45 AM- BECKETT- PER JARED- WOULD LIKE TO SET UP A MAINTENANCE SCHED…"
type textarea "x"
type textarea "[DATE] 8:45 AM- [PERSON_NAME]- PER [PERSON_NAME]- WOULD LIKE TO SET UP A MAINTE…"
type textarea "x"
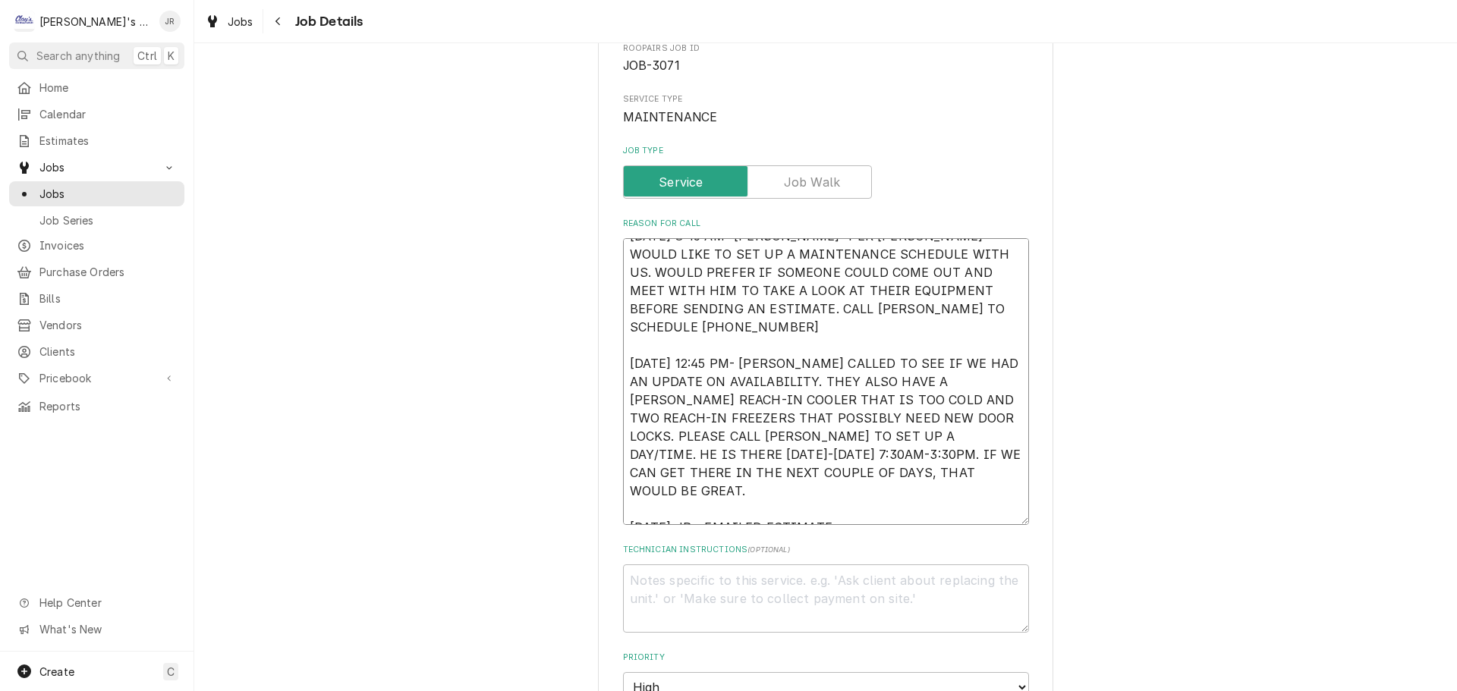
type textarea "10/1/2025 8:45 AM- BECKETT- PER JARED- WOULD LIKE TO SET UP A MAINTENANCE SCHED…"
type textarea "x"
type textarea "10/1/2025 8:45 AM- BECKETT- PER JARED- WOULD LIKE TO SET UP A MAINTENANCE SCHED…"
click at [853, 583] on textarea "Technician Instructions ( optional )" at bounding box center [826, 599] width 406 height 68
type textarea "x"
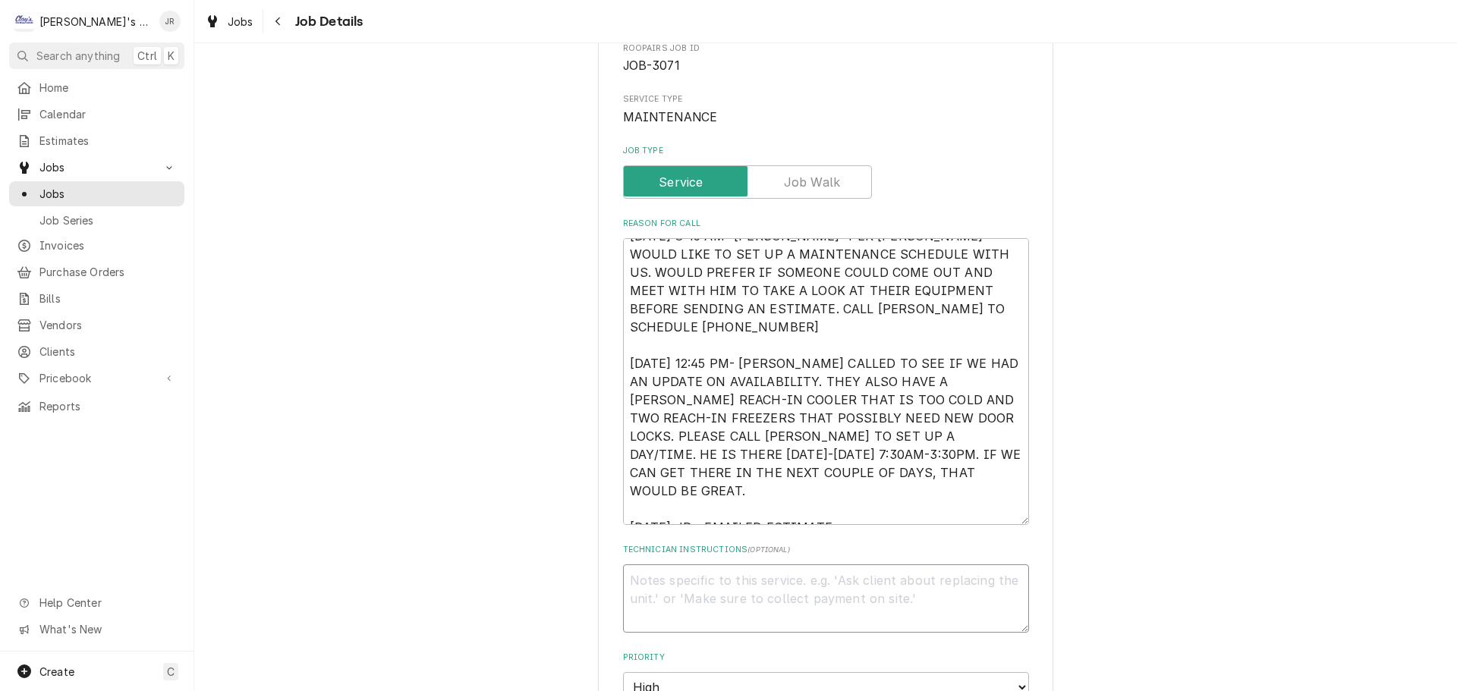
type textarea "T"
type textarea "x"
type textarea "TR"
type textarea "x"
type textarea "TRU"
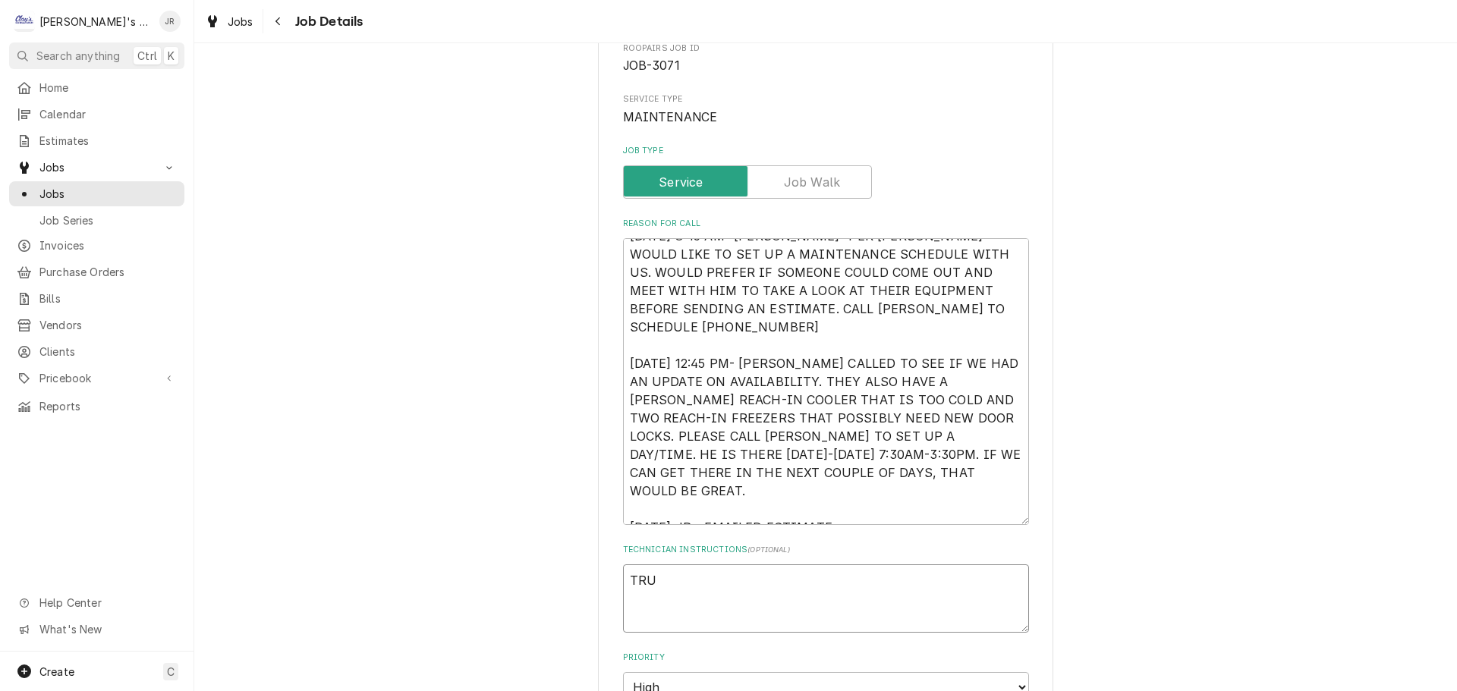
type textarea "x"
type textarea "TRUE"
type textarea "x"
type textarea "TRUE"
type textarea "x"
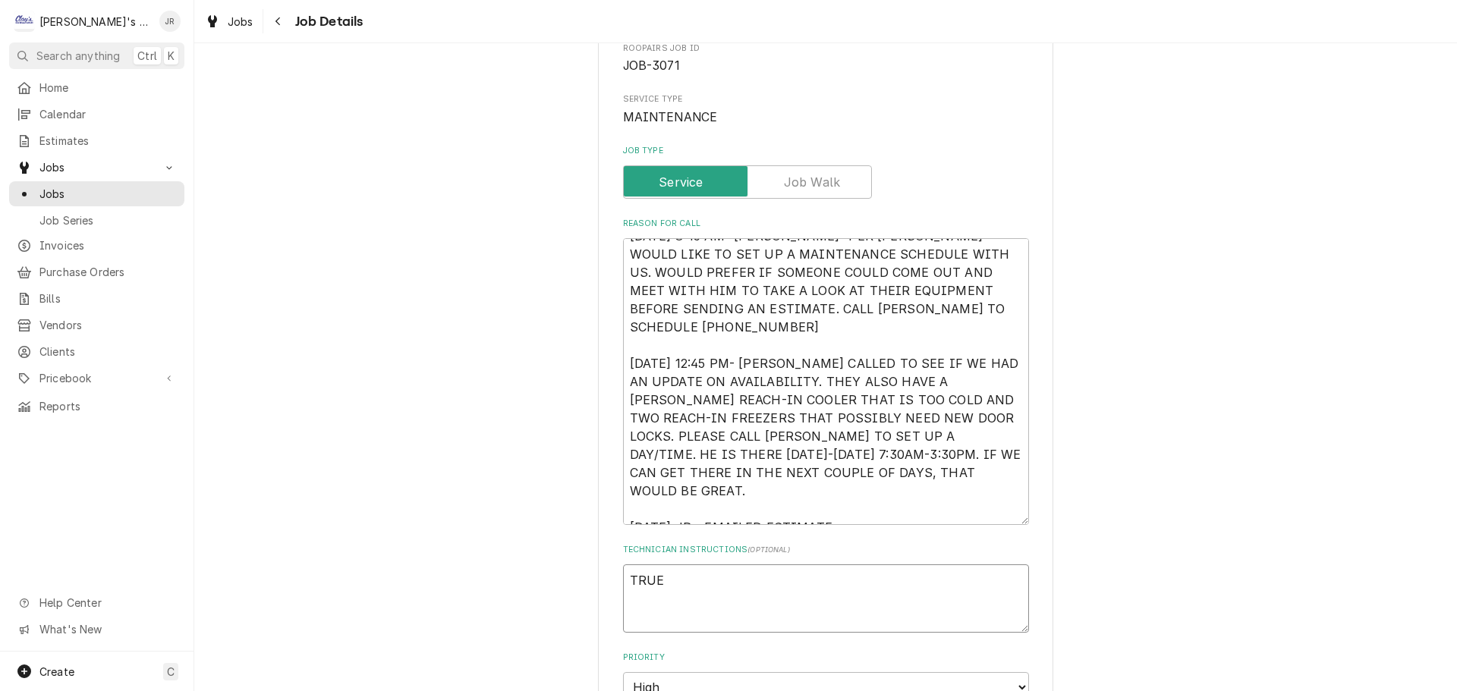
type textarea "TRUE P"
type textarea "x"
type textarea "TRUE PA"
type textarea "x"
type textarea "TRUE PAT"
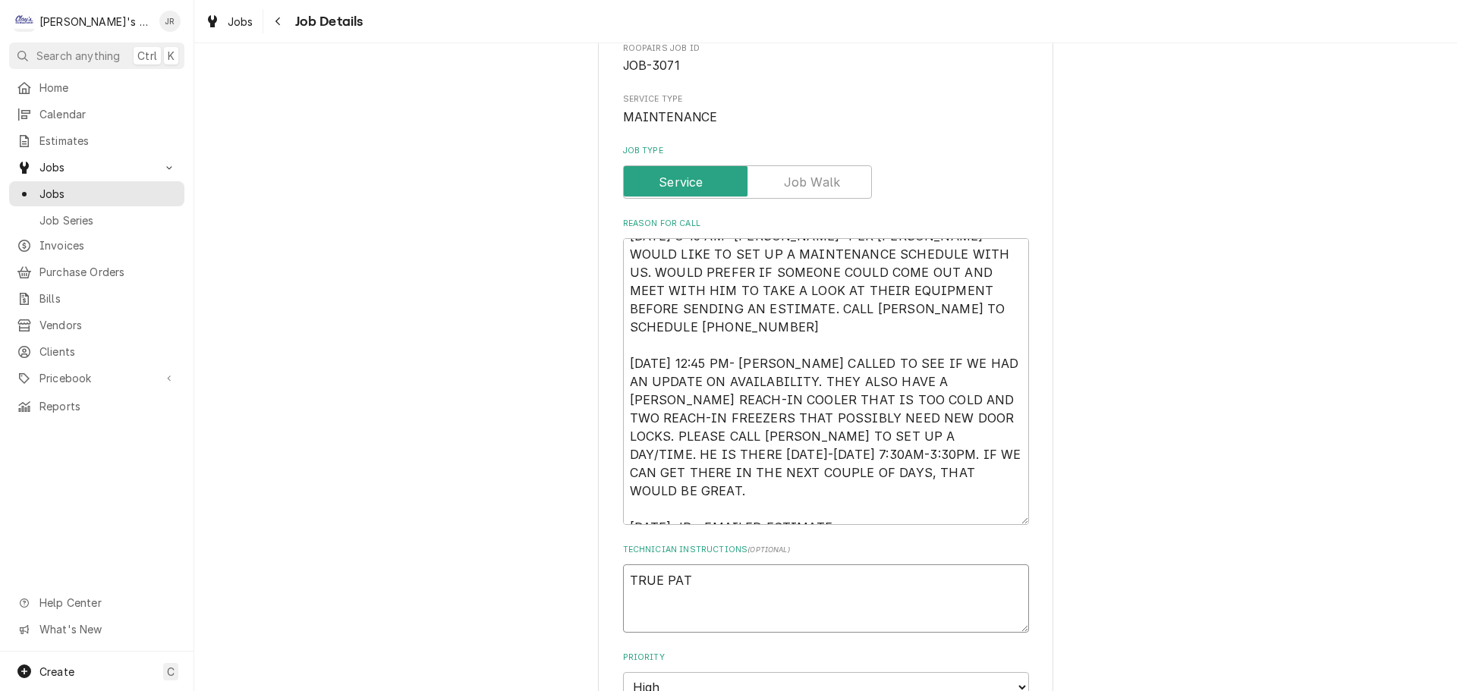
type textarea "x"
type textarea "TRUE PATR"
type textarea "x"
type textarea "TRUE PAT"
type textarea "x"
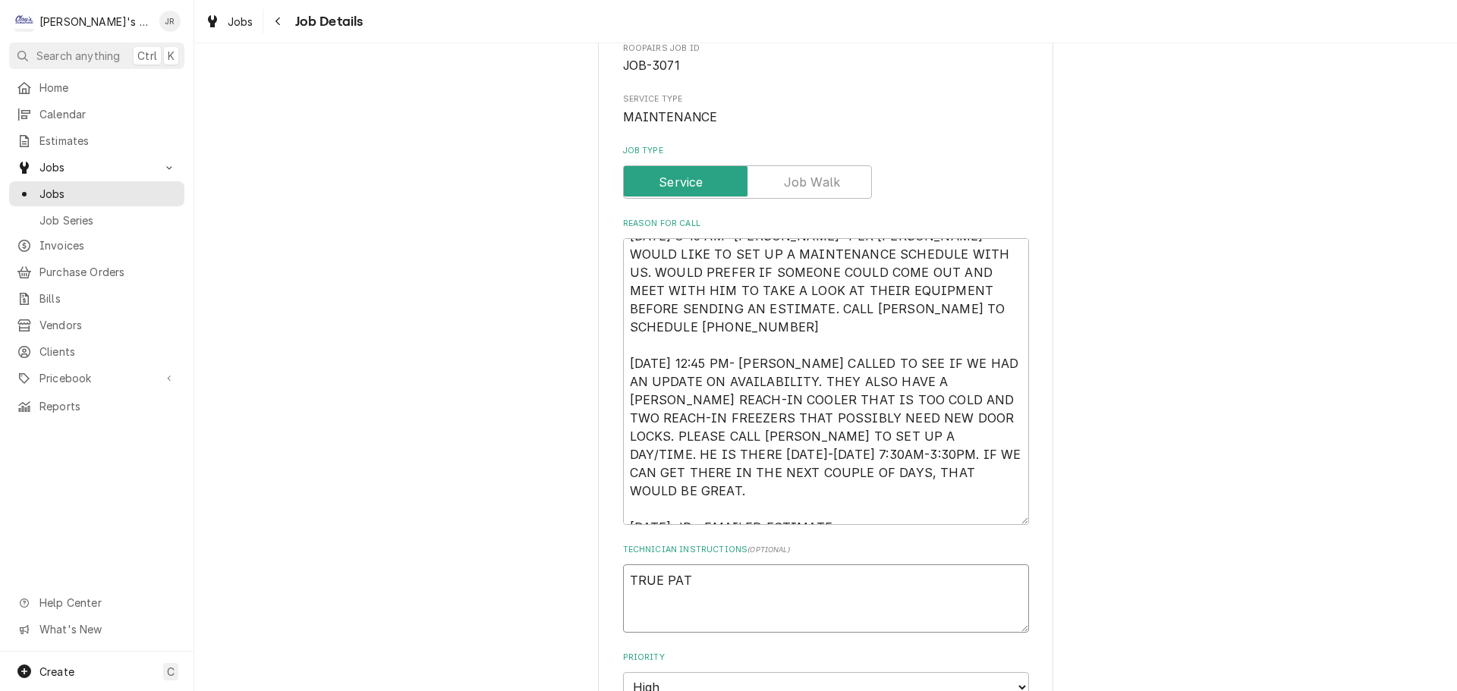
type textarea "TRUE PA"
type textarea "x"
type textarea "TRUE PAR"
type textarea "x"
type textarea "TRUE PART"
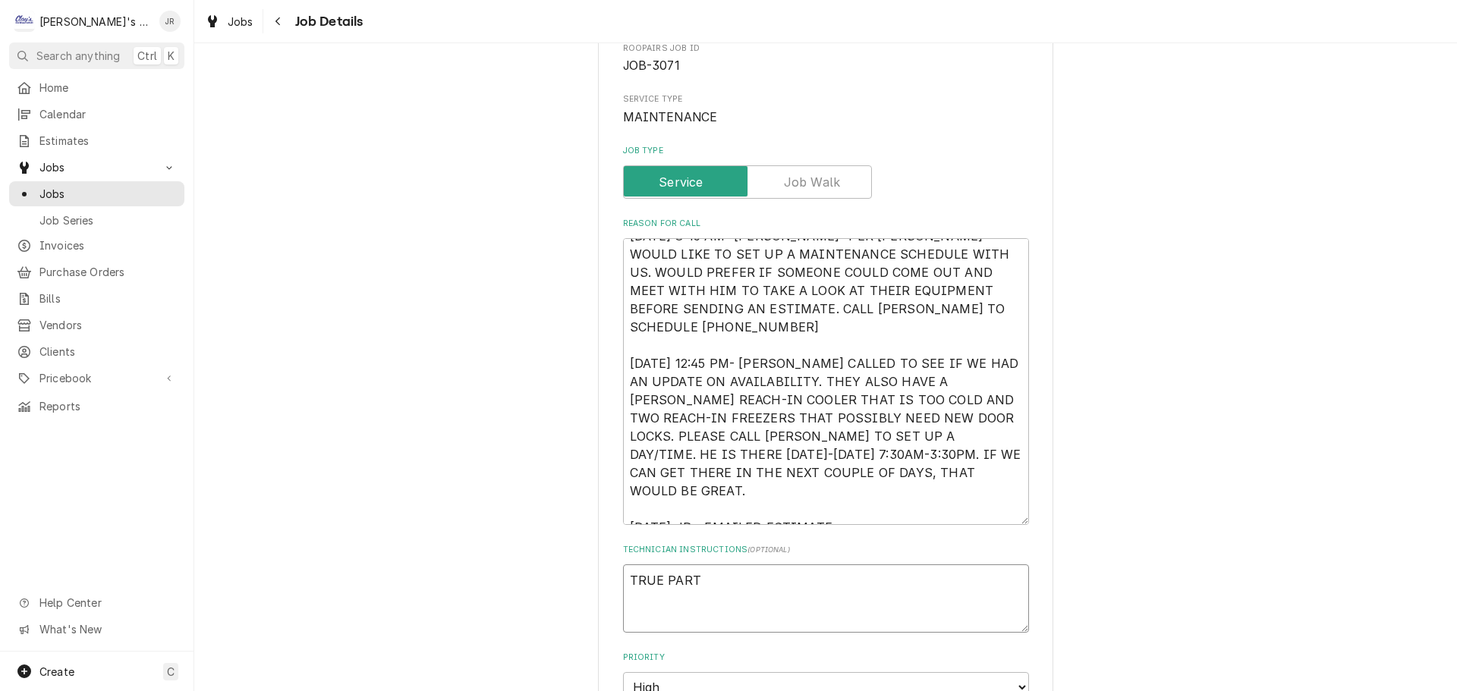
type textarea "x"
type textarea "TRUE PARTS"
type textarea "x"
type textarea "TRUE PARTSF"
type textarea "x"
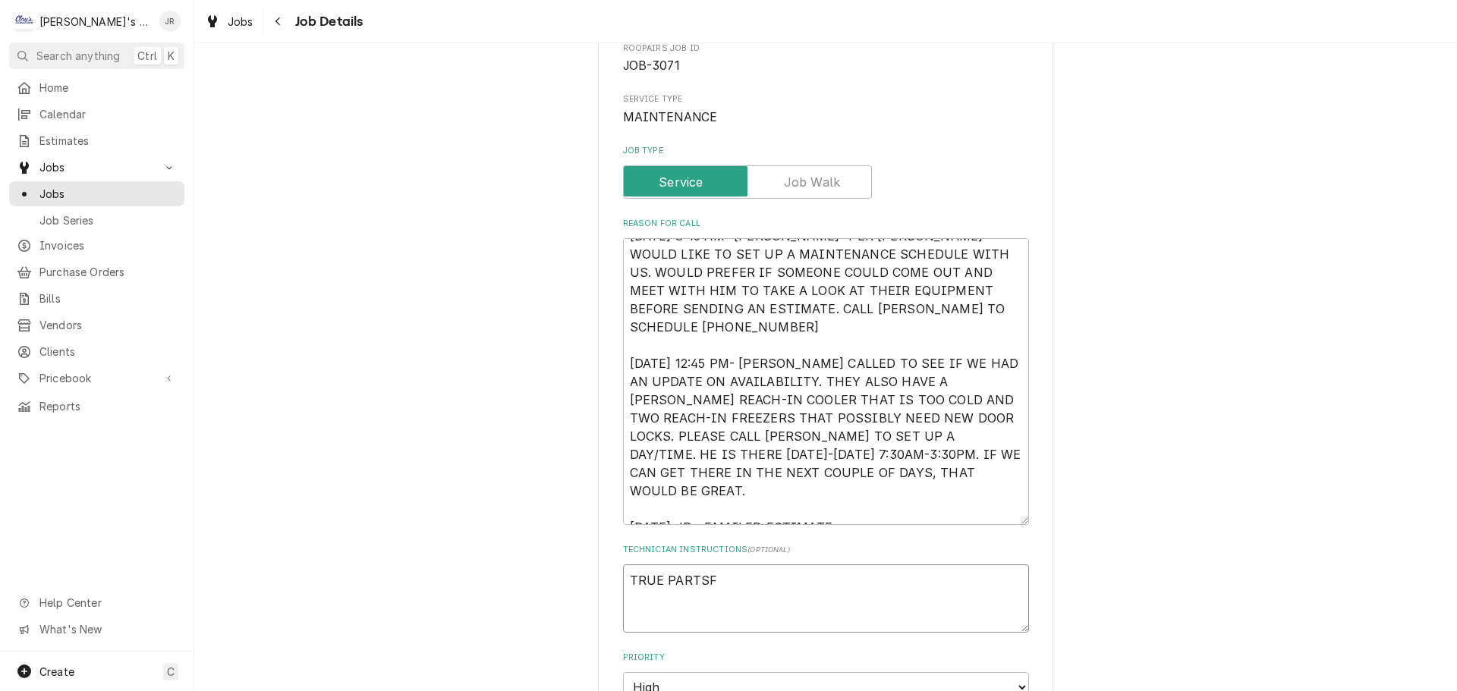
type textarea "TRUE PARTSFO"
type textarea "x"
type textarea "TRUE PARTSFOR"
type textarea "x"
type textarea "TRUE PARTSFO"
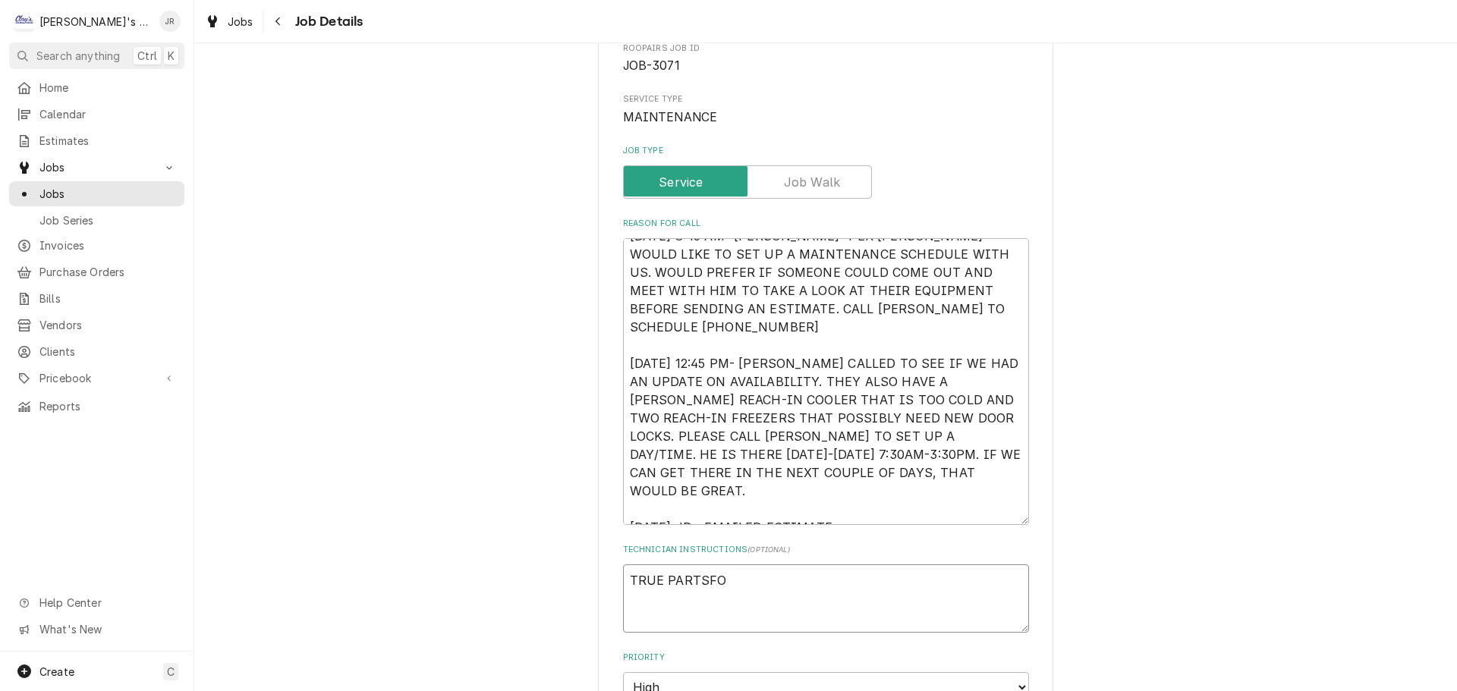
type textarea "x"
type textarea "TRUE PARTSF"
type textarea "x"
type textarea "TRUE PARTS"
type textarea "x"
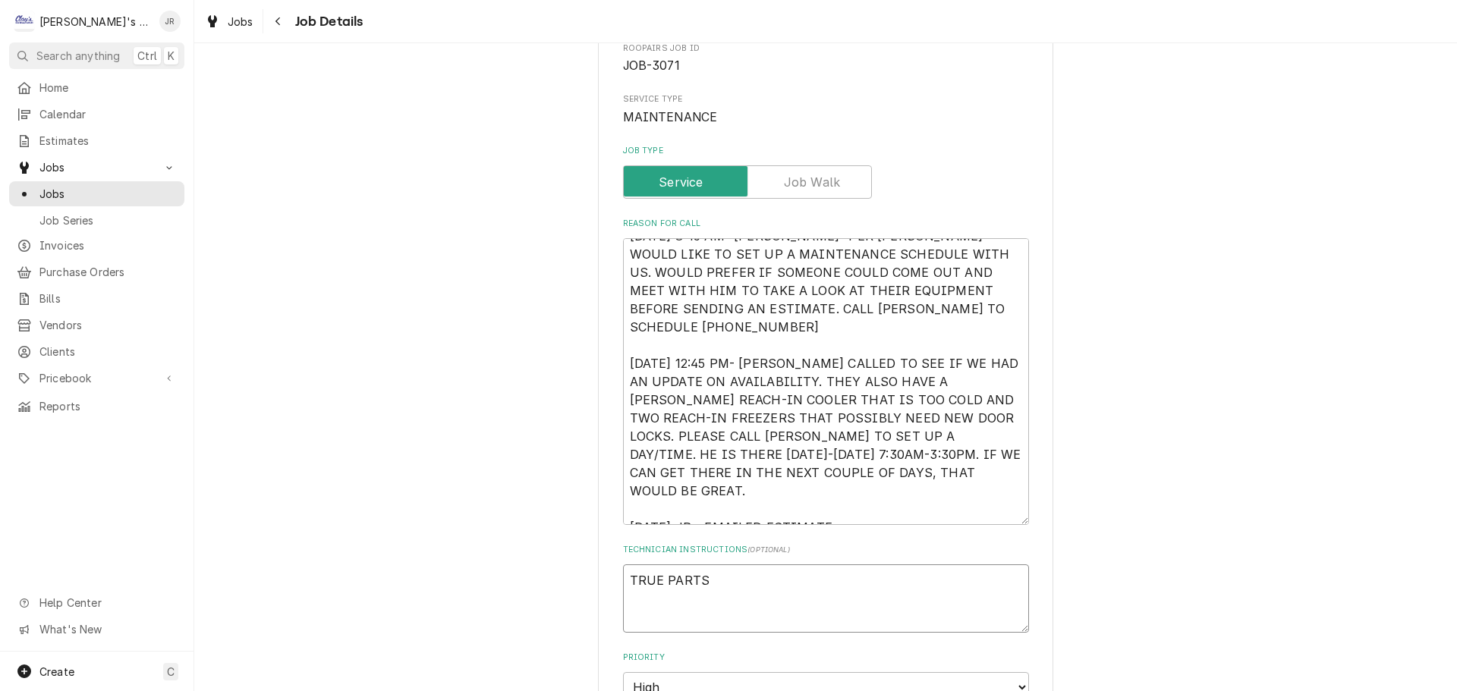
type textarea "TRUE PARTSF"
type textarea "x"
type textarea "TRUE PARTS"
type textarea "x"
type textarea "TRUE PARTS"
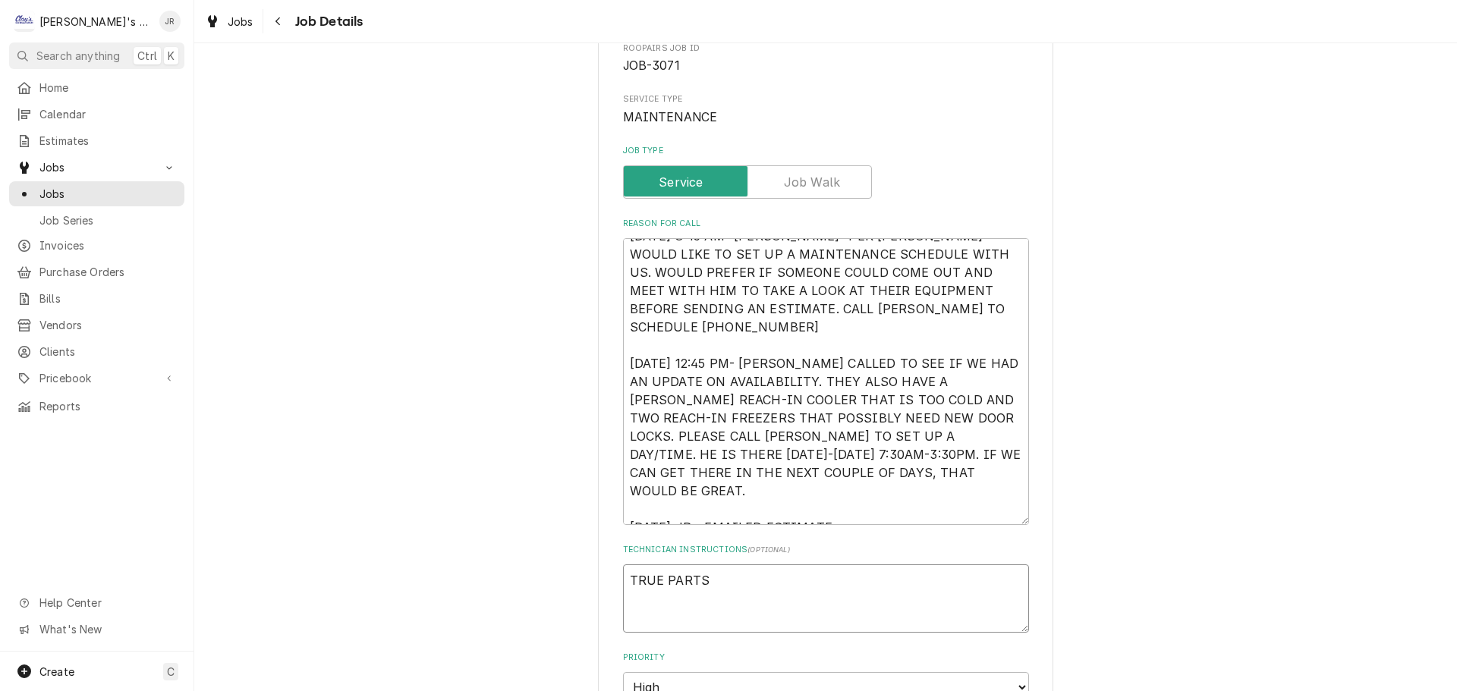
type textarea "x"
type textarea "TRUE PARTS F"
type textarea "x"
type textarea "TRUE PARTS FR"
type textarea "x"
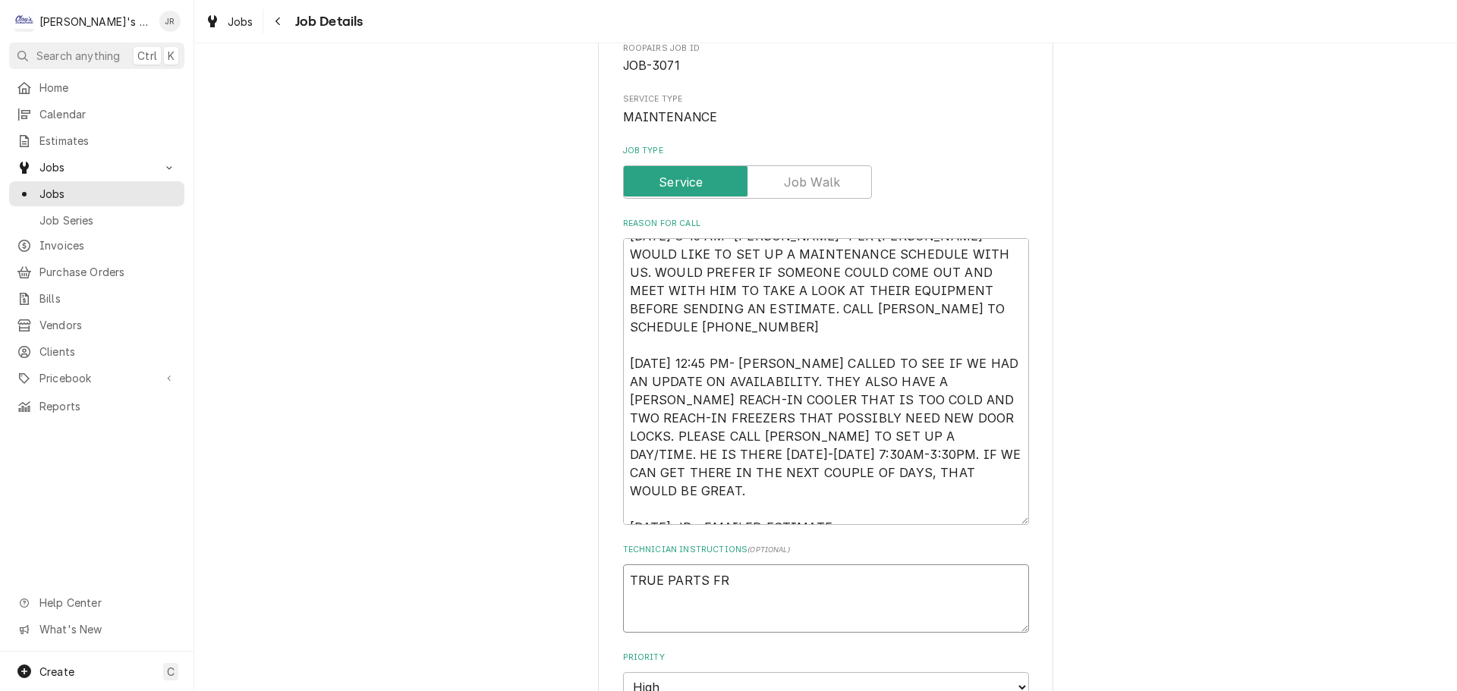
type textarea "TRUE PARTS FRO"
type textarea "x"
type textarea "TRUE PARTS FROM"
type textarea "x"
type textarea "TRUE PARTS FROM"
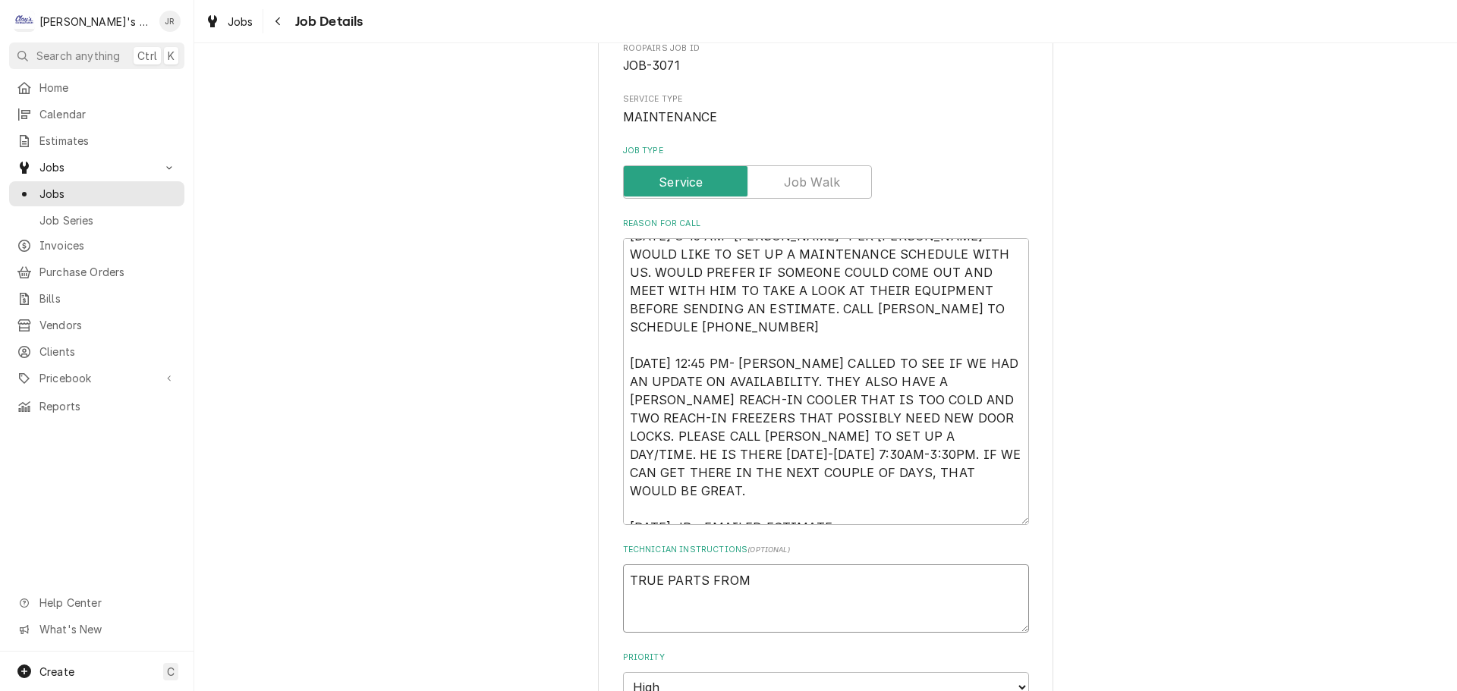
type textarea "x"
type textarea "TRUE PARTS FROM D"
type textarea "x"
type textarea "TRUE PARTS FROM DA"
type textarea "x"
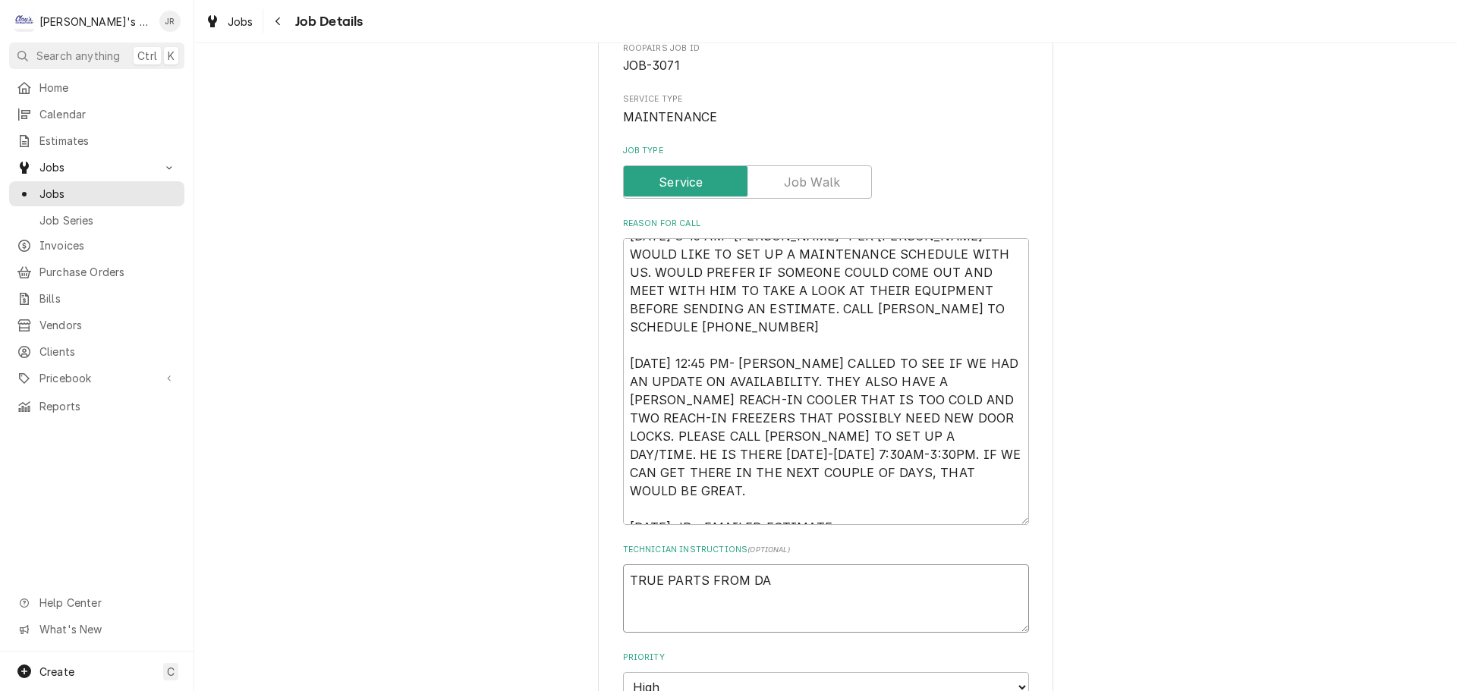
type textarea "TRUE PARTS FROM D"
type textarea "x"
type textarea "TRUE PARTS FROM"
type textarea "x"
type textarea "TRUE PARTS FROM F"
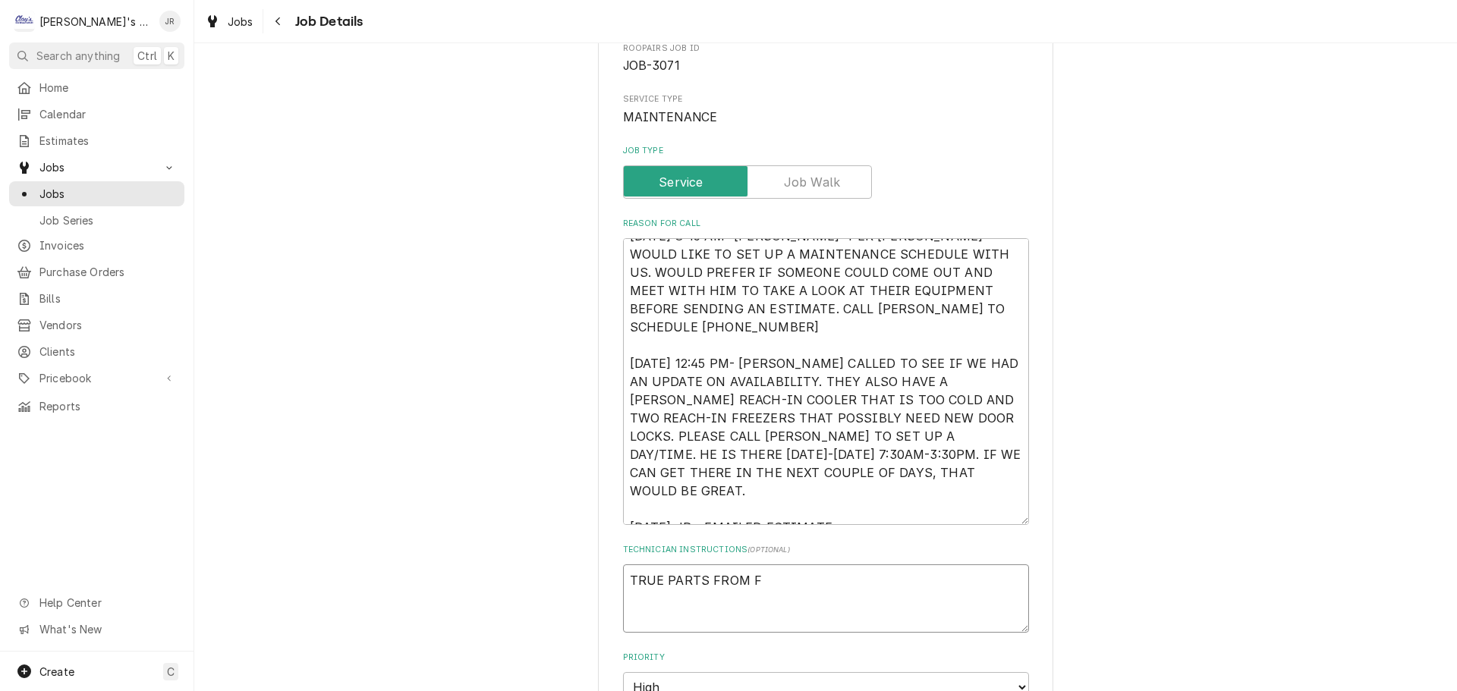
type textarea "x"
type textarea "TRUE PARTS FROM FA"
type textarea "x"
type textarea "TRUE PARTS FROM FAC"
type textarea "x"
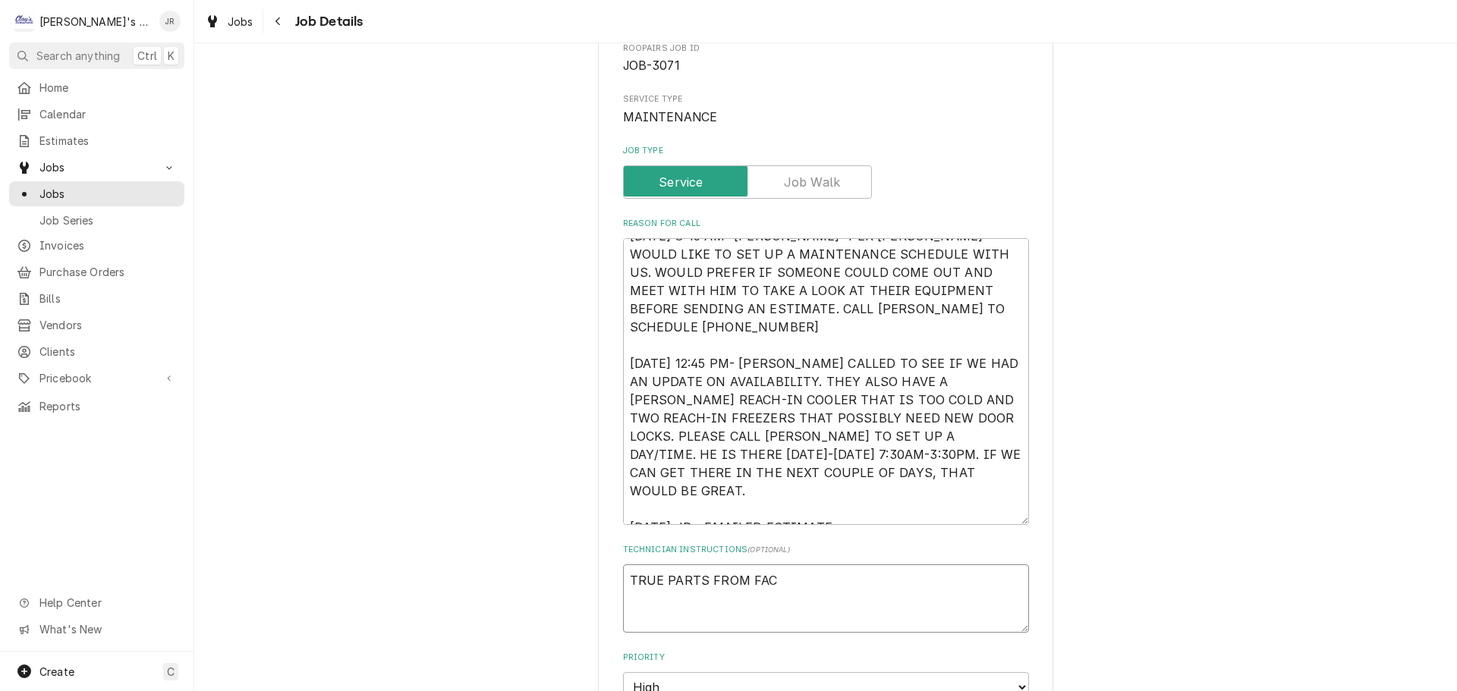
type textarea "TRUE PARTS FROM FACT"
type textarea "x"
type textarea "TRUE PARTS FROM FACTI"
type textarea "x"
type textarea "TRUE PARTS FROM FACT"
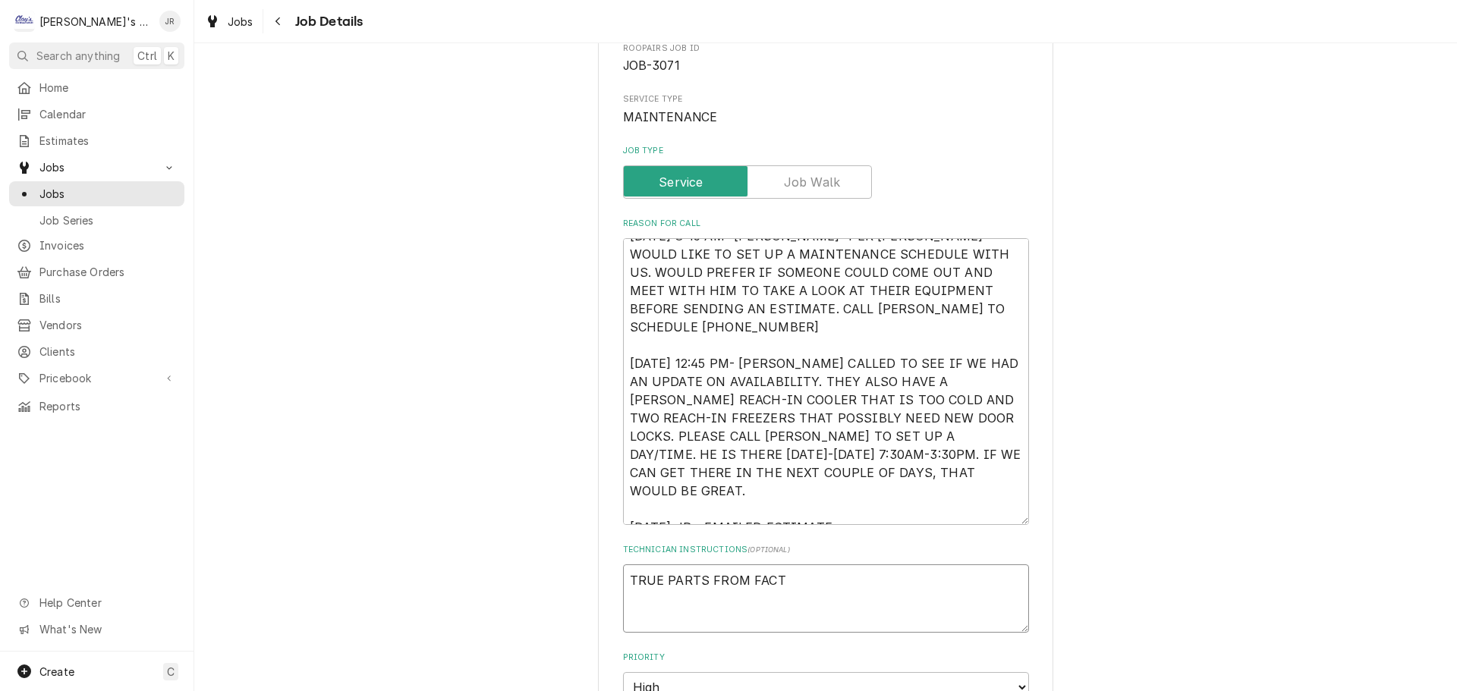
type textarea "x"
type textarea "TRUE PARTS FROM FACTO"
type textarea "x"
type textarea "TRUE PARTS FROM FACTOR"
type textarea "x"
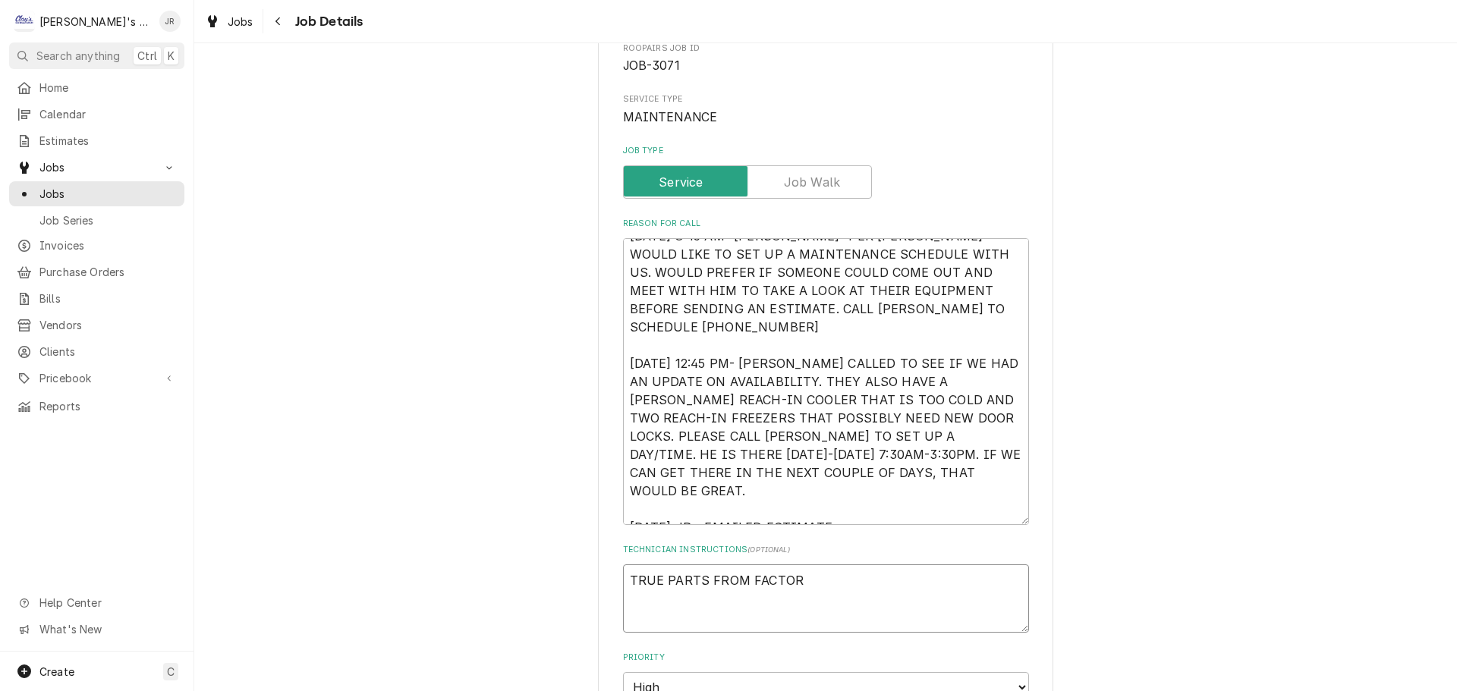
type textarea "TRUE PARTS FROM FACTORY"
type textarea "x"
type textarea "TRUE PARTS FROM FACTORY"
type textarea "x"
type textarea "TRUE PARTS FROM FACTORY A"
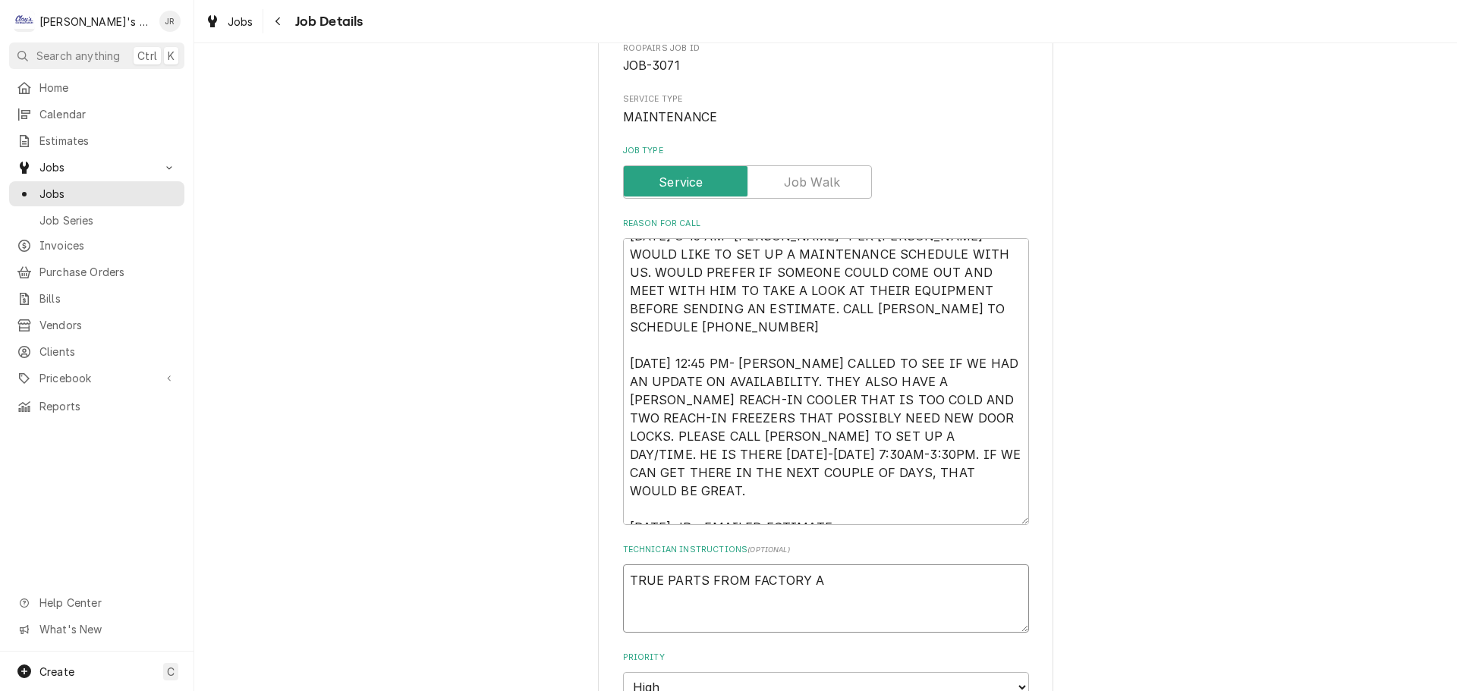
type textarea "x"
type textarea "TRUE PARTS FROM FACTORY AN"
type textarea "x"
type textarea "TRUE PARTS FROM FACTORY AND"
type textarea "x"
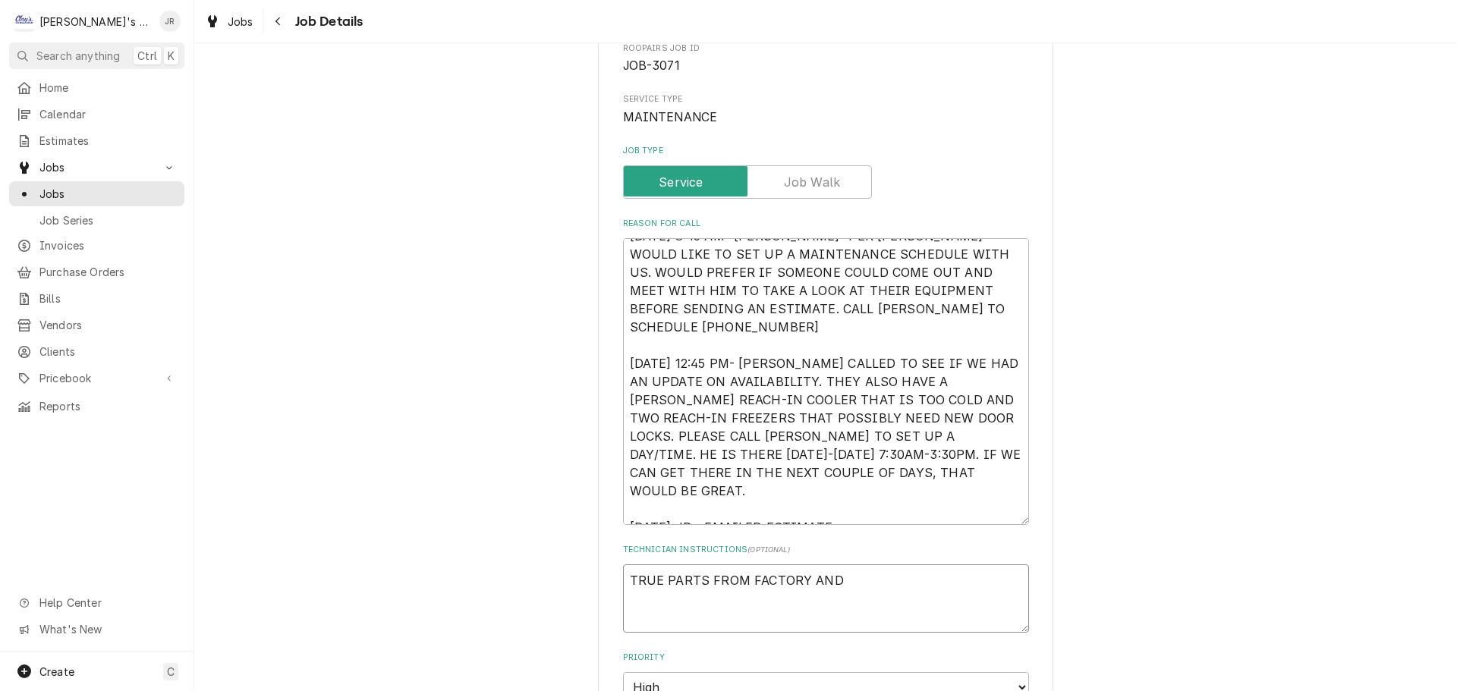
type textarea "TRUE PARTS FROM FACTORY AND"
type textarea "x"
type textarea "TRUE PARTS FROM FACTORY AND A"
type textarea "x"
type textarea "TRUE PARTS FROM FACTORY AND AR"
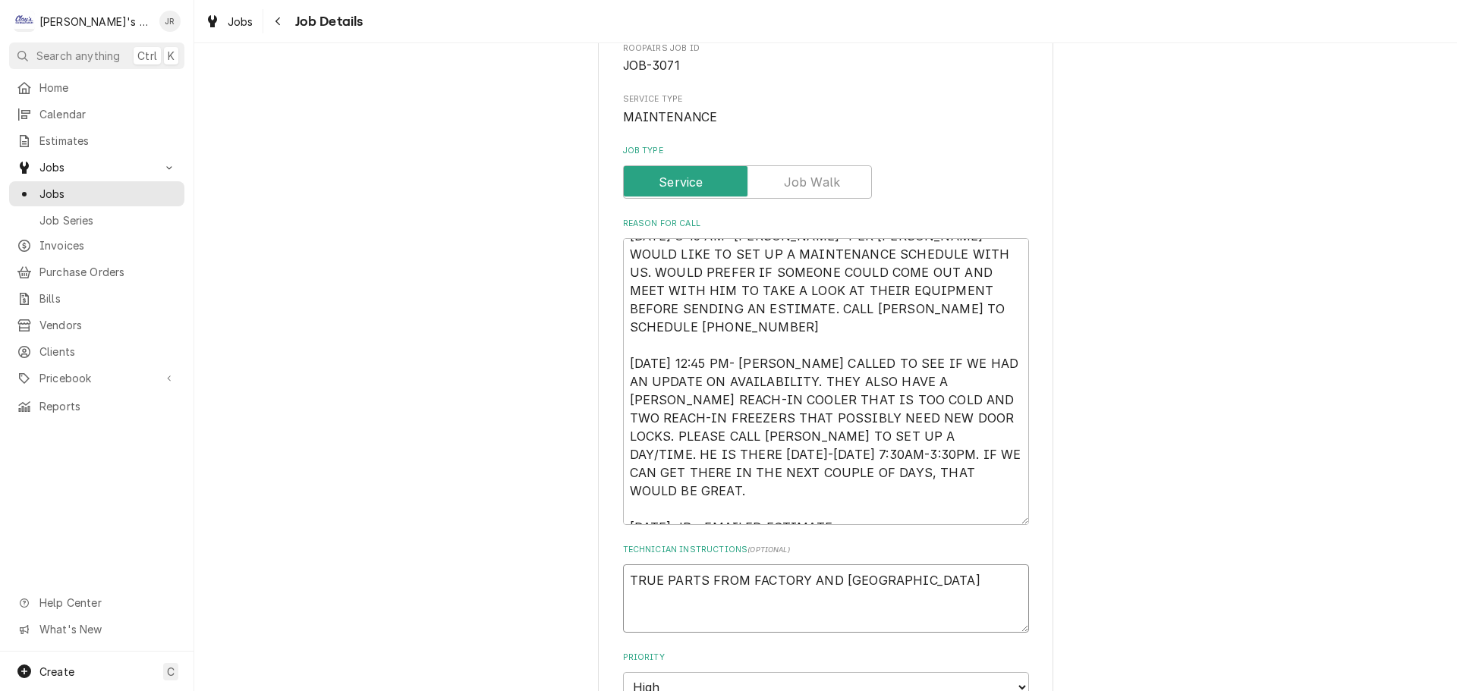
type textarea "x"
type textarea "TRUE PARTS FROM FACTORY AND ARC"
type textarea "x"
type textarea "TRUE PARTS FROM FACTORY AND ARCT"
type textarea "x"
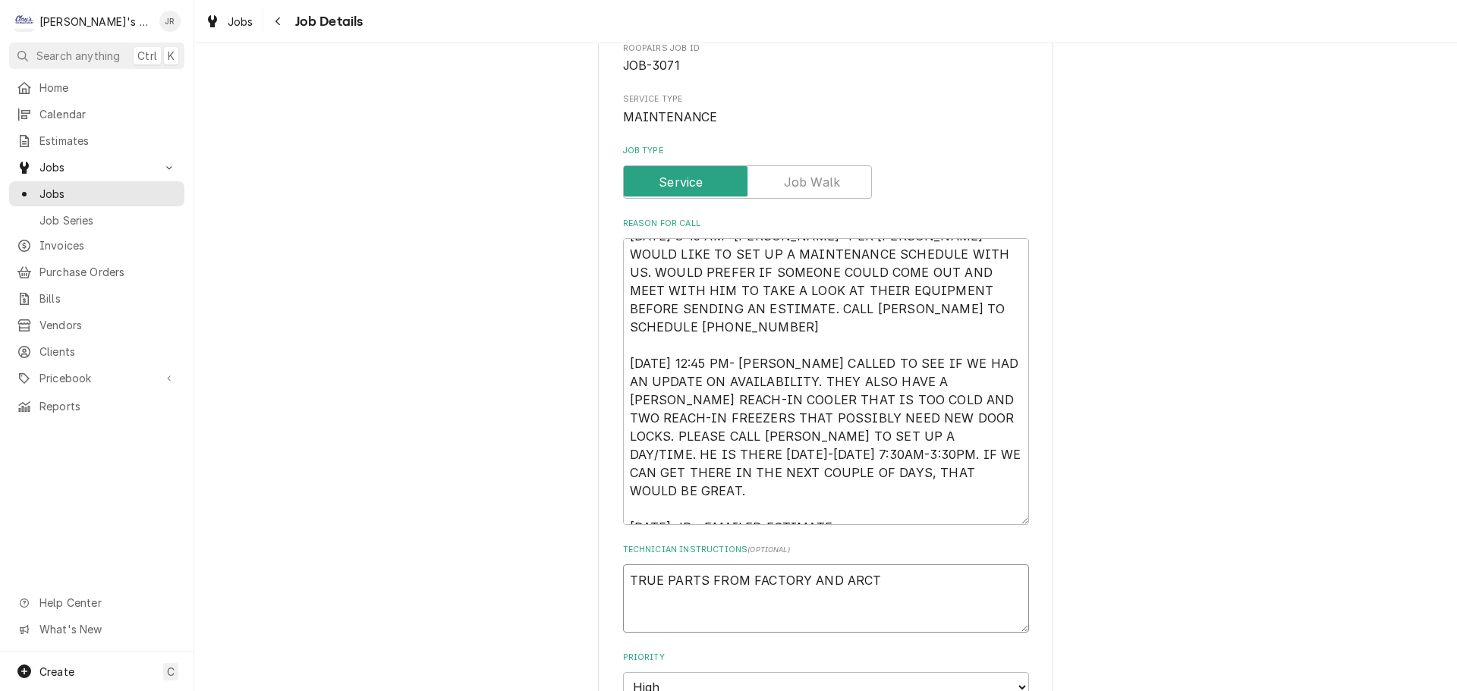
type textarea "TRUE PARTS FROM FACTORY AND ARCTI"
type textarea "x"
type textarea "TRUE PARTS FROM FACTORY AND ARCTIC"
type textarea "x"
type textarea "TRUE PARTS FROM FACTORY AND ARCTIC"
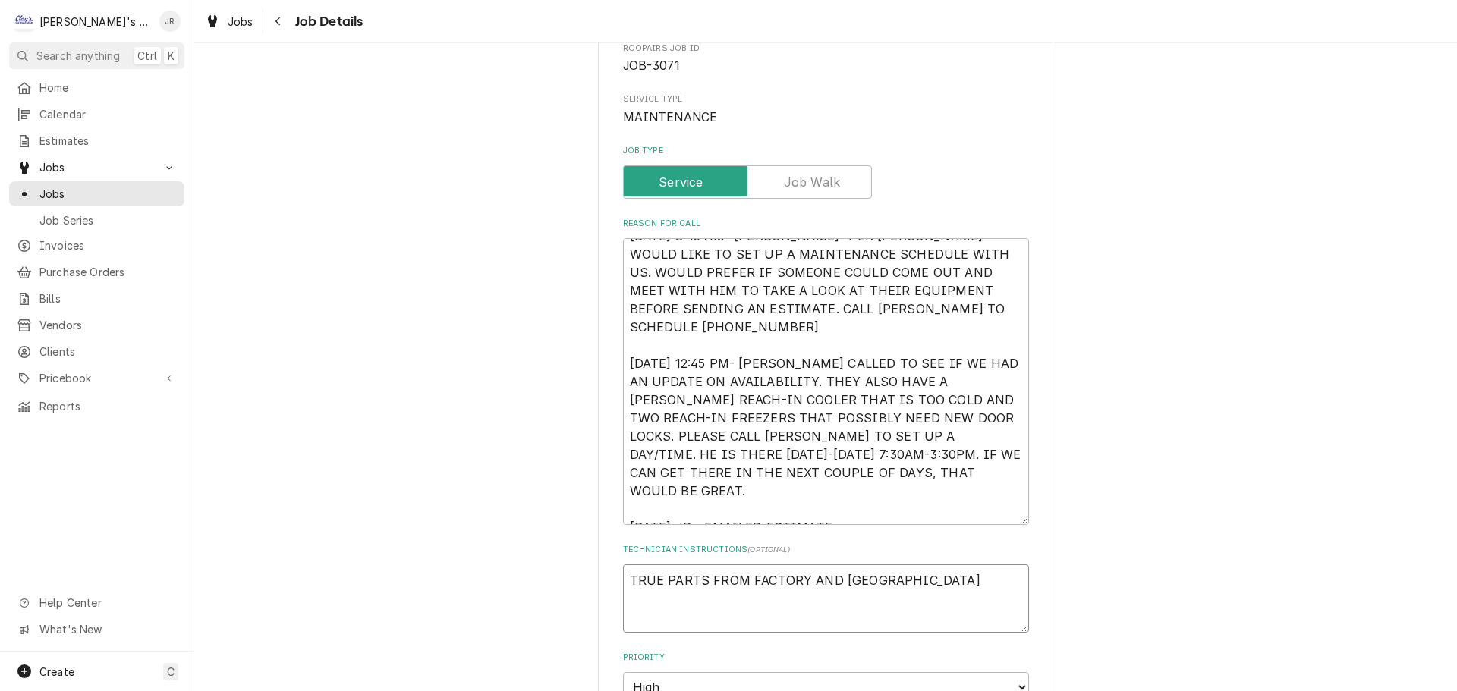
type textarea "x"
type textarea "TRUE PARTS FROM FACTORY AND ARCTIC A"
type textarea "x"
type textarea "TRUE PARTS FROM FACTORY AND ARCTIC AI"
type textarea "x"
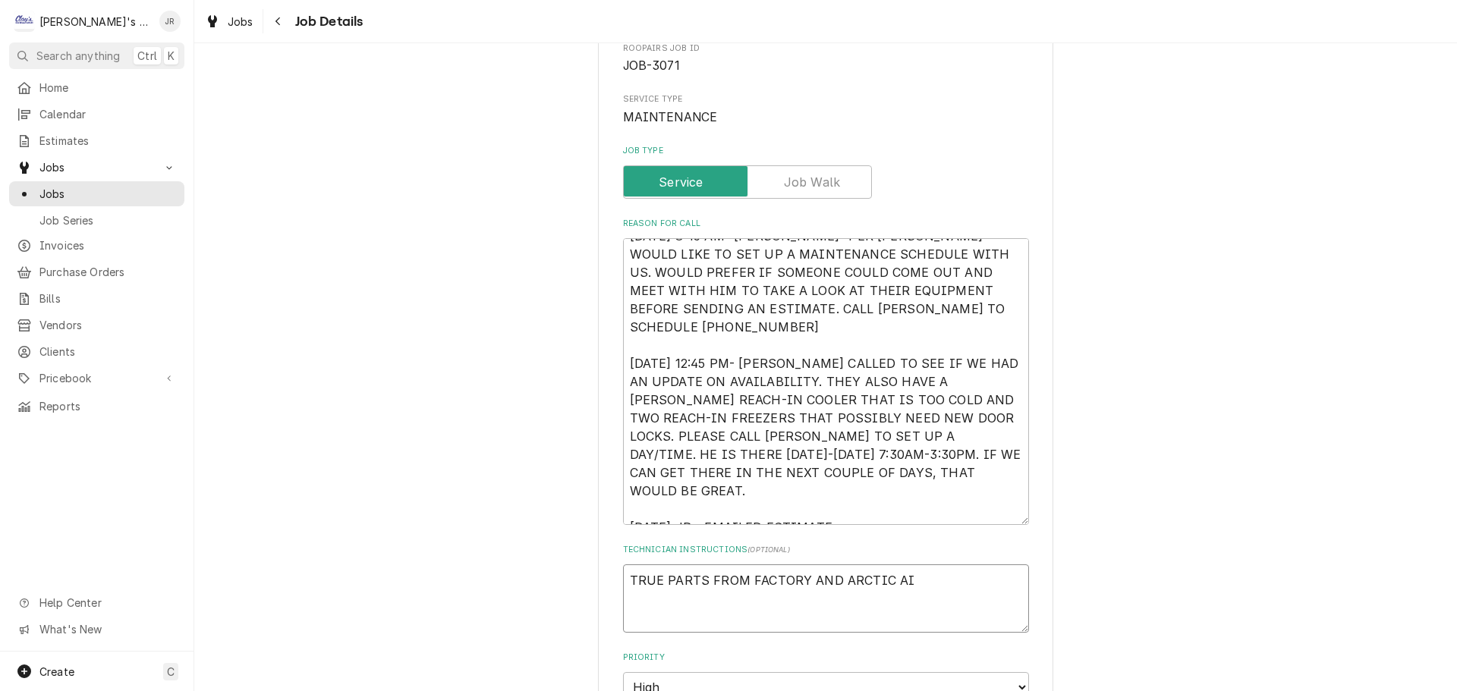
type textarea "TRUE PARTS FROM FACTORY AND ARCTIC AIR"
type textarea "x"
type textarea "TRUE PARTS FROM FACTORY AND ARCTIC AIR"
type textarea "x"
type textarea "TRUE PARTS FROM FACTORY AND ARCTIC AIR F"
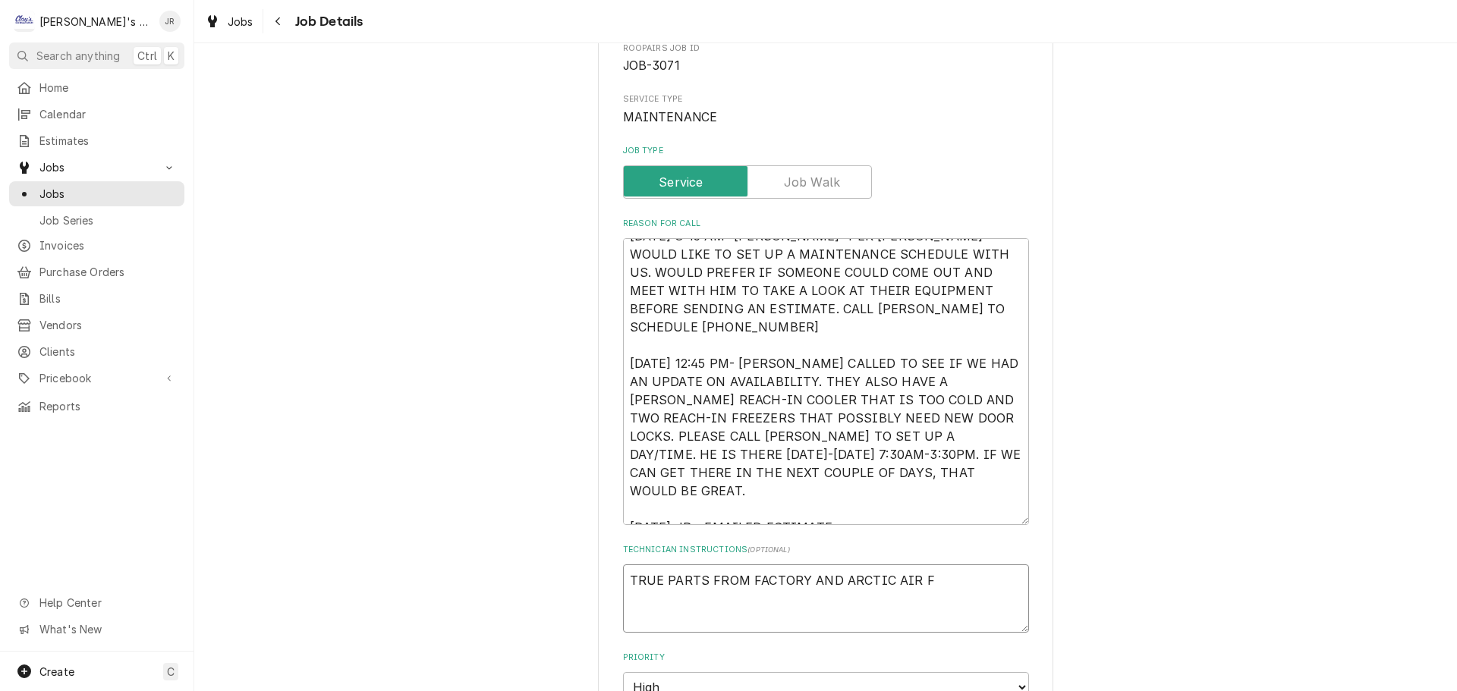
type textarea "x"
type textarea "TRUE PARTS FROM FACTORY AND ARCTIC AIR FR"
type textarea "x"
type textarea "TRUE PARTS FROM FACTORY AND ARCTIC AIR FRO"
type textarea "x"
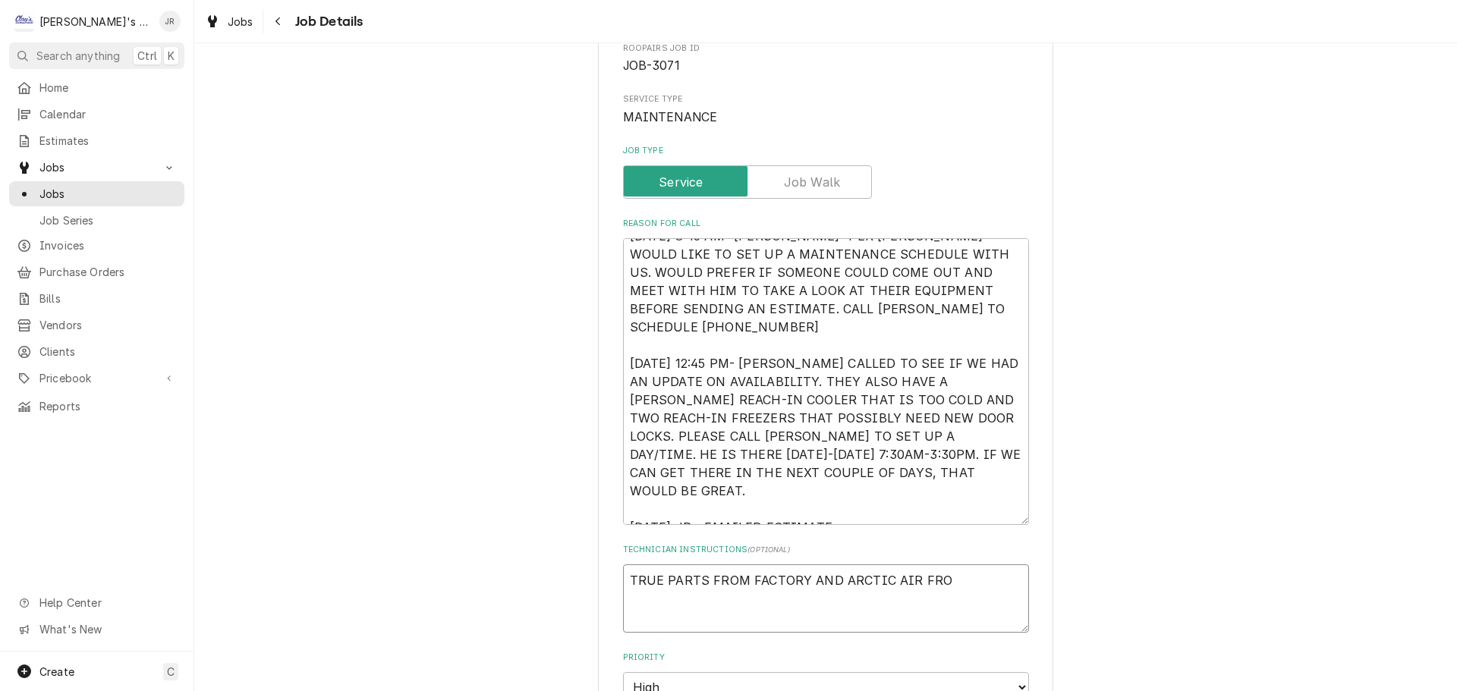
type textarea "TRUE PARTS FROM FACTORY AND ARCTIC AIR FROM"
type textarea "x"
type textarea "TRUE PARTS FROM FACTORY AND ARCTIC AIR FROM"
type textarea "x"
type textarea "TRUE PARTS FROM FACTORY AND ARCTIC AIR FROM C"
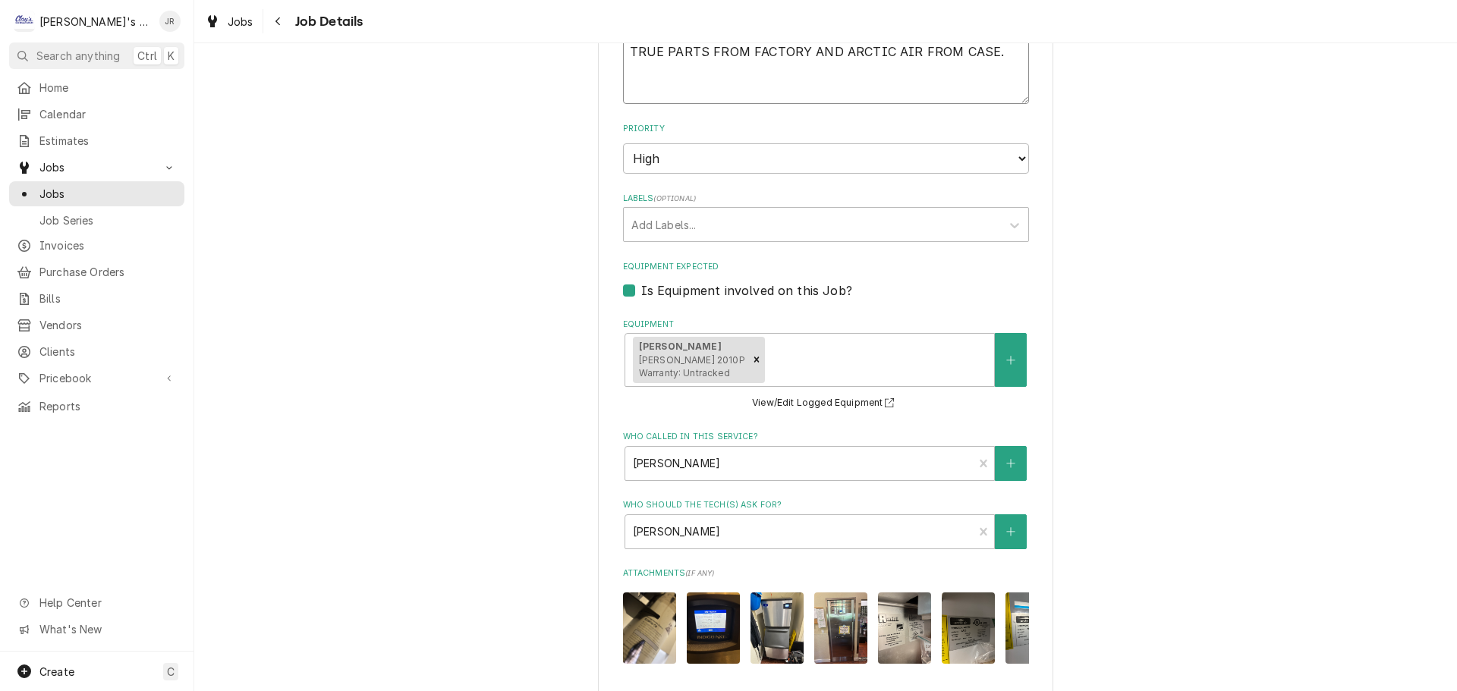
scroll to position [1018, 0]
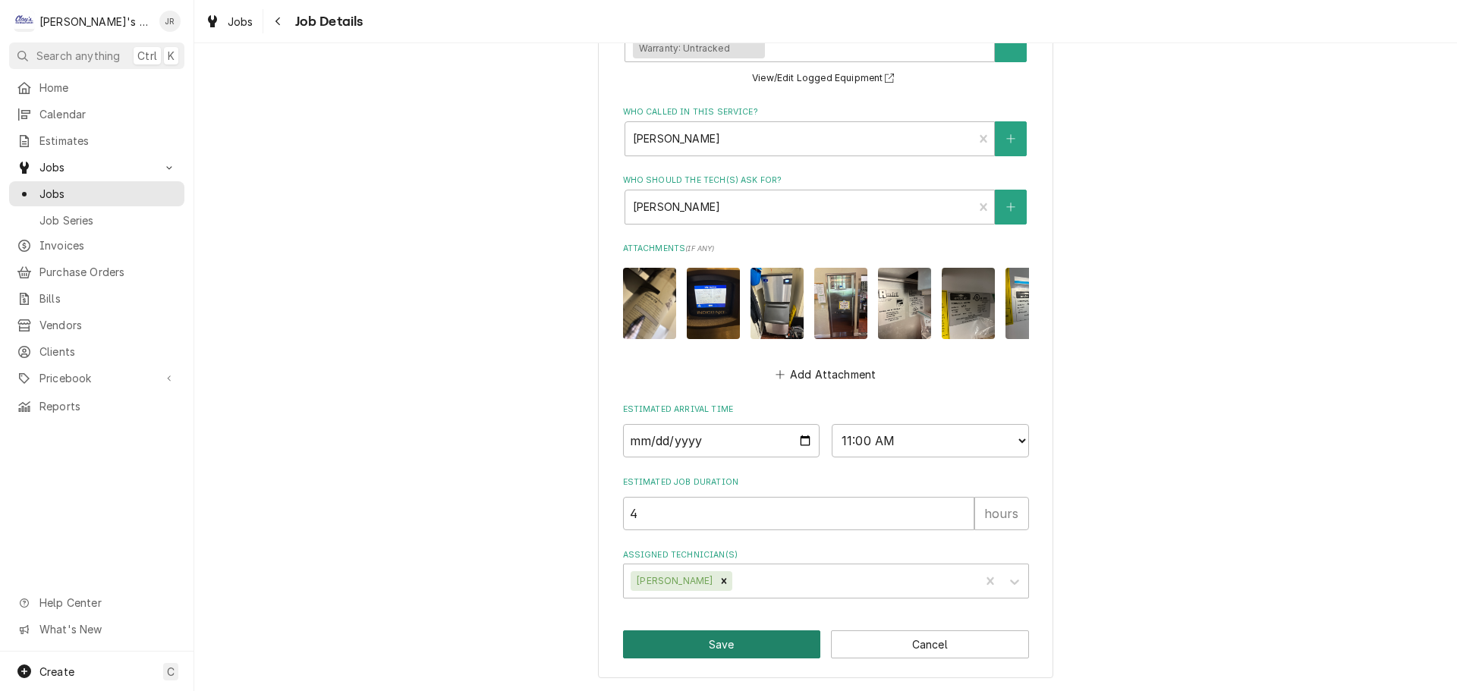
click at [735, 640] on button "Save" at bounding box center [722, 645] width 198 height 28
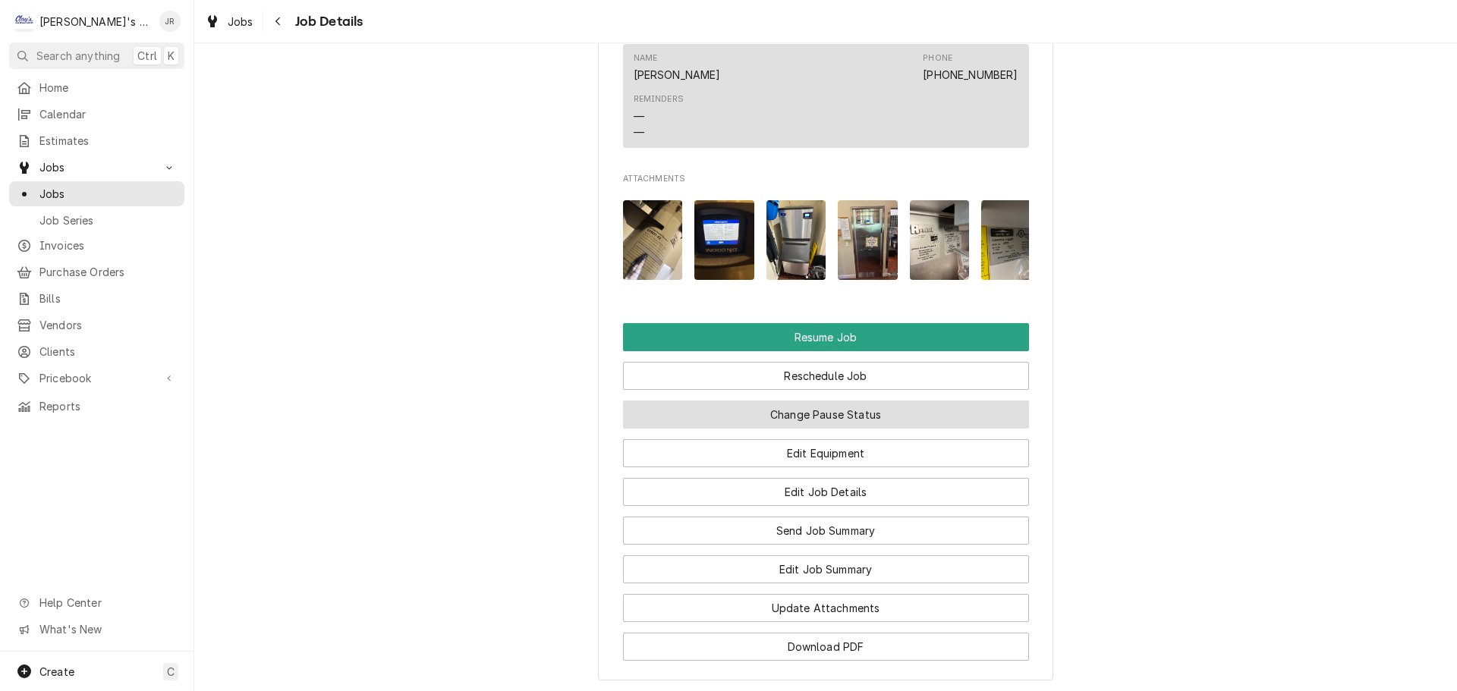
scroll to position [1821, 0]
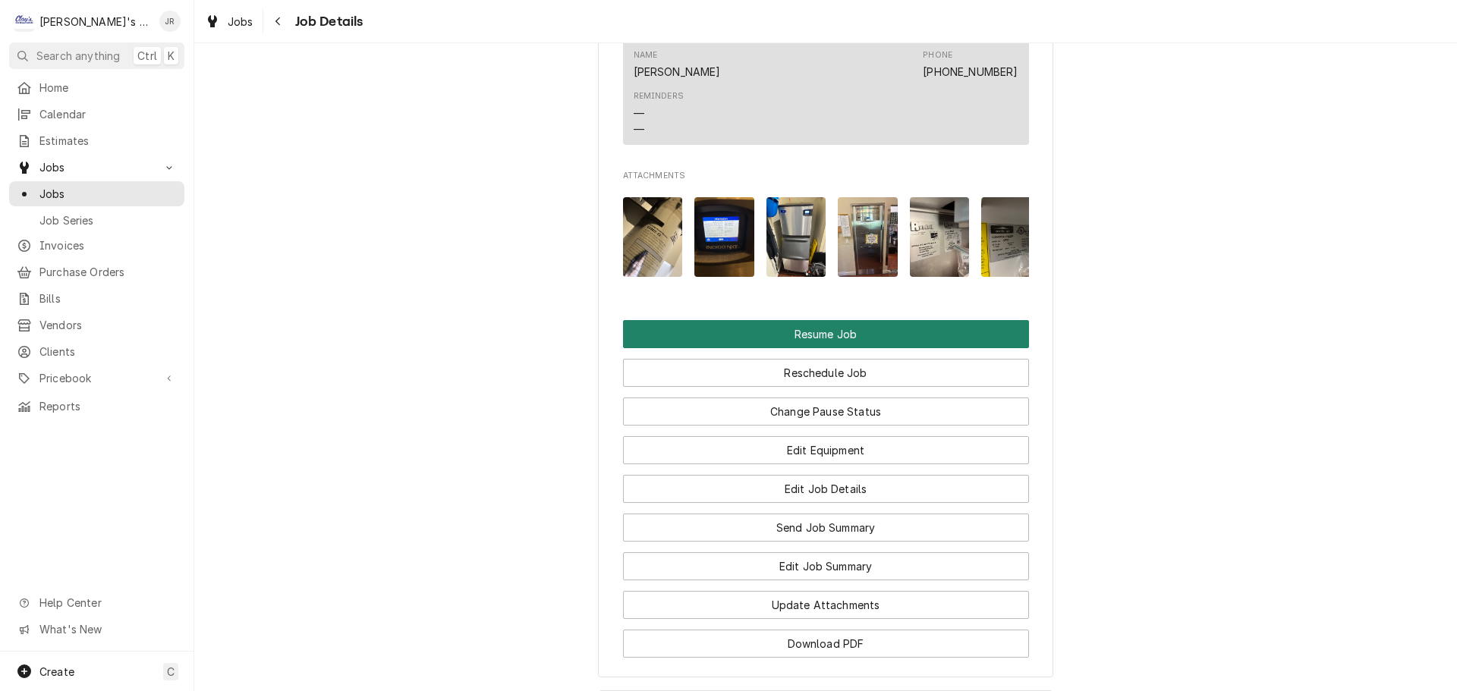
click at [751, 347] on button "Resume Job" at bounding box center [826, 334] width 406 height 28
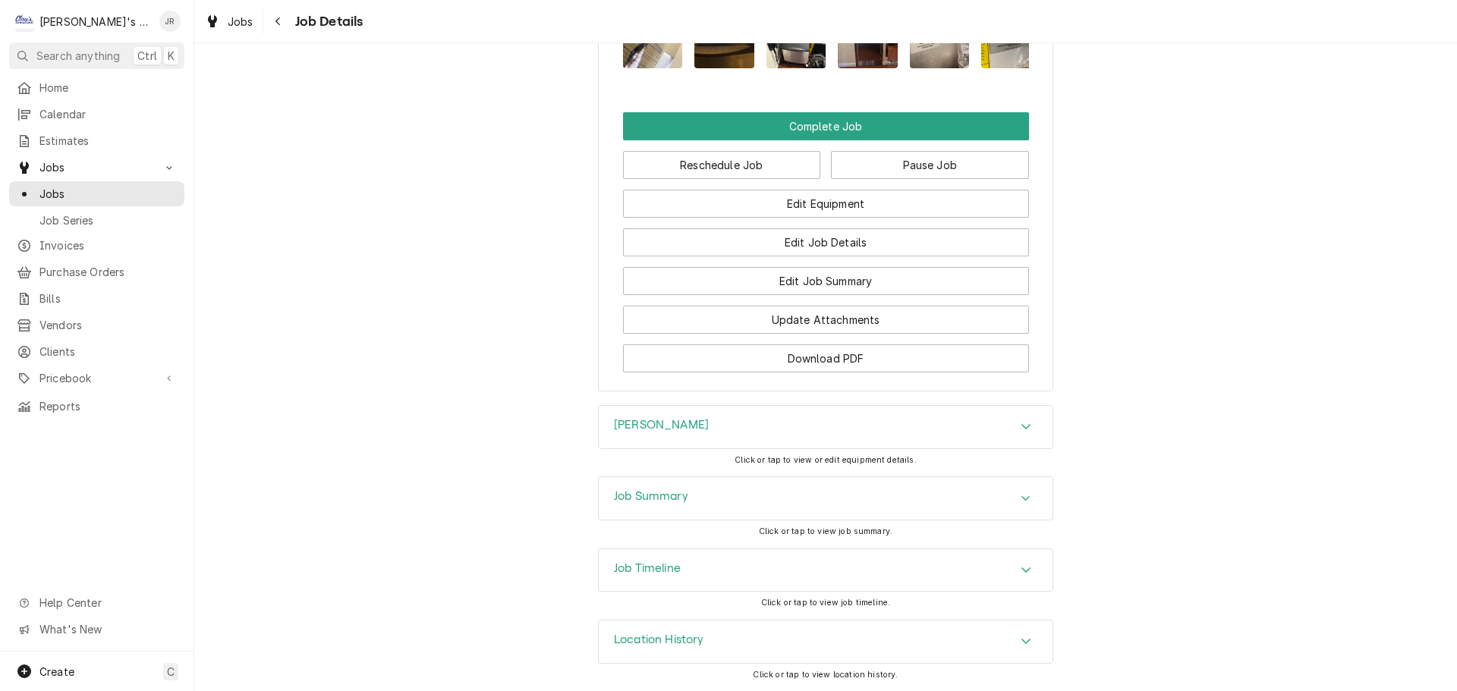
scroll to position [1897, 0]
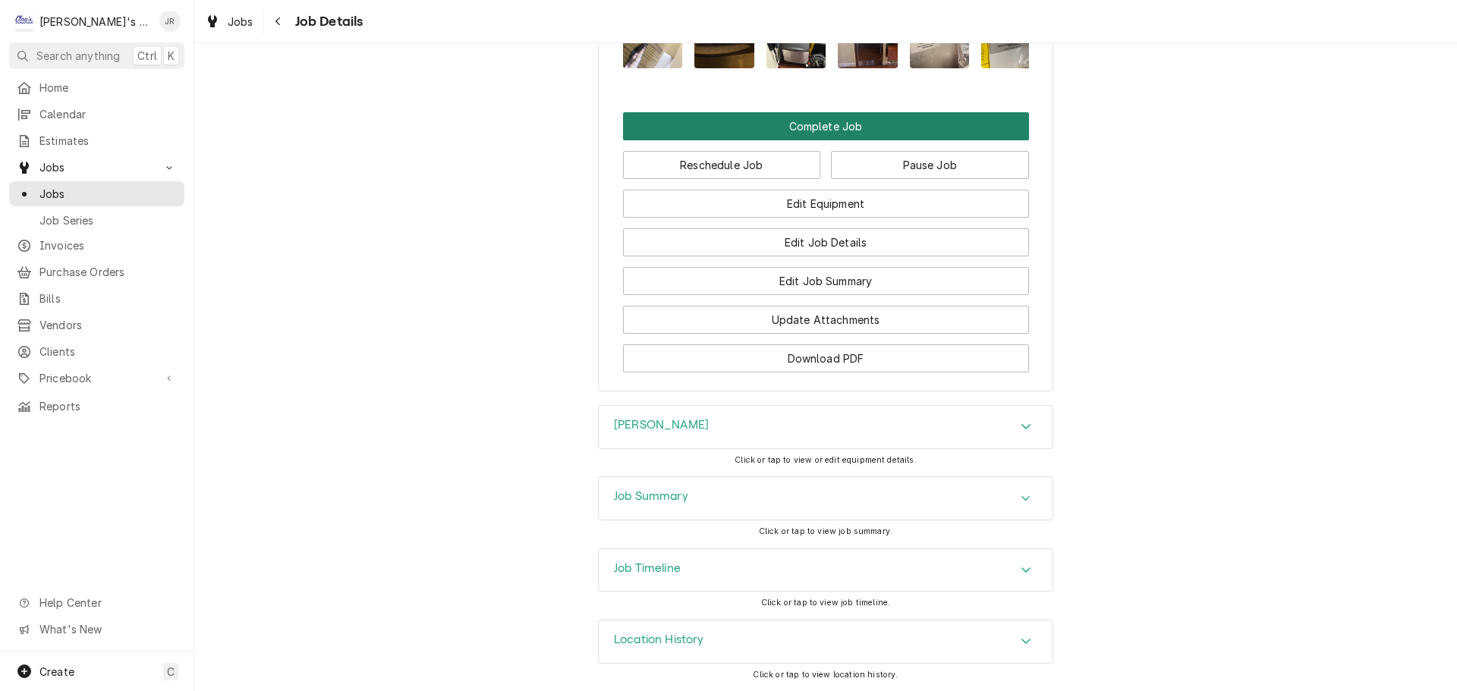
click at [826, 134] on button "Complete Job" at bounding box center [826, 126] width 406 height 28
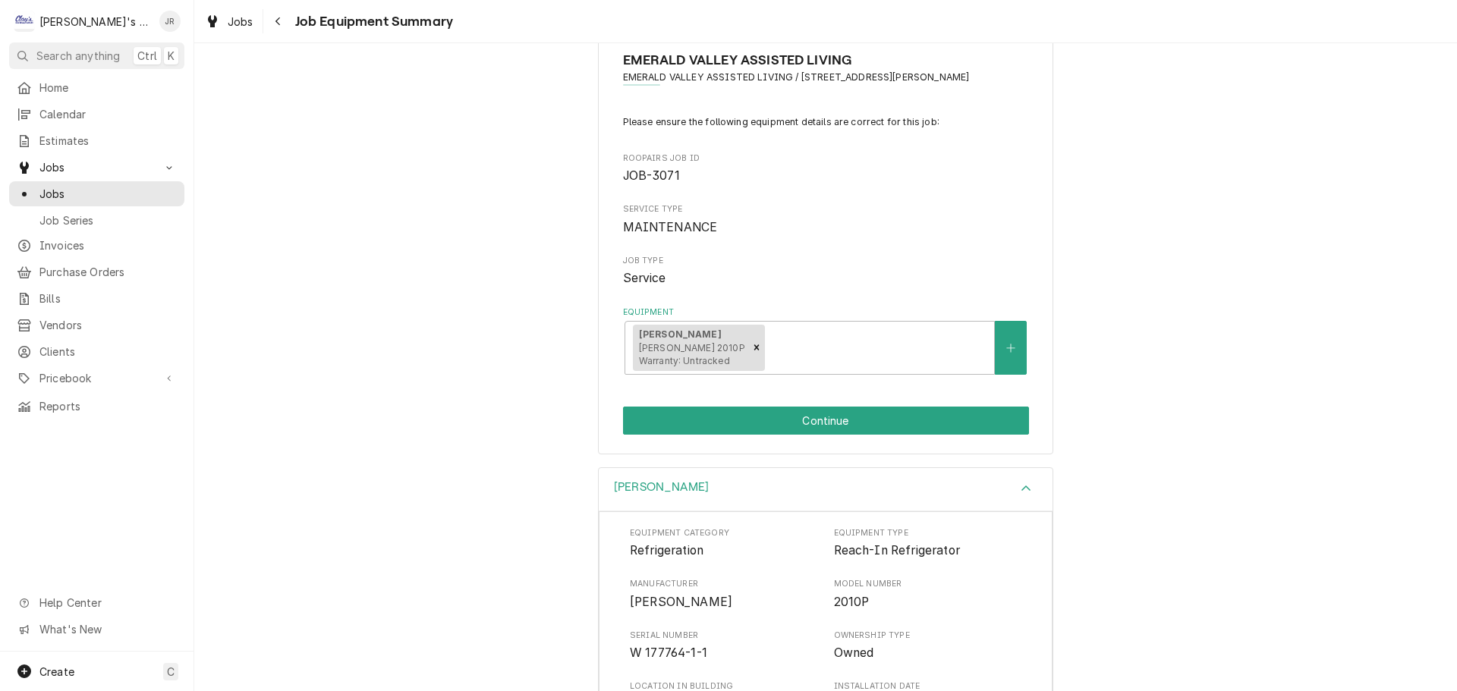
scroll to position [76, 0]
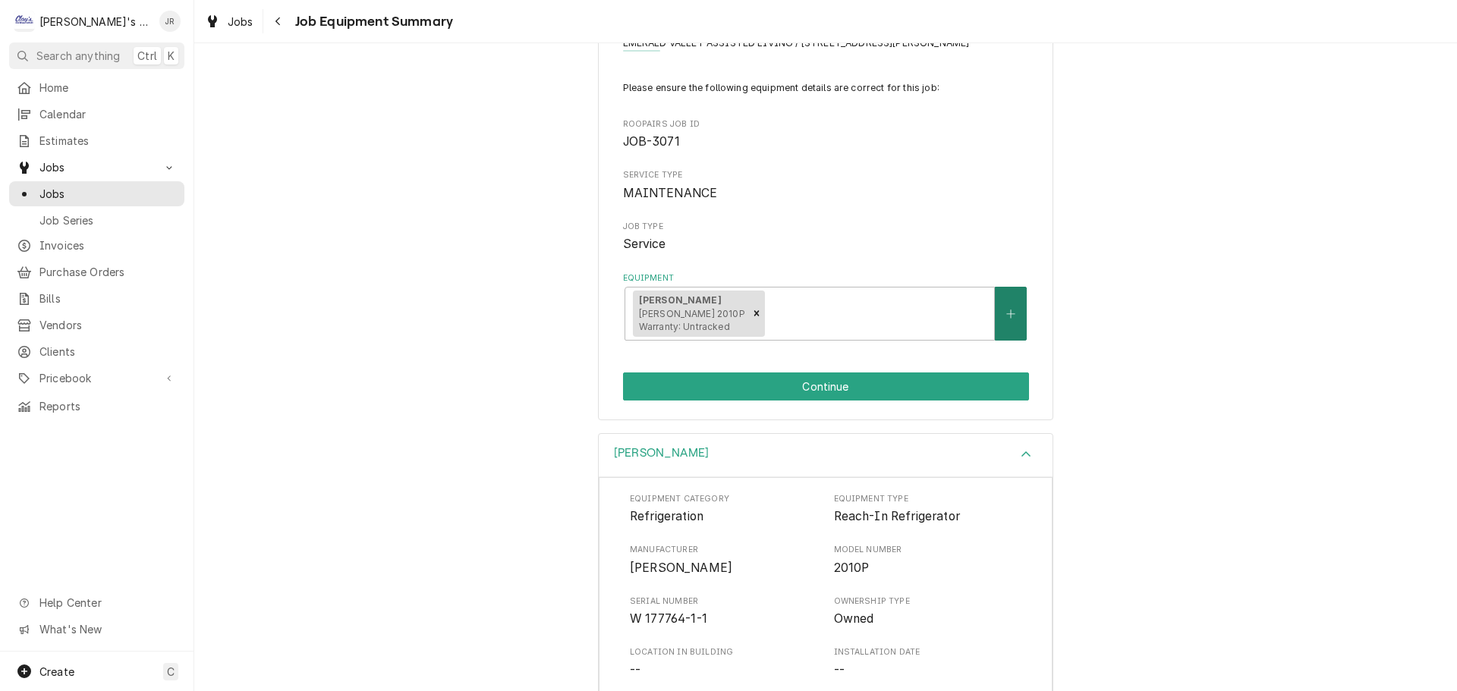
click at [995, 326] on button "Equipment" at bounding box center [1011, 314] width 32 height 54
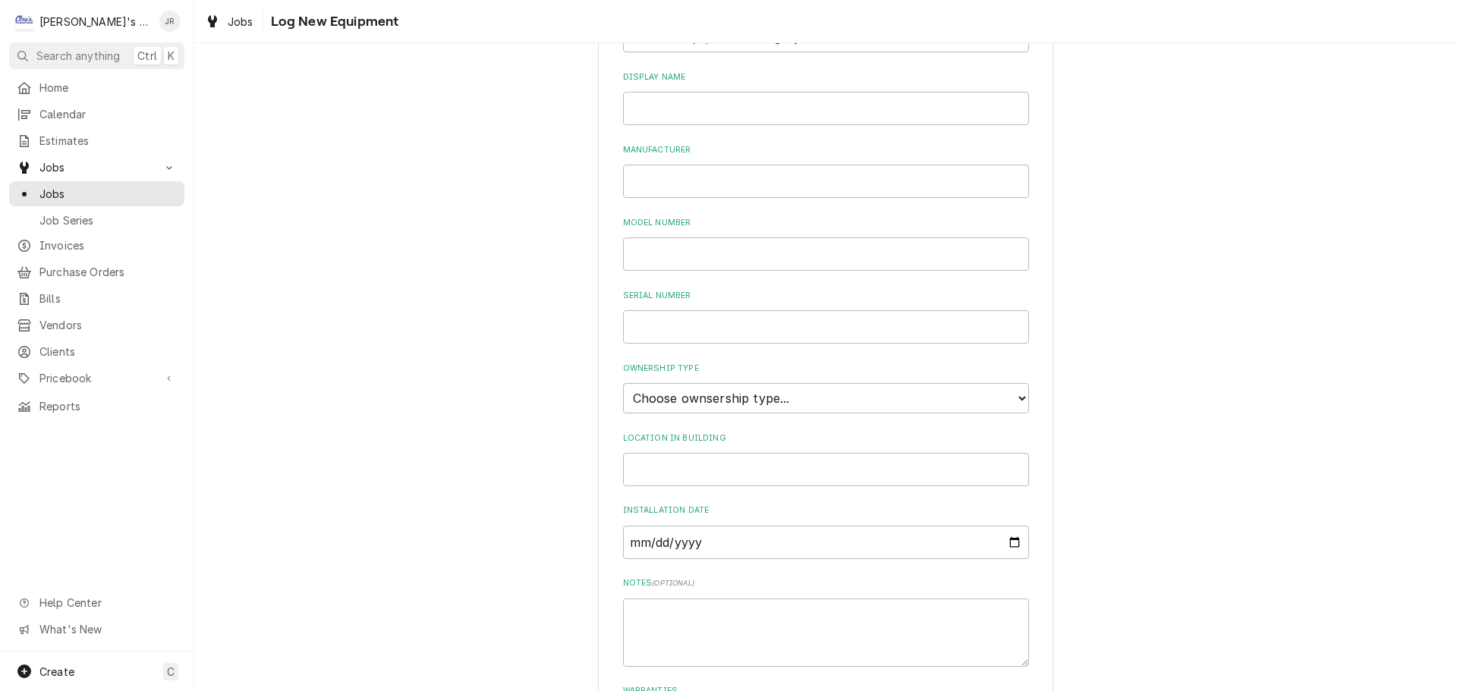
scroll to position [264, 0]
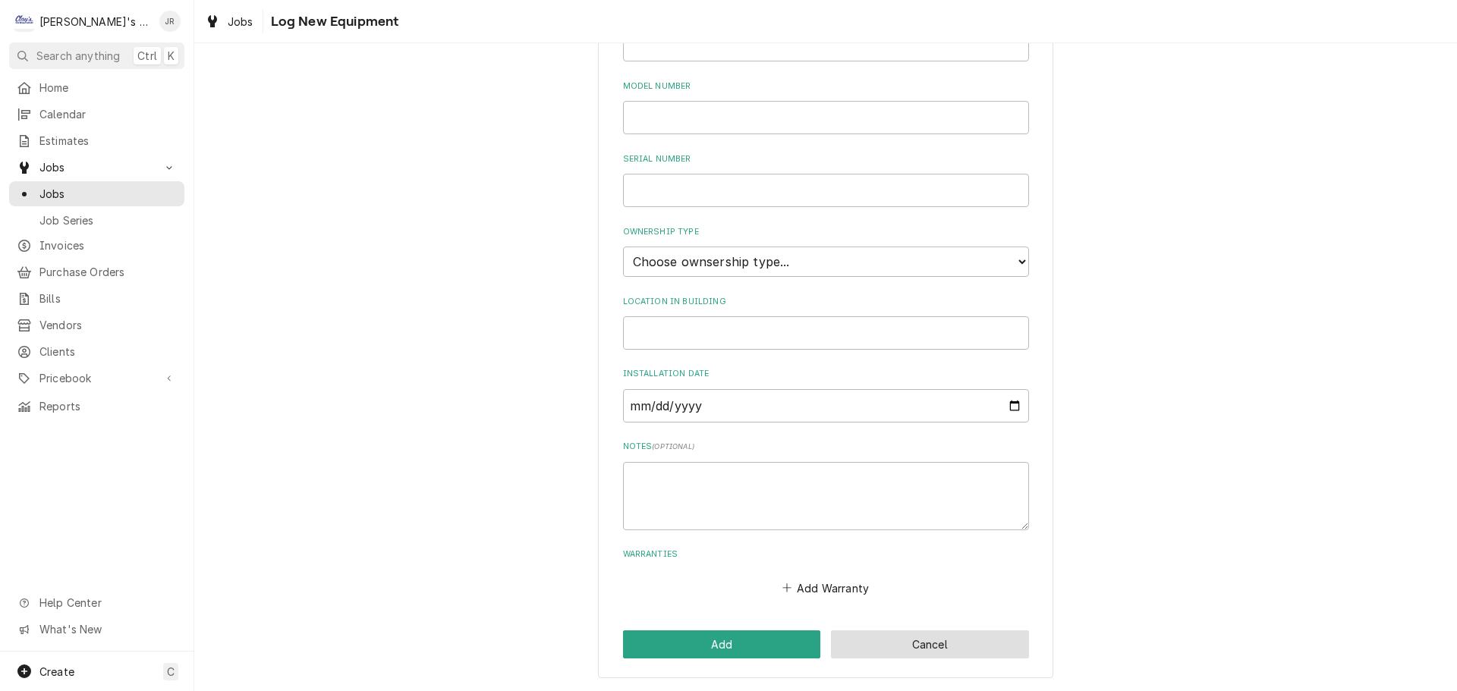
click at [843, 643] on button "Cancel" at bounding box center [930, 645] width 198 height 28
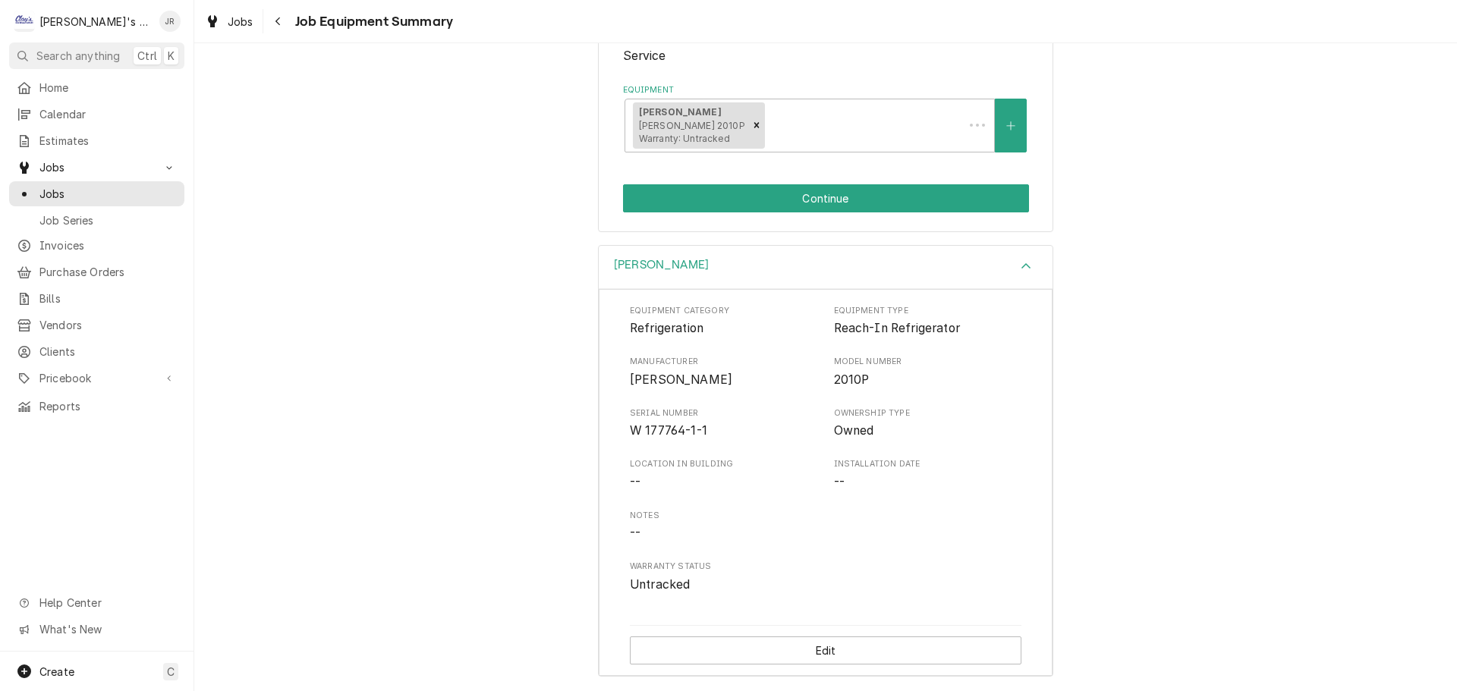
scroll to position [264, 0]
click at [860, 140] on div "[PERSON_NAME] [PERSON_NAME] 2010P Warranty: Untracked" at bounding box center [809, 125] width 369 height 52
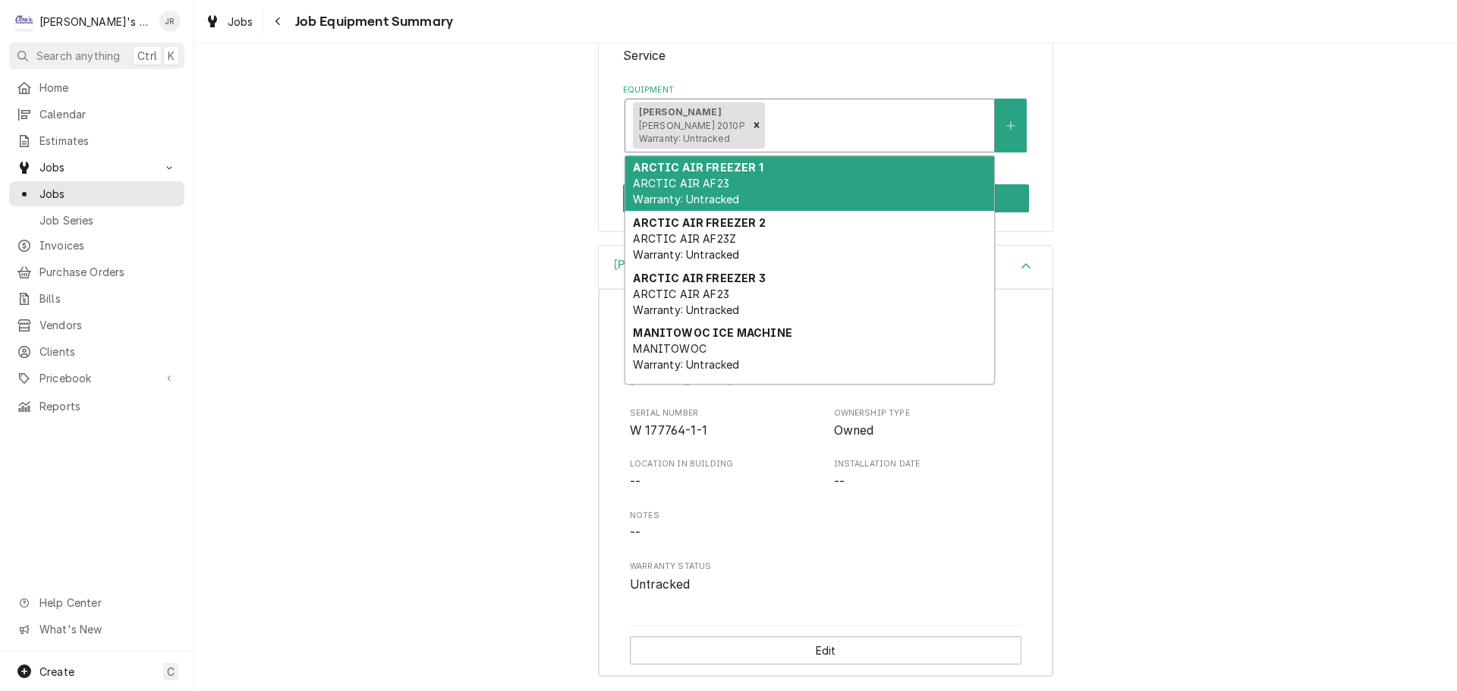
click at [784, 181] on div "ARCTIC AIR FREEZER 1 ARCTIC AIR AF23 Warranty: Untracked" at bounding box center [809, 183] width 369 height 55
click at [926, 134] on div "Equipment" at bounding box center [947, 125] width 77 height 27
click at [821, 197] on div "ARCTIC AIR FREEZER 2 ARCTIC AIR AF23Z Warranty: Untracked" at bounding box center [809, 183] width 369 height 55
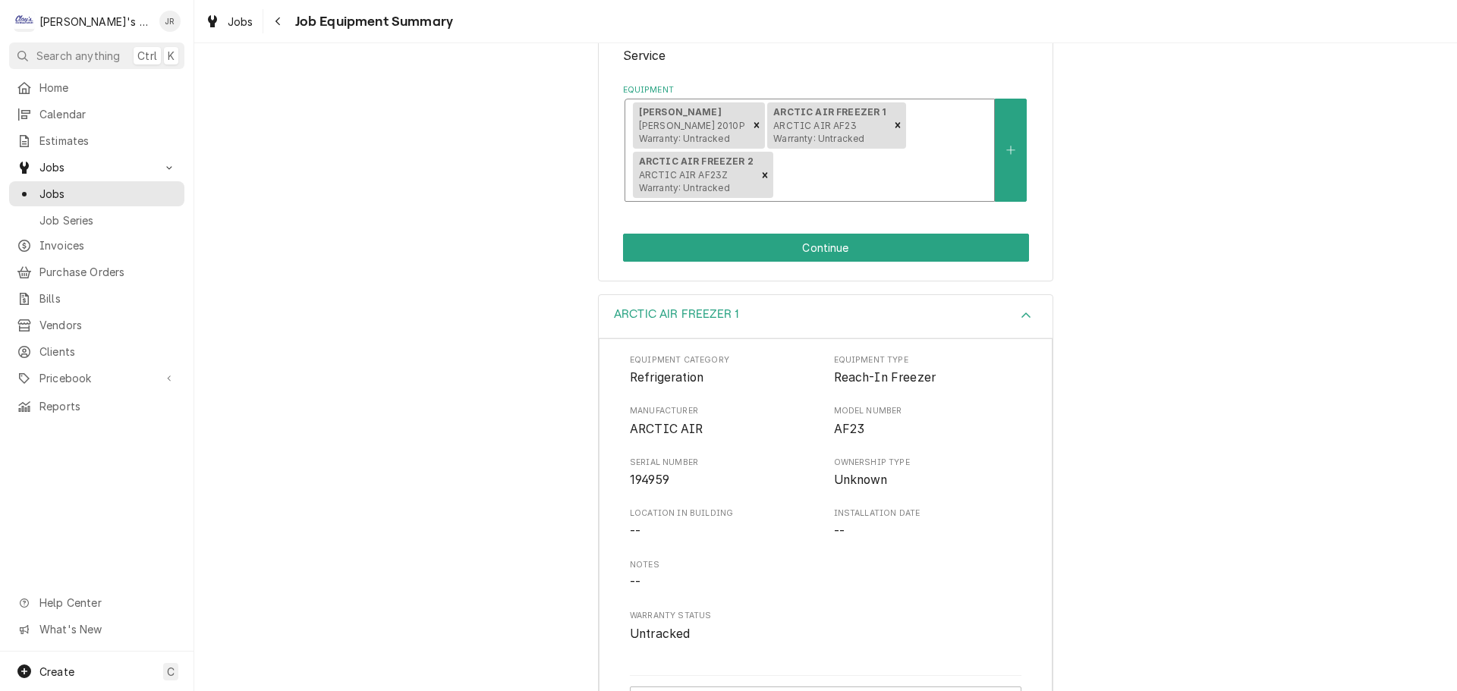
click at [934, 156] on div "[PERSON_NAME] [PERSON_NAME] 2010P Warranty: Untracked ARCTIC AIR FREEZER 1 ARCT…" at bounding box center [809, 150] width 369 height 102
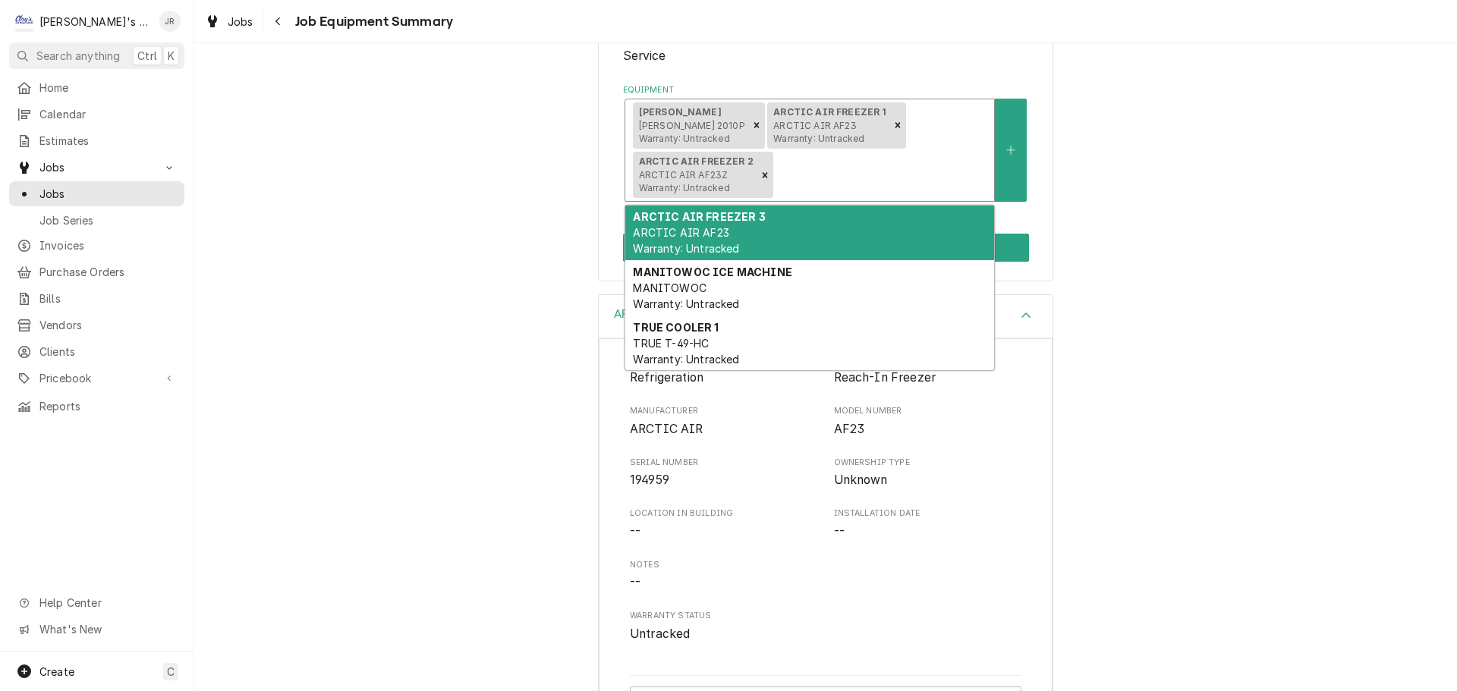
click at [839, 232] on div "ARCTIC AIR FREEZER 3 ARCTIC AIR AF23 Warranty: Untracked" at bounding box center [809, 233] width 369 height 55
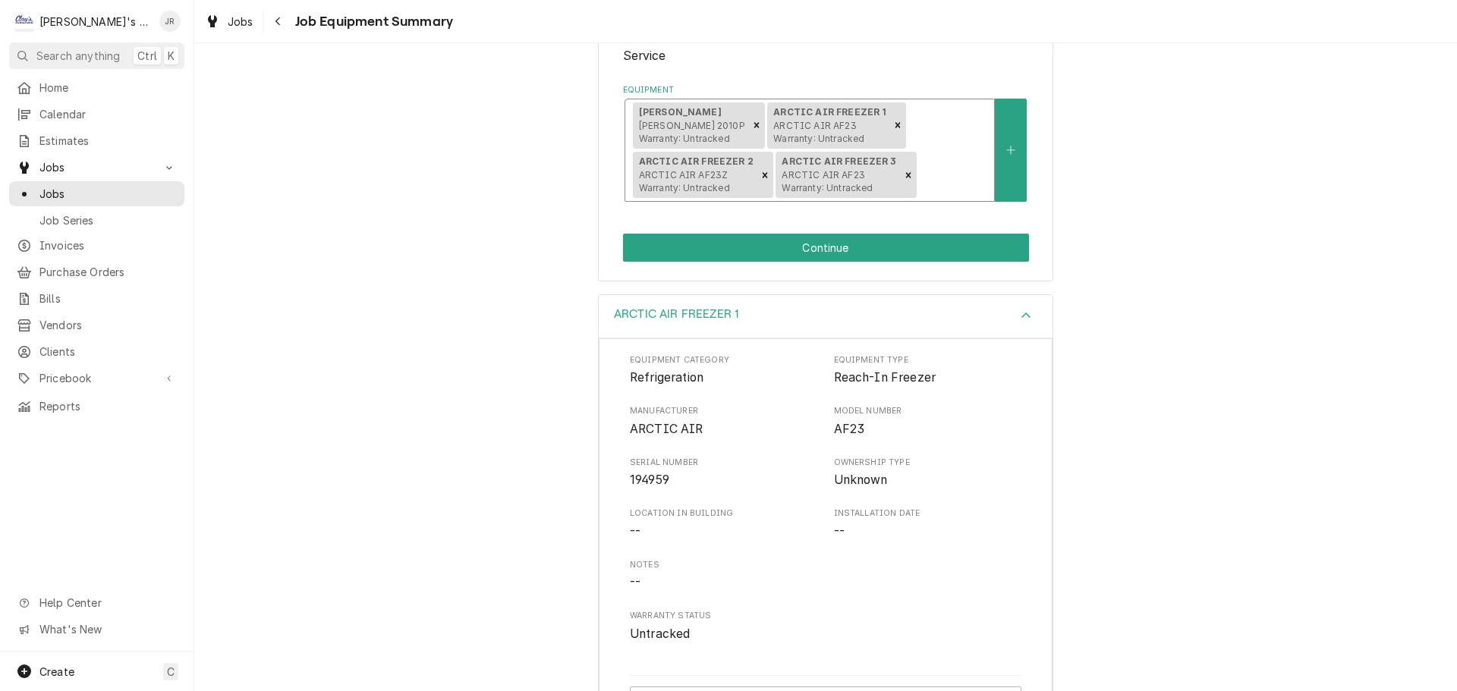
click at [955, 143] on div "[PERSON_NAME] COOLER [PERSON_NAME] 2010P Warranty: Untracked ARCTIC AIR FREEZER…" at bounding box center [809, 150] width 369 height 102
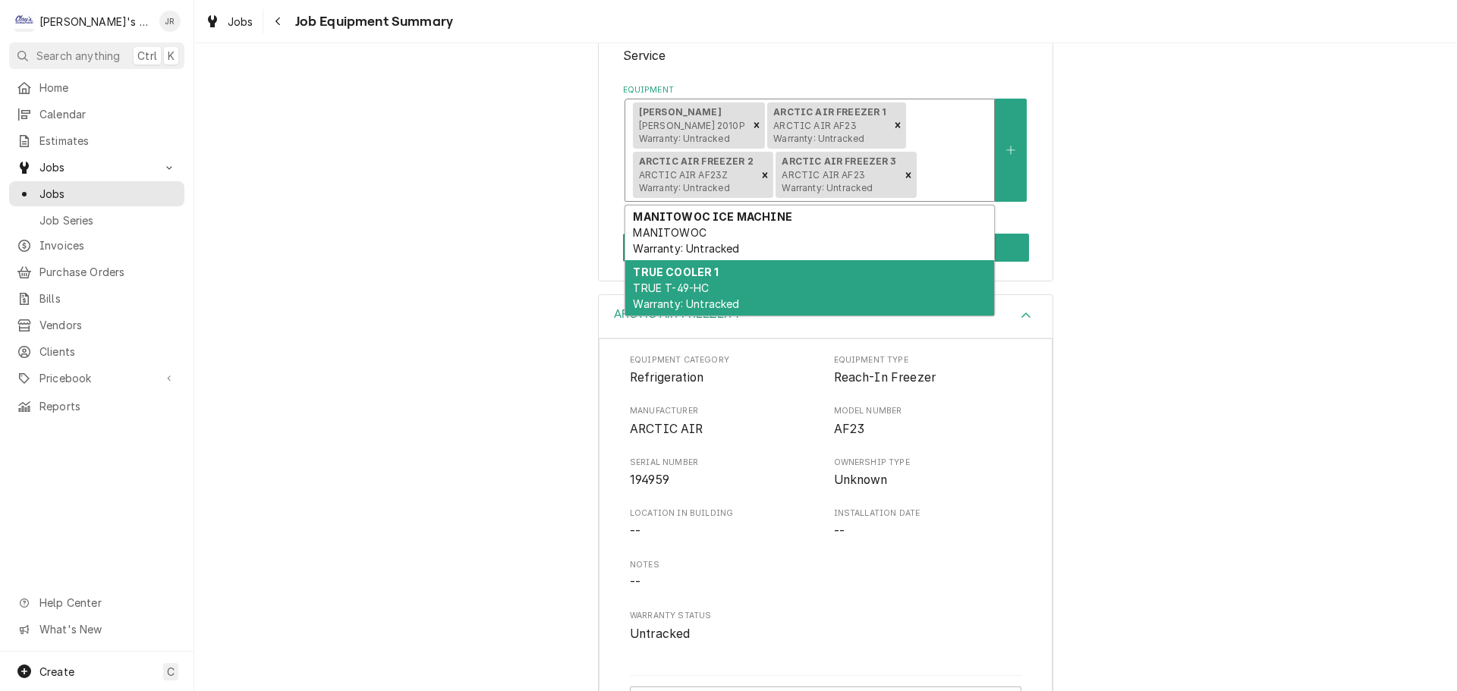
click at [810, 280] on div "TRUE COOLER 1 TRUE T-49-HC Warranty: Untracked" at bounding box center [809, 287] width 369 height 55
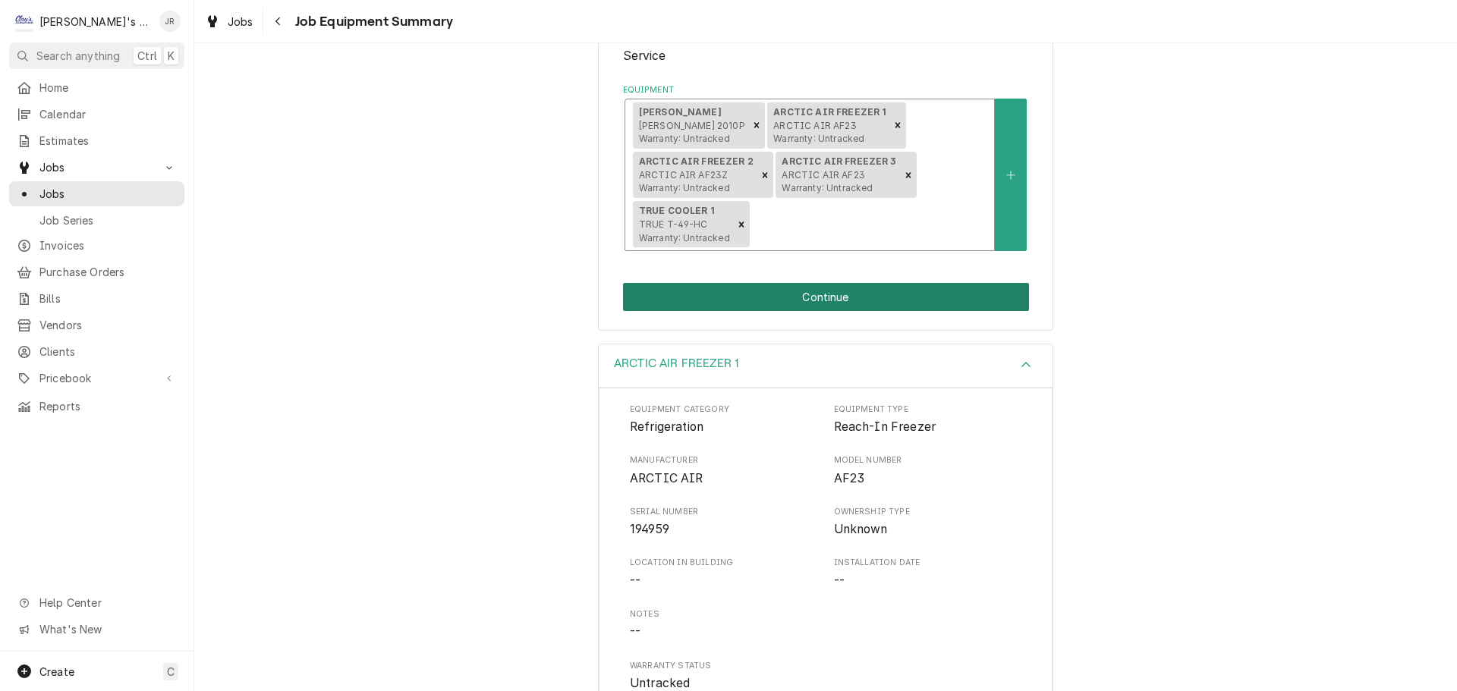
click at [823, 297] on button "Continue" at bounding box center [826, 297] width 406 height 28
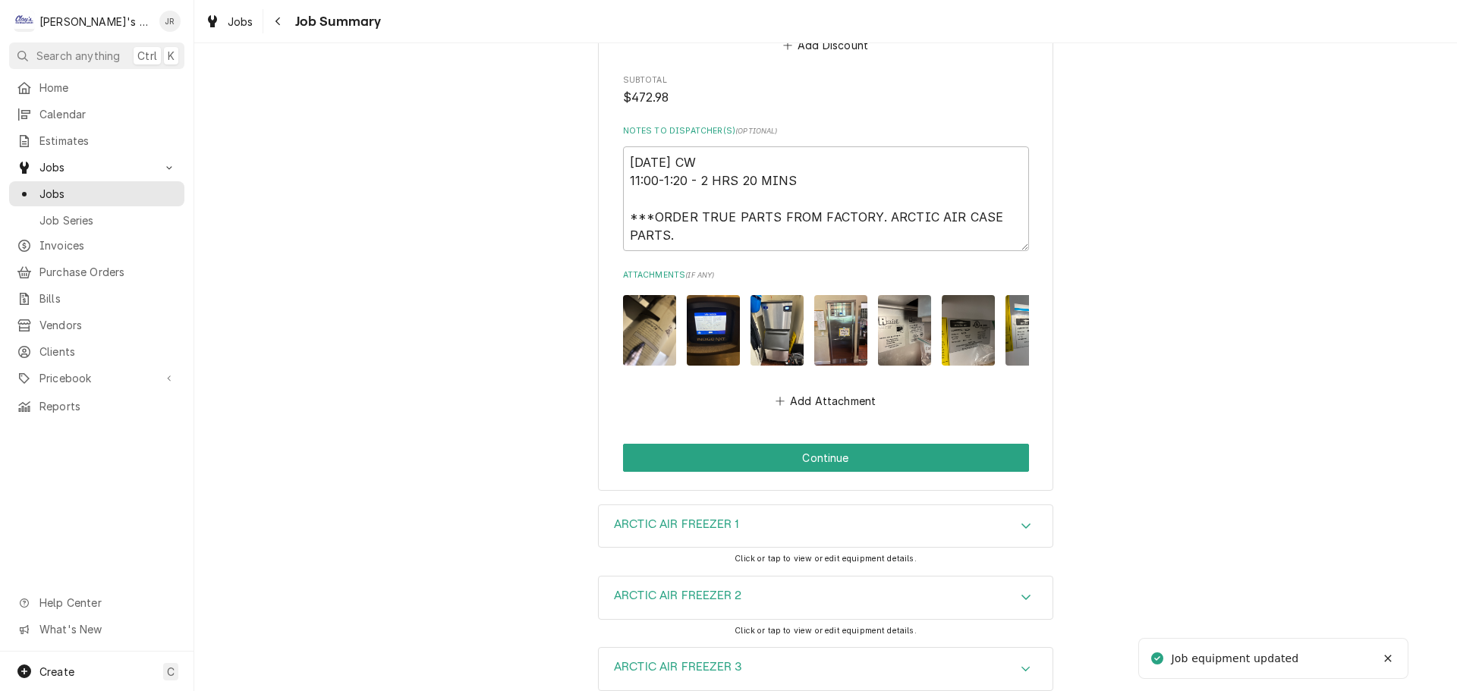
scroll to position [1442, 0]
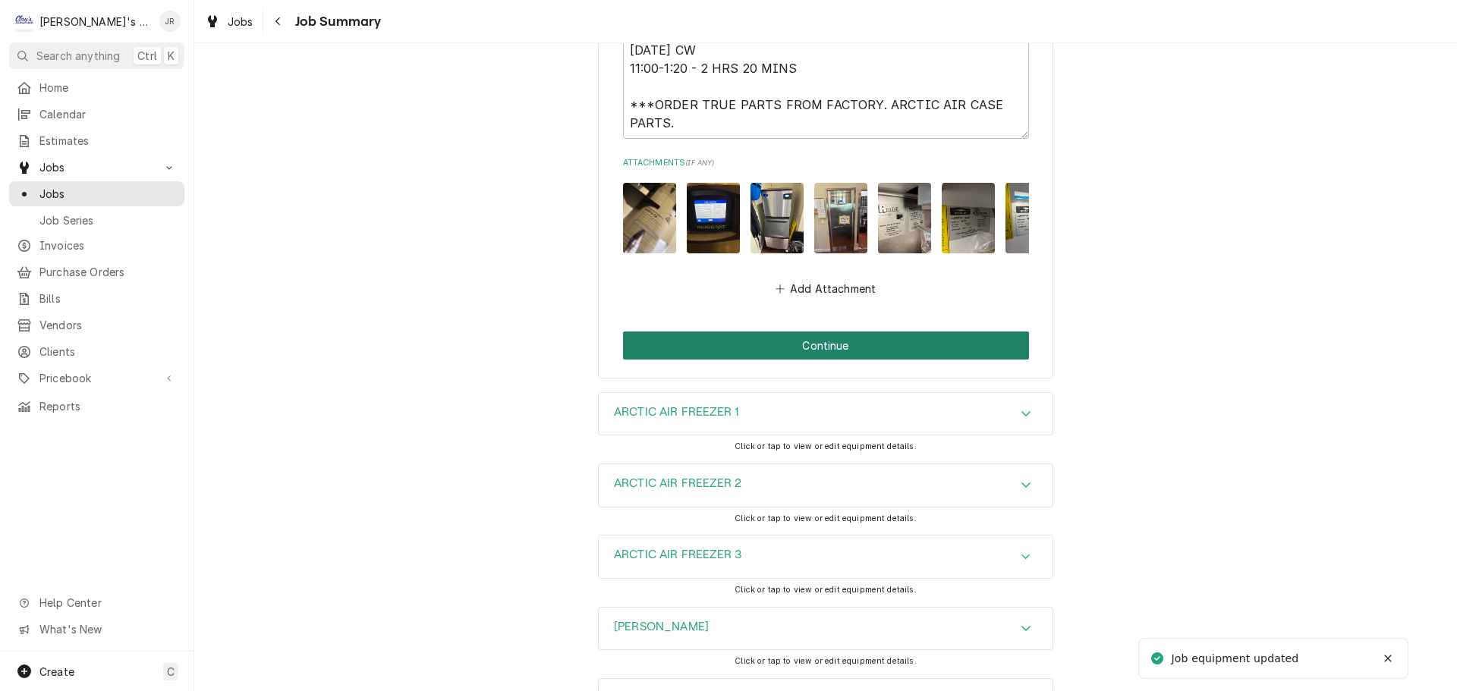
click at [766, 335] on button "Continue" at bounding box center [826, 346] width 406 height 28
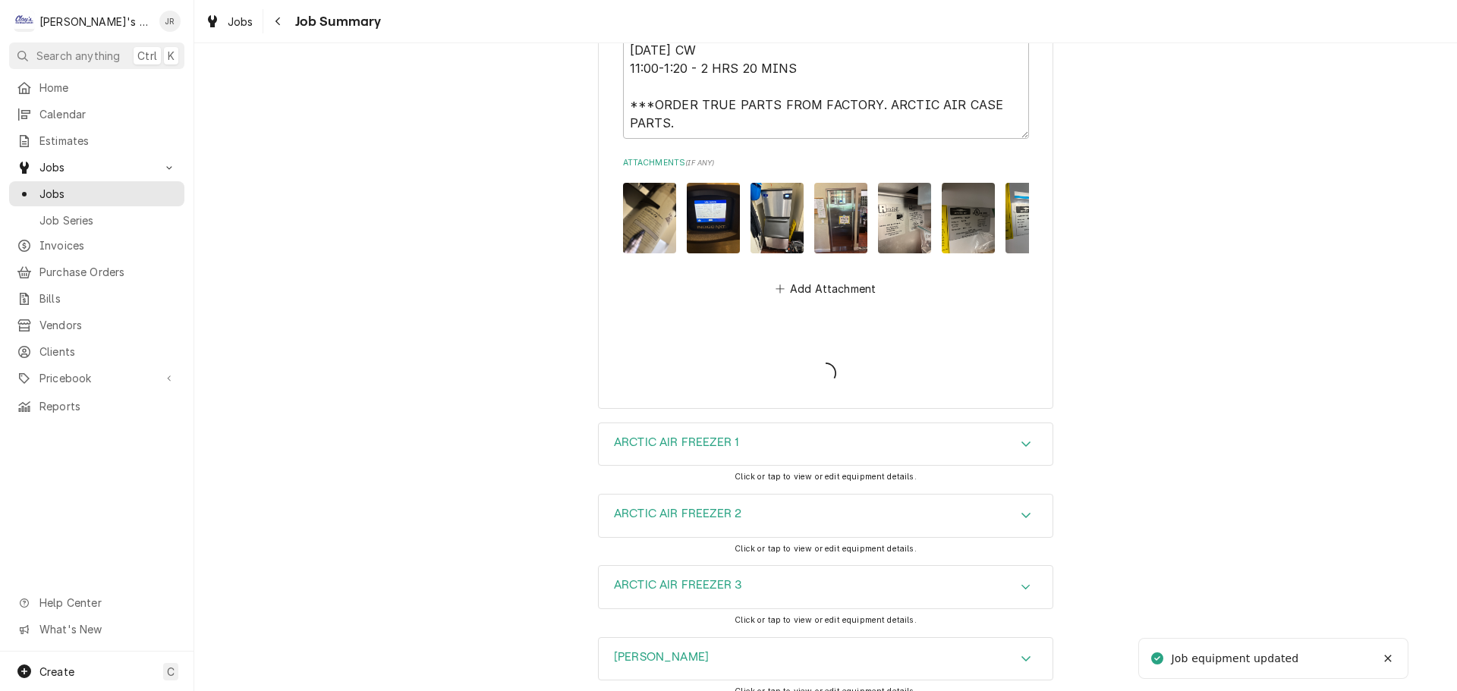
type textarea "x"
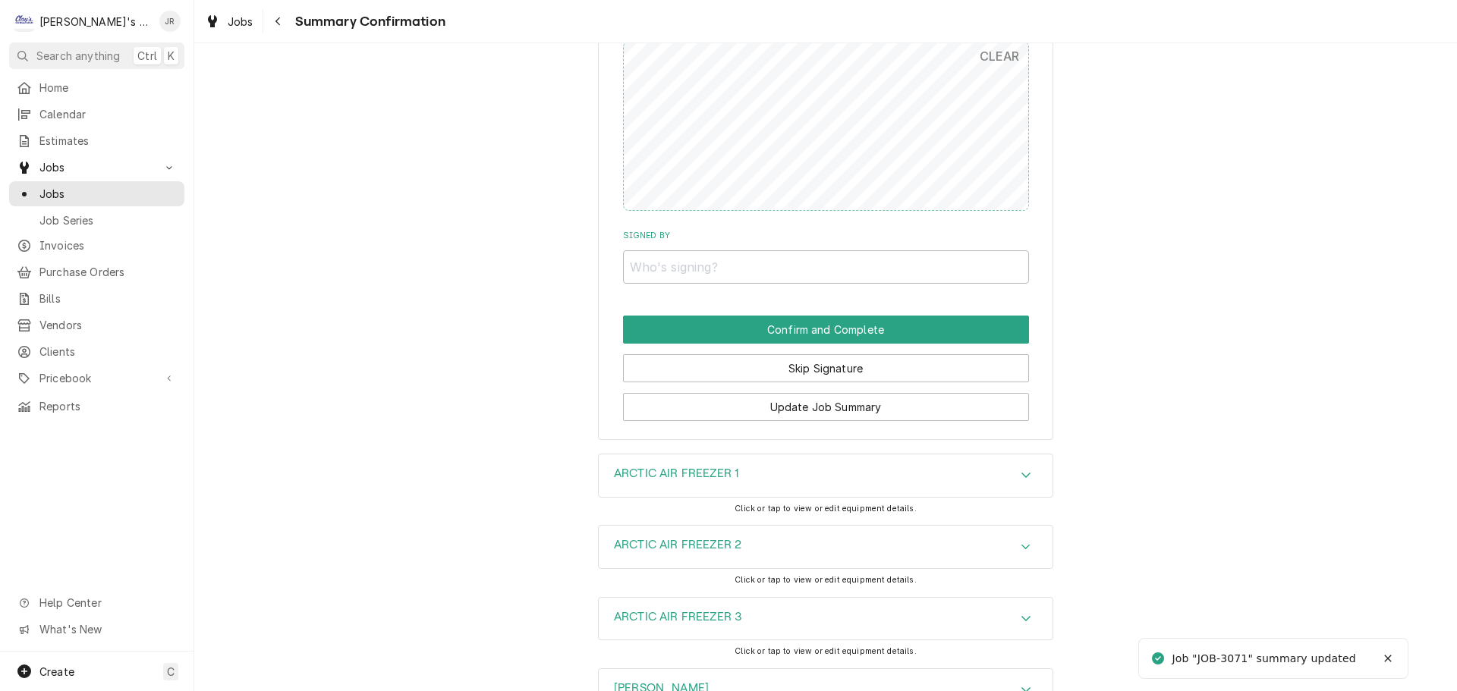
scroll to position [1366, 0]
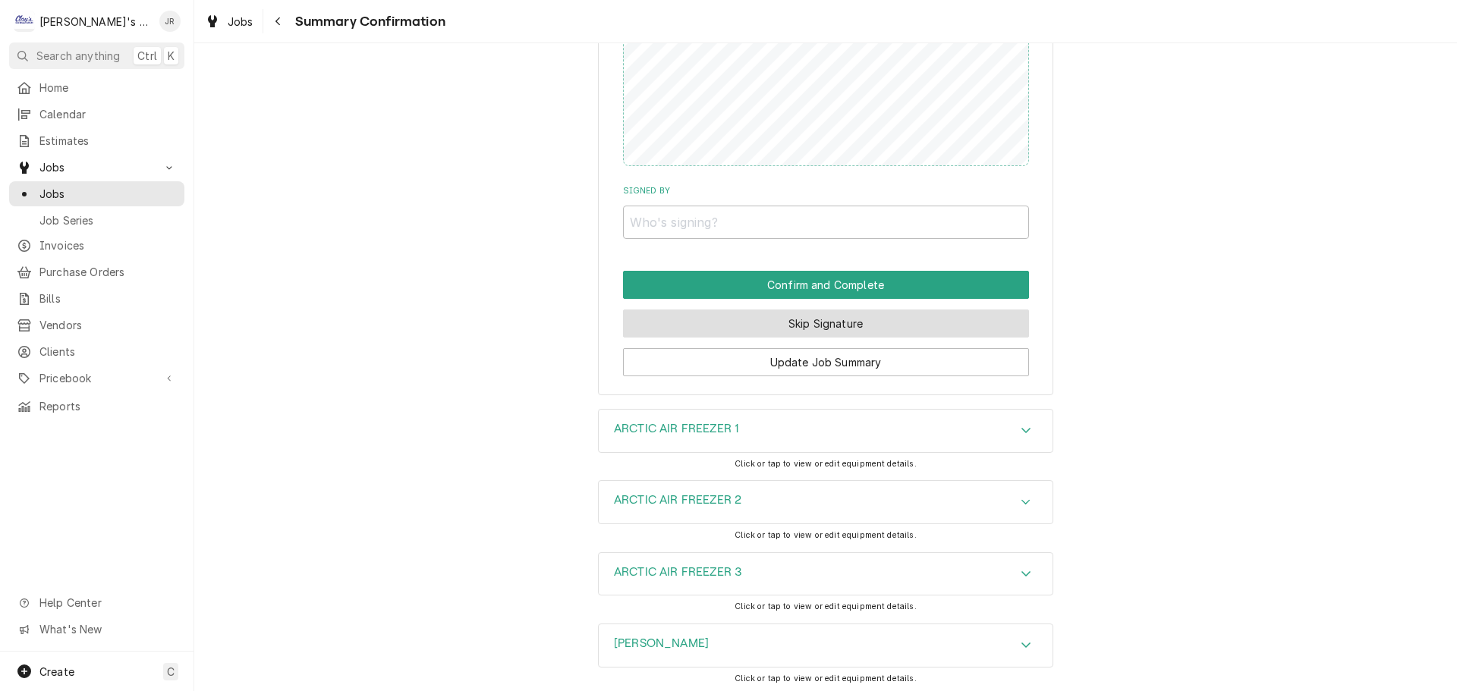
click at [787, 334] on button "Skip Signature" at bounding box center [826, 324] width 406 height 28
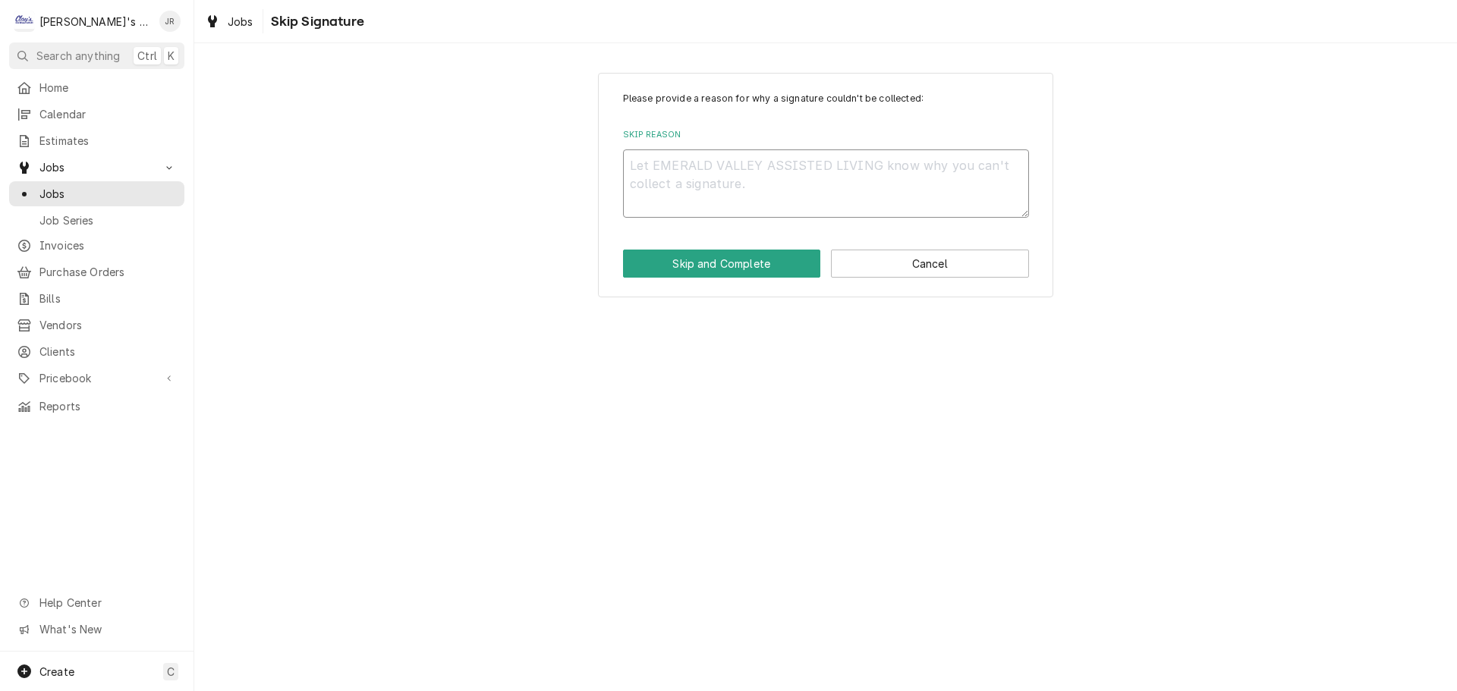
click at [791, 160] on textarea "Skip Reason" at bounding box center [826, 183] width 406 height 68
type textarea "x"
type textarea "."
click at [757, 258] on button "Skip and Complete" at bounding box center [722, 264] width 198 height 28
type textarea "x"
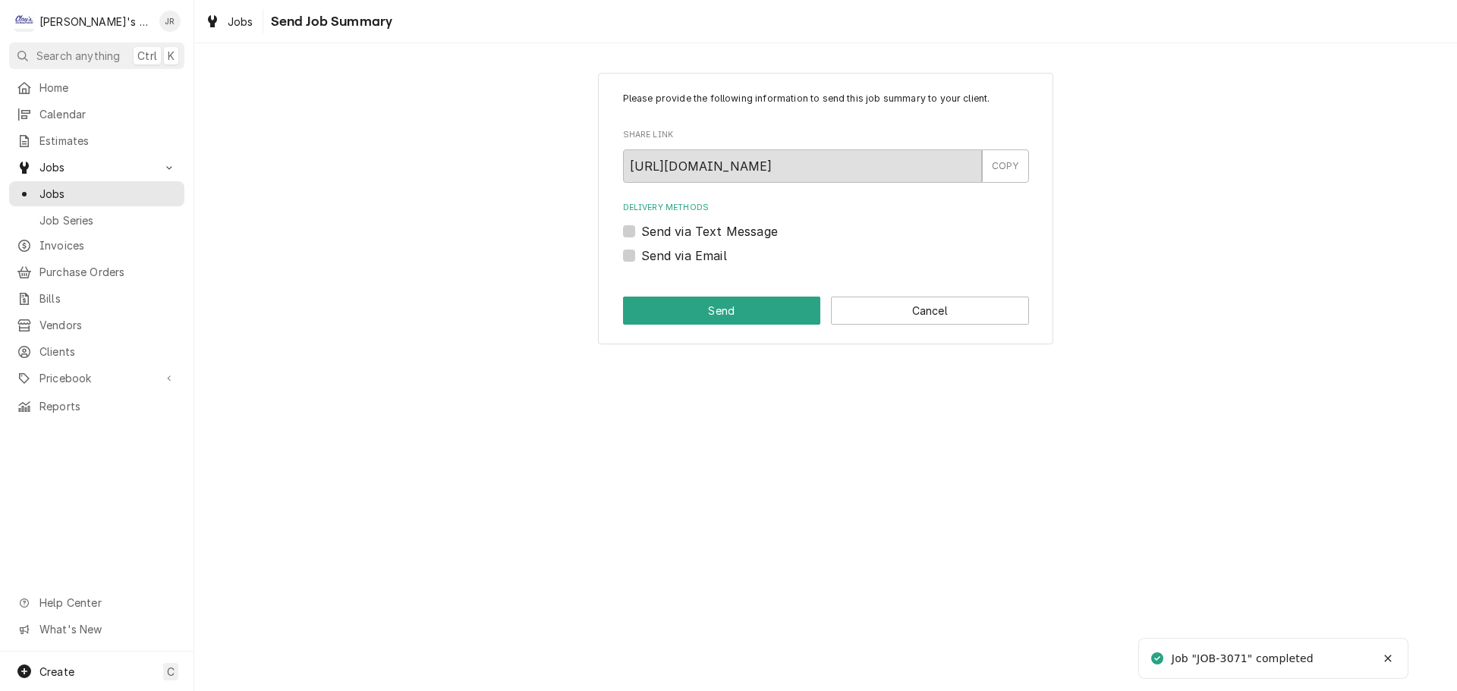
click at [641, 250] on label "Send via Email" at bounding box center [684, 256] width 86 height 18
click at [641, 250] on input "Send via Email" at bounding box center [844, 263] width 406 height 33
checkbox input "true"
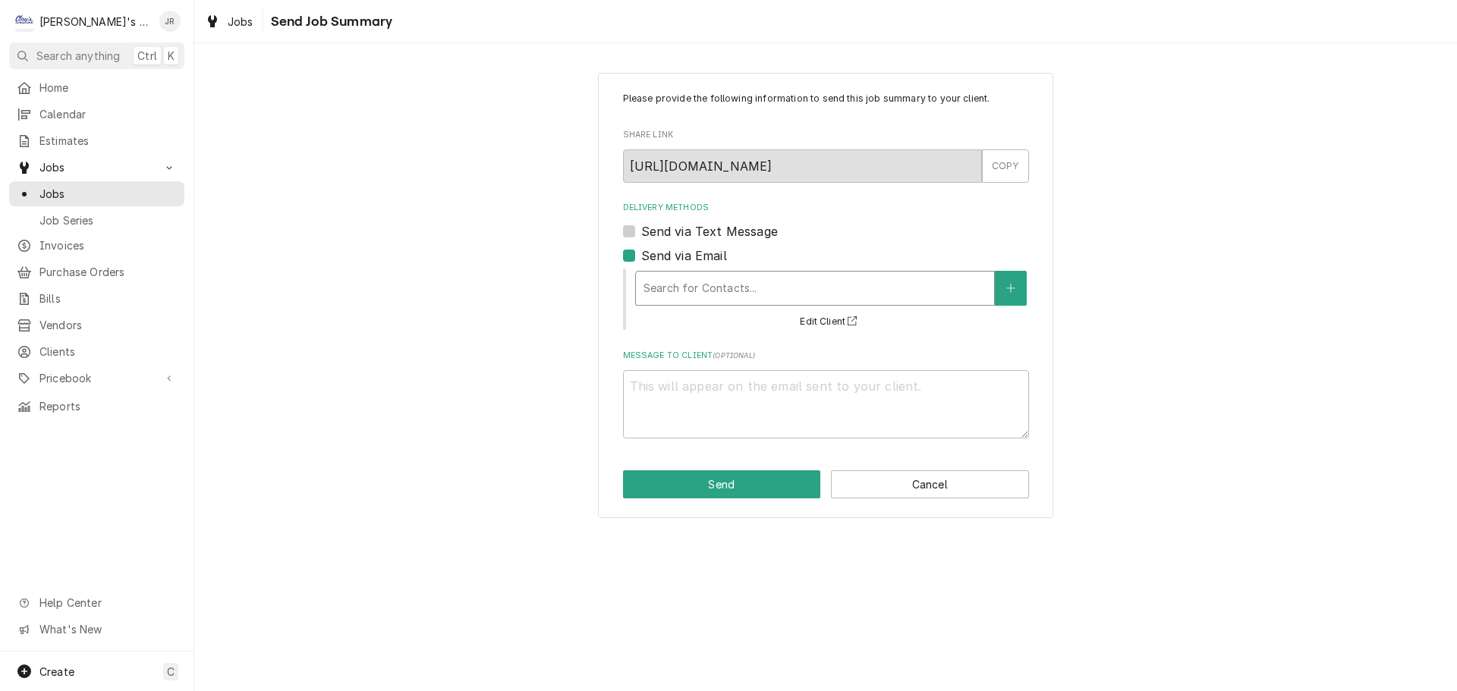
click at [676, 281] on div "Delivery Methods" at bounding box center [814, 288] width 343 height 27
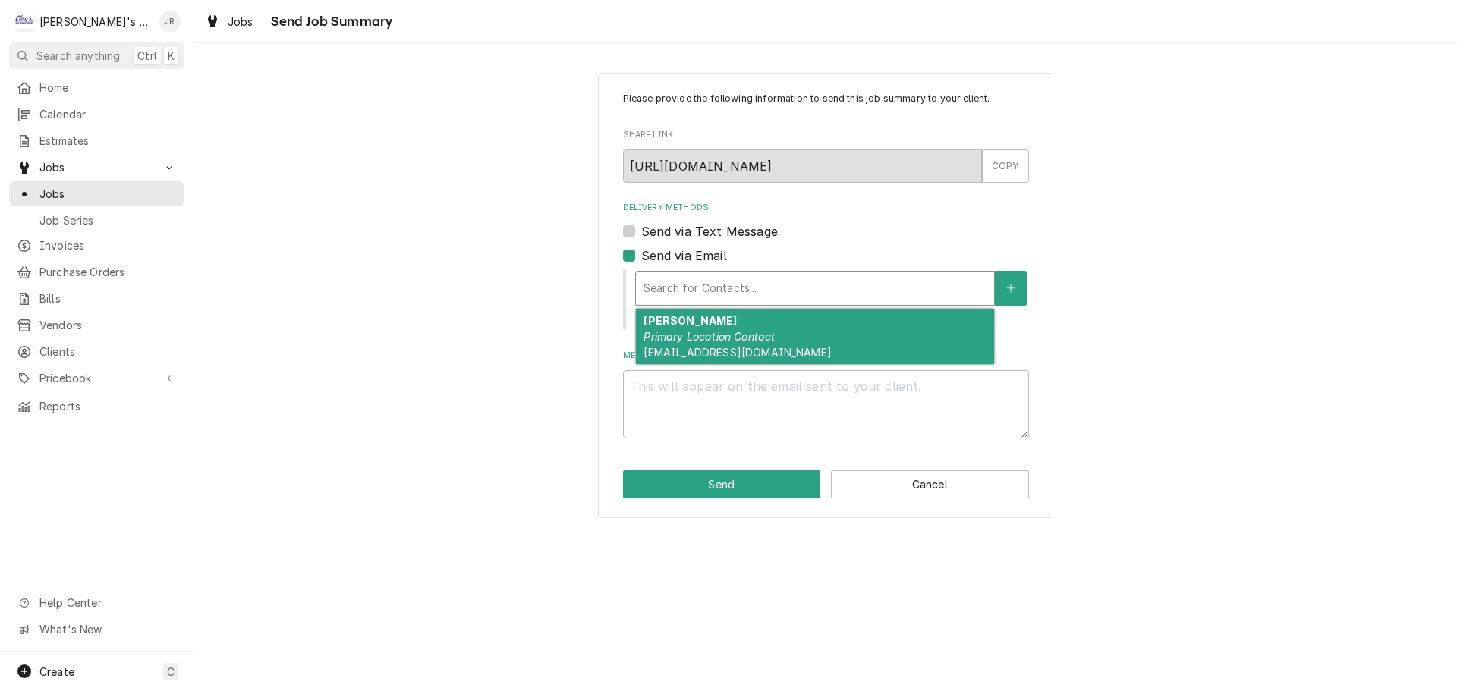
click at [685, 338] on em "Primary Location Contact" at bounding box center [708, 336] width 131 height 13
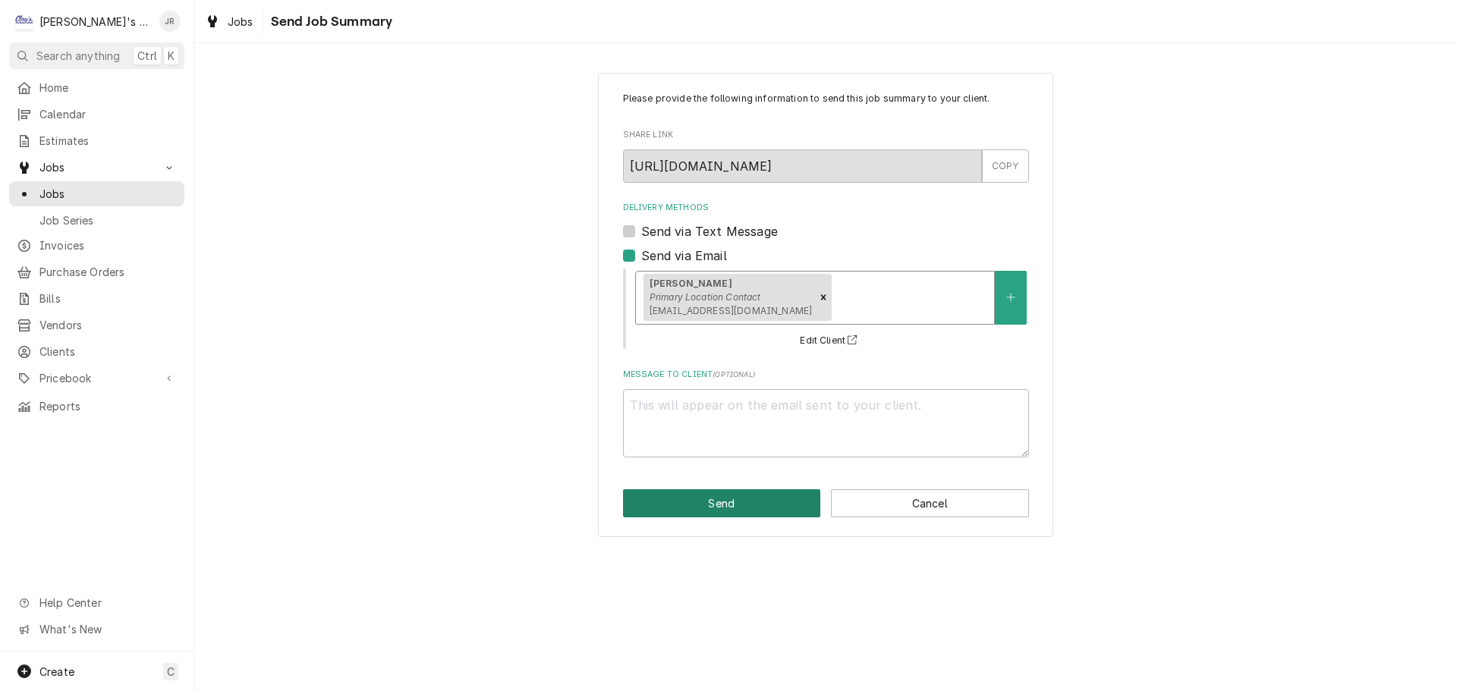
click at [795, 506] on button "Send" at bounding box center [722, 503] width 198 height 28
type textarea "x"
